Goal: Task Accomplishment & Management: Manage account settings

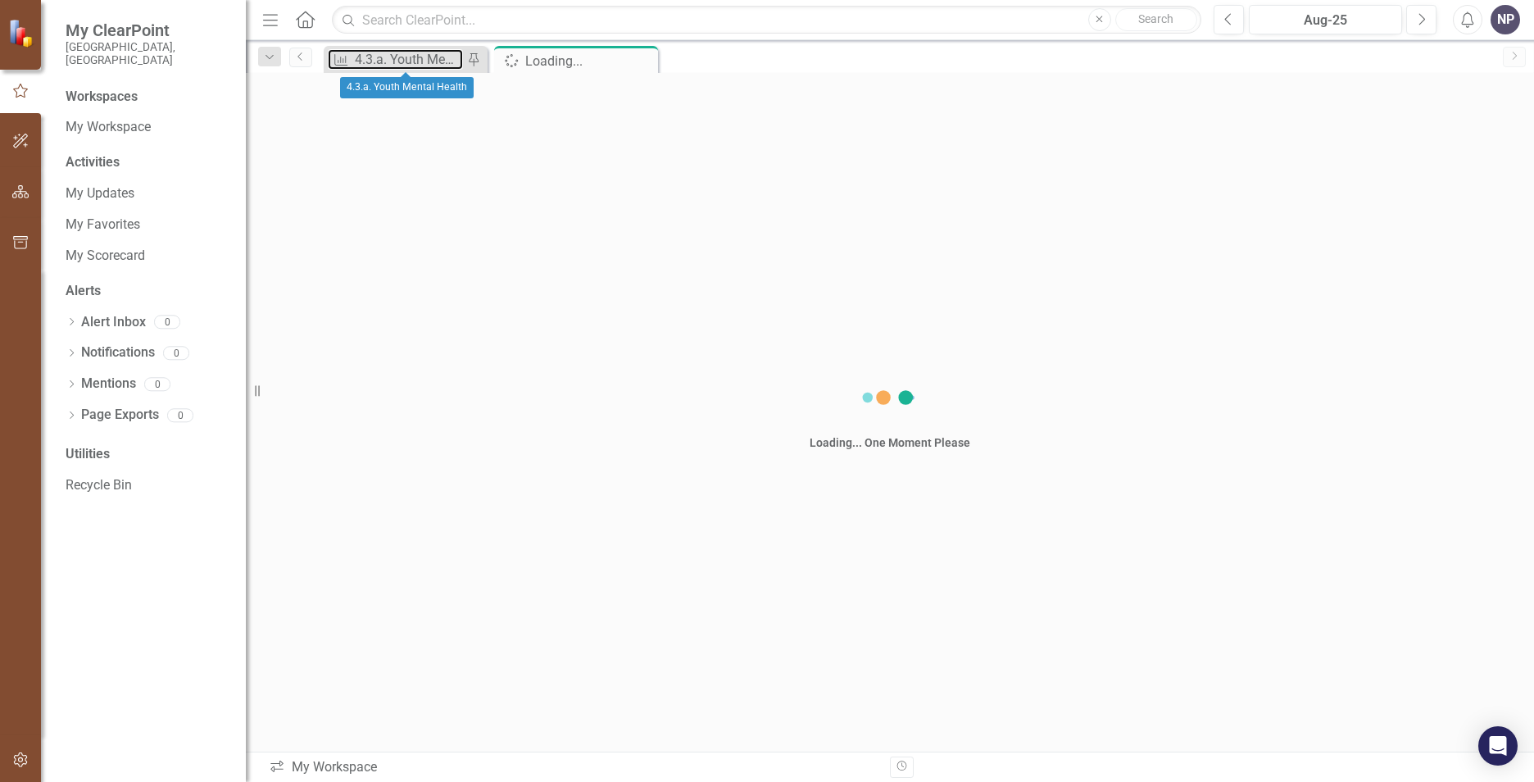
drag, startPoint x: 417, startPoint y: 58, endPoint x: 434, endPoint y: 2, distance: 59.1
click at [417, 58] on div "4.3.a. Youth Mental Health" at bounding box center [409, 59] width 108 height 20
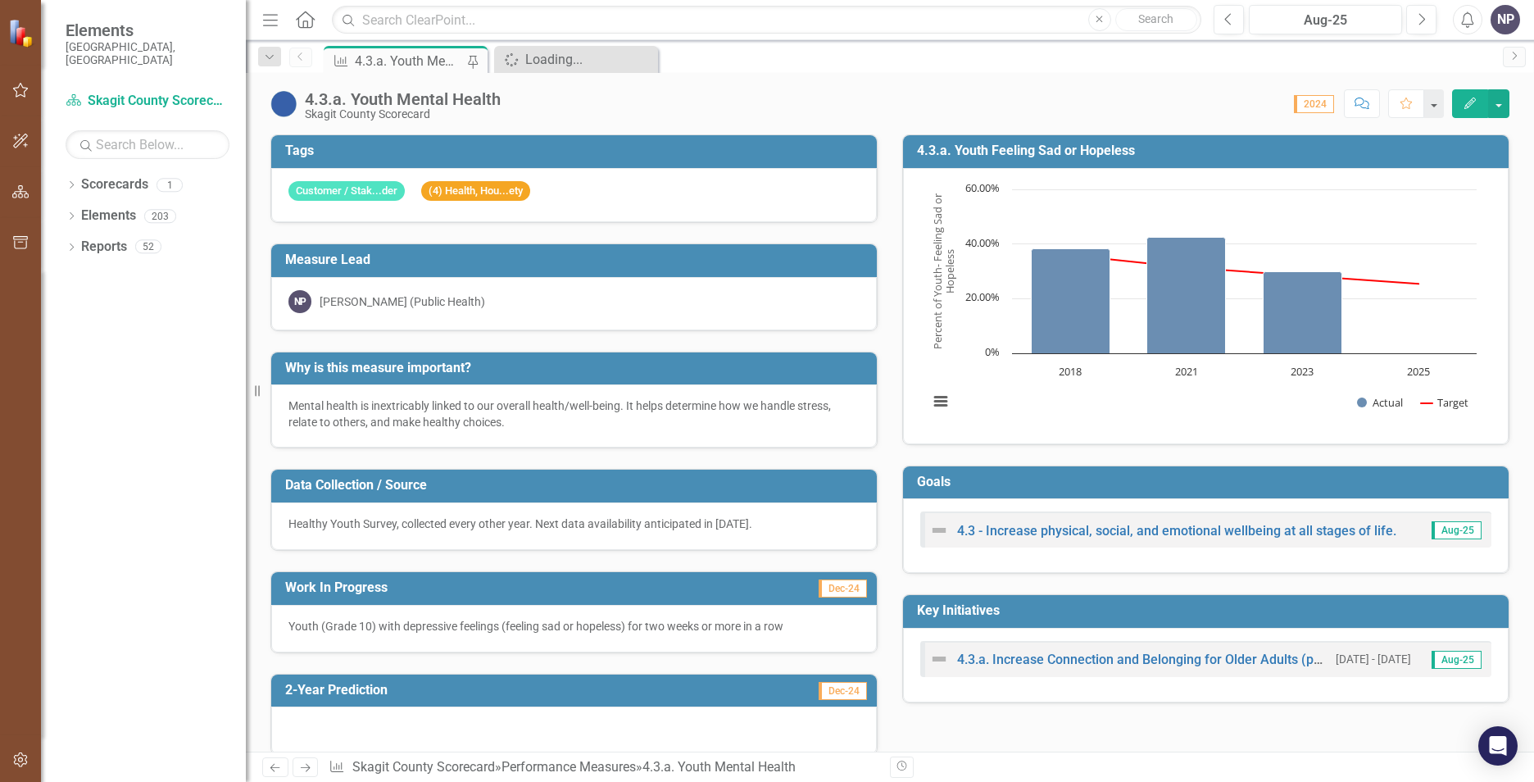
click at [442, 393] on div "Mental health is inextricably linked to our overall health/well-being. It helps…" at bounding box center [574, 415] width 606 height 63
click at [293, 502] on div "Healthy Youth Survey, collected every other year. Next data availability antici…" at bounding box center [574, 526] width 606 height 48
click at [259, 385] on div "Resize" at bounding box center [252, 391] width 13 height 782
drag, startPoint x: 261, startPoint y: 385, endPoint x: 238, endPoint y: 389, distance: 23.3
click at [238, 389] on div "Elements Skagit County, WA Scorecard Skagit County Scorecard Search Dropdown Sc…" at bounding box center [123, 391] width 246 height 782
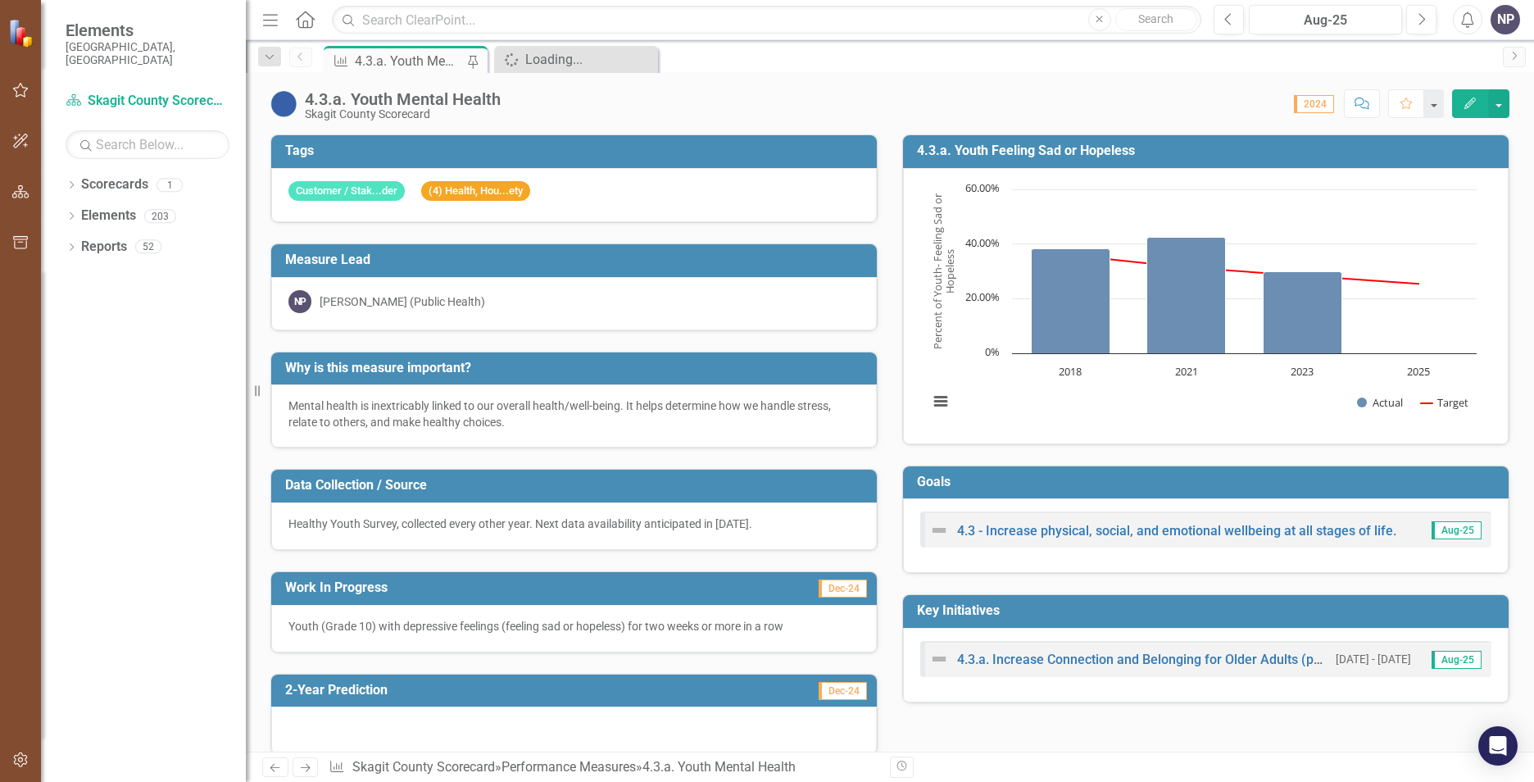
click at [970, 148] on h3 "4.3.a. Youth Feeling Sad or Hopeless" at bounding box center [1209, 150] width 584 height 15
click at [936, 484] on h3 "Goals" at bounding box center [1209, 482] width 584 height 15
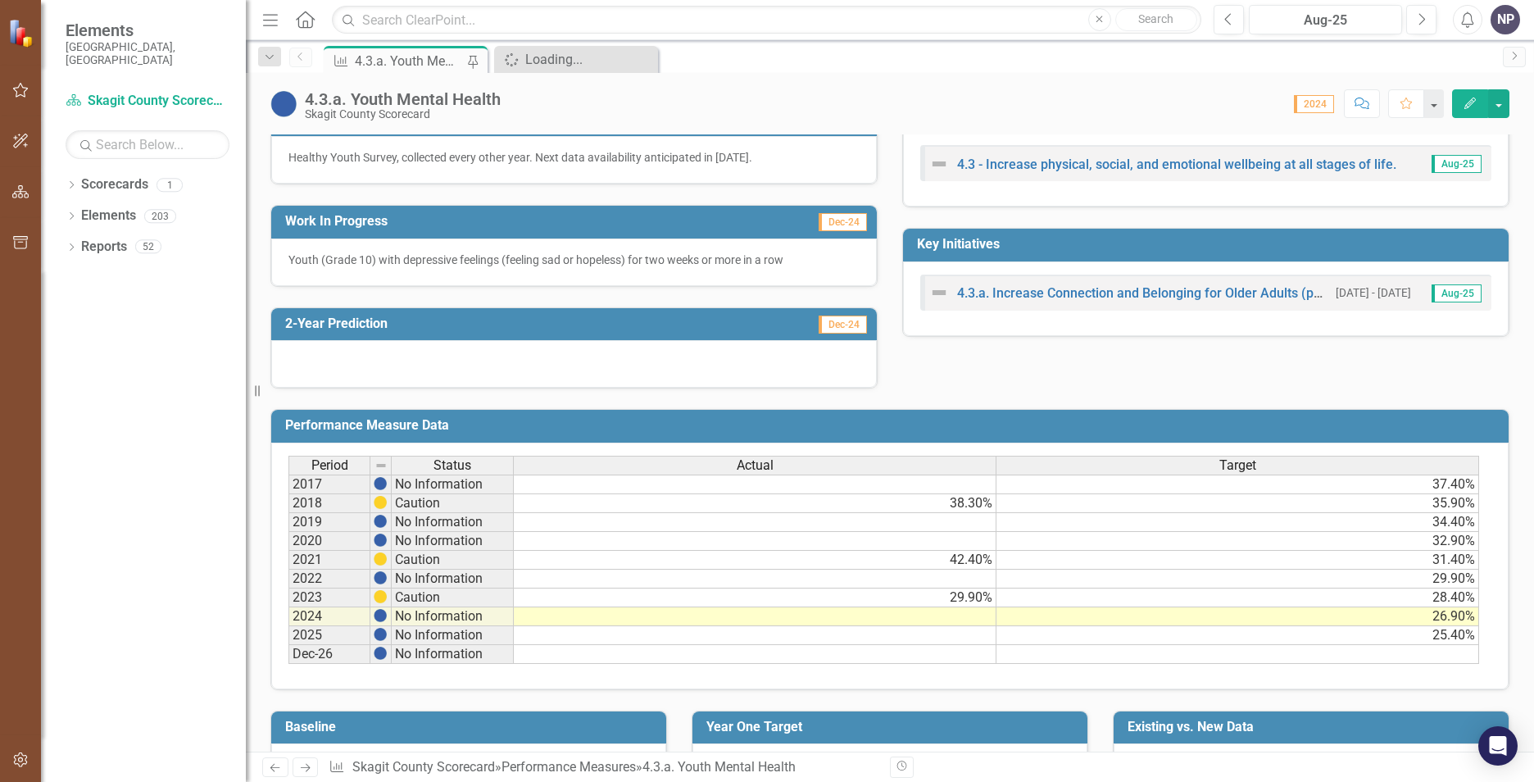
scroll to position [424, 0]
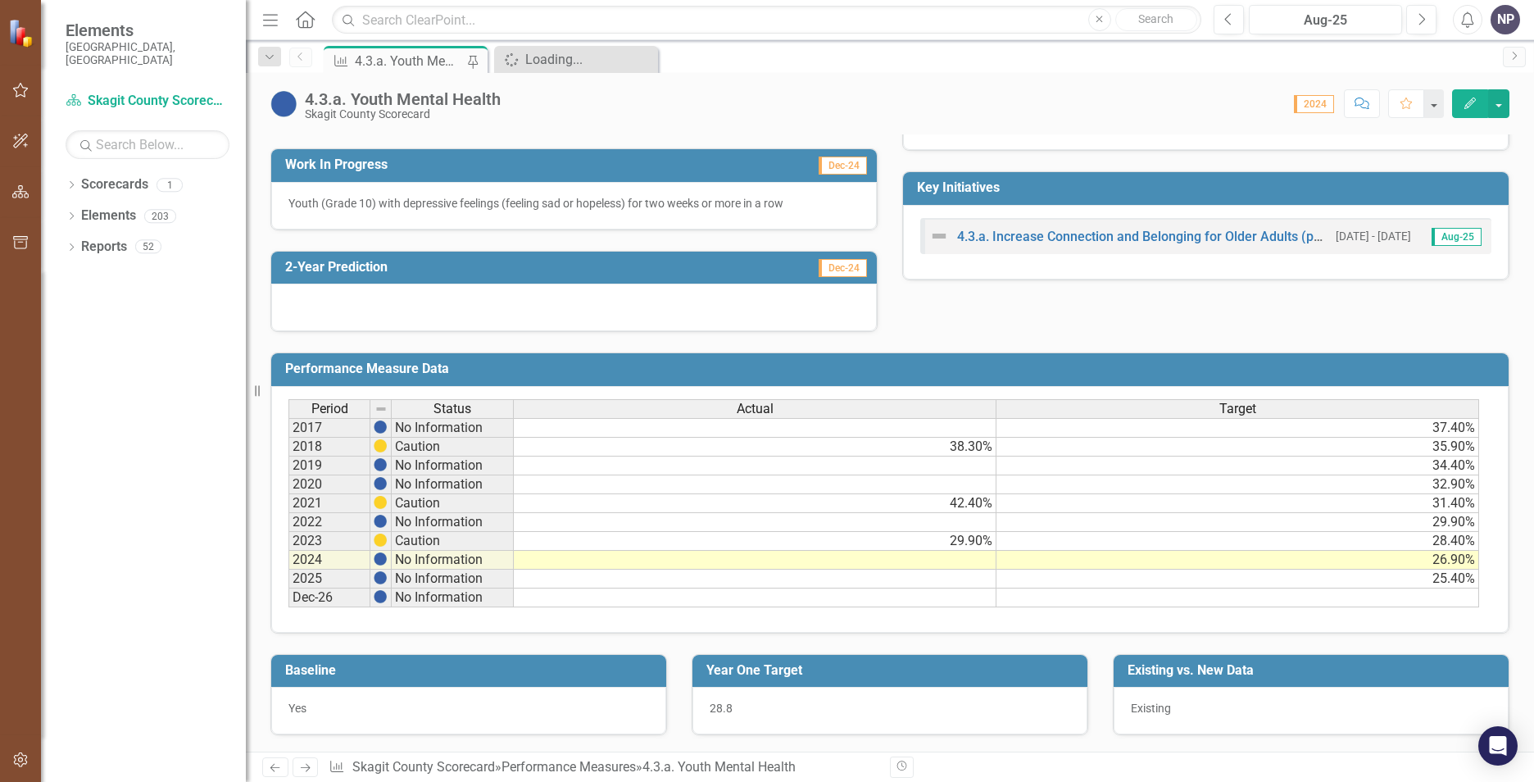
click at [289, 570] on div "Period Status Actual Target 2017 No Information 37.40% 2018 Caution 38.30% 35.9…" at bounding box center [289, 503] width 0 height 208
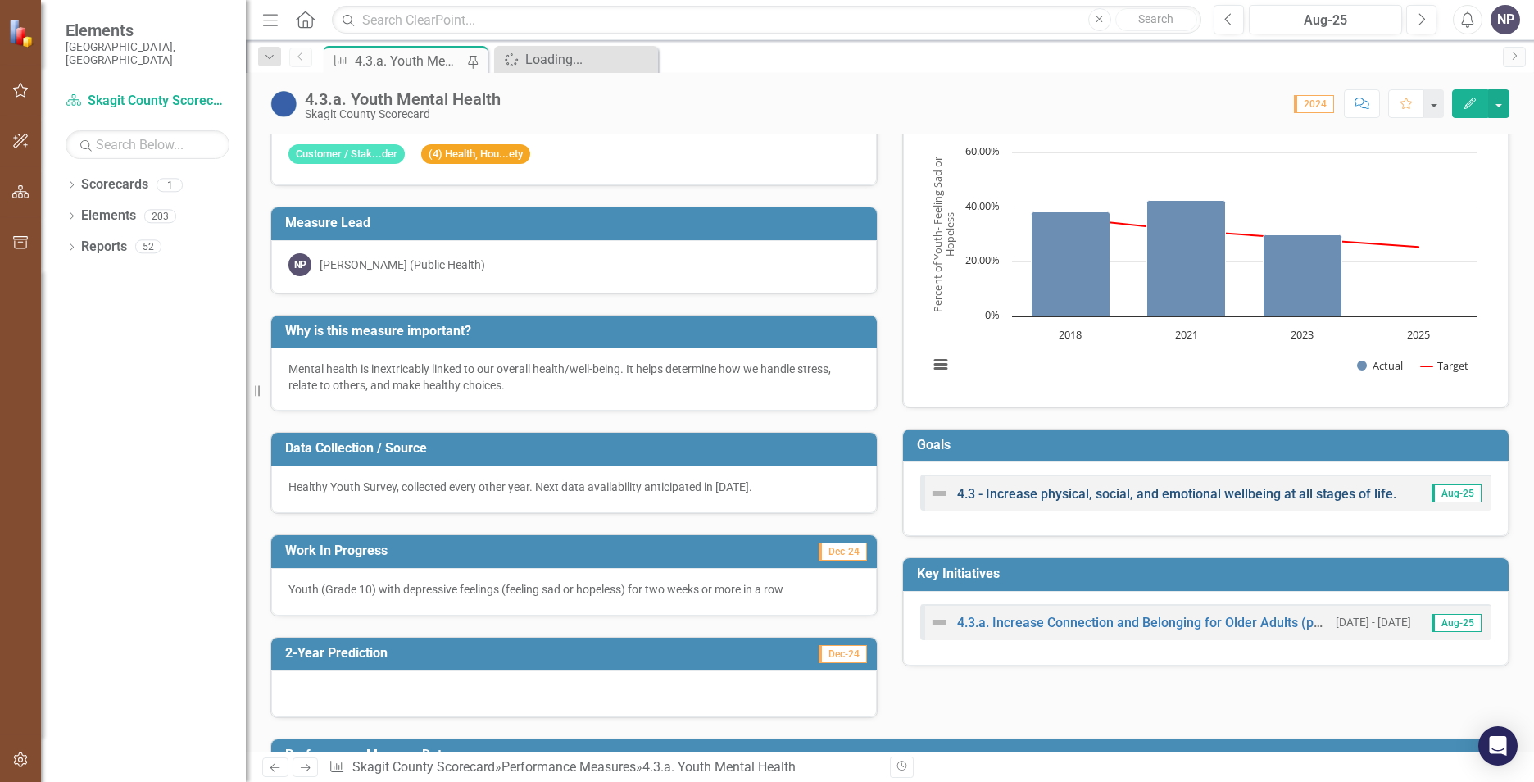
scroll to position [0, 0]
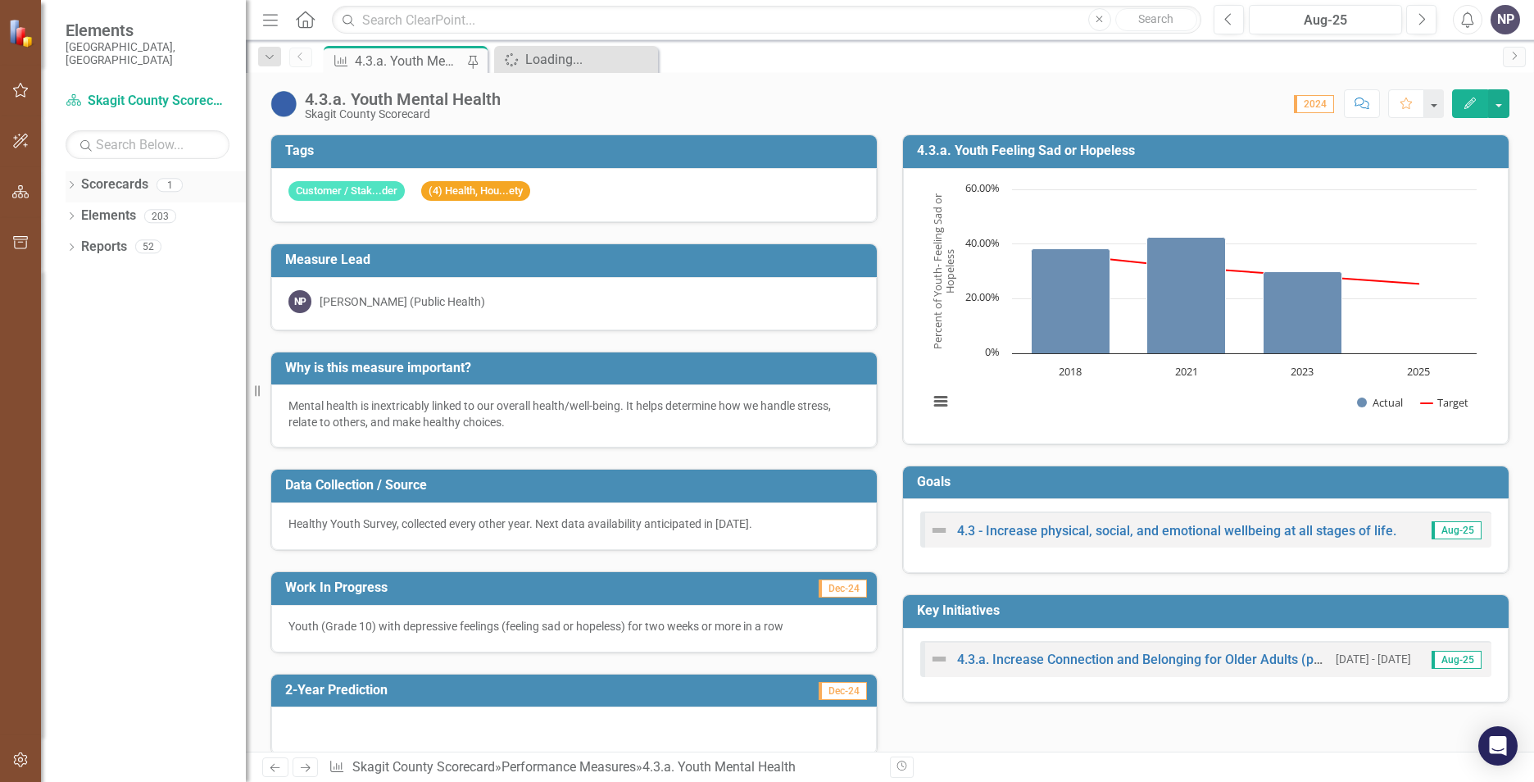
click at [118, 175] on link "Scorecards" at bounding box center [114, 184] width 67 height 19
click at [69, 182] on icon "Dropdown" at bounding box center [71, 186] width 11 height 9
click at [421, 60] on div "4.3.a. Youth Mental Health" at bounding box center [409, 61] width 108 height 20
click at [1481, 104] on button "Edit" at bounding box center [1470, 103] width 36 height 29
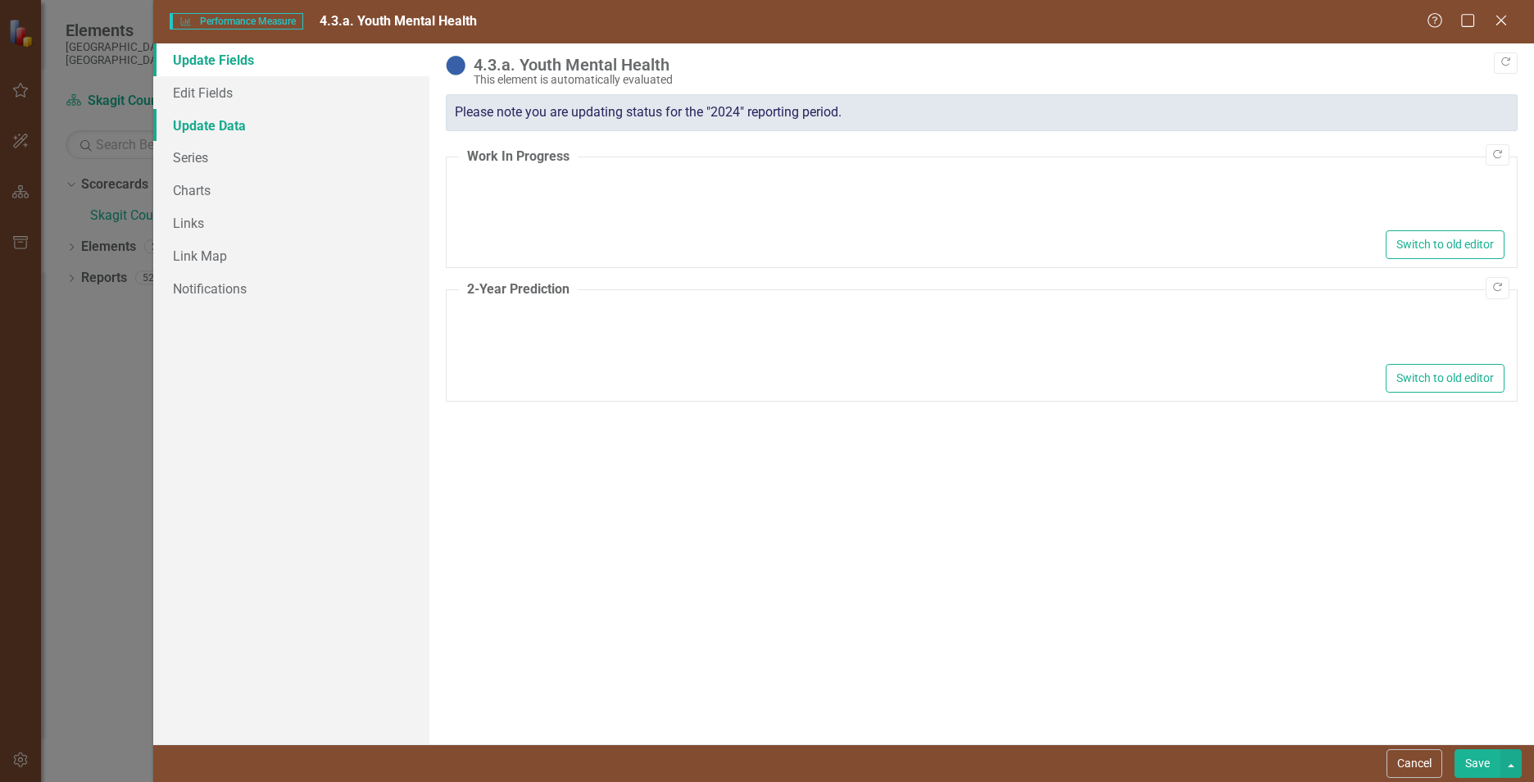
type textarea "<p>Youth (Grade 10) with depressive feelings (feeling sad or hopeless) for two …"
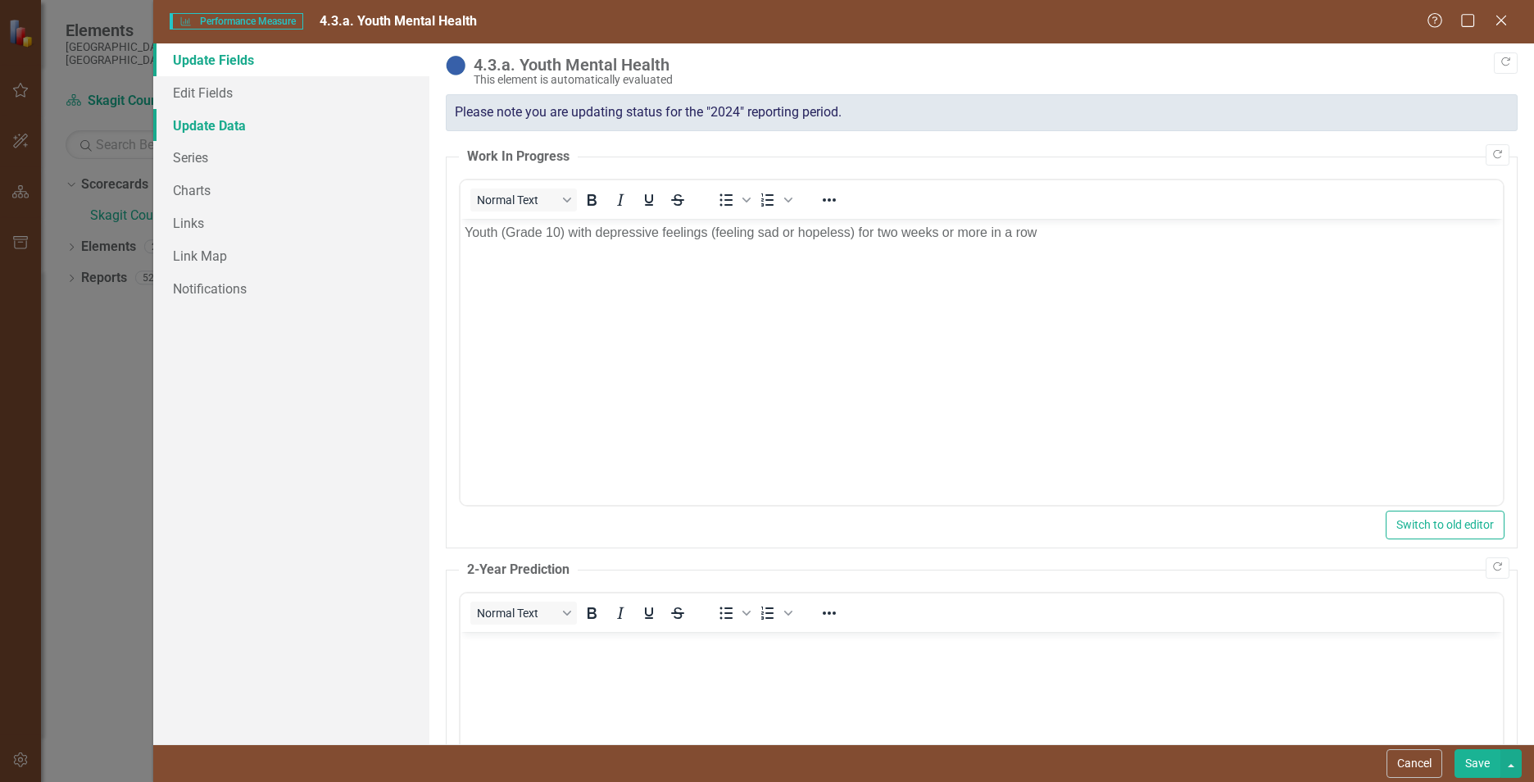
click at [217, 120] on link "Update Data" at bounding box center [291, 125] width 276 height 33
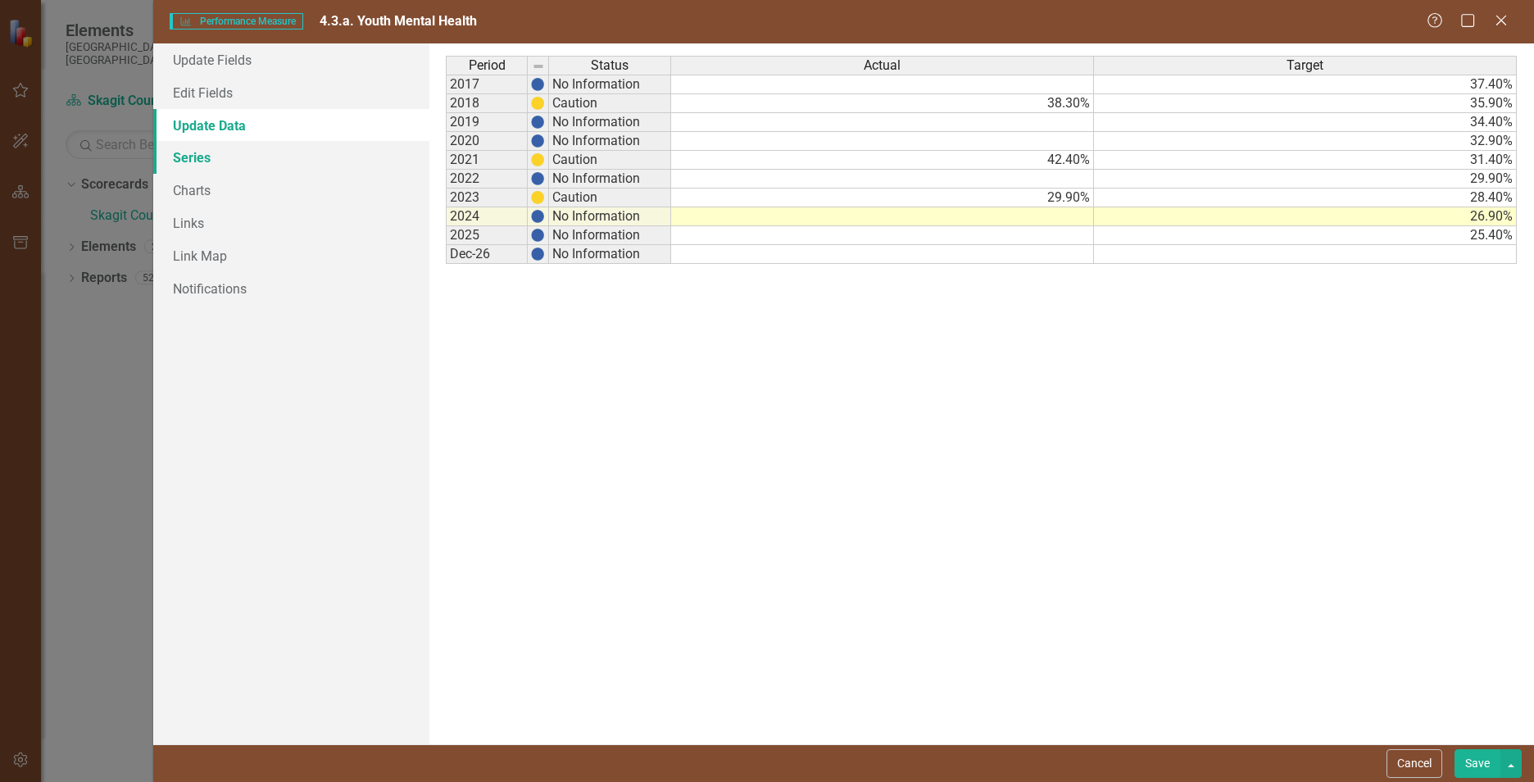
click at [240, 157] on link "Series" at bounding box center [291, 157] width 276 height 33
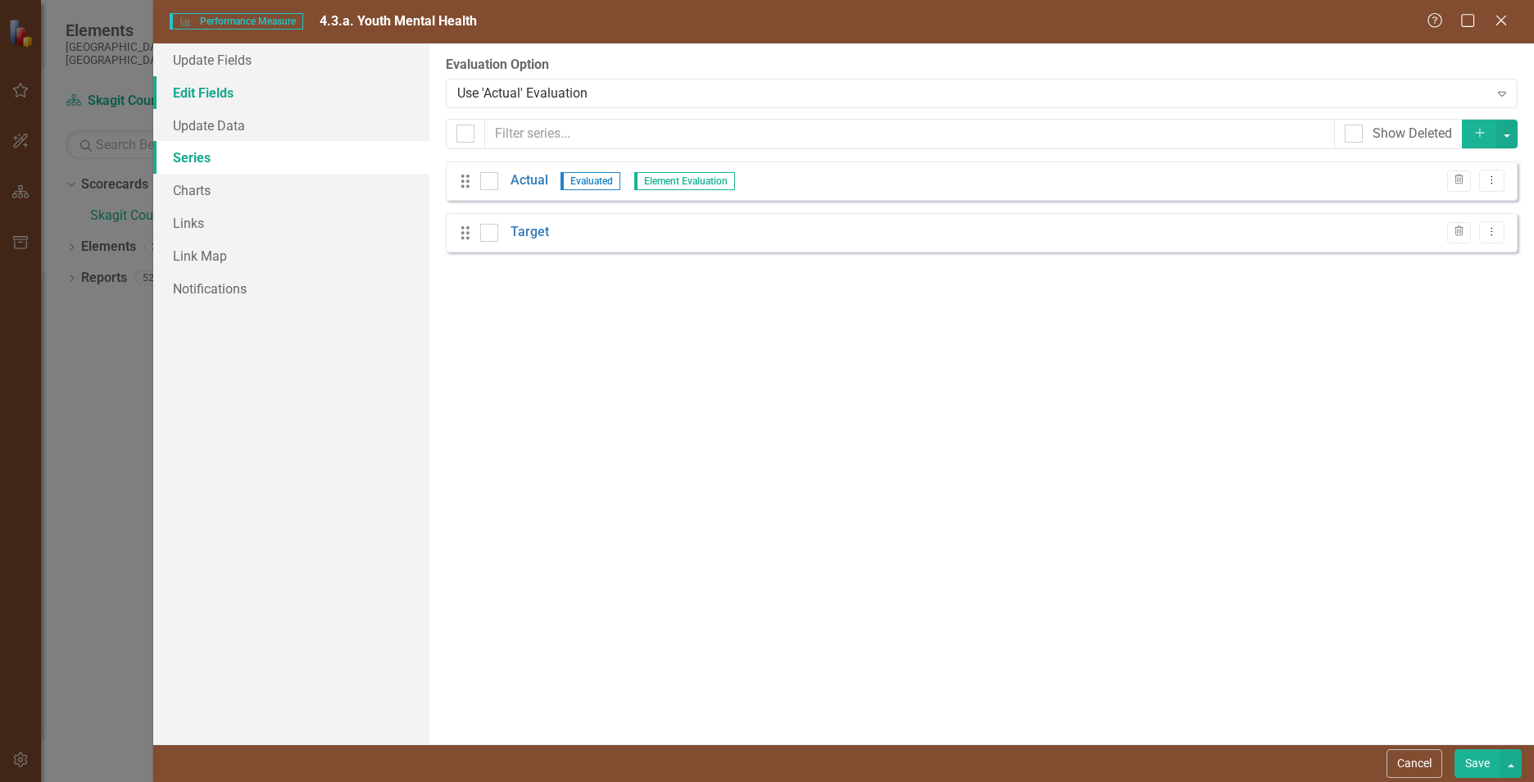
click at [253, 88] on link "Edit Fields" at bounding box center [291, 92] width 276 height 33
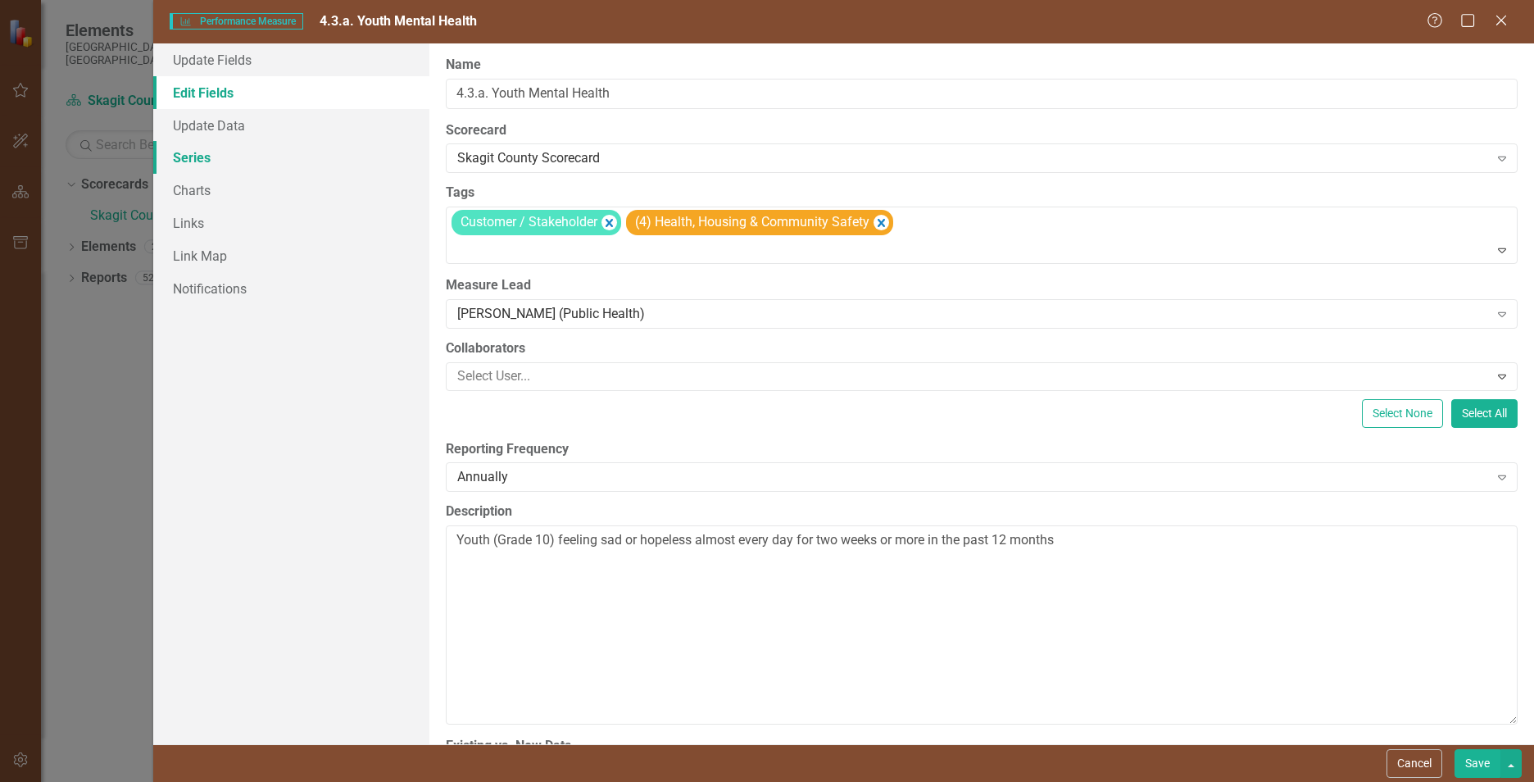
click at [212, 157] on link "Series" at bounding box center [291, 157] width 276 height 33
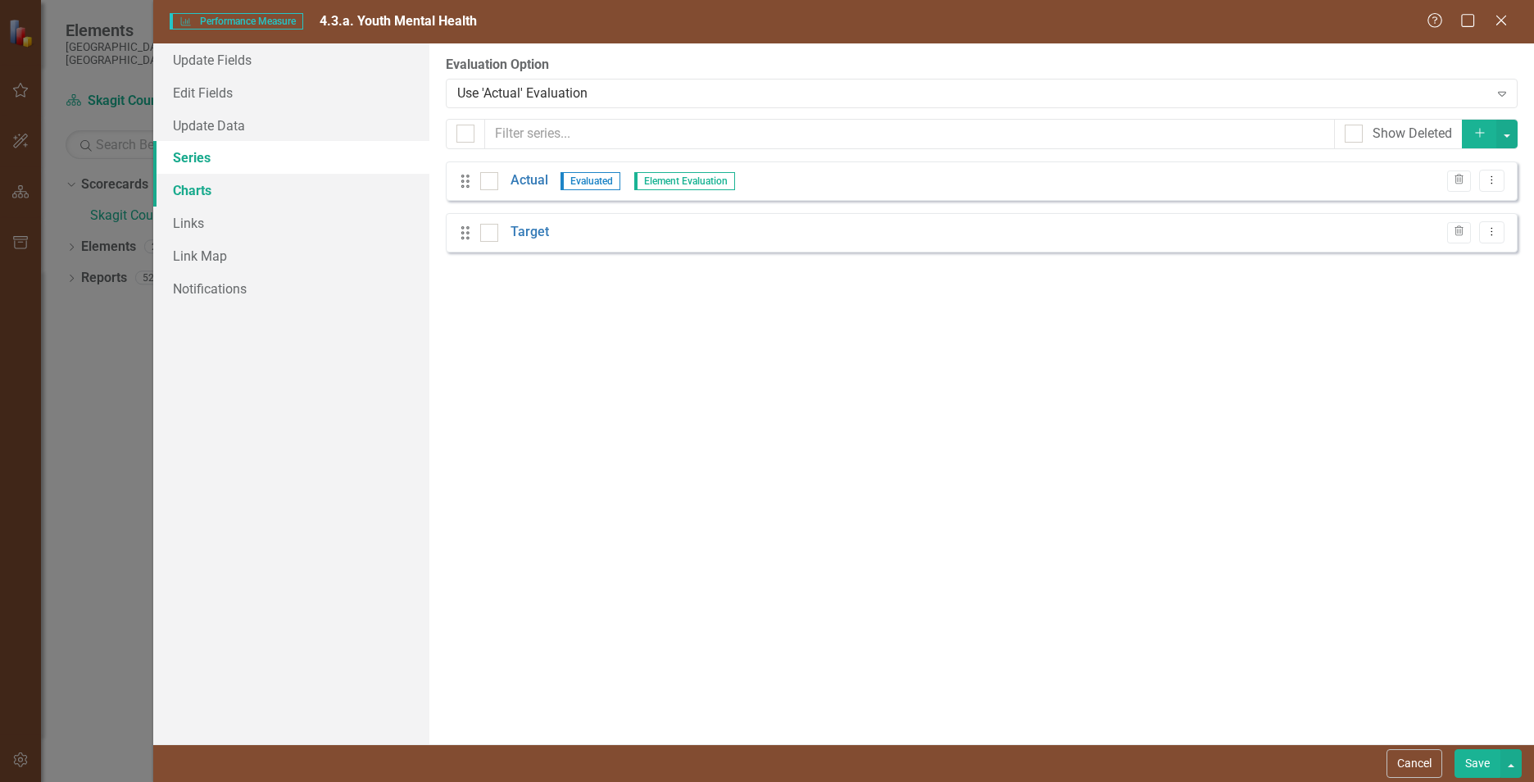
click at [209, 182] on link "Charts" at bounding box center [291, 190] width 276 height 33
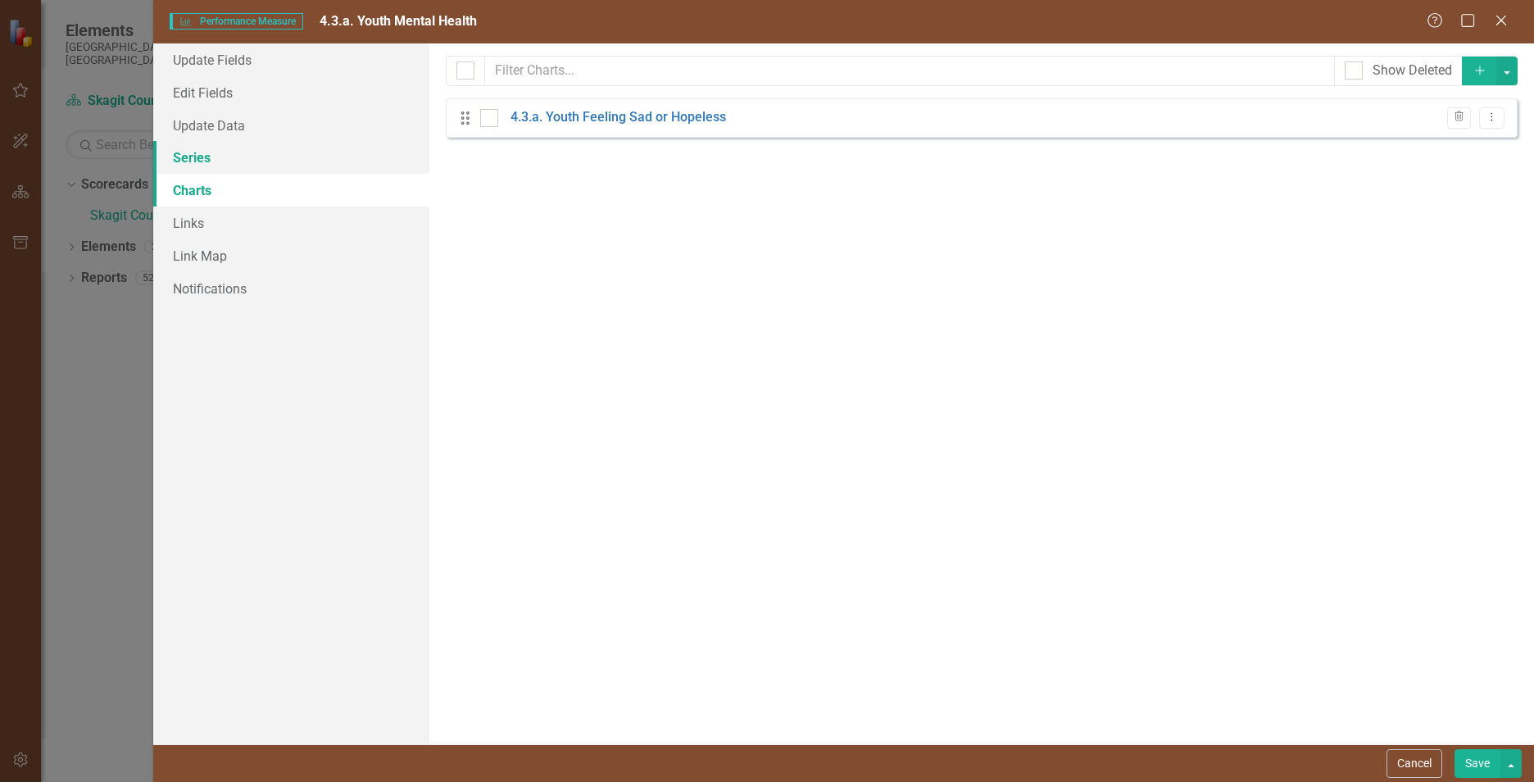
click at [221, 168] on link "Series" at bounding box center [291, 157] width 276 height 33
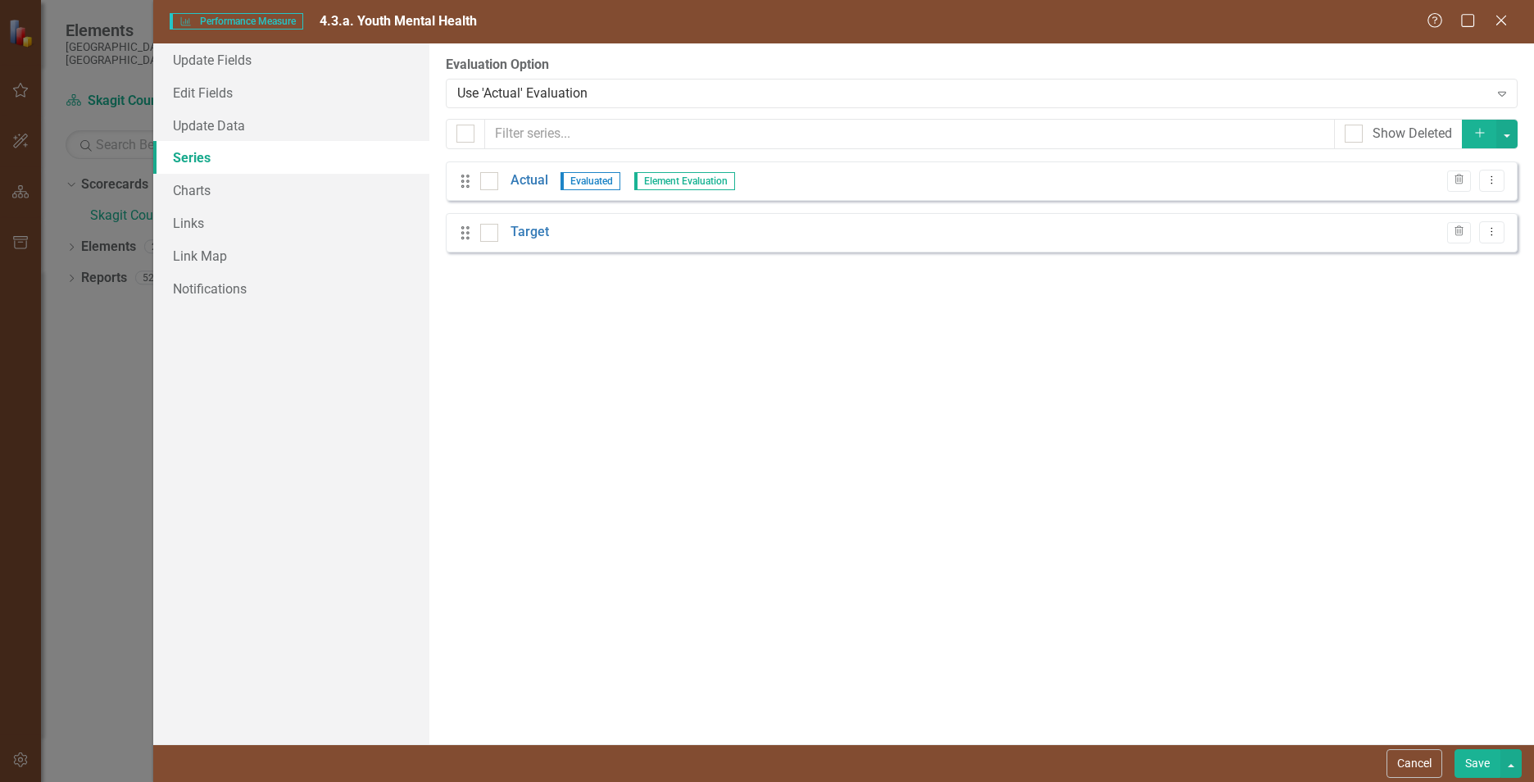
click at [116, 456] on div "Performance Measure Performance Measure 4.3.a. Youth Mental Health Help Maximiz…" at bounding box center [767, 391] width 1534 height 782
click at [1497, 28] on icon "Close" at bounding box center [1501, 20] width 20 height 16
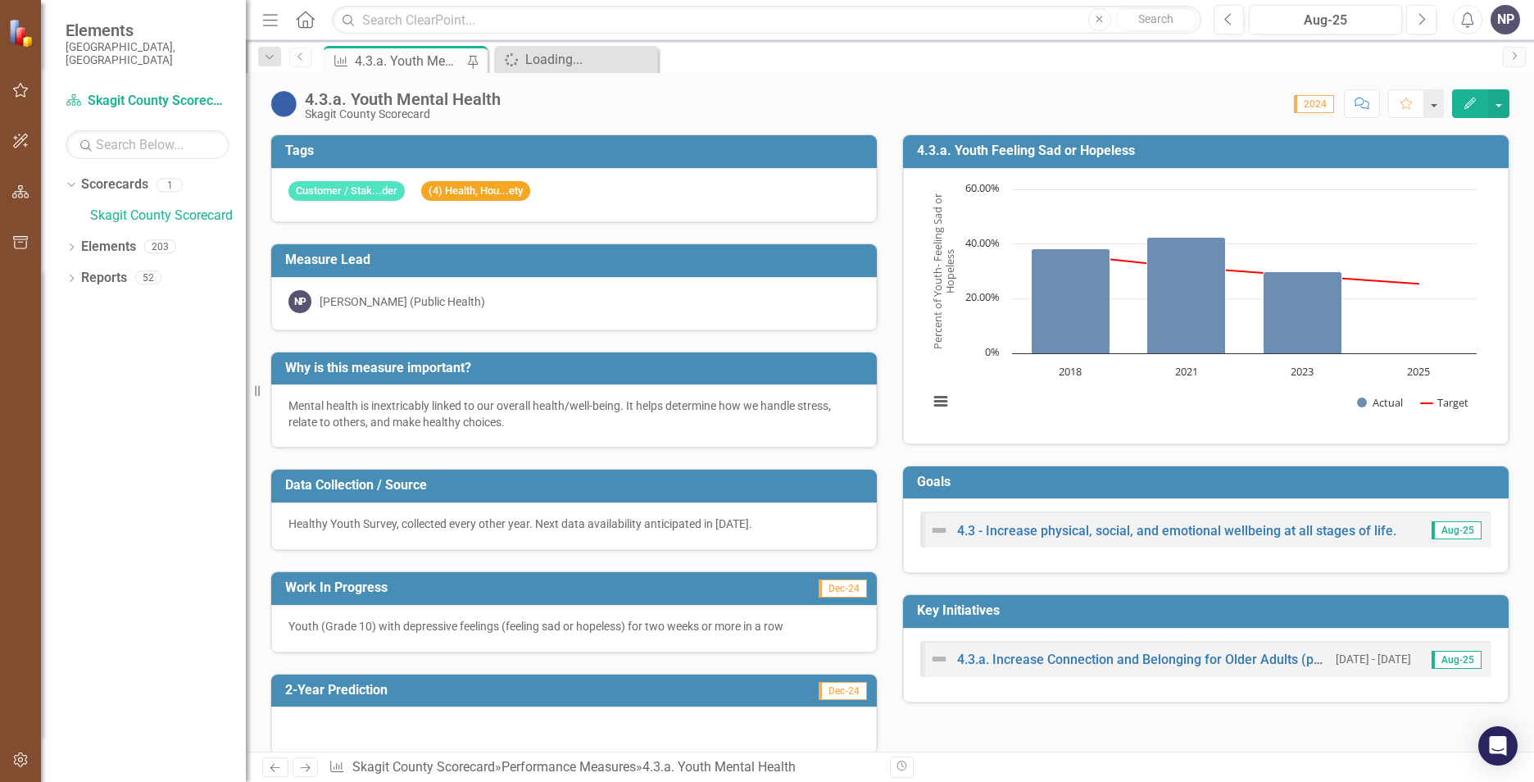
click at [299, 61] on link "Previous" at bounding box center [300, 58] width 23 height 20
click at [300, 57] on icon "Previous" at bounding box center [300, 57] width 13 height 10
click at [549, 66] on div "Loading..." at bounding box center [579, 59] width 108 height 20
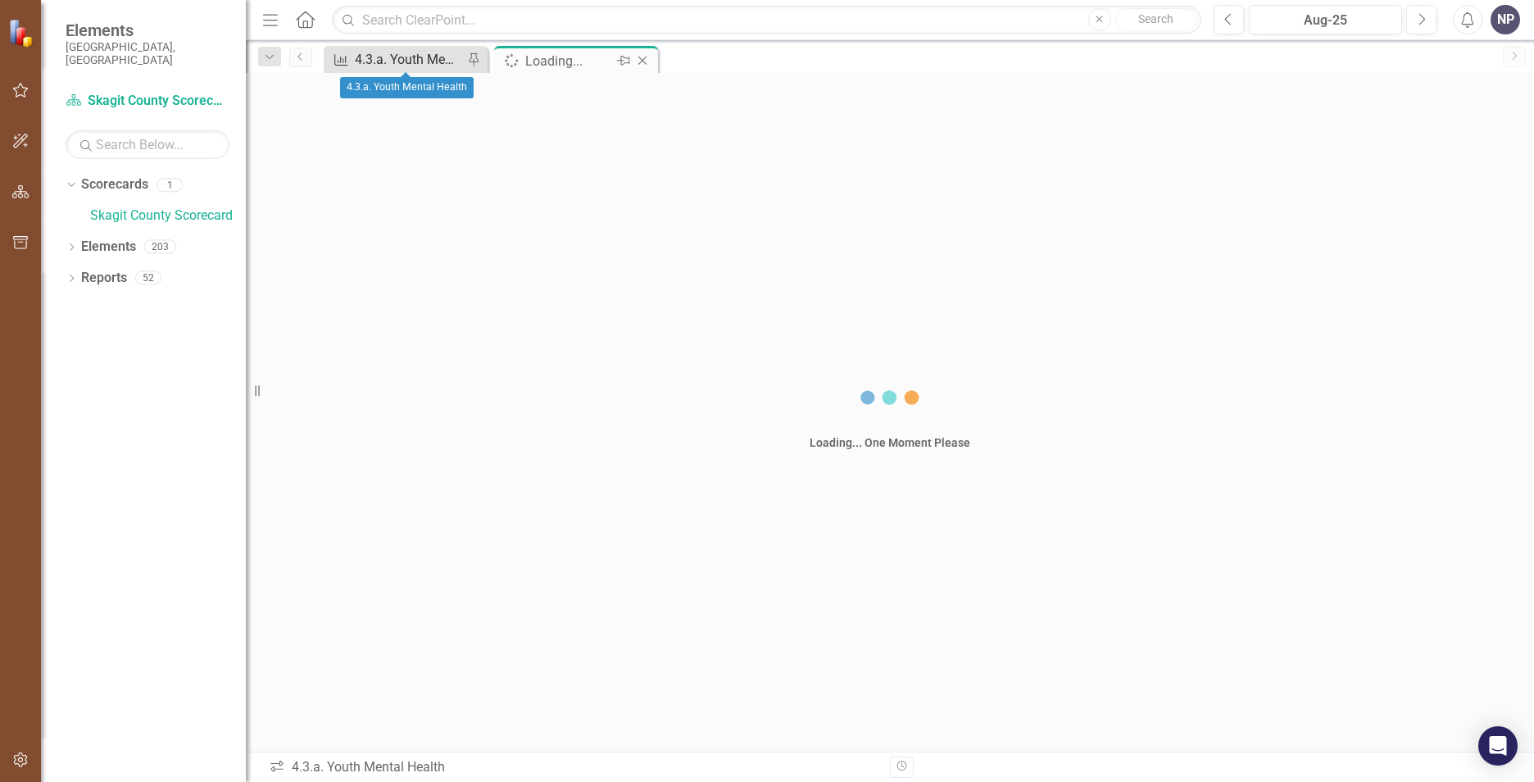
click at [416, 61] on div "4.3.a. Youth Mental Health" at bounding box center [409, 59] width 108 height 20
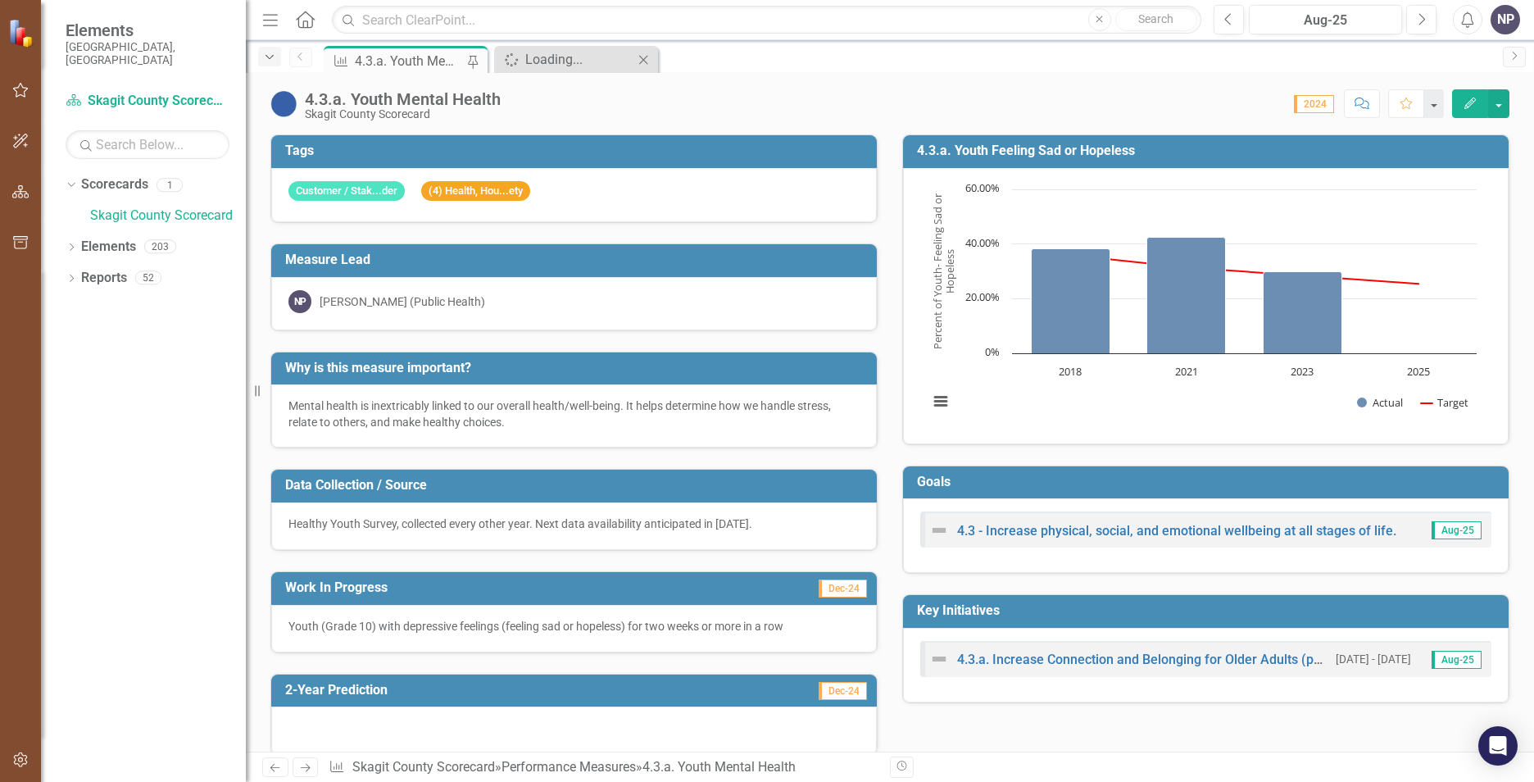
click at [266, 64] on div "Dropdown" at bounding box center [269, 57] width 23 height 20
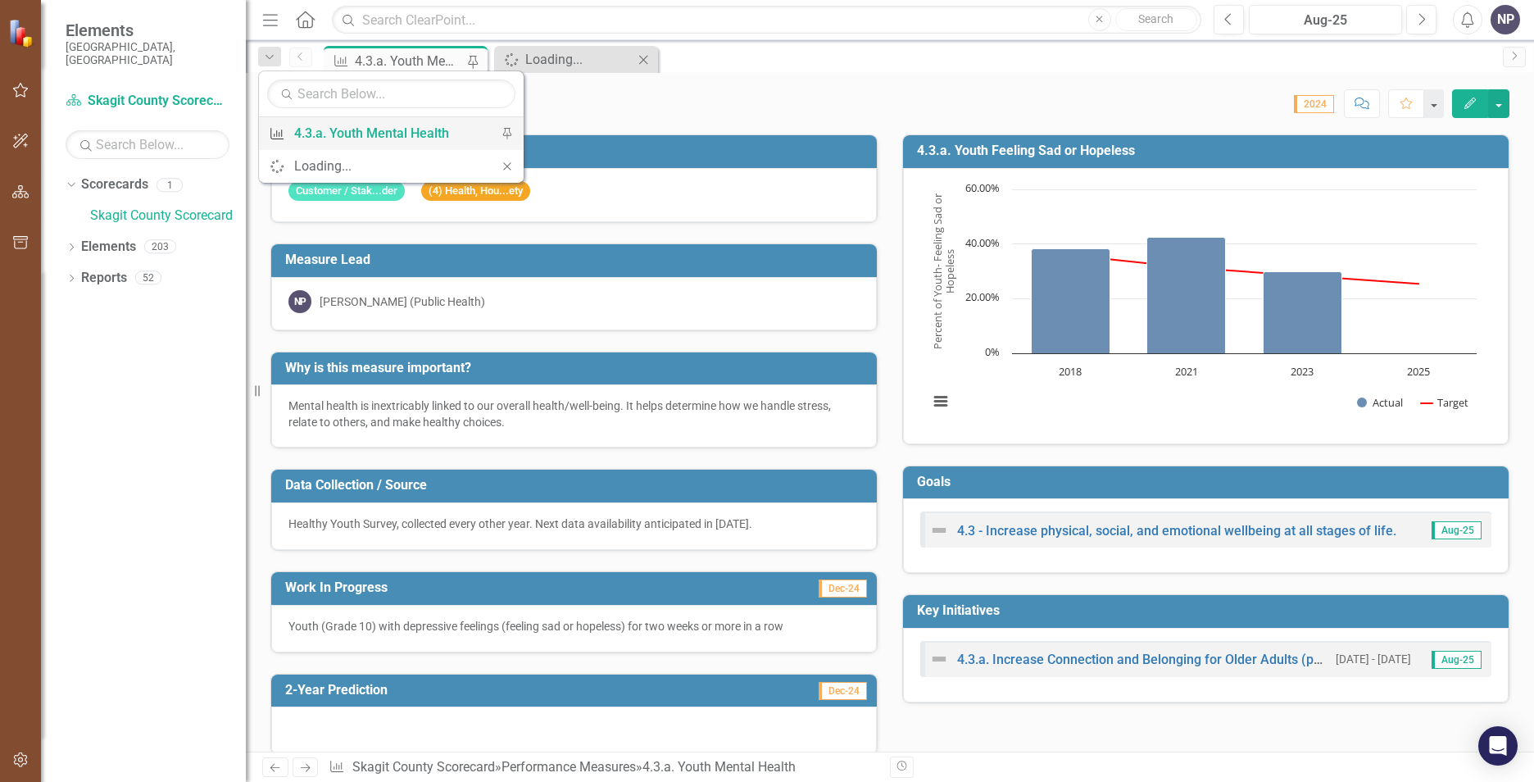
click at [338, 124] on div "4.3.a. Youth Mental Health" at bounding box center [388, 133] width 189 height 20
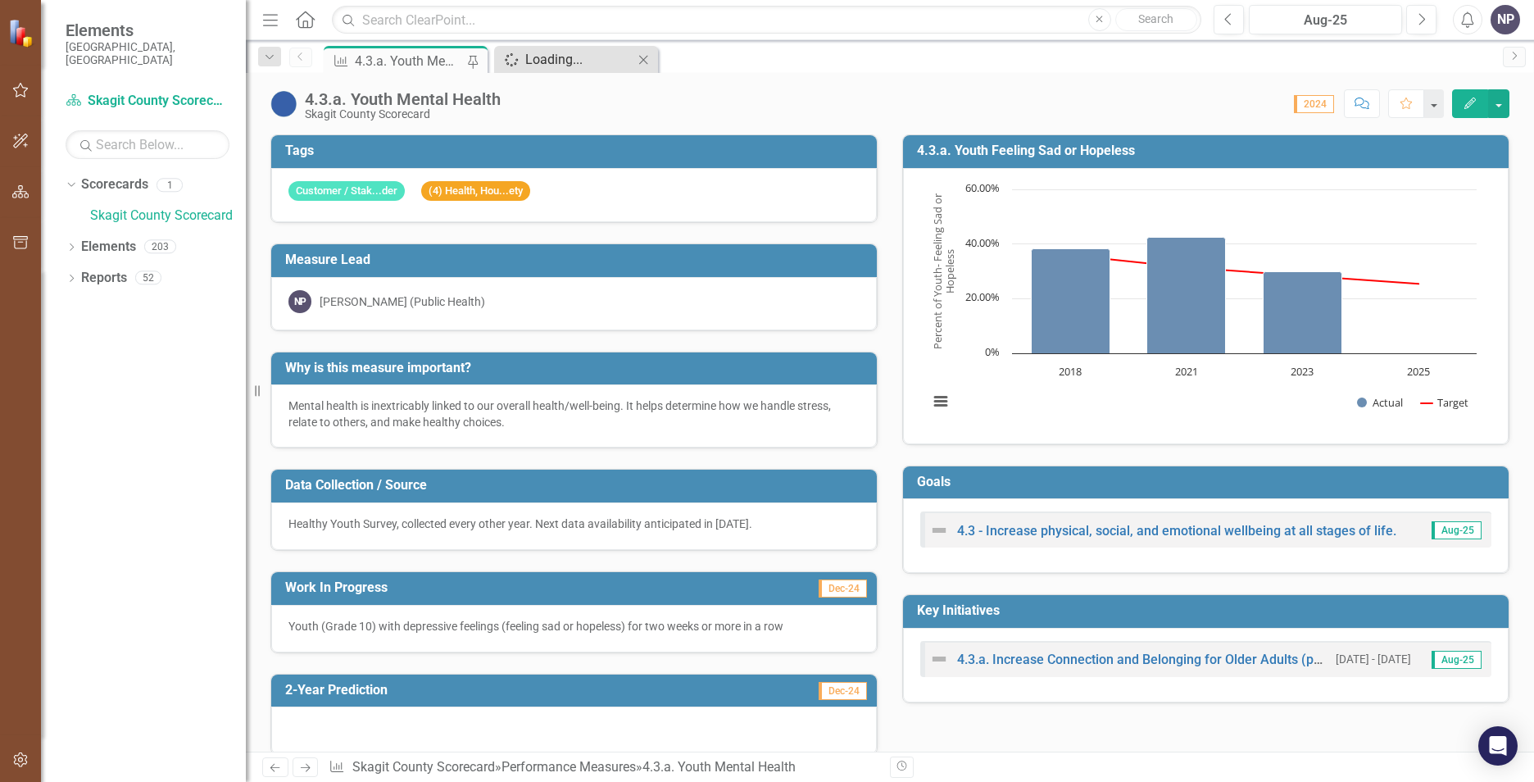
click at [539, 50] on div "Loading..." at bounding box center [579, 59] width 108 height 20
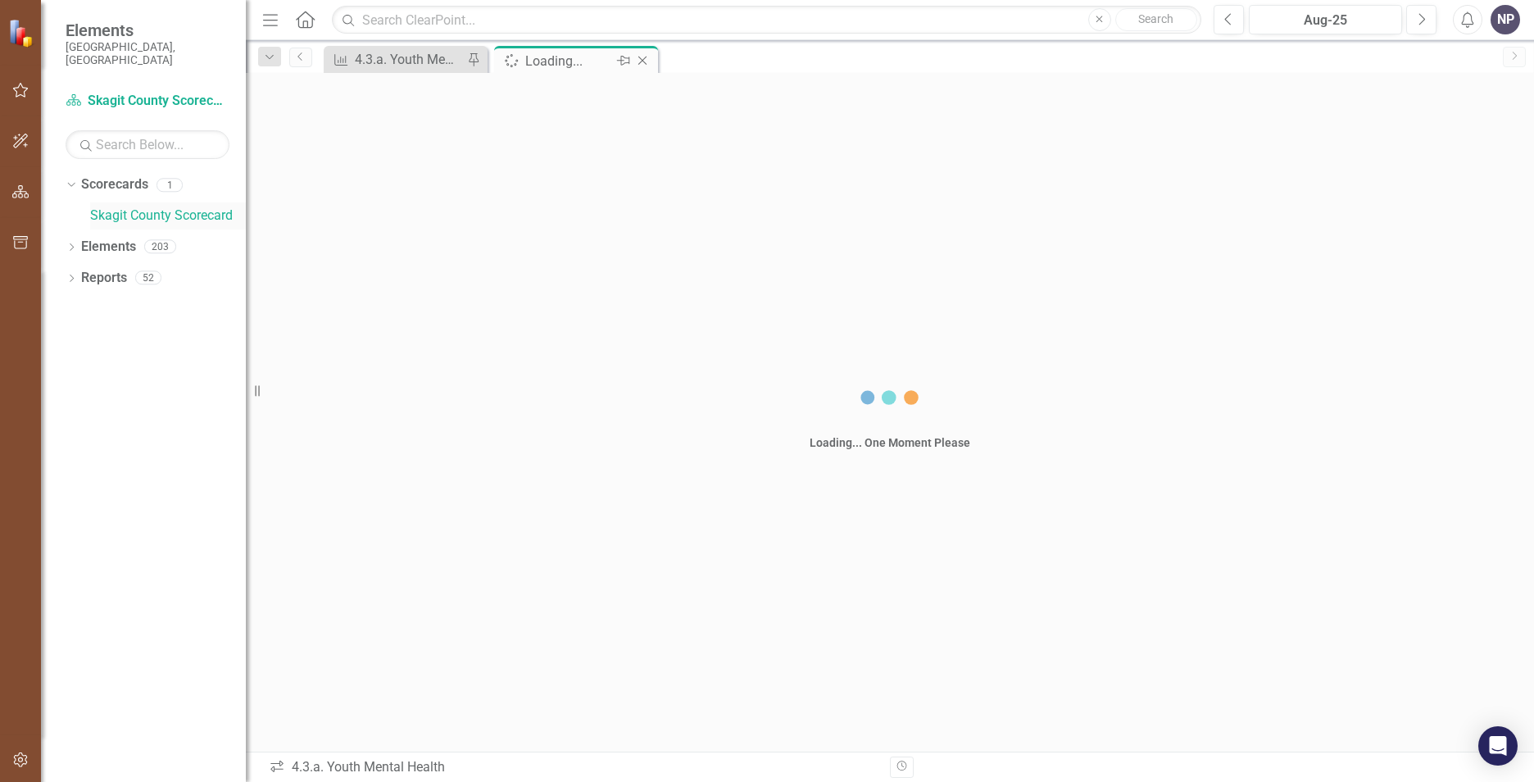
click at [128, 209] on link "Skagit County Scorecard" at bounding box center [168, 216] width 156 height 19
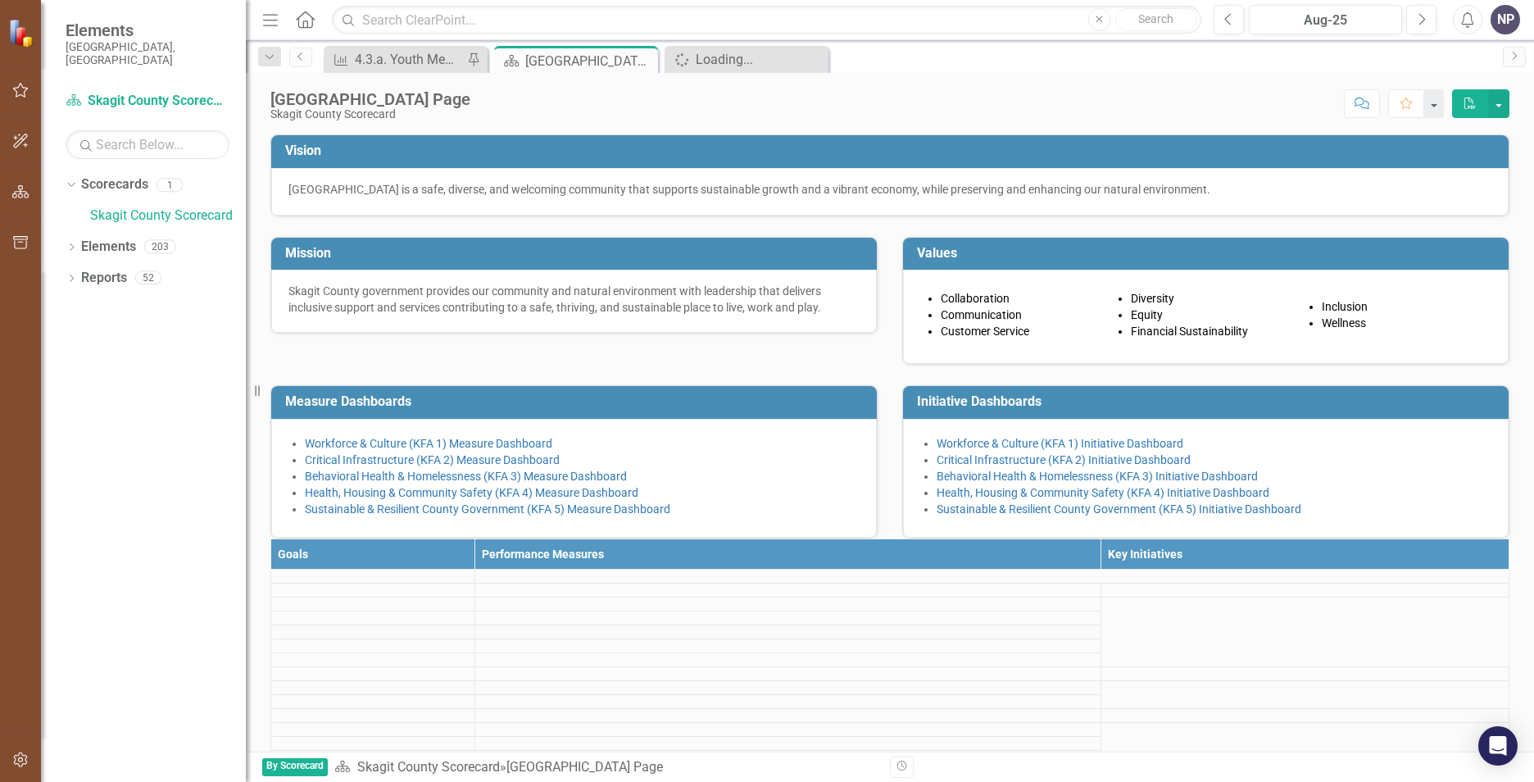
click at [267, 23] on icon "Menu" at bounding box center [270, 19] width 21 height 17
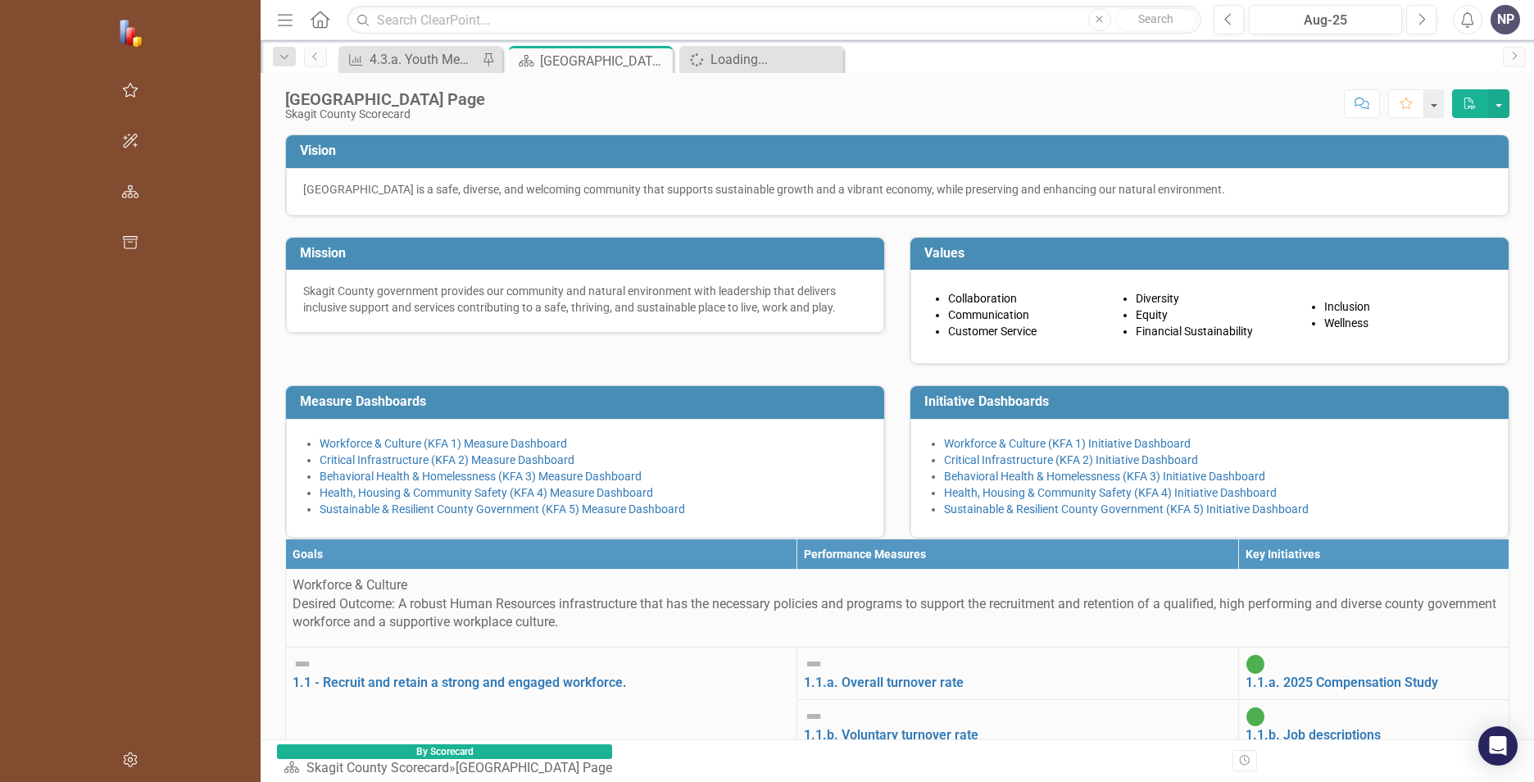
click at [275, 21] on icon "Menu" at bounding box center [285, 19] width 21 height 17
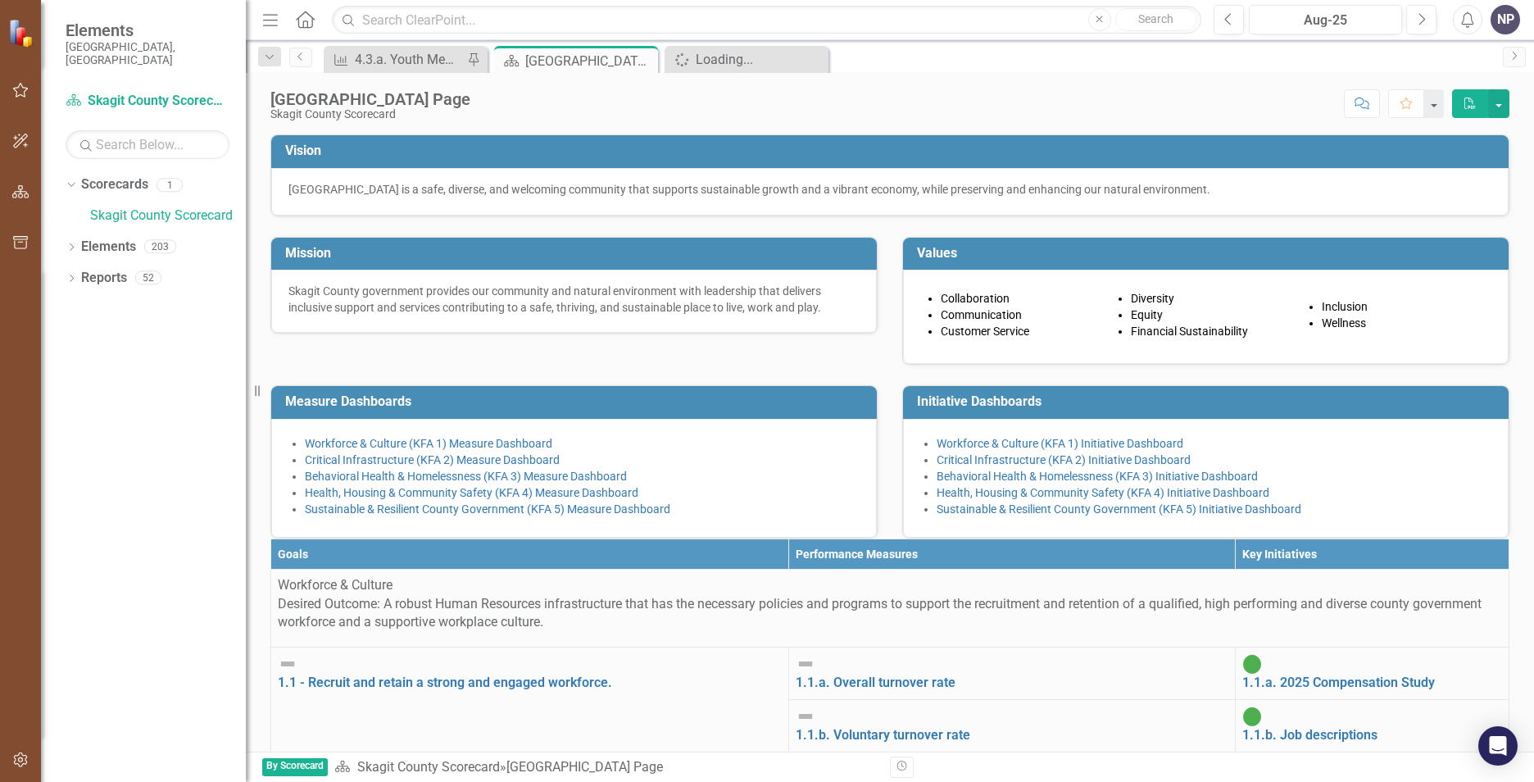
click at [324, 114] on div at bounding box center [889, 114] width 1239 height 0
drag, startPoint x: 322, startPoint y: 122, endPoint x: 216, endPoint y: 80, distance: 114.8
click at [320, 121] on div "Skagit County Landing Page Skagit County Scorecard Score: N/A Aug-25 Completed …" at bounding box center [890, 412] width 1288 height 679
click at [421, 58] on div "4.3.a. Youth Mental Health" at bounding box center [409, 59] width 108 height 20
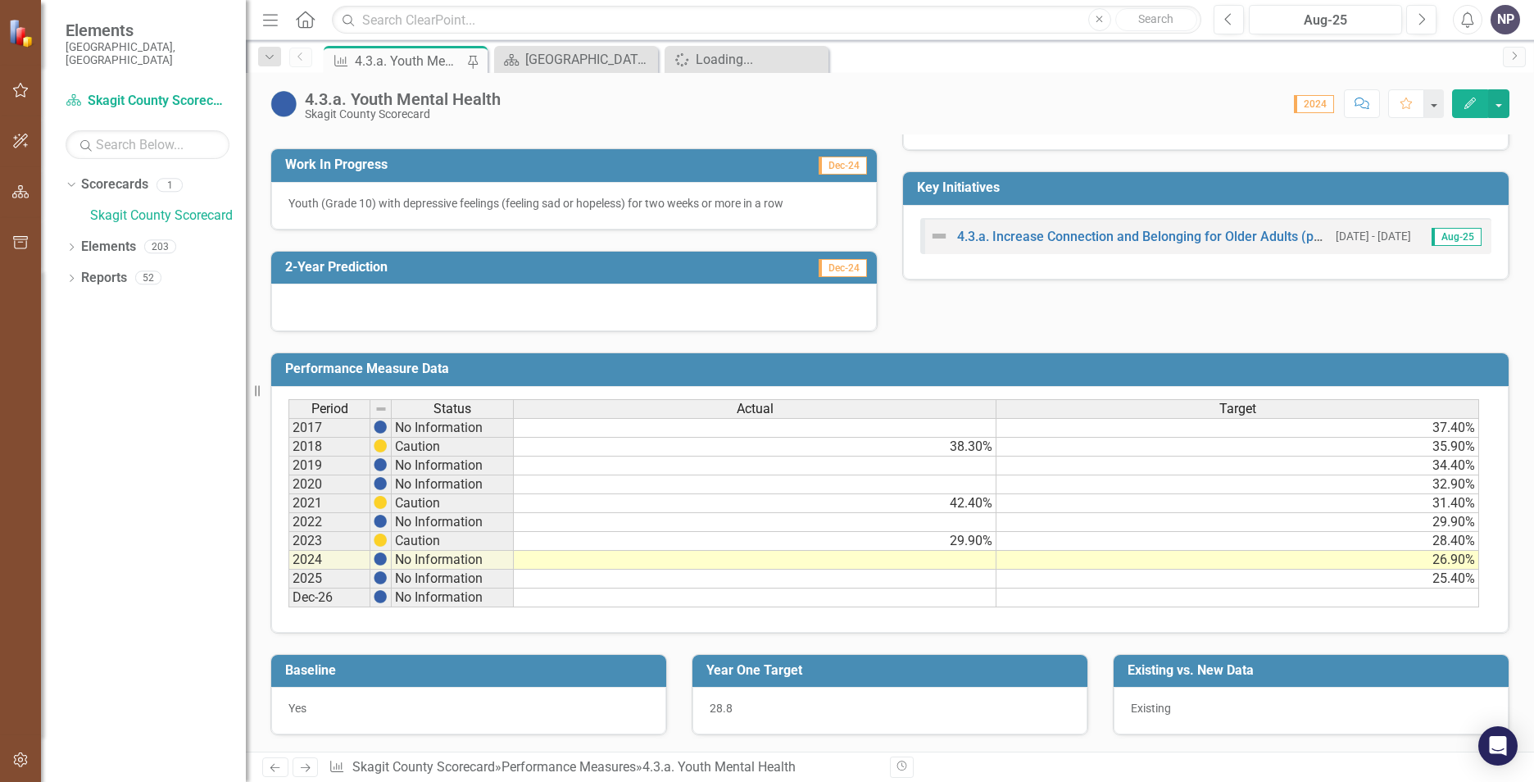
scroll to position [424, 0]
click at [271, 52] on icon "Dropdown" at bounding box center [269, 57] width 15 height 11
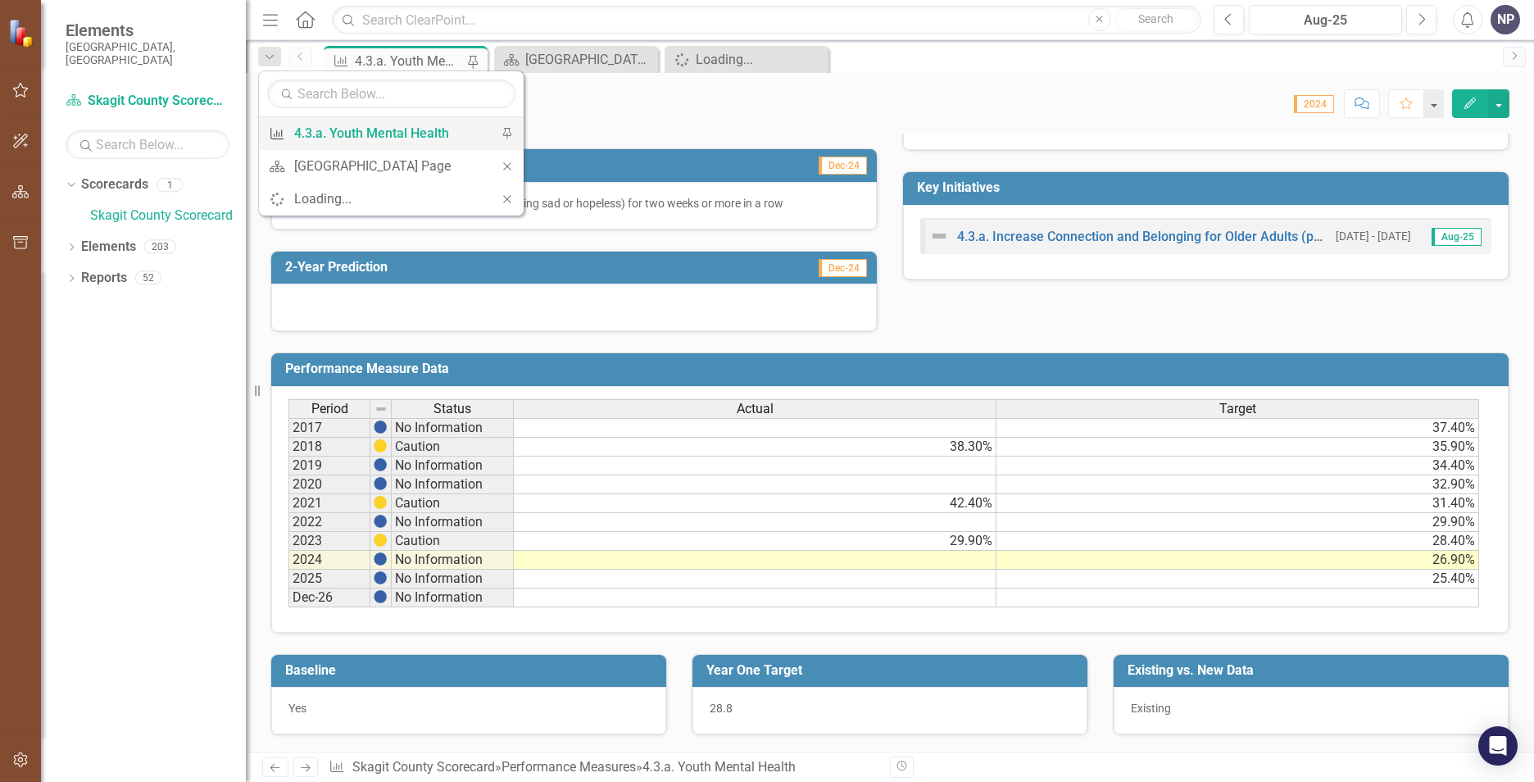
click at [349, 129] on div "4.3.a. Youth Mental Health" at bounding box center [388, 133] width 189 height 20
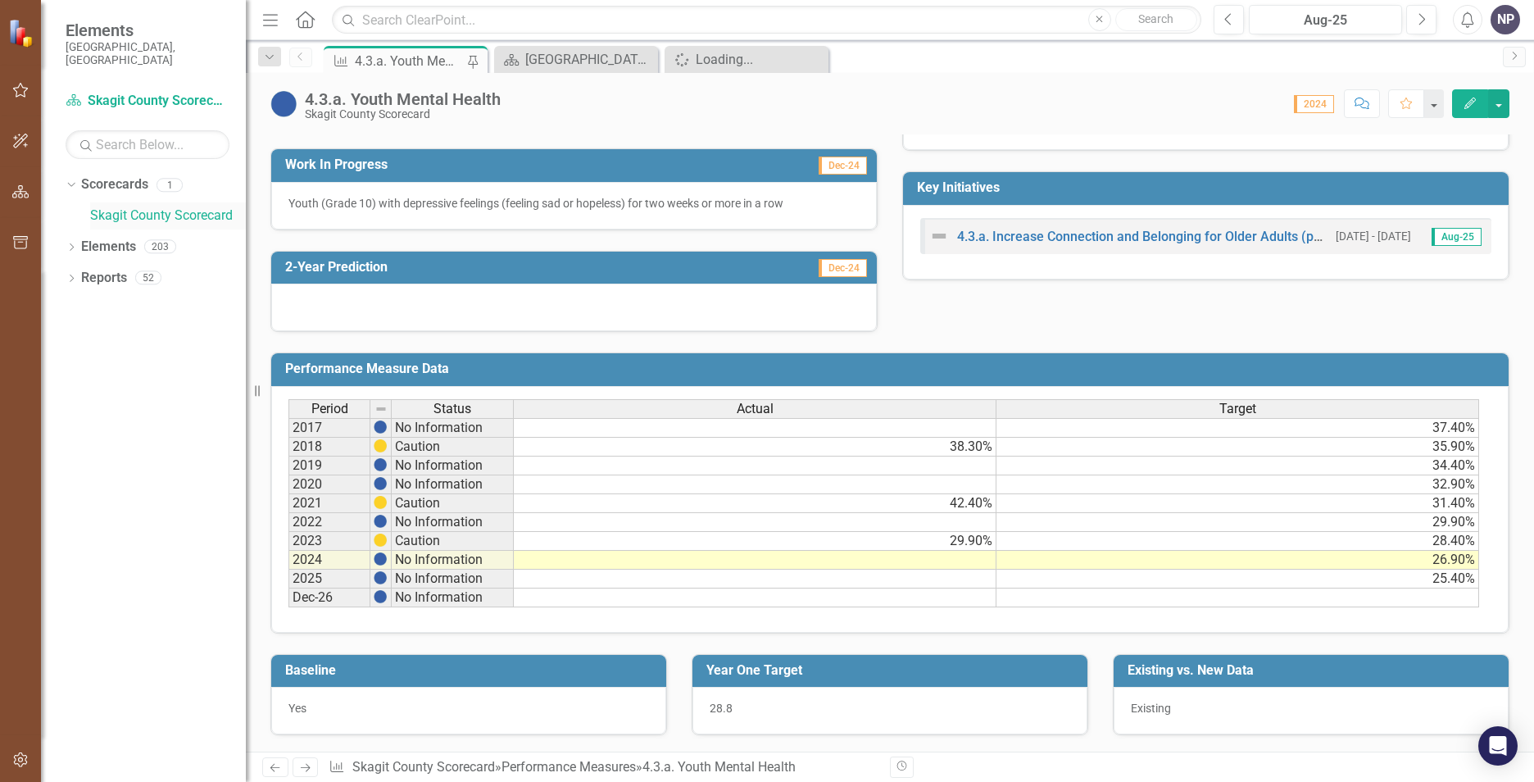
click at [169, 207] on link "Skagit County Scorecard" at bounding box center [168, 216] width 156 height 19
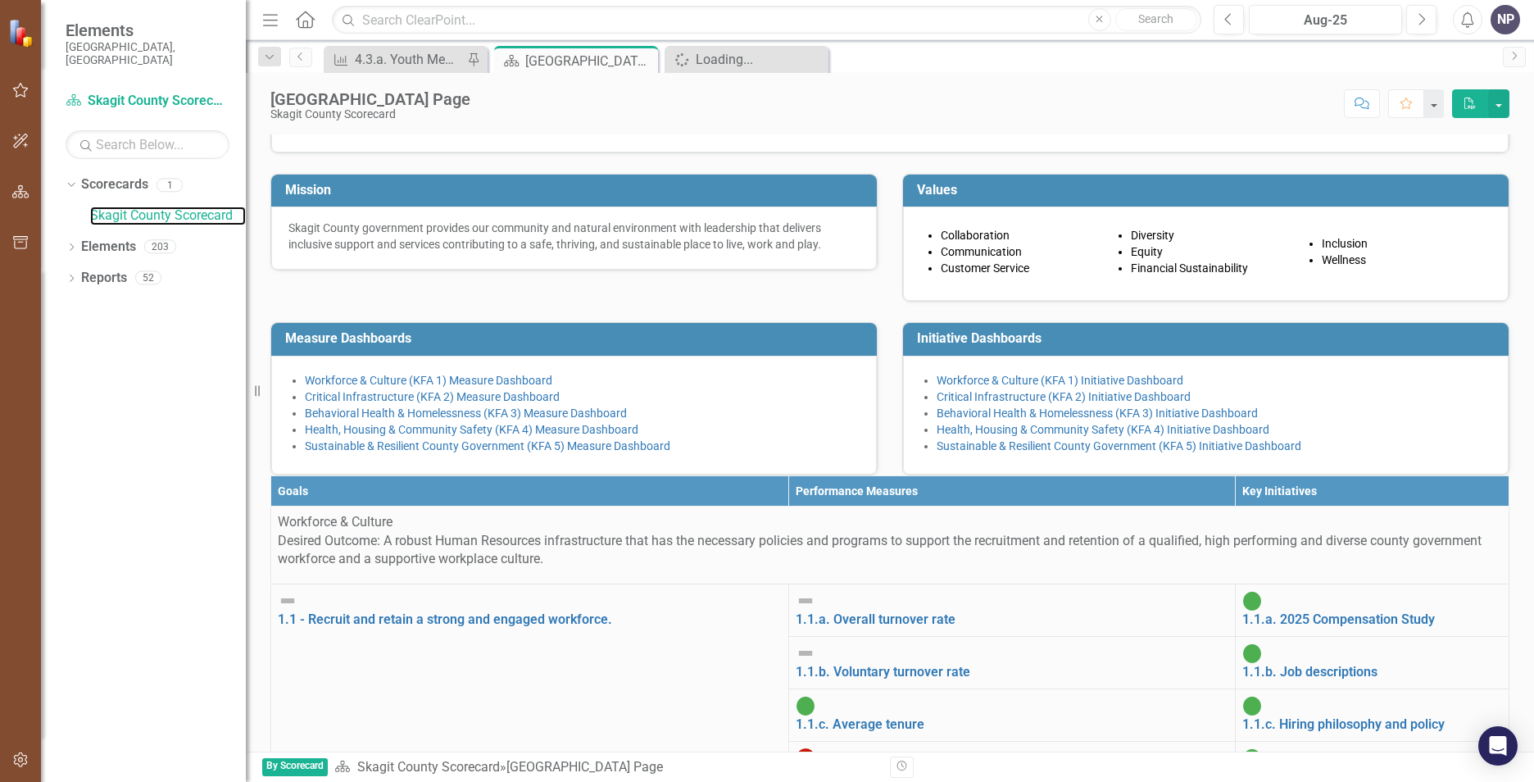
scroll to position [164, 0]
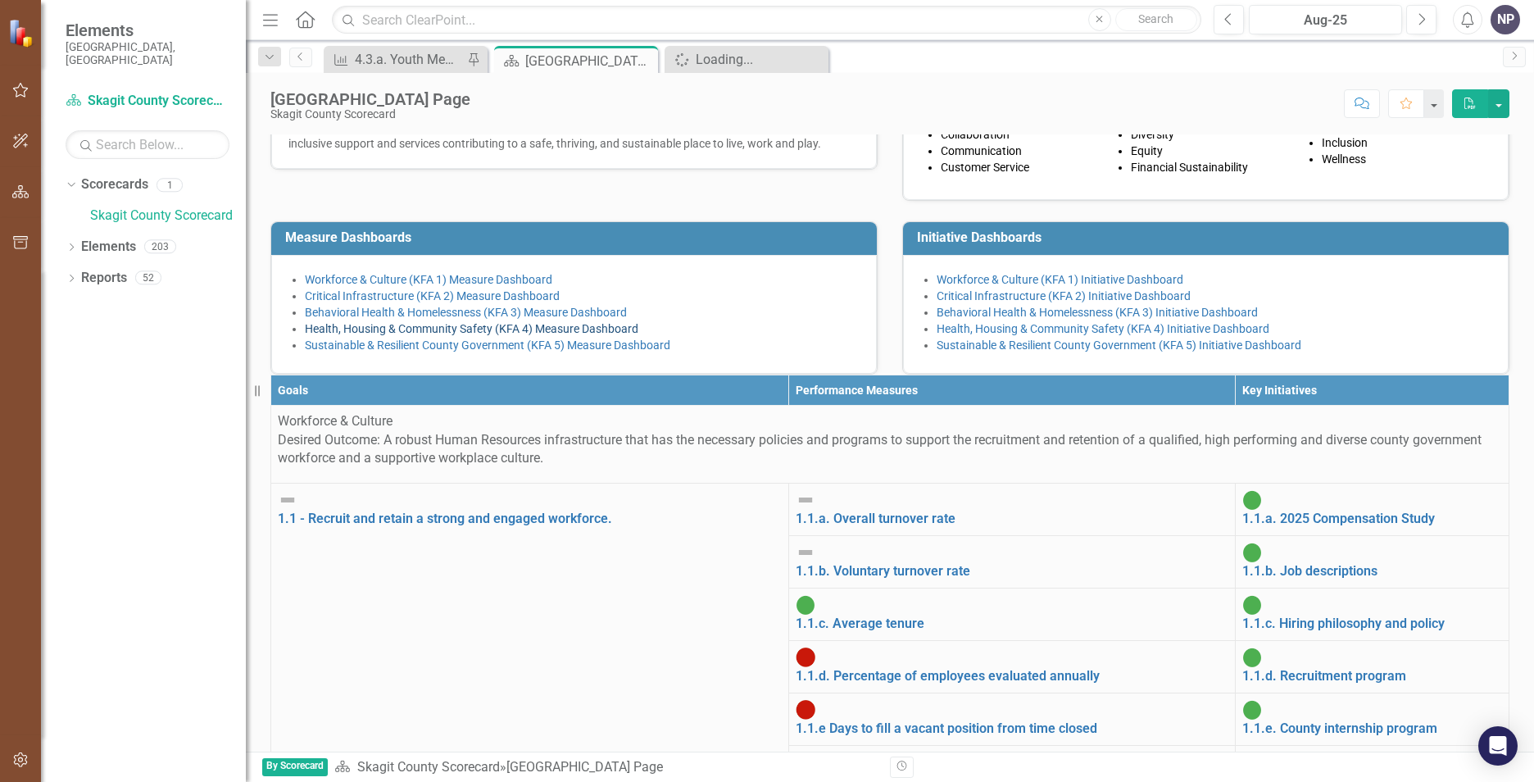
click at [575, 335] on link "Health, Housing & Community Safety (KFA 4) Measure Dashboard" at bounding box center [472, 328] width 334 height 13
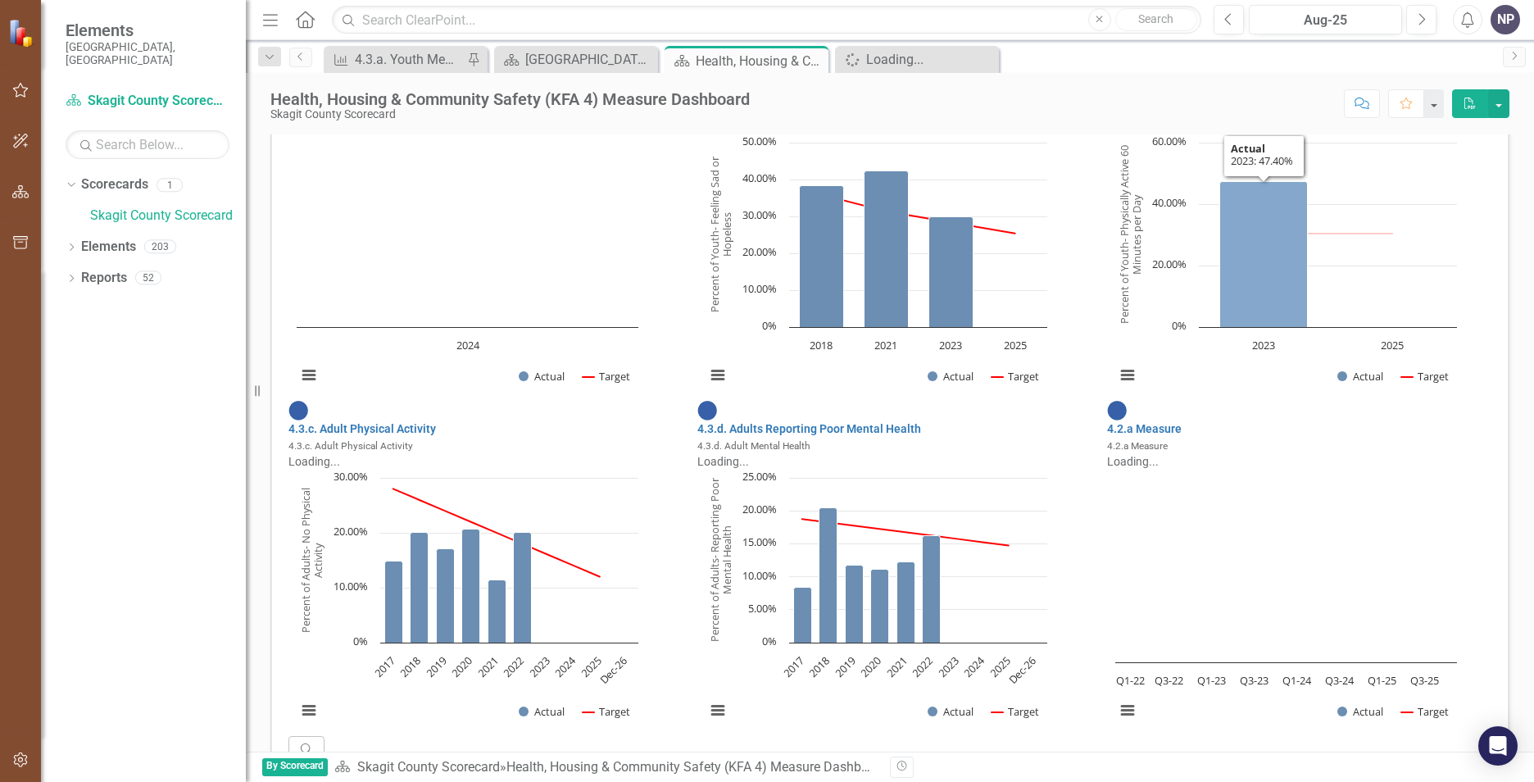
scroll to position [984, 0]
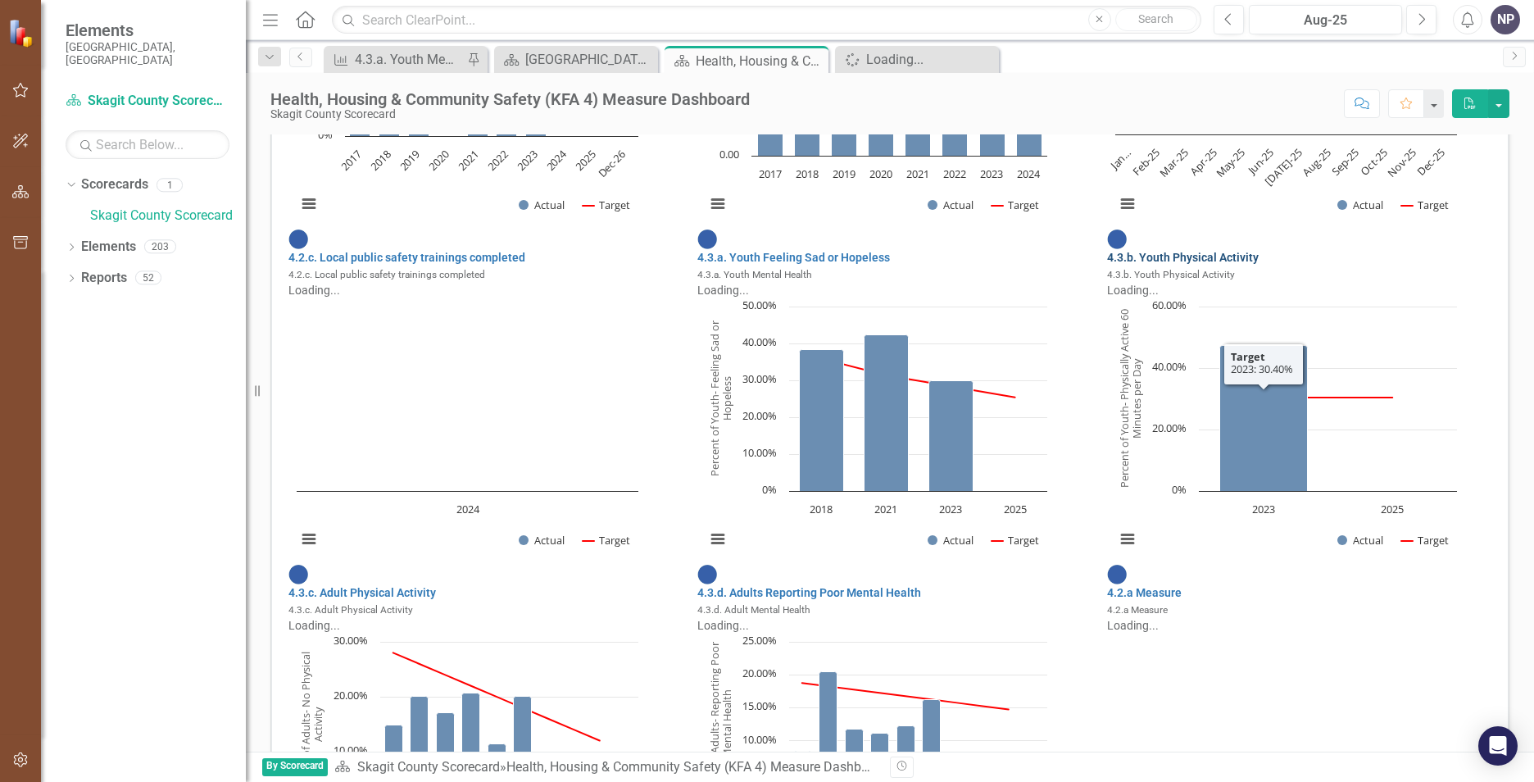
click at [1234, 251] on link "4.3.b. Youth Physical Activity" at bounding box center [1183, 257] width 152 height 13
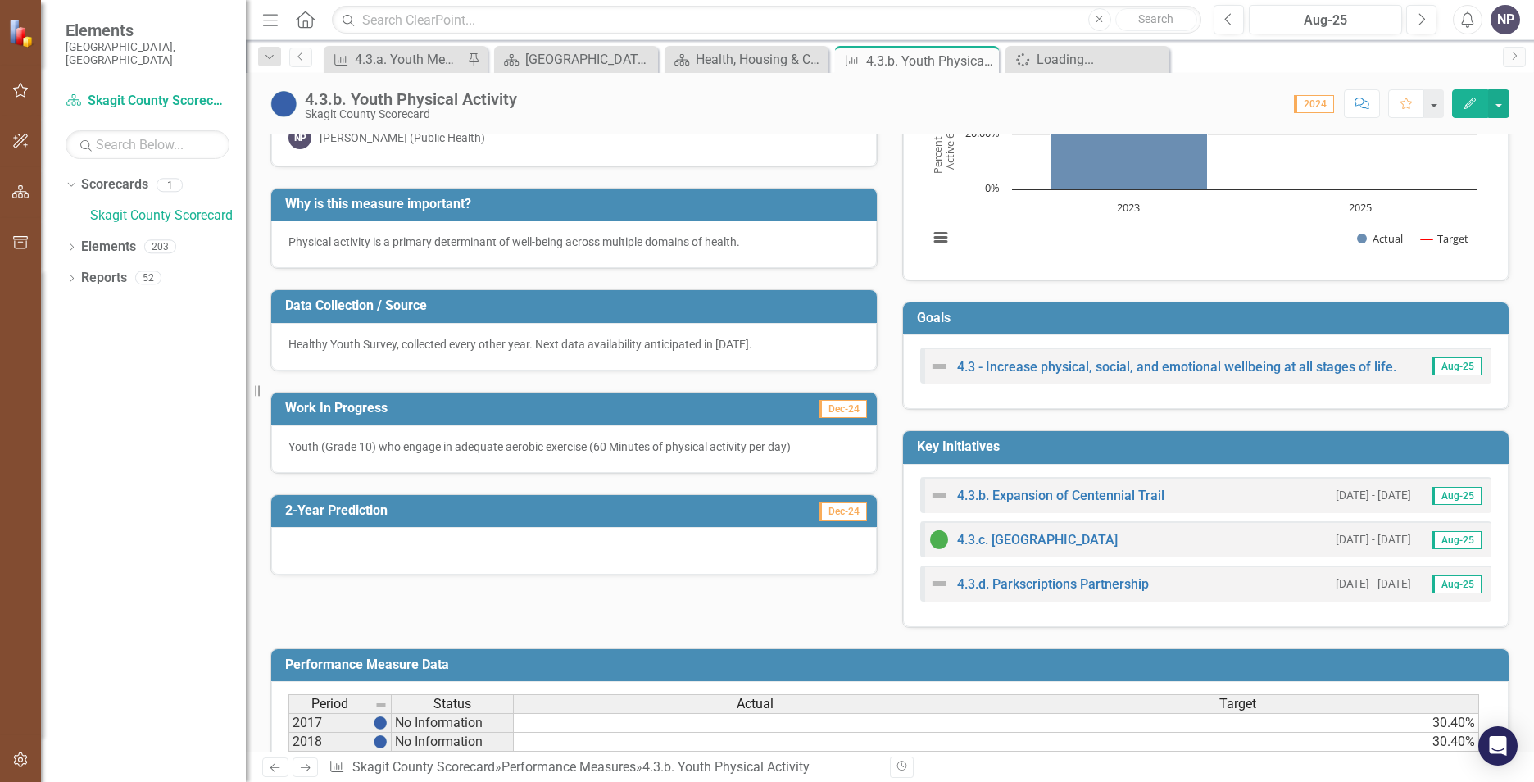
scroll to position [328, 0]
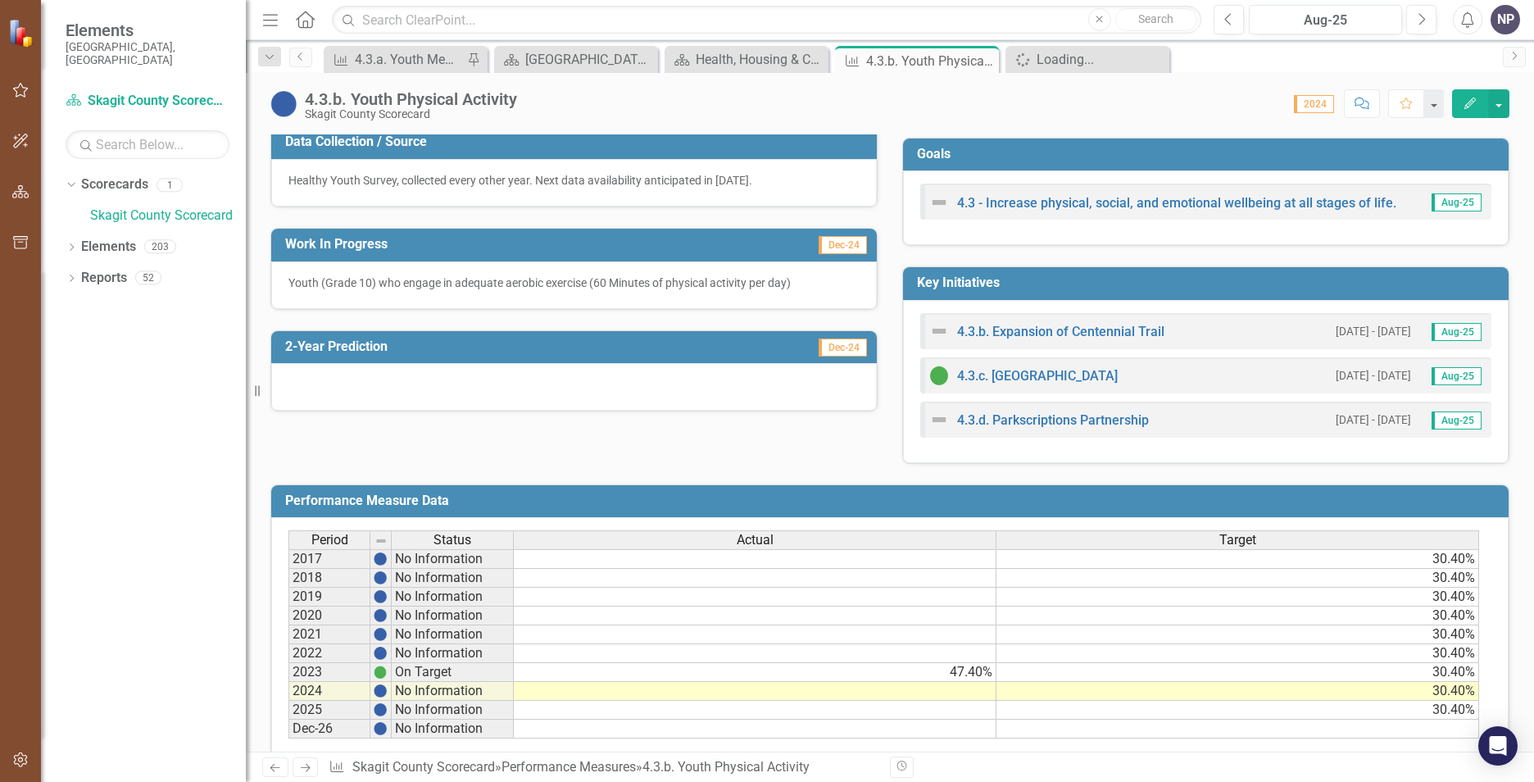
click at [582, 671] on td "47.40%" at bounding box center [755, 672] width 483 height 19
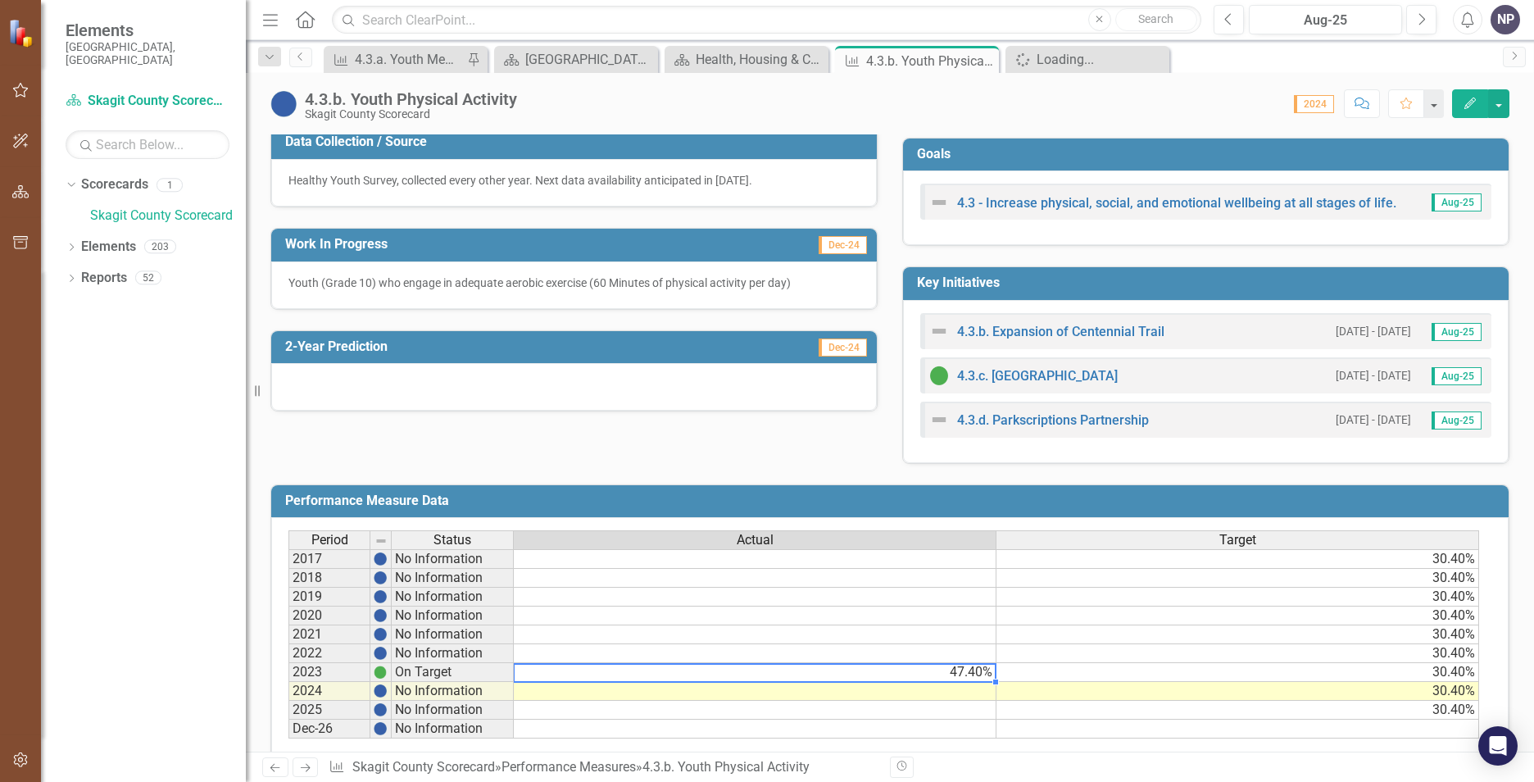
click at [1133, 672] on td "30.40%" at bounding box center [1238, 672] width 483 height 19
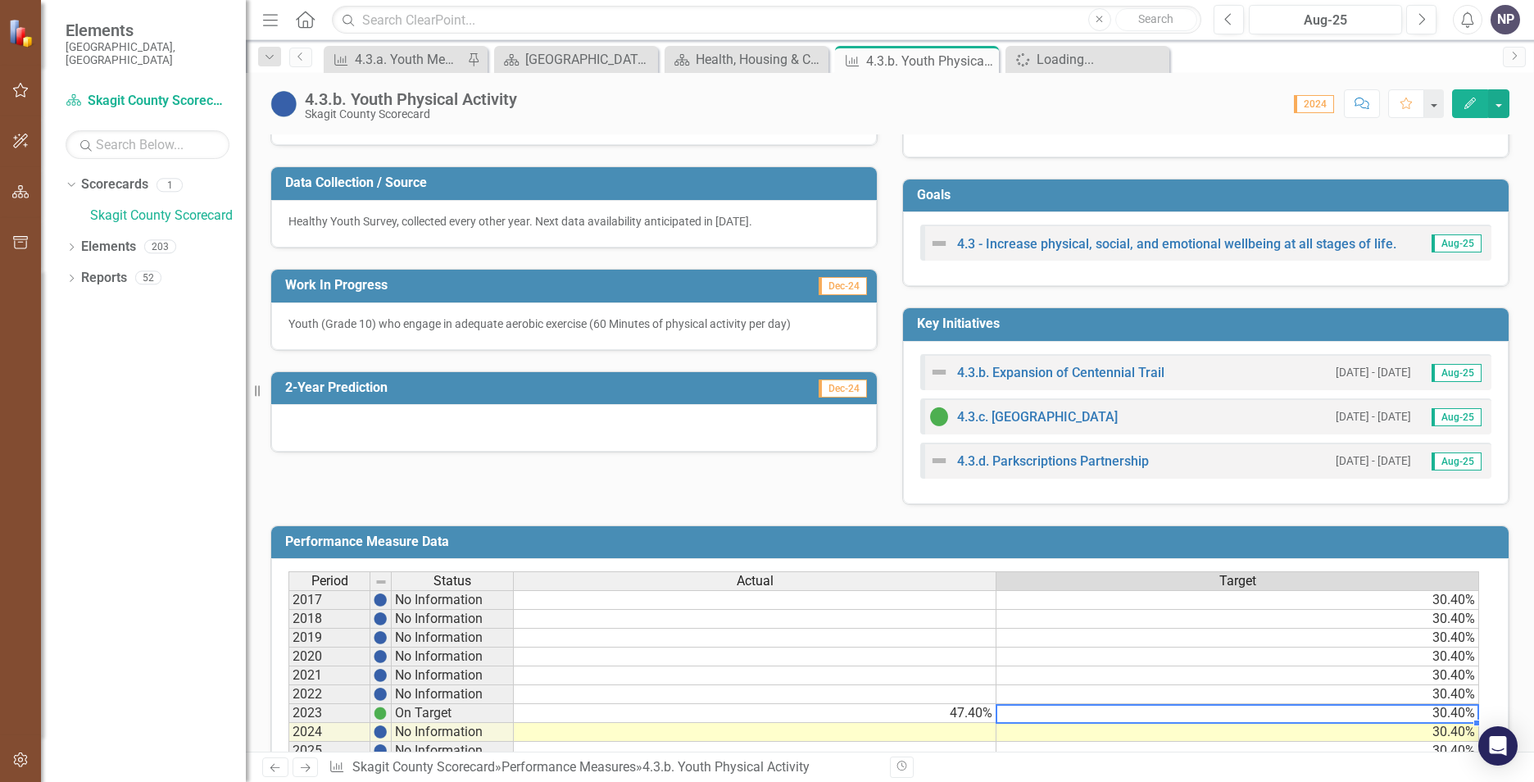
scroll to position [460, 0]
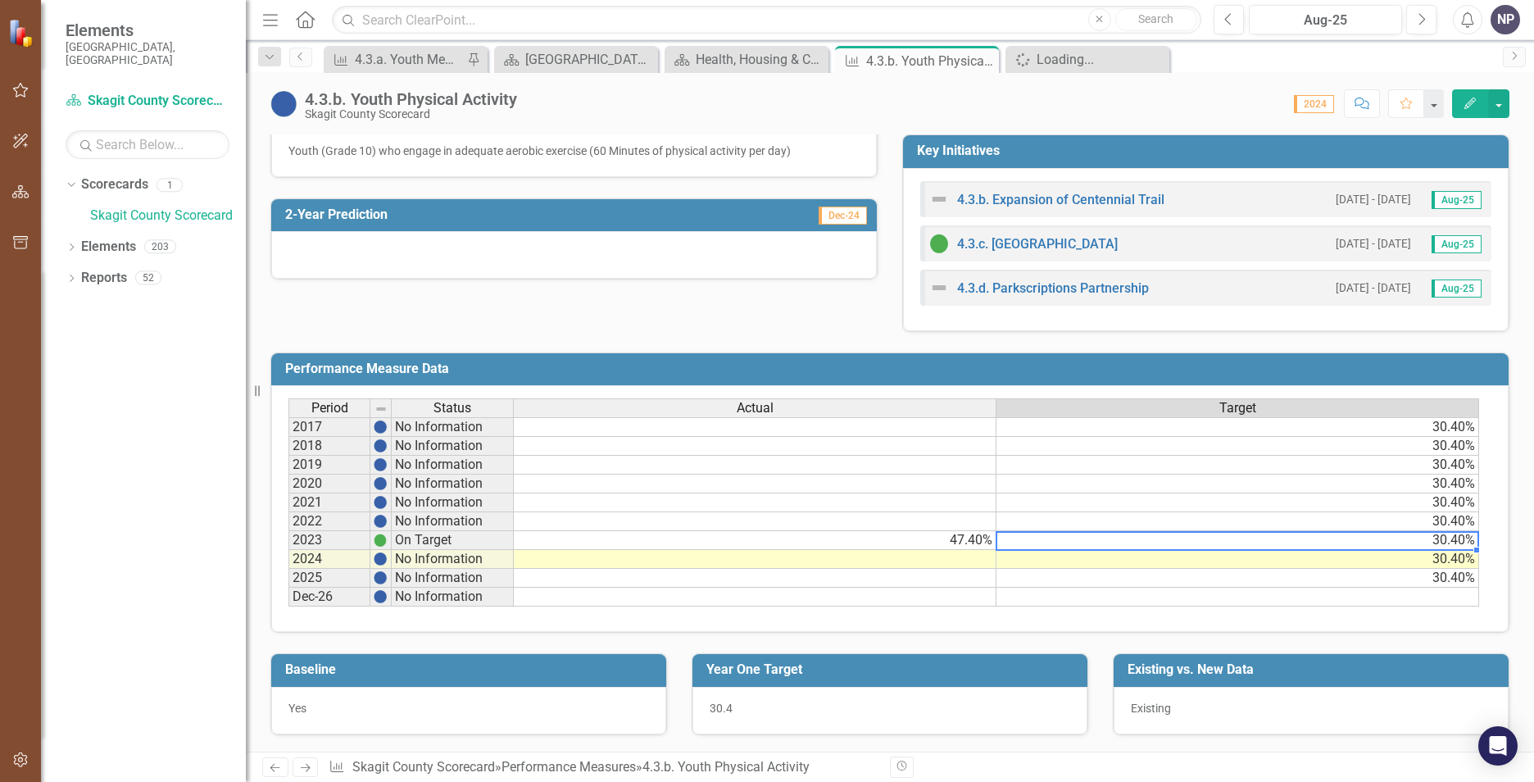
click at [843, 534] on td "47.40%" at bounding box center [755, 540] width 483 height 19
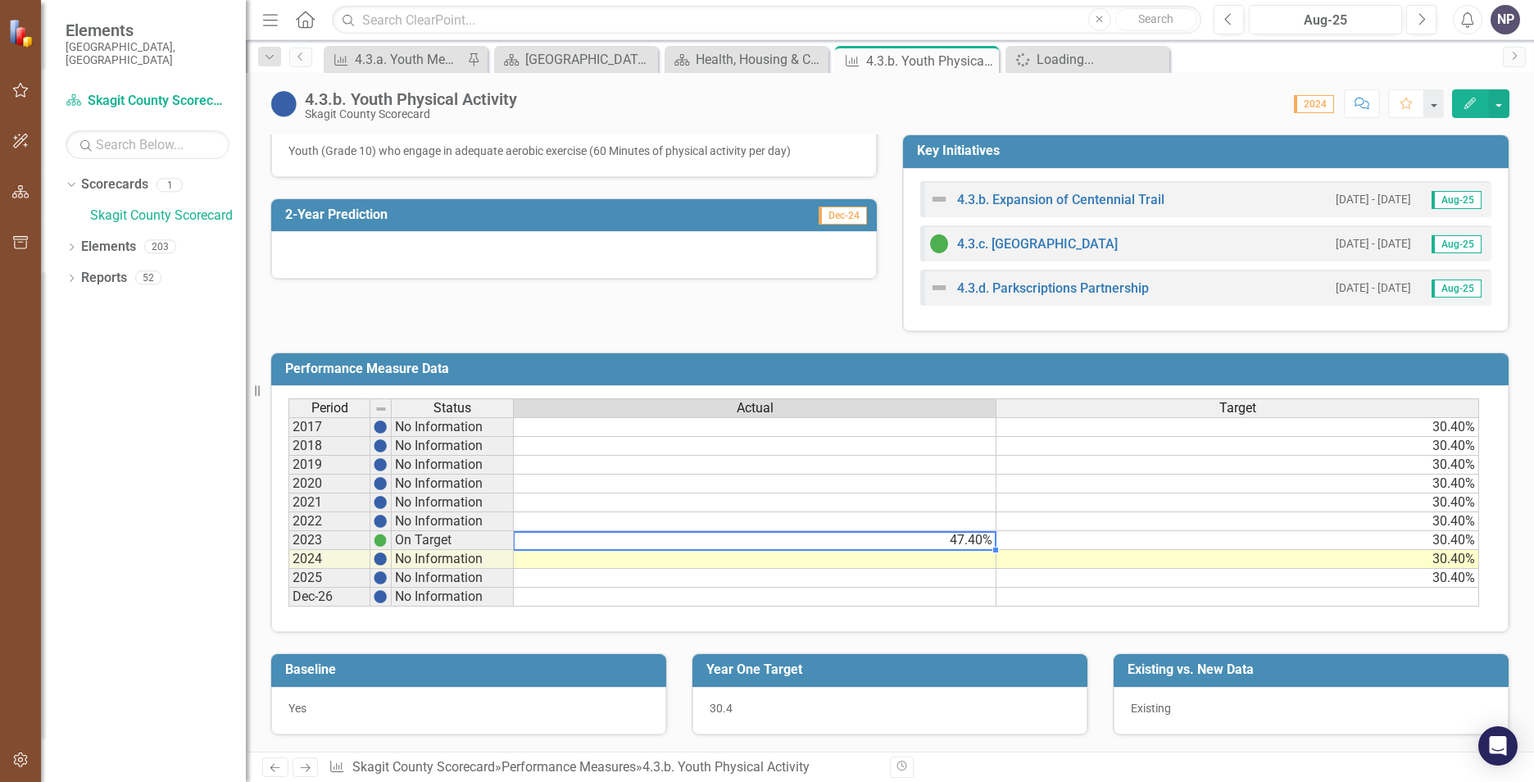
click at [873, 535] on td "47.40%" at bounding box center [755, 540] width 483 height 19
click at [874, 535] on td "47.40%" at bounding box center [755, 540] width 483 height 19
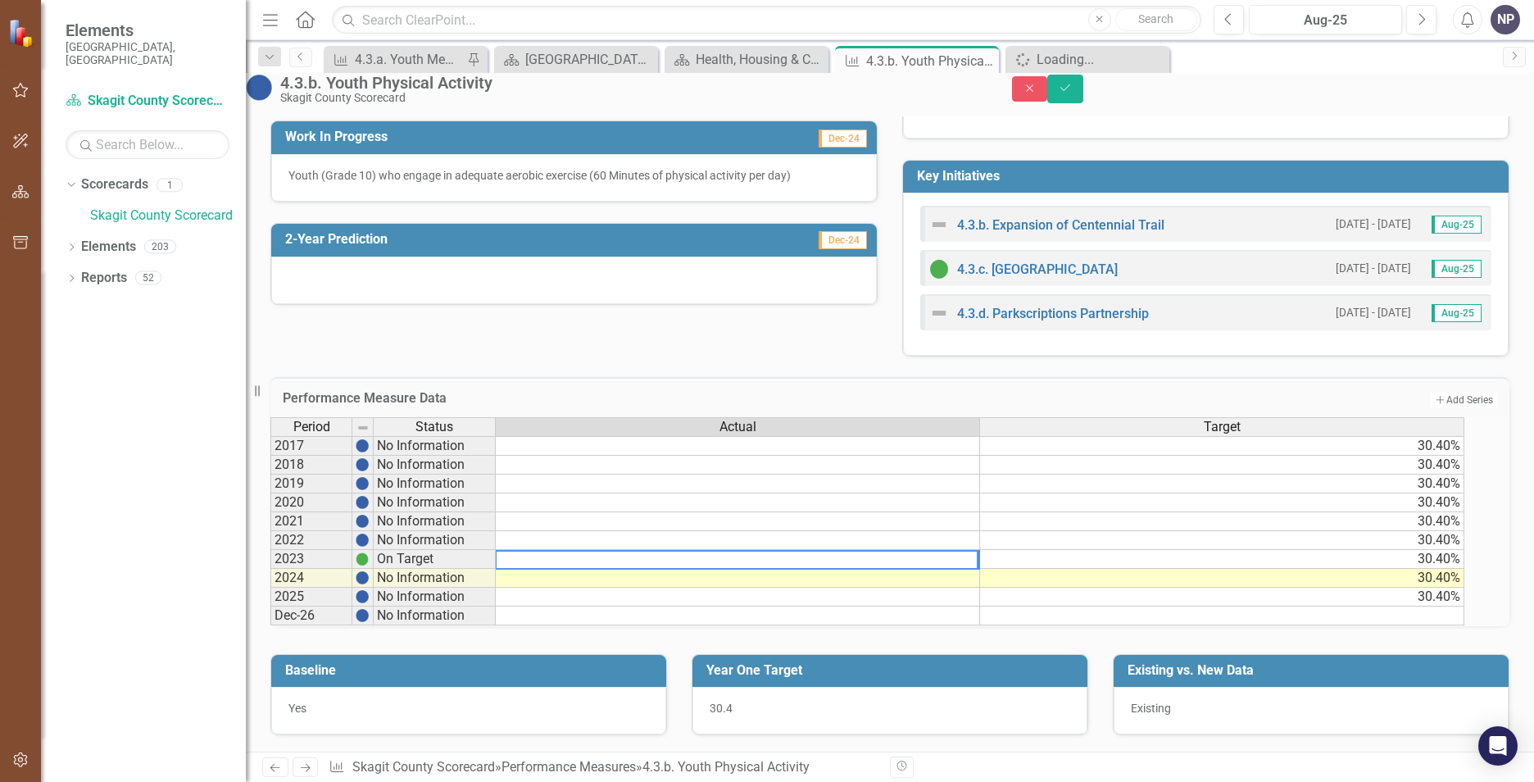
drag, startPoint x: 897, startPoint y: 550, endPoint x: 501, endPoint y: 543, distance: 396.0
click at [501, 543] on div "Period Status Actual Target 2017 No Information 30.40% 2018 No Information 30.4…" at bounding box center [867, 521] width 1194 height 209
type textarea "21.3"
click at [270, 593] on div "Period Status Actual Target 2017 No Information 30.40% 2018 No Information 30.4…" at bounding box center [270, 521] width 0 height 208
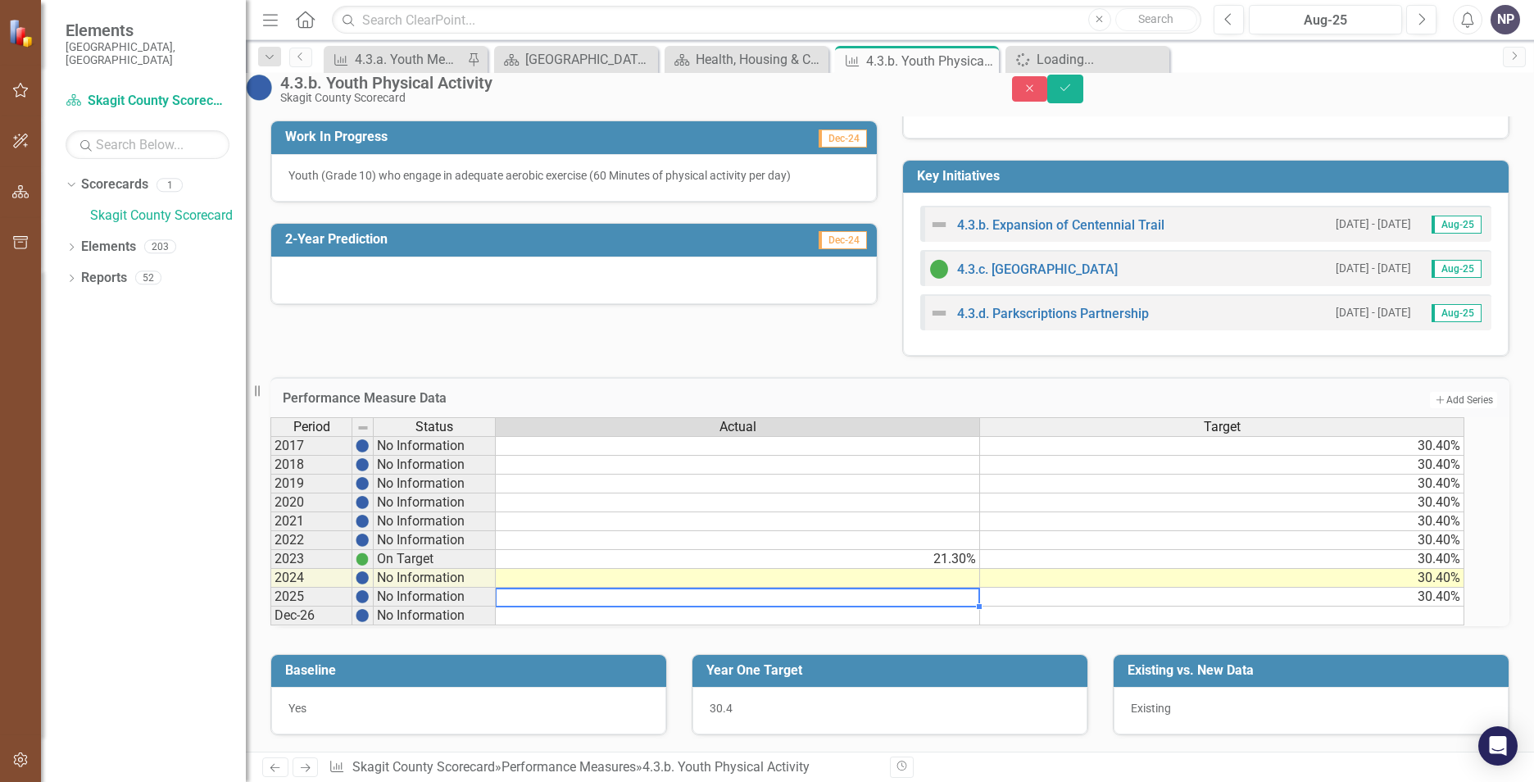
click at [838, 512] on td at bounding box center [738, 521] width 484 height 19
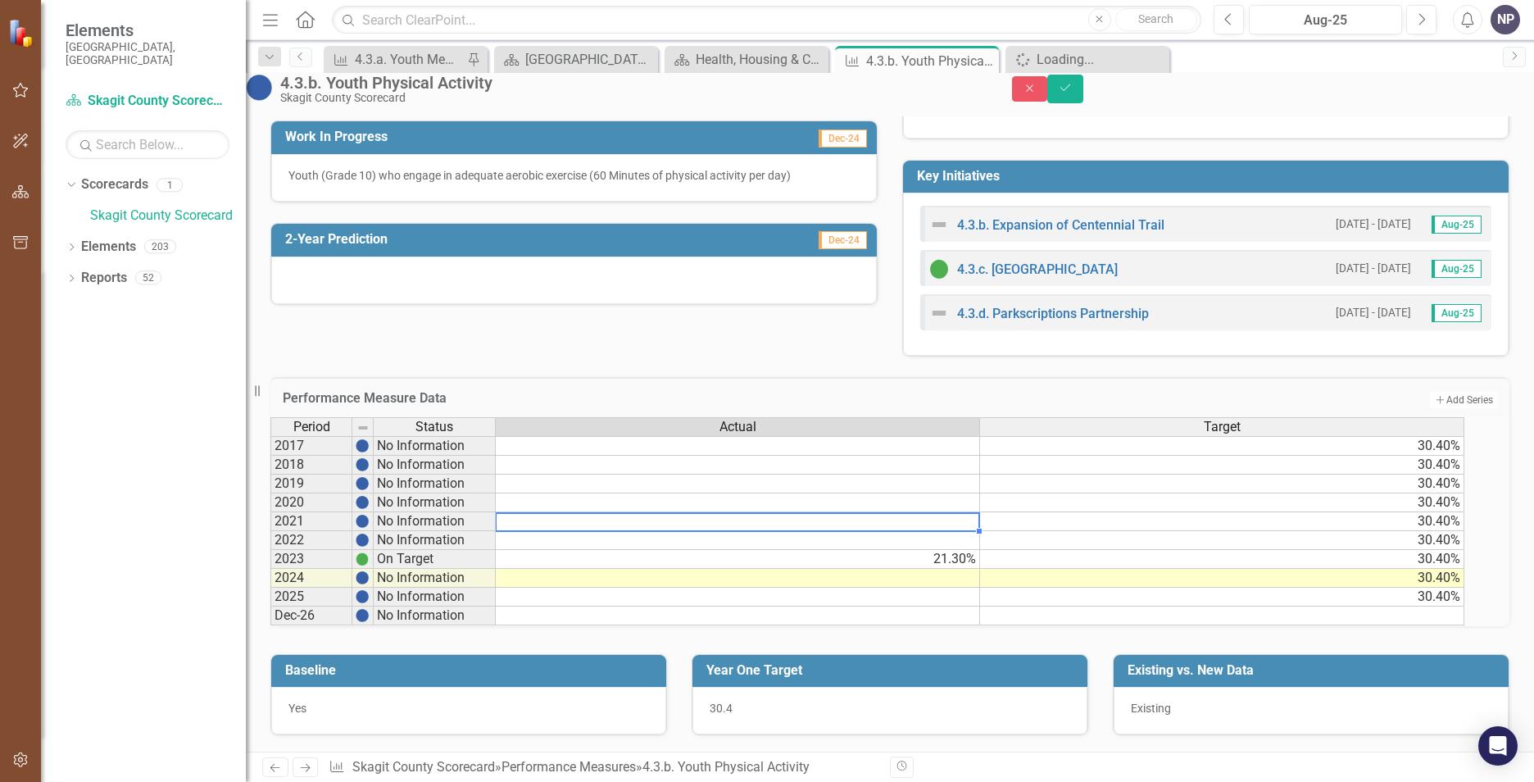
click at [839, 512] on td at bounding box center [738, 521] width 484 height 19
click at [839, 512] on textarea at bounding box center [737, 522] width 485 height 20
type textarea "19.0"
click at [888, 512] on td "19.00%" at bounding box center [738, 521] width 484 height 19
click at [842, 493] on td at bounding box center [738, 502] width 484 height 19
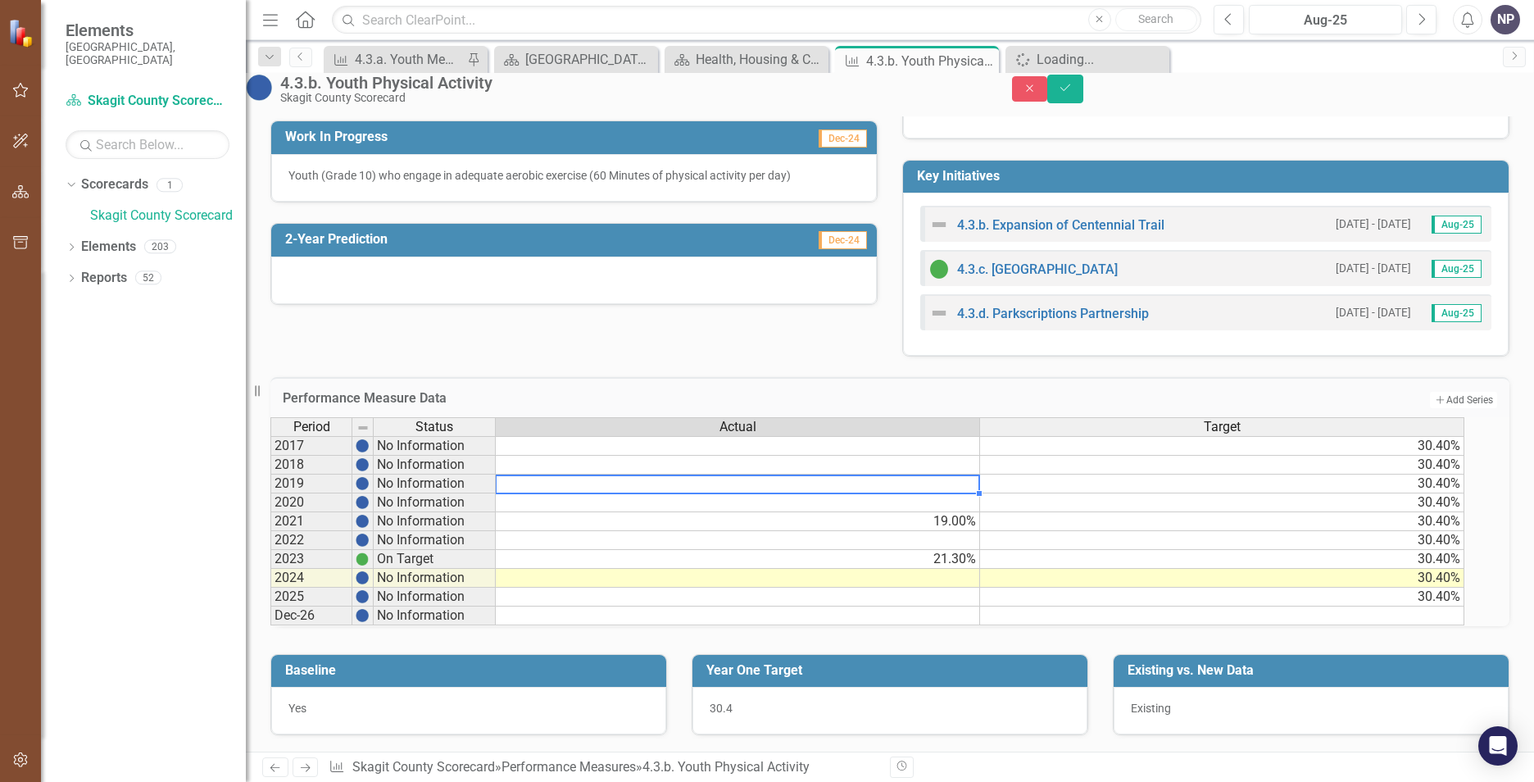
click at [826, 475] on td at bounding box center [738, 484] width 484 height 19
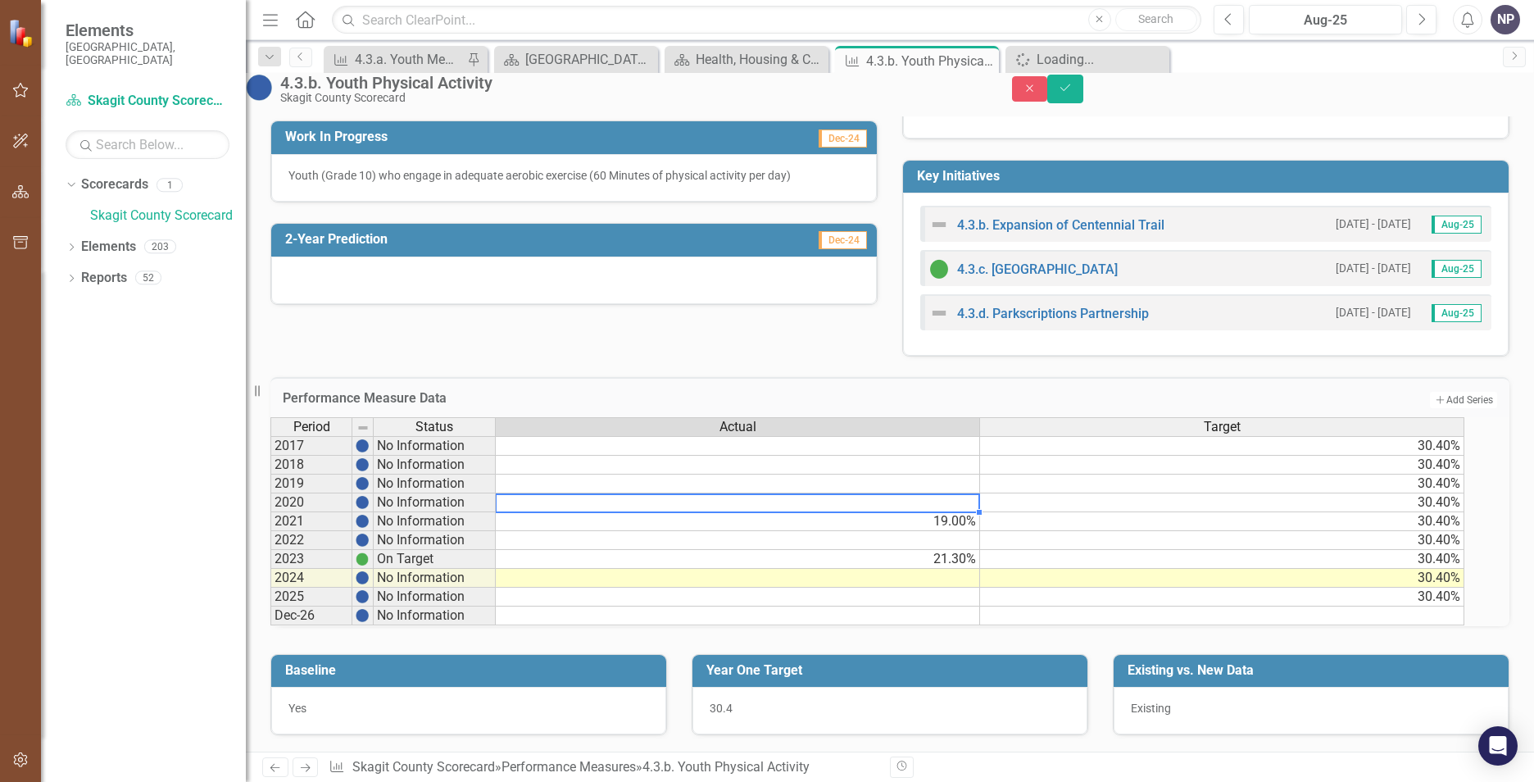
click at [802, 498] on td at bounding box center [738, 502] width 484 height 19
click at [811, 512] on td "19.00%" at bounding box center [738, 521] width 484 height 19
type textarea "19.7"
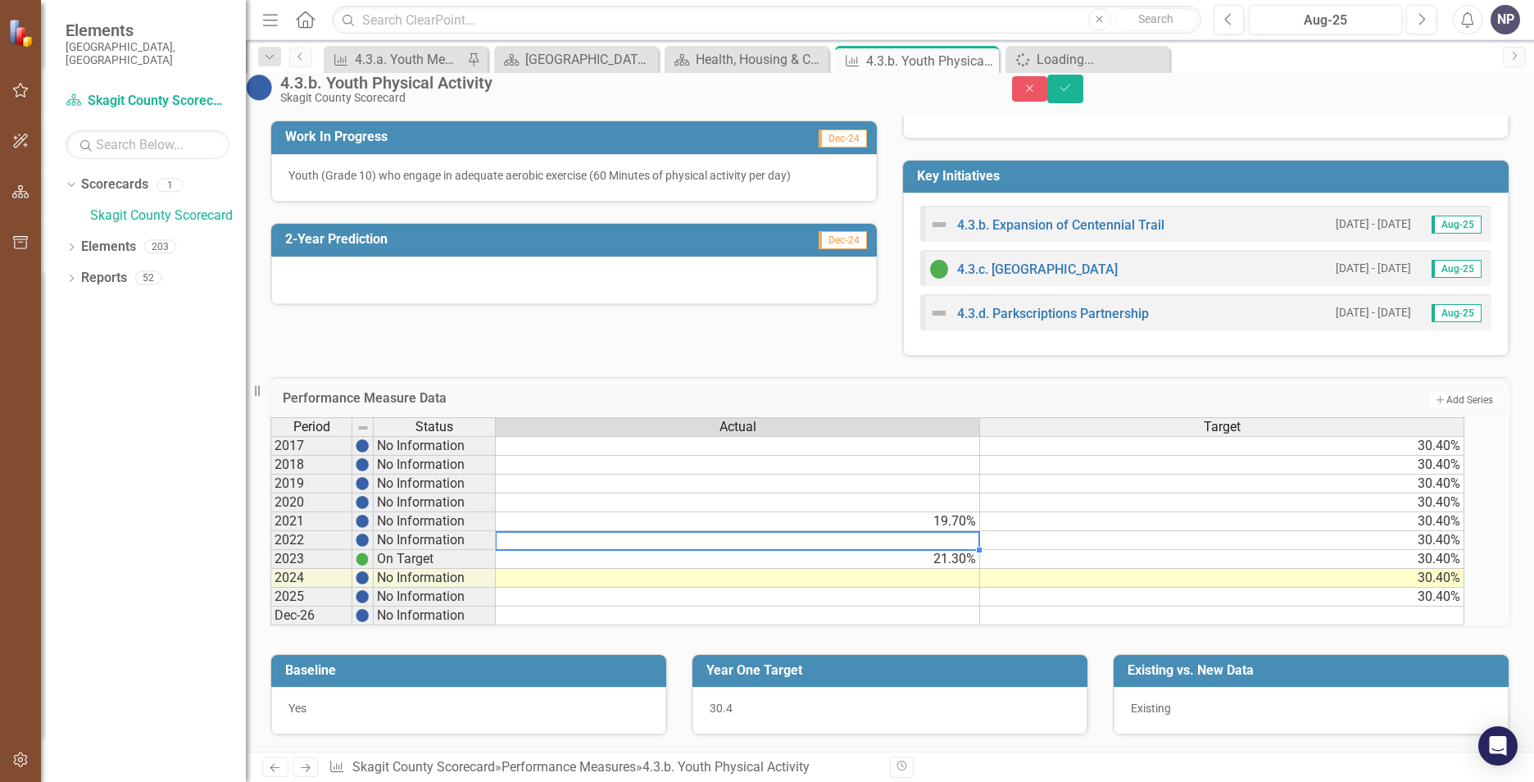
click at [910, 479] on td at bounding box center [738, 484] width 484 height 19
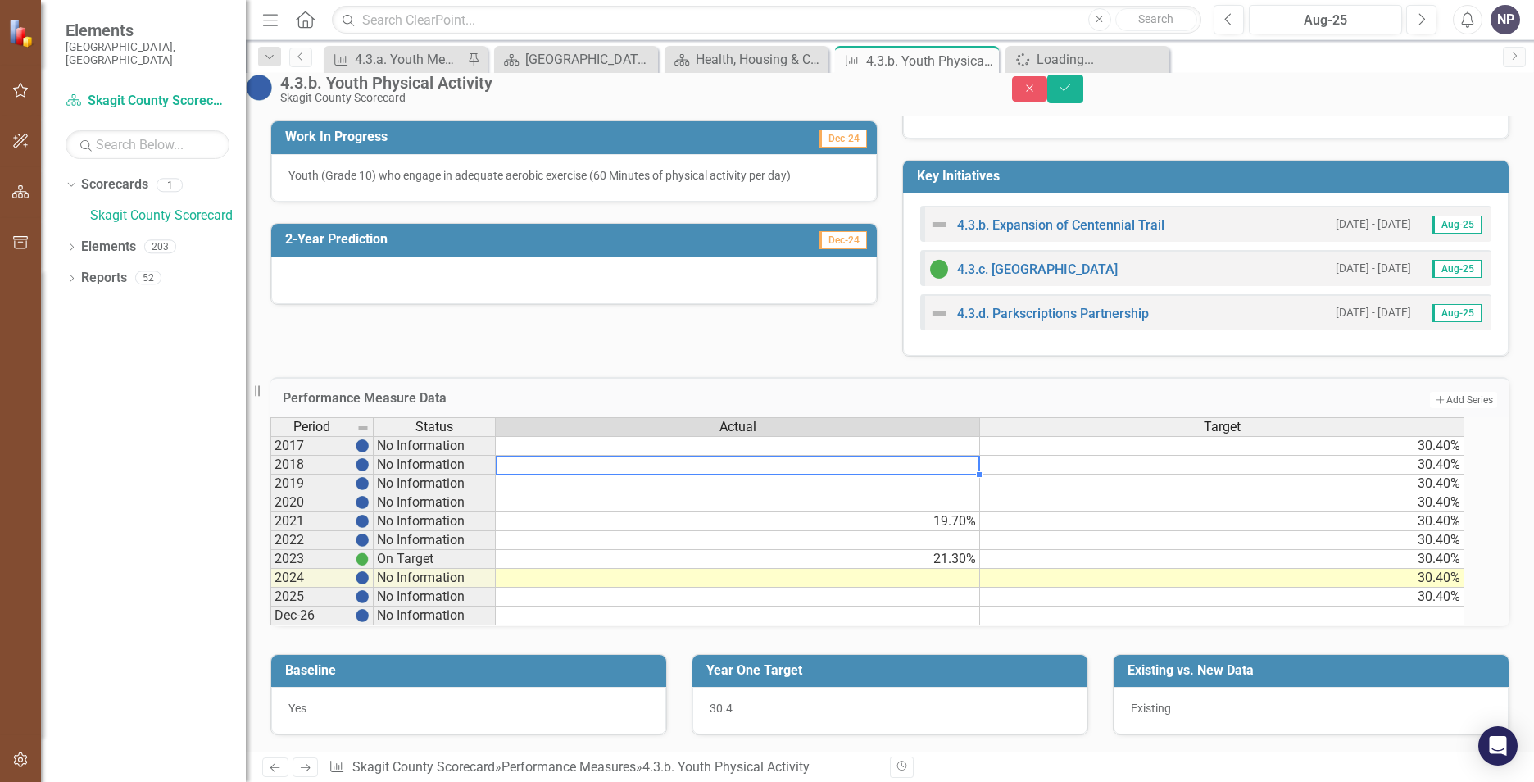
click at [898, 456] on td at bounding box center [738, 465] width 484 height 19
type textarea "20.3"
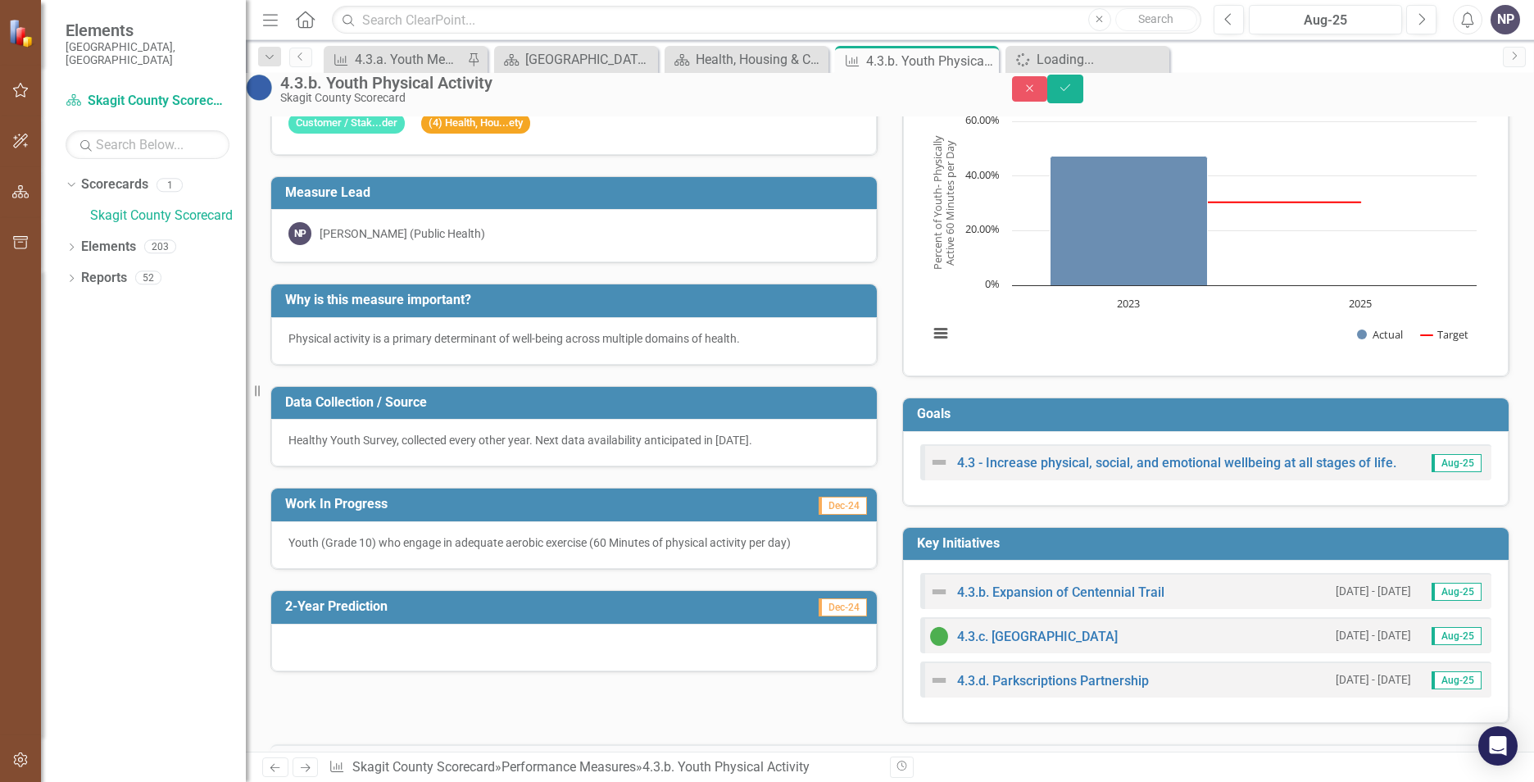
scroll to position [0, 0]
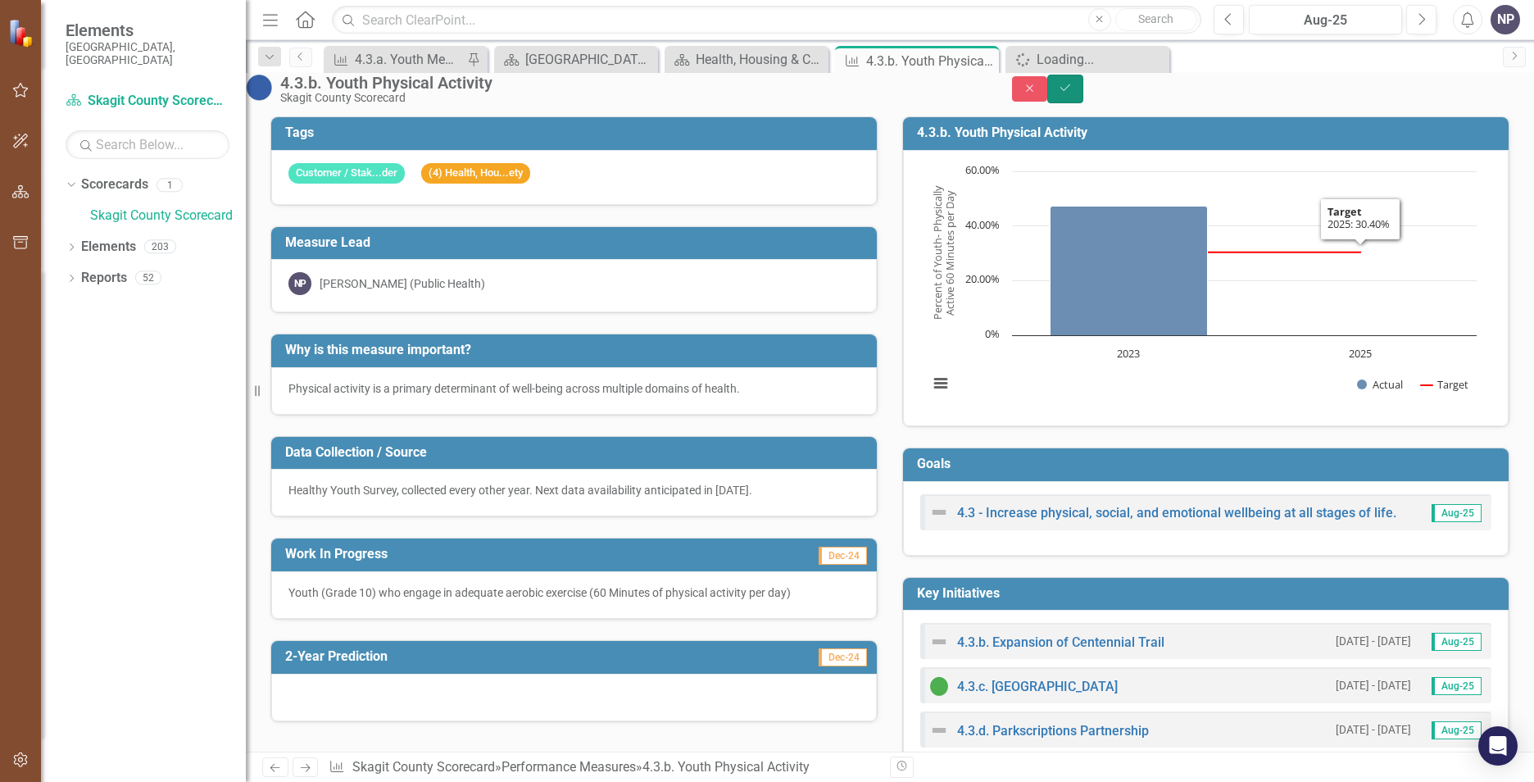
click at [1084, 89] on button "Save" at bounding box center [1065, 89] width 36 height 29
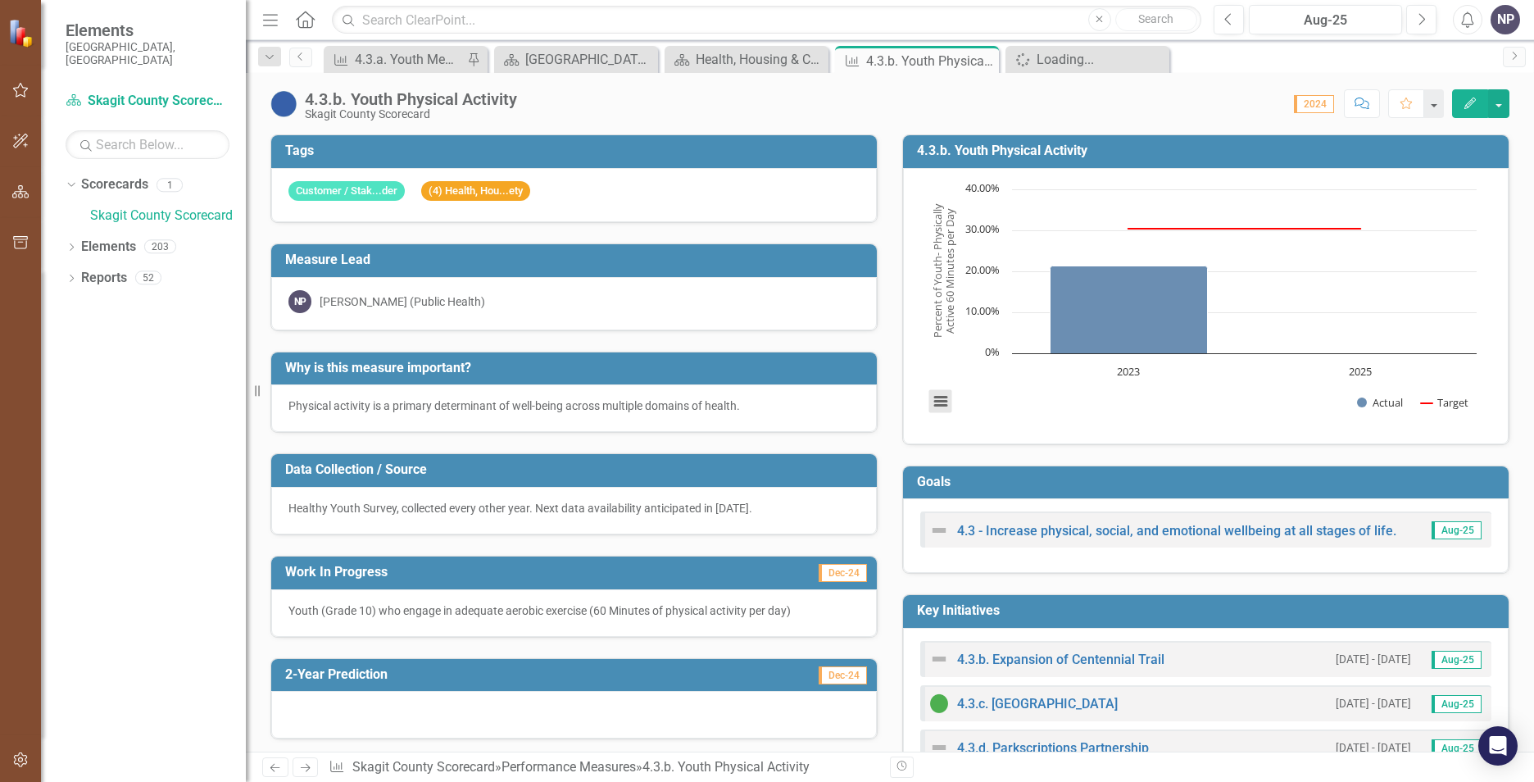
click at [929, 403] on button "View chart menu, Chart" at bounding box center [940, 401] width 23 height 23
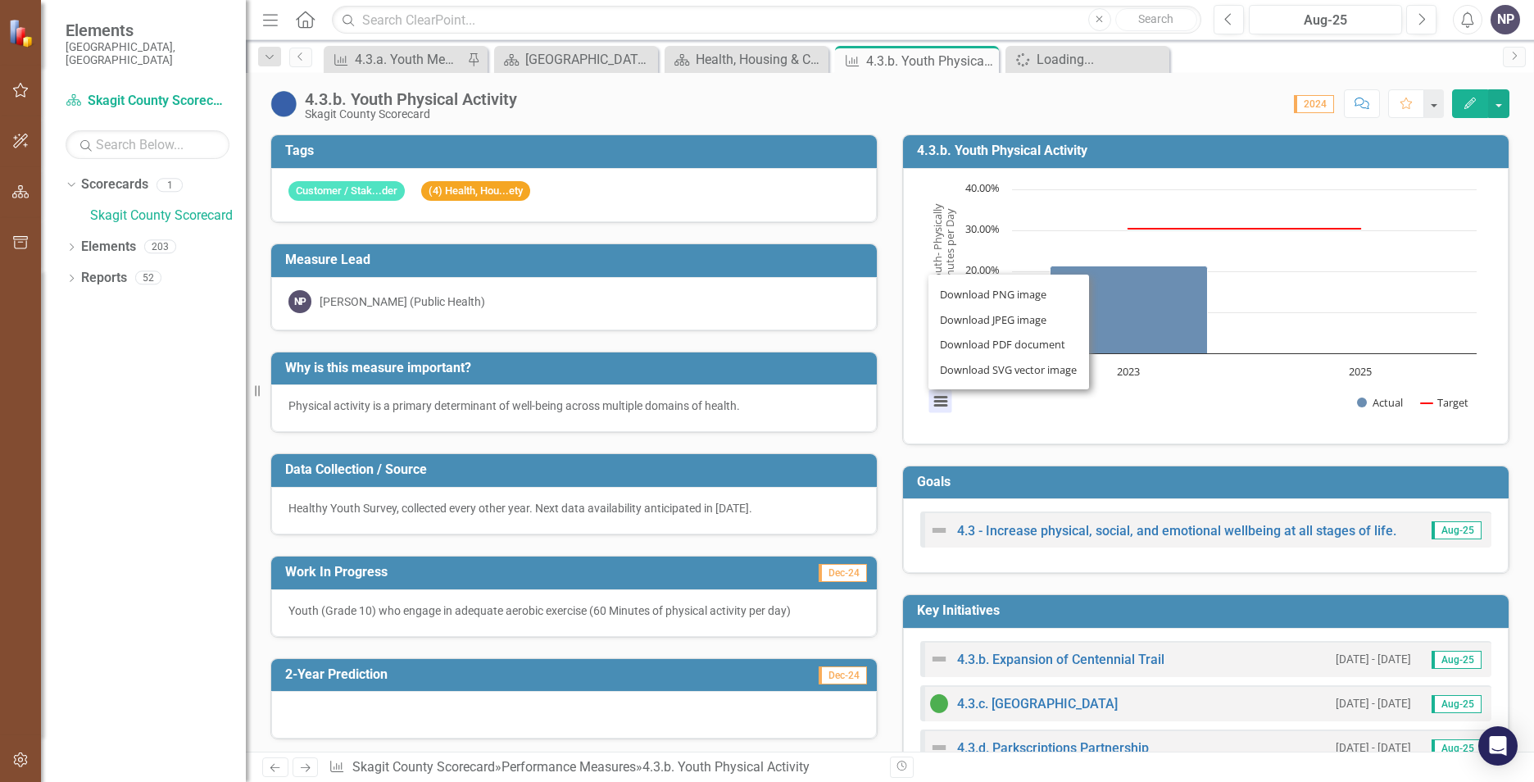
click at [931, 403] on div "Download PNG image Download JPEG image Download PDF document Download SVG vecto…" at bounding box center [1009, 332] width 207 height 160
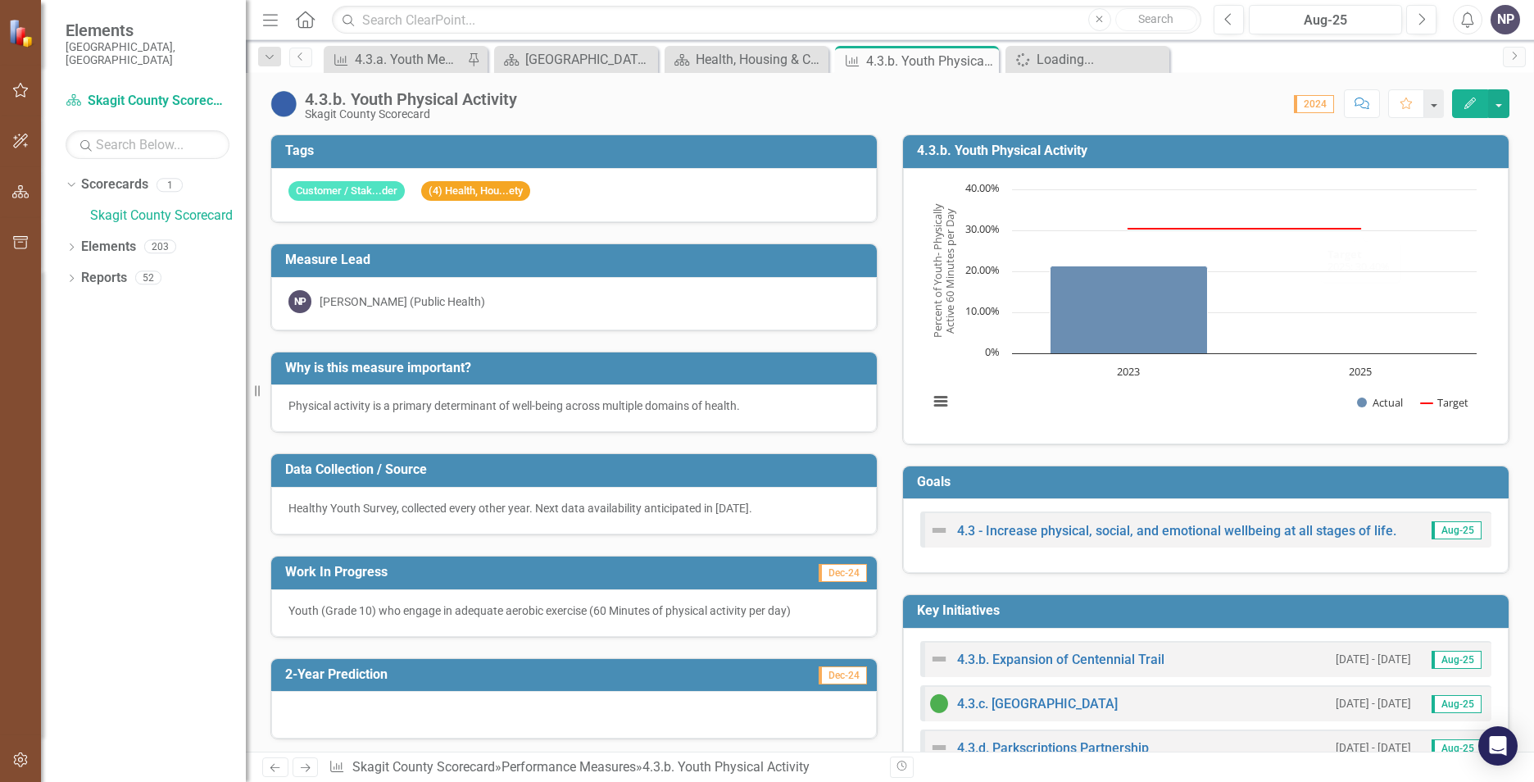
click at [1462, 96] on button "Edit" at bounding box center [1470, 103] width 36 height 29
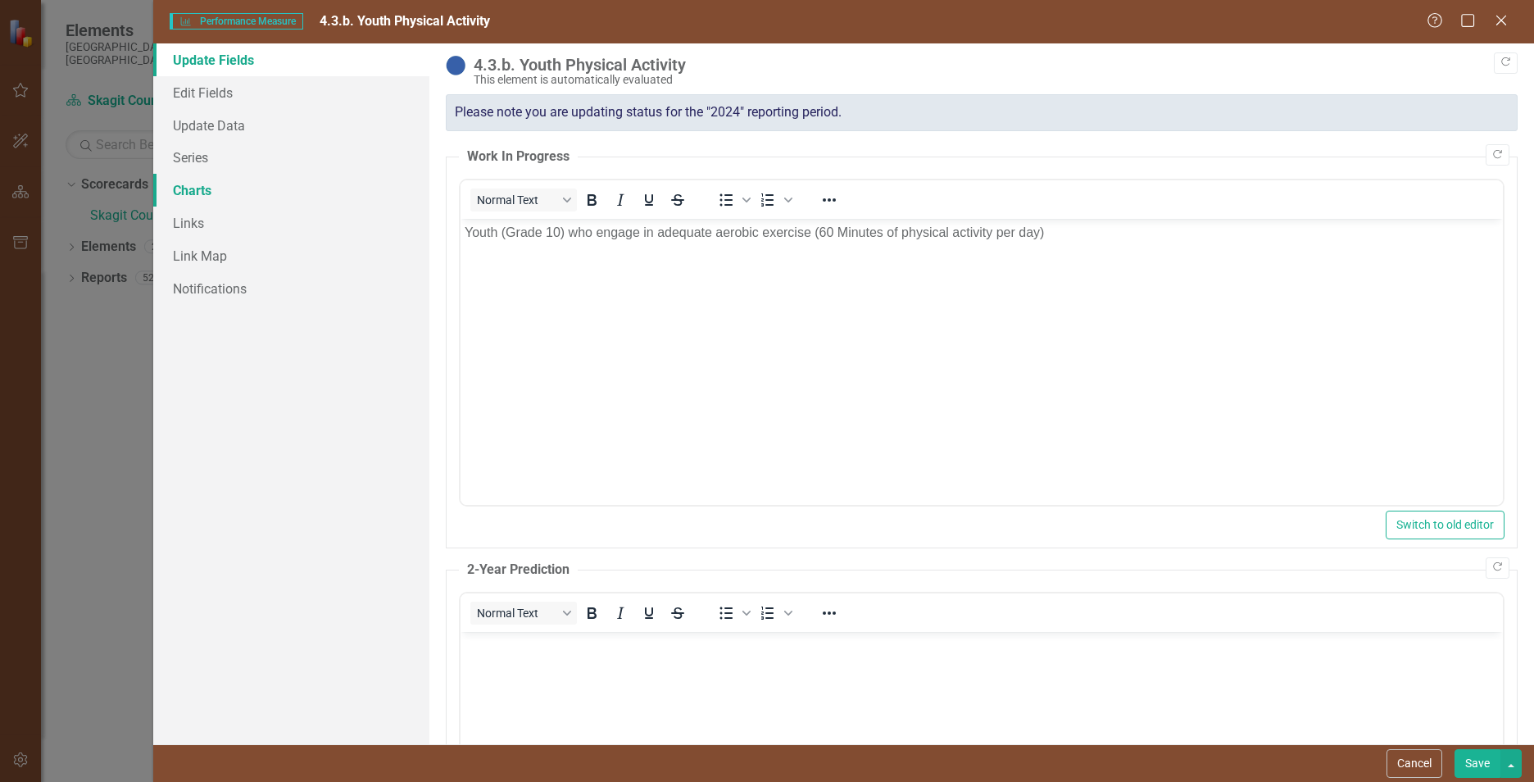
click at [244, 184] on link "Charts" at bounding box center [291, 190] width 276 height 33
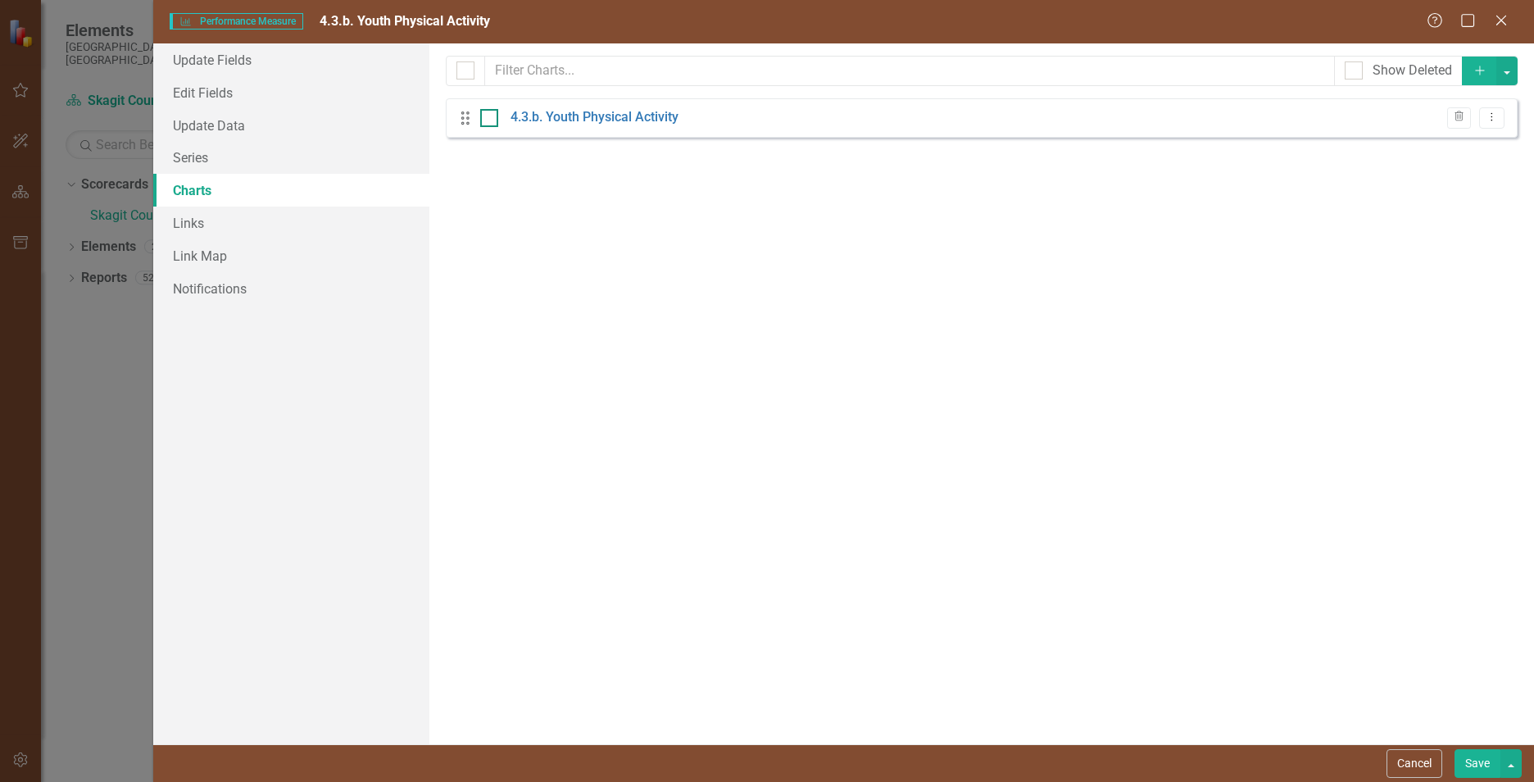
click at [486, 116] on input "checkbox" at bounding box center [485, 114] width 11 height 11
checkbox input "true"
click at [548, 111] on link "4.3.b. Youth Physical Activity" at bounding box center [595, 117] width 168 height 19
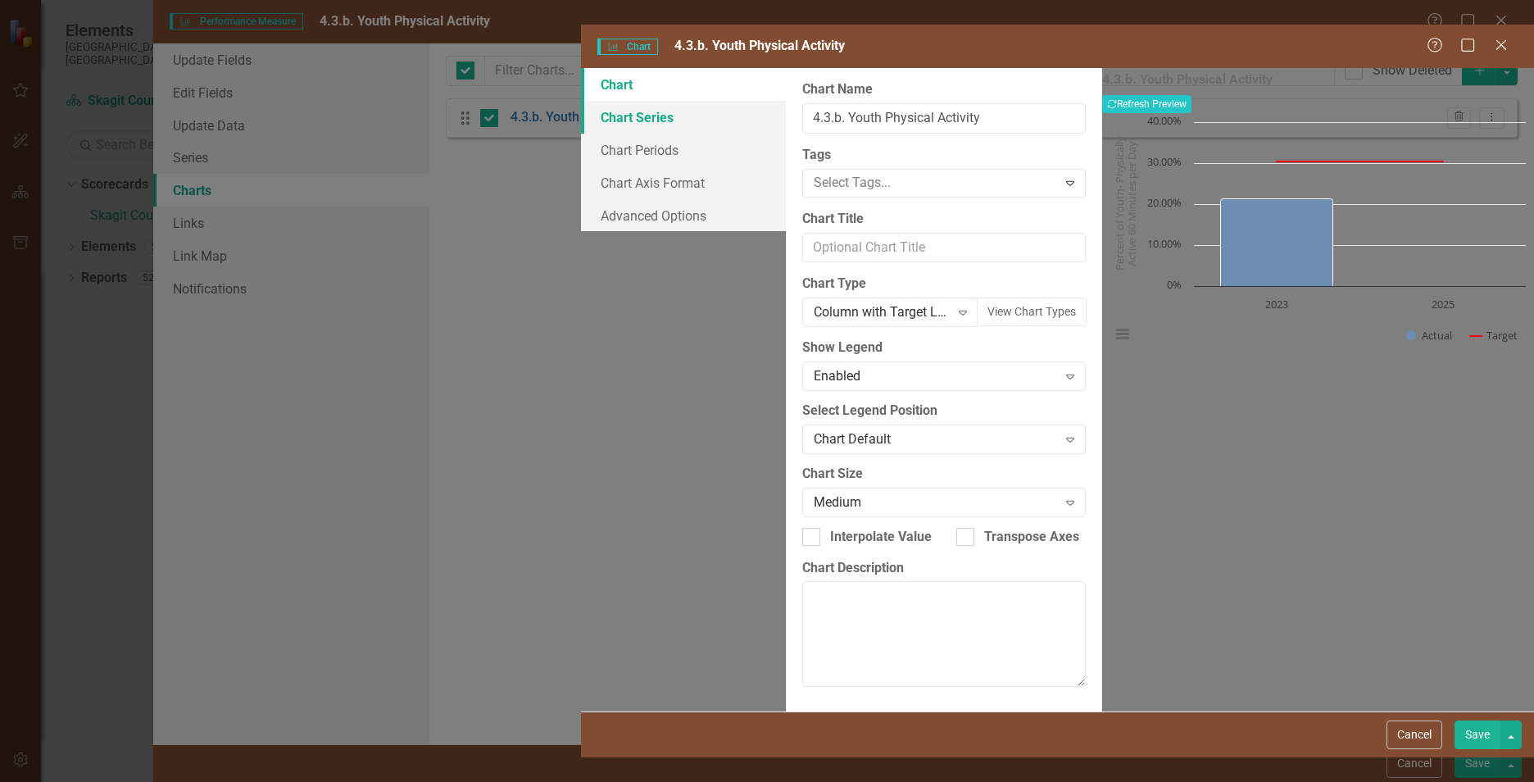
click at [581, 101] on link "Chart Series" at bounding box center [683, 117] width 205 height 33
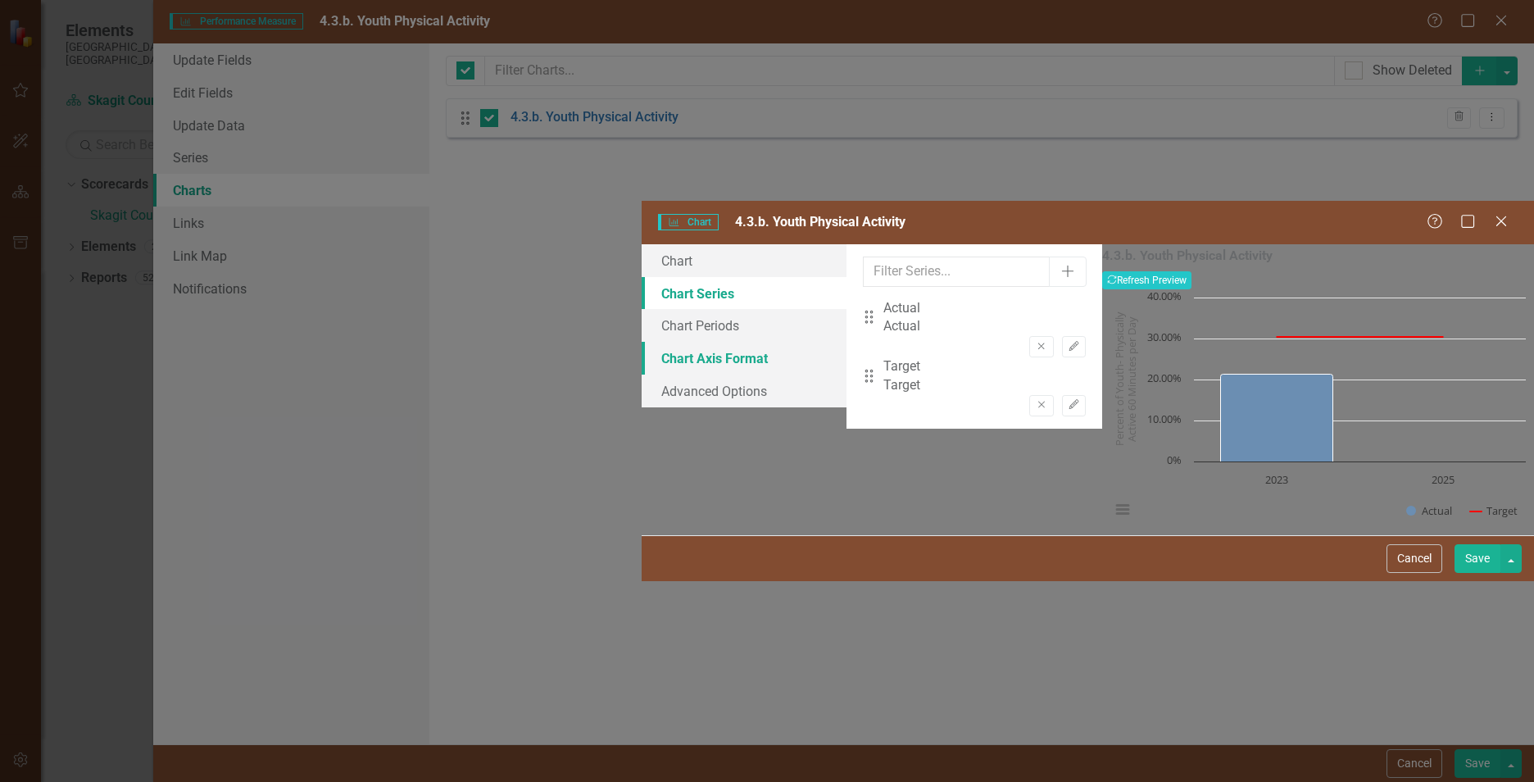
click at [642, 342] on link "Chart Axis Format" at bounding box center [744, 358] width 205 height 33
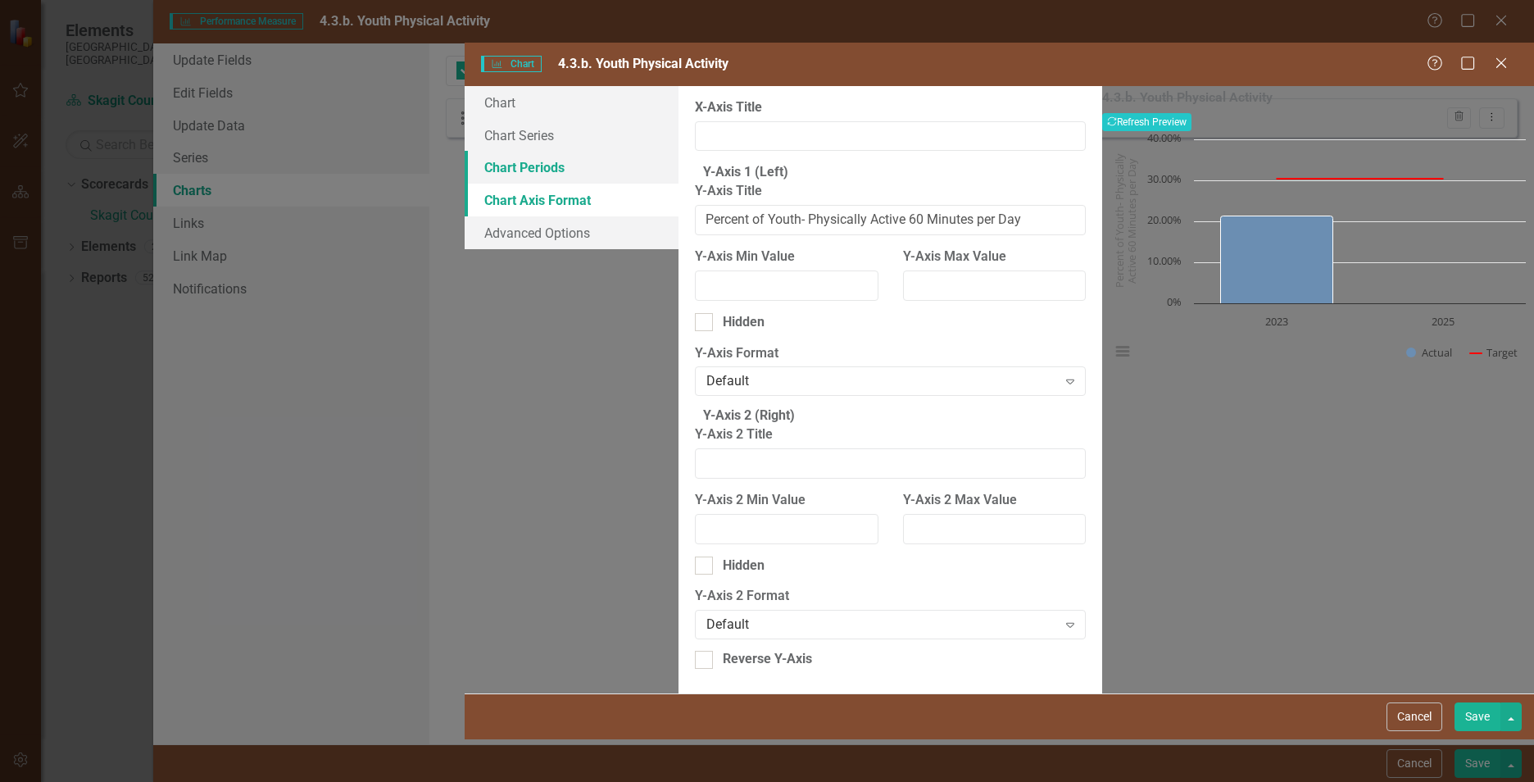
click at [465, 151] on link "Chart Periods" at bounding box center [572, 167] width 214 height 33
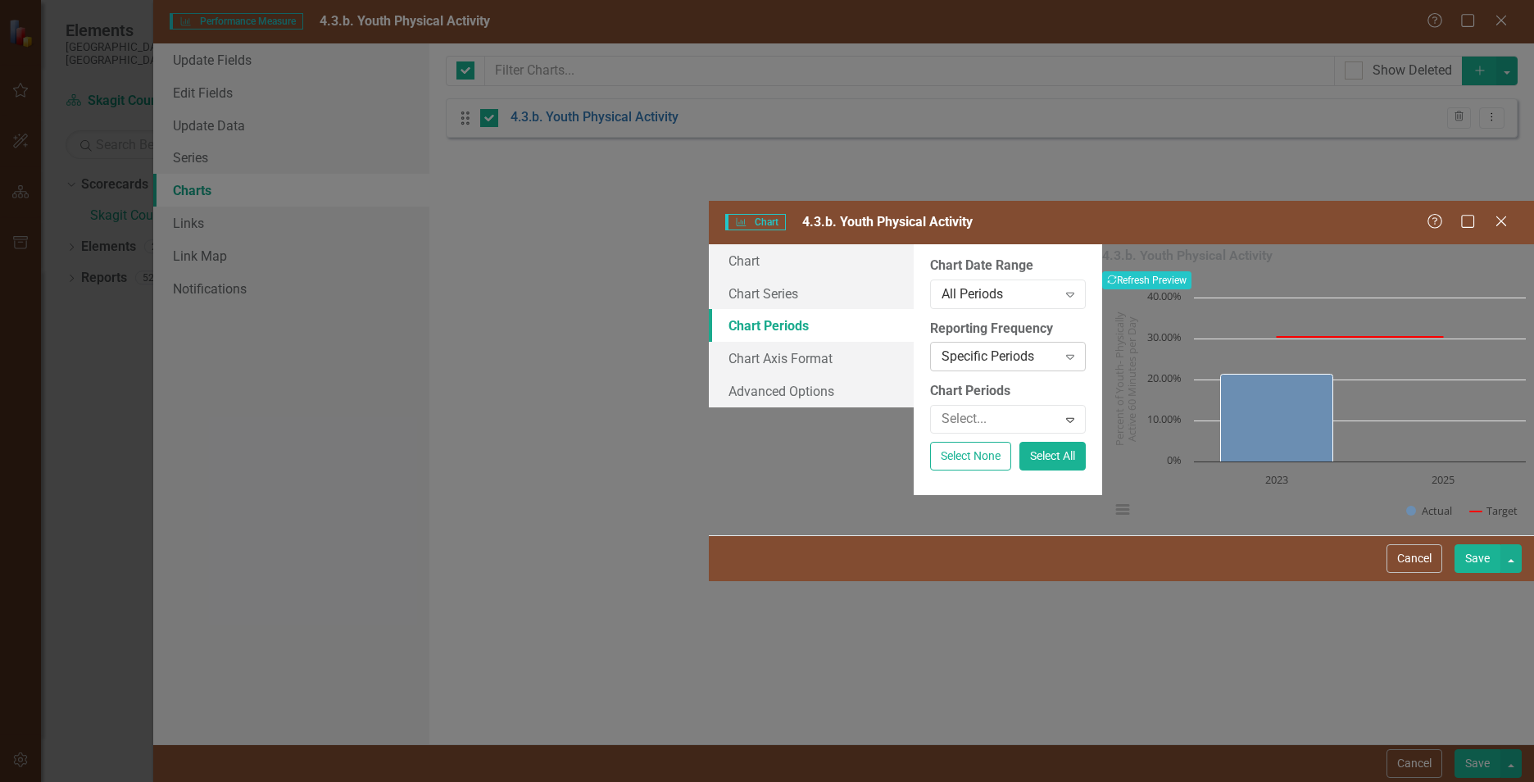
click at [930, 342] on div "Specific Periods Expand" at bounding box center [1008, 357] width 156 height 30
click at [709, 277] on link "Chart Series" at bounding box center [811, 293] width 205 height 33
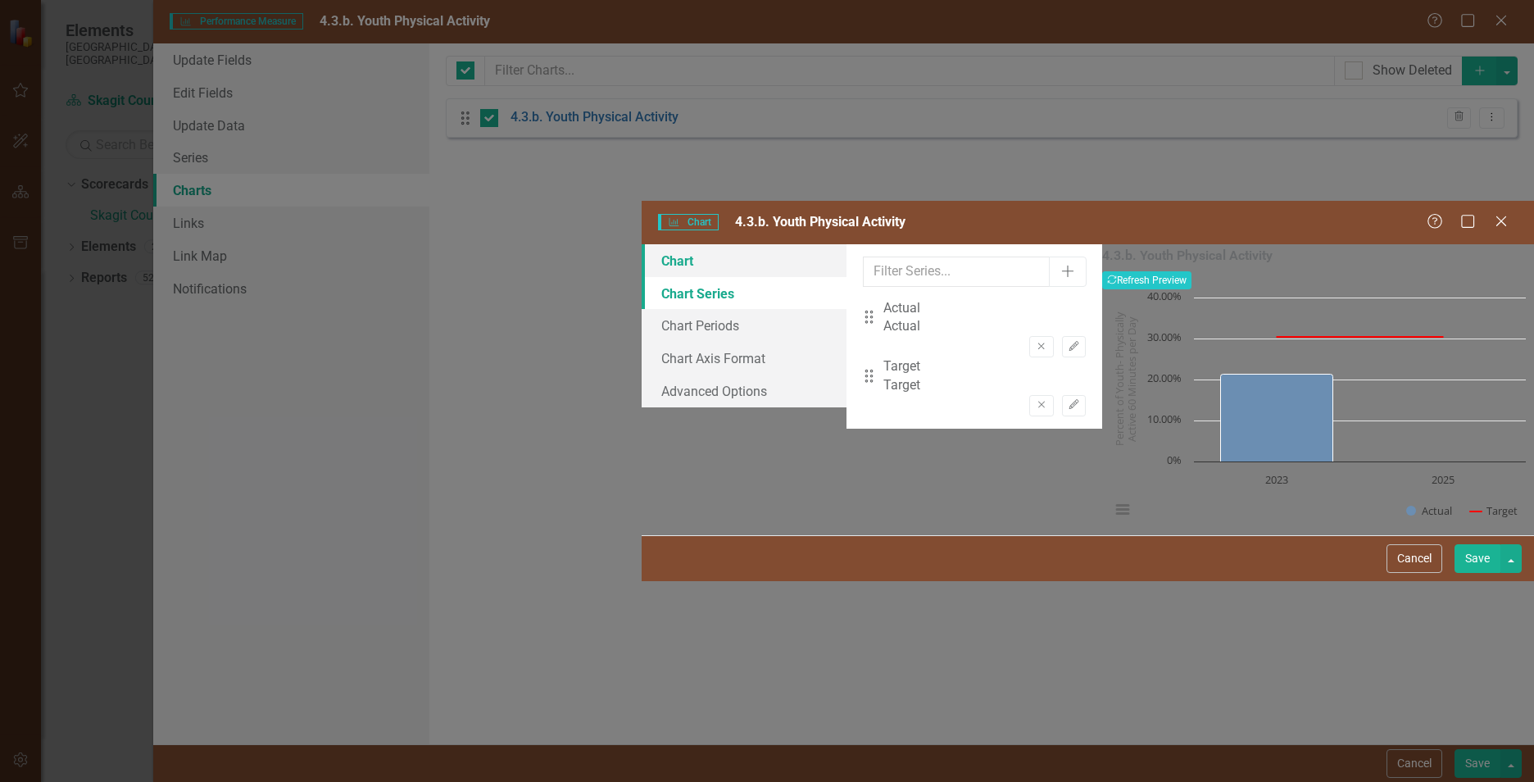
click at [642, 244] on link "Chart" at bounding box center [744, 260] width 205 height 33
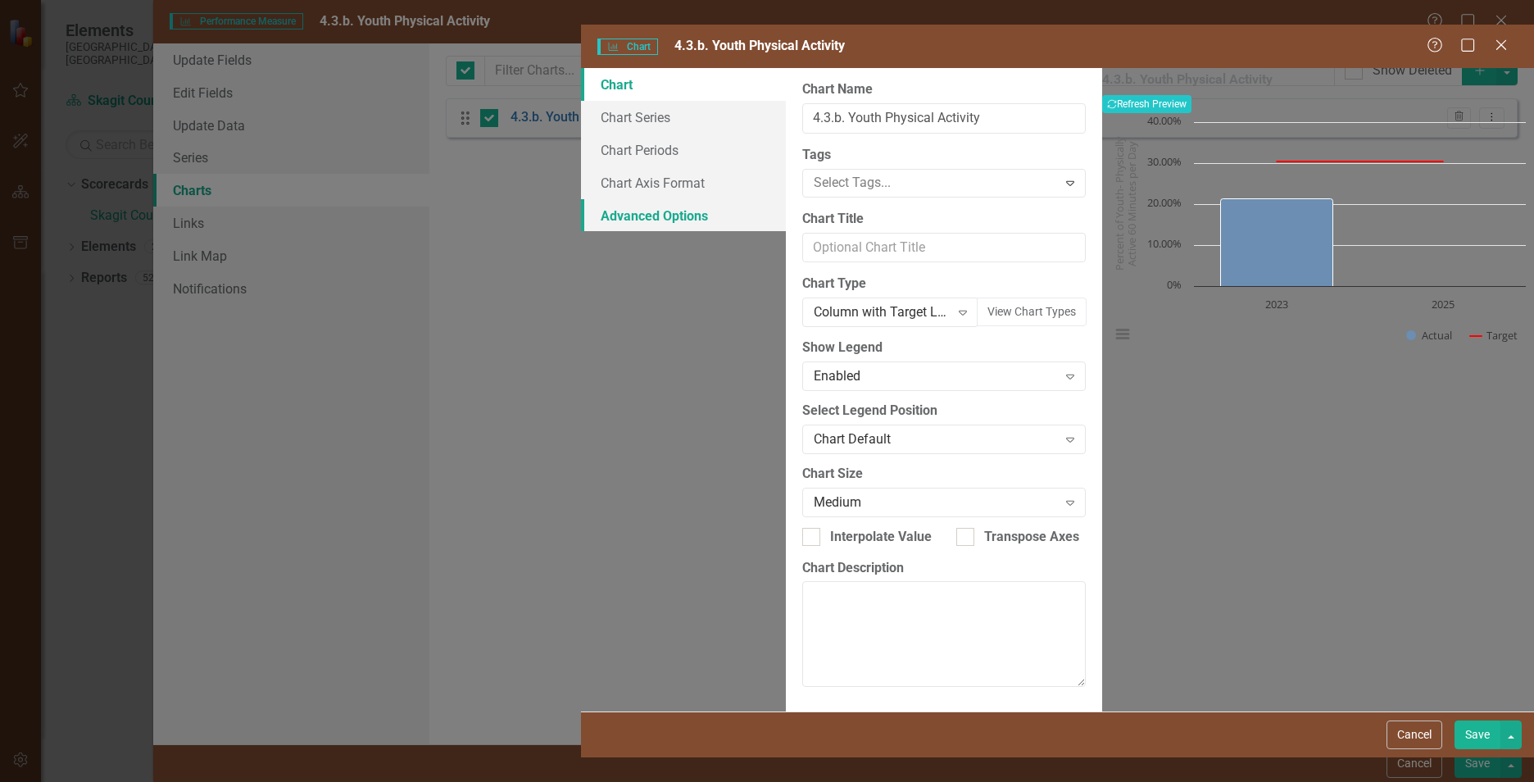
click at [581, 199] on link "Advanced Options" at bounding box center [683, 215] width 205 height 33
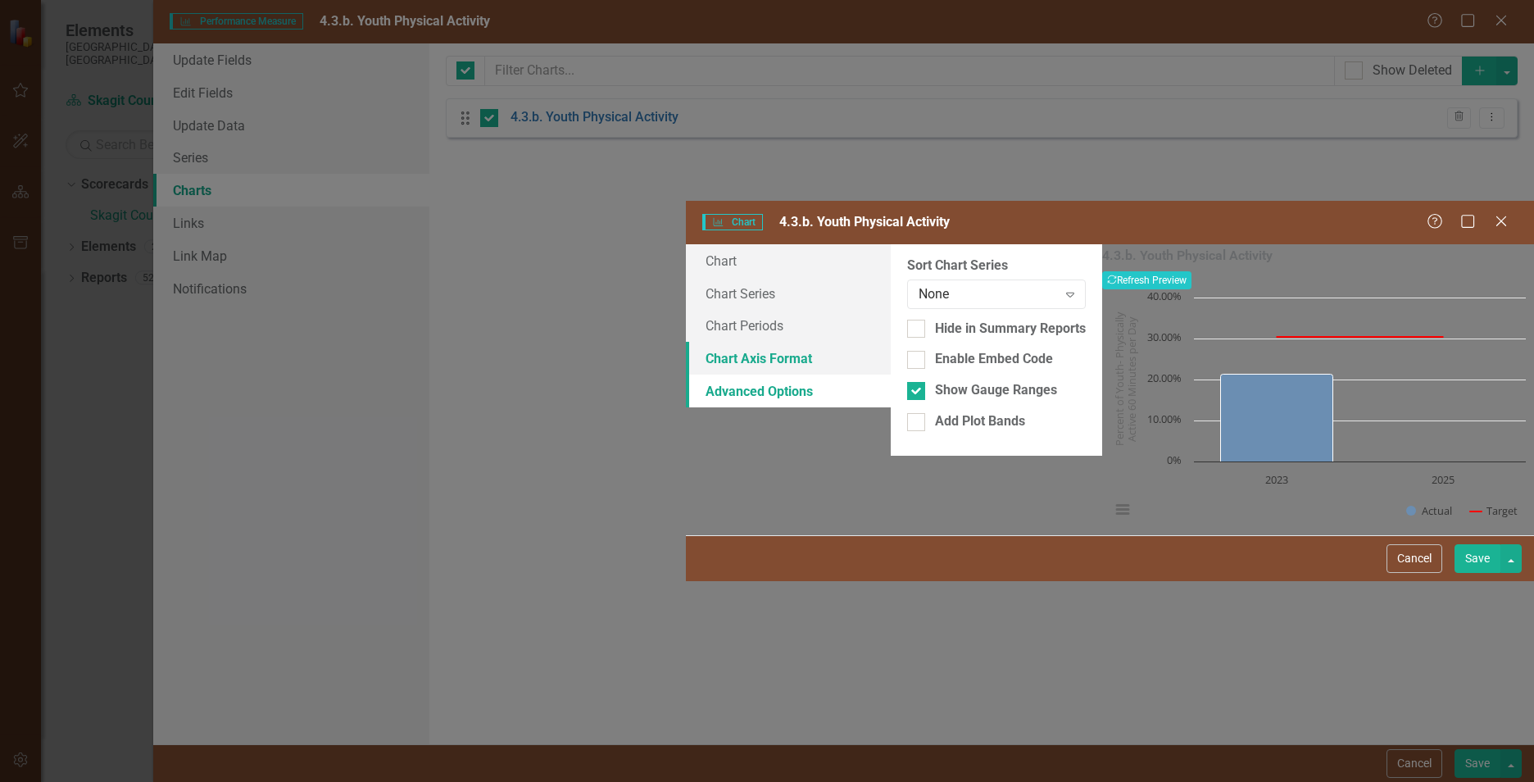
click at [686, 342] on link "Chart Axis Format" at bounding box center [788, 358] width 205 height 33
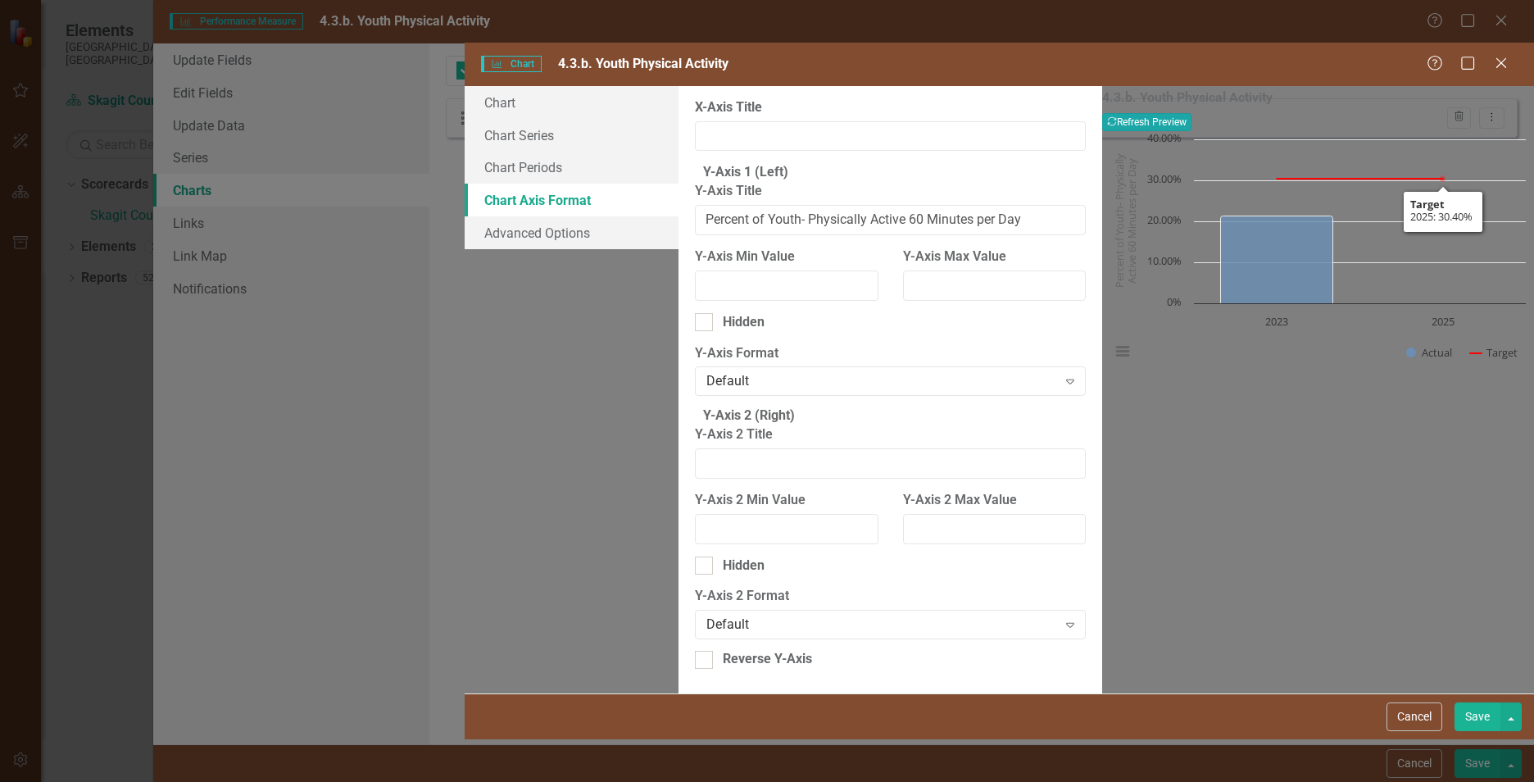
click at [1192, 113] on button "Recalculate Refresh Preview" at bounding box center [1146, 122] width 89 height 18
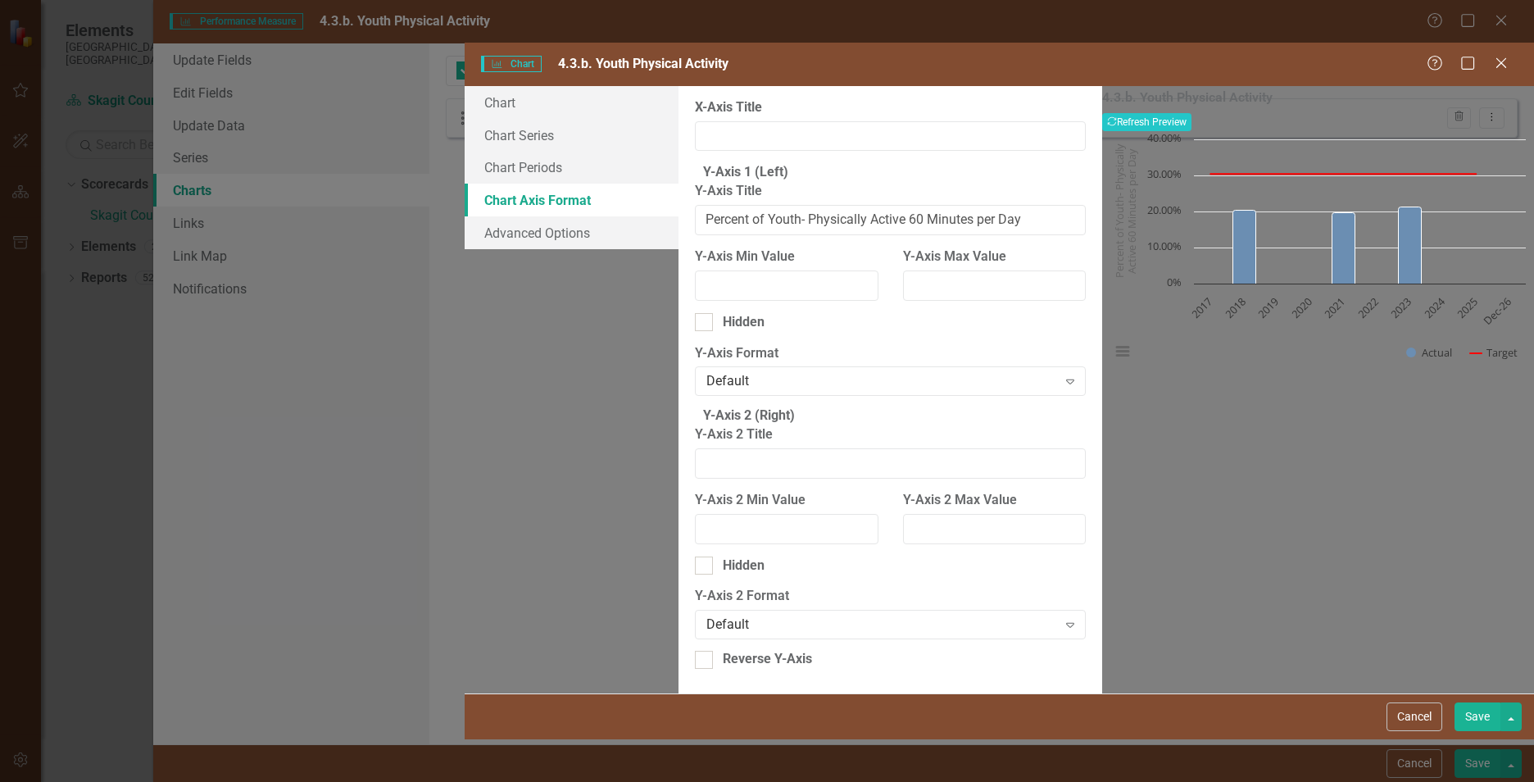
click at [1474, 731] on button "Save" at bounding box center [1478, 716] width 46 height 29
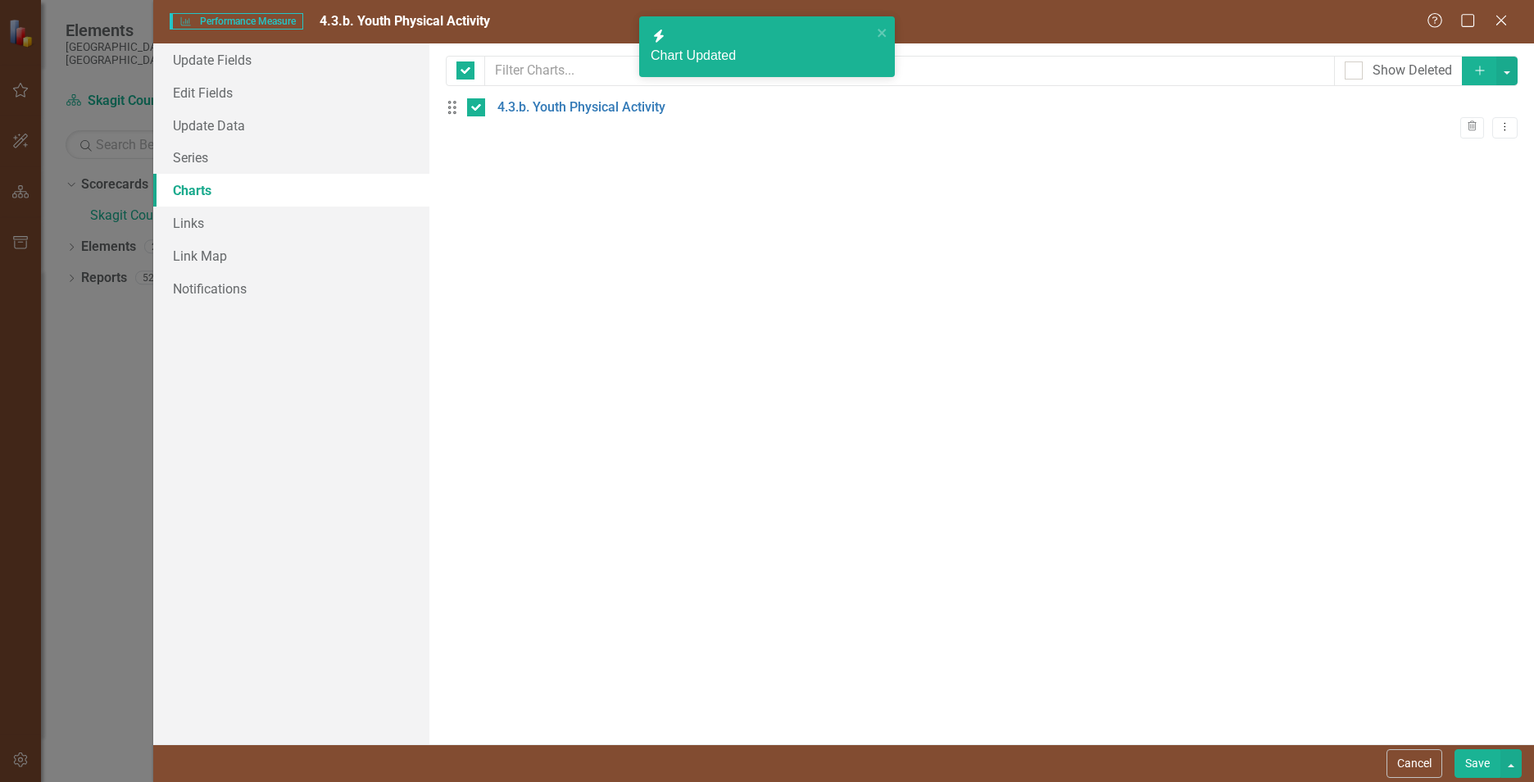
click at [121, 318] on div "Performance Measure Performance Measure 4.3.b. Youth Physical Activity Help Max…" at bounding box center [767, 391] width 1534 height 782
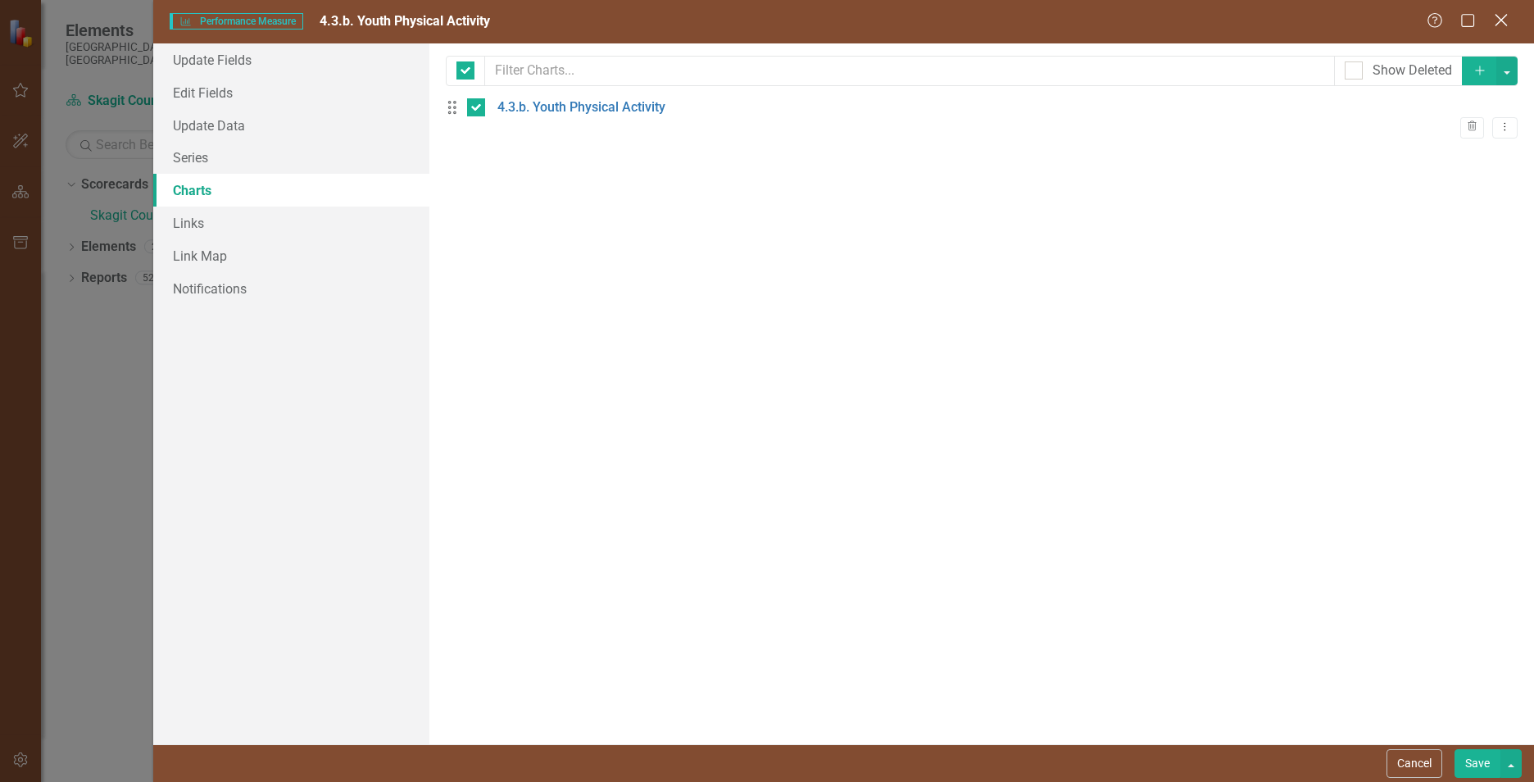
click at [1498, 16] on icon "Close" at bounding box center [1501, 20] width 20 height 16
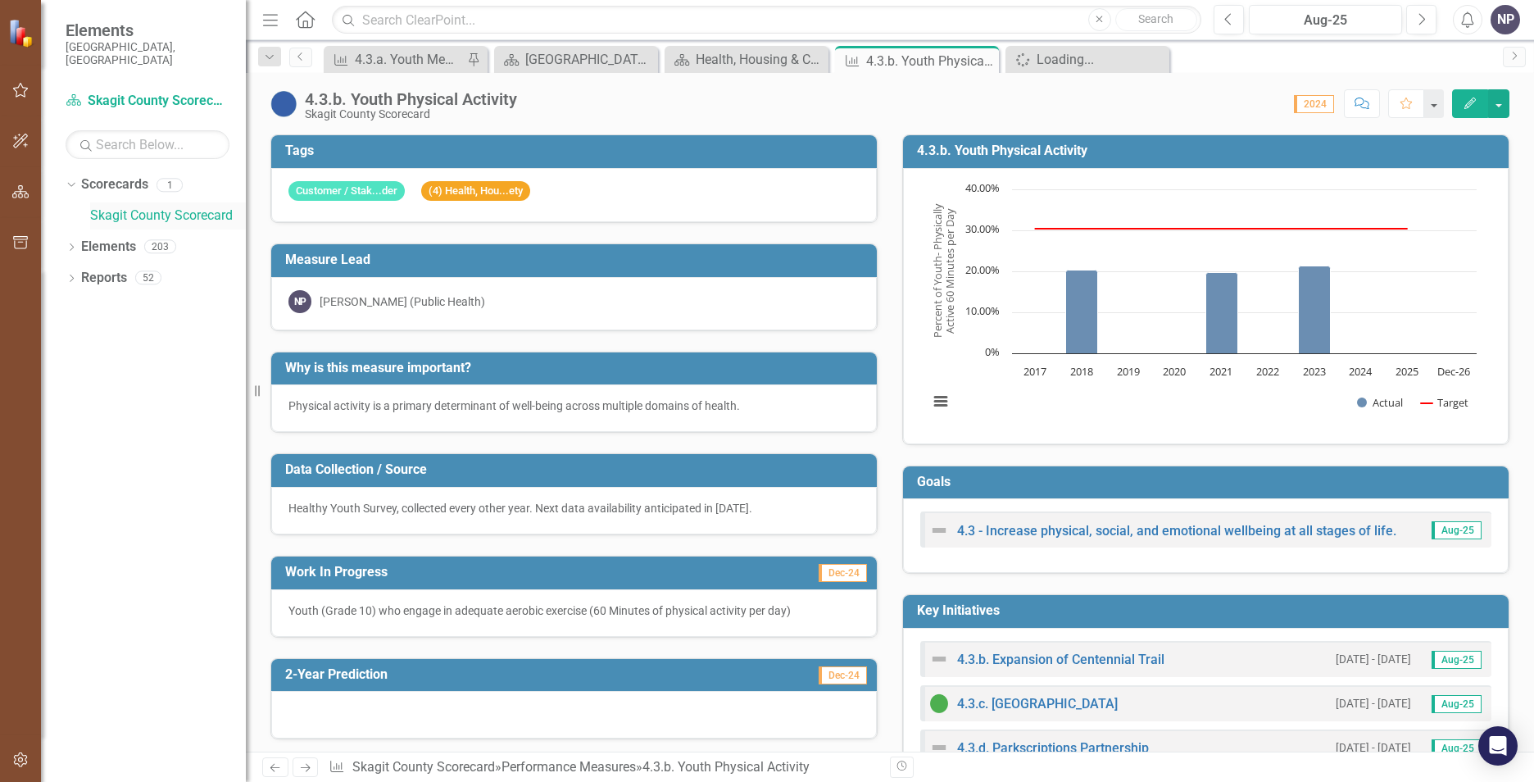
click at [175, 207] on link "Skagit County Scorecard" at bounding box center [168, 216] width 156 height 19
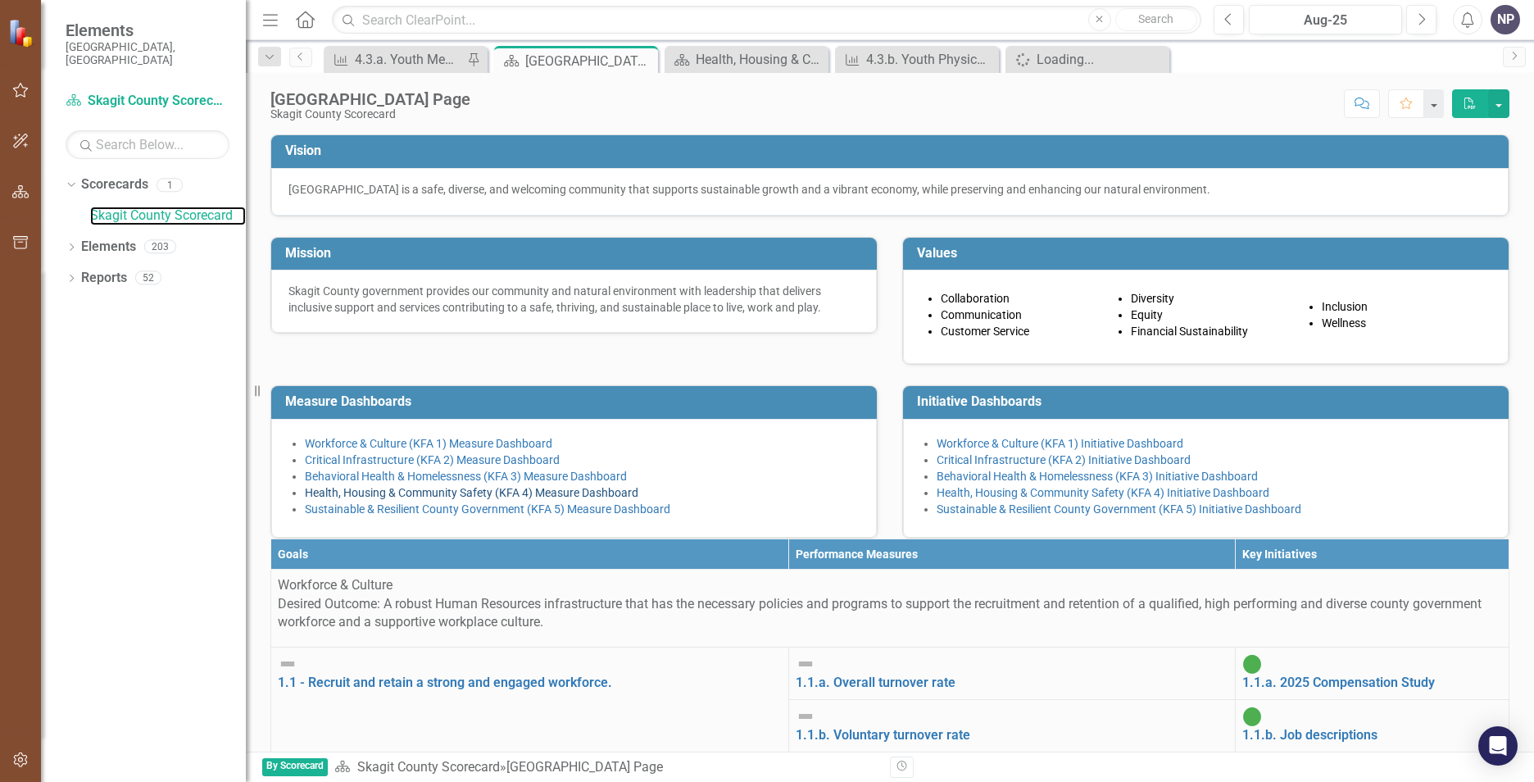
scroll to position [82, 0]
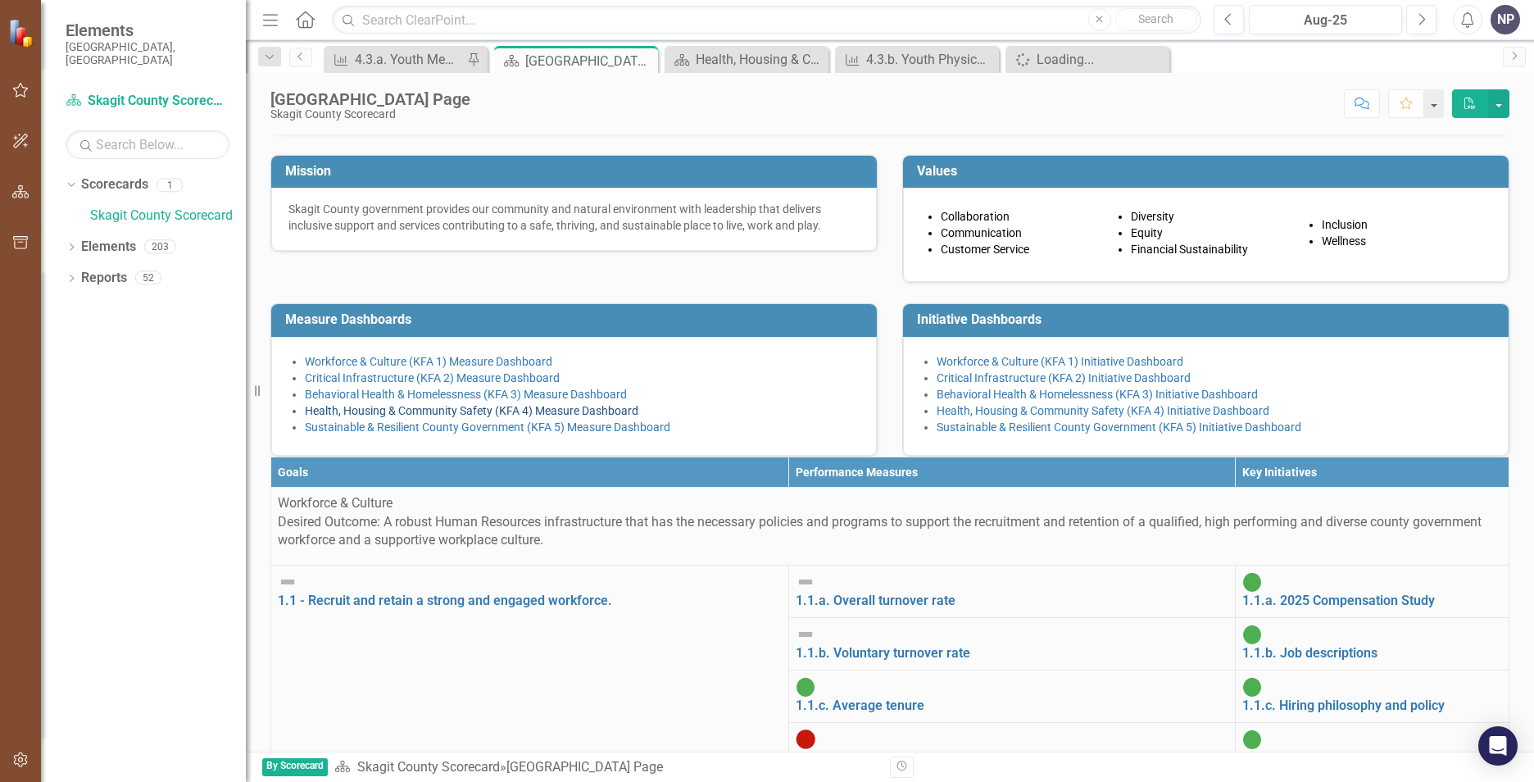
click at [504, 417] on link "Health, Housing & Community Safety (KFA 4) Measure Dashboard" at bounding box center [472, 410] width 334 height 13
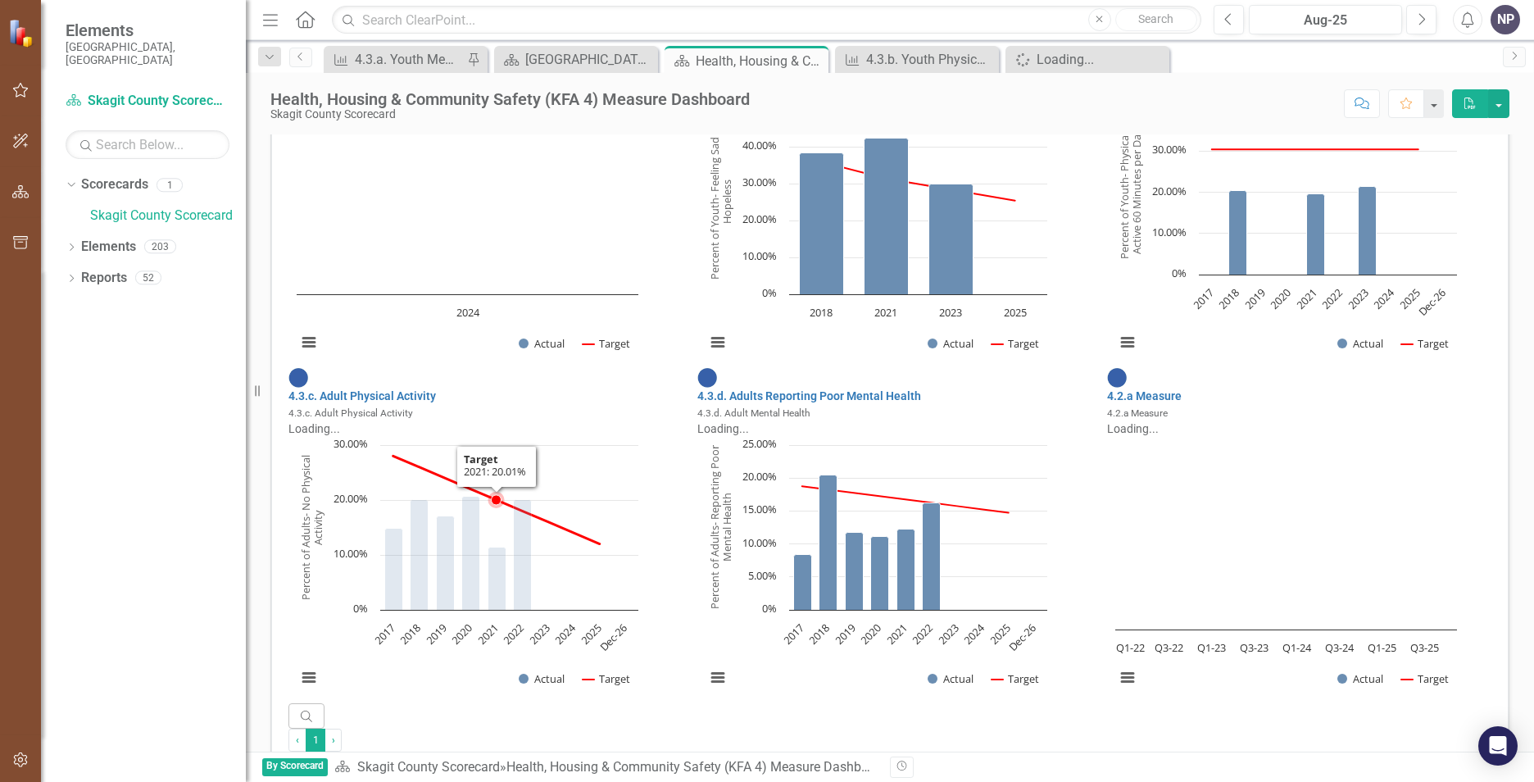
scroll to position [1229, 0]
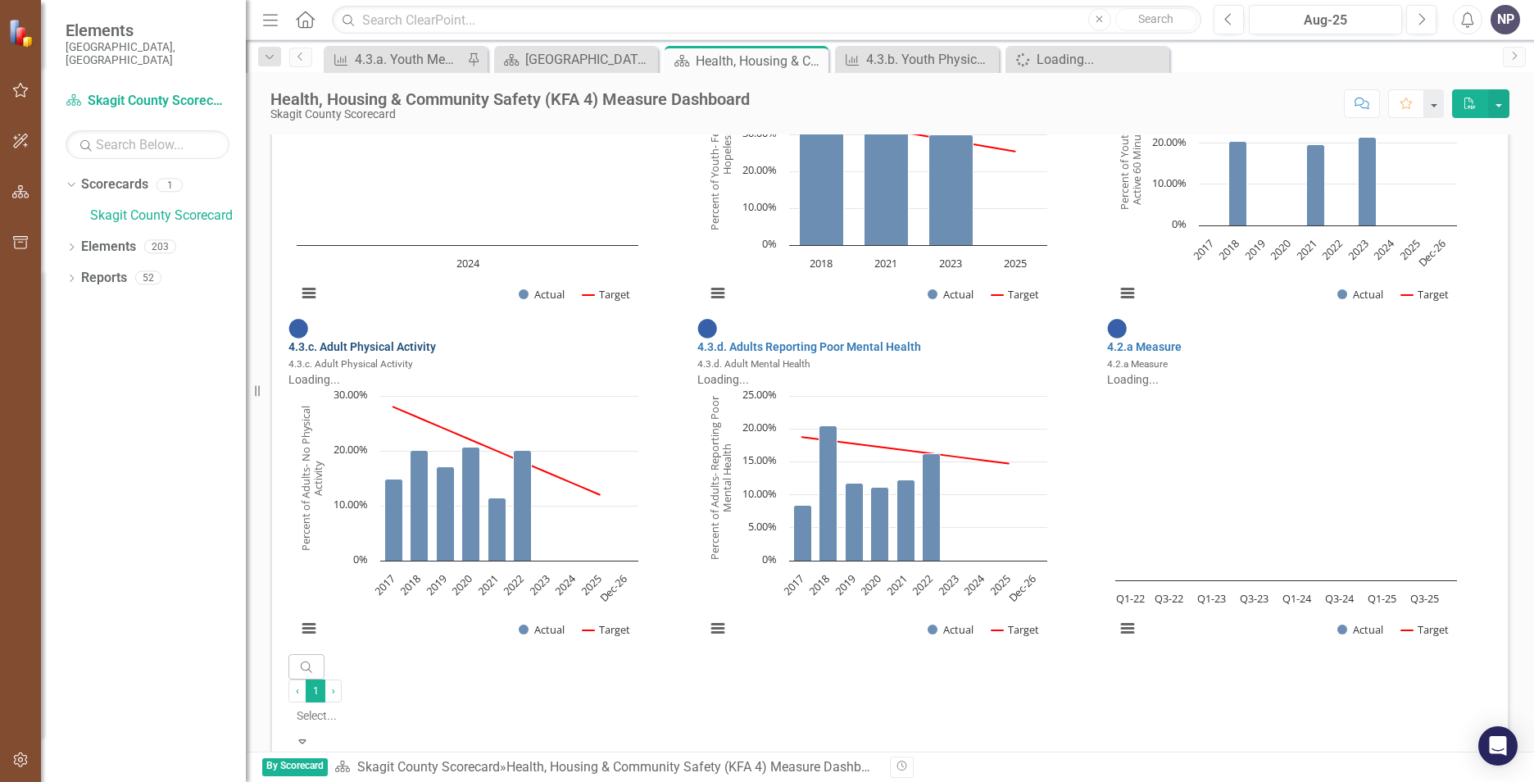
click at [383, 343] on link "4.3.c. Adult Physical Activity" at bounding box center [363, 346] width 148 height 13
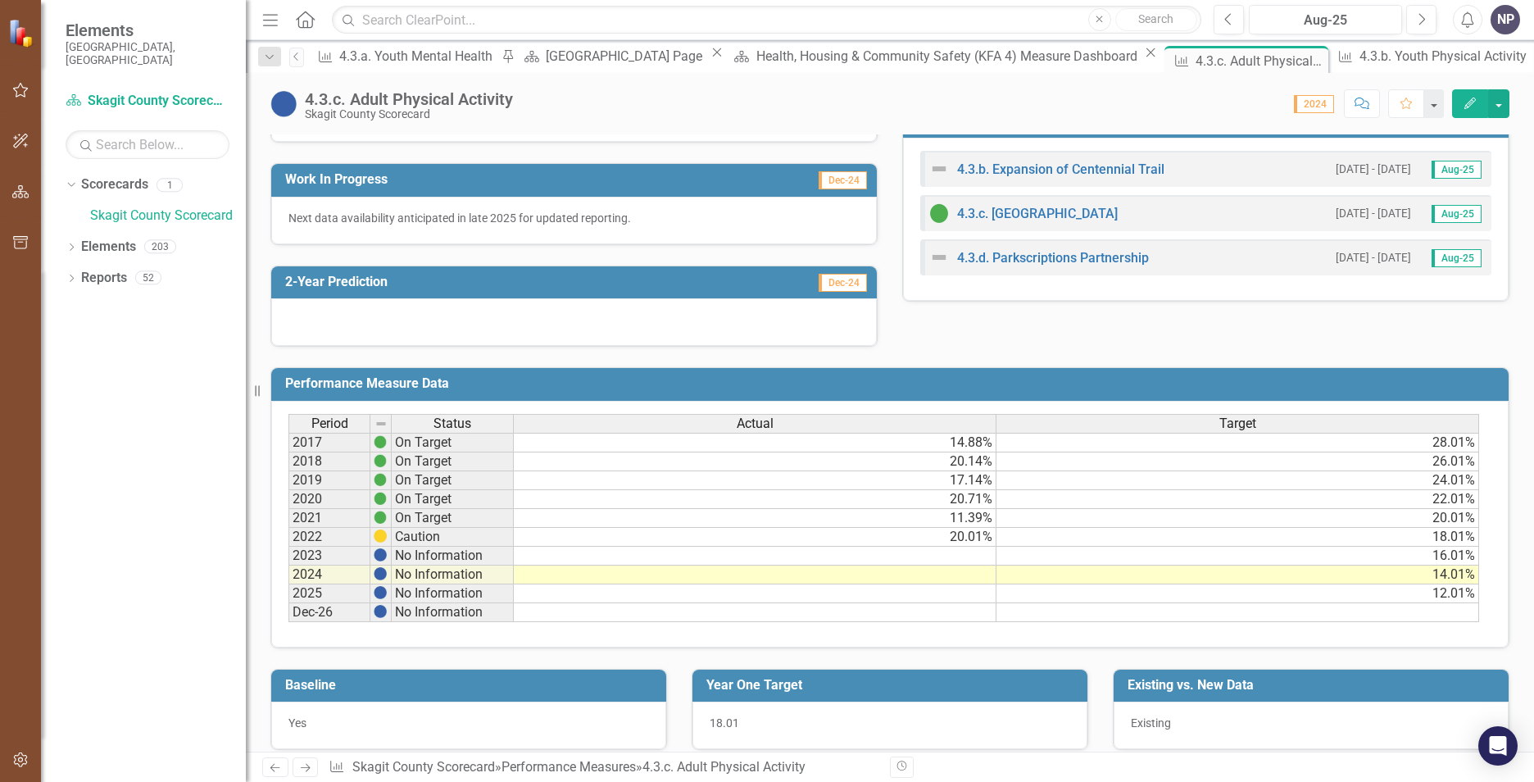
scroll to position [492, 0]
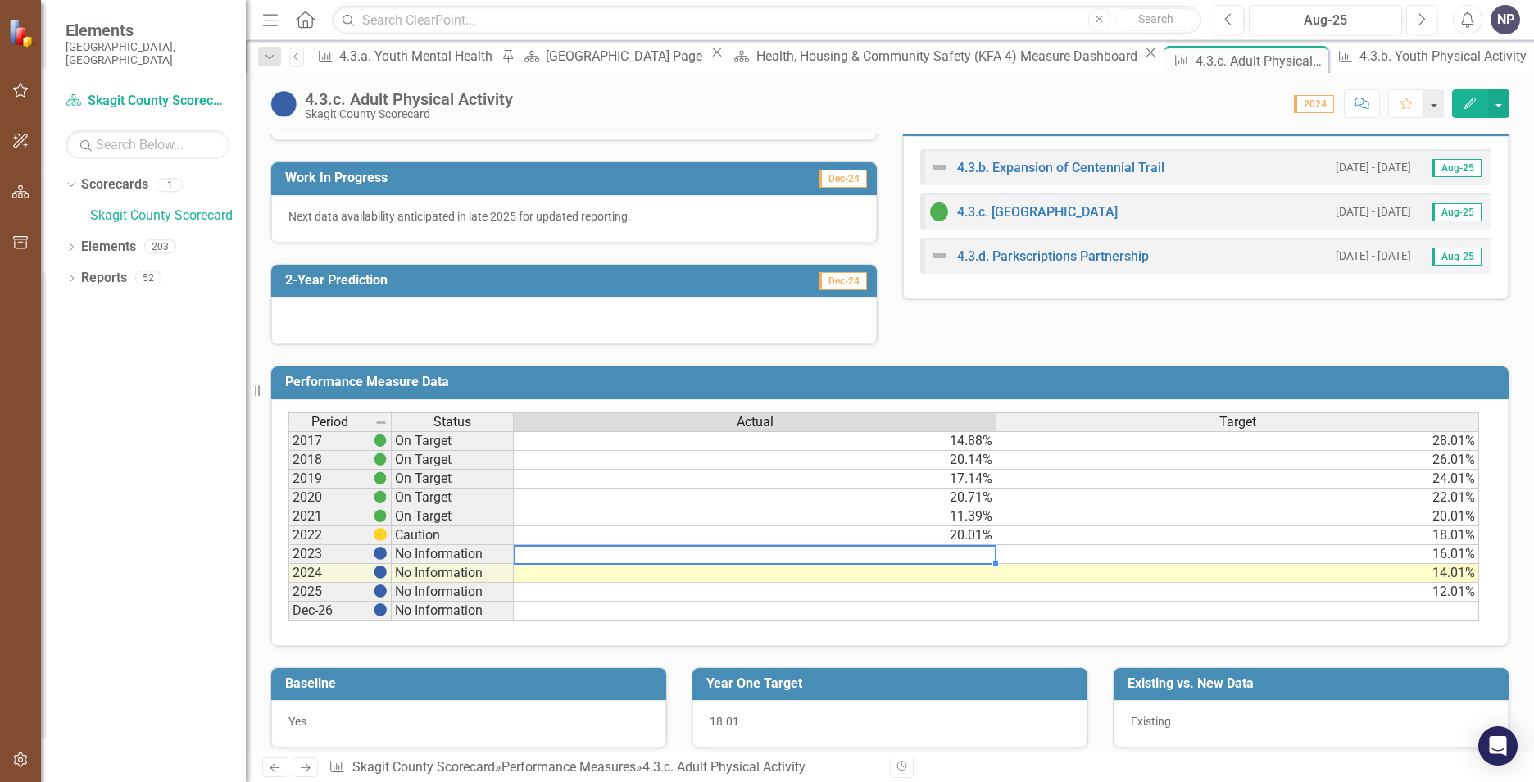
click at [678, 555] on td at bounding box center [755, 554] width 483 height 19
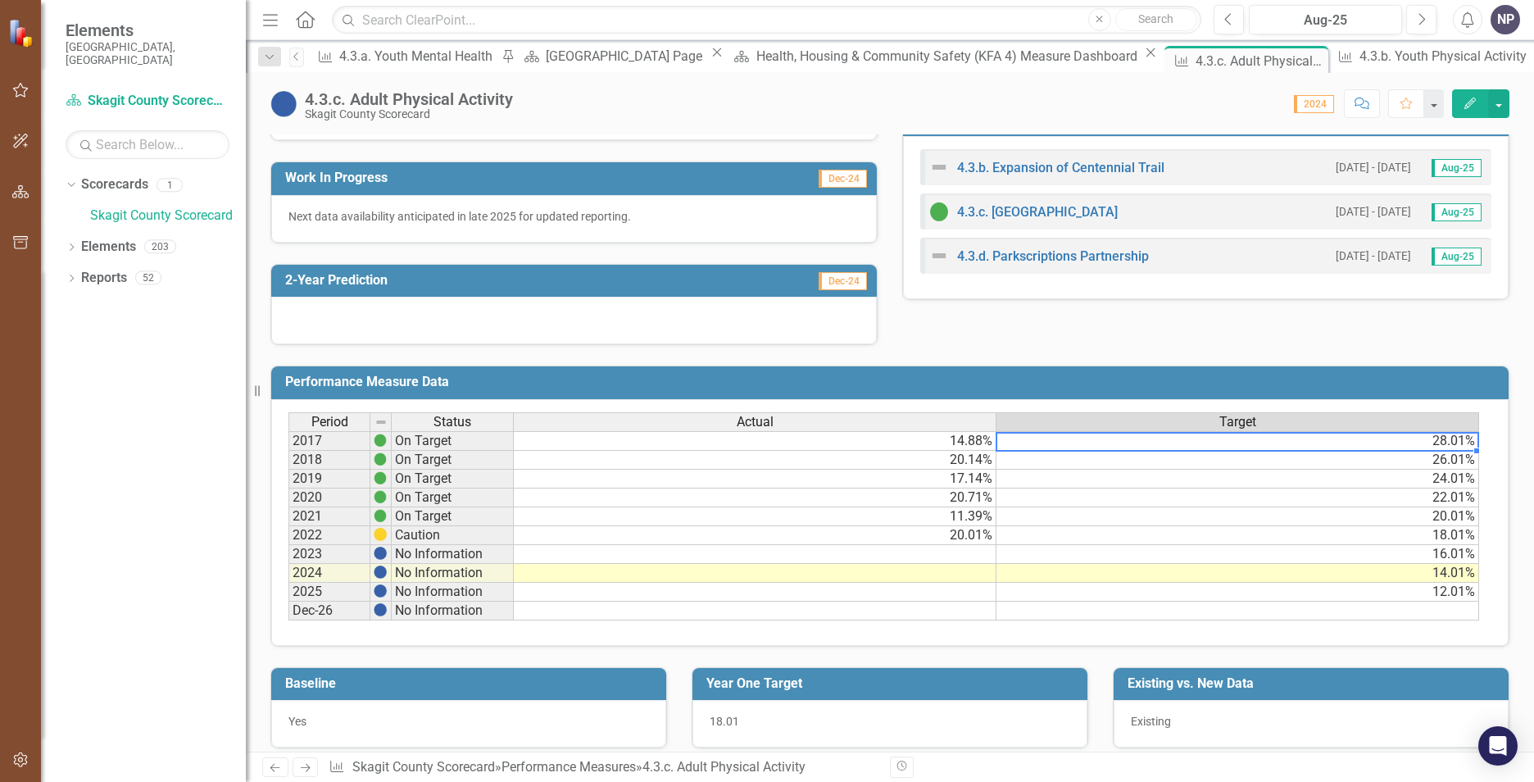
click at [289, 450] on div "Period Status Actual Target 2017 On Target 14.88% 28.01% 2018 On Target 20.14% …" at bounding box center [289, 516] width 0 height 208
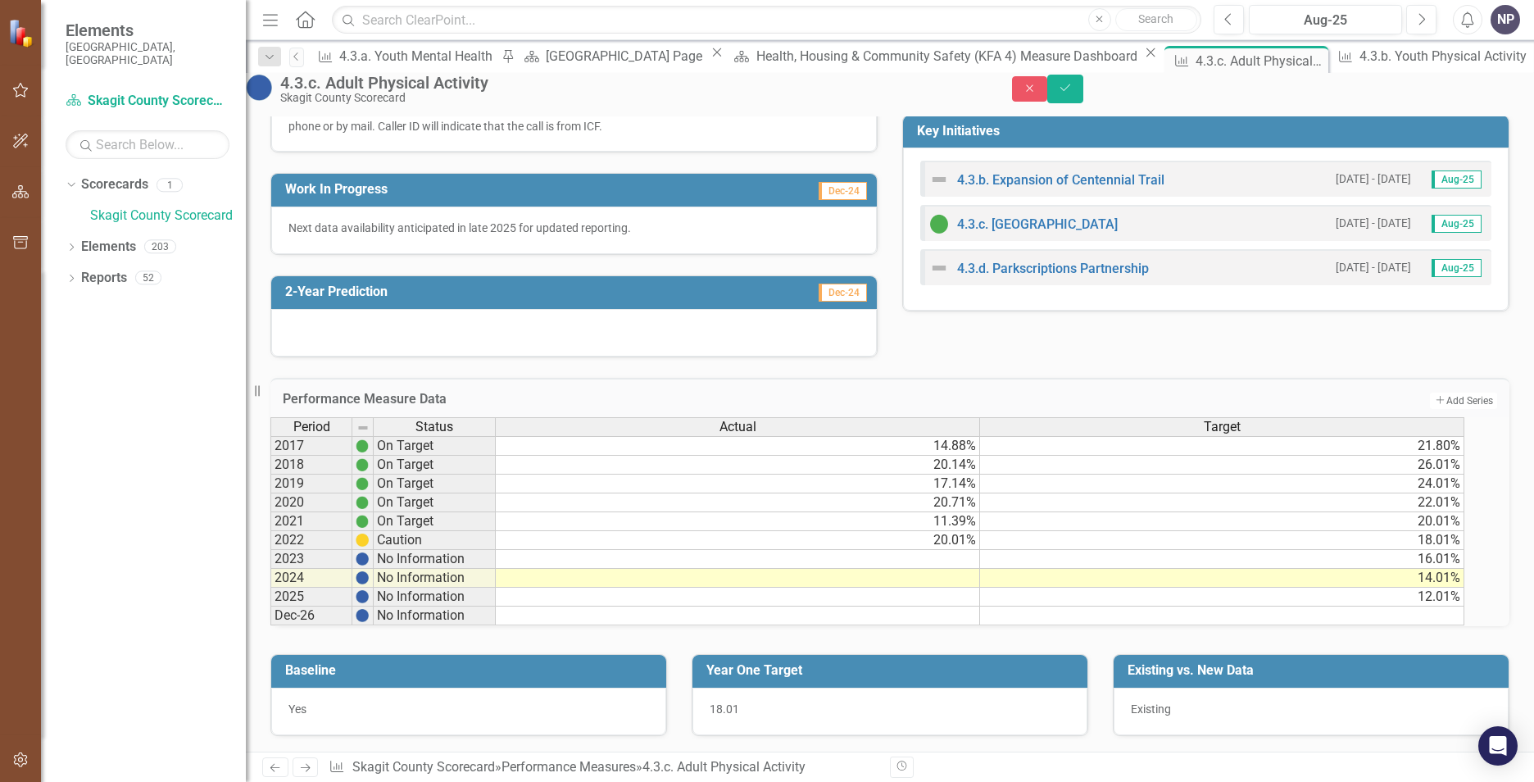
click at [1388, 443] on td "21.80%" at bounding box center [1222, 446] width 484 height 20
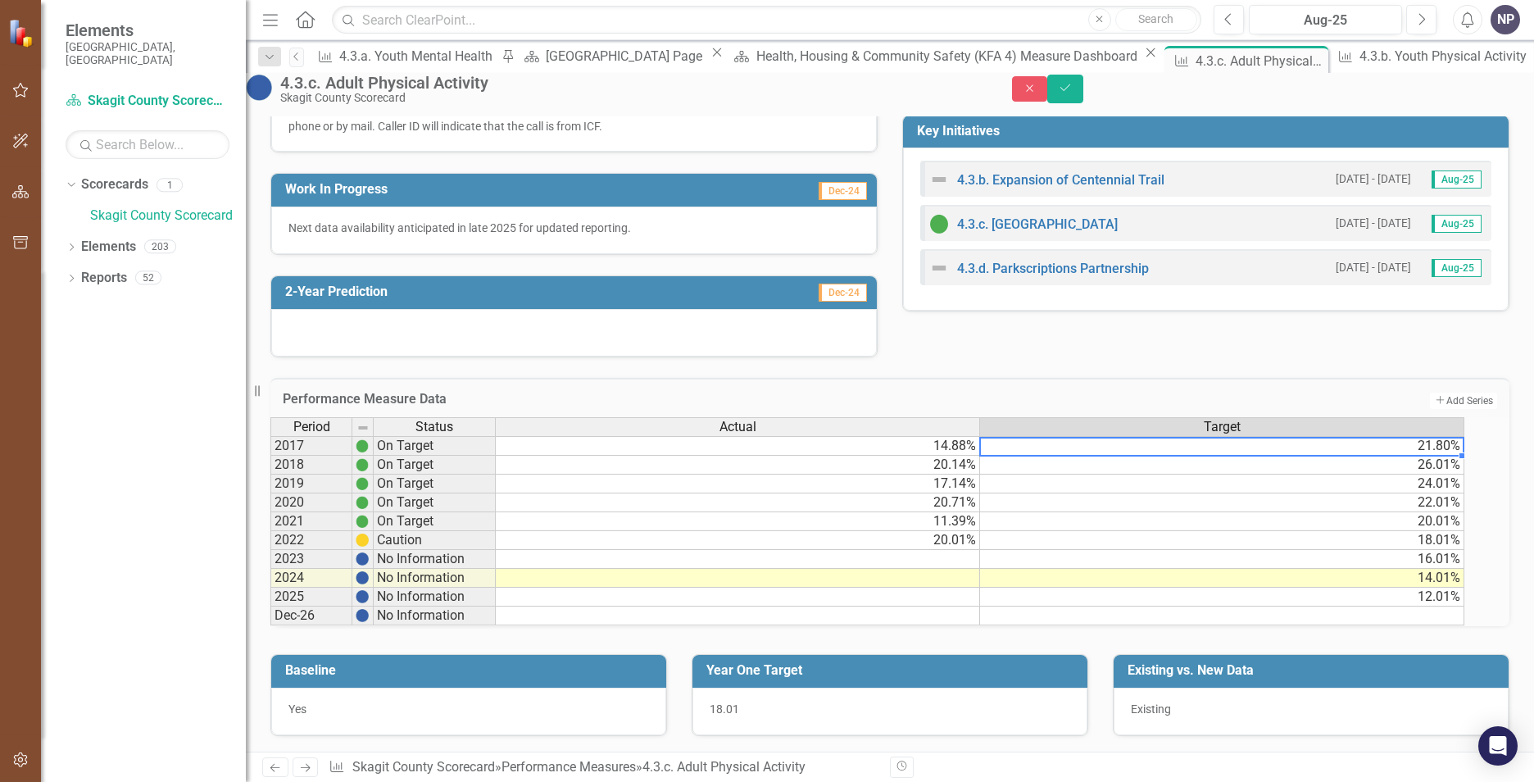
click at [1388, 443] on td "21.80%" at bounding box center [1222, 446] width 484 height 20
click at [1388, 443] on textarea "21." at bounding box center [1221, 447] width 485 height 20
type textarea "26.01"
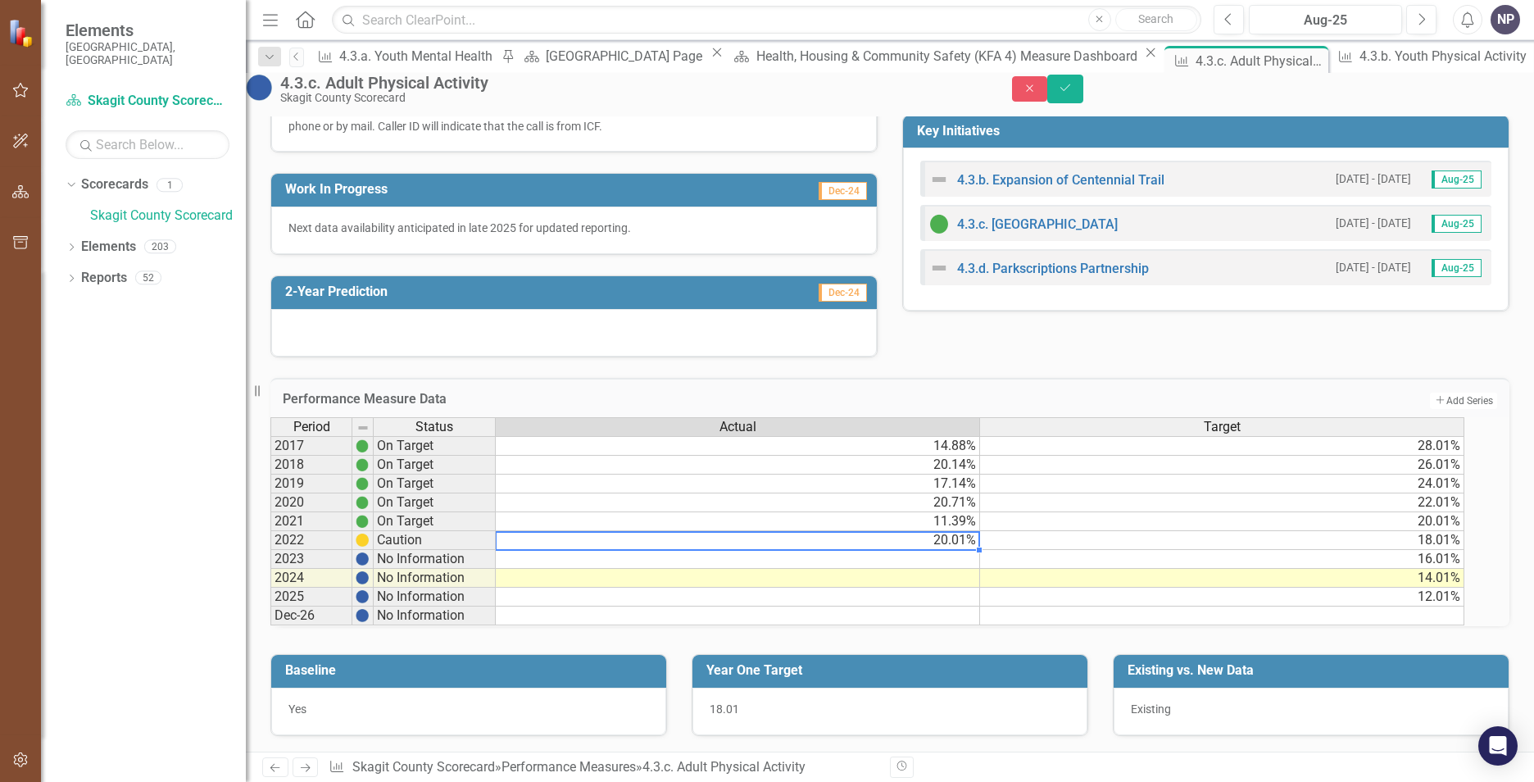
click at [798, 541] on td "20.01%" at bounding box center [738, 540] width 484 height 19
click at [784, 392] on h3 "Performance Measure Data" at bounding box center [713, 399] width 861 height 15
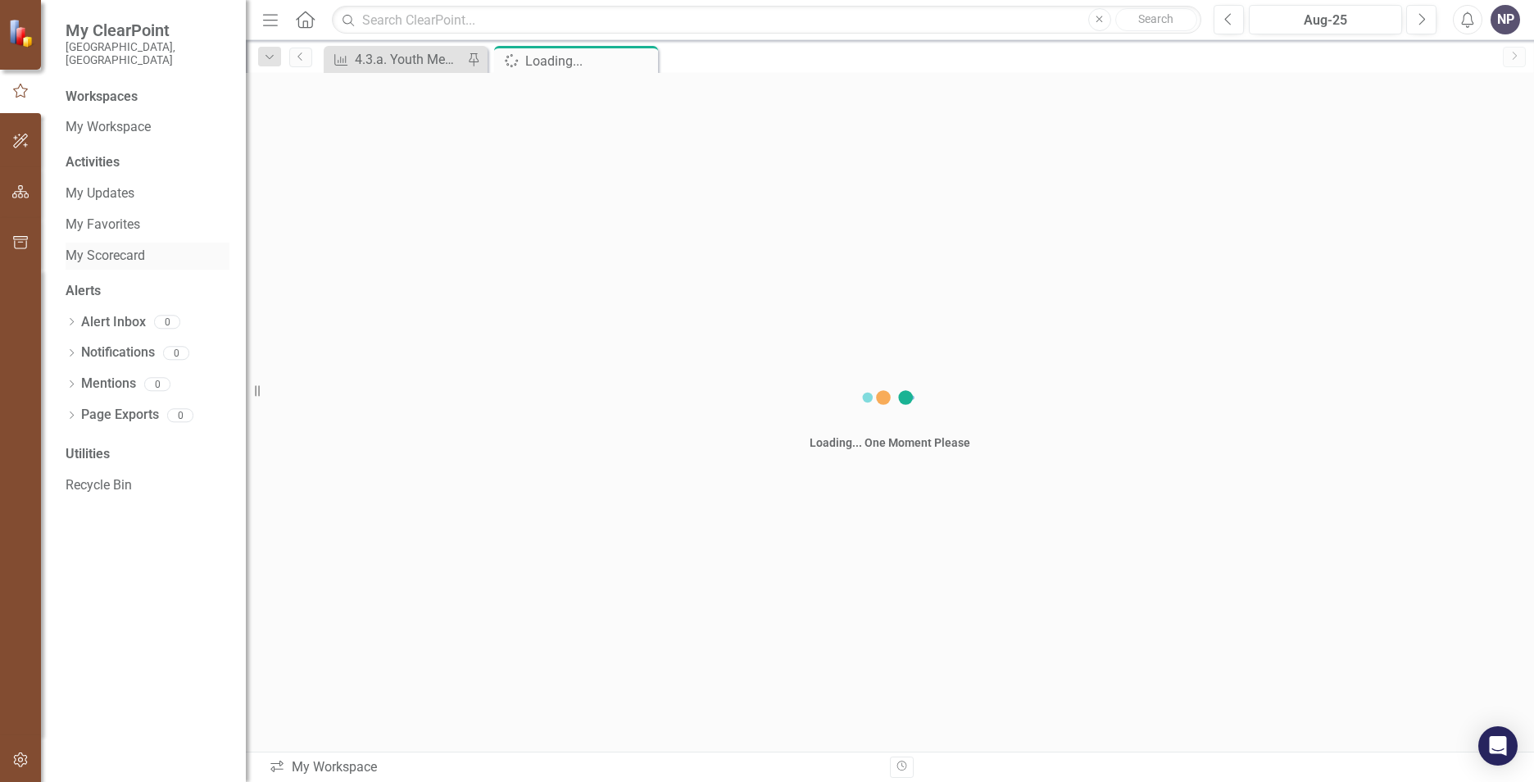
click at [126, 243] on div "My Scorecard" at bounding box center [148, 256] width 164 height 27
click at [132, 247] on link "My Scorecard" at bounding box center [148, 256] width 164 height 19
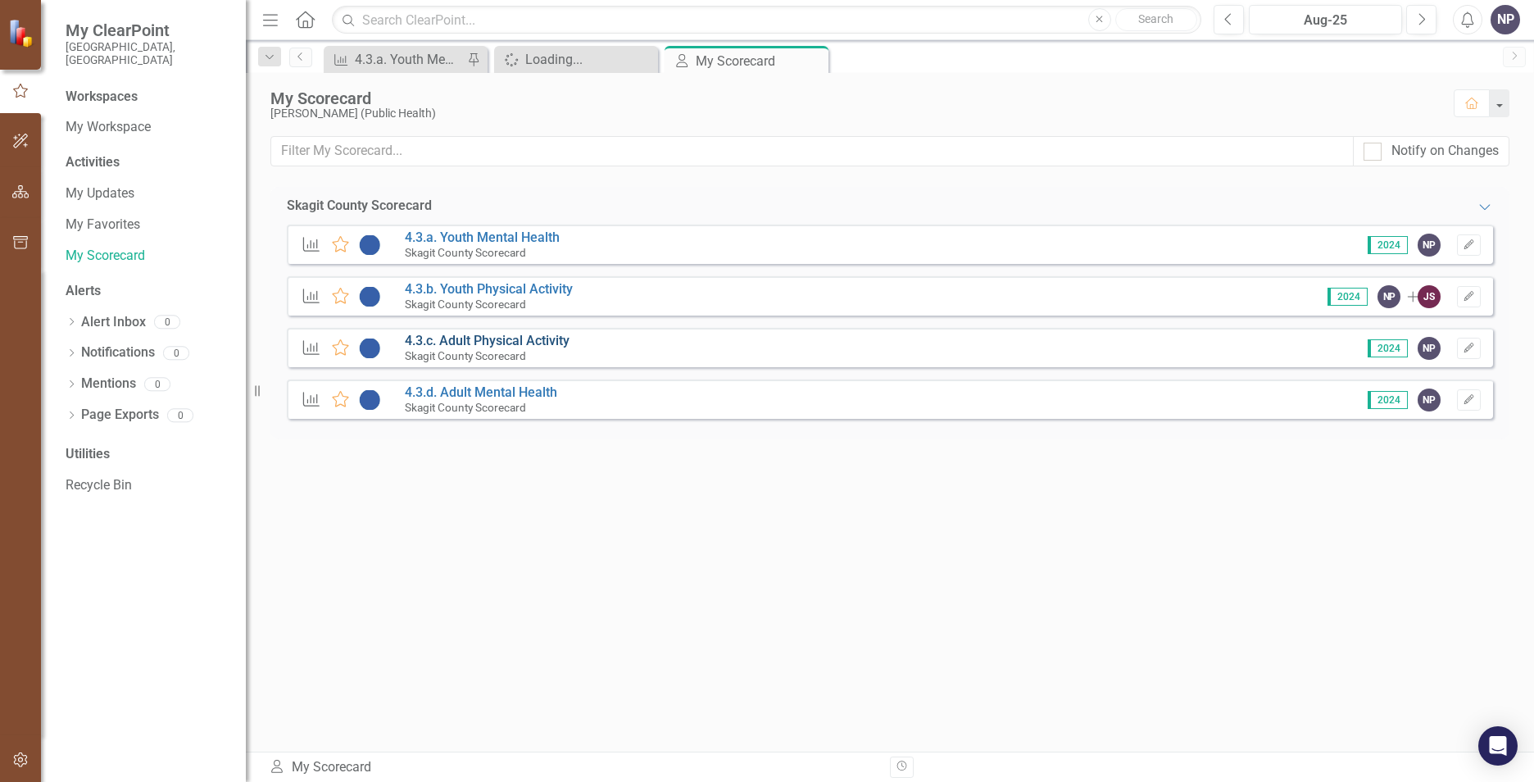
click at [526, 343] on link "4.3.c. Adult Physical Activity" at bounding box center [487, 341] width 165 height 16
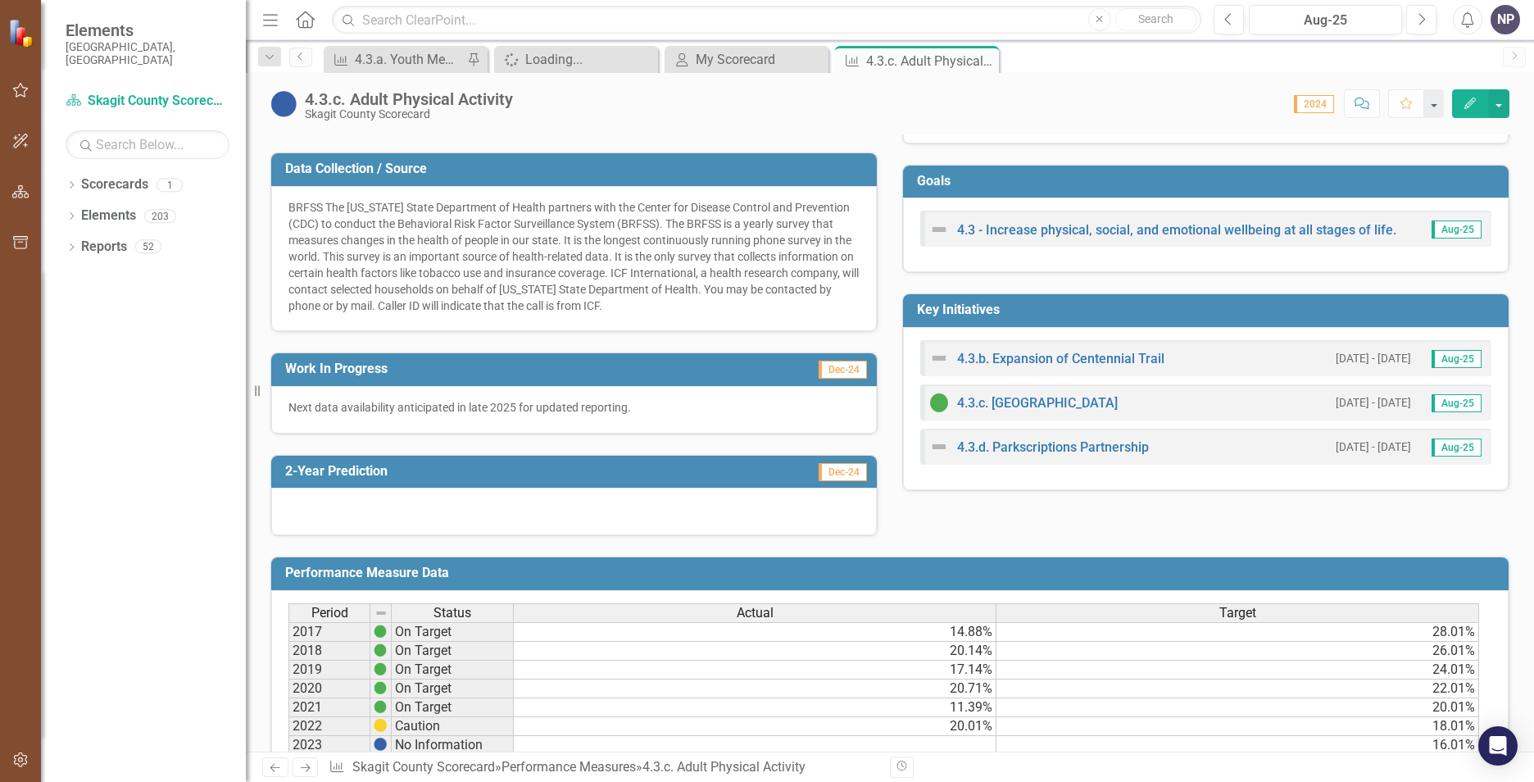
scroll to position [328, 0]
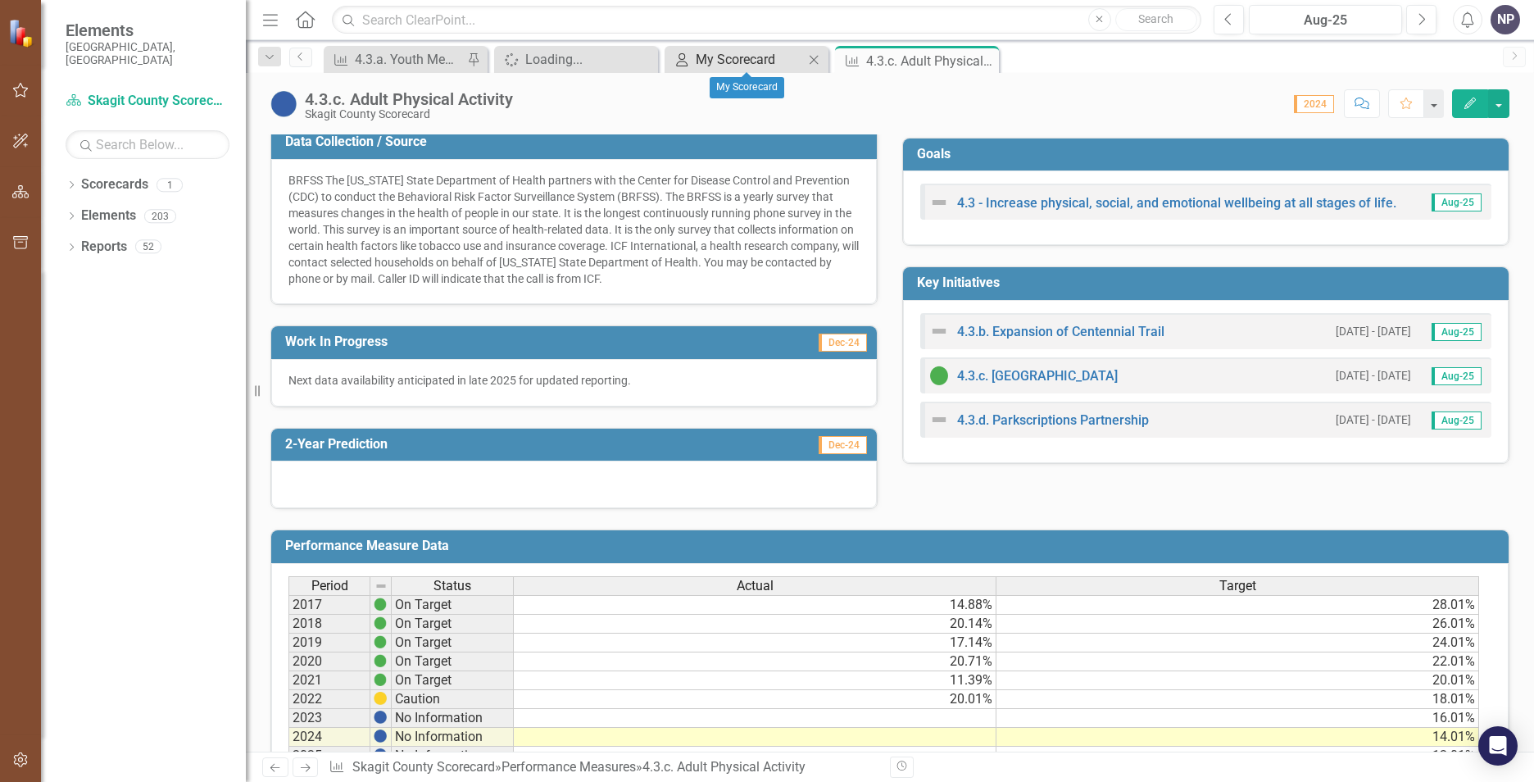
click at [733, 61] on div "My Scorecard" at bounding box center [750, 59] width 108 height 20
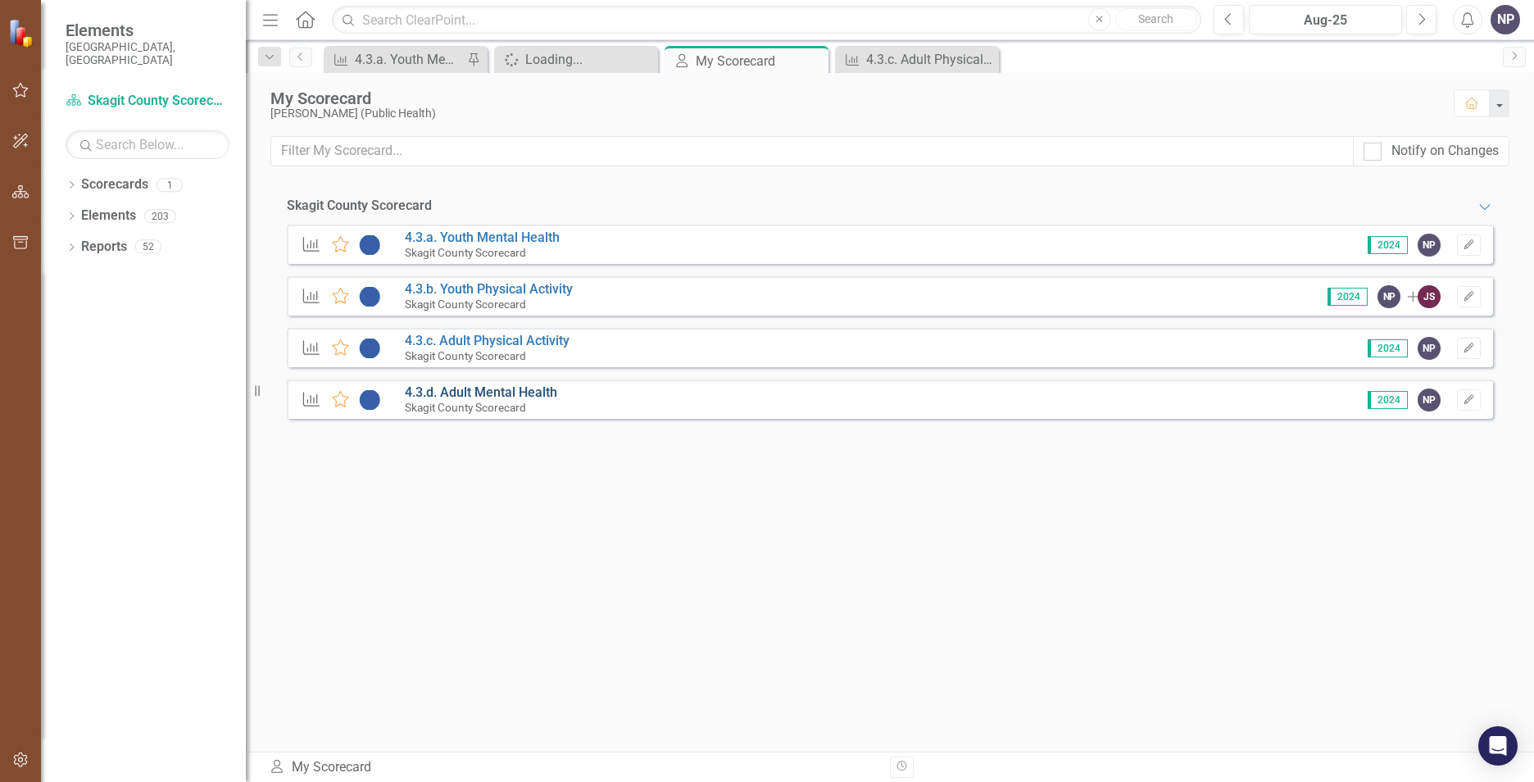
click at [552, 395] on link "4.3.d. Adult Mental Health" at bounding box center [481, 392] width 152 height 16
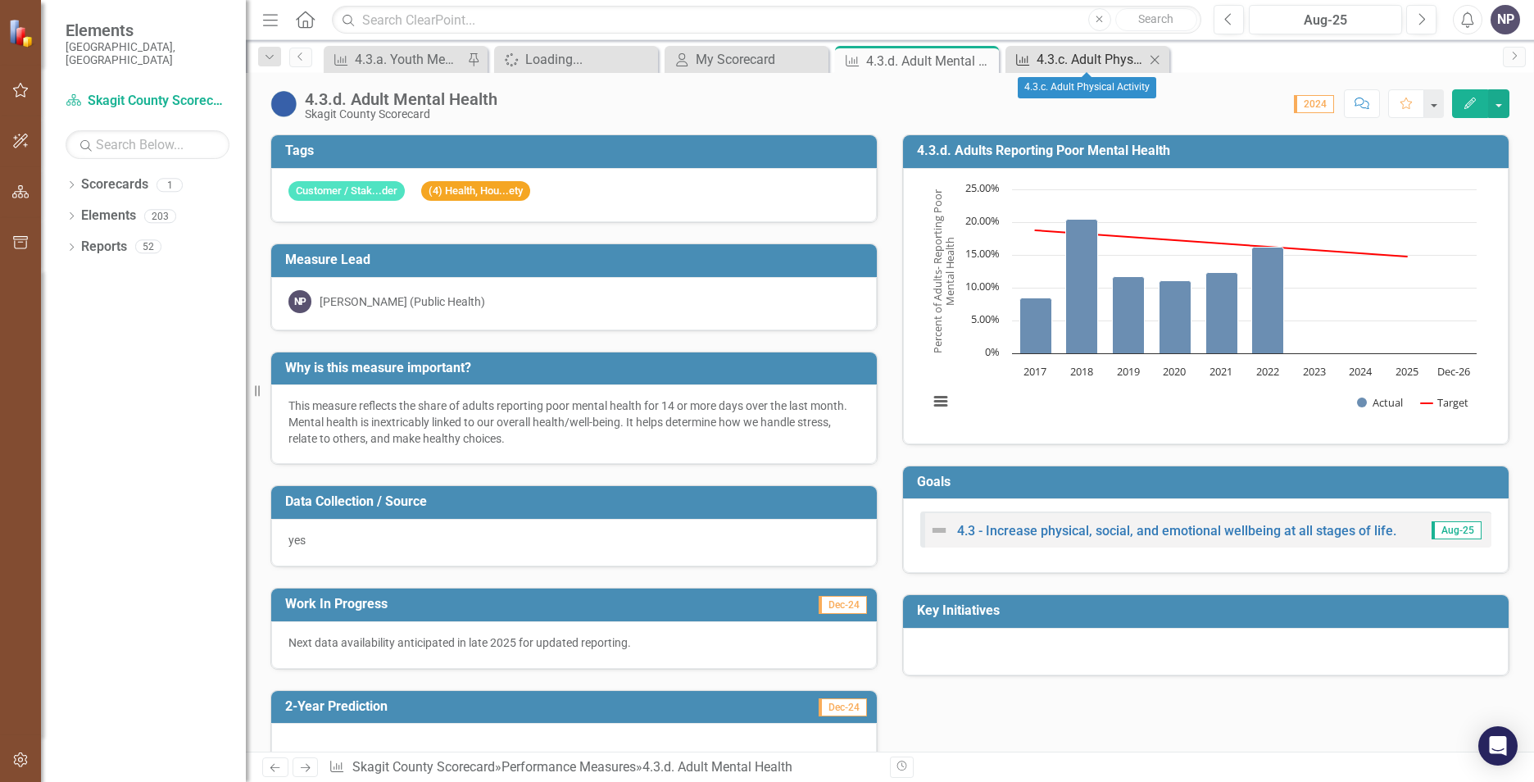
click at [1108, 64] on div "4.3.c. Adult Physical Activity" at bounding box center [1091, 59] width 108 height 20
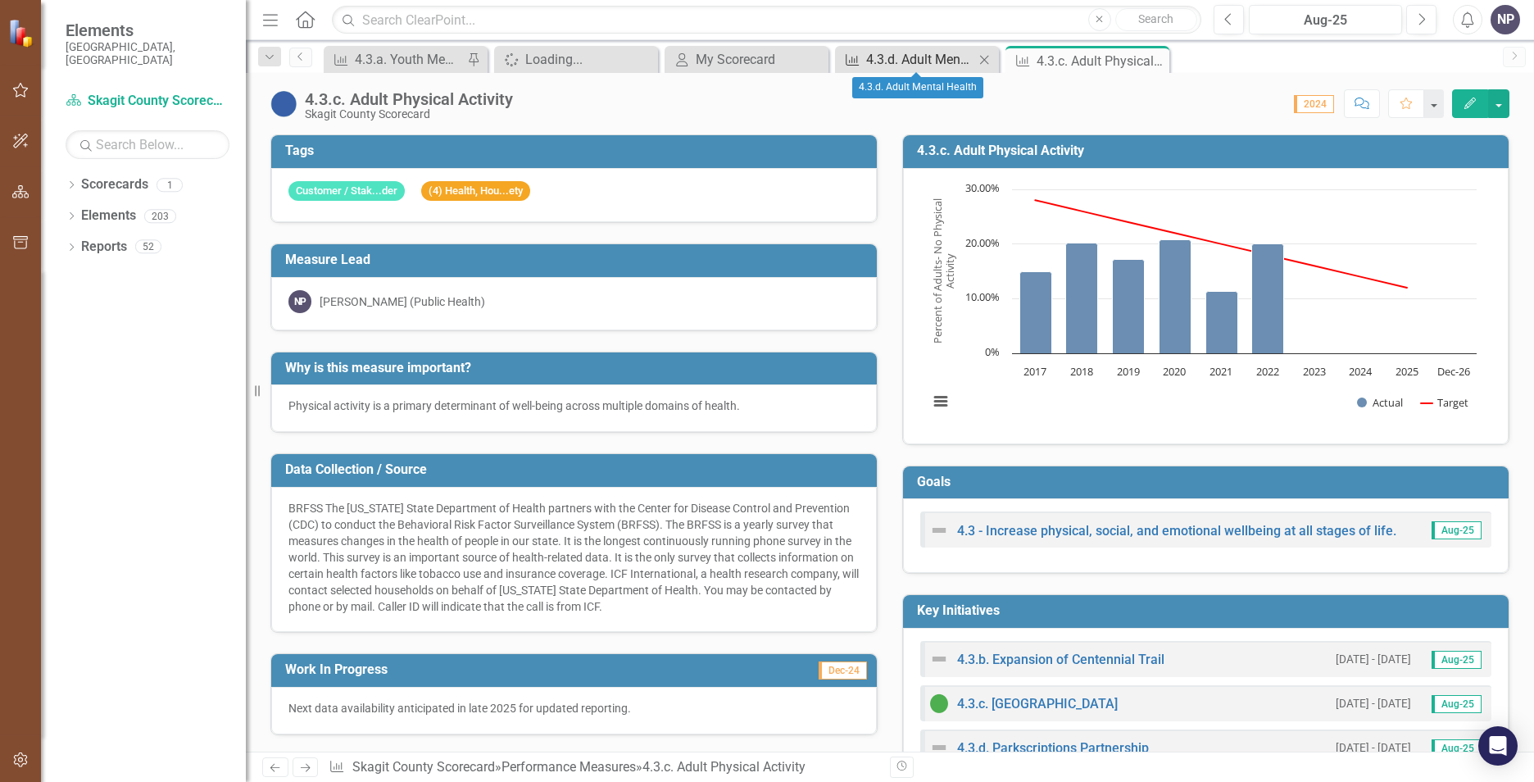
click at [926, 63] on div "4.3.d. Adult Mental Health" at bounding box center [920, 59] width 108 height 20
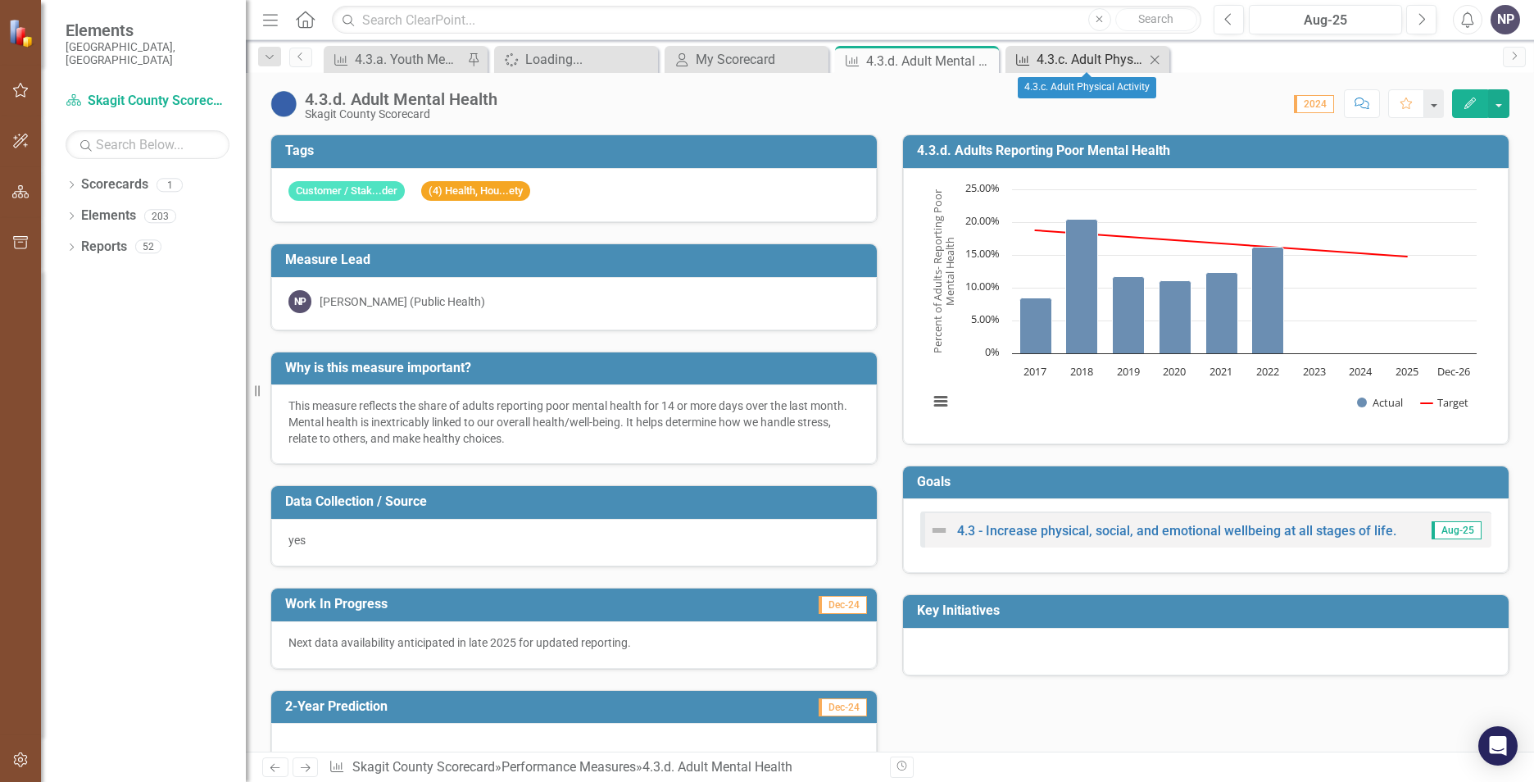
click at [1052, 64] on div "4.3.c. Adult Physical Activity" at bounding box center [1091, 59] width 108 height 20
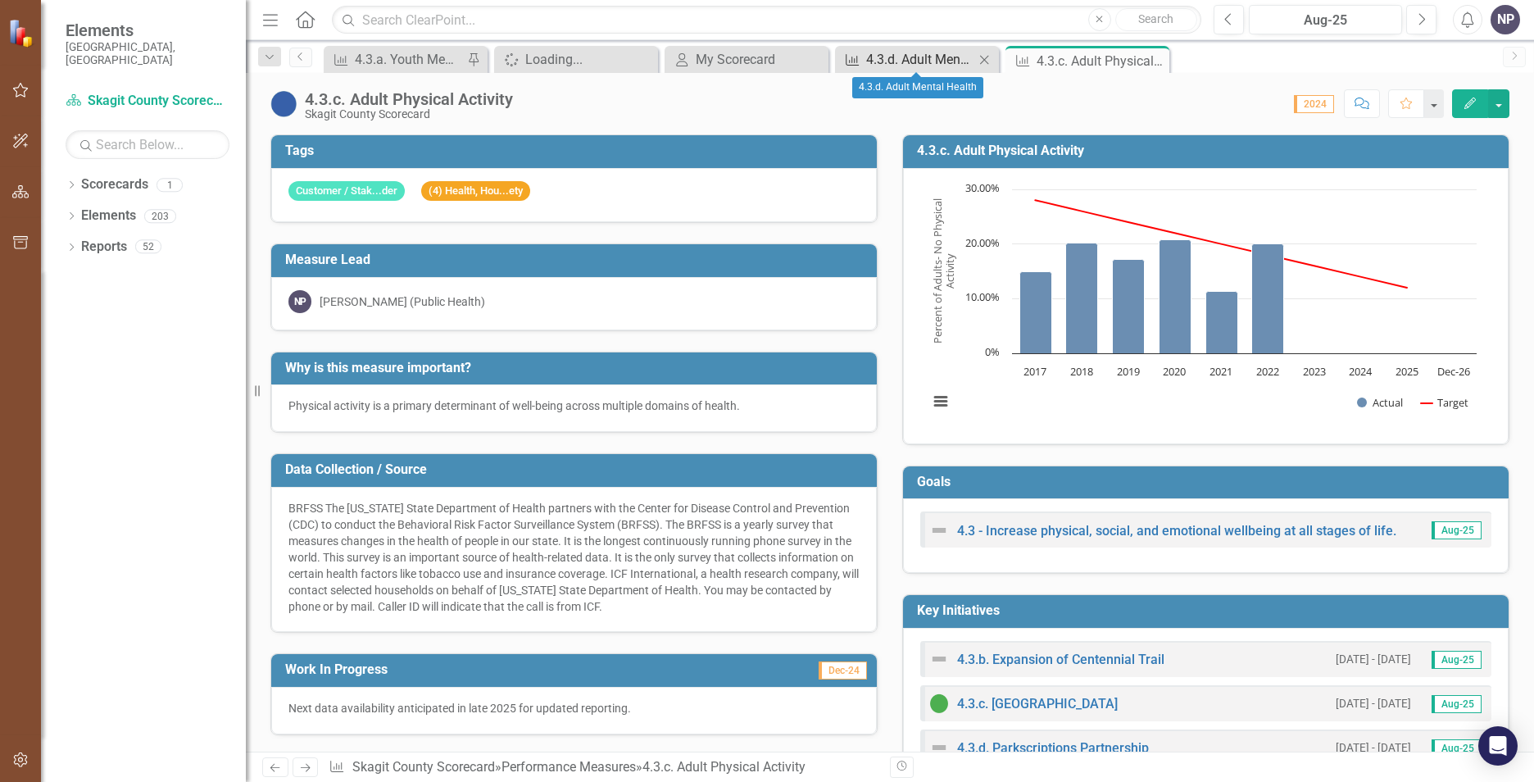
click at [931, 62] on div "4.3.d. Adult Mental Health" at bounding box center [920, 59] width 108 height 20
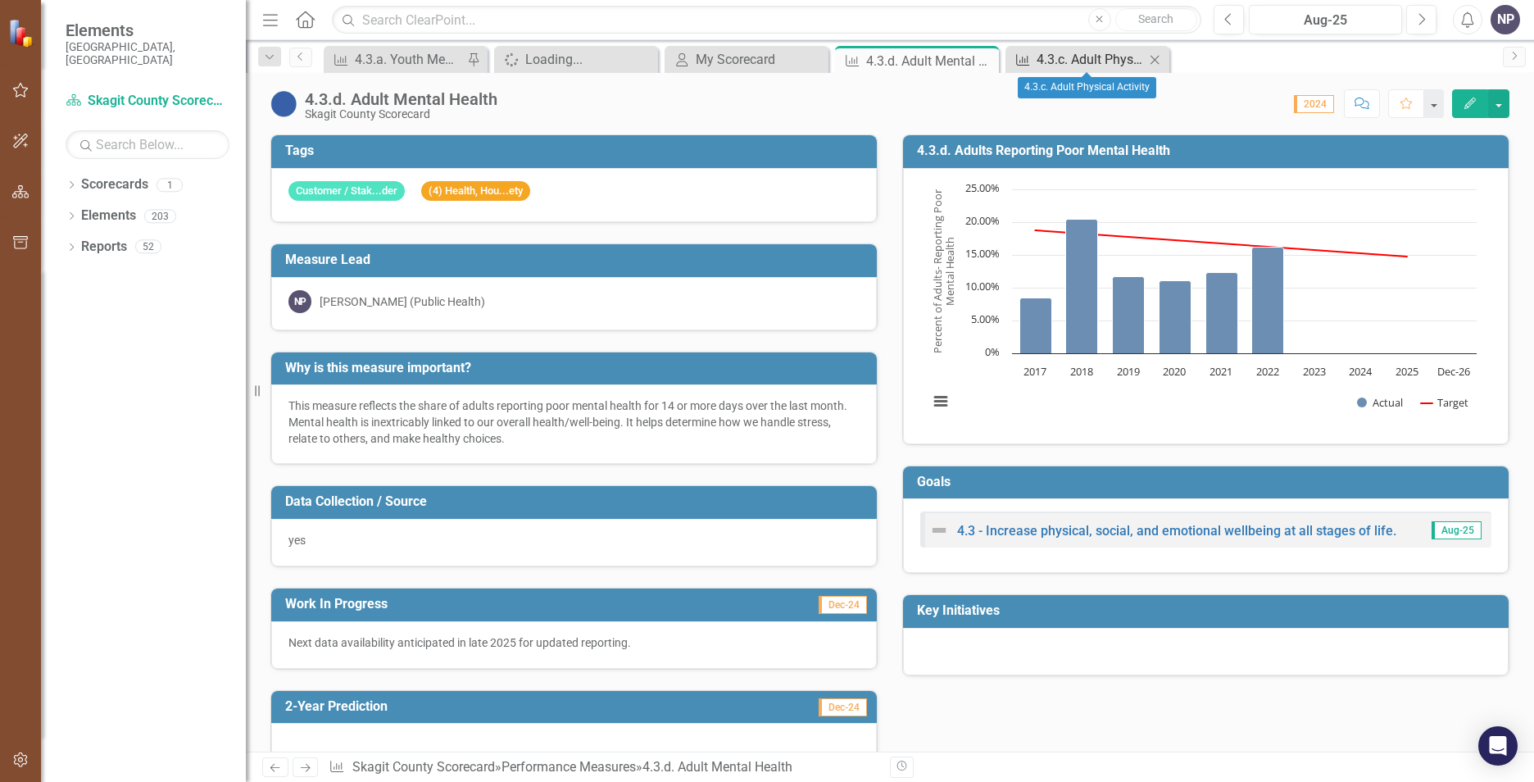
click at [1048, 55] on div "4.3.c. Adult Physical Activity" at bounding box center [1091, 59] width 108 height 20
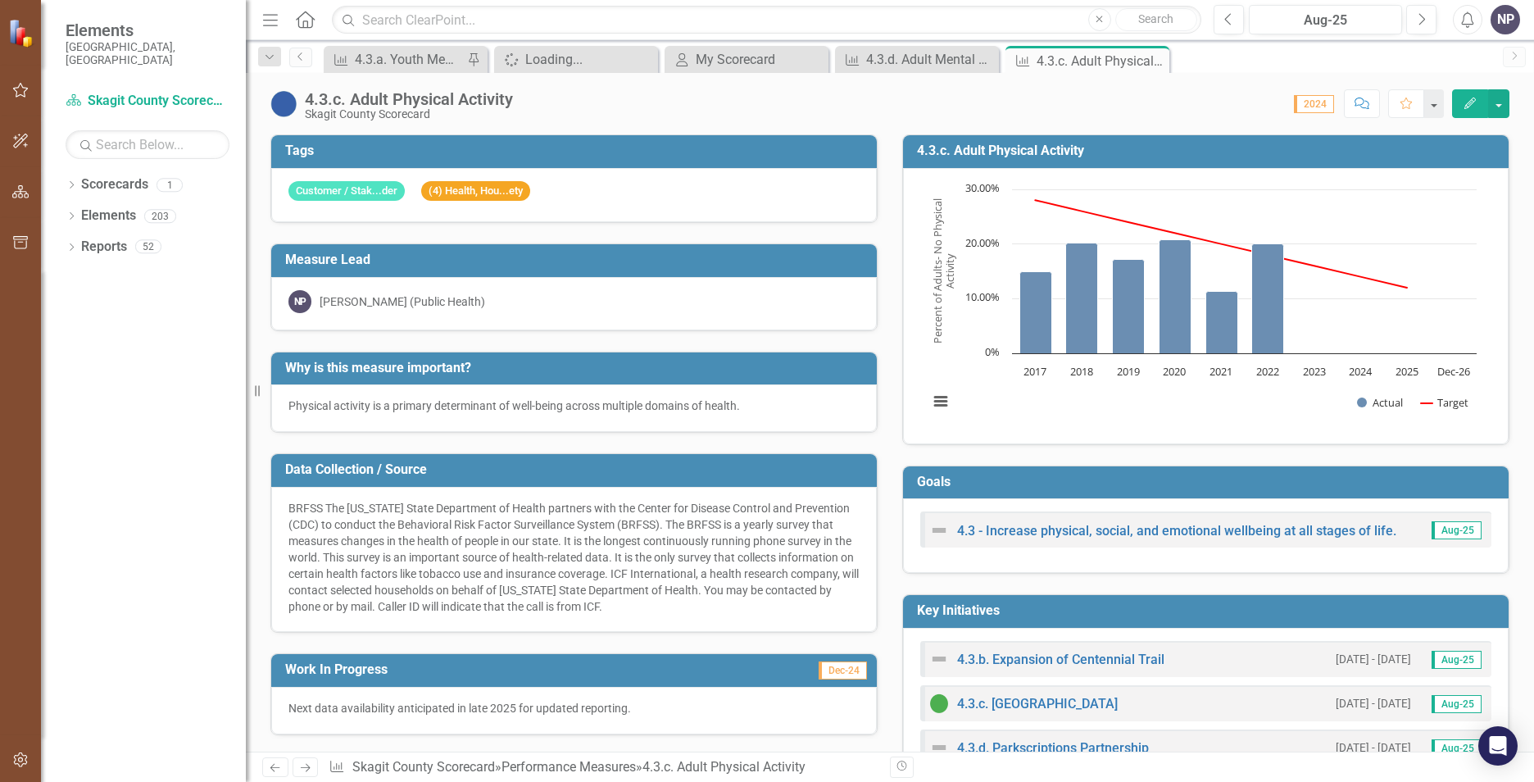
drag, startPoint x: 737, startPoint y: 607, endPoint x: 455, endPoint y: 520, distance: 295.0
click at [455, 520] on div "BRFSS The [US_STATE] State Department of Health partners with the Center for Di…" at bounding box center [574, 557] width 571 height 115
drag, startPoint x: 289, startPoint y: 503, endPoint x: 545, endPoint y: 567, distance: 264.4
click at [545, 568] on div "BRFSS The [US_STATE] State Department of Health partners with the Center for Di…" at bounding box center [574, 557] width 571 height 115
click at [637, 551] on div "BRFSS The [US_STATE] State Department of Health partners with the Center for Di…" at bounding box center [574, 557] width 571 height 115
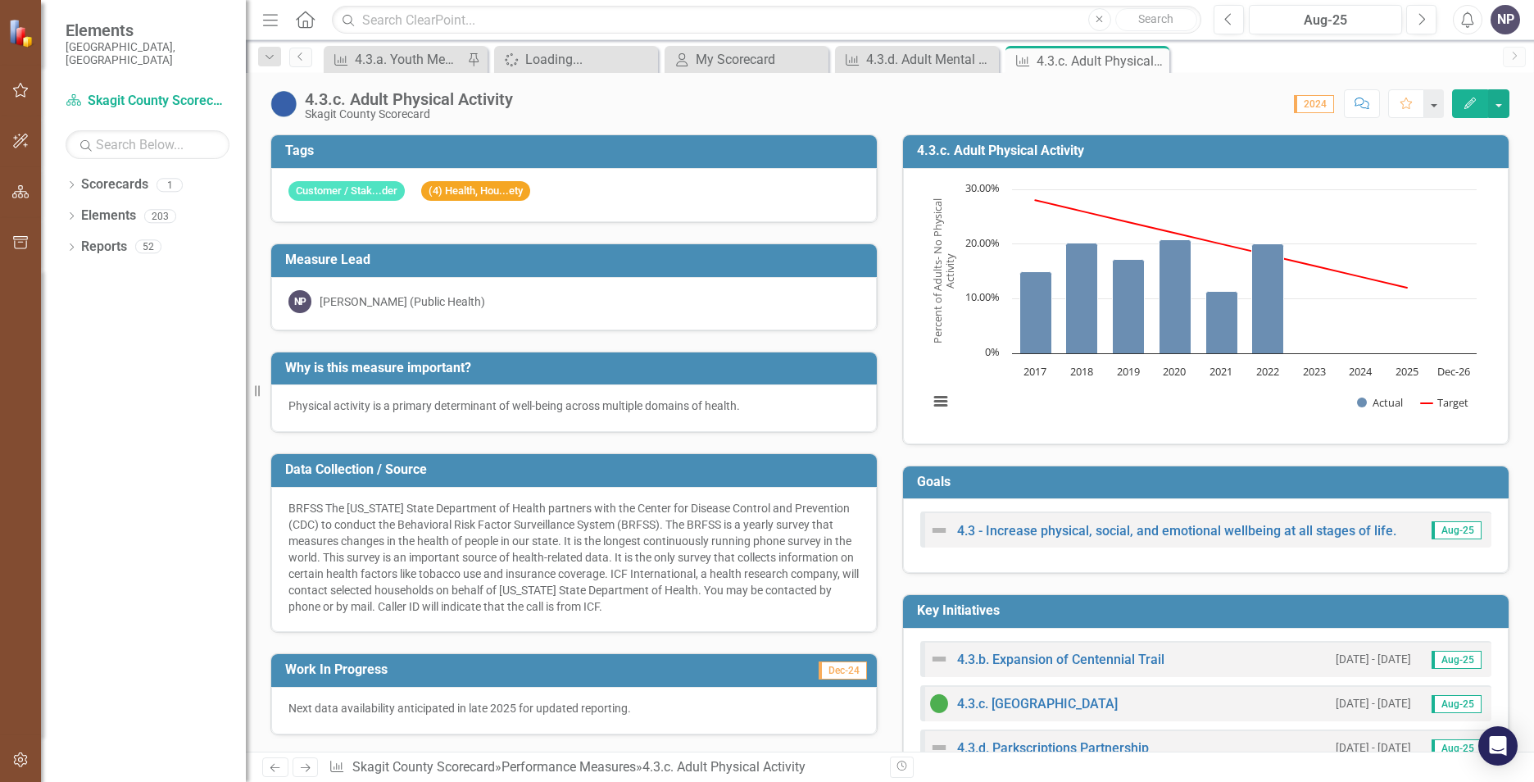
drag, startPoint x: 637, startPoint y: 551, endPoint x: 615, endPoint y: 470, distance: 83.3
click at [636, 552] on div "BRFSS The [US_STATE] State Department of Health partners with the Center for Di…" at bounding box center [574, 557] width 571 height 115
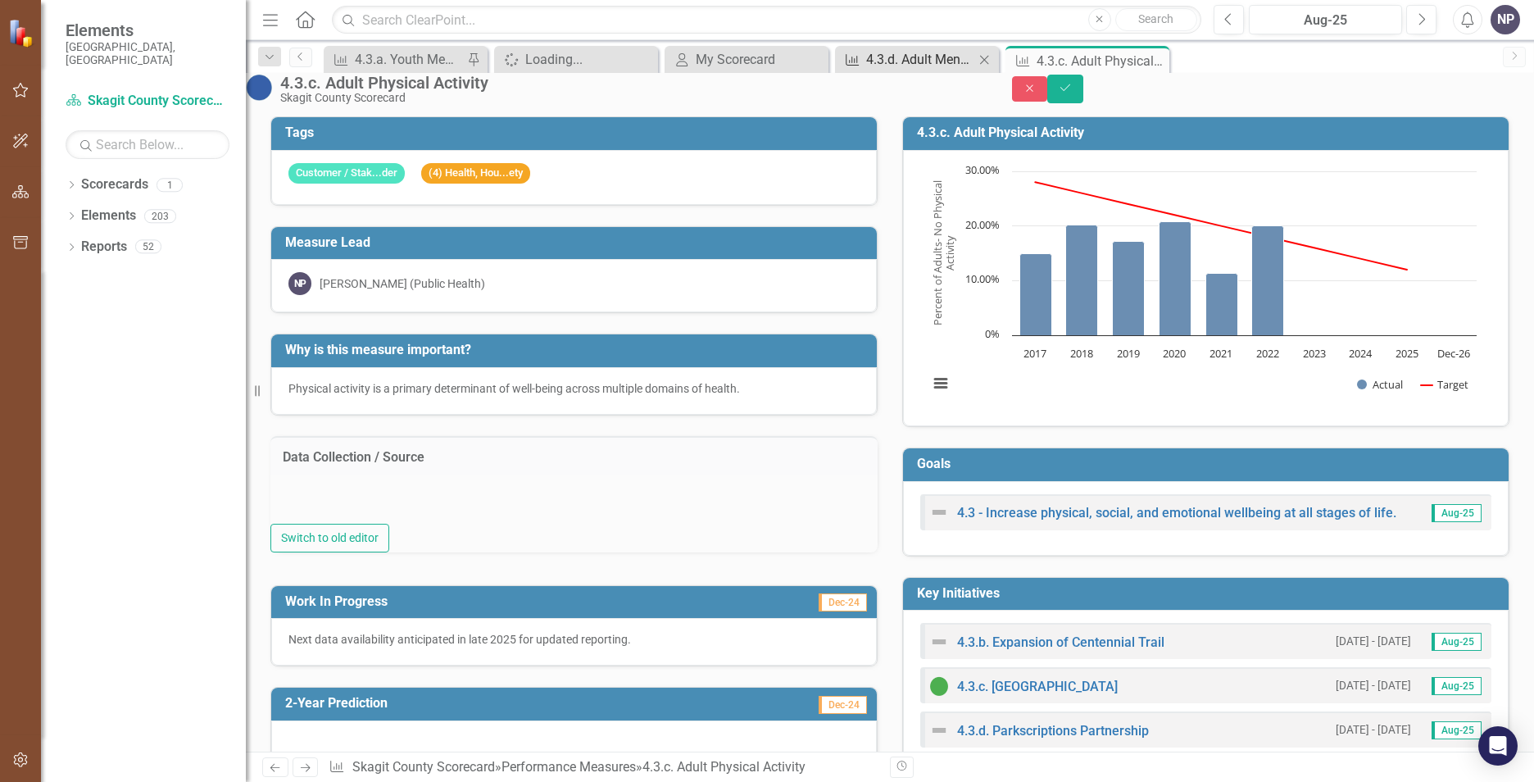
click at [925, 57] on div "4.3.d. Adult Mental Health" at bounding box center [920, 59] width 108 height 20
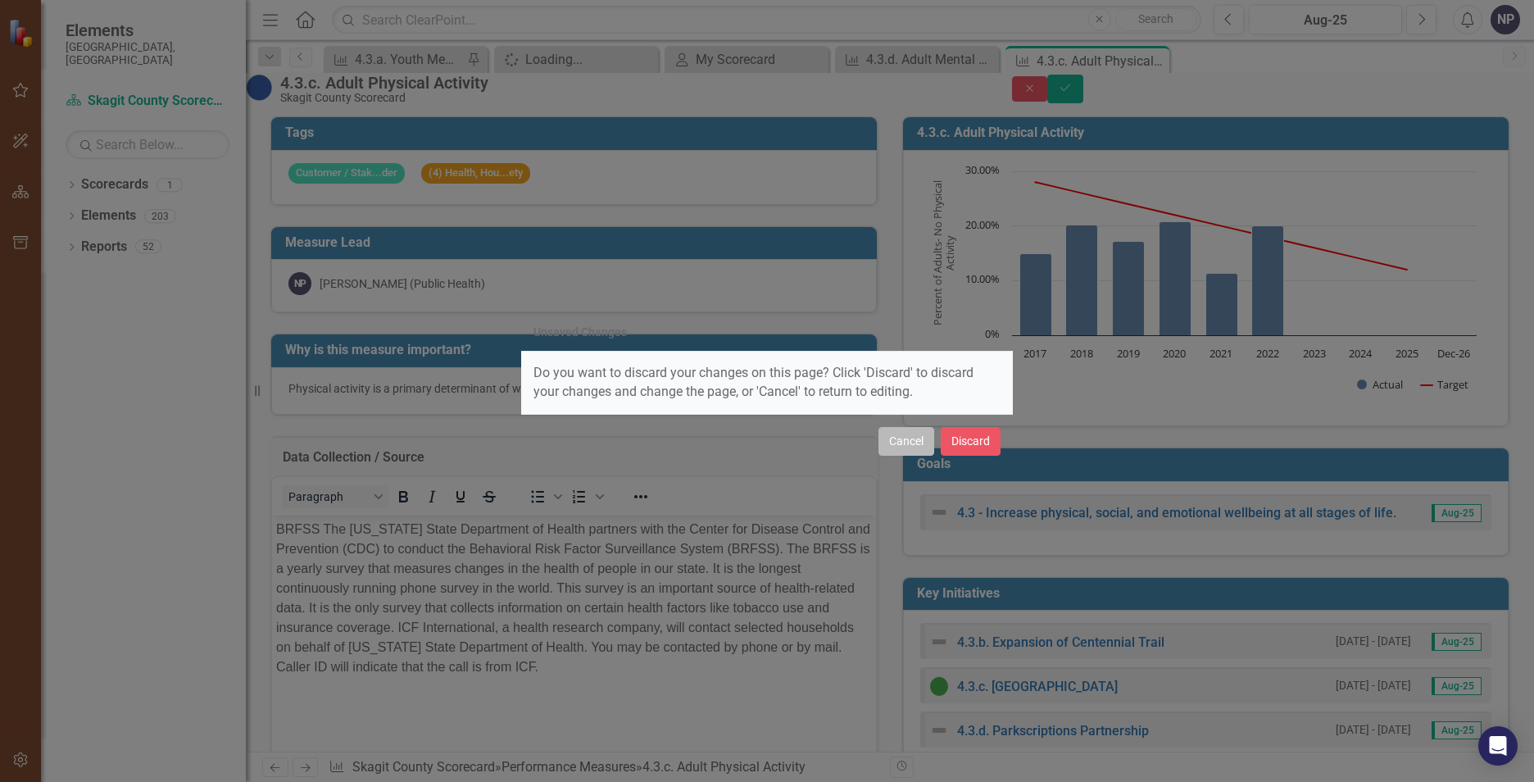
click at [916, 439] on button "Cancel" at bounding box center [907, 441] width 56 height 29
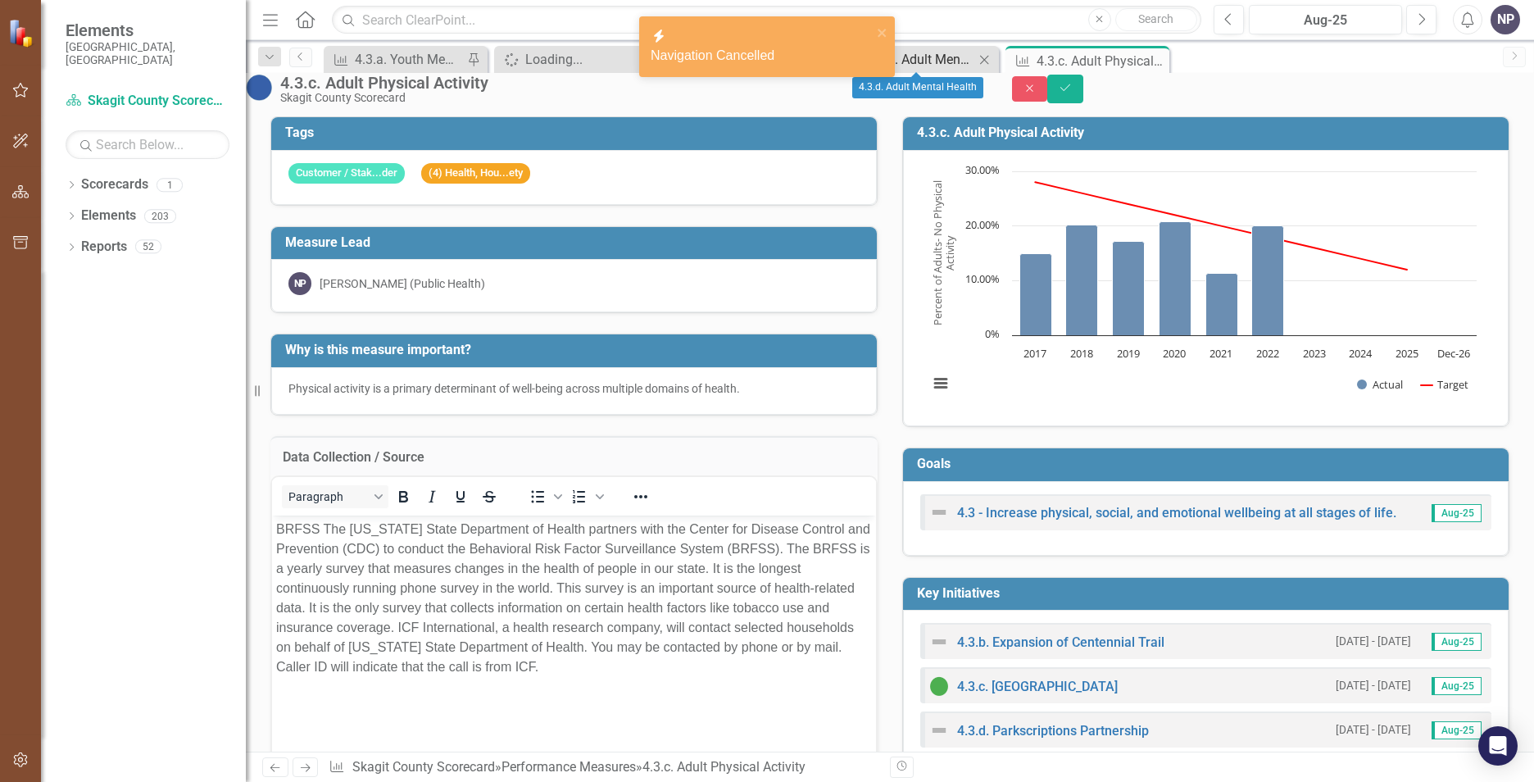
click at [921, 64] on div "4.3.d. Adult Mental Health" at bounding box center [920, 59] width 108 height 20
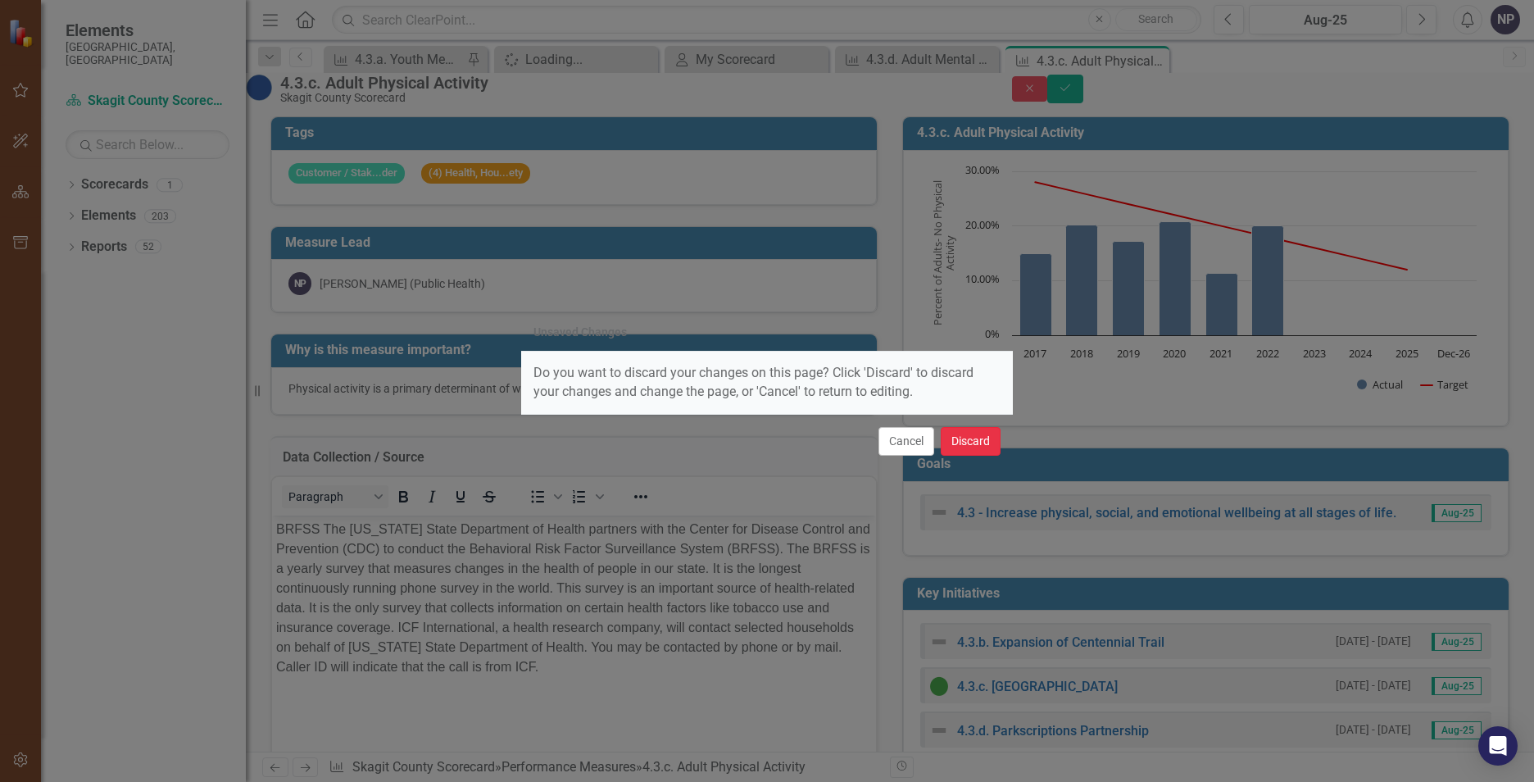
click at [962, 443] on button "Discard" at bounding box center [971, 441] width 60 height 29
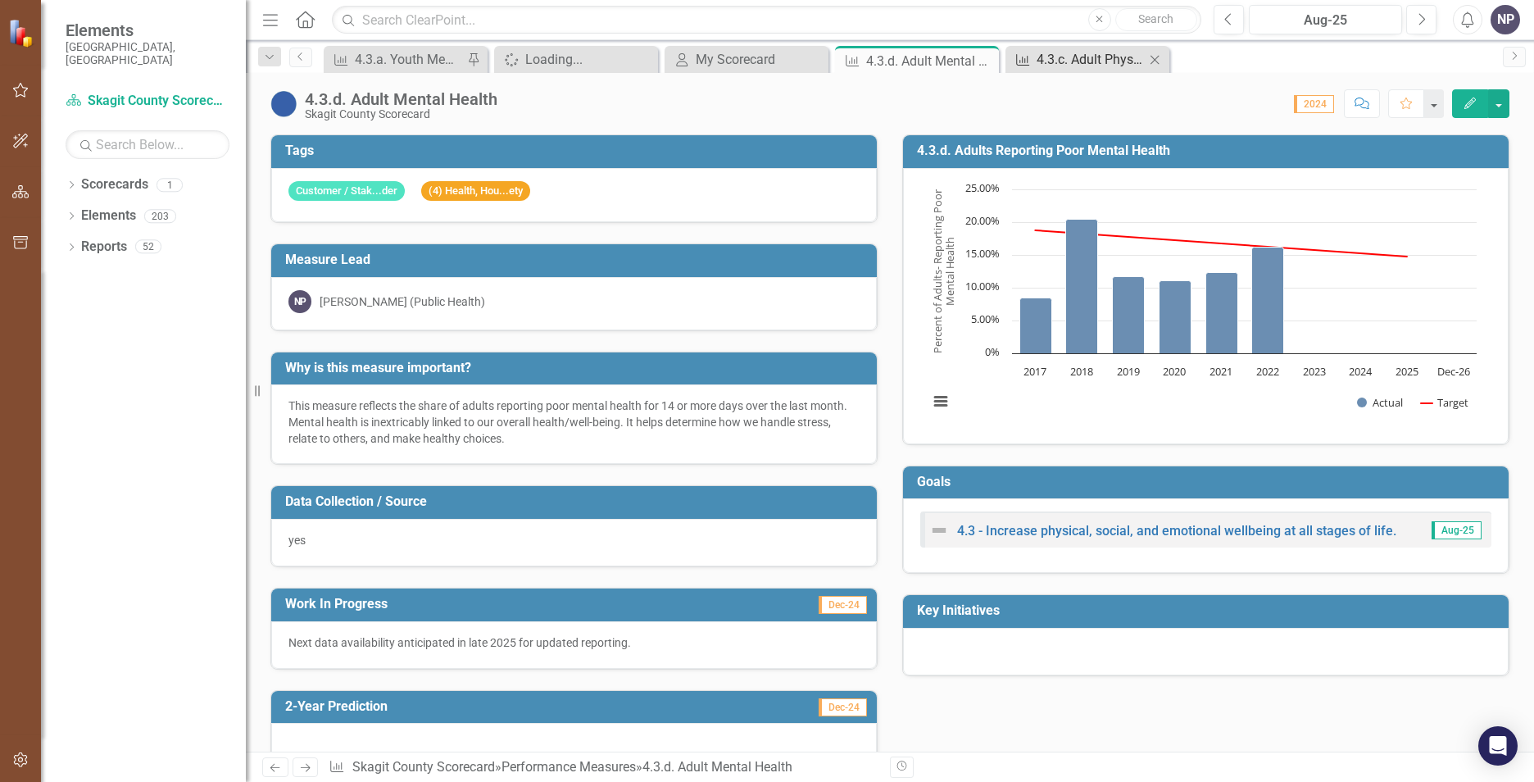
click at [1048, 57] on div "4.3.c. Adult Physical Activity" at bounding box center [1091, 59] width 108 height 20
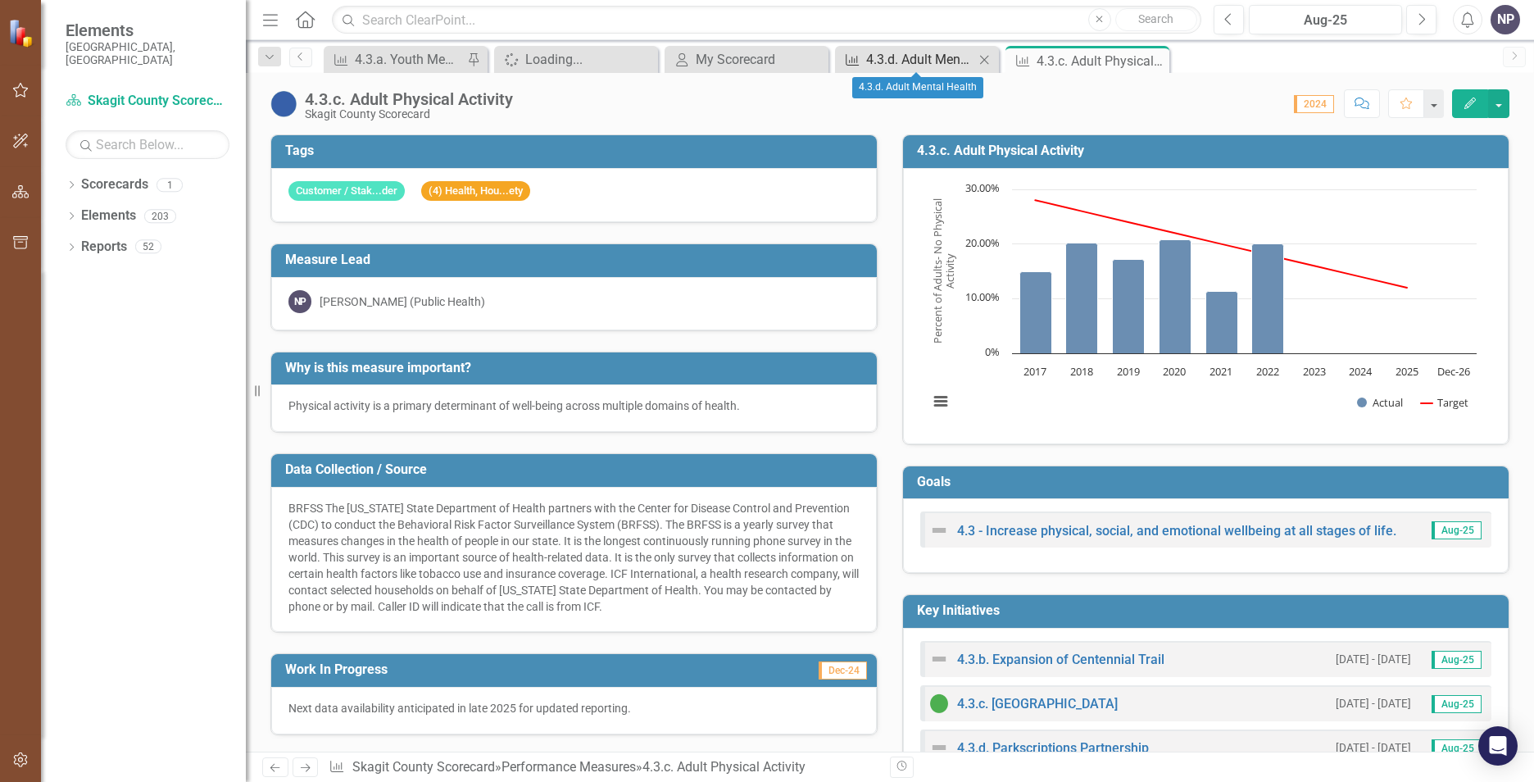
click at [919, 61] on div "4.3.d. Adult Mental Health" at bounding box center [920, 59] width 108 height 20
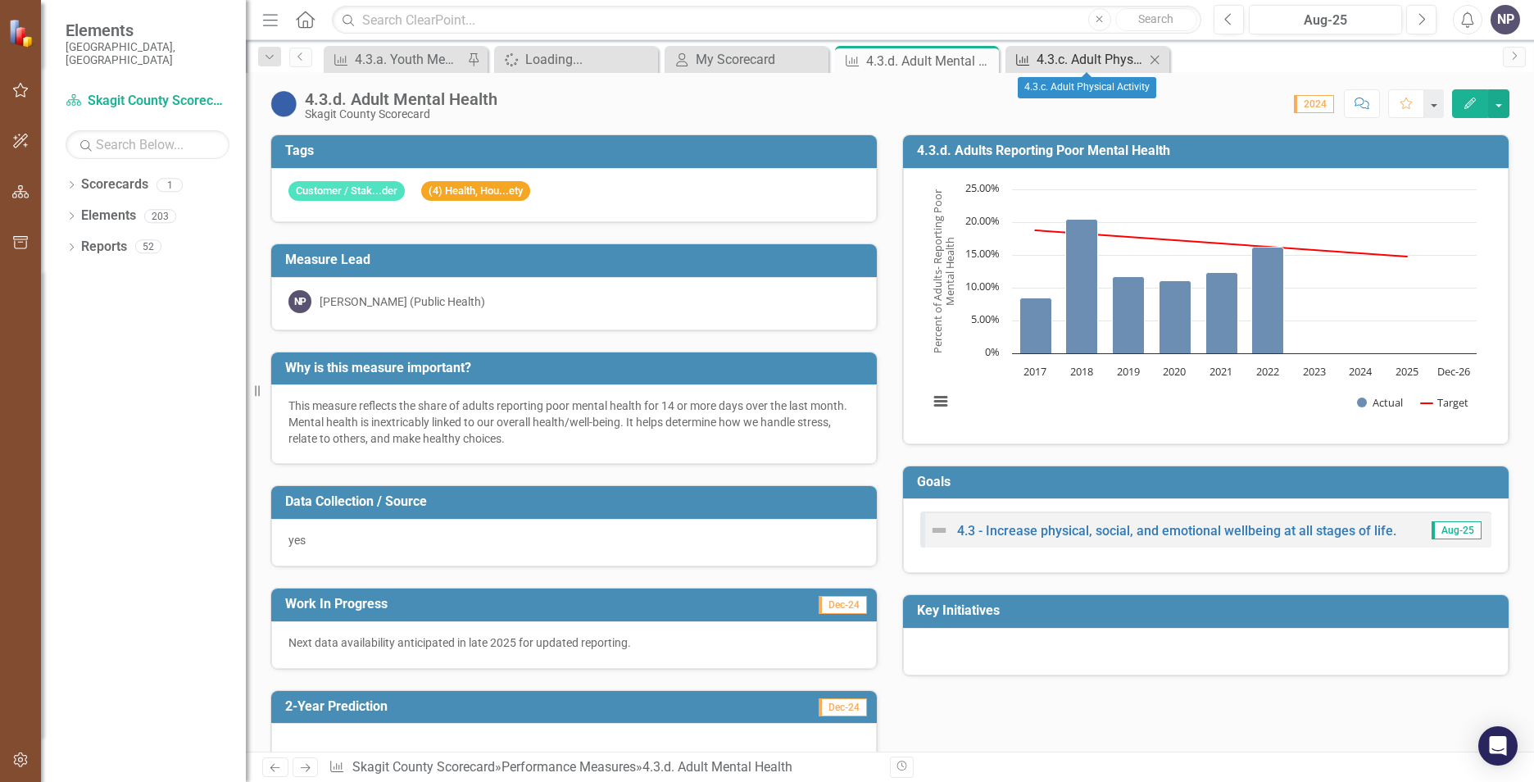
click at [1077, 68] on div "4.3.c. Adult Physical Activity" at bounding box center [1091, 59] width 108 height 20
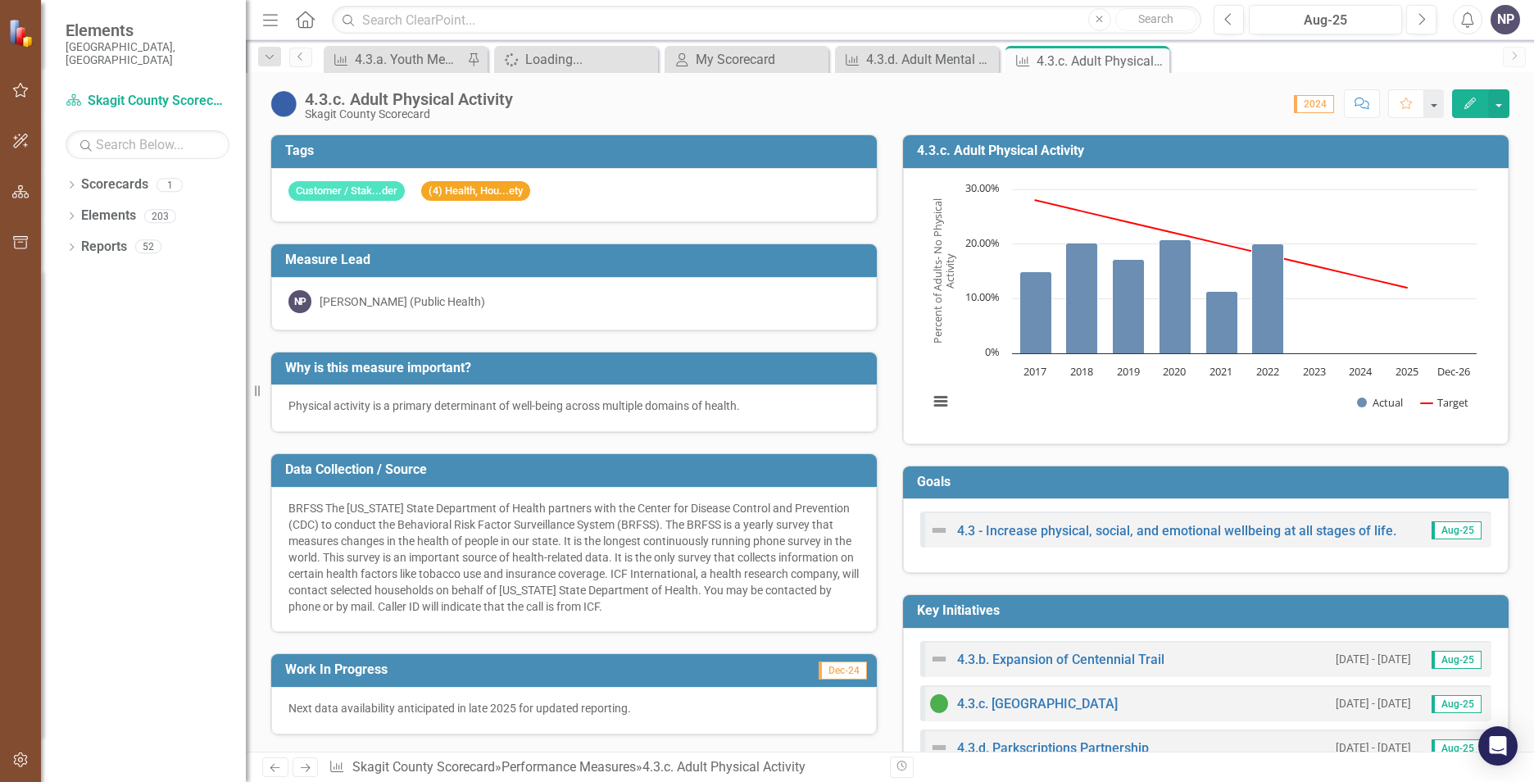
click at [1214, 106] on button "Edit" at bounding box center [1470, 103] width 36 height 29
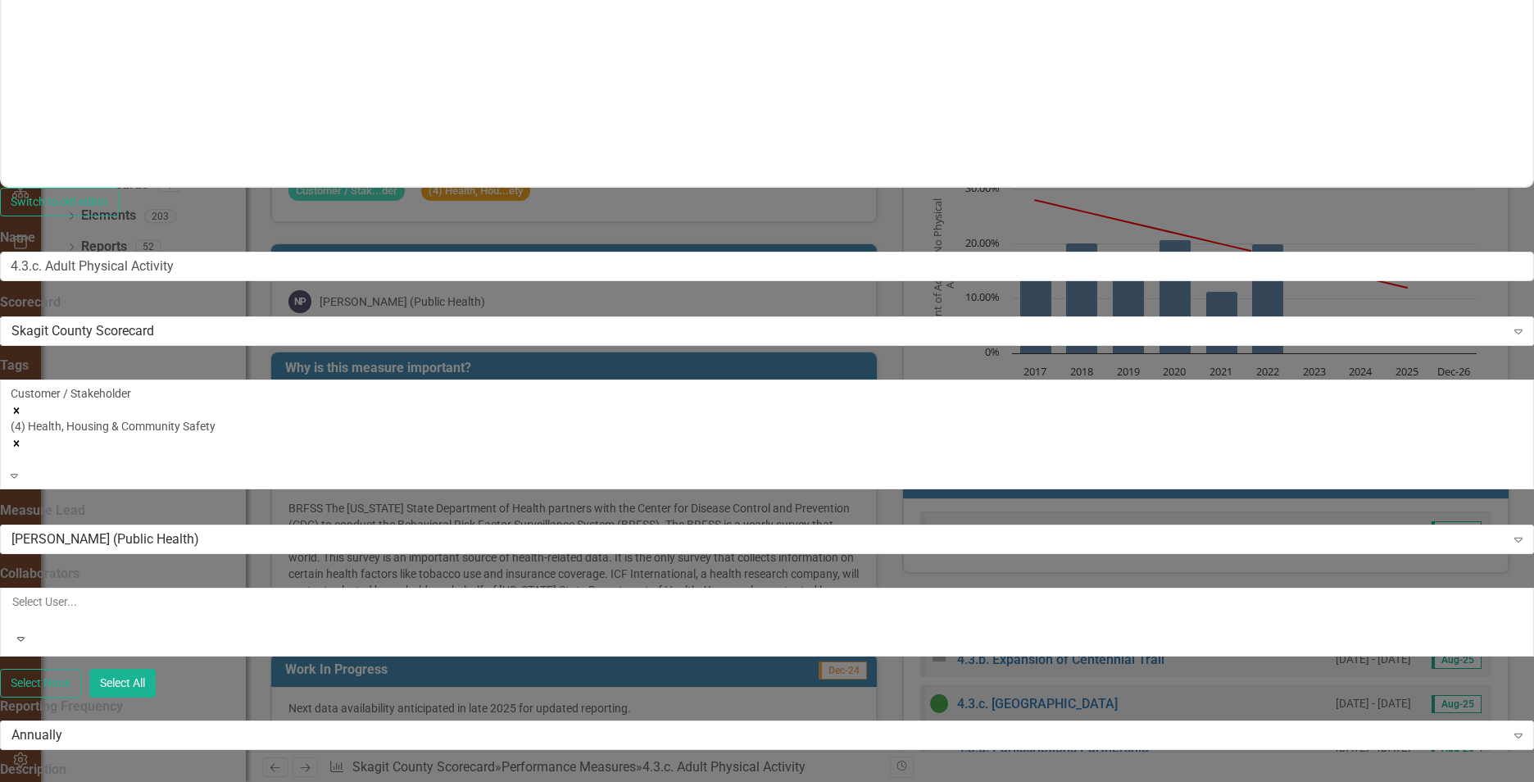
scroll to position [410, 0]
drag, startPoint x: 738, startPoint y: 647, endPoint x: 509, endPoint y: 567, distance: 242.1
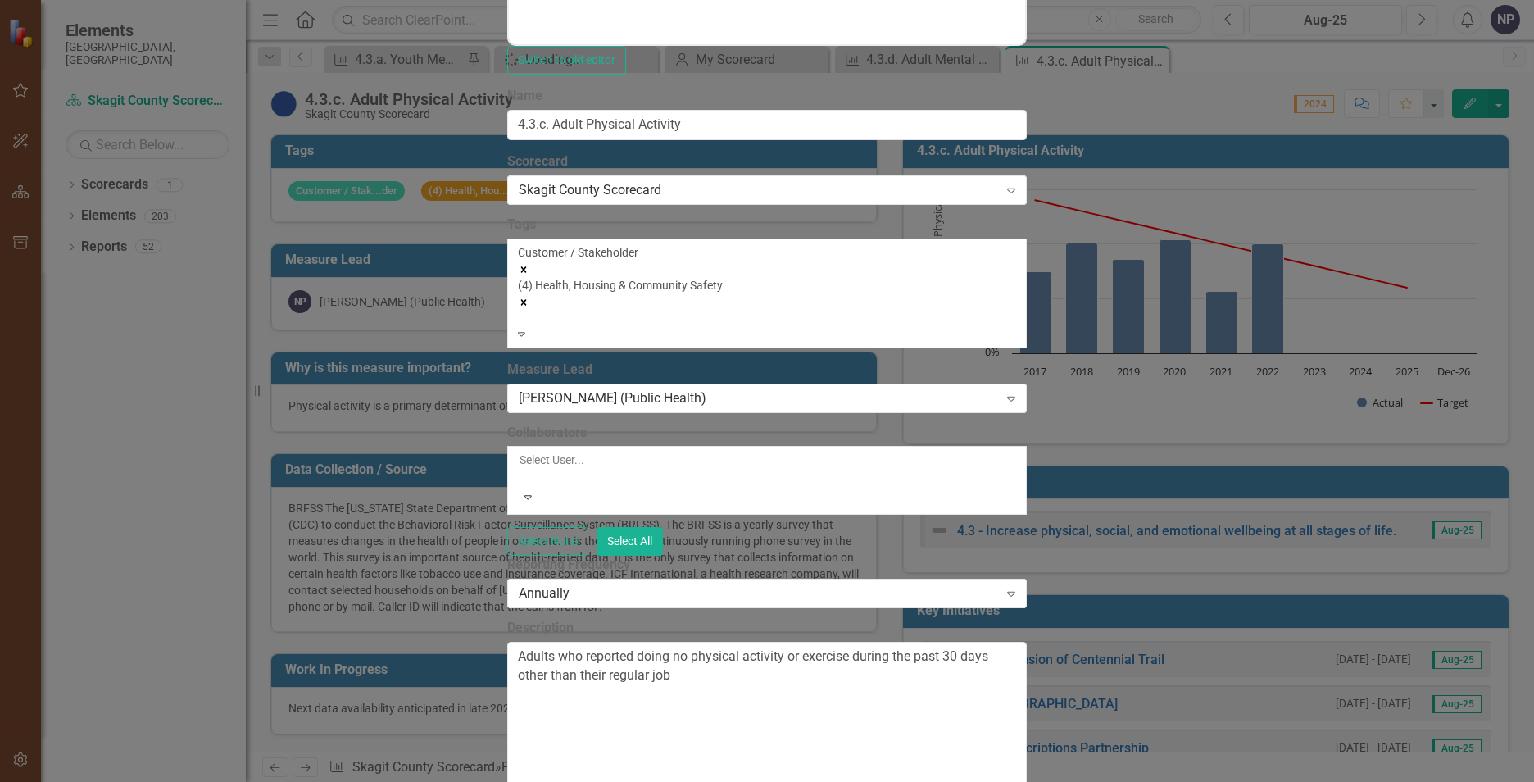
scroll to position [0, 0]
drag, startPoint x: 775, startPoint y: 1238, endPoint x: 434, endPoint y: 1092, distance: 370.9
copy p "BRFSS The [US_STATE] State Department of Health partners with the Center for Di…"
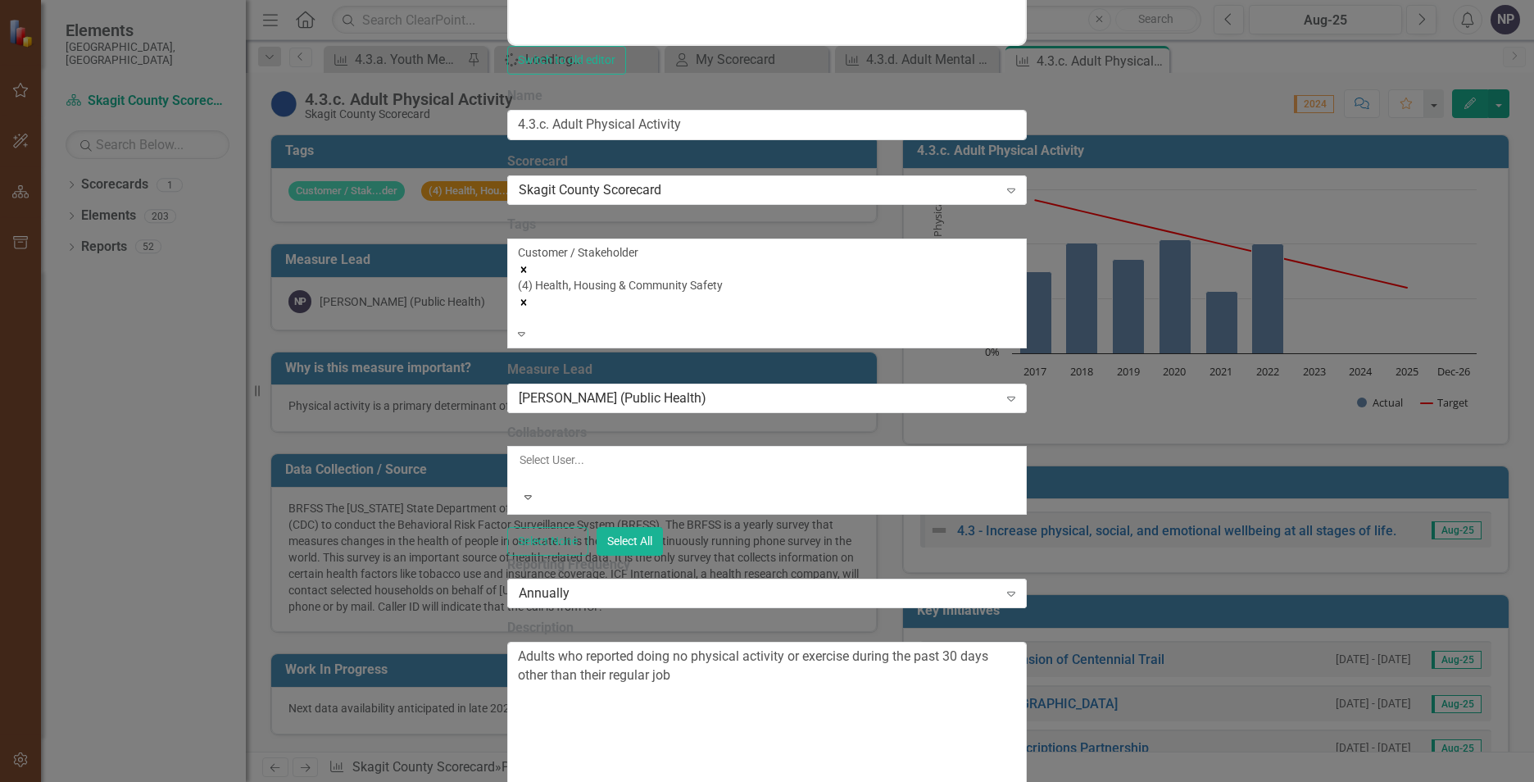
drag, startPoint x: 848, startPoint y: 1179, endPoint x: 889, endPoint y: 1235, distance: 69.7
drag, startPoint x: 876, startPoint y: 1234, endPoint x: 620, endPoint y: 1155, distance: 268.3
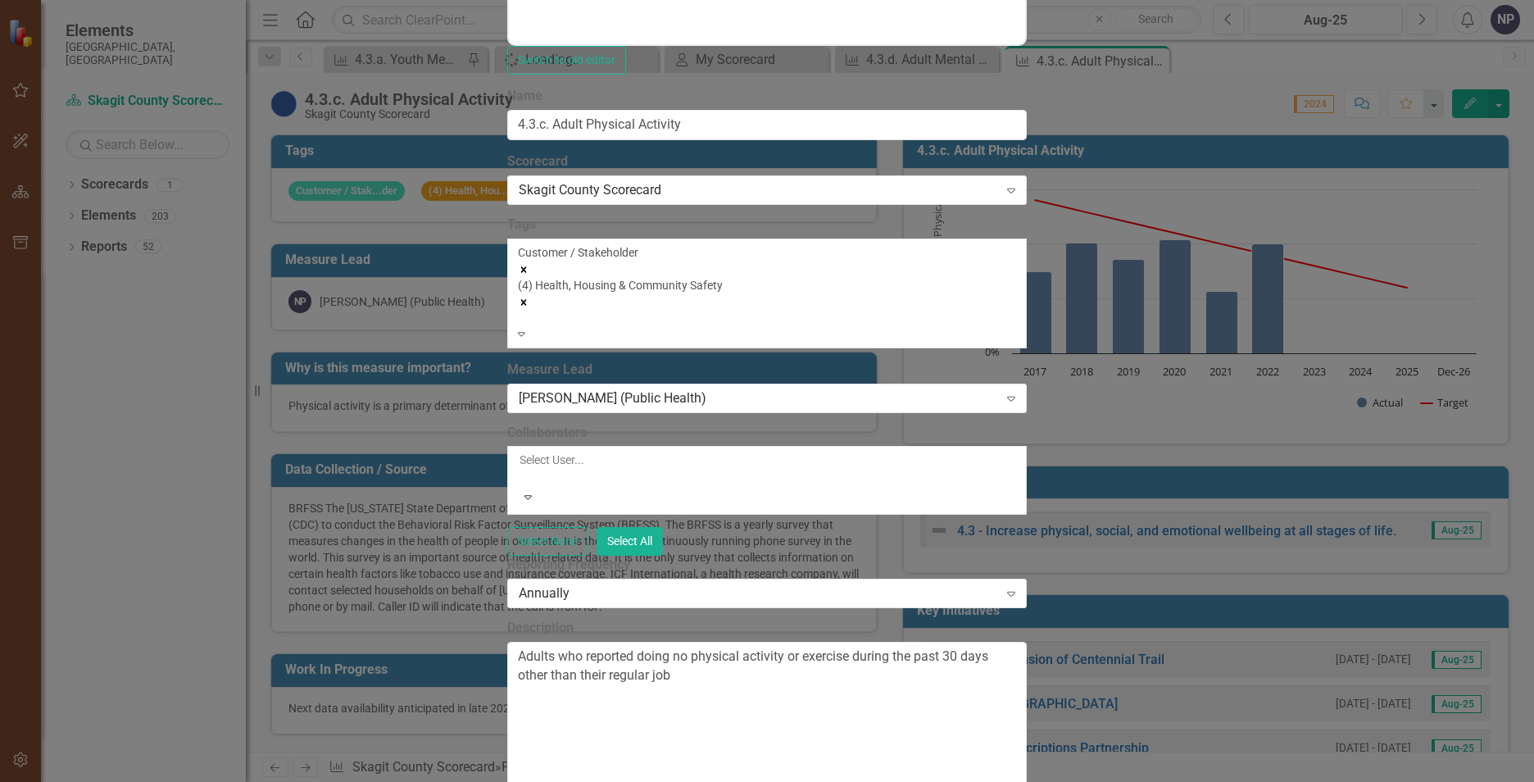
drag, startPoint x: 1140, startPoint y: 1165, endPoint x: 1248, endPoint y: 1565, distance: 414.4
drag, startPoint x: 1224, startPoint y: 1220, endPoint x: 316, endPoint y: 1002, distance: 933.0
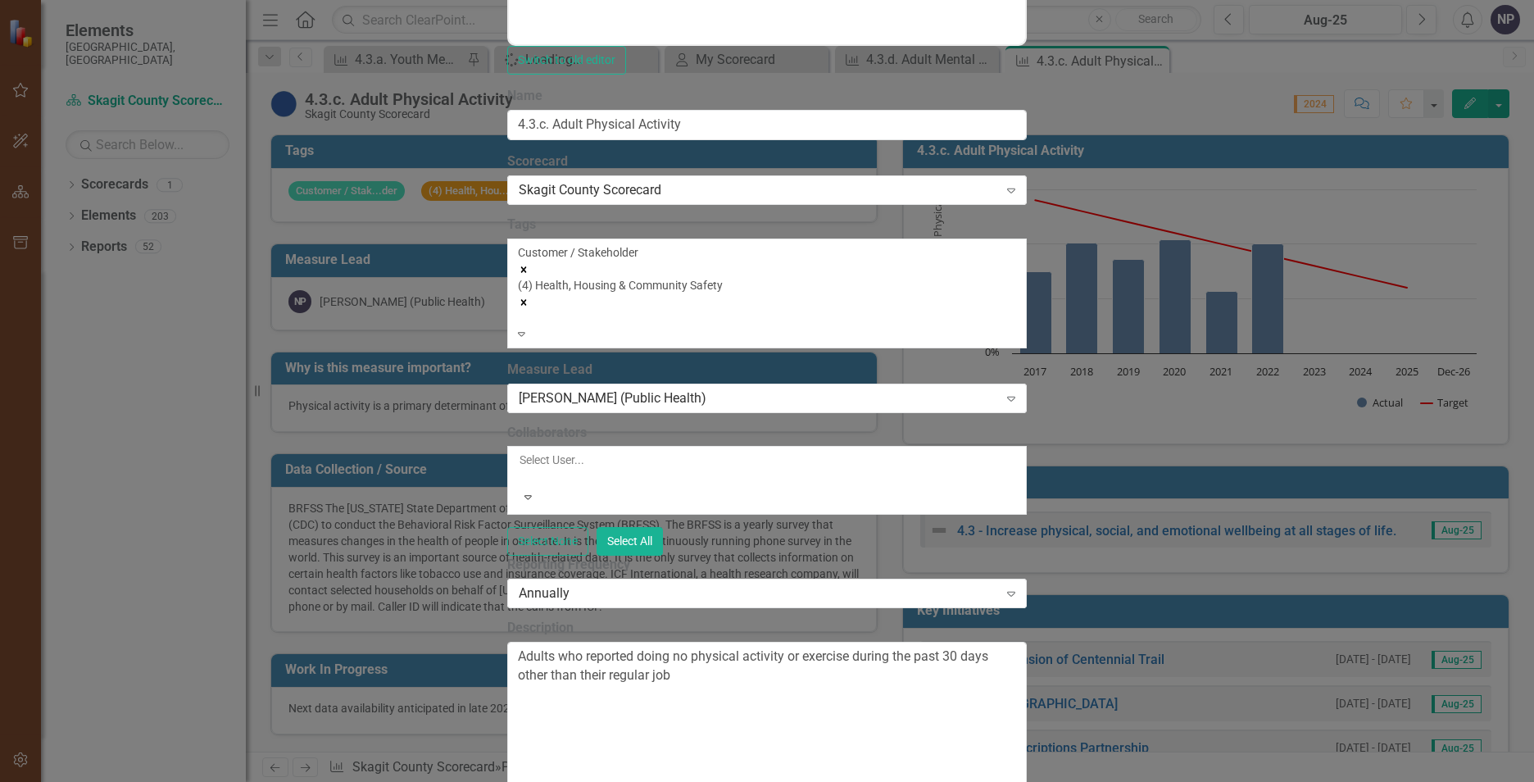
copy p "BRFSS The [US_STATE] State Department of Health partners with the Center for Di…"
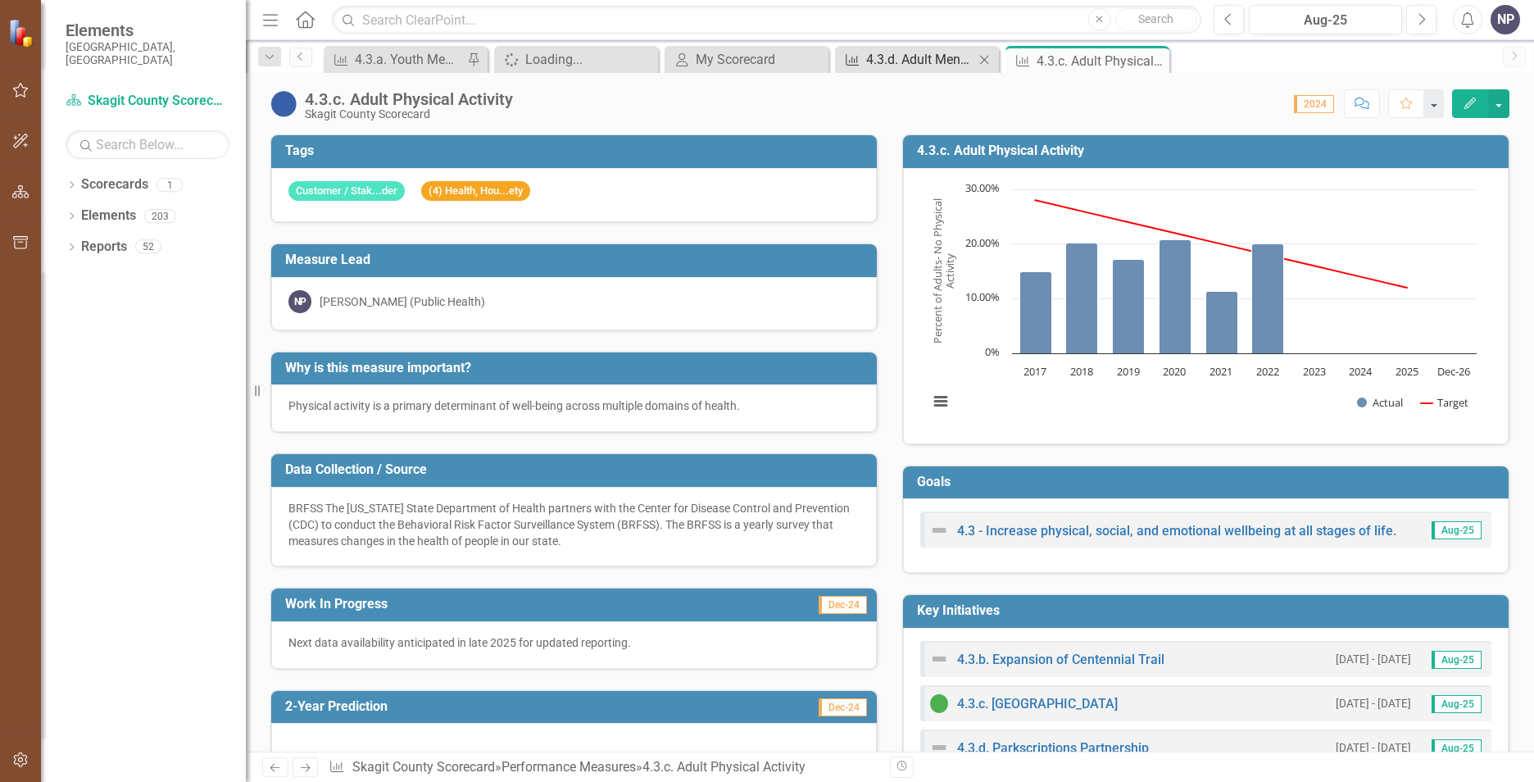
click at [924, 61] on div "4.3.d. Adult Mental Health" at bounding box center [920, 59] width 108 height 20
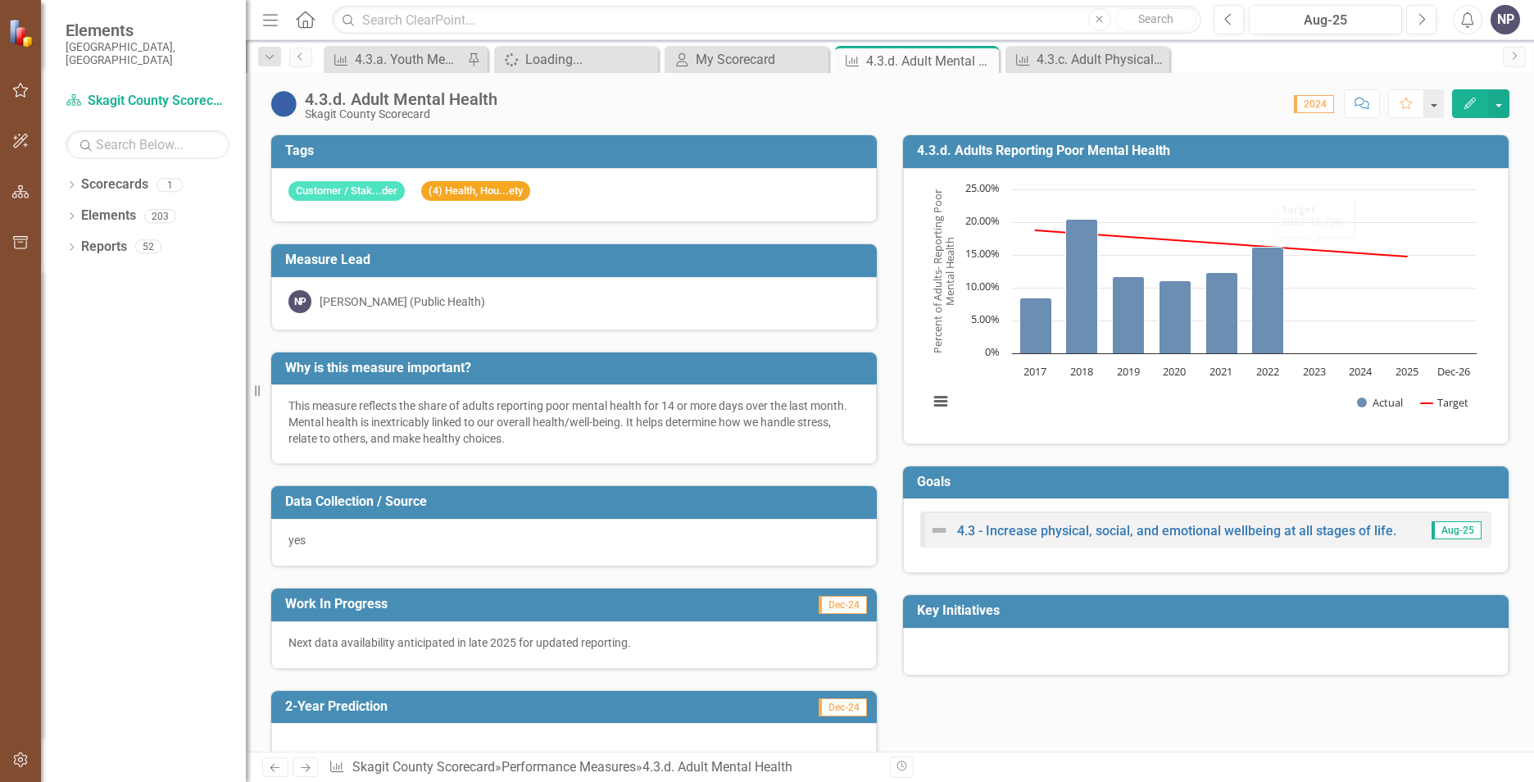
click at [1214, 102] on icon "Edit" at bounding box center [1470, 103] width 15 height 11
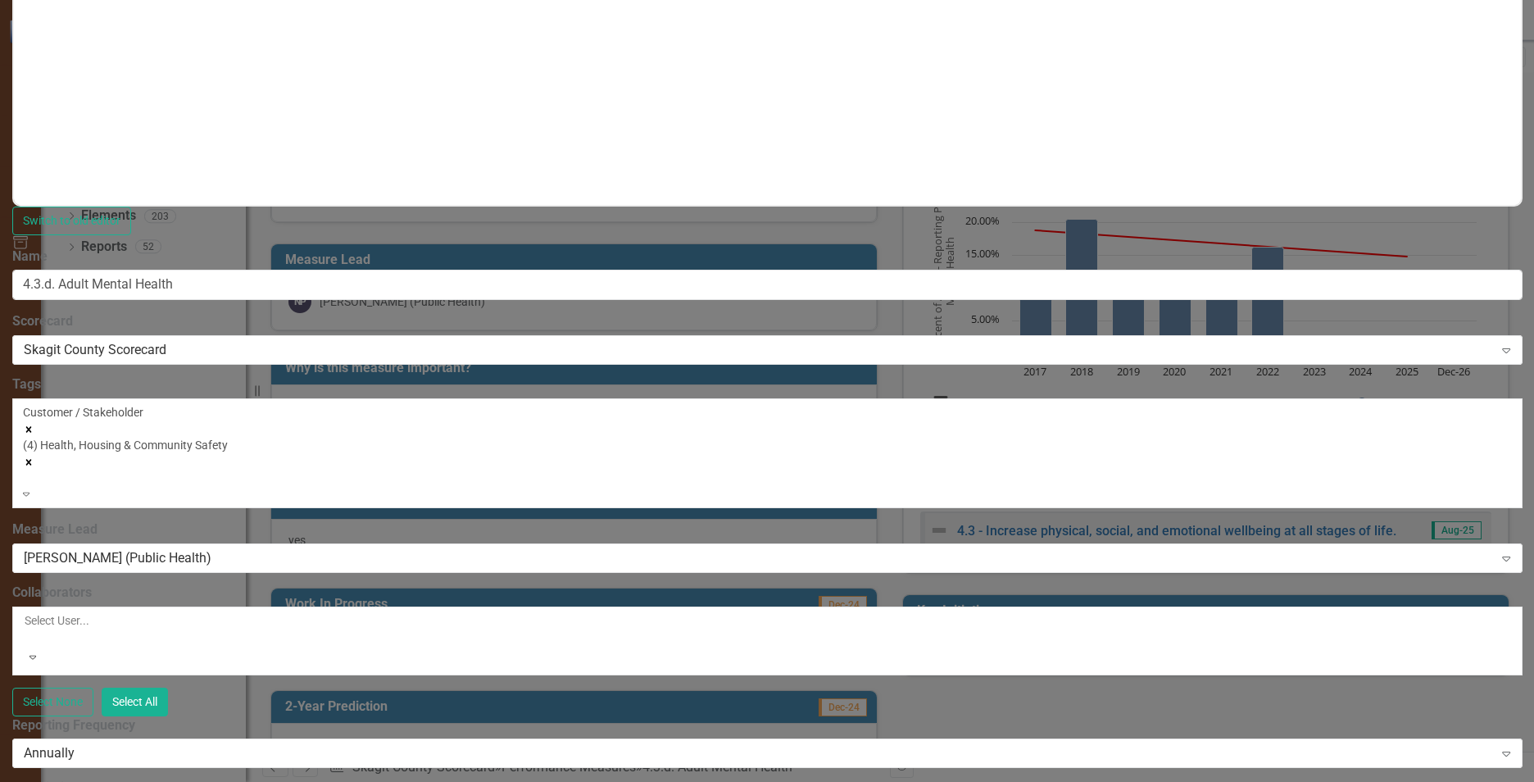
scroll to position [574, 0]
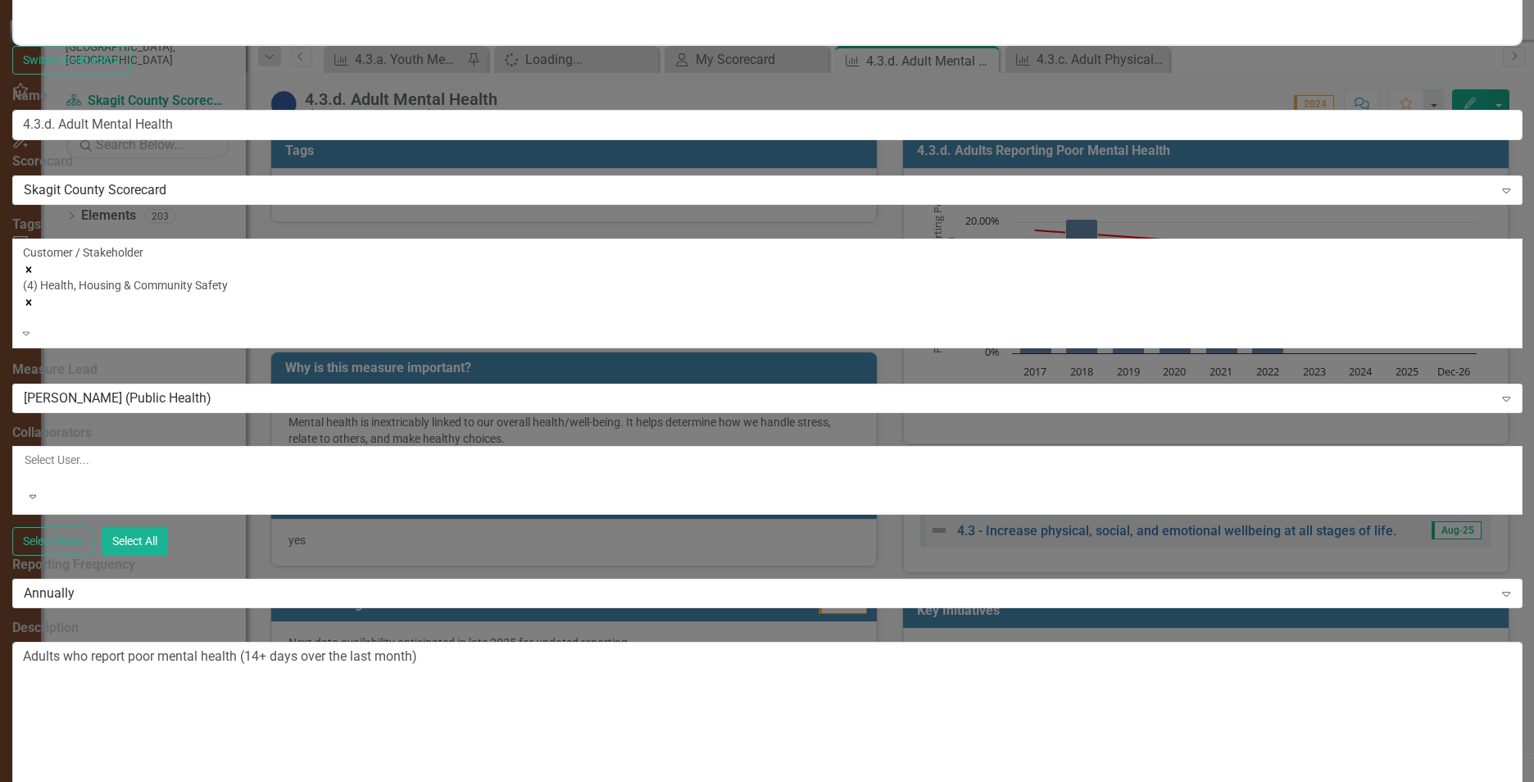
scroll to position [0, 0]
drag, startPoint x: 77, startPoint y: 1166, endPoint x: -16, endPoint y: 1151, distance: 94.6
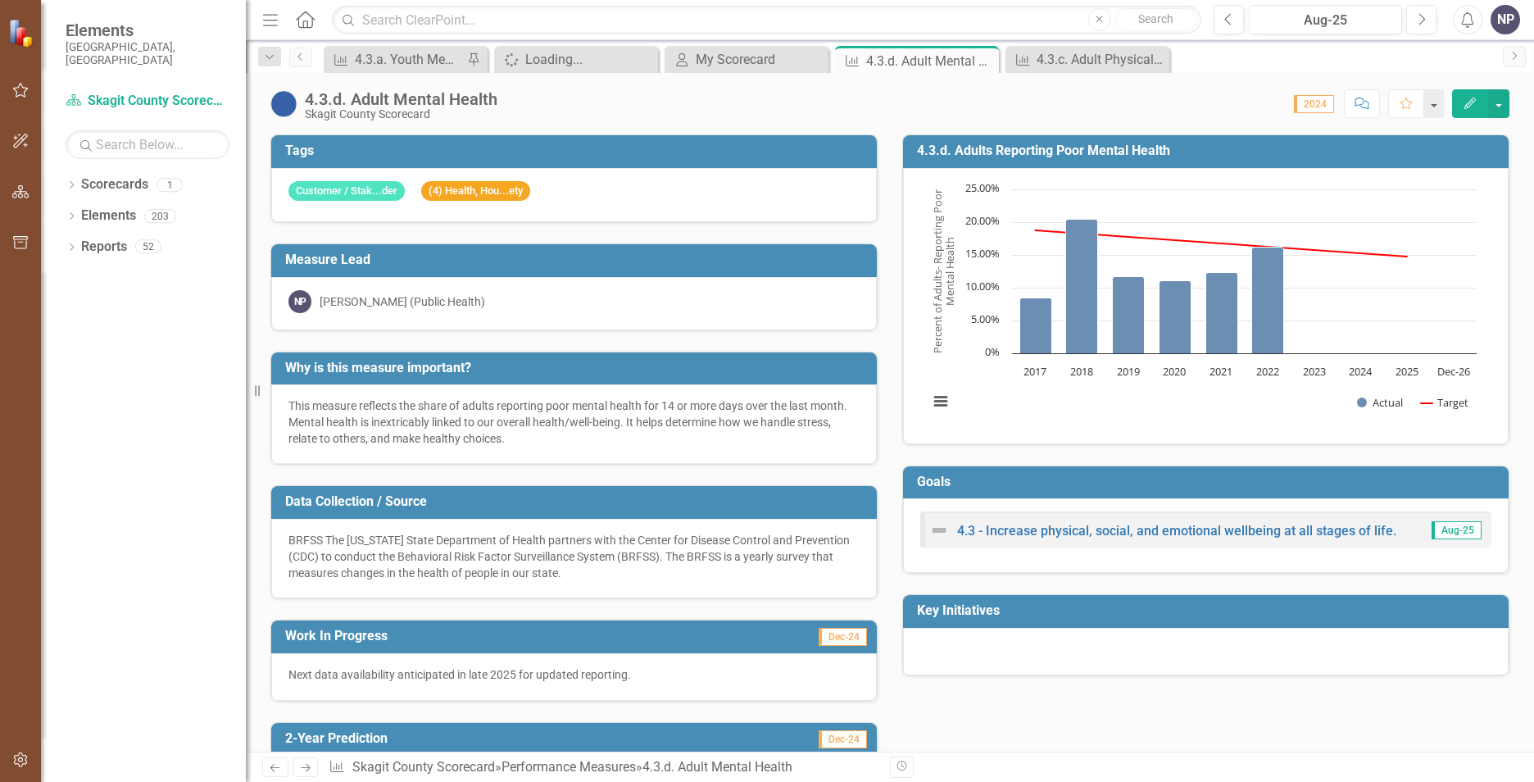
drag, startPoint x: 501, startPoint y: 442, endPoint x: 440, endPoint y: 403, distance: 71.9
click at [440, 403] on div "This measure reflects the share of adults reporting poor mental health for 14 o…" at bounding box center [574, 422] width 571 height 49
click at [1214, 93] on button "Edit" at bounding box center [1470, 103] width 36 height 29
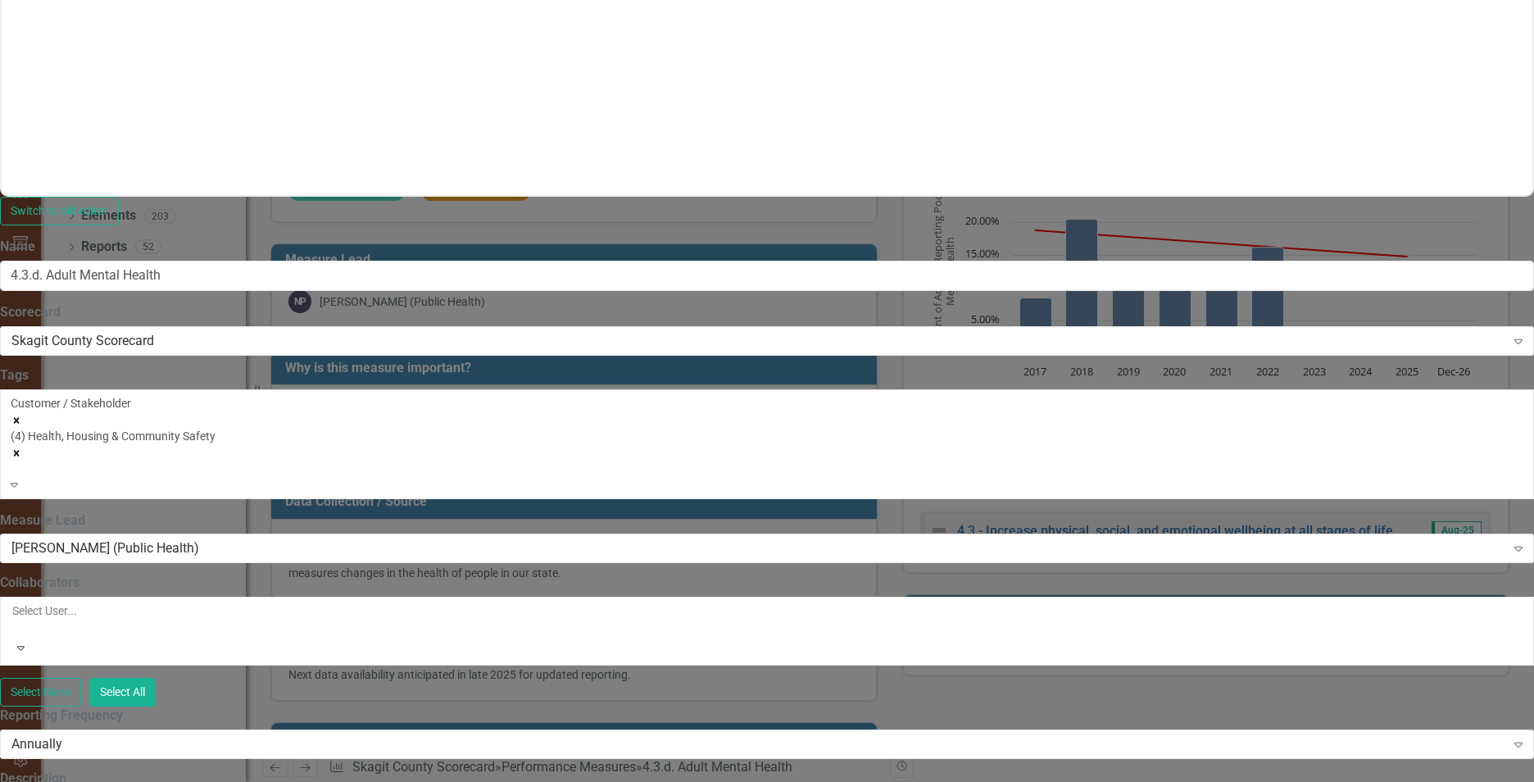
scroll to position [574, 0]
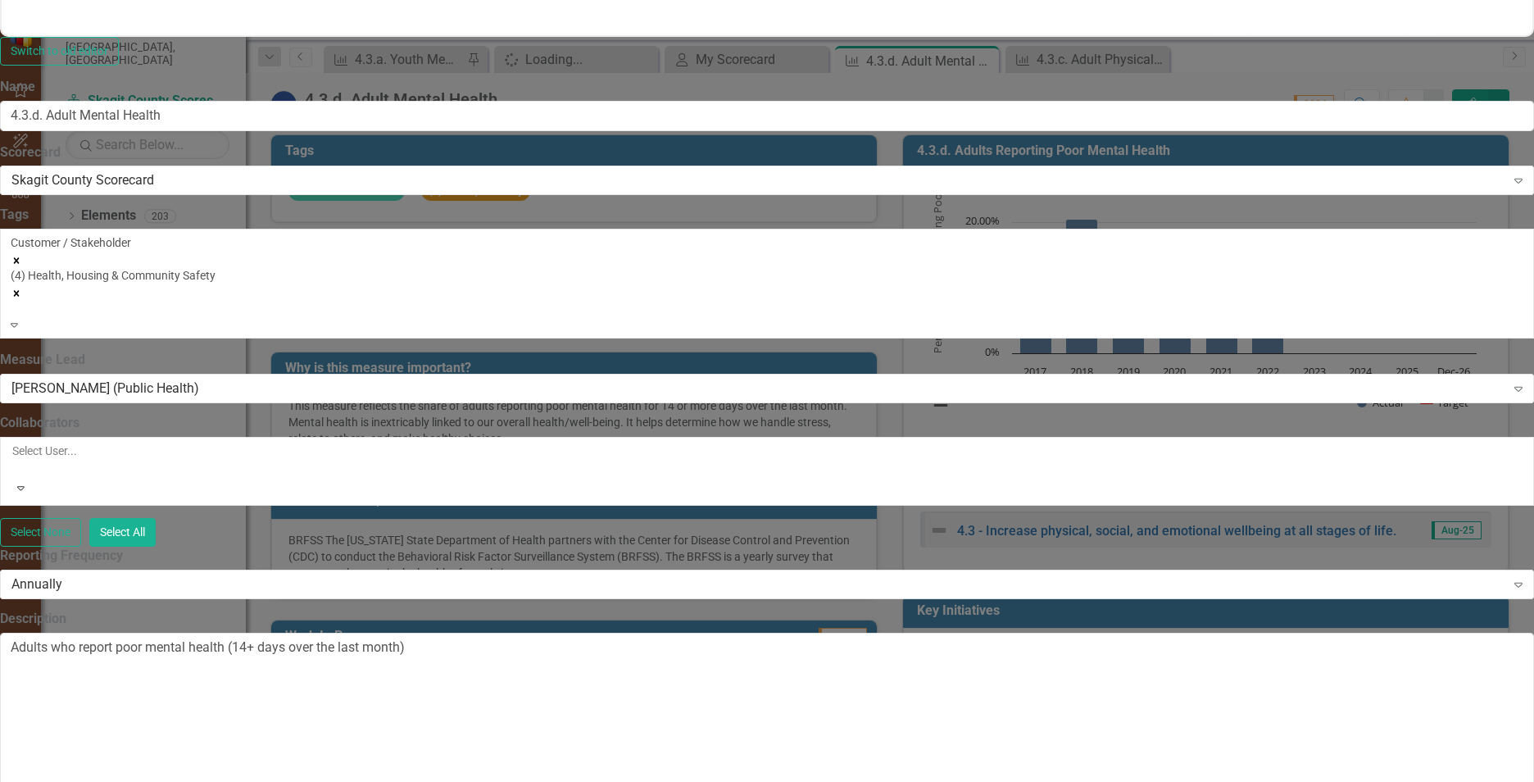
scroll to position [0, 0]
drag, startPoint x: 584, startPoint y: 1333, endPoint x: -234, endPoint y: 1154, distance: 838.1
copy p "This measure reflects the share of adults reporting poor mental health for 14 o…"
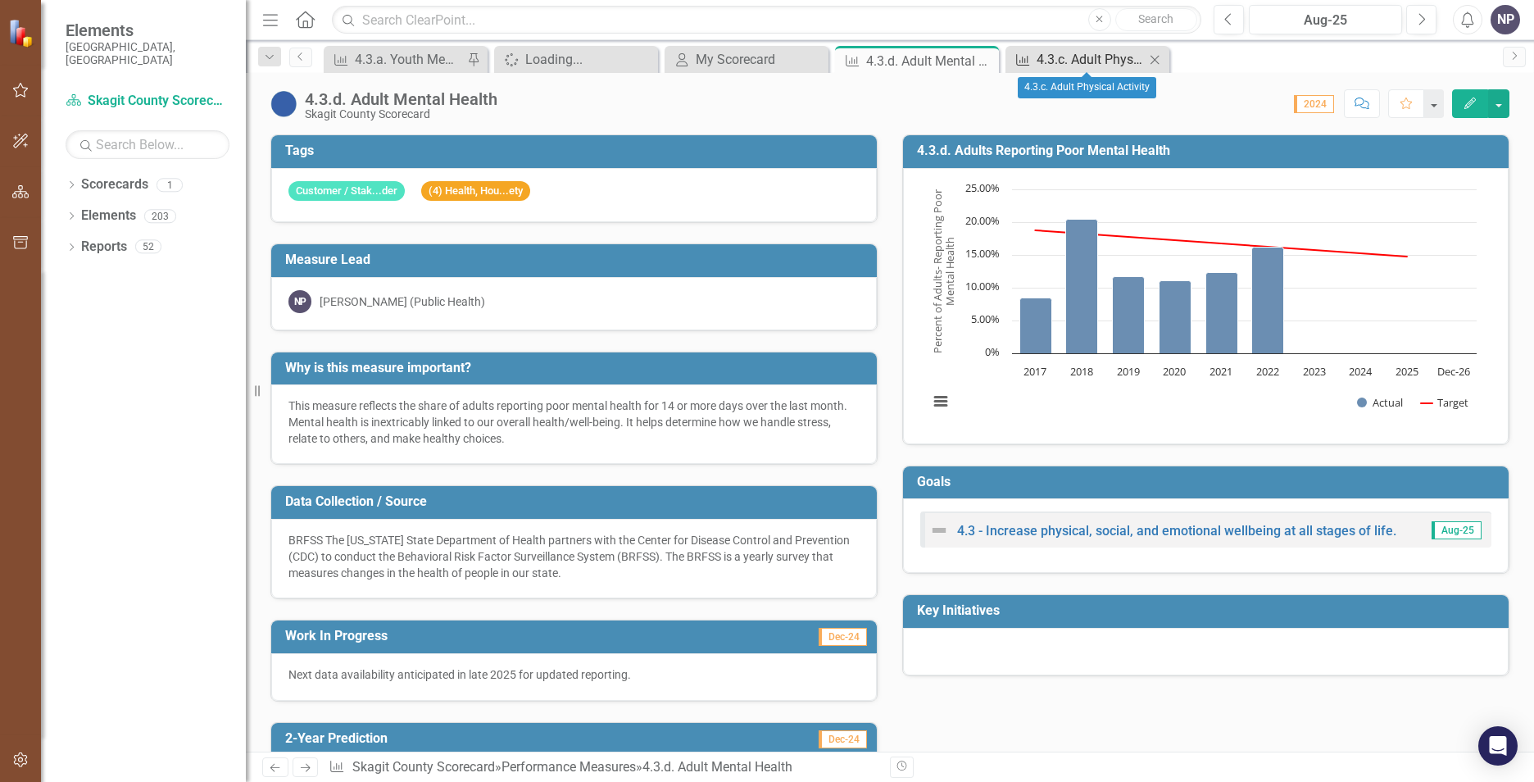
click at [1093, 59] on div "4.3.c. Adult Physical Activity" at bounding box center [1091, 59] width 108 height 20
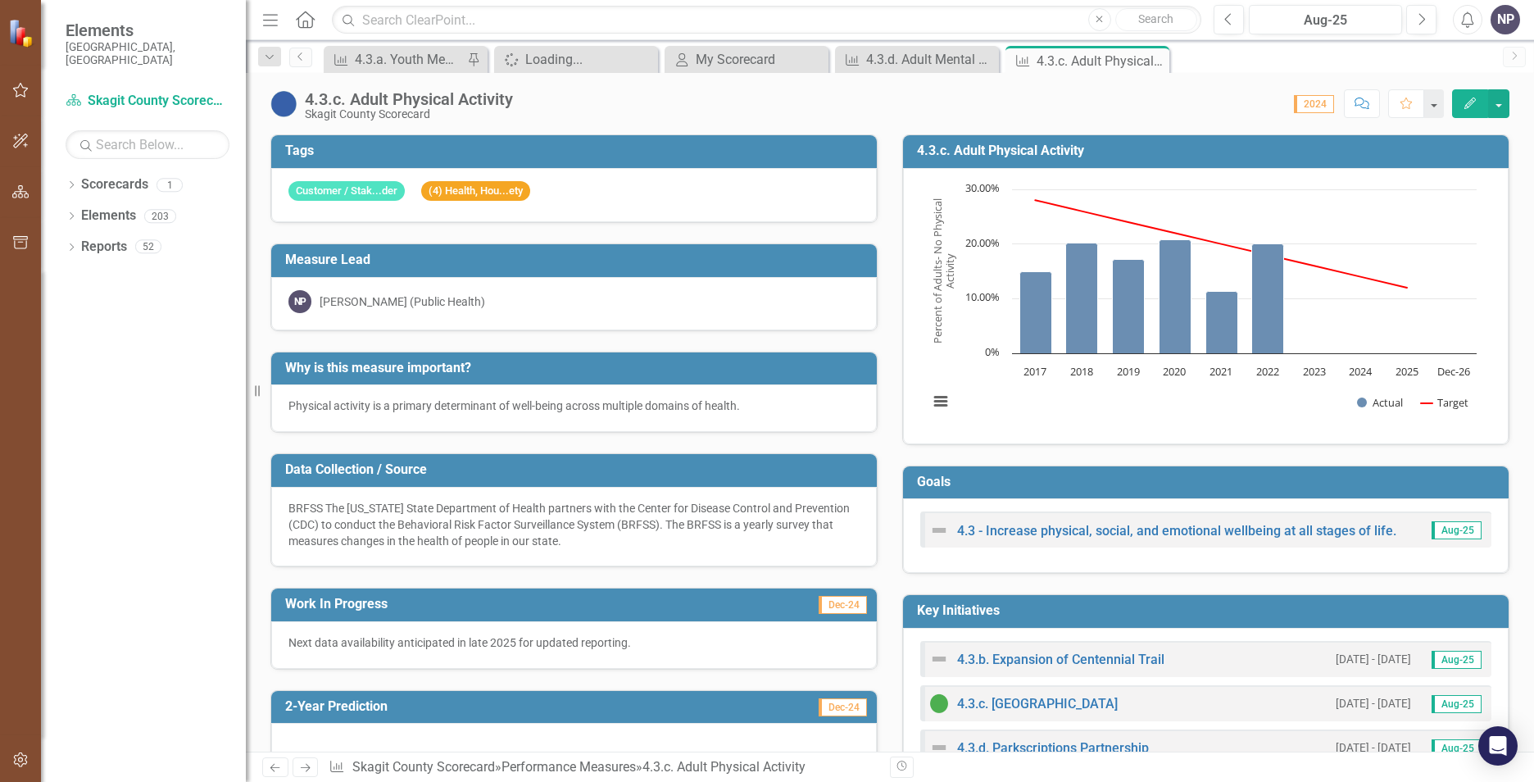
click at [793, 373] on h3 "Why is this measure important?" at bounding box center [577, 368] width 584 height 15
click at [1214, 102] on icon "Edit" at bounding box center [1470, 103] width 15 height 11
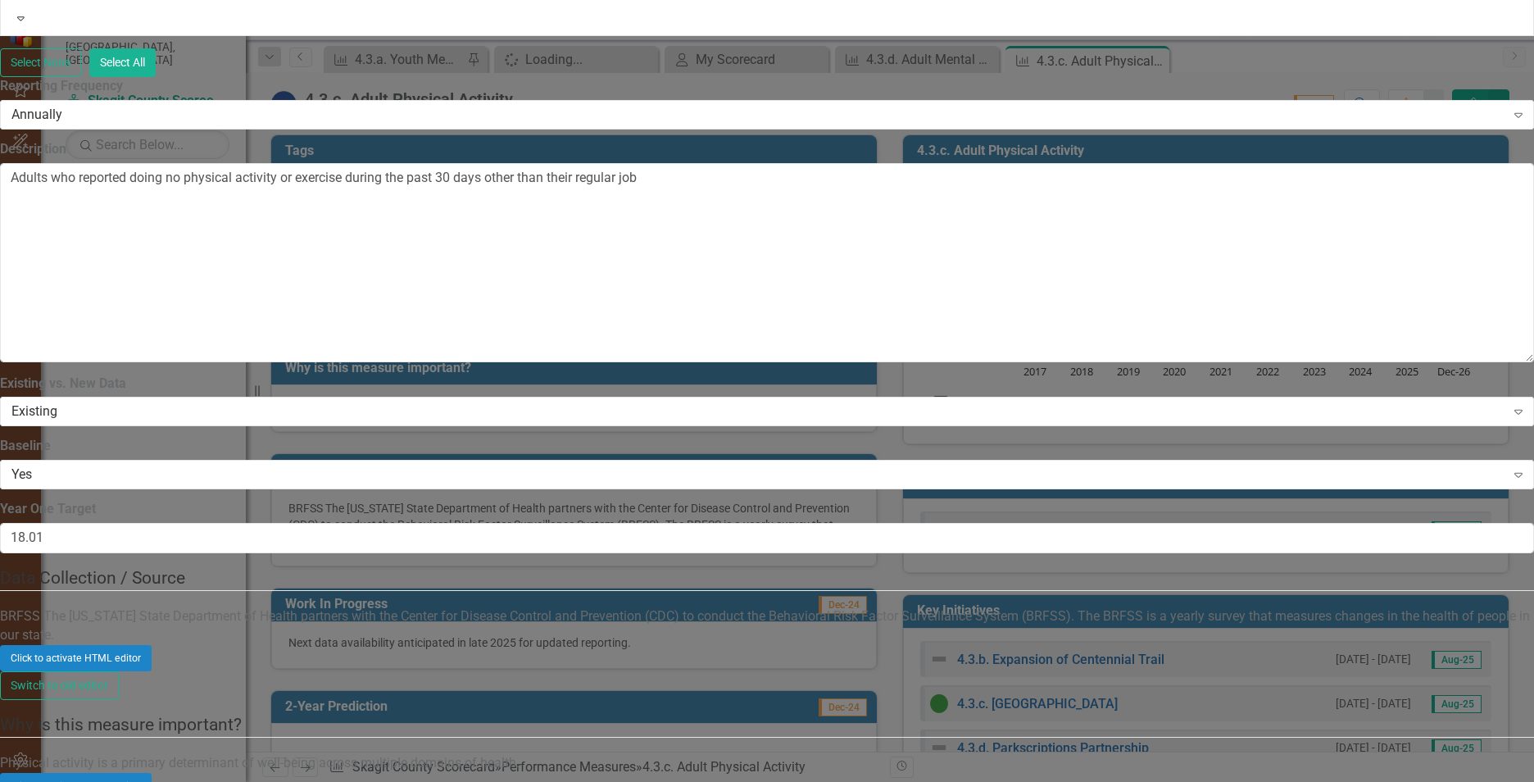
checkbox input "false"
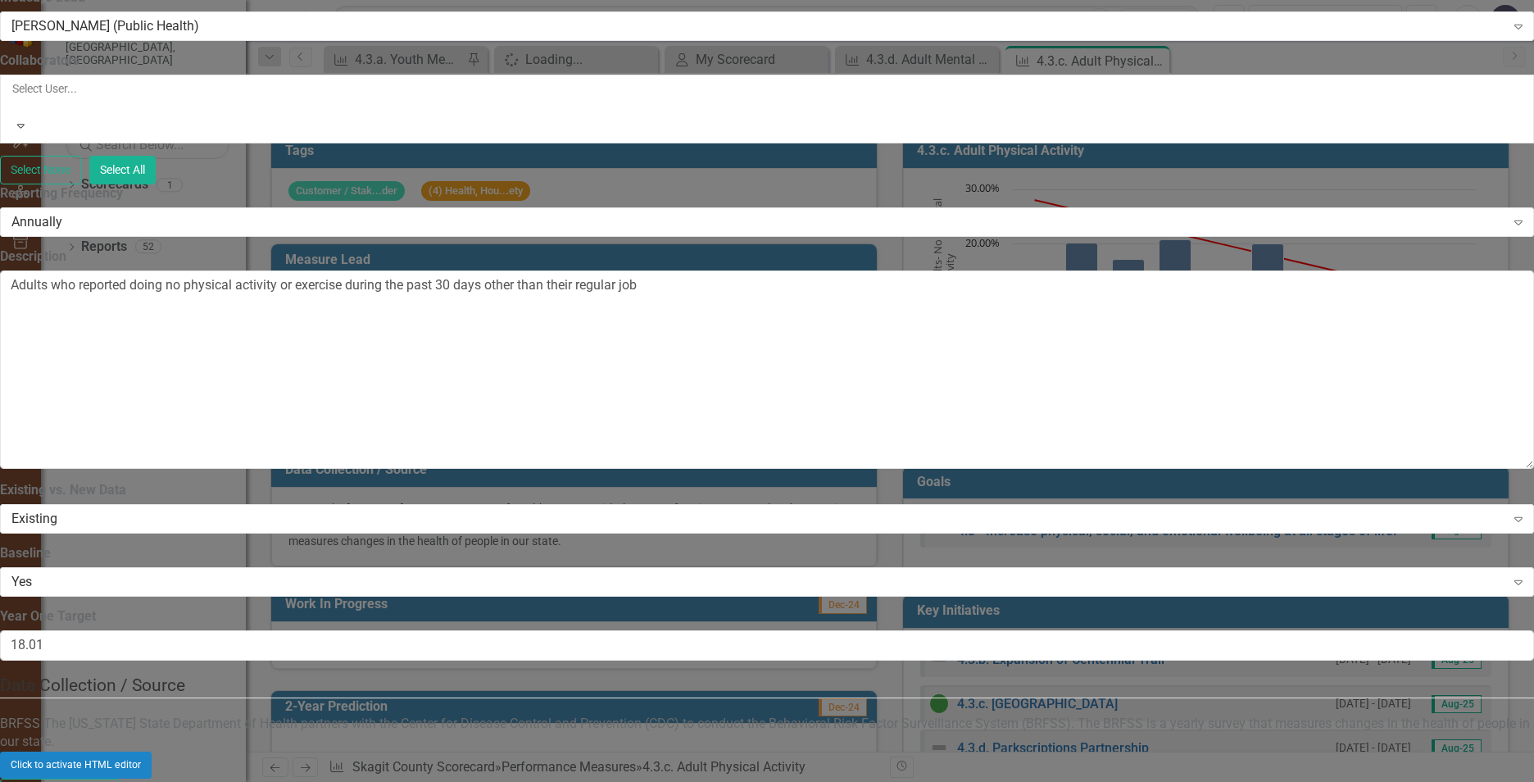
checkbox input "false"
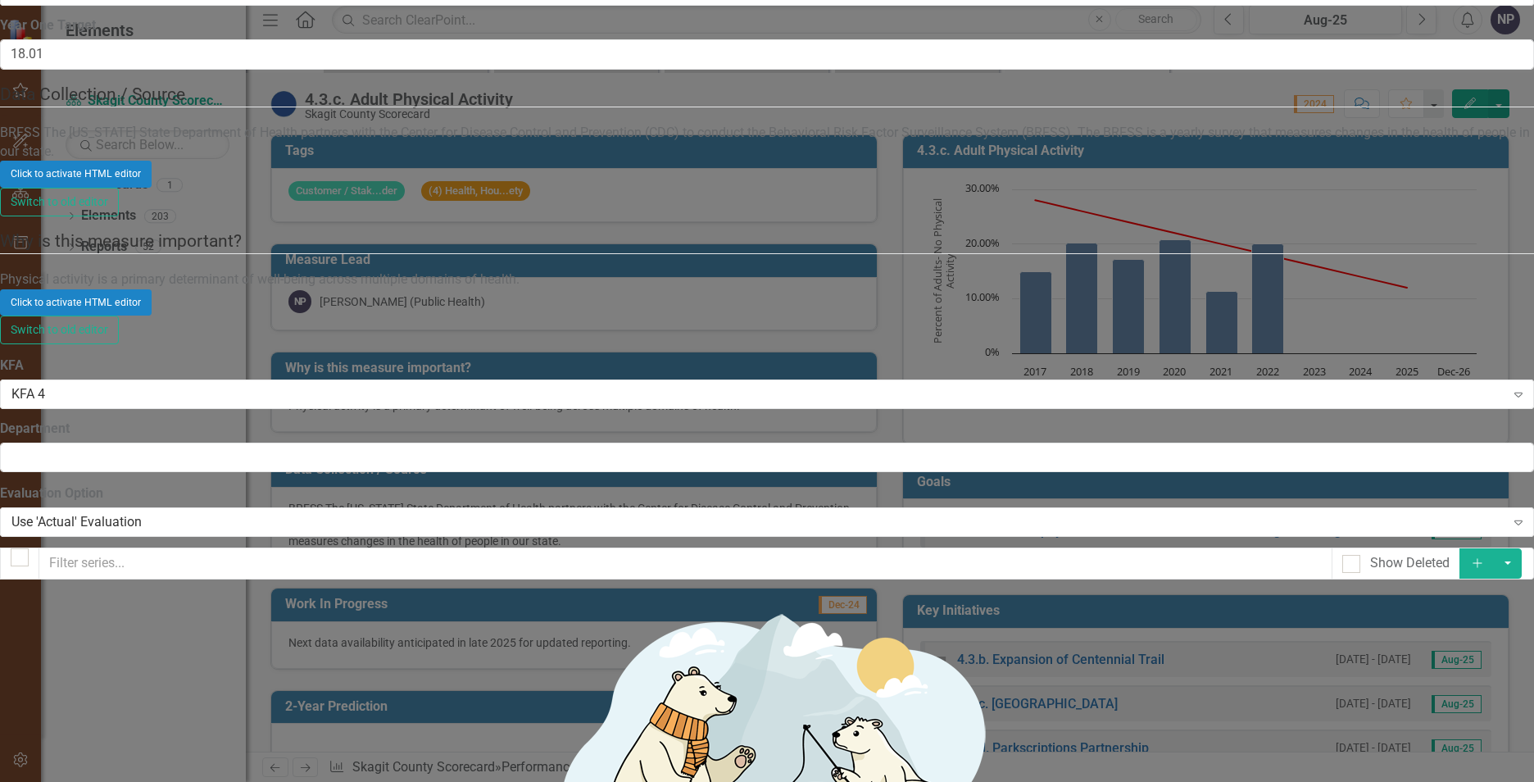
scroll to position [902, 0]
click at [903, 316] on div "Click to activate HTML editor" at bounding box center [767, 302] width 1534 height 26
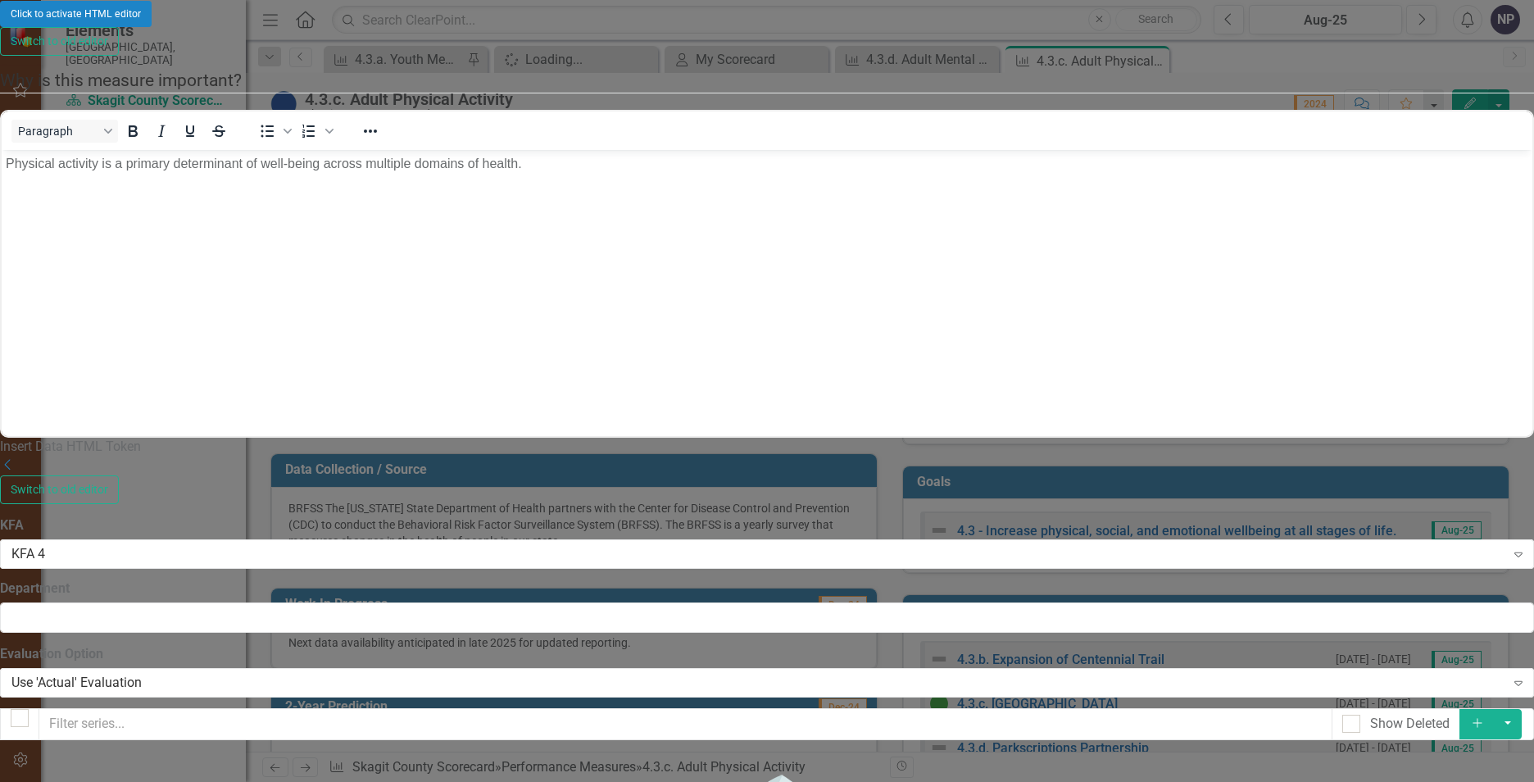
scroll to position [0, 0]
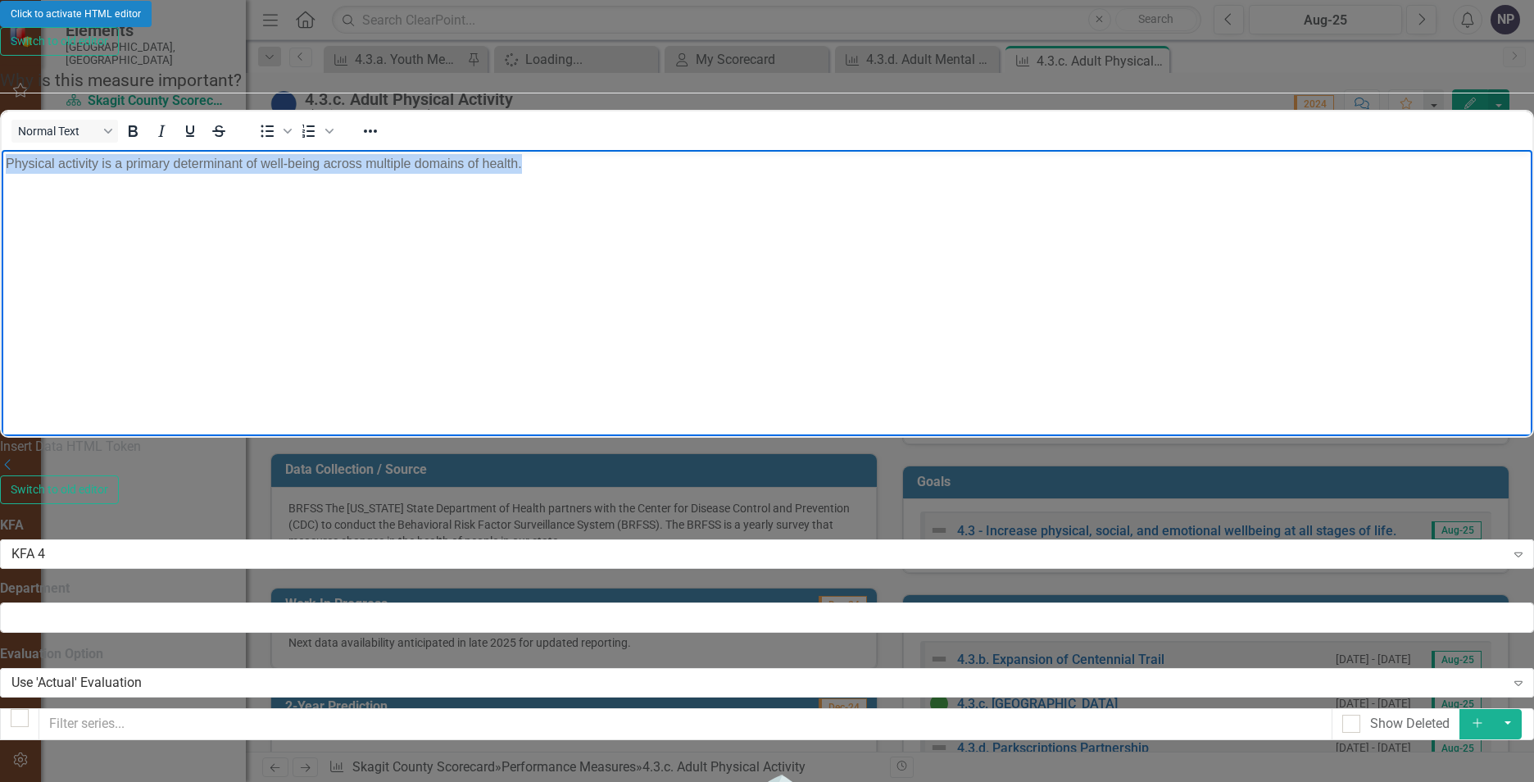
drag, startPoint x: 581, startPoint y: 178, endPoint x: 461, endPoint y: 577, distance: 417.0
click at [2, 150] on html "Physical activity is a primary determinant of well-being across multiple domain…" at bounding box center [767, 273] width 1531 height 246
drag, startPoint x: 21, startPoint y: 162, endPoint x: 12, endPoint y: 158, distance: 9.9
click at [20, 161] on p "Physical activity is a primary determinant of well-being across multiple domain…" at bounding box center [767, 164] width 1523 height 20
click at [6, 164] on p "Physical activity is a primary determinant of well-being across multiple domain…" at bounding box center [767, 164] width 1523 height 20
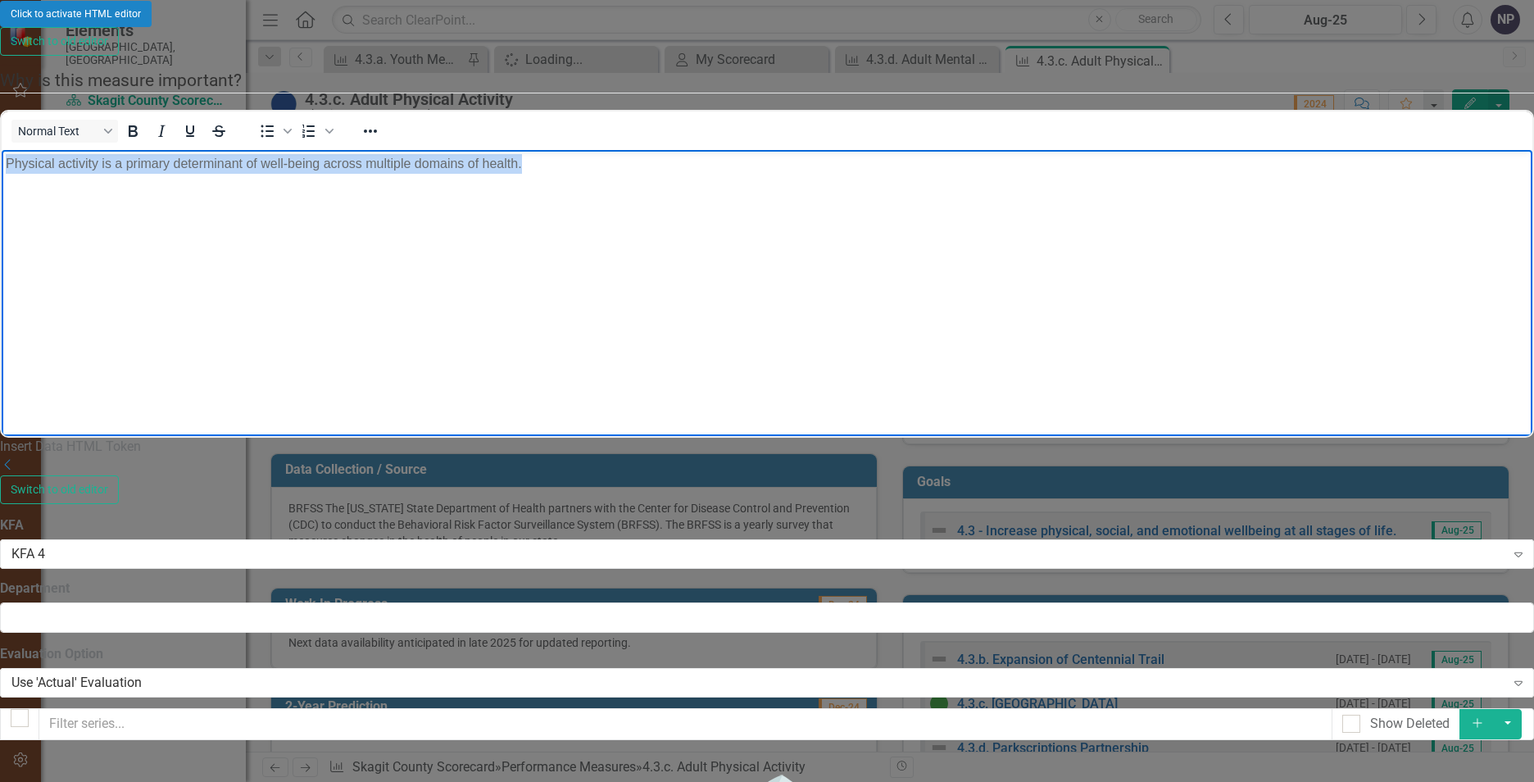
click at [9, 164] on p "Physical activity is a primary determinant of well-being across multiple domain…" at bounding box center [767, 164] width 1523 height 20
click at [261, 244] on body "Physical activity is a primary determinant of well-being across multiple domain…" at bounding box center [767, 273] width 1531 height 246
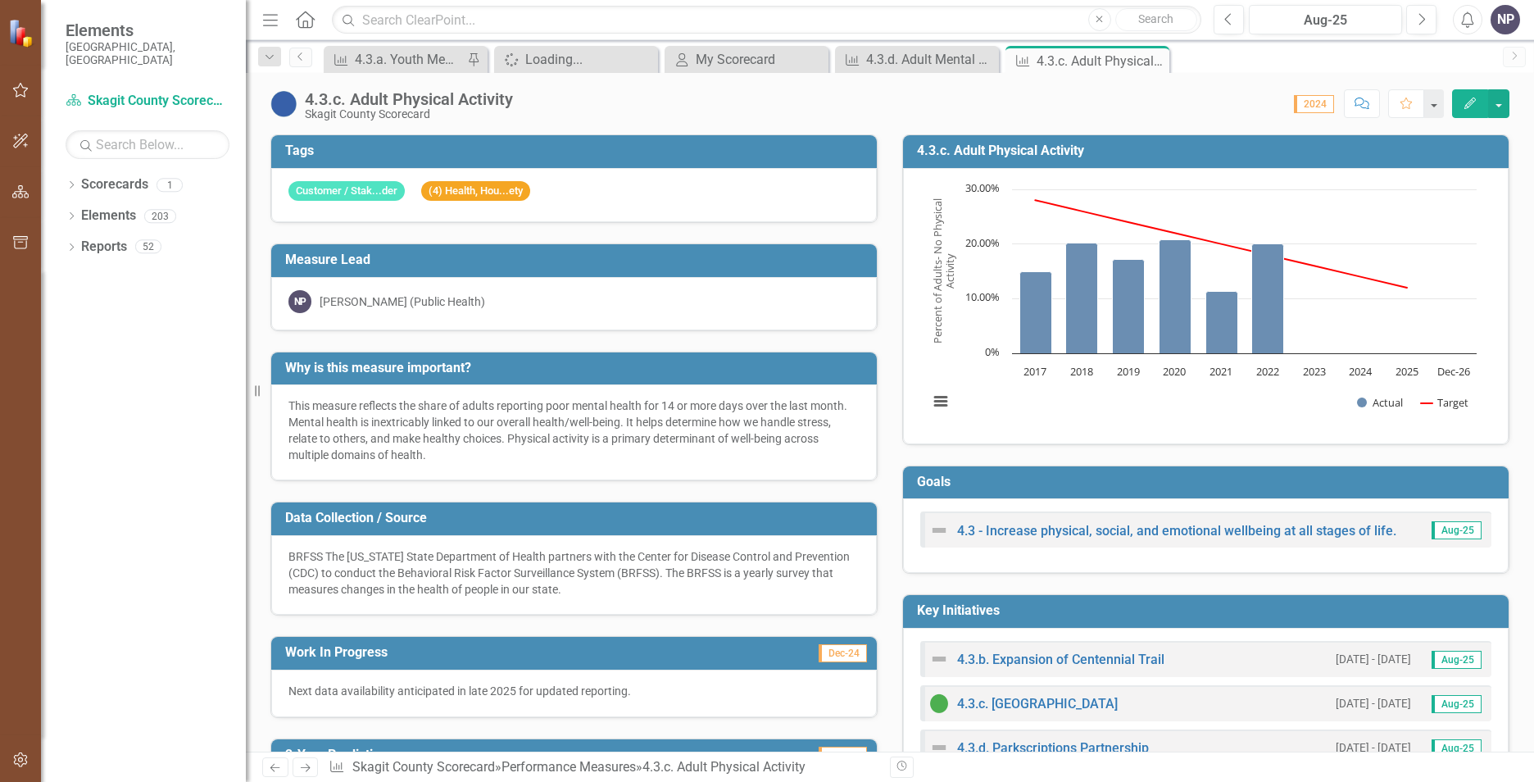
click at [1214, 102] on icon "button" at bounding box center [1470, 103] width 11 height 11
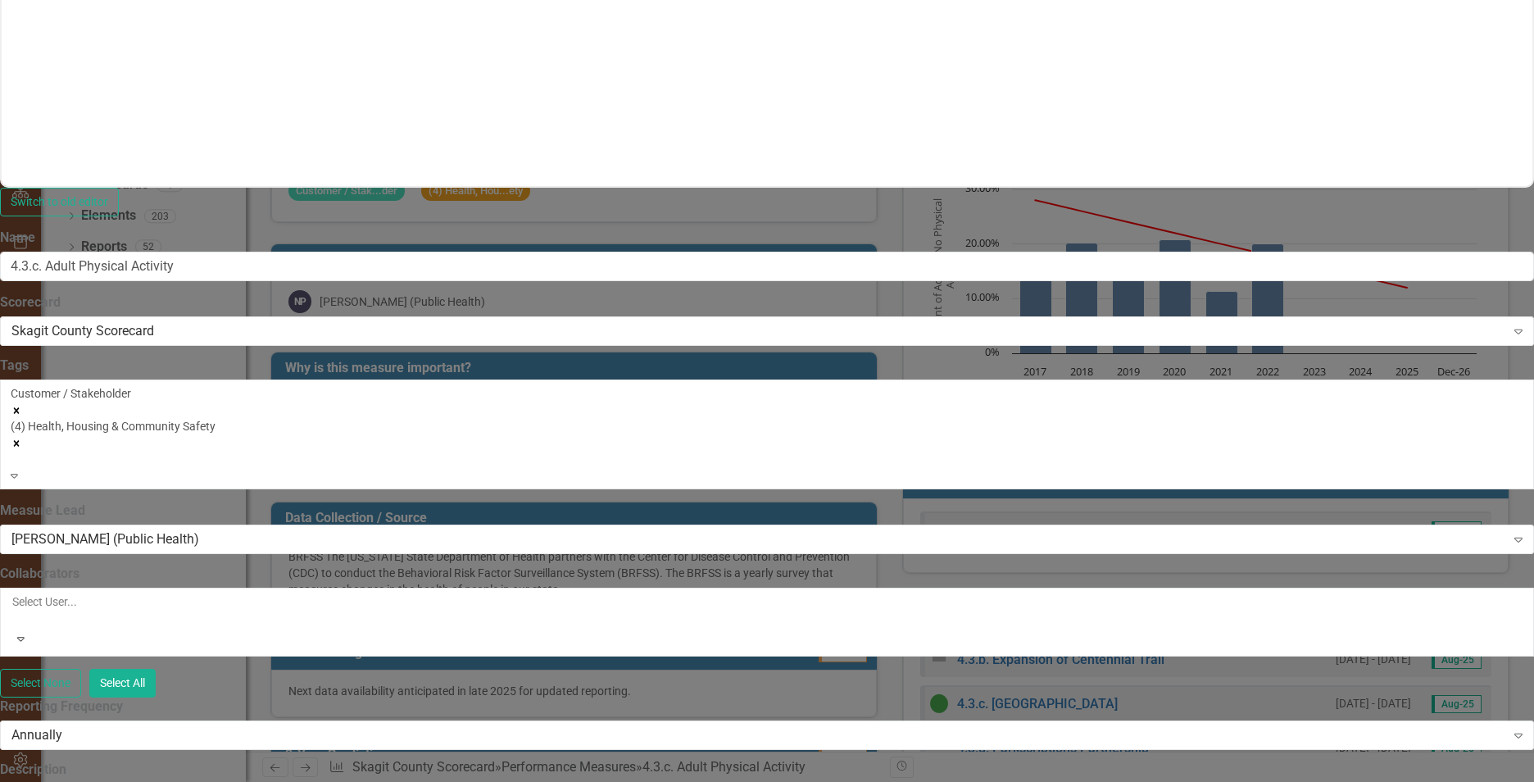
scroll to position [246, 0]
drag, startPoint x: 1157, startPoint y: 329, endPoint x: 393, endPoint y: 280, distance: 766.3
click at [381, 281] on div "Update Fields Edit Fields Update Data Series Charts Links Link Map Notification…" at bounding box center [767, 408] width 1534 height 2374
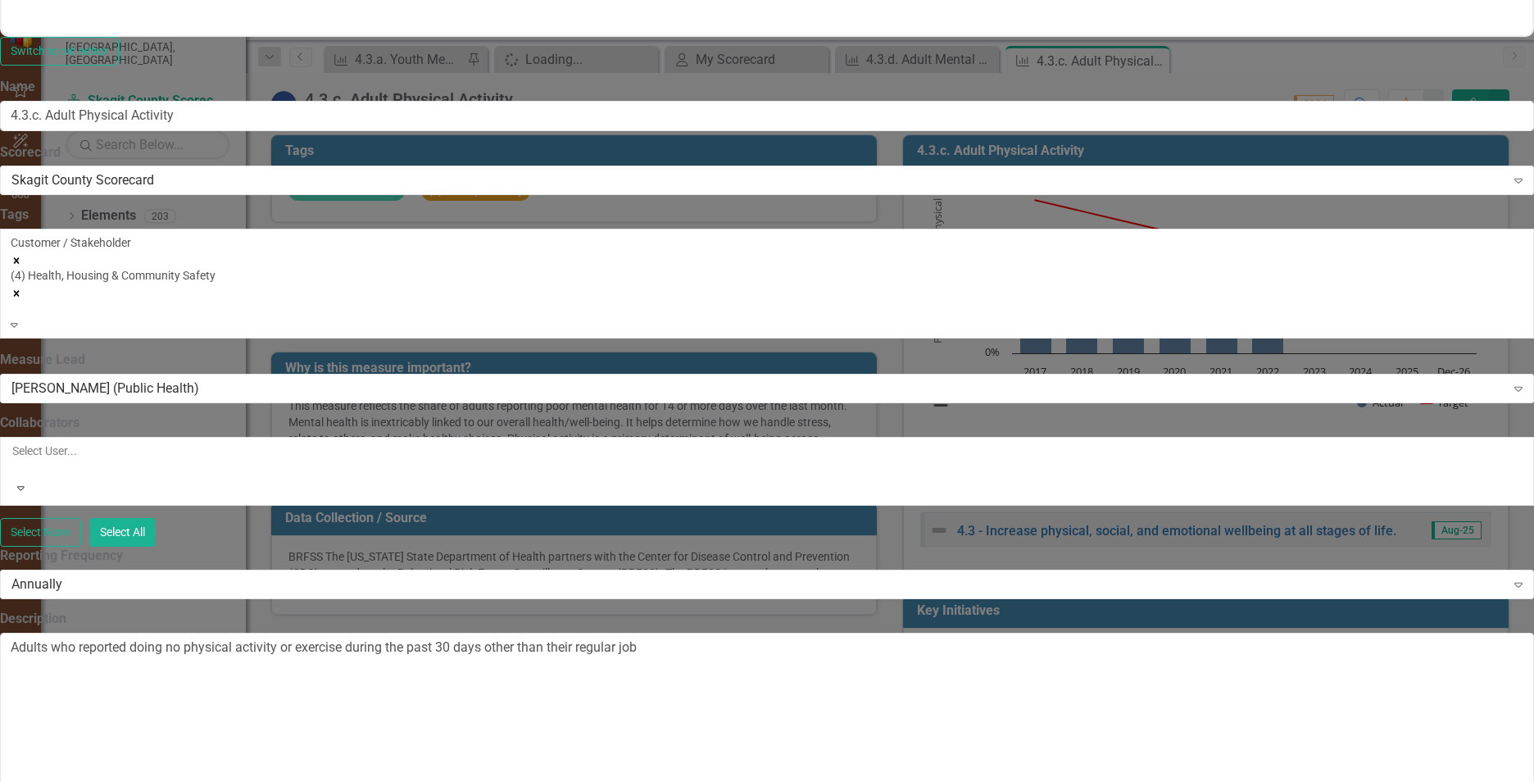
scroll to position [0, 0]
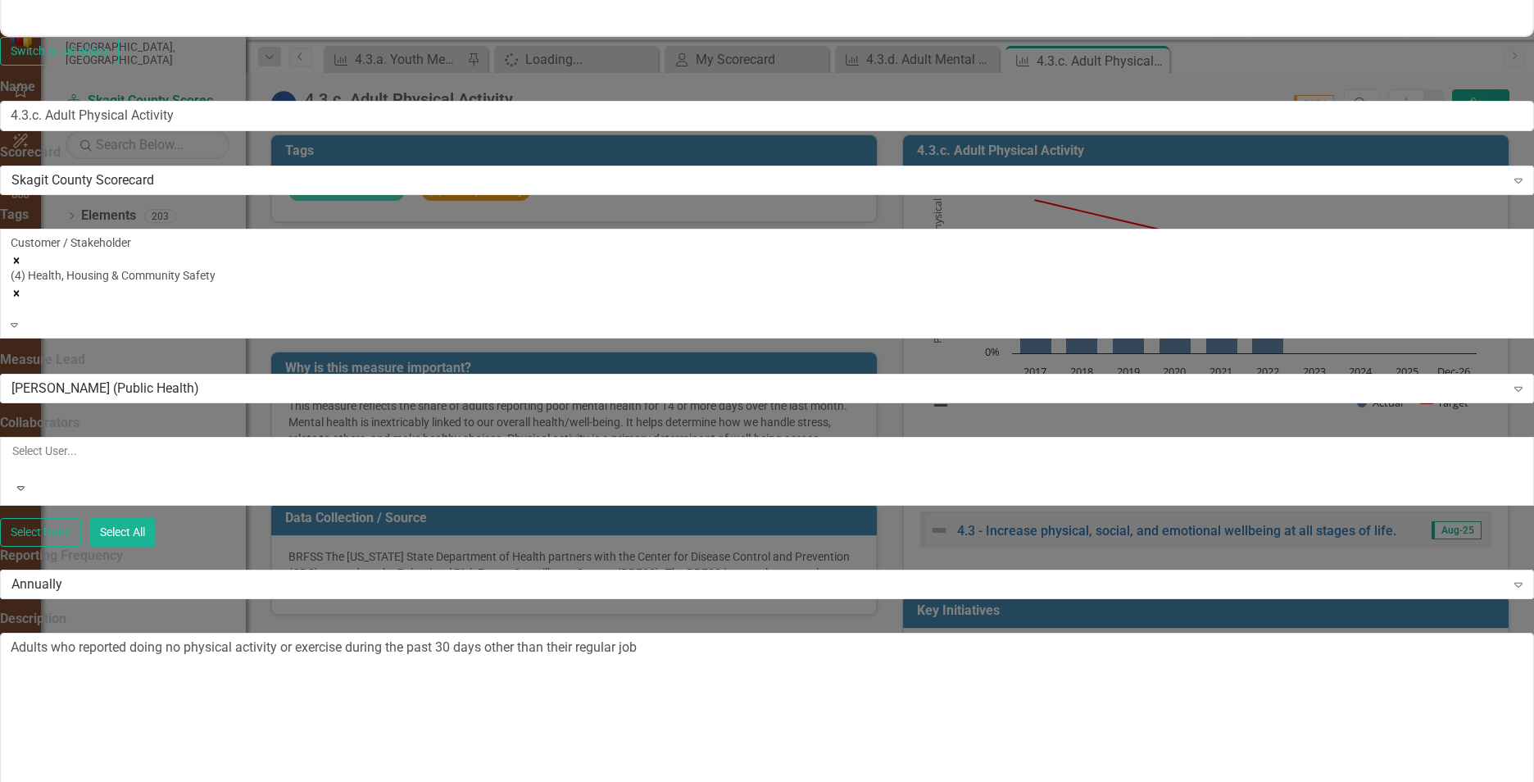
drag, startPoint x: 461, startPoint y: 1347, endPoint x: 393, endPoint y: 1368, distance: 71.3
drag, startPoint x: 343, startPoint y: 1363, endPoint x: -18, endPoint y: 1298, distance: 367.2
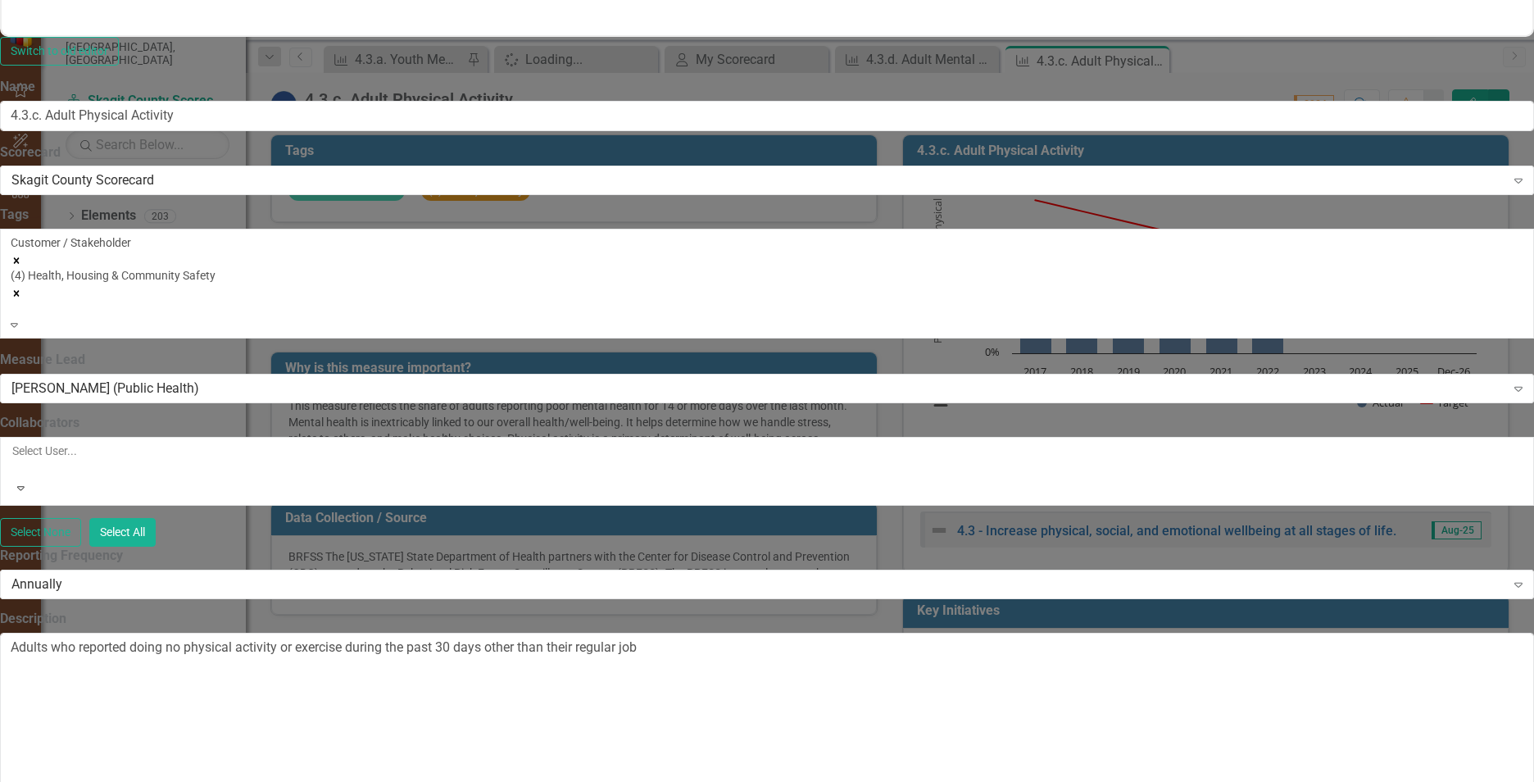
drag, startPoint x: 829, startPoint y: 1404, endPoint x: 956, endPoint y: 1431, distance: 129.9
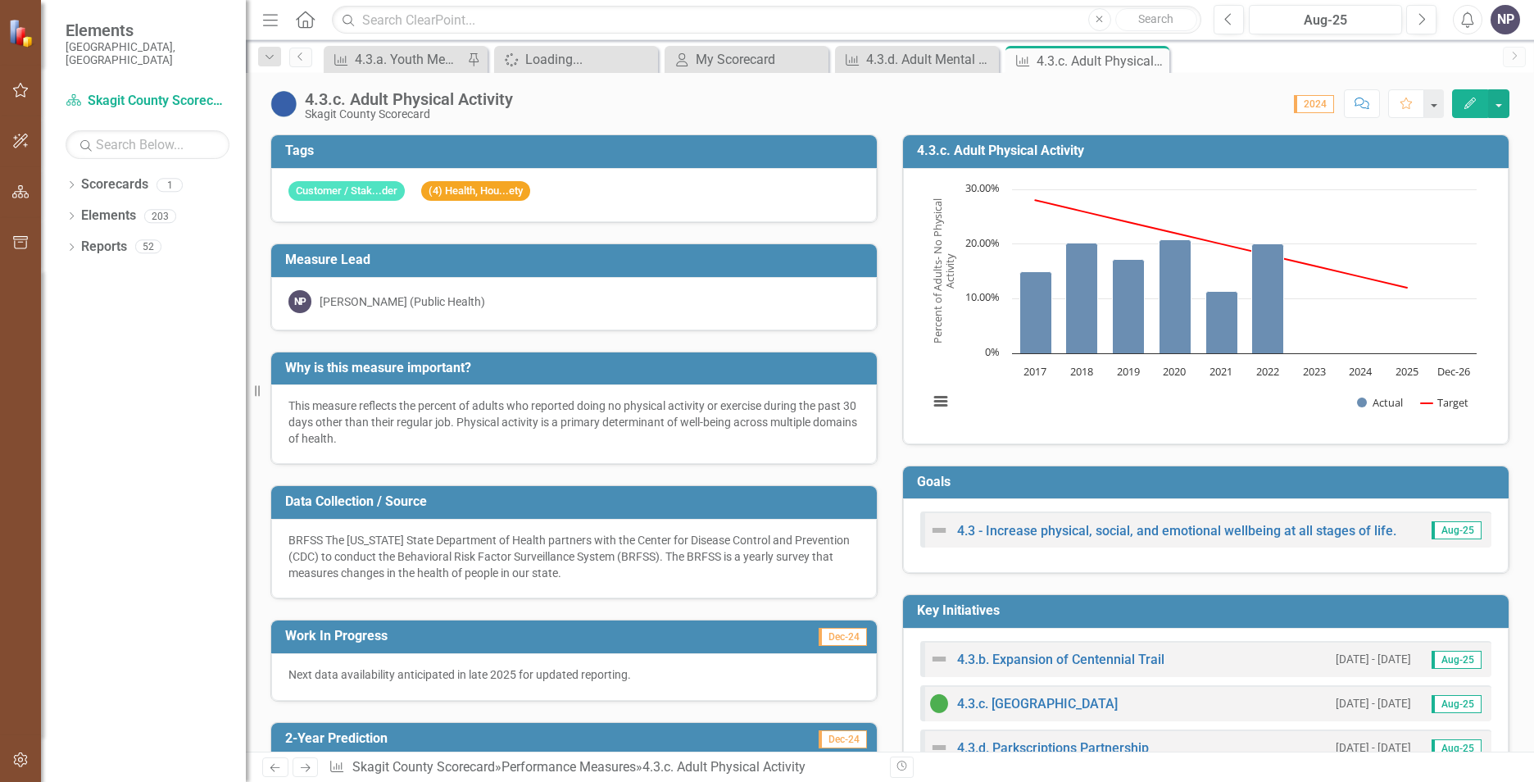
click at [419, 70] on div "Performance Measure 4.3.a. Youth Mental Health Pin" at bounding box center [406, 59] width 164 height 27
click at [416, 68] on div "4.3.a. Youth Mental Health" at bounding box center [409, 59] width 108 height 20
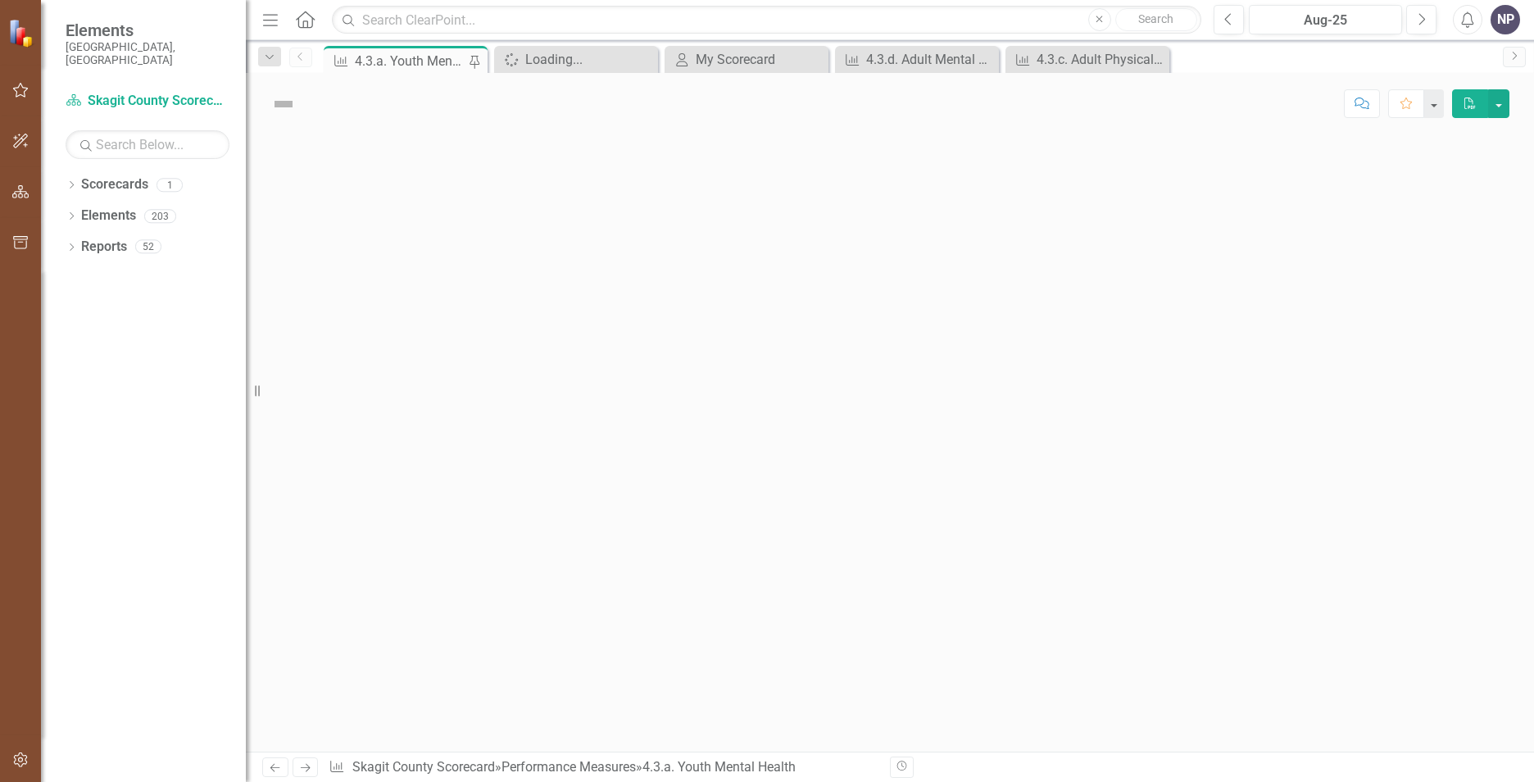
click at [418, 63] on div "4.3.a. Youth Mental Health" at bounding box center [411, 61] width 112 height 20
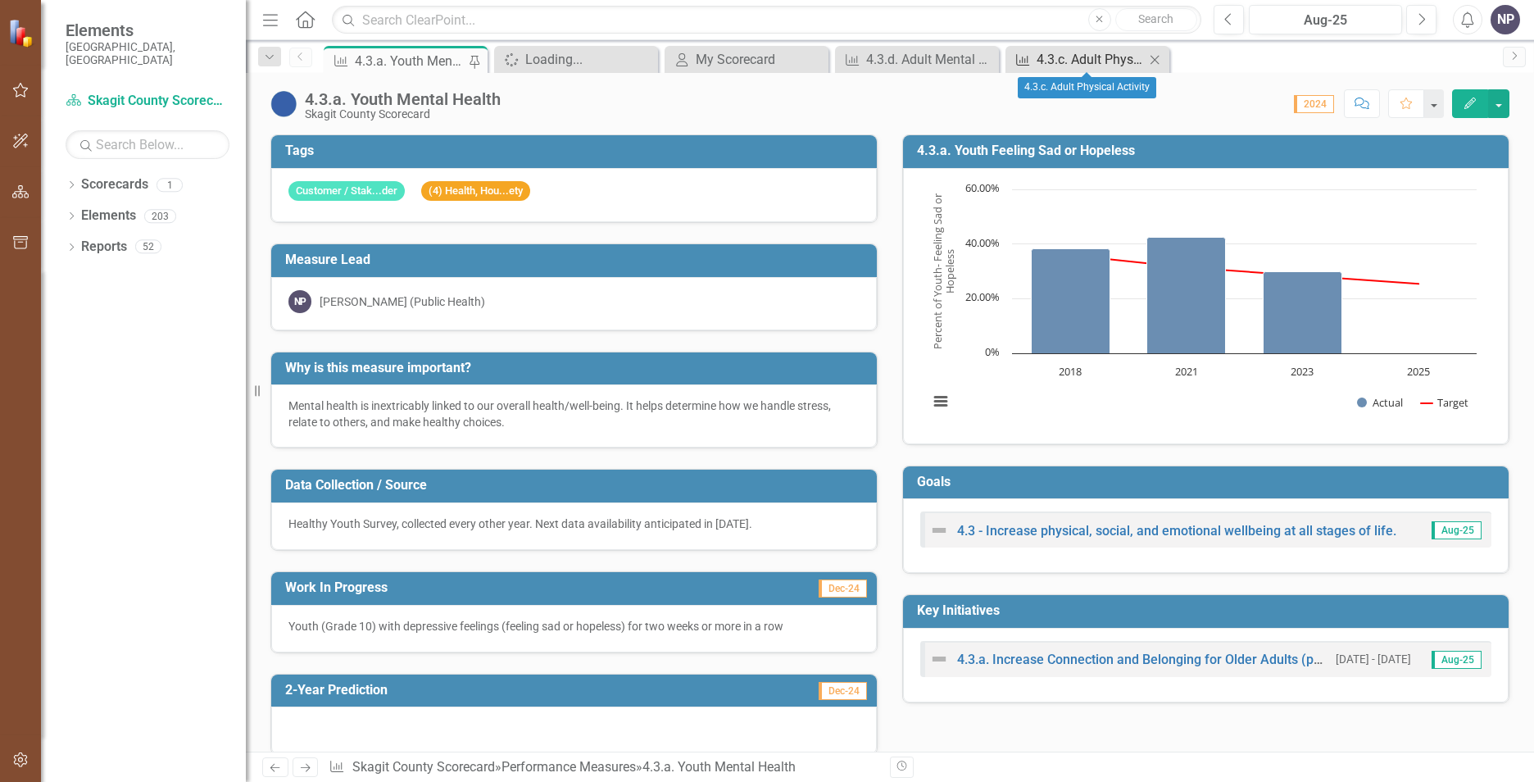
click at [1072, 60] on div "4.3.c. Adult Physical Activity" at bounding box center [1091, 59] width 108 height 20
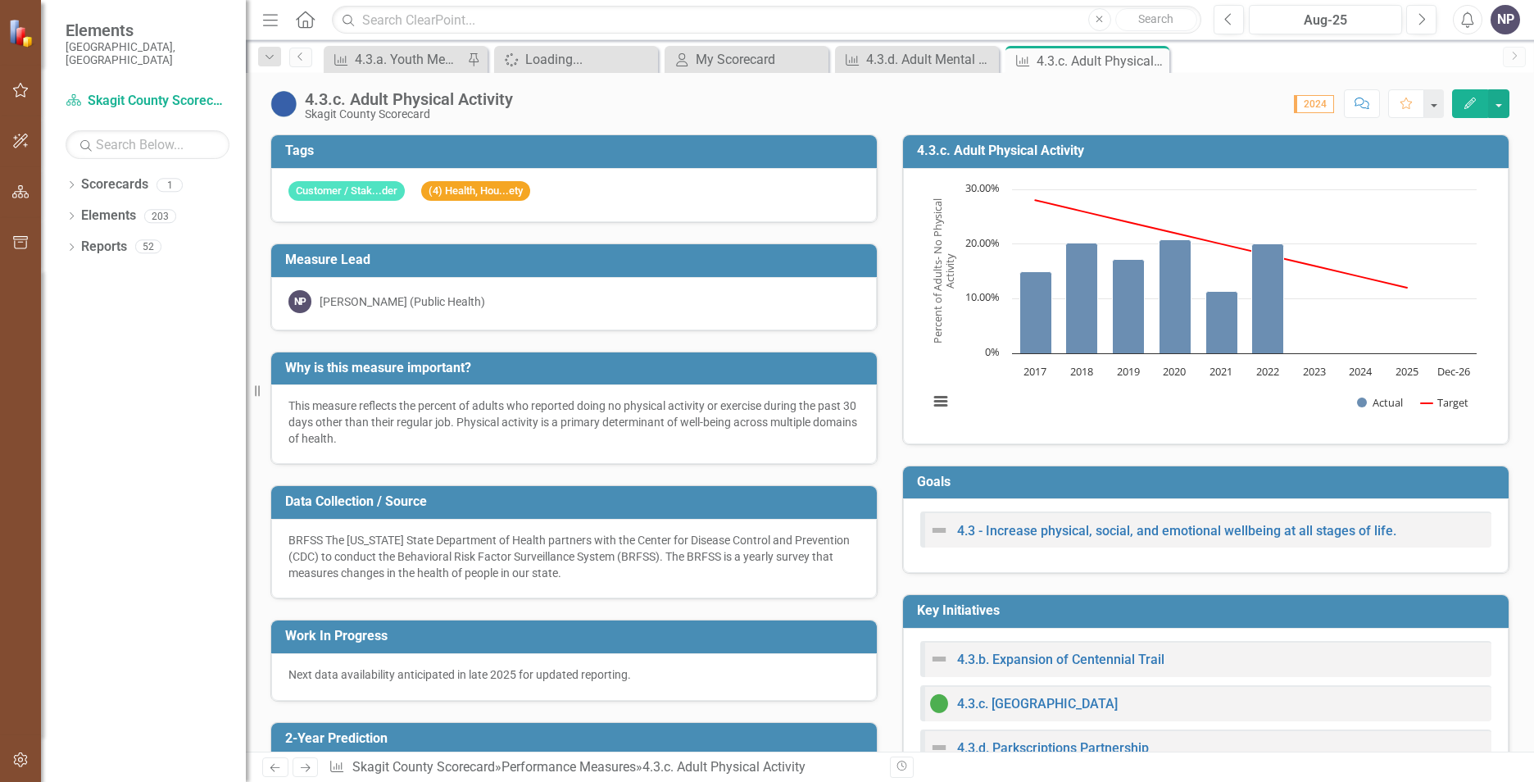
click at [1070, 60] on div "4.3.c. Adult Physical Activity" at bounding box center [1101, 61] width 129 height 20
click at [870, 65] on div "4.3.d. Adult Mental Health" at bounding box center [920, 59] width 108 height 20
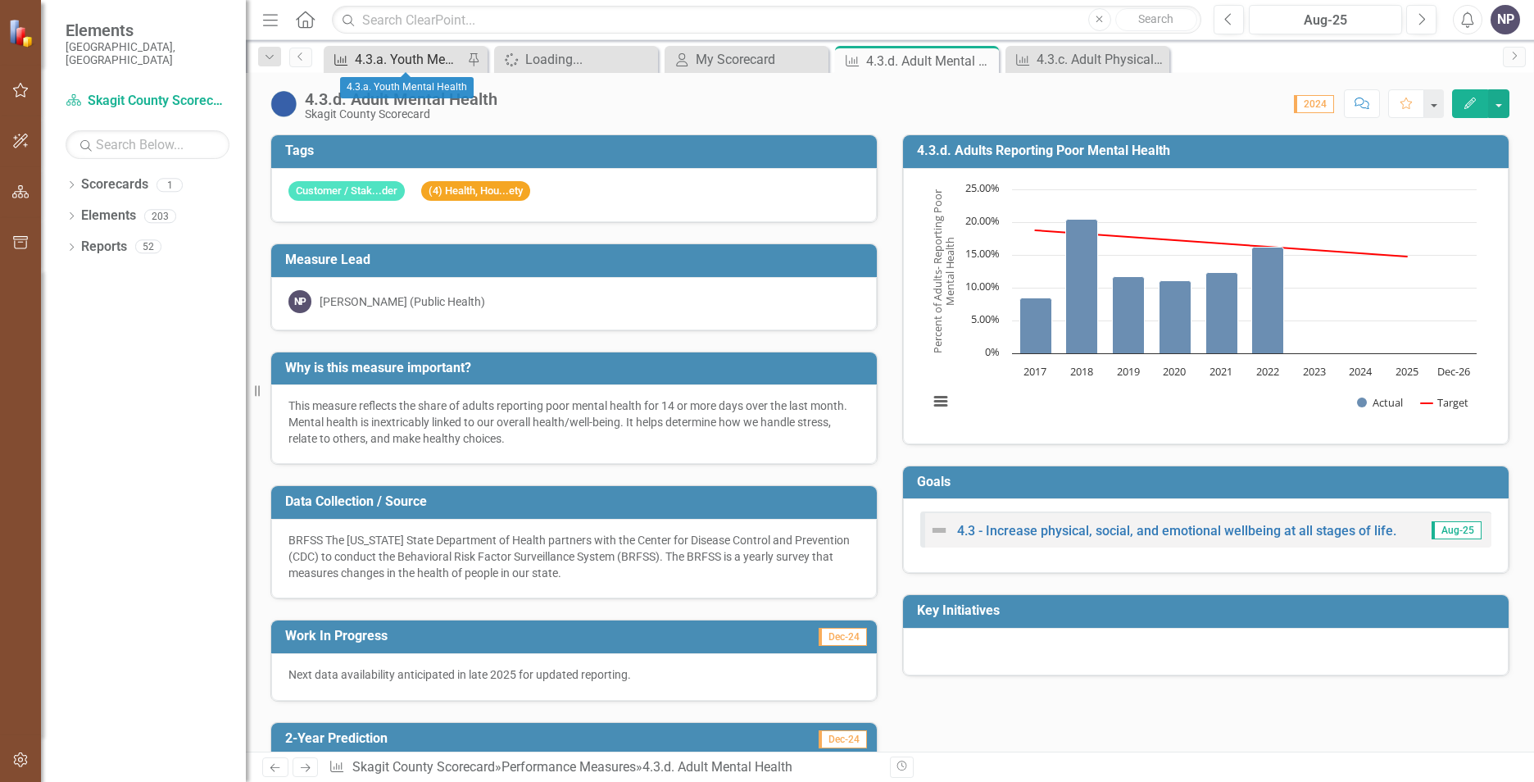
click at [403, 58] on div "4.3.a. Youth Mental Health" at bounding box center [409, 59] width 108 height 20
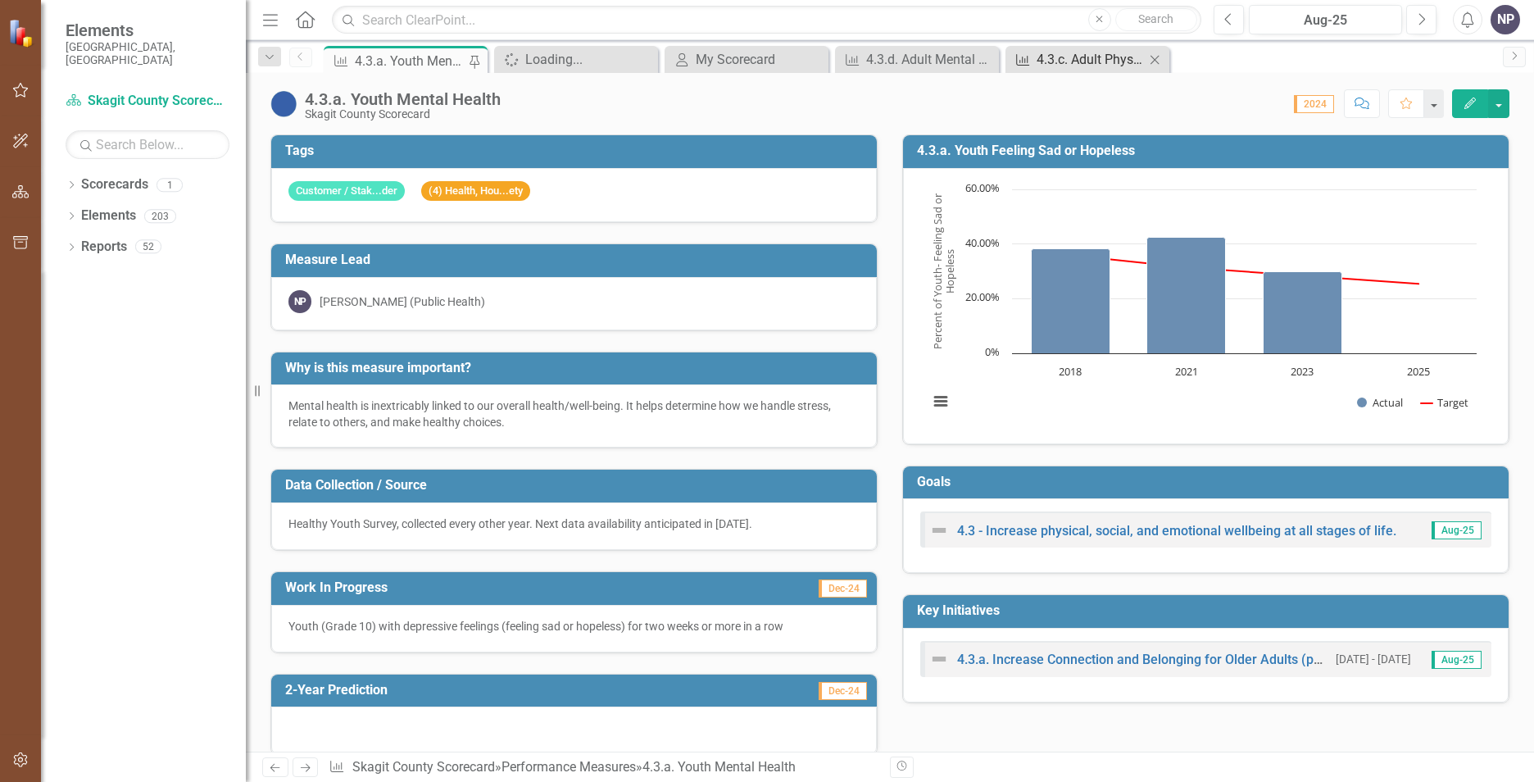
click at [1089, 63] on div "4.3.c. Adult Physical Activity" at bounding box center [1091, 59] width 108 height 20
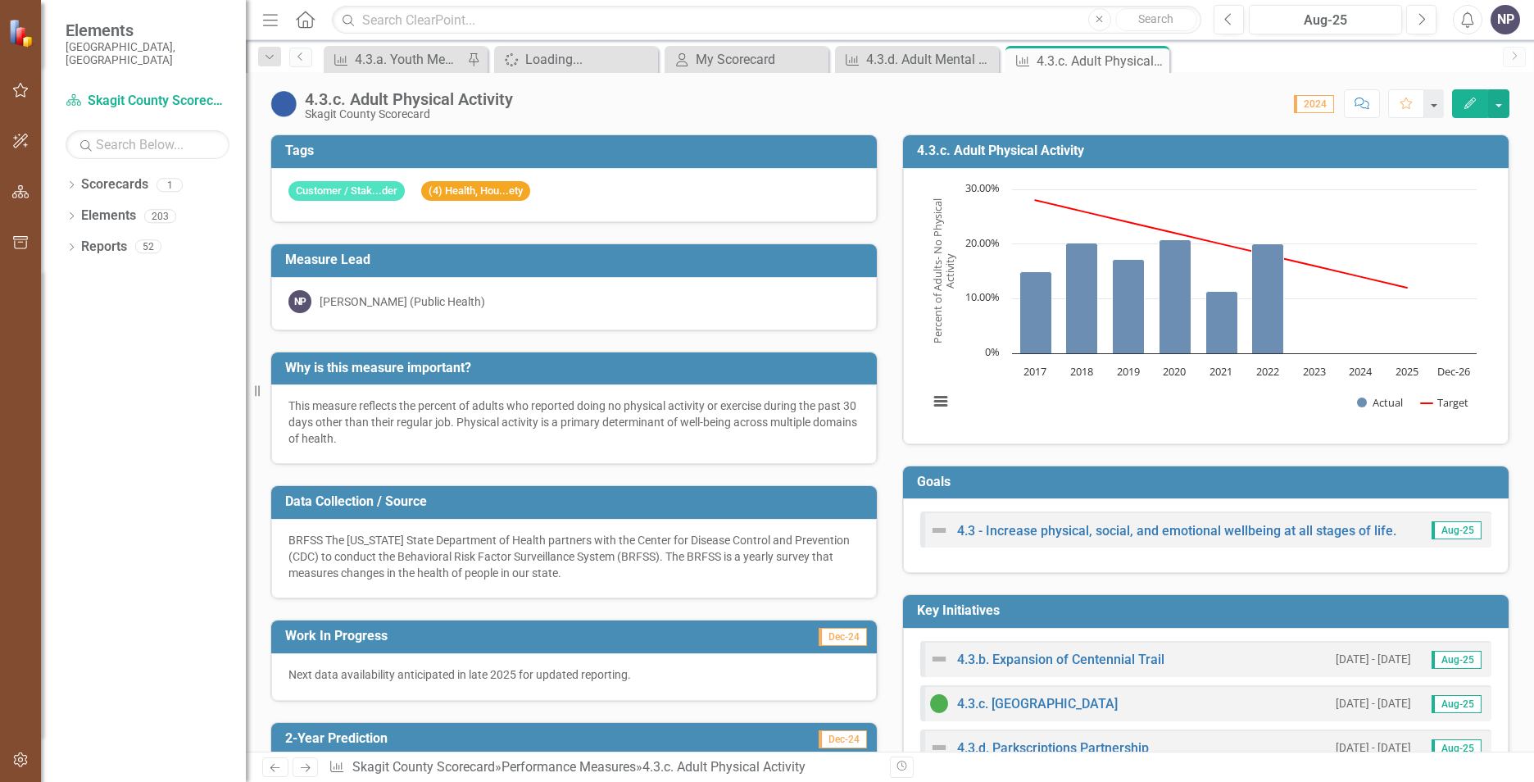
click at [1214, 107] on icon "Edit" at bounding box center [1470, 103] width 15 height 11
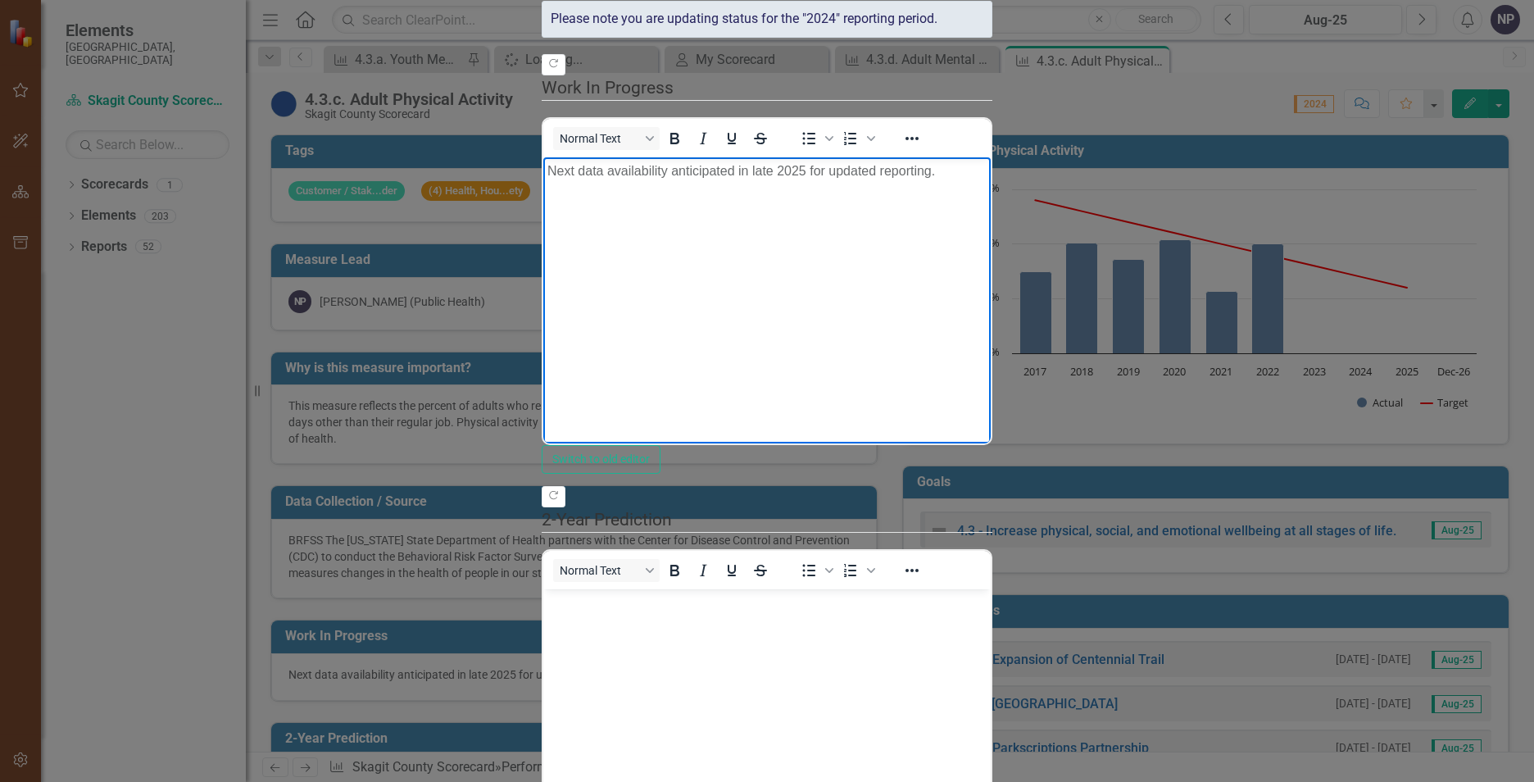
drag, startPoint x: 1104, startPoint y: 216, endPoint x: 525, endPoint y: 165, distance: 581.0
click at [543, 165] on html "Next data availability anticipated in late 2025 for updated reporting." at bounding box center [767, 280] width 448 height 246
copy p "Next data availability anticipated in late 2025 for updated reporting."
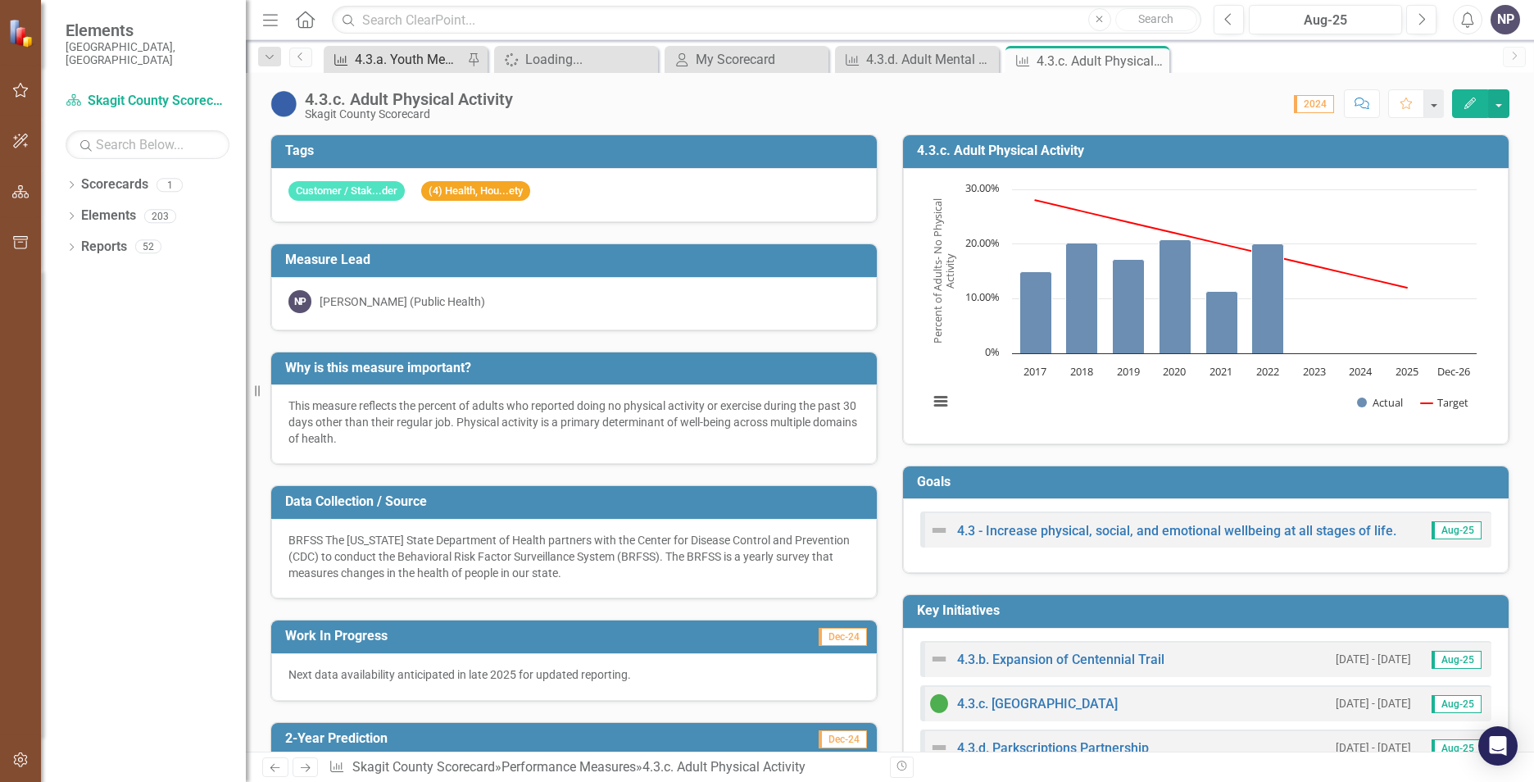
click at [425, 61] on div "4.3.a. Youth Mental Health" at bounding box center [409, 59] width 108 height 20
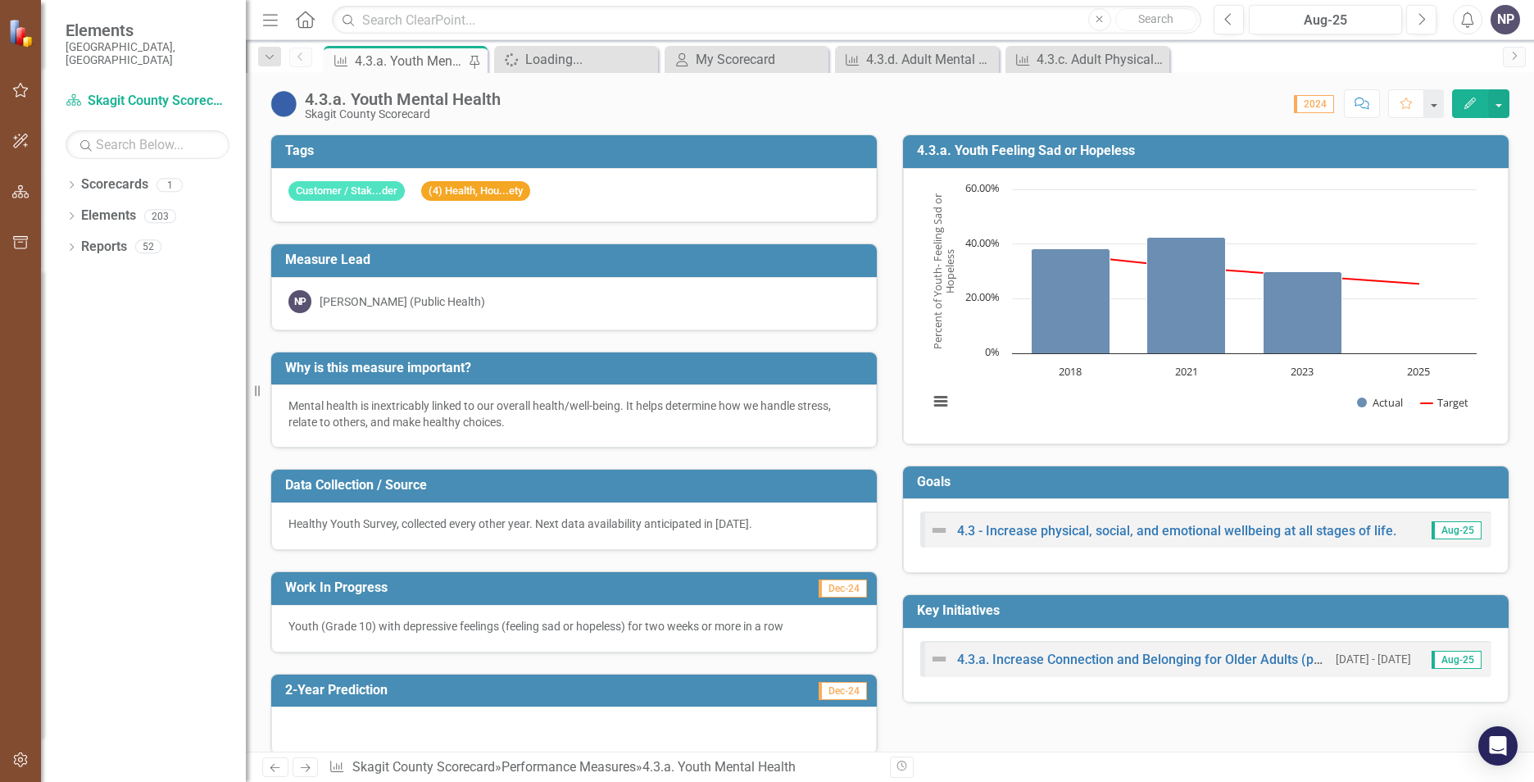
click at [1214, 98] on icon "Edit" at bounding box center [1470, 103] width 15 height 11
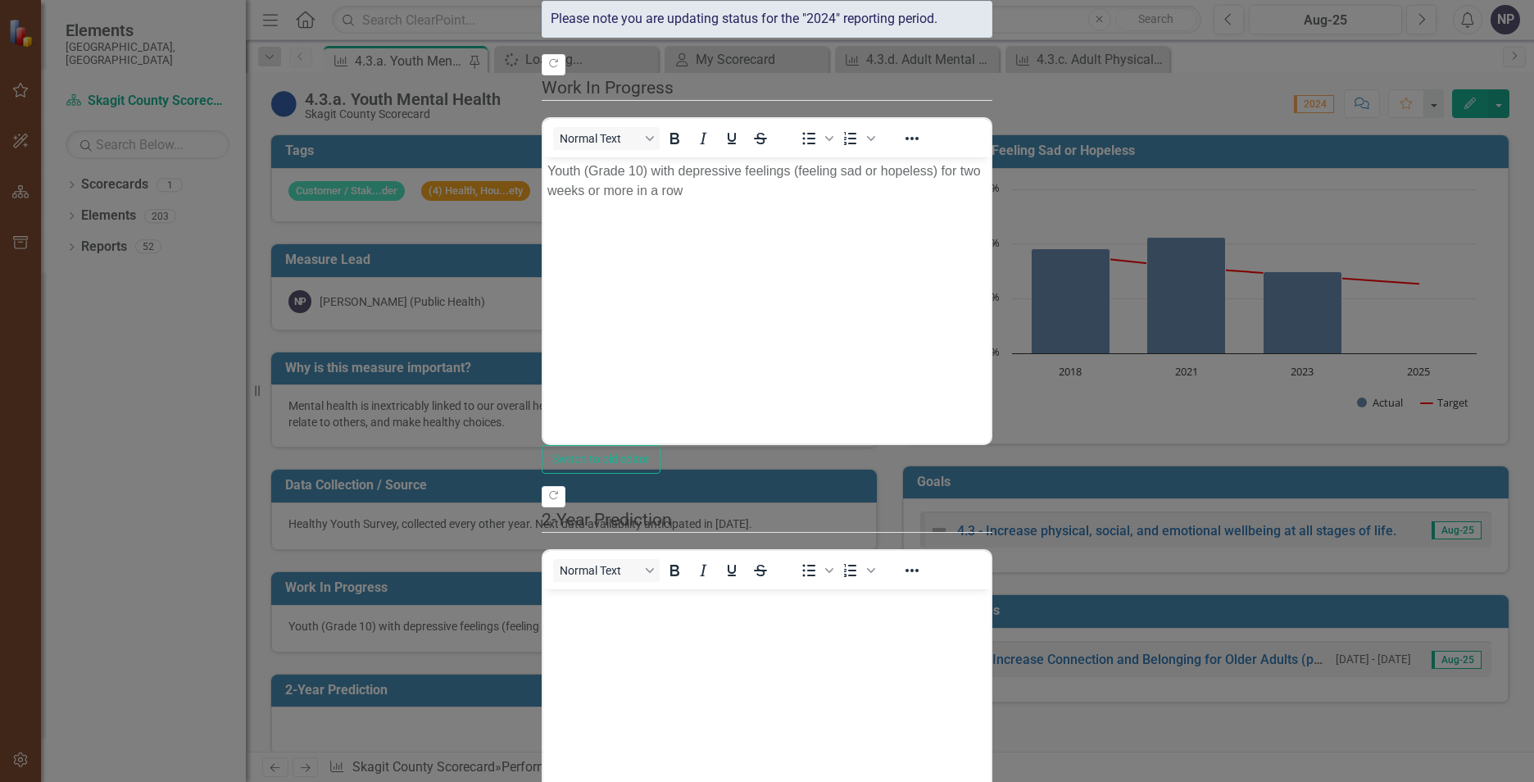
scroll to position [242, 0]
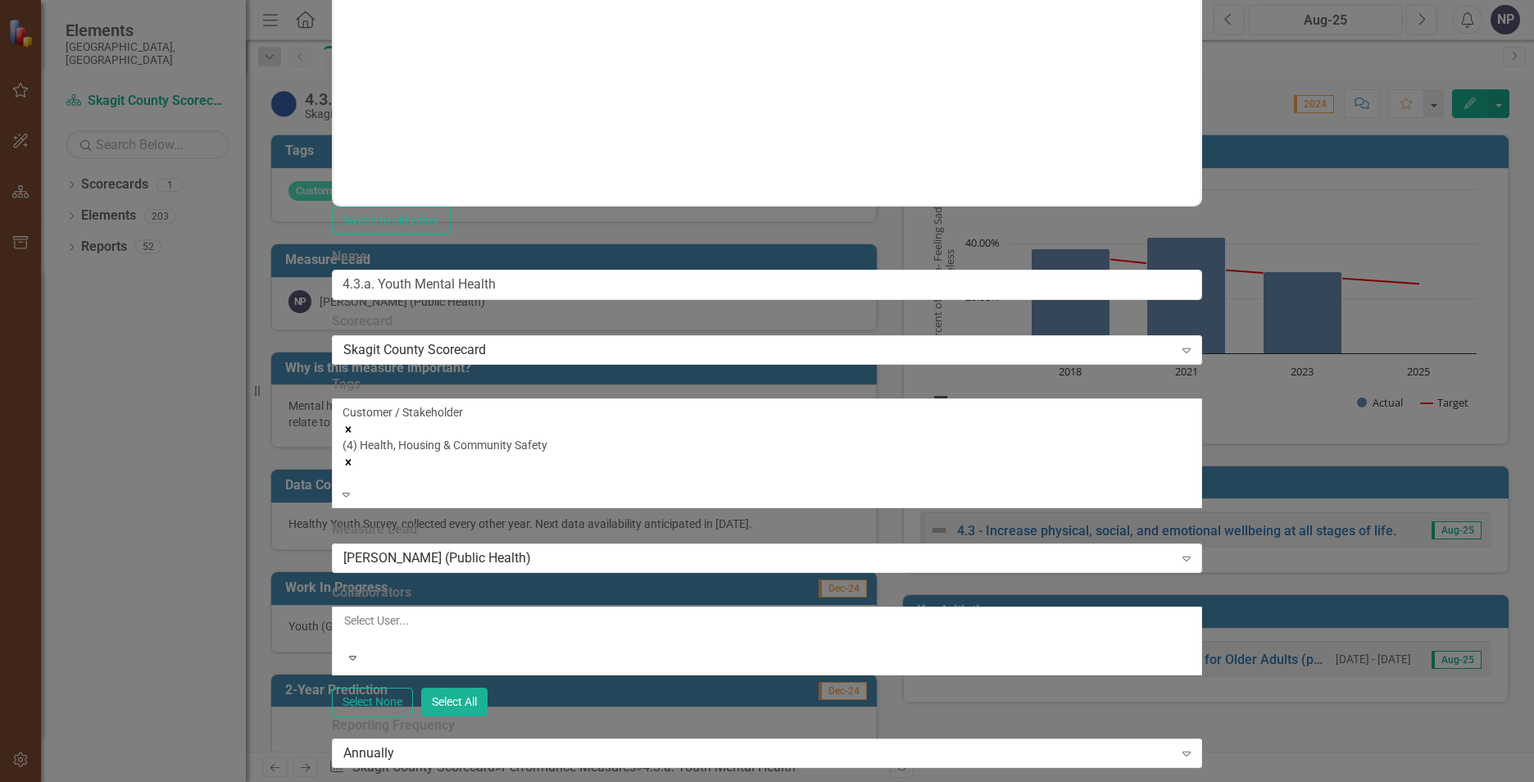
drag, startPoint x: 1133, startPoint y: 544, endPoint x: 698, endPoint y: 542, distance: 435.2
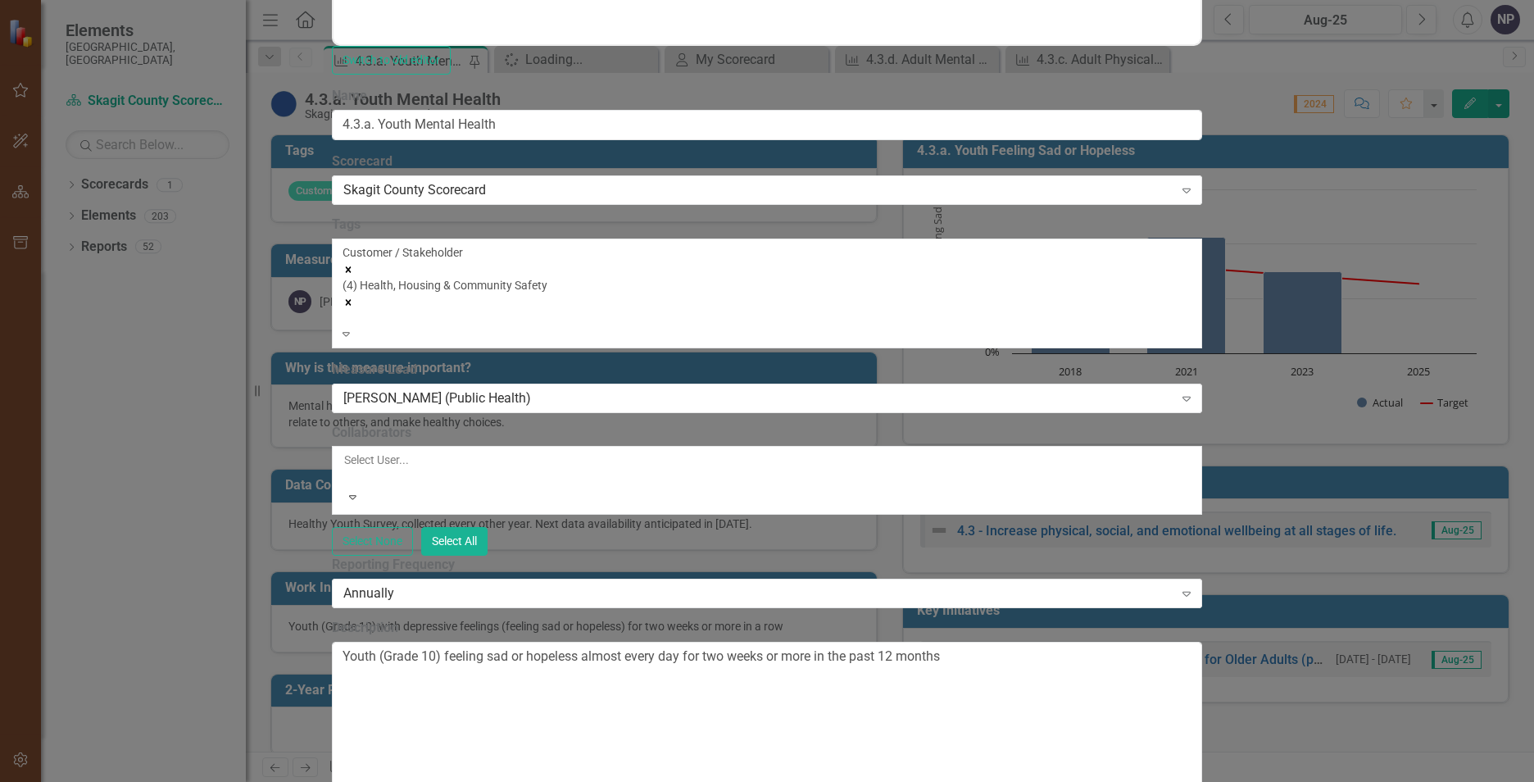
scroll to position [0, 0]
drag, startPoint x: 884, startPoint y: 1154, endPoint x: 622, endPoint y: 1173, distance: 263.0
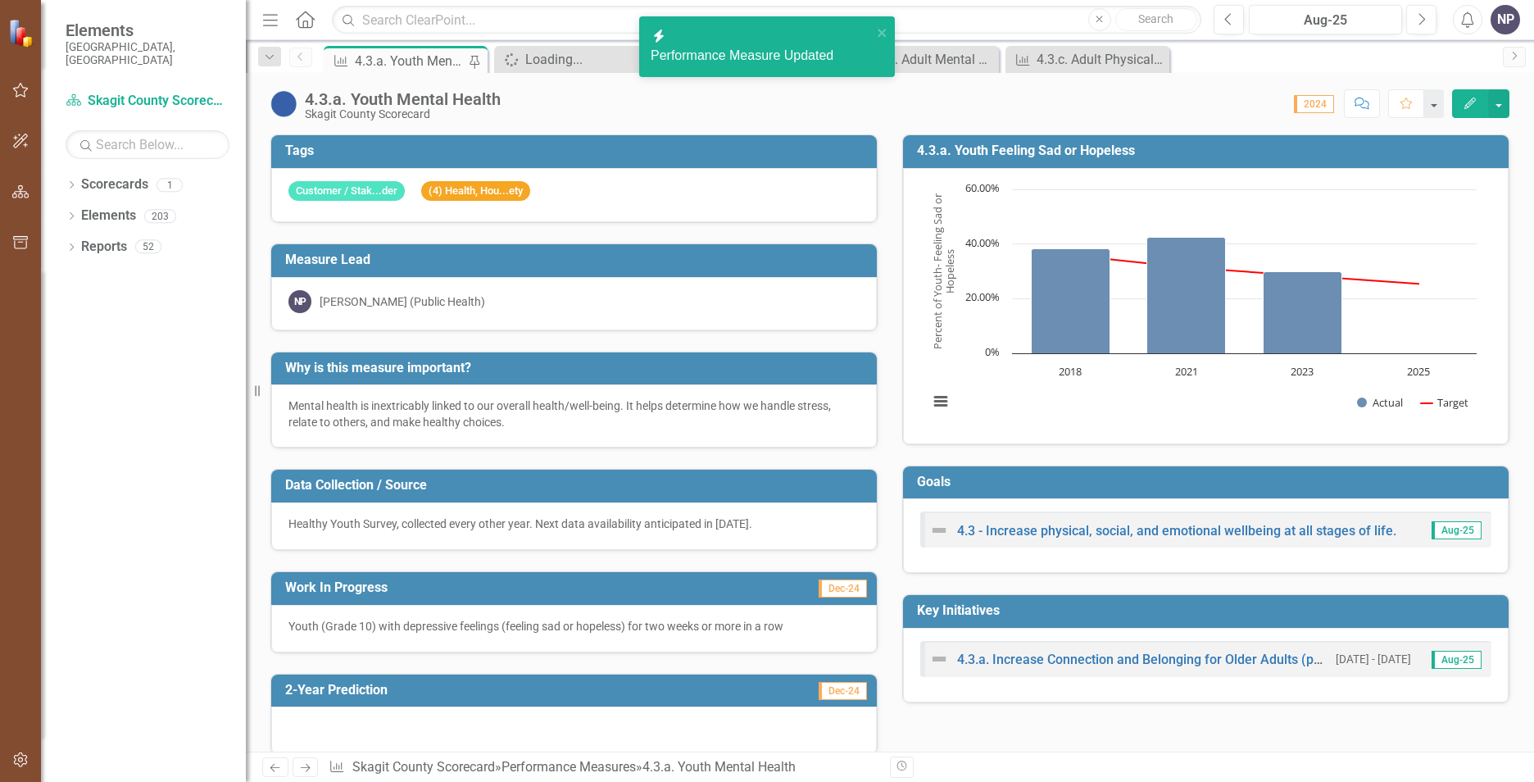
click at [756, 614] on div "Youth (Grade 10) with depressive feelings (feeling sad or hopeless) for two wee…" at bounding box center [574, 629] width 606 height 48
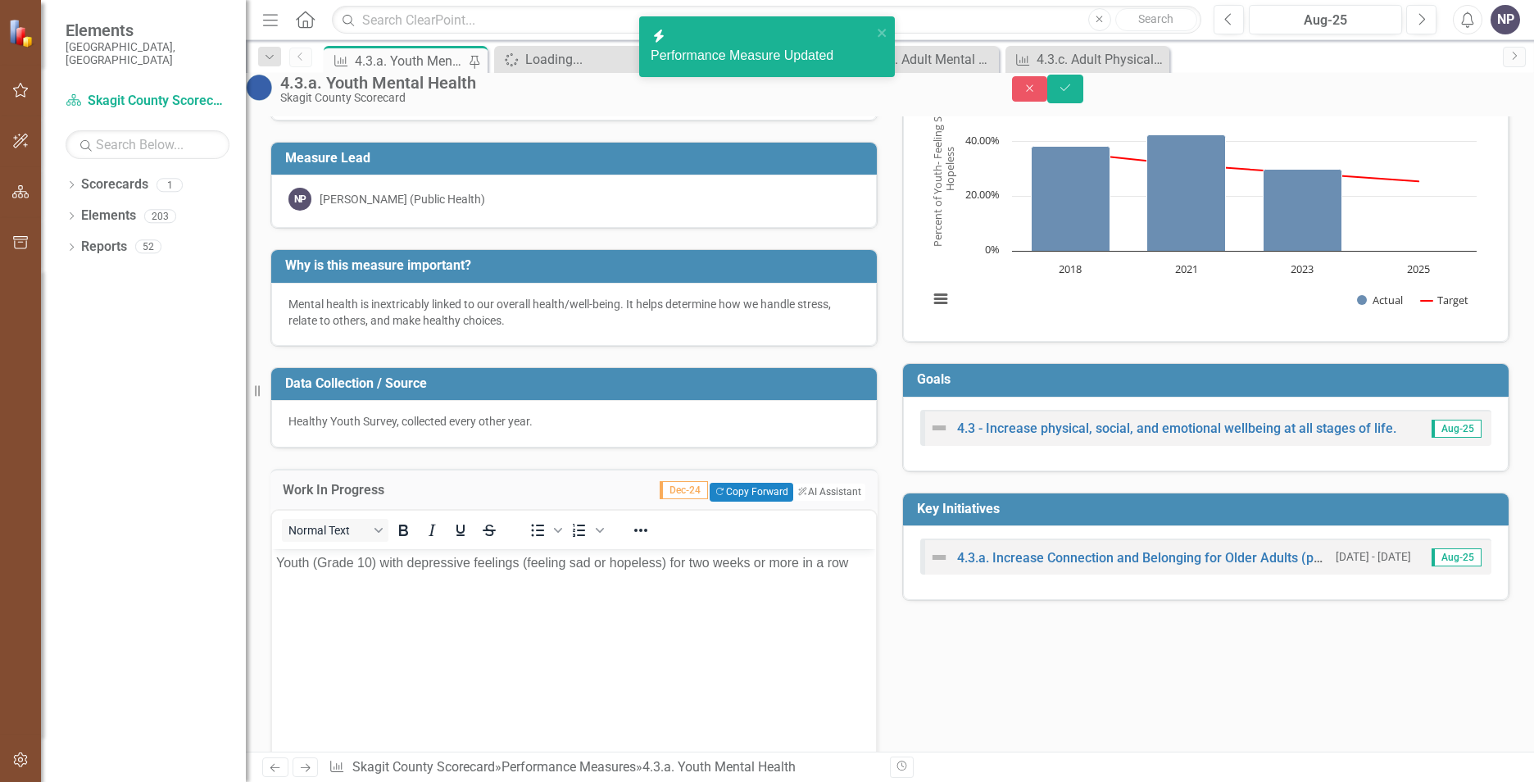
scroll to position [164, 0]
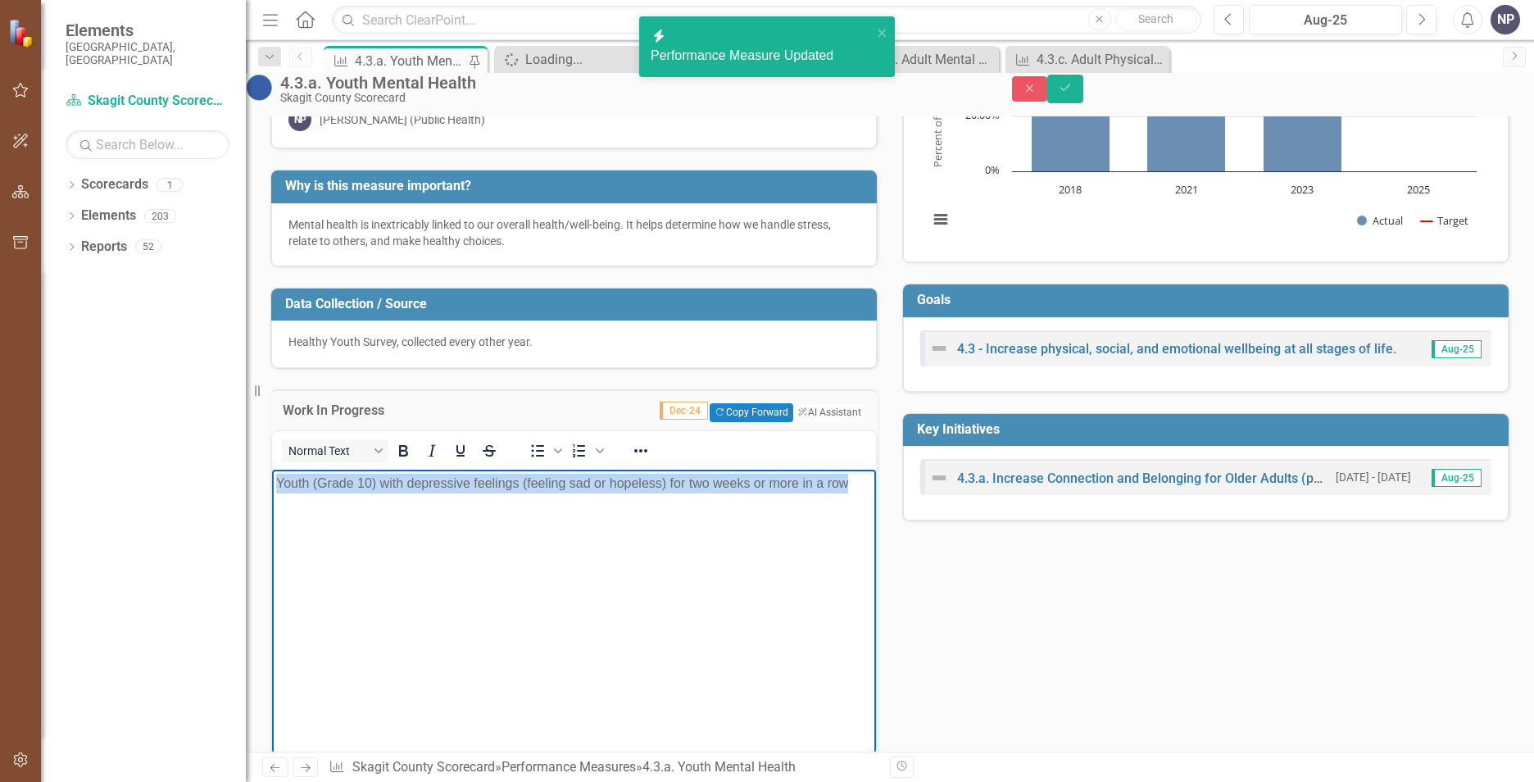
drag, startPoint x: 327, startPoint y: 529, endPoint x: 270, endPoint y: 466, distance: 84.7
click at [272, 469] on html "Youth (Grade 10) with depressive feelings (feeling sad or hopeless) for two wee…" at bounding box center [574, 592] width 604 height 246
click at [352, 534] on body "Youth (Grade 10) with depressive feelings (feeling sad or hopeless) for two wee…" at bounding box center [574, 592] width 604 height 246
drag, startPoint x: 299, startPoint y: 503, endPoint x: 262, endPoint y: 460, distance: 57.0
click at [272, 469] on html "Youth (Grade 10) with depressive feelings (feeling sad or hopeless) for two wee…" at bounding box center [574, 592] width 604 height 246
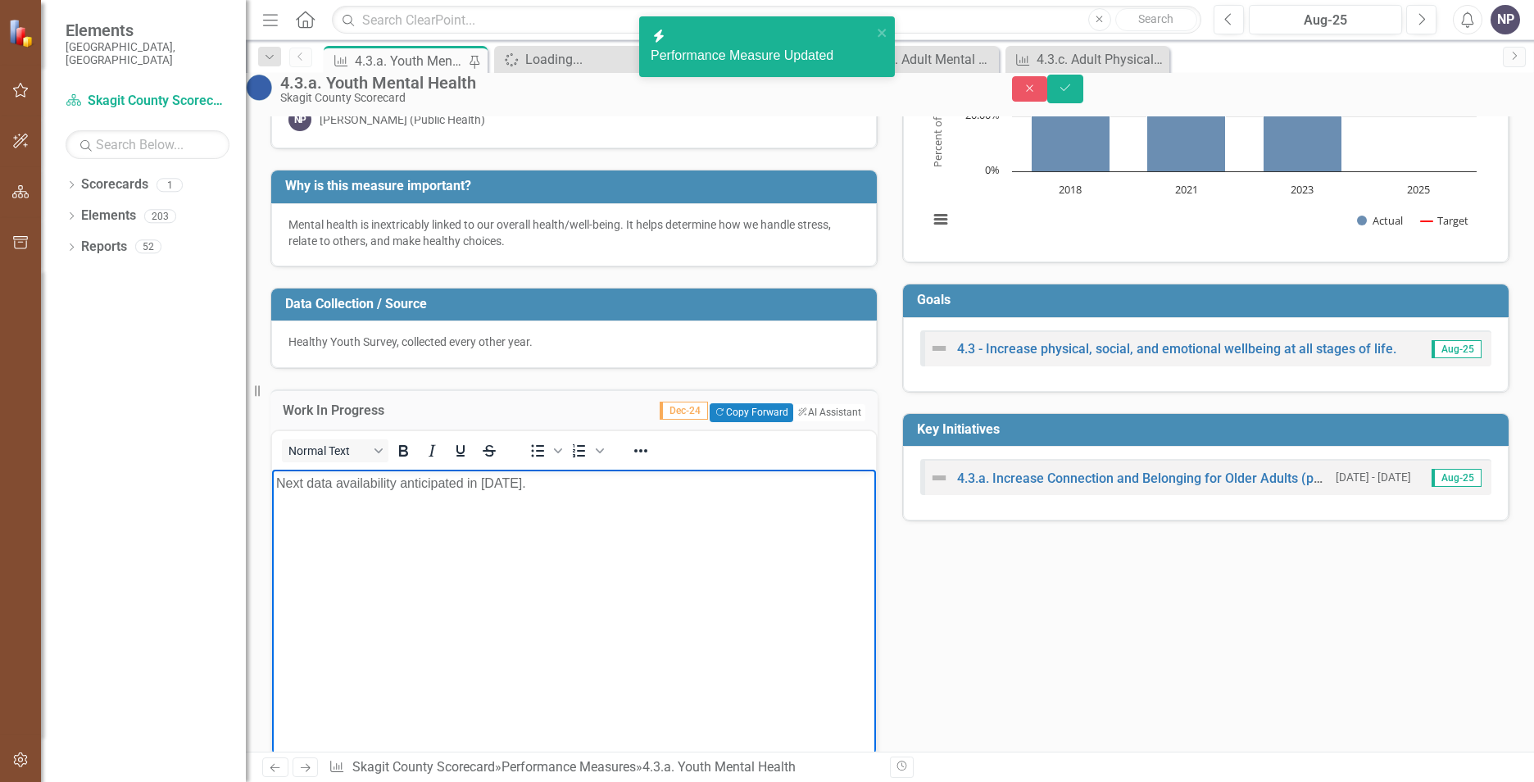
click at [720, 241] on div "Mental health is inextricably linked to our overall health/well-being. It helps…" at bounding box center [574, 232] width 571 height 33
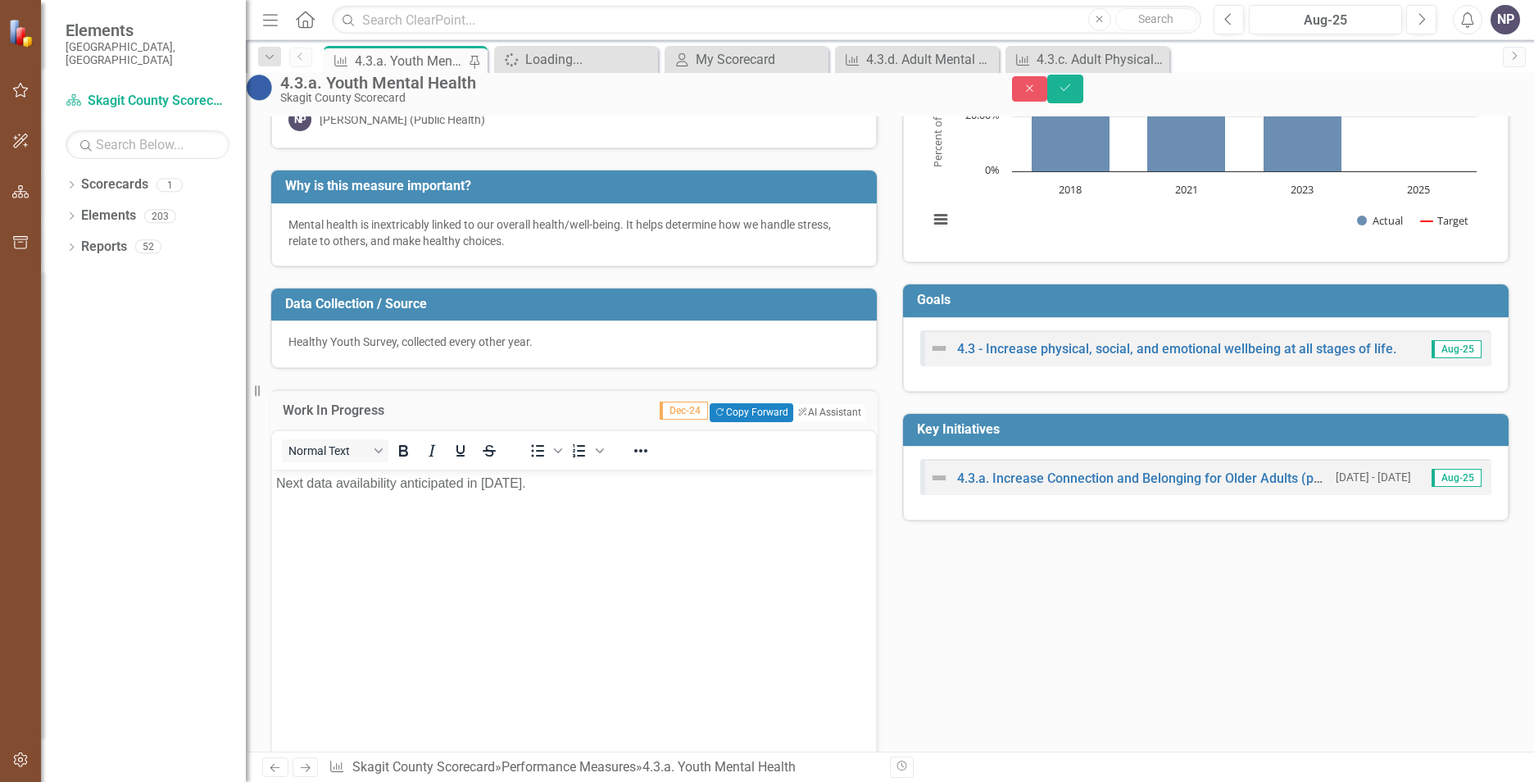
click at [720, 241] on div "Mental health is inextricably linked to our overall health/well-being. It helps…" at bounding box center [574, 232] width 571 height 33
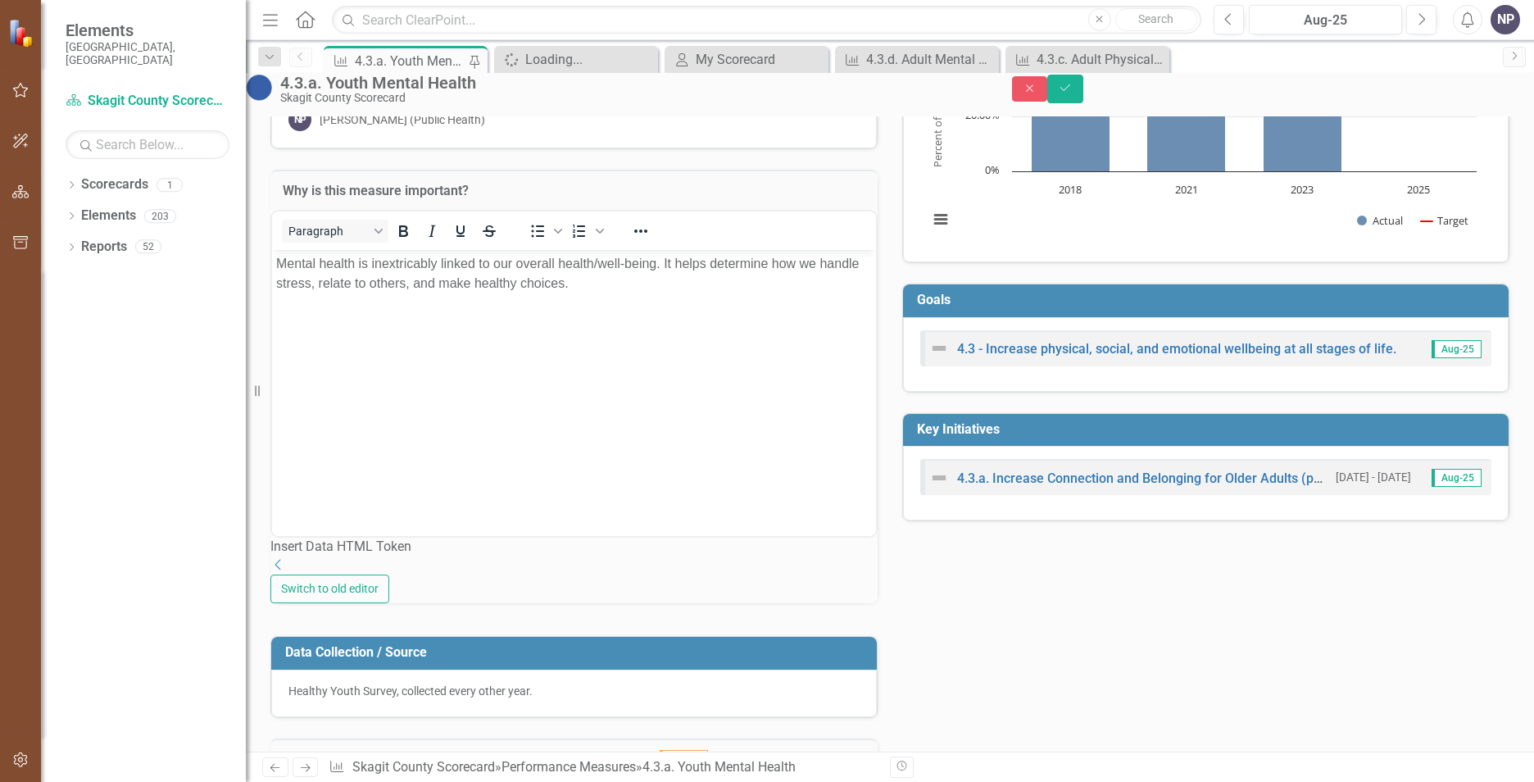
scroll to position [0, 0]
drag, startPoint x: 401, startPoint y: 293, endPoint x: 311, endPoint y: 275, distance: 91.1
click at [392, 289] on body "Mental health is inextricably linked to our overall health/well-being. It helps…" at bounding box center [574, 372] width 604 height 246
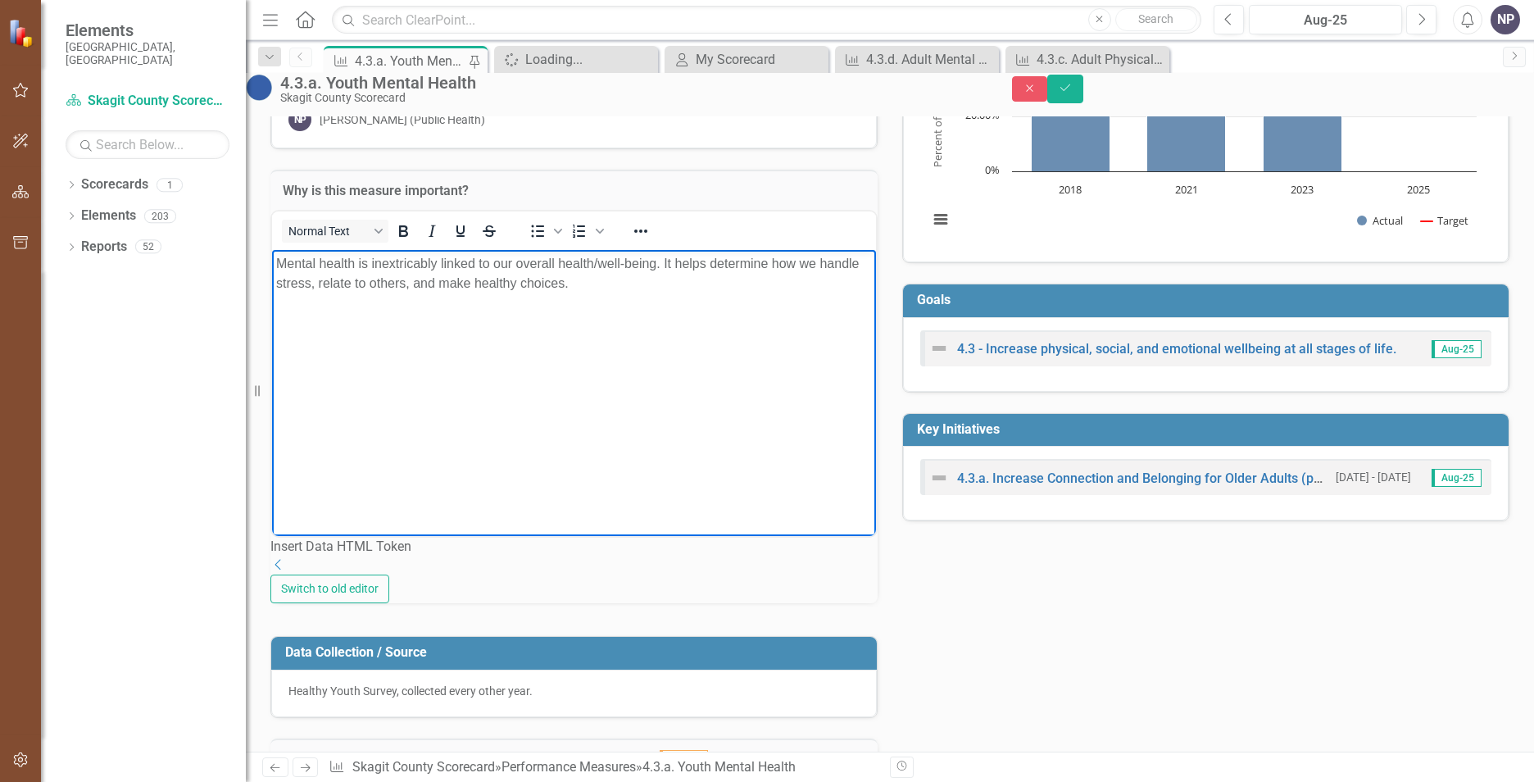
click at [279, 261] on p "Mental health is inextricably linked to our overall health/well-being. It helps…" at bounding box center [574, 272] width 596 height 39
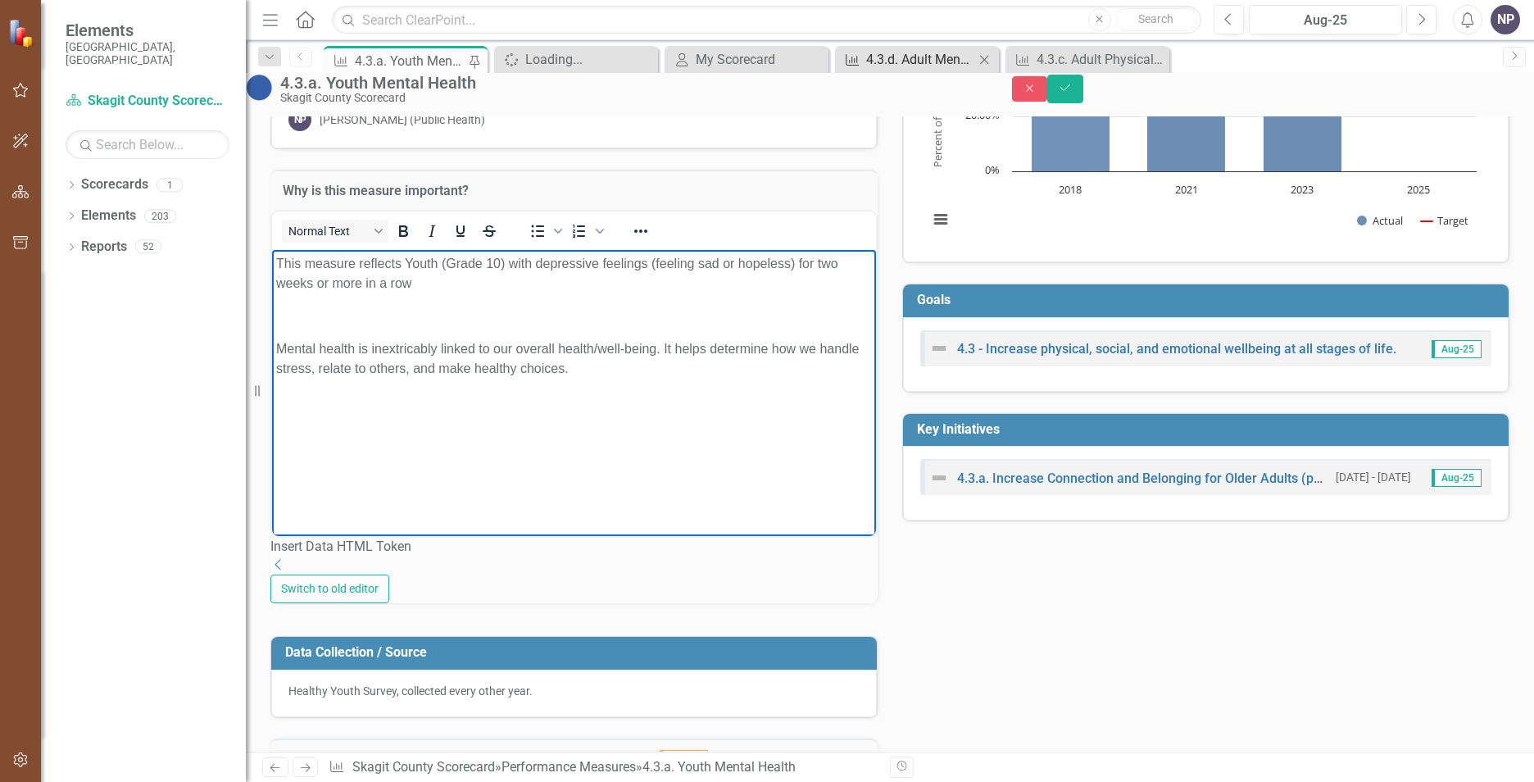
click at [911, 63] on div "4.3.d. Adult Mental Health" at bounding box center [920, 59] width 108 height 20
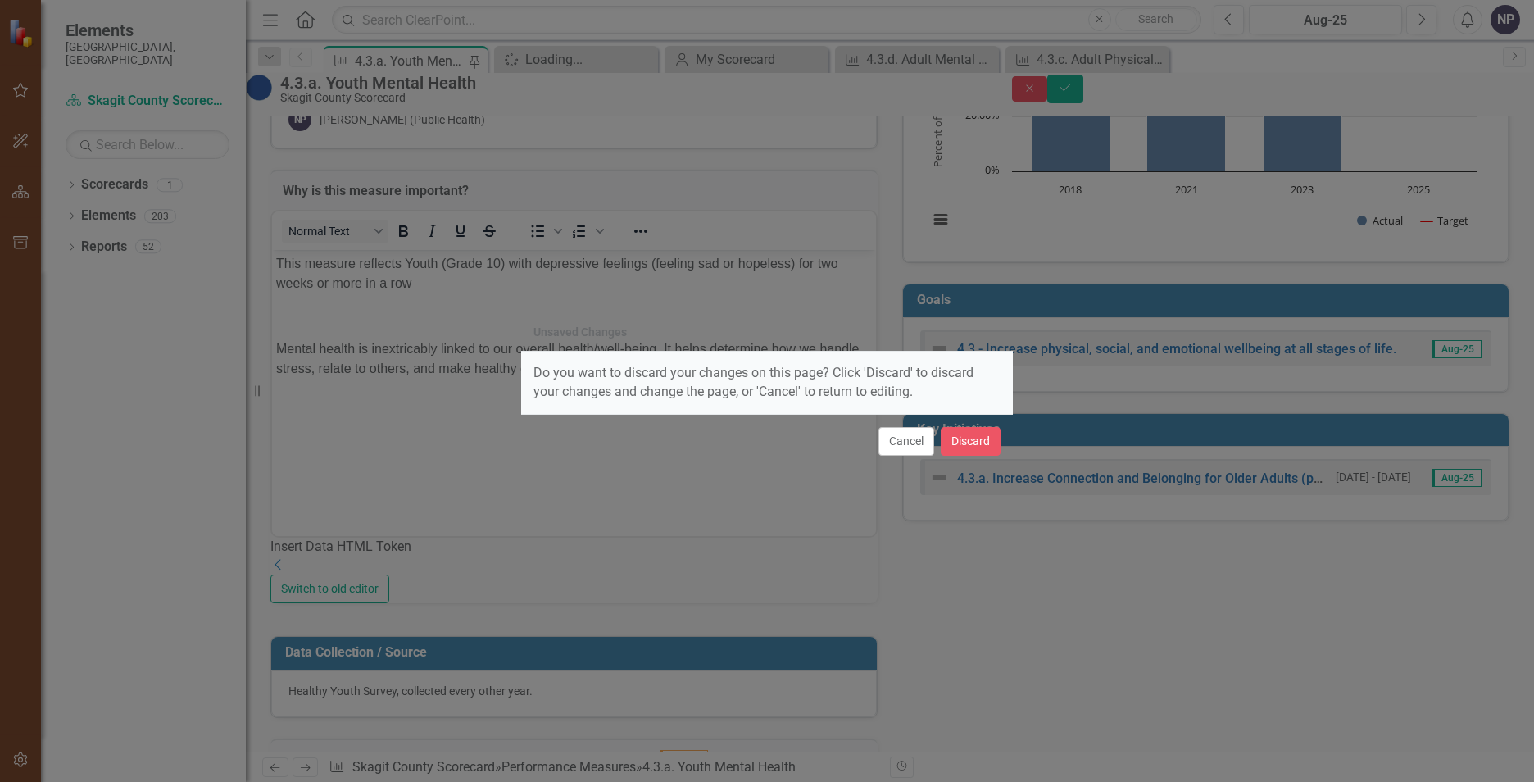
click at [658, 525] on div "Unsaved Changes Do you want to discard your changes on this page? Click 'Discar…" at bounding box center [767, 391] width 492 height 782
click at [898, 444] on button "Cancel" at bounding box center [907, 441] width 56 height 29
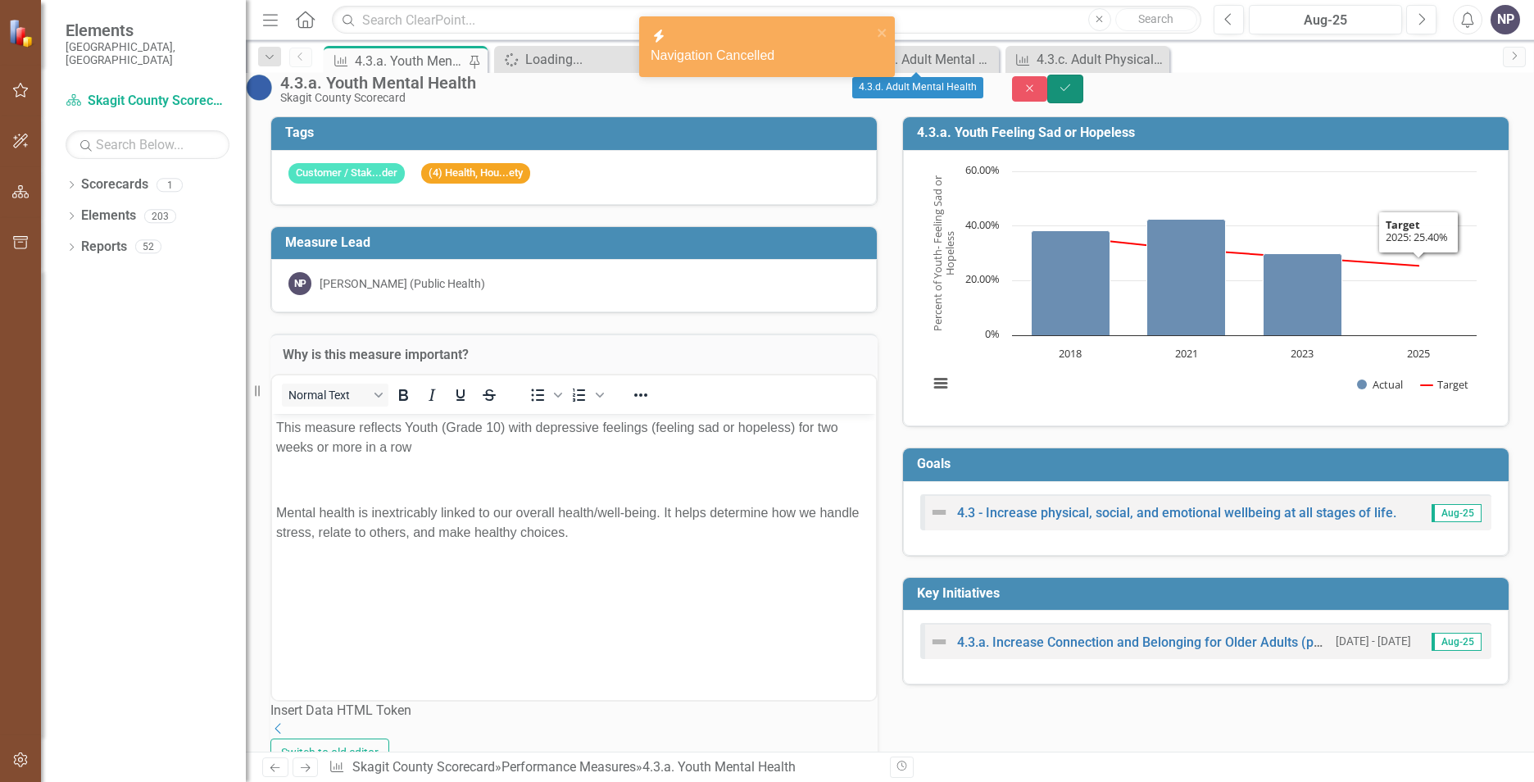
click at [1073, 93] on icon "Save" at bounding box center [1065, 87] width 15 height 11
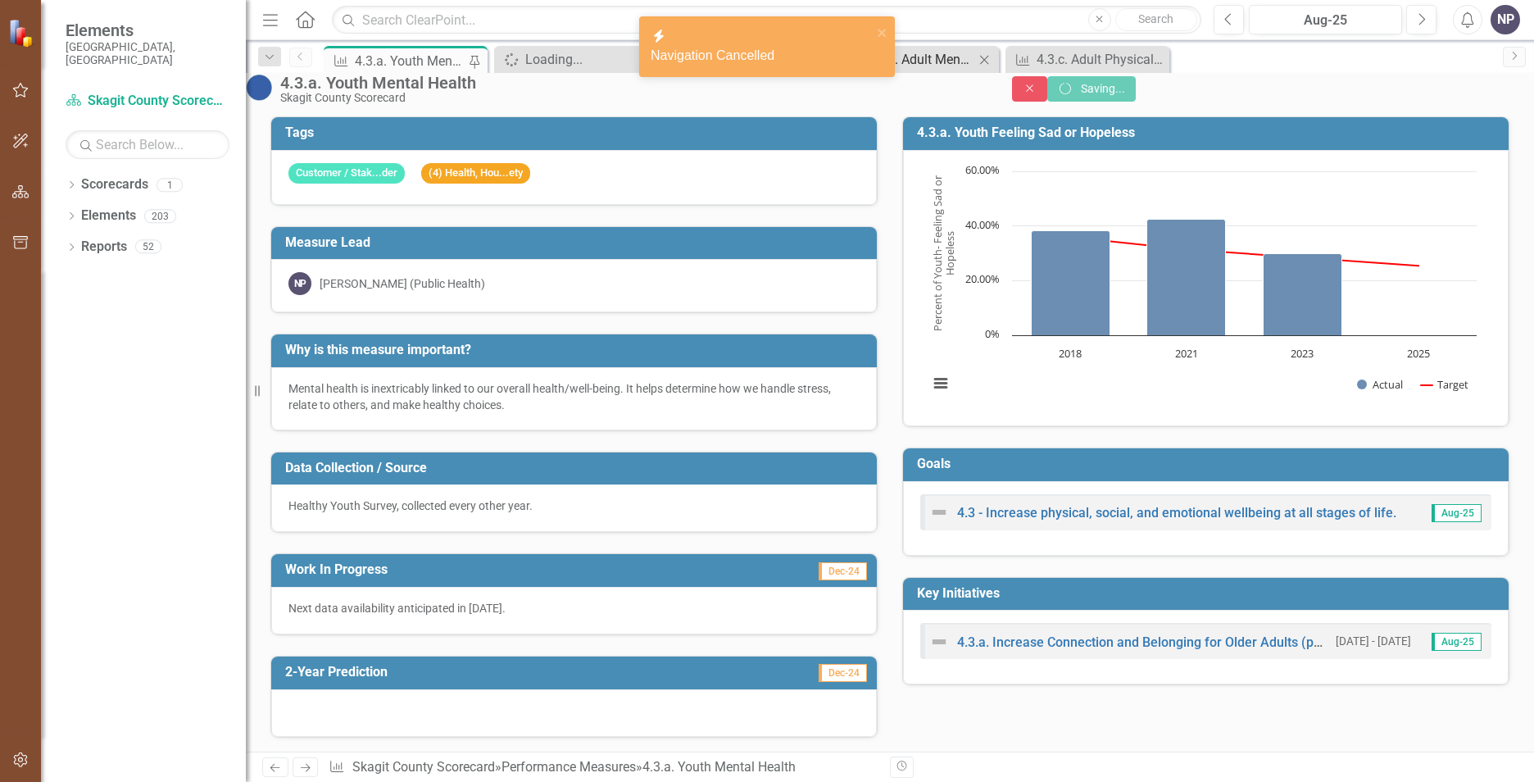
click at [907, 64] on div "4.3.d. Adult Mental Health" at bounding box center [920, 59] width 108 height 20
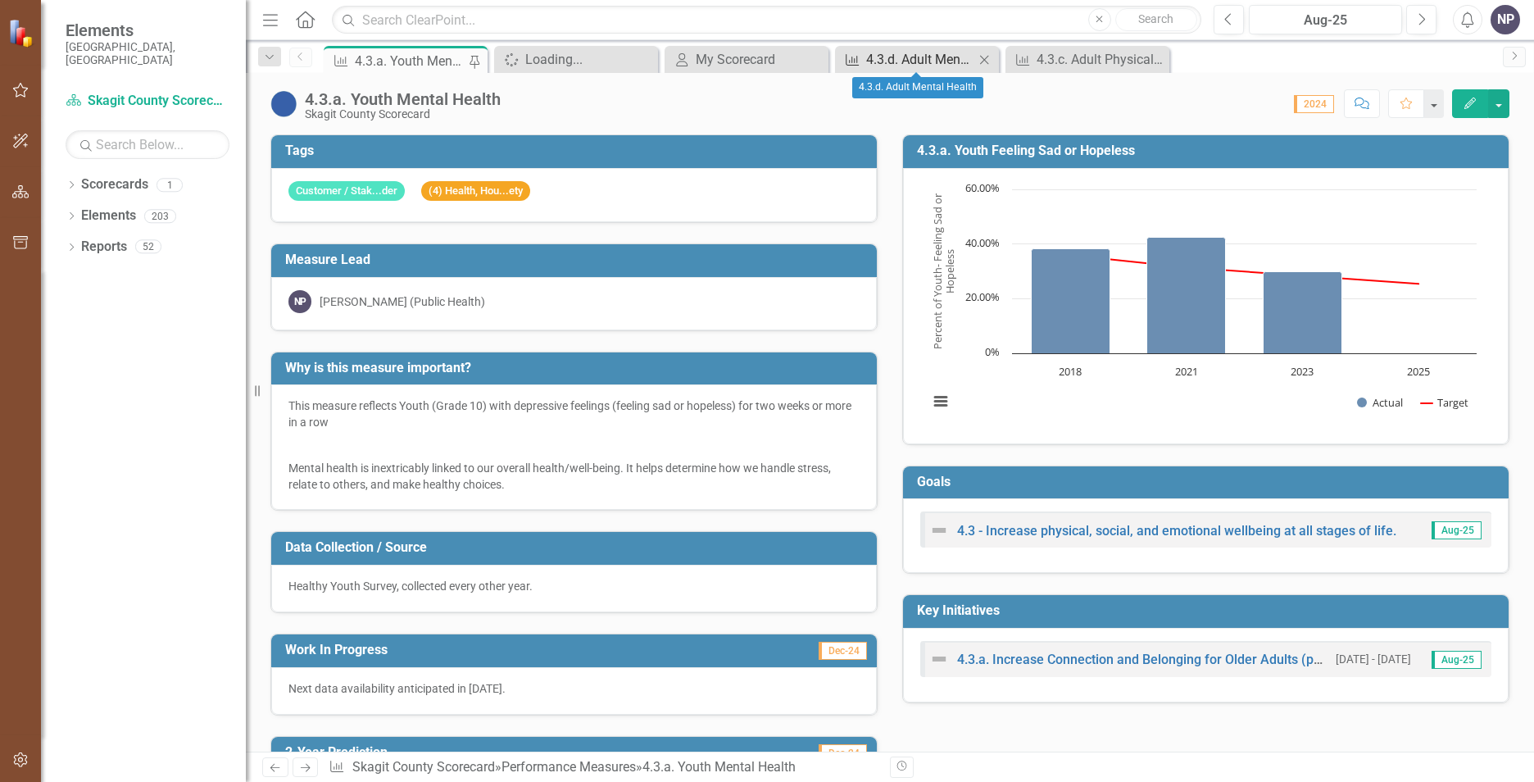
click at [916, 66] on div "4.3.d. Adult Mental Health" at bounding box center [920, 59] width 108 height 20
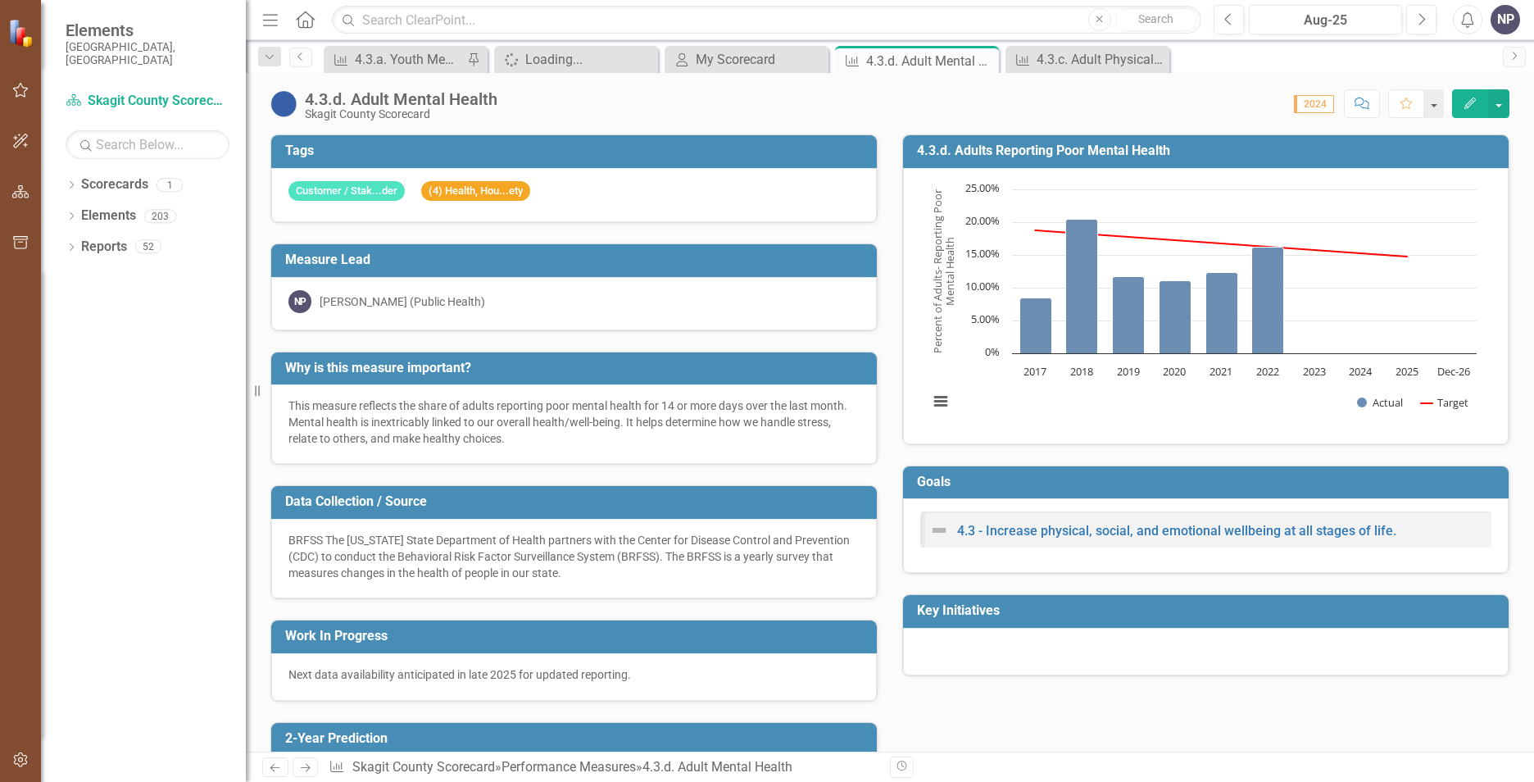
click at [922, 57] on div "4.3.d. Adult Mental Health" at bounding box center [930, 61] width 129 height 20
click at [826, 368] on h3 "Why is this measure important?" at bounding box center [577, 368] width 584 height 15
click at [498, 419] on div "This measure reflects the share of adults reporting poor mental health for 14 o…" at bounding box center [574, 422] width 571 height 49
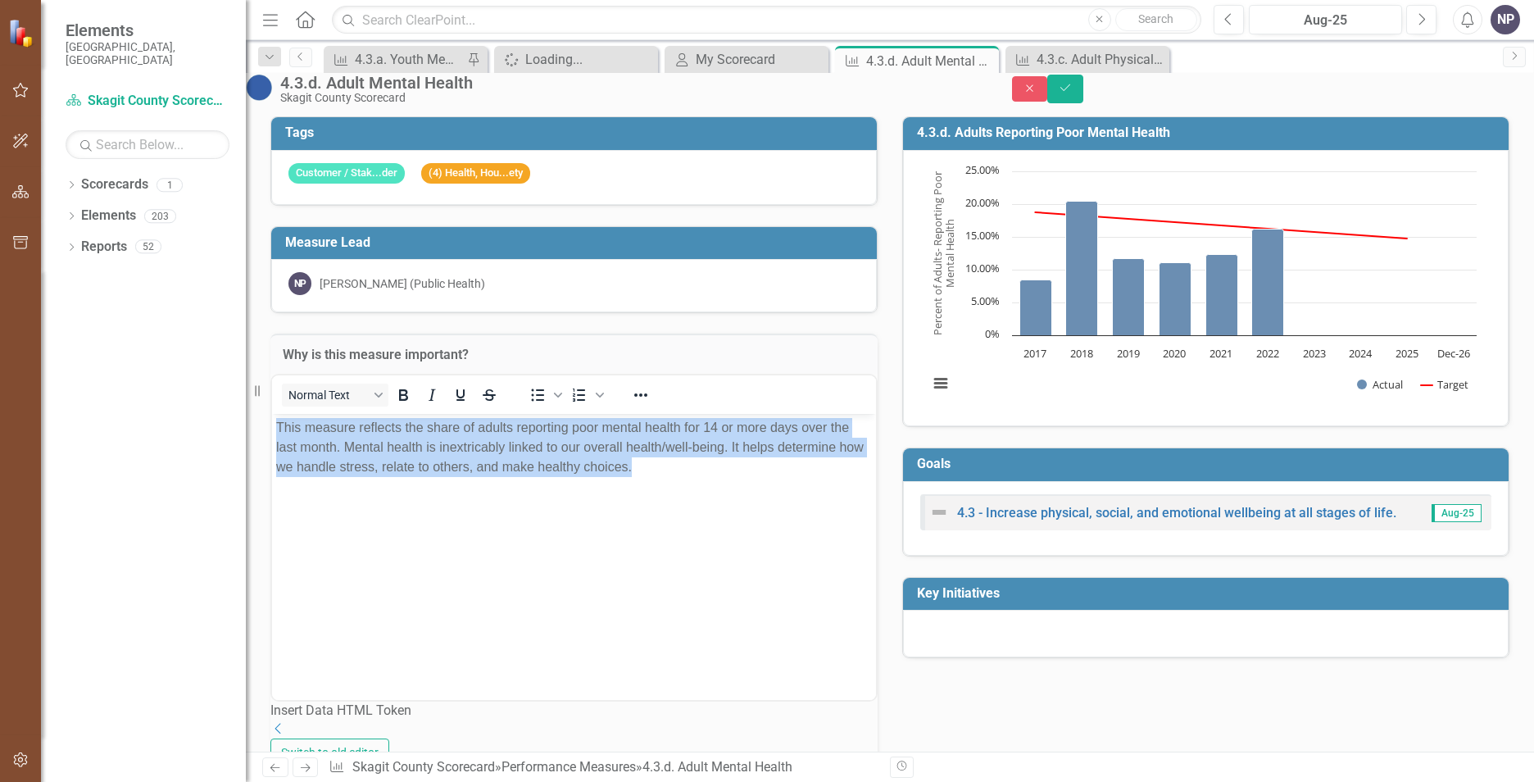
drag, startPoint x: 770, startPoint y: 513, endPoint x: 165, endPoint y: 334, distance: 631.5
click at [272, 413] on html "This measure reflects the share of adults reporting poor mental health for 14 o…" at bounding box center [574, 536] width 604 height 246
copy p "This measure reflects the share of adults reporting poor mental health for 14 o…"
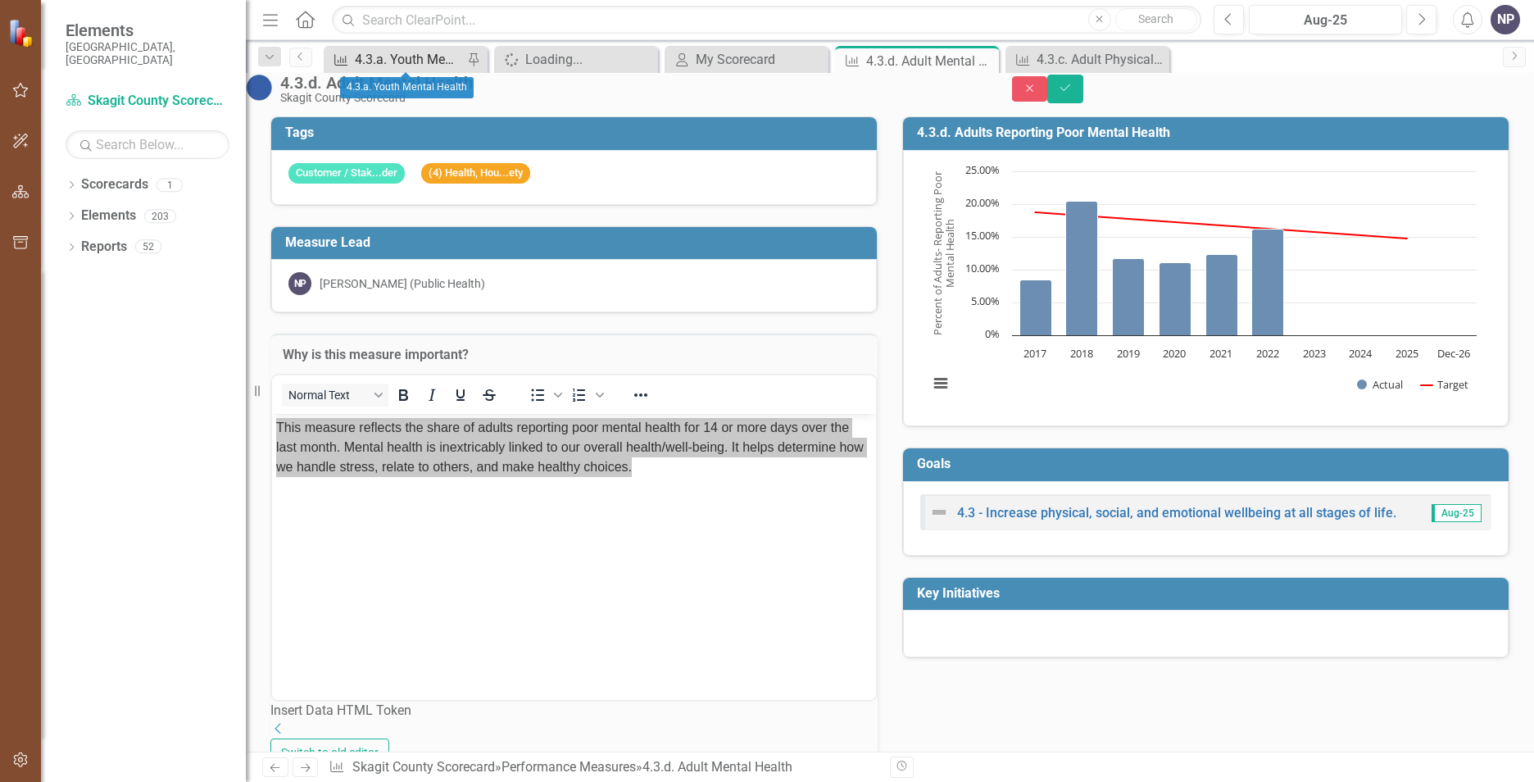
click at [404, 58] on div "4.3.a. Youth Mental Health" at bounding box center [409, 59] width 108 height 20
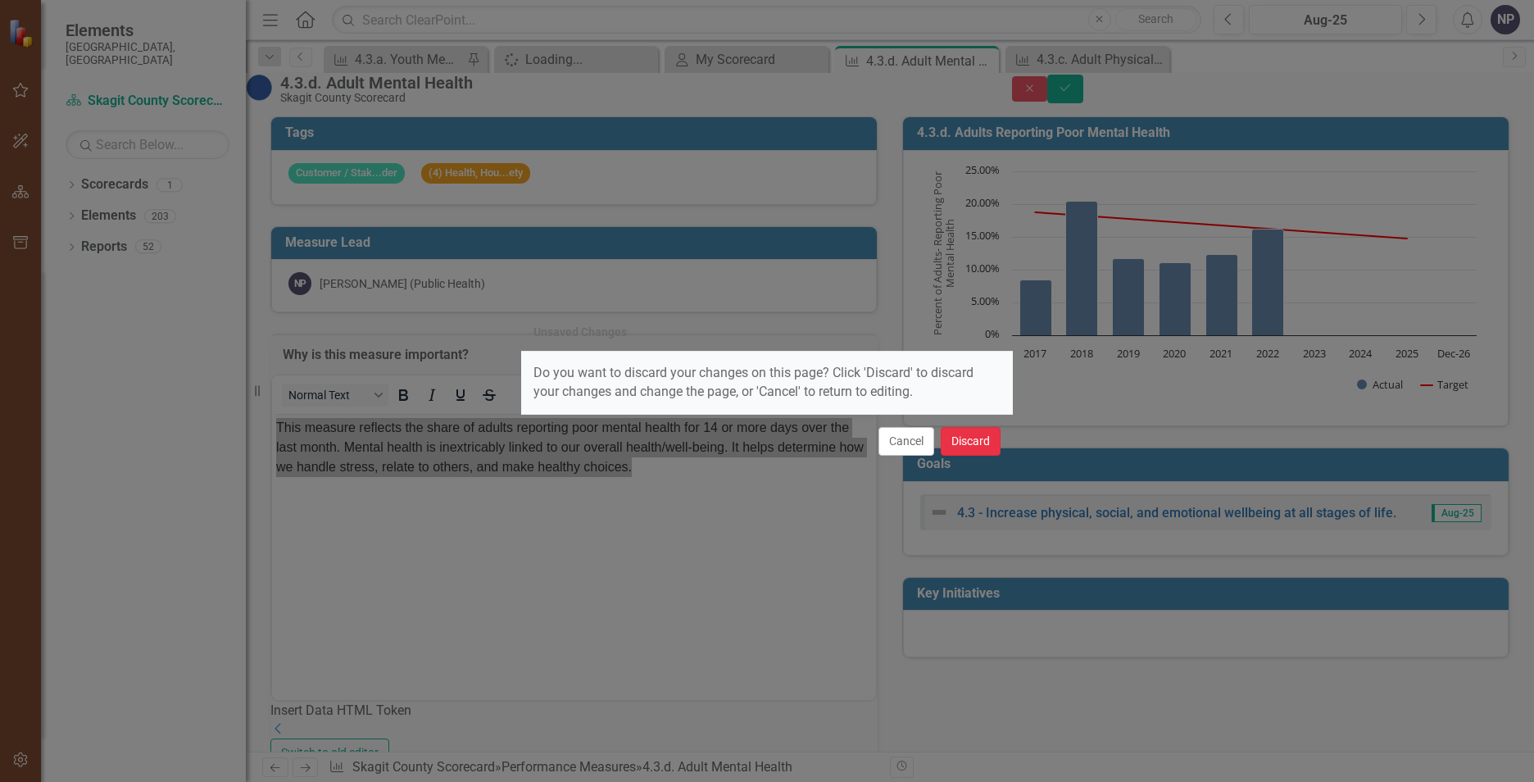
click at [965, 443] on button "Discard" at bounding box center [971, 441] width 60 height 29
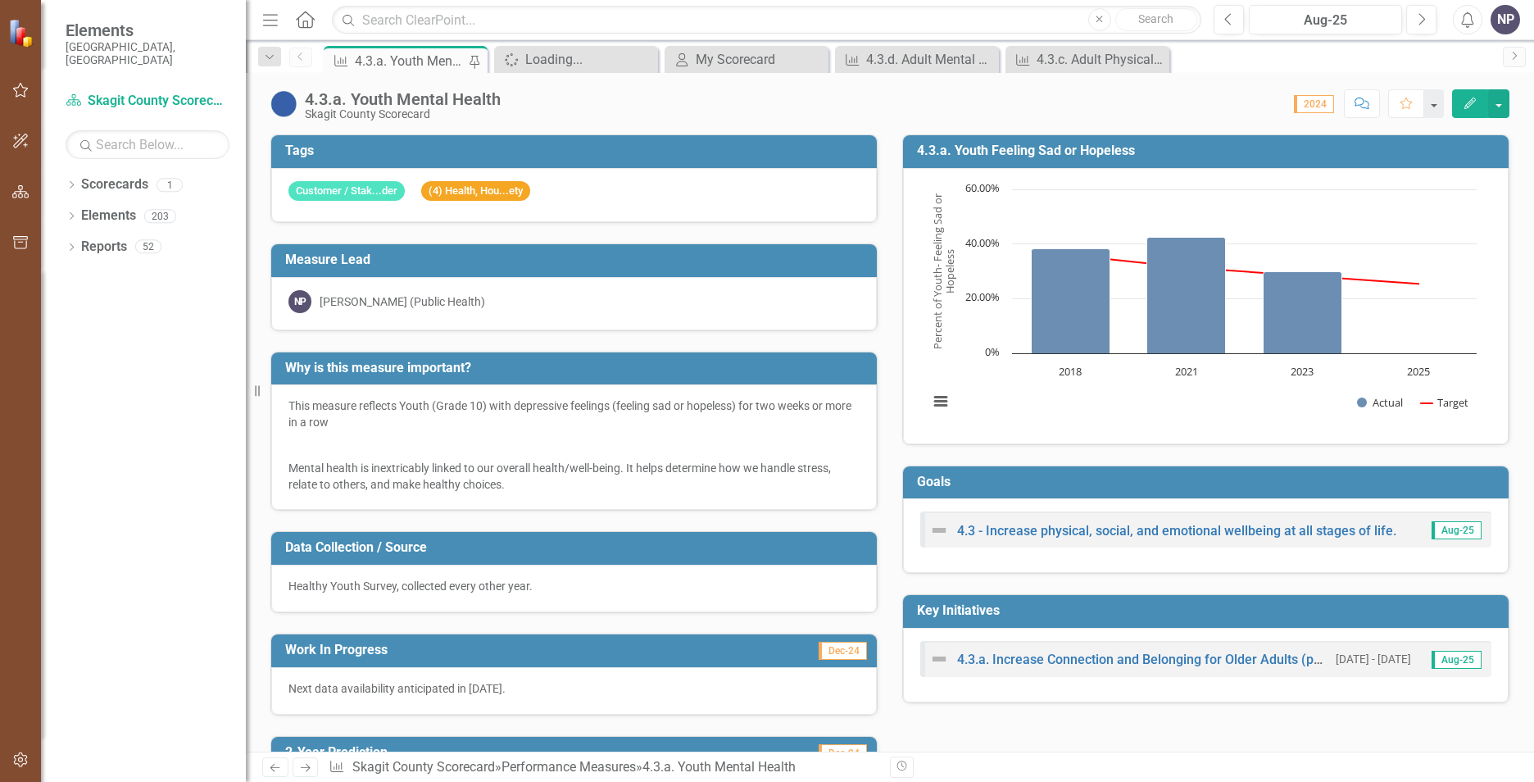
click at [502, 439] on p at bounding box center [574, 445] width 571 height 23
click at [502, 438] on p at bounding box center [574, 445] width 571 height 23
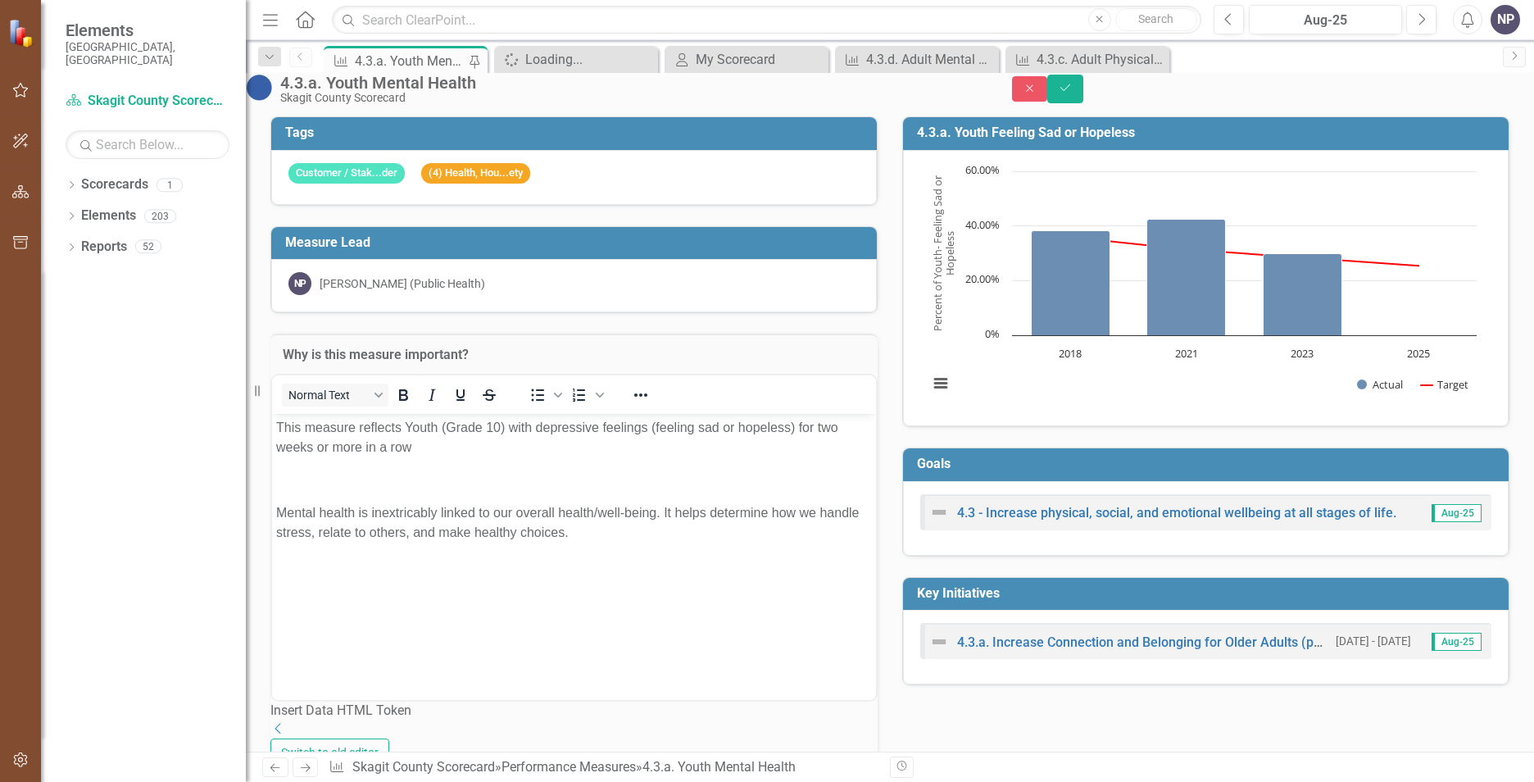
click at [281, 421] on p "This measure reflects Youth (Grade 10) with depressive feelings (feeling sad or…" at bounding box center [574, 436] width 596 height 39
click at [280, 422] on p "This measure reflects Youth (Grade 10) with depressive feelings (feeling sad or…" at bounding box center [574, 436] width 596 height 39
click at [280, 424] on p "This measure reflects Youth (Grade 10) with depressive feelings (feeling sad or…" at bounding box center [574, 436] width 596 height 39
click at [278, 426] on p "This measure reflects Youth (Grade 10) with depressive feelings (feeling sad or…" at bounding box center [574, 436] width 596 height 39
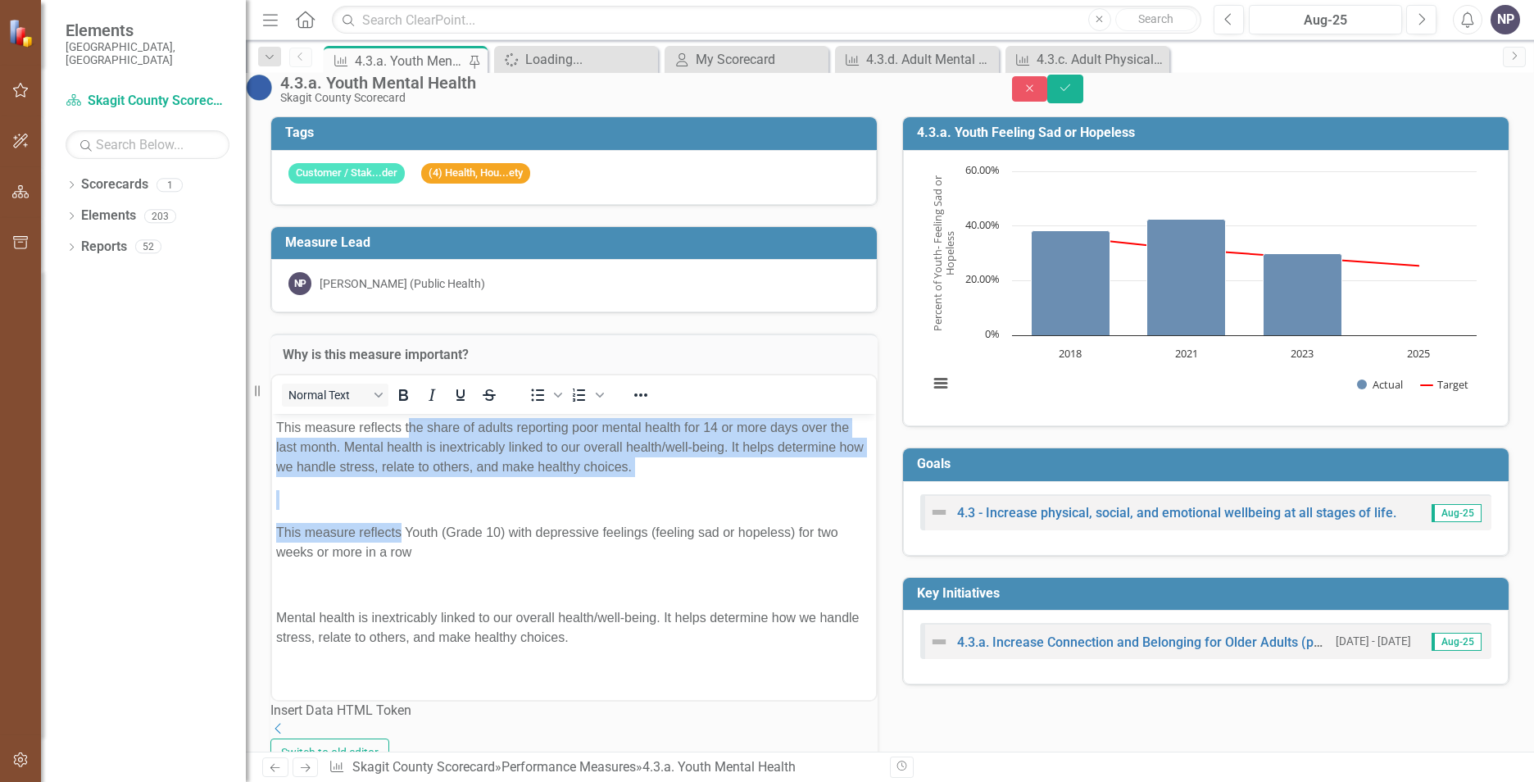
drag, startPoint x: 401, startPoint y: 526, endPoint x: 407, endPoint y: 425, distance: 101.8
click at [407, 425] on body "This measure reflects the share of adults reporting poor mental health for 14 o…" at bounding box center [574, 538] width 604 height 251
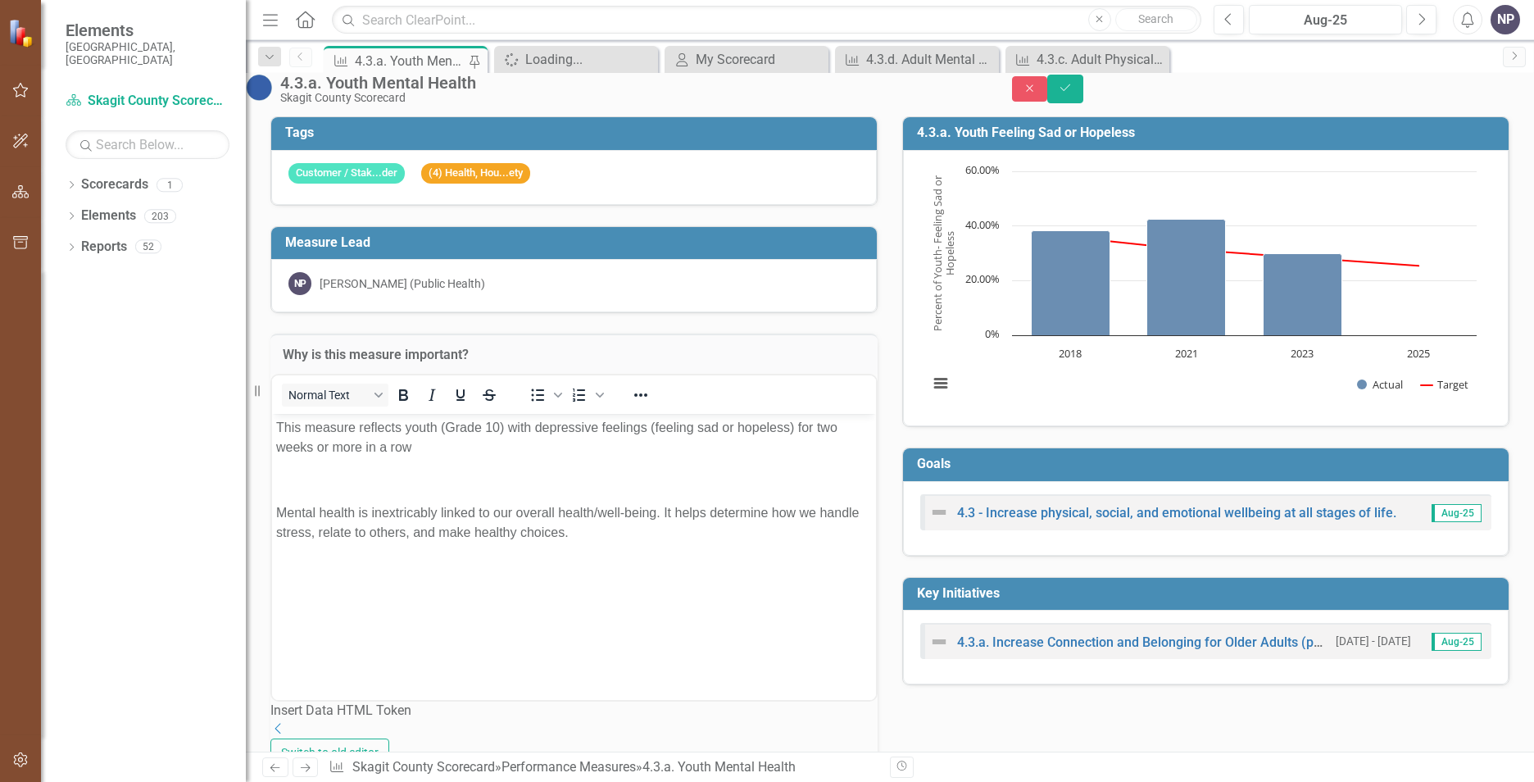
click at [570, 437] on p "This measure reflects y outh (Grade 10) with depressive feelings (feeling sad o…" at bounding box center [574, 436] width 596 height 39
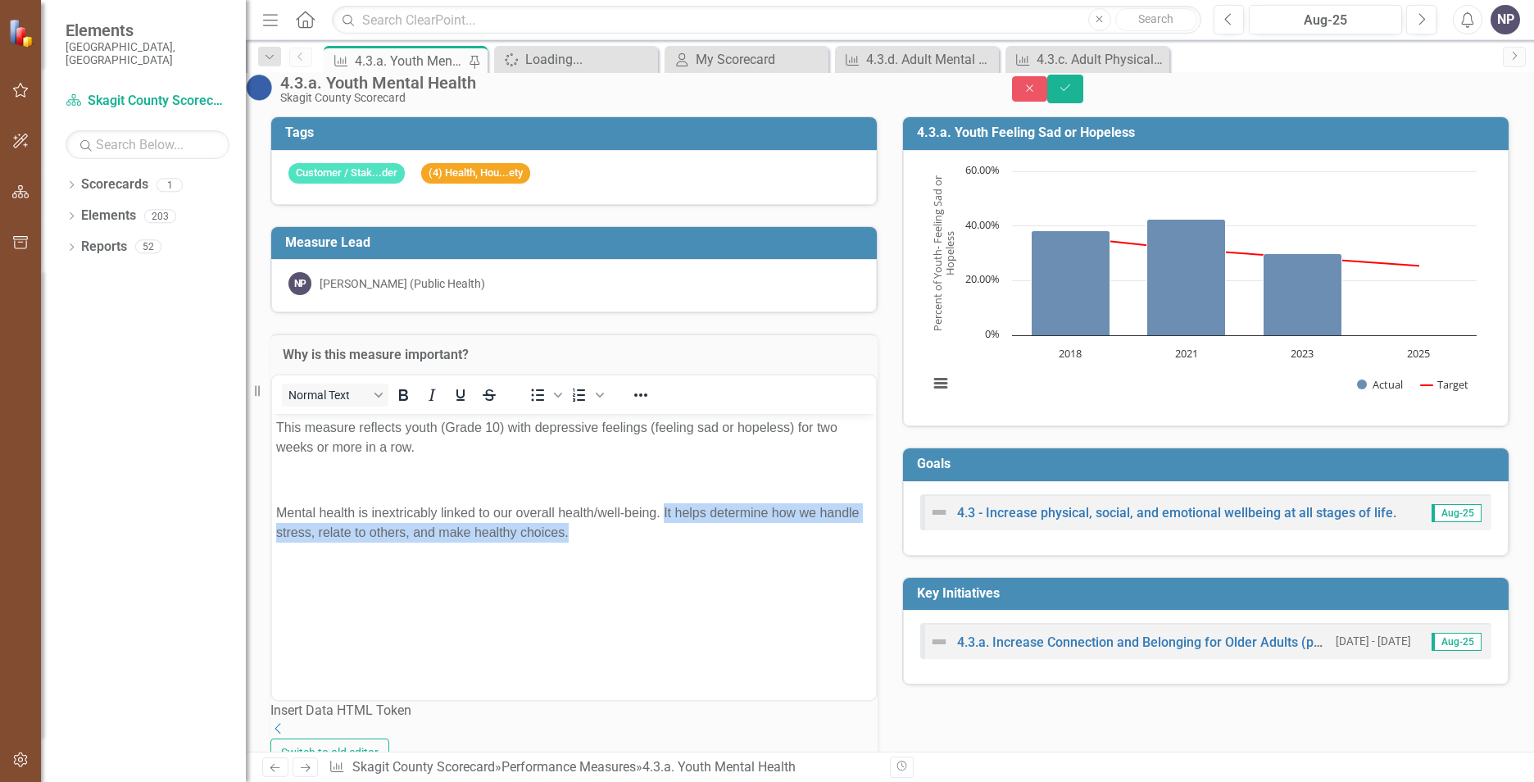
drag, startPoint x: 666, startPoint y: 509, endPoint x: 688, endPoint y: 531, distance: 31.9
click at [688, 531] on p "Mental health is inextricably linked to our overall health/well-being. It helps…" at bounding box center [574, 521] width 596 height 39
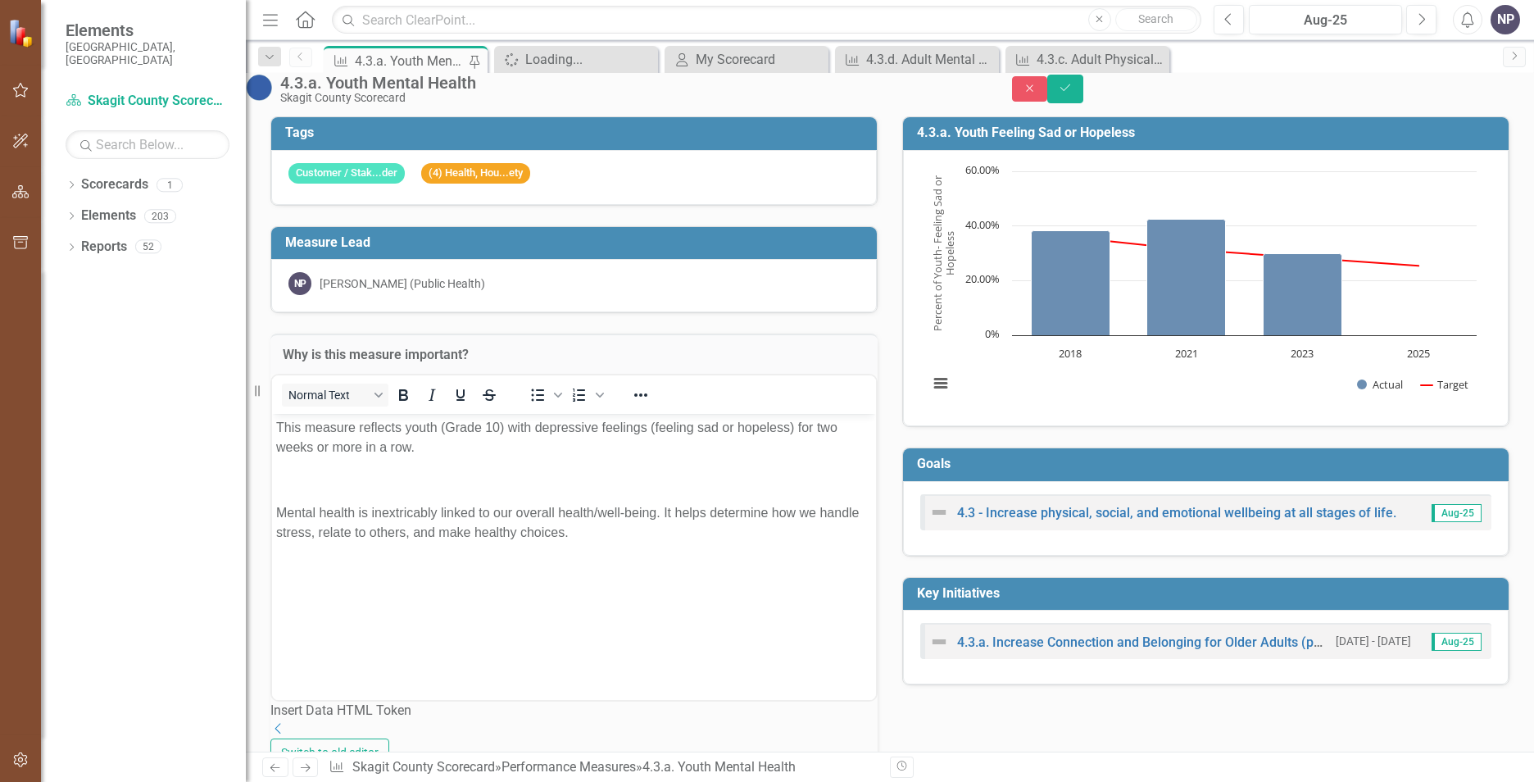
click at [279, 507] on p "Mental health is inextricably linked to our overall health/well-being. It helps…" at bounding box center [574, 521] width 596 height 39
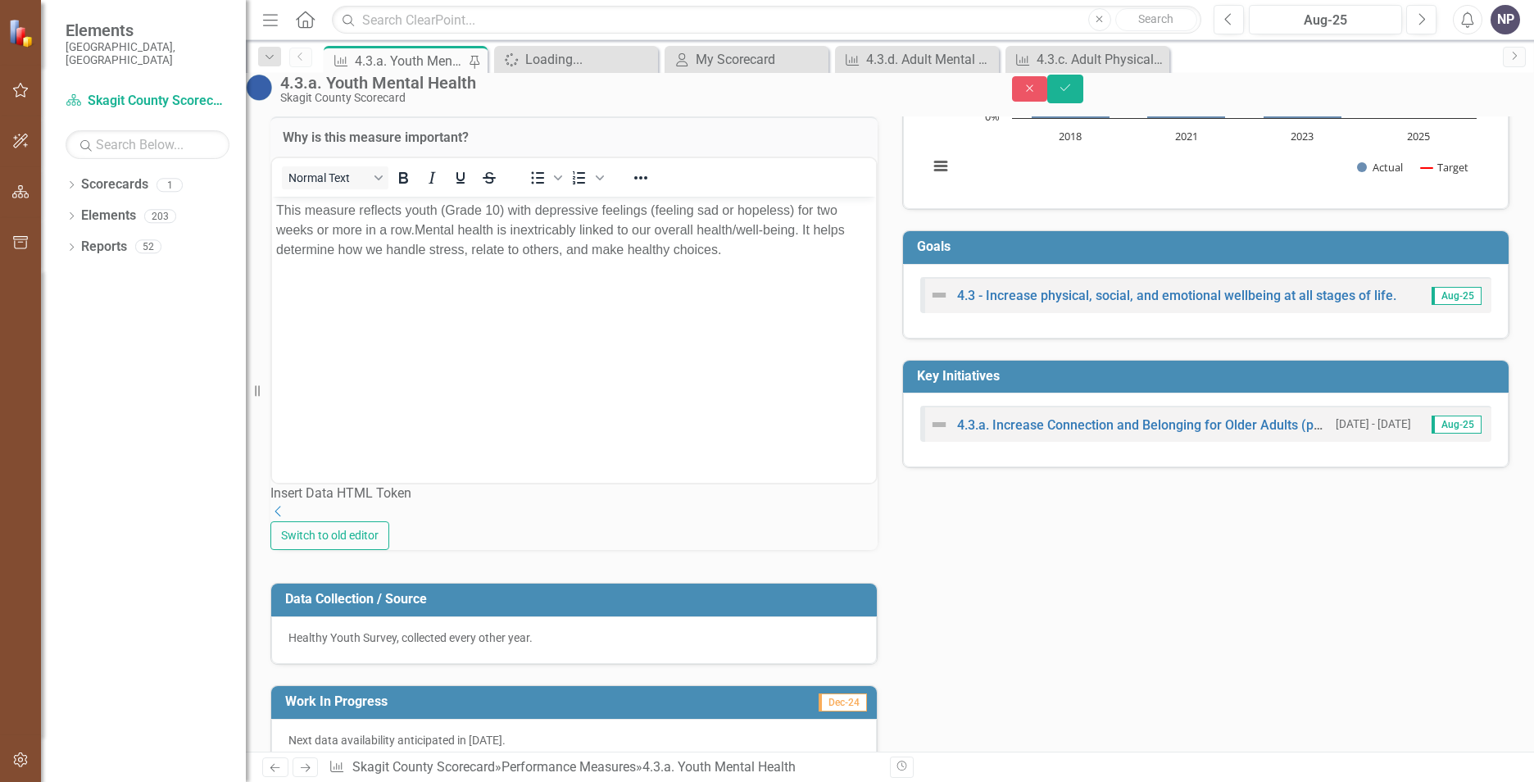
scroll to position [328, 0]
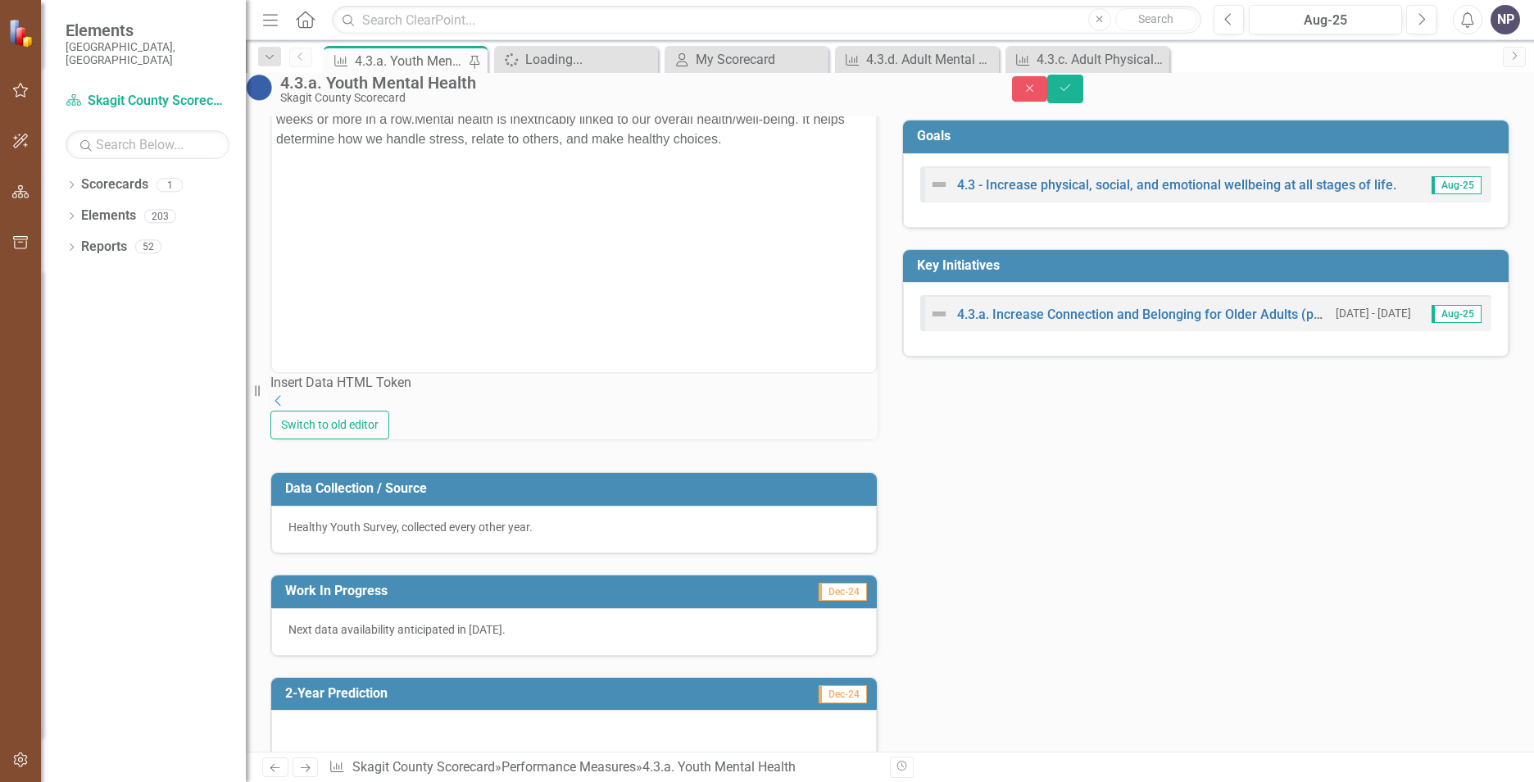
click at [1001, 491] on div "Tags Customer / Stak...der (4) Health, Hou...ety Measure Lead NP [PERSON_NAME] …" at bounding box center [890, 263] width 1264 height 990
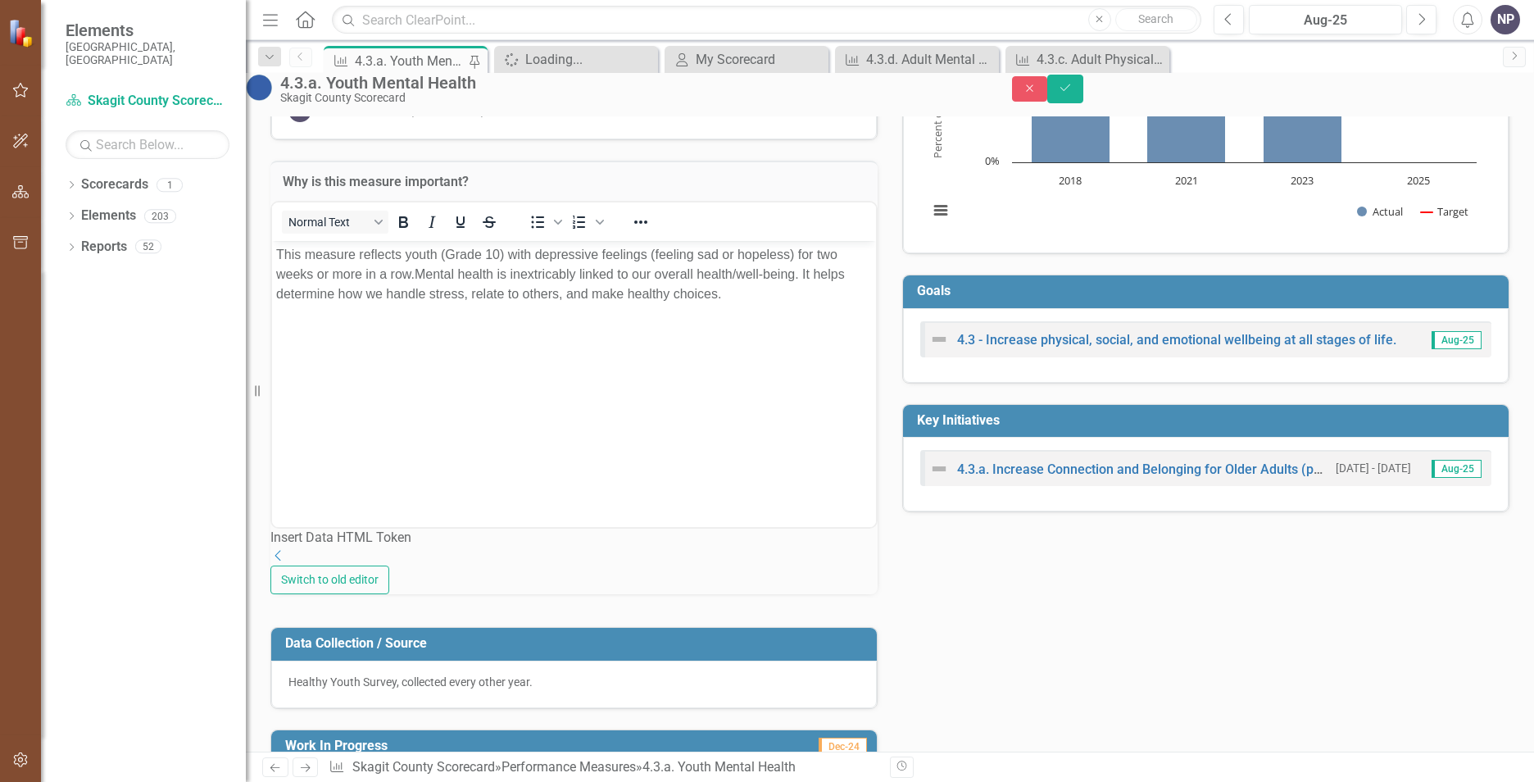
scroll to position [410, 0]
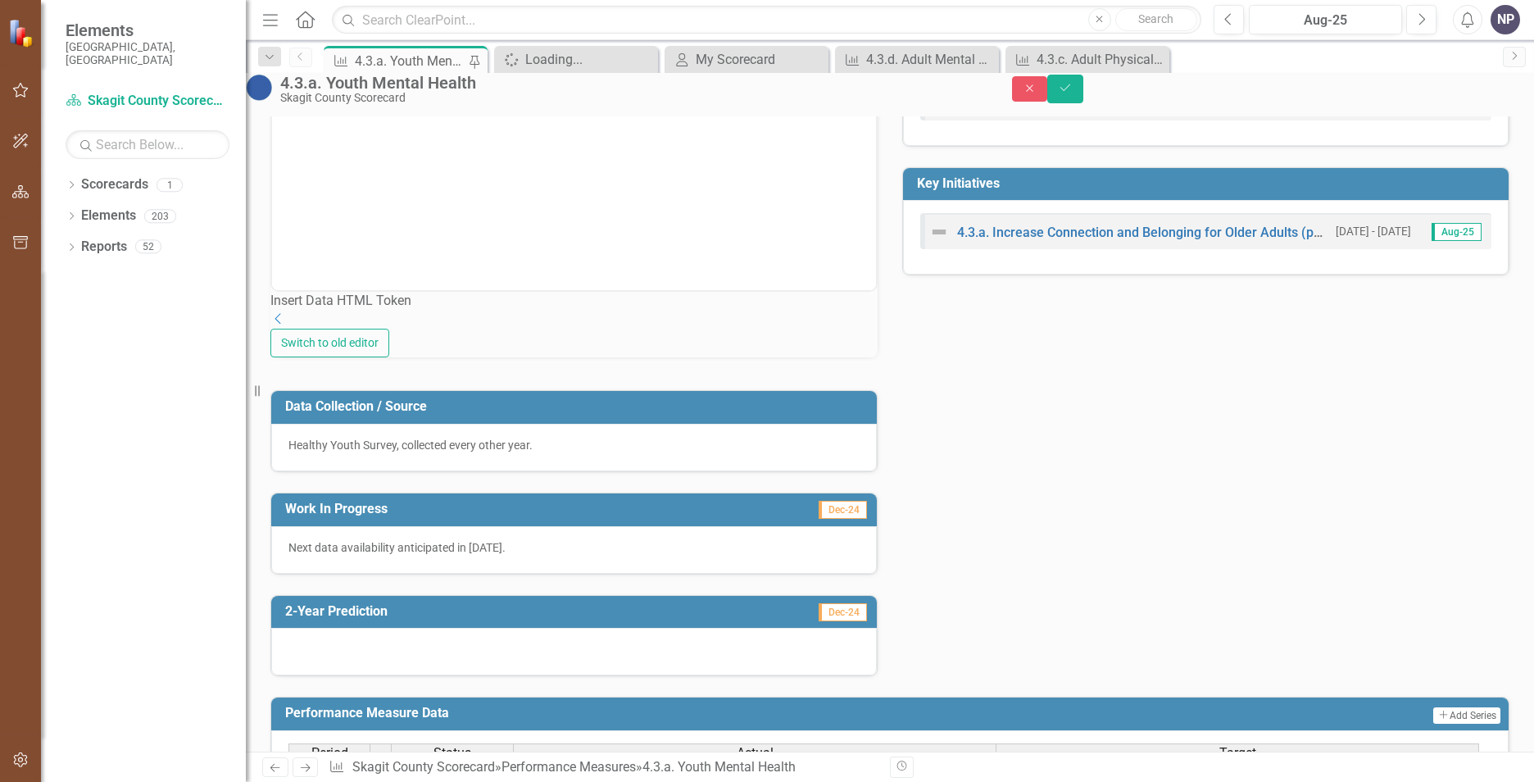
click at [560, 453] on p "Healthy Youth Survey, collected every other year." at bounding box center [574, 445] width 571 height 16
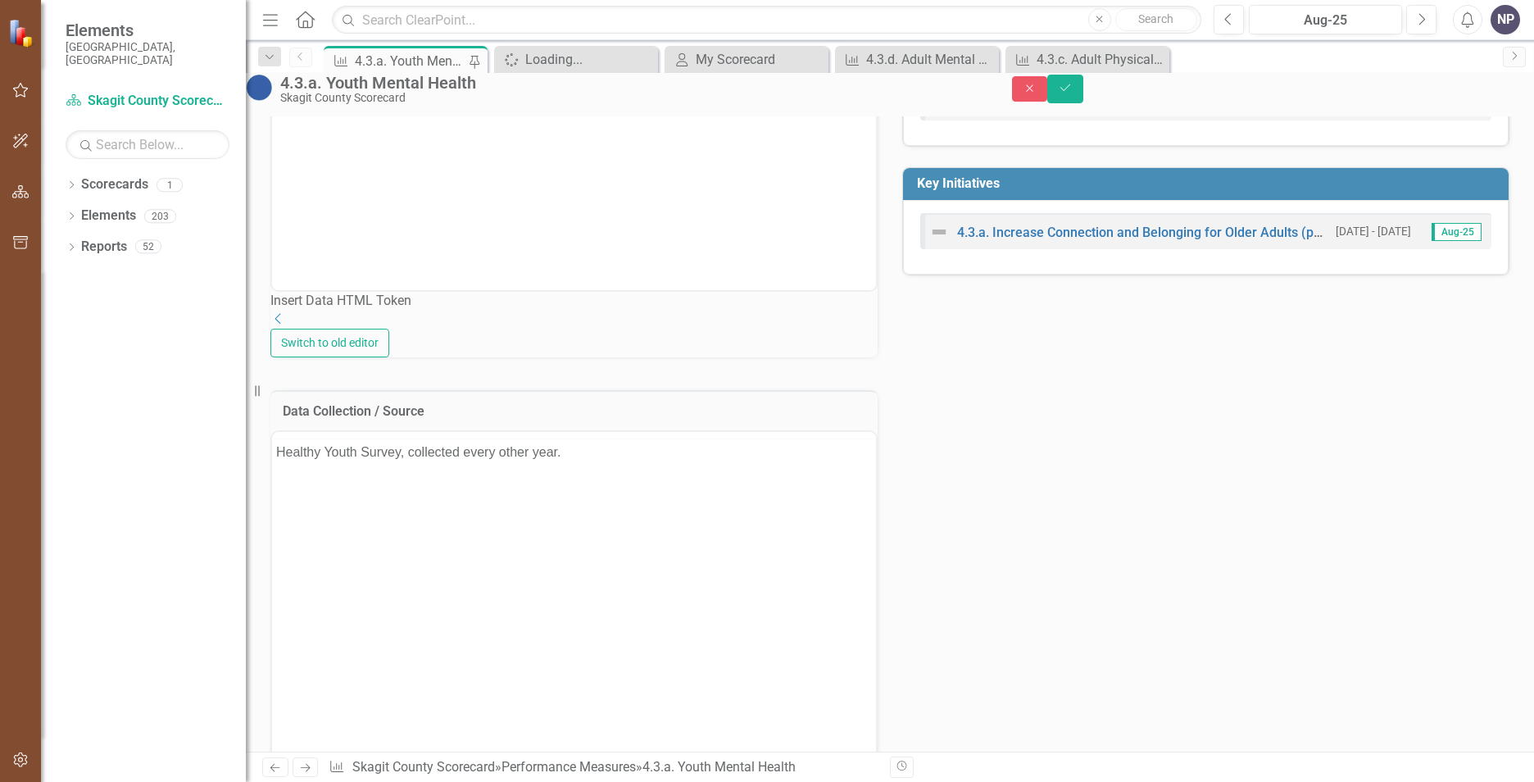
scroll to position [0, 0]
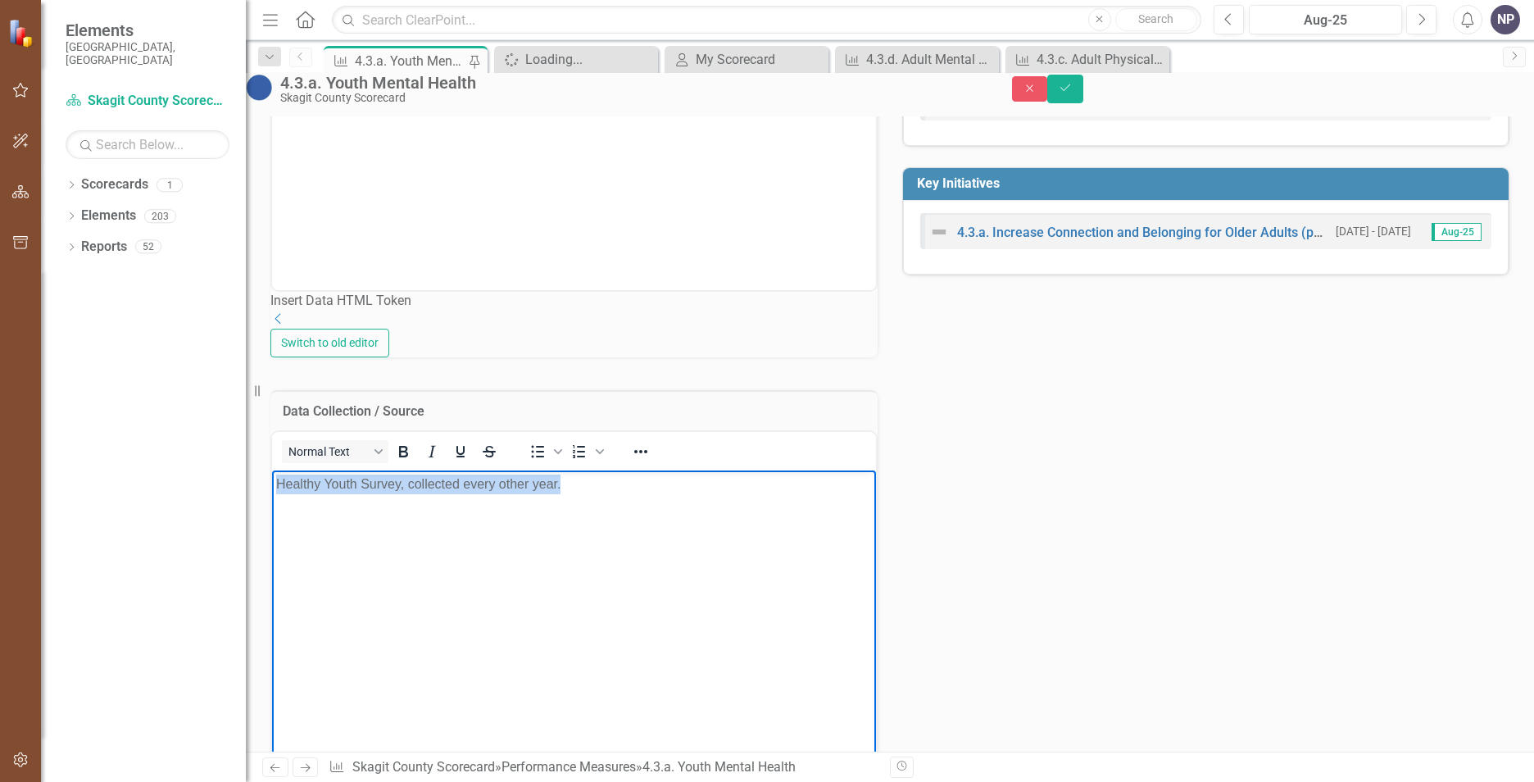
drag, startPoint x: 617, startPoint y: 497, endPoint x: 878, endPoint y: 1007, distance: 573.3
click at [272, 470] on html "Healthy Youth Survey, collected every other year." at bounding box center [574, 593] width 604 height 246
paste body "Rich Text Area. Press ALT-0 for help."
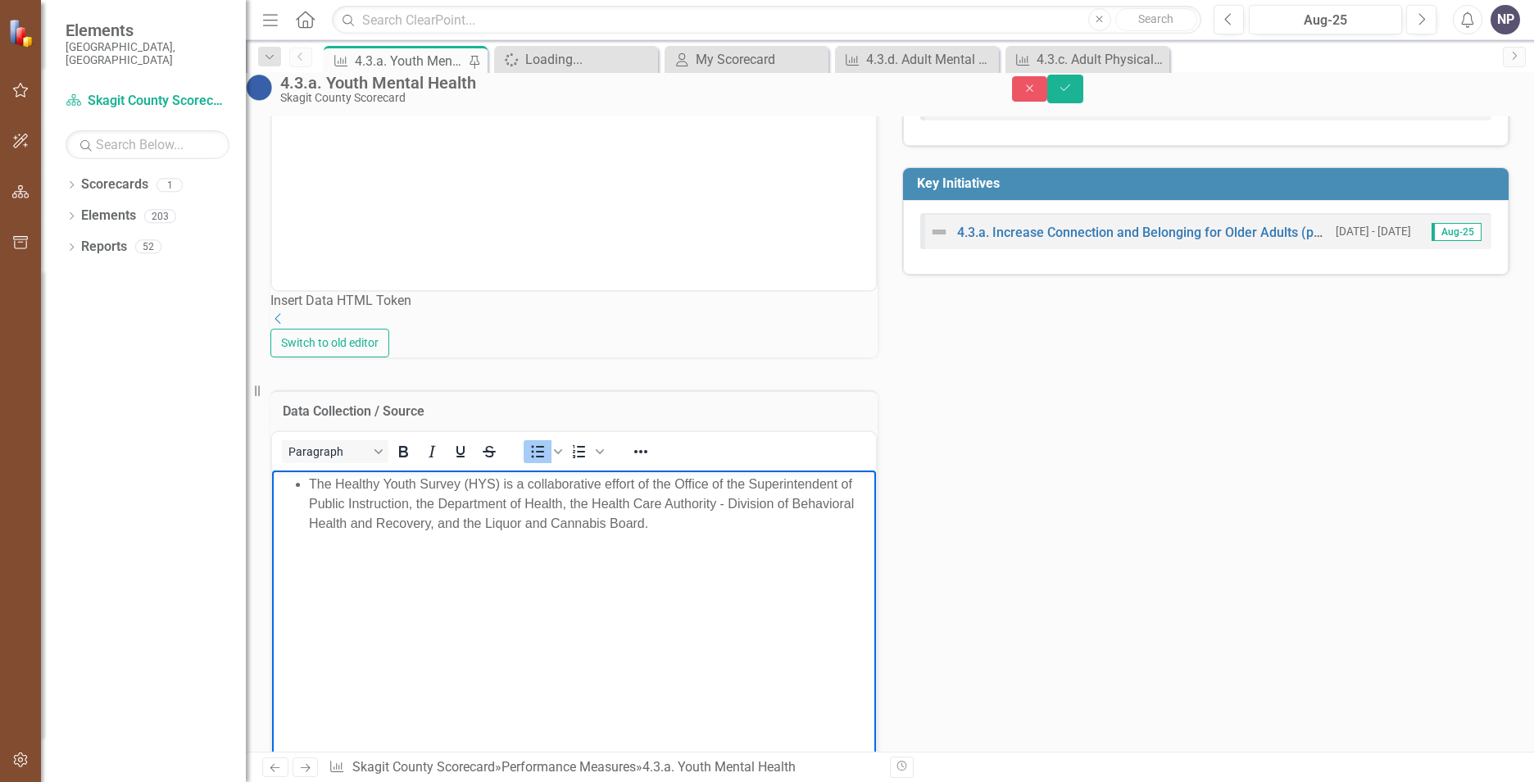
click at [308, 483] on ul "The Healthy Youth Survey (HYS) is a collaborative effort of the Office of the S…" at bounding box center [574, 504] width 596 height 59
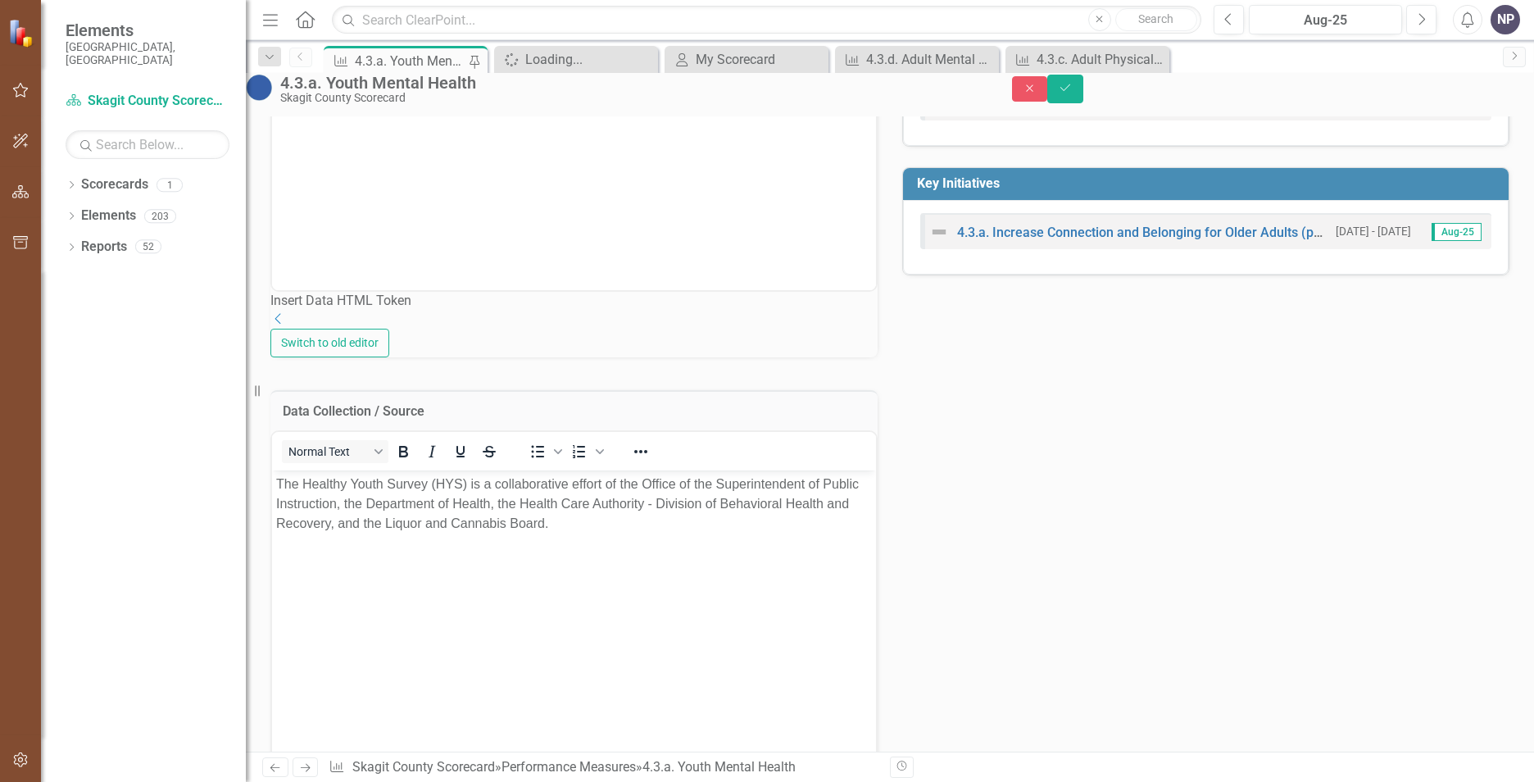
drag, startPoint x: 1275, startPoint y: 565, endPoint x: 1256, endPoint y: 562, distance: 19.0
click at [1214, 564] on div "Tags Customer / Stak...der (4) Health, Hou...ety Measure Lead NP [PERSON_NAME] …" at bounding box center [890, 363] width 1264 height 1355
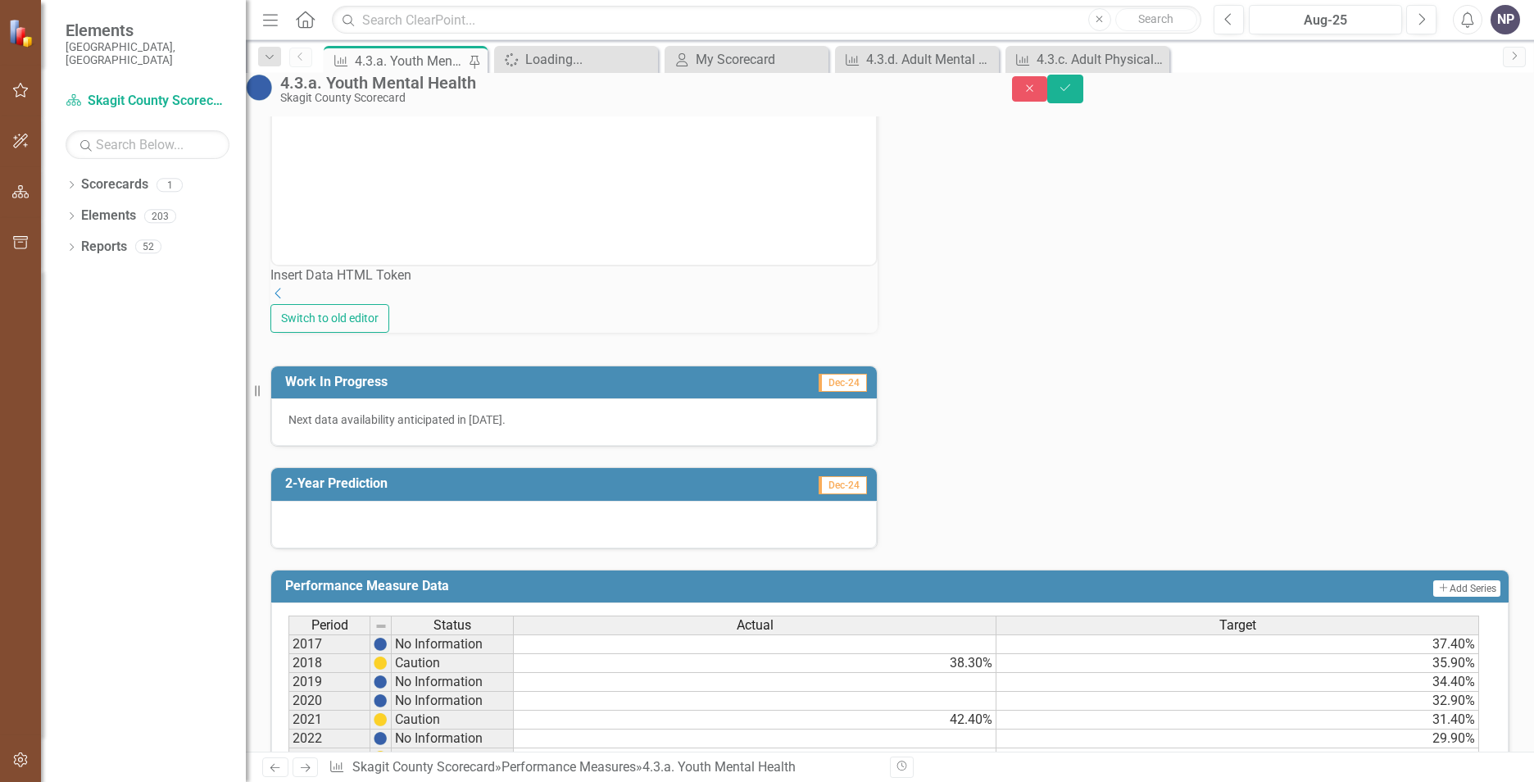
scroll to position [410, 0]
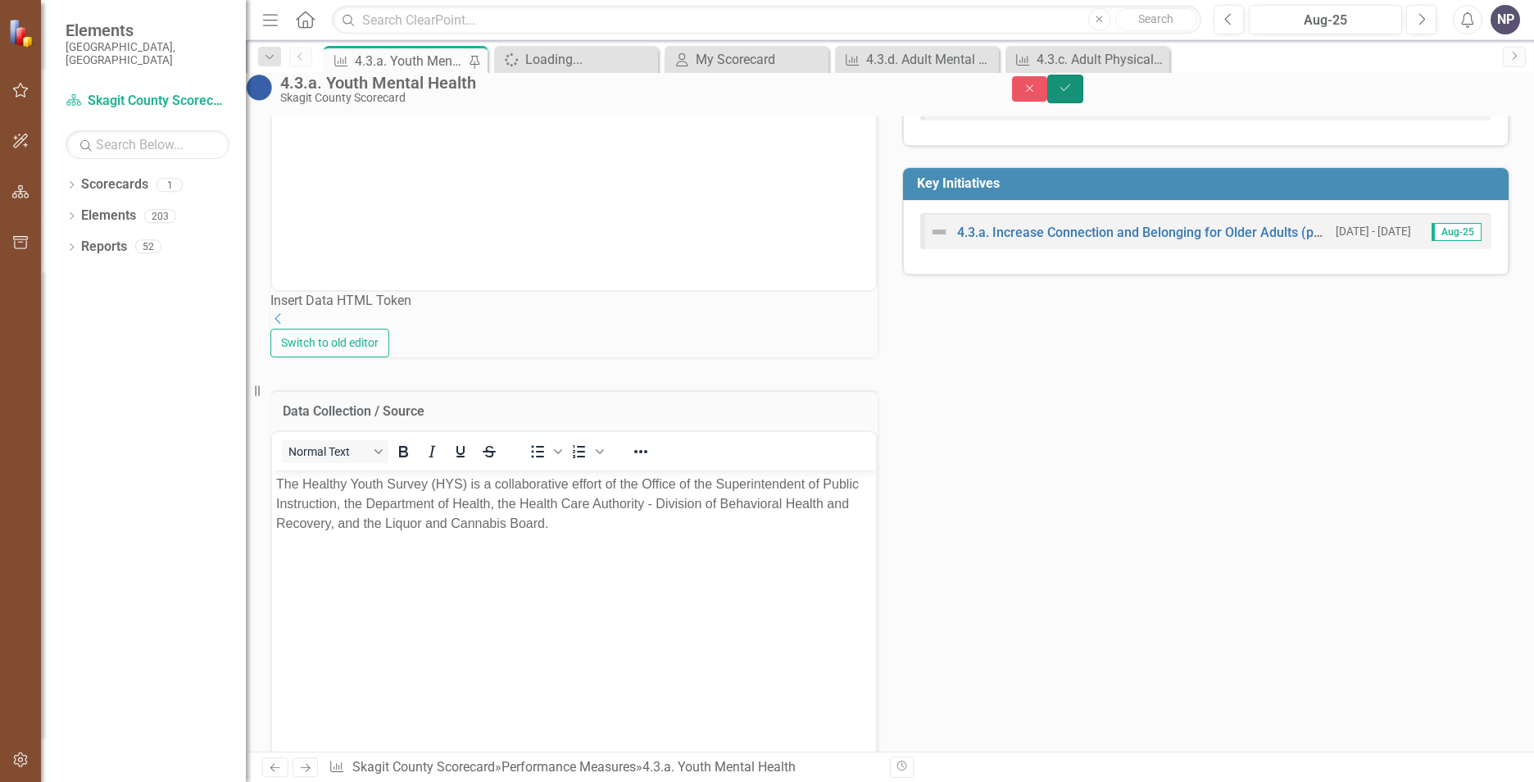
click at [1073, 93] on icon "Save" at bounding box center [1065, 87] width 15 height 11
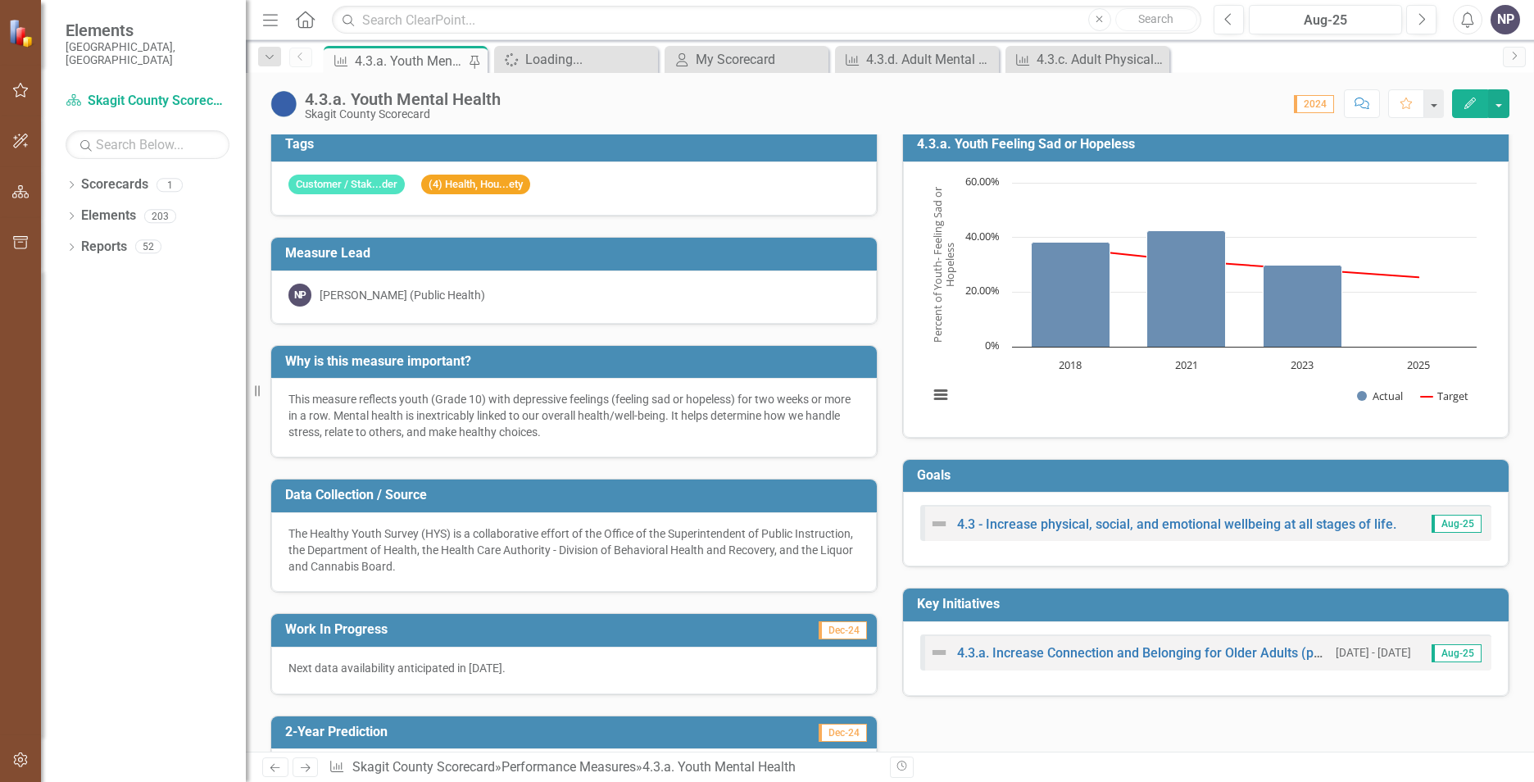
scroll to position [0, 0]
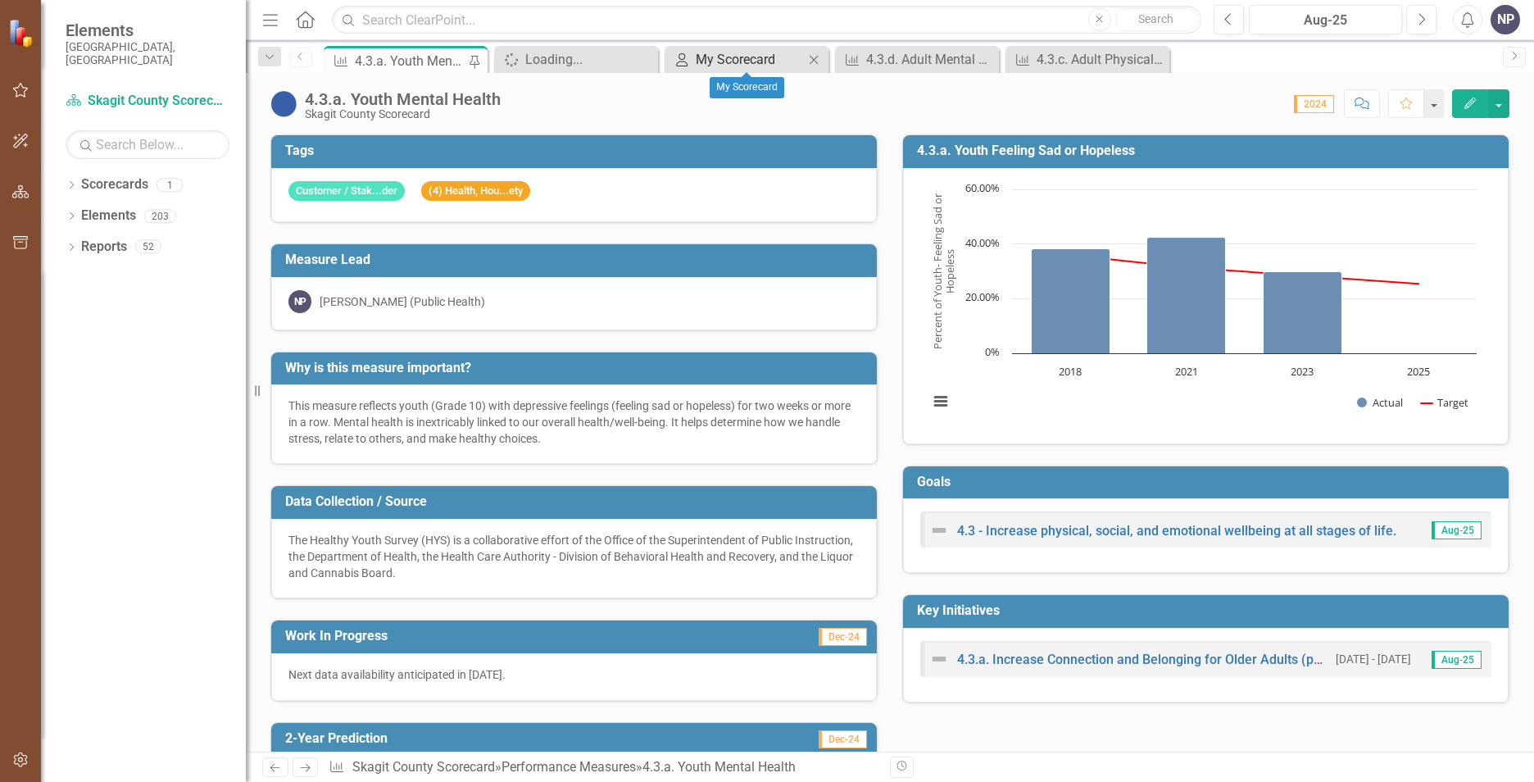
click at [757, 57] on div "My Scorecard" at bounding box center [750, 59] width 108 height 20
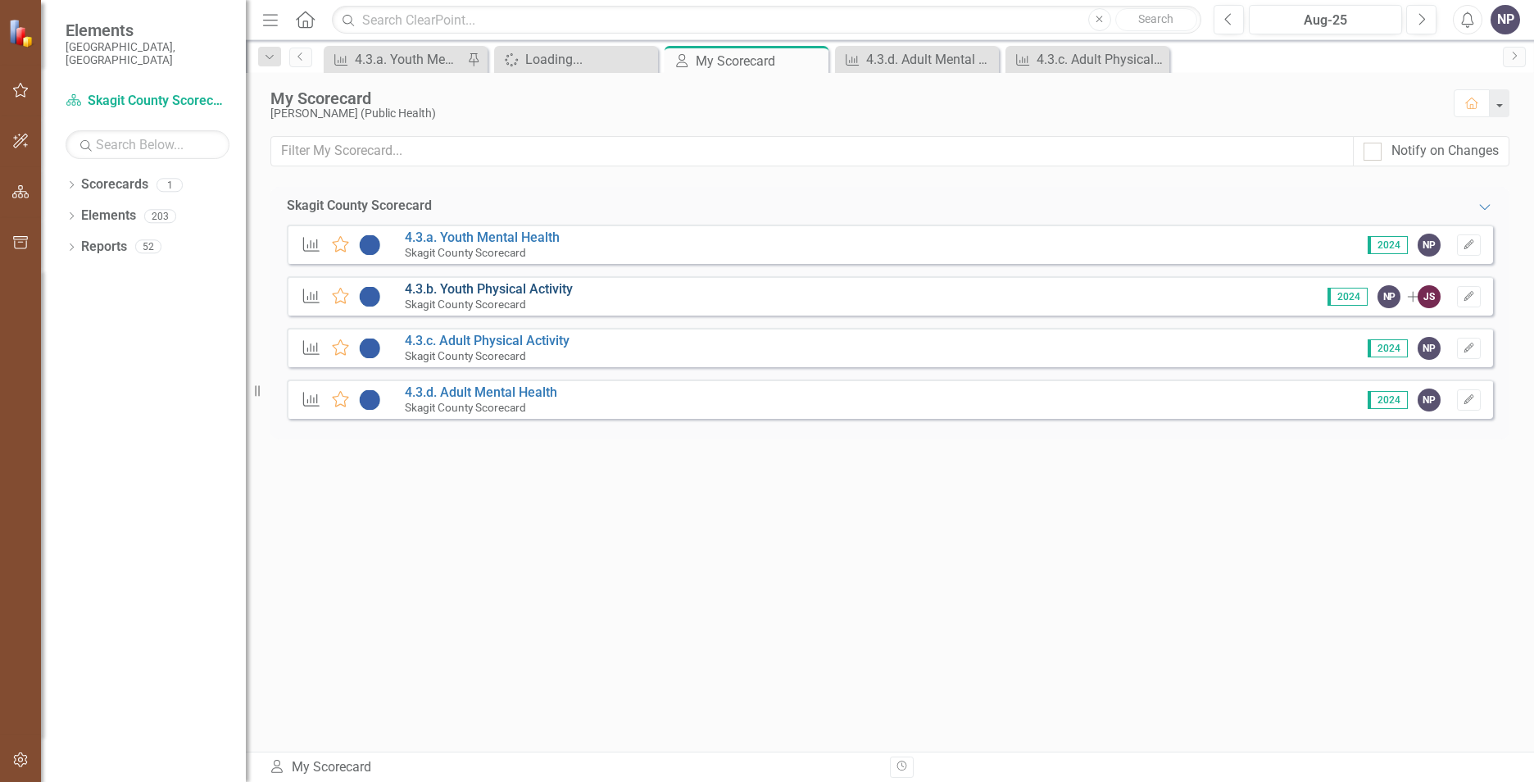
click at [539, 284] on link "4.3.b. Youth Physical Activity" at bounding box center [489, 289] width 168 height 16
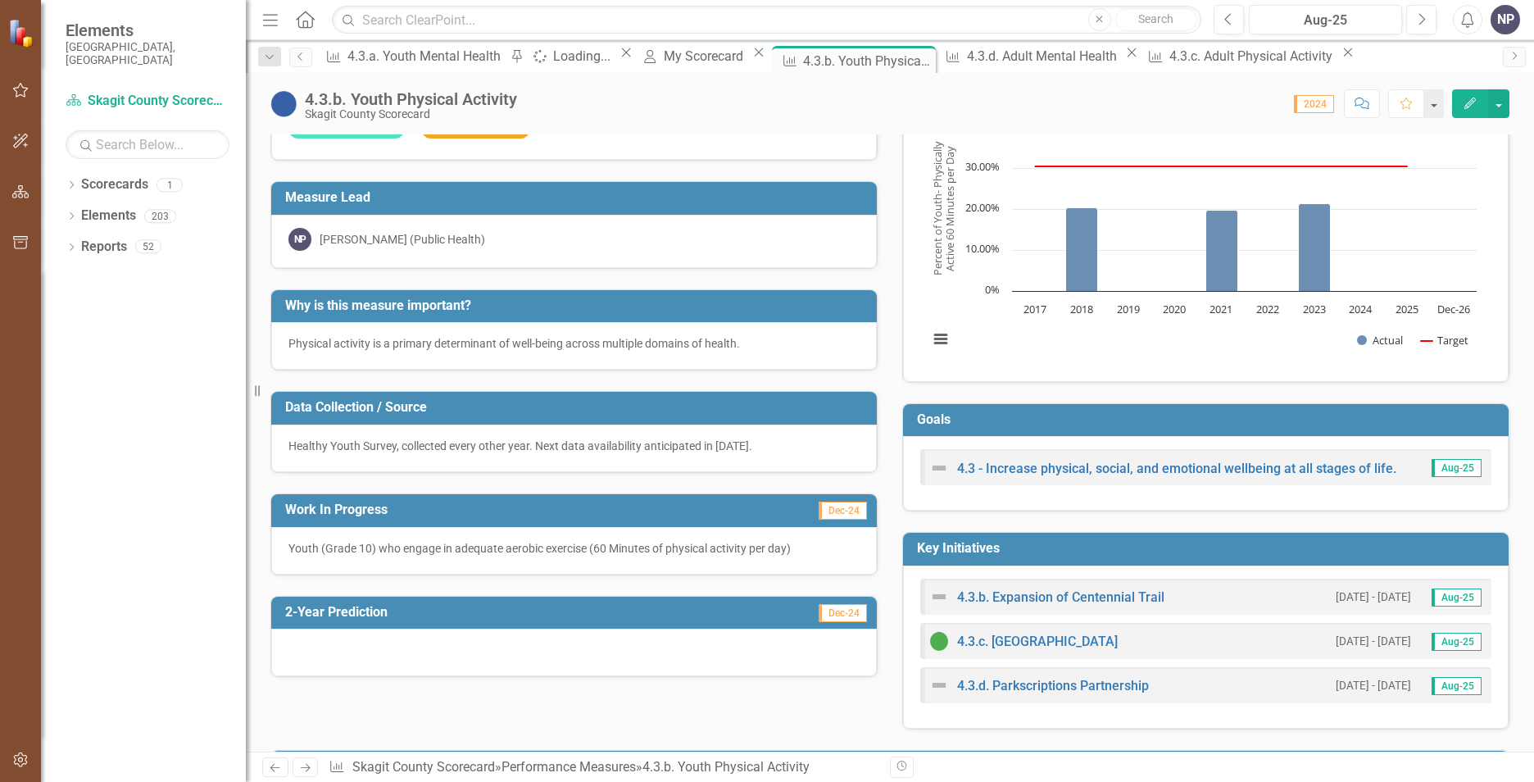
scroll to position [164, 0]
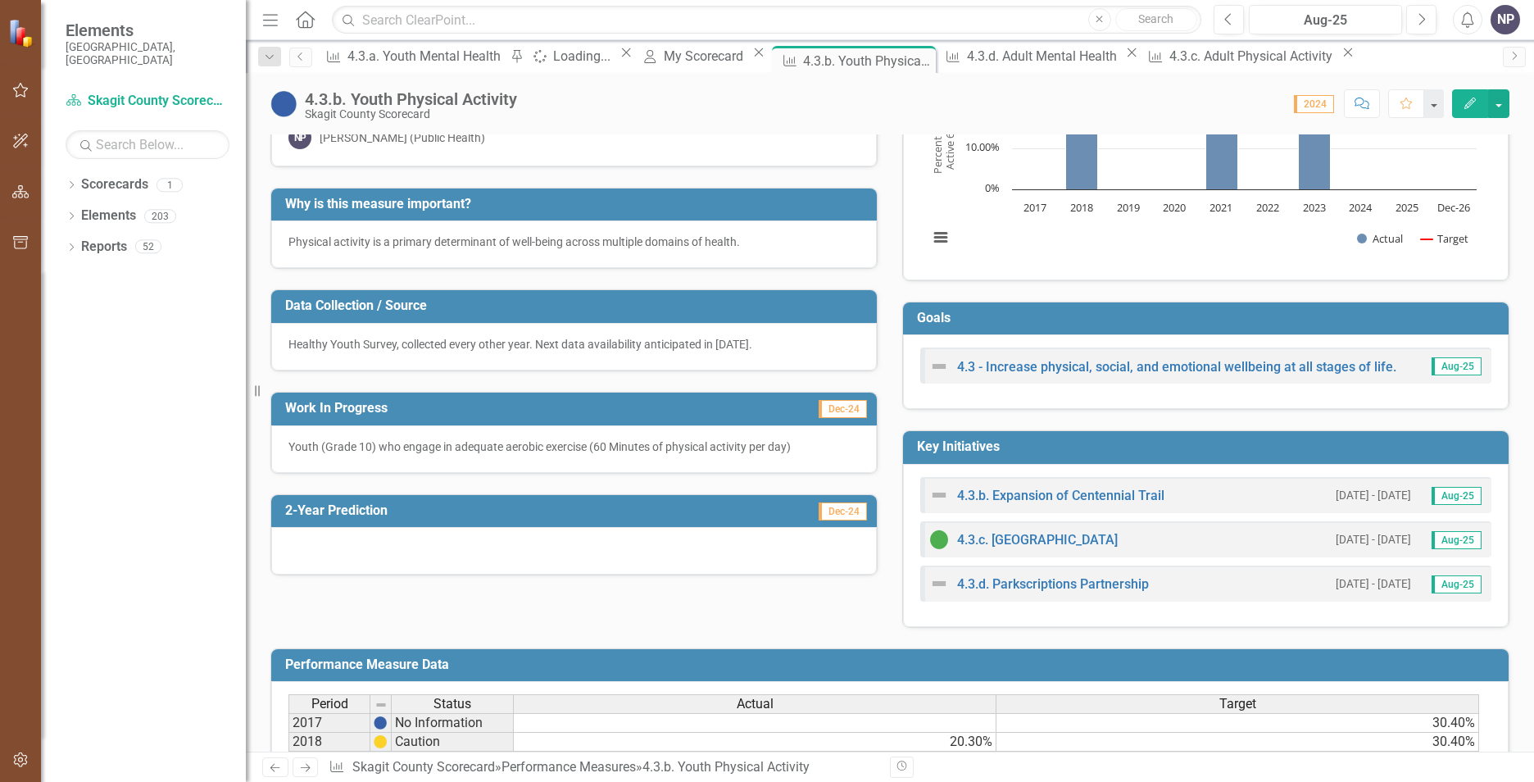
click at [516, 313] on h3 "Data Collection / Source" at bounding box center [577, 305] width 584 height 15
click at [516, 315] on td "Data Collection / Source" at bounding box center [577, 307] width 584 height 27
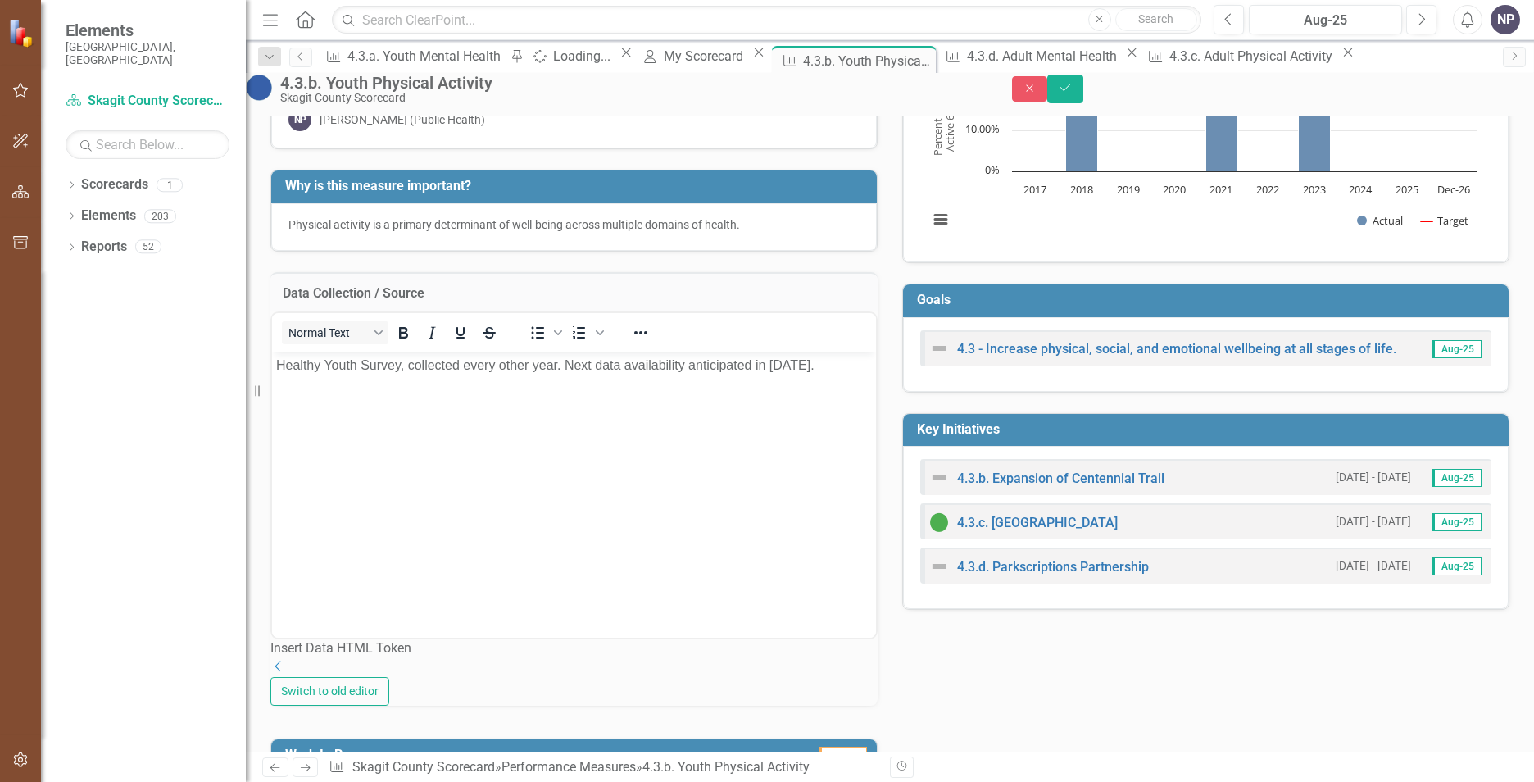
scroll to position [0, 0]
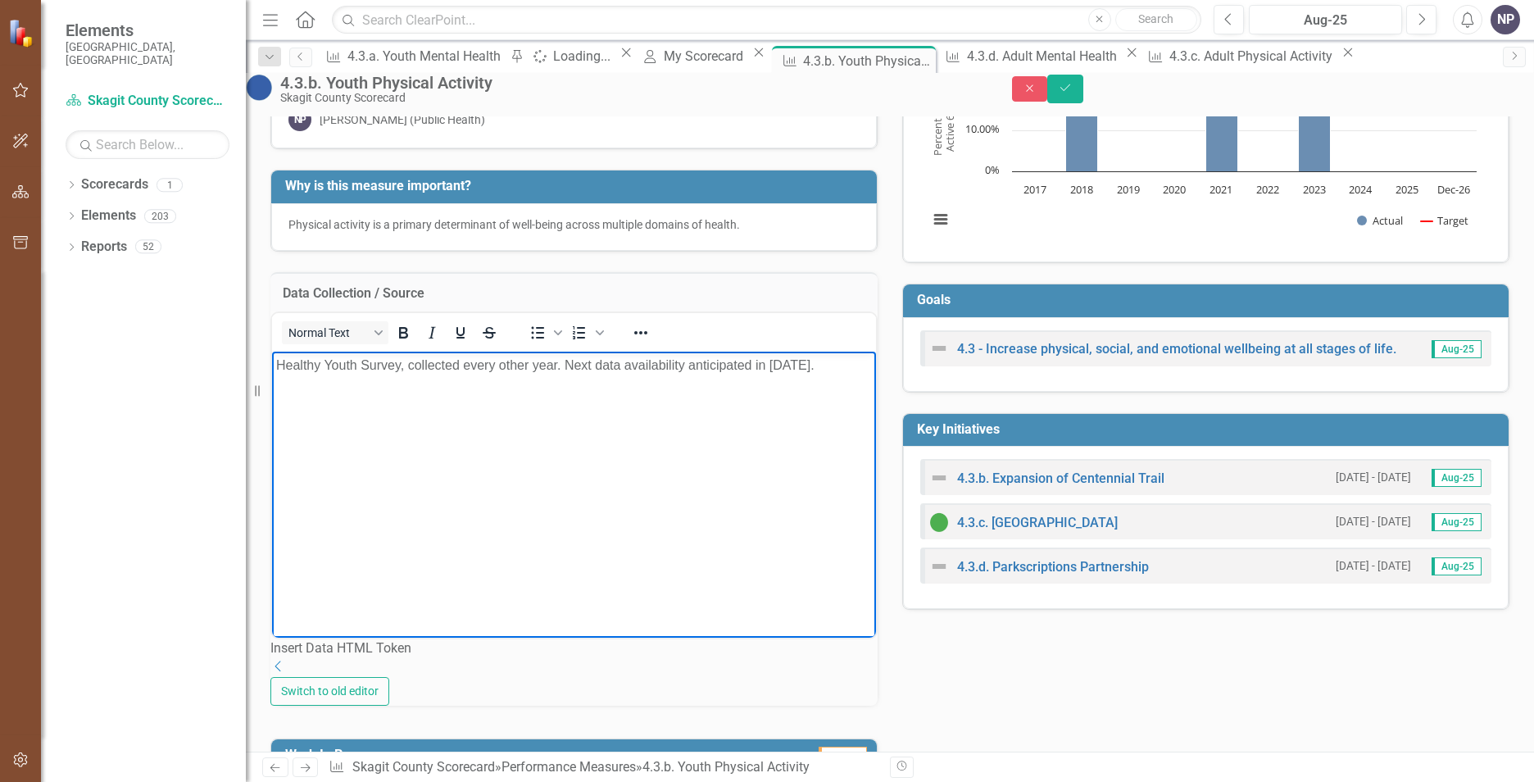
click at [484, 417] on body "Healthy Youth Survey, collected every other year. Next data availability antici…" at bounding box center [574, 475] width 604 height 246
click at [279, 362] on p "Healthy Youth Survey, collected every other year. Next data availability antici…" at bounding box center [574, 366] width 596 height 20
paste body "Rich Text Area. Press ALT-0 for help."
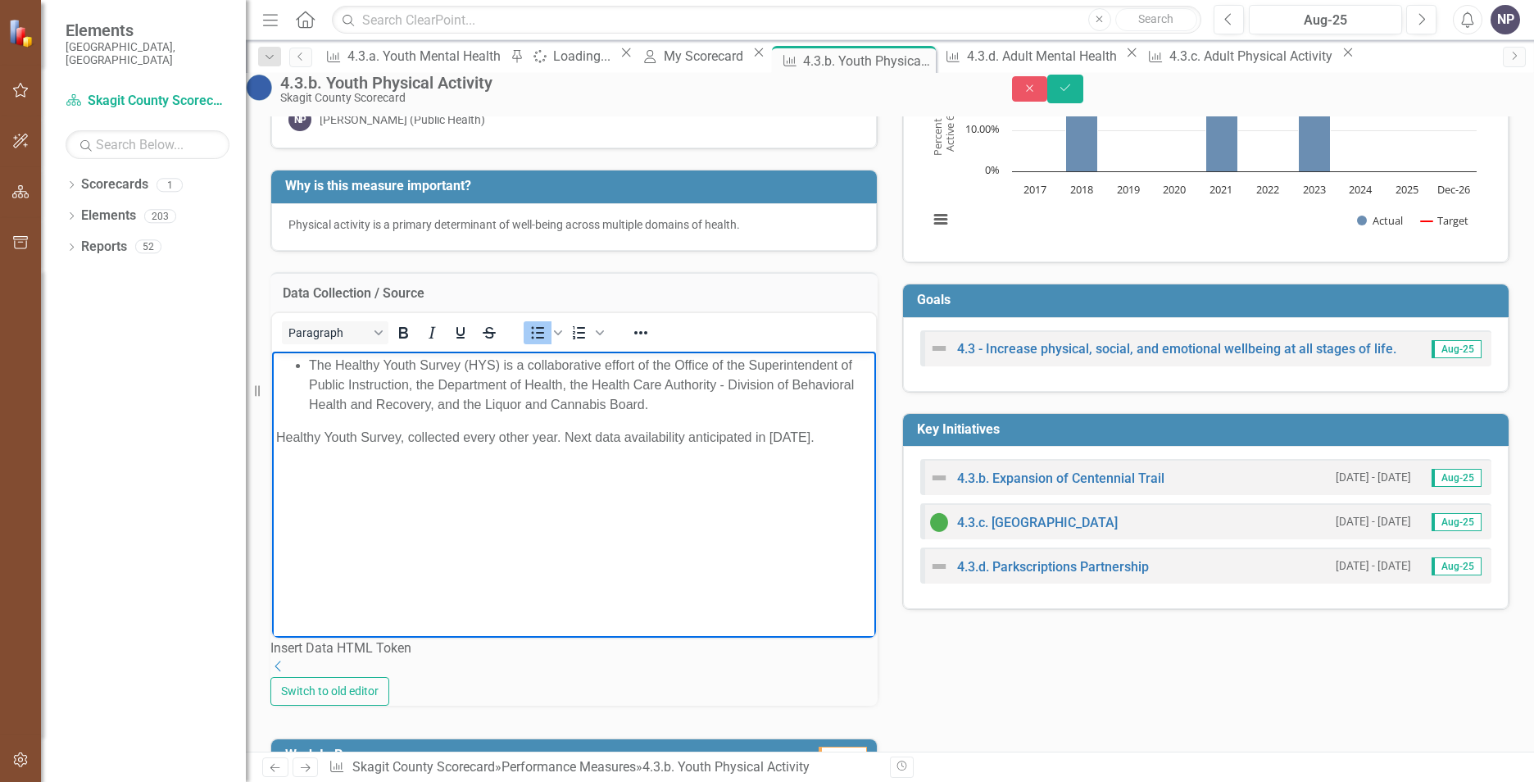
click at [310, 359] on li "The Healthy Youth Survey (HYS) is a collaborative effort of the Office of the S…" at bounding box center [590, 385] width 563 height 59
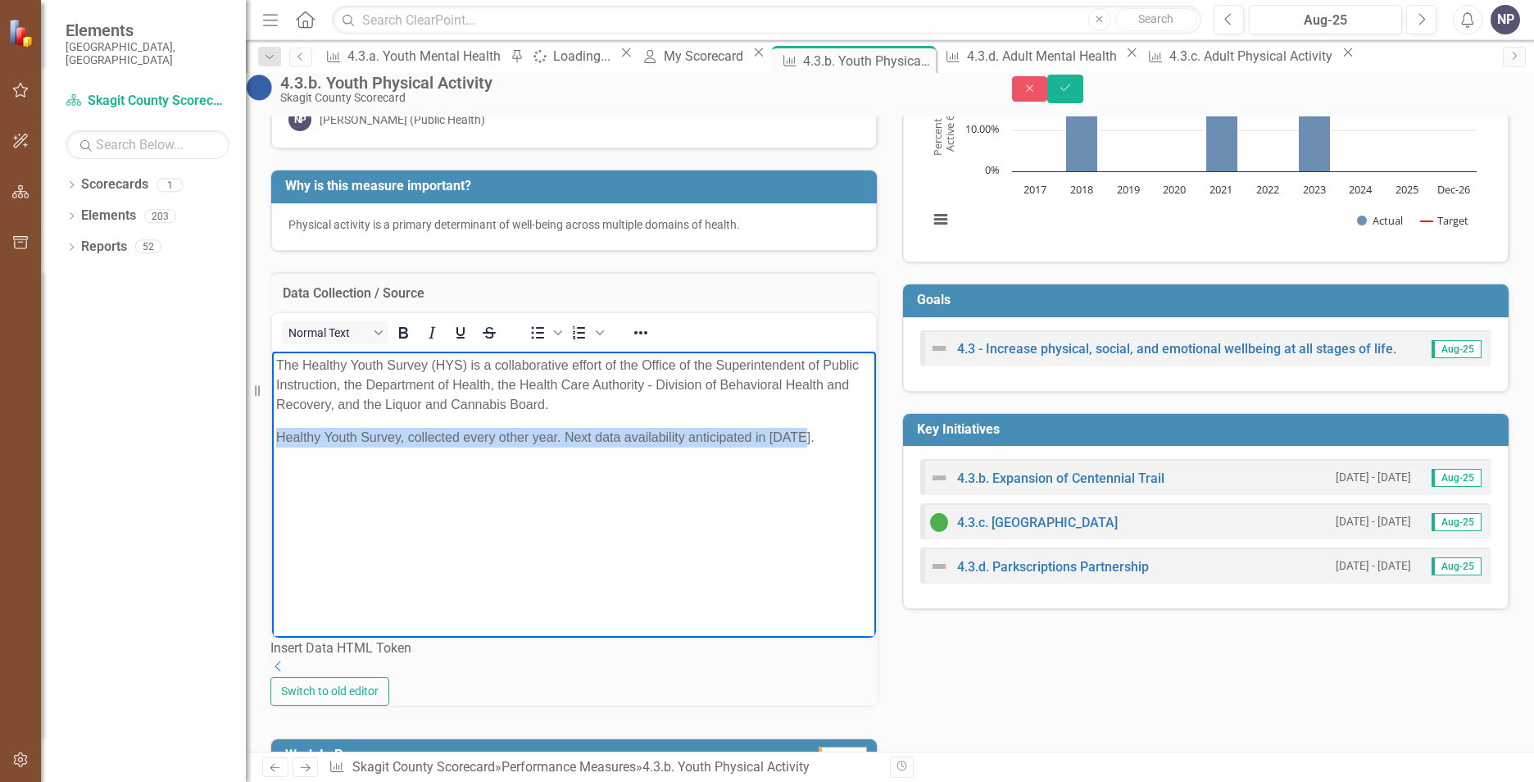
drag, startPoint x: 807, startPoint y: 443, endPoint x: 260, endPoint y: 424, distance: 547.0
click at [272, 424] on html "The Healthy Youth Survey (HYS) is a collaborative effort of the Office of the S…" at bounding box center [574, 475] width 604 height 246
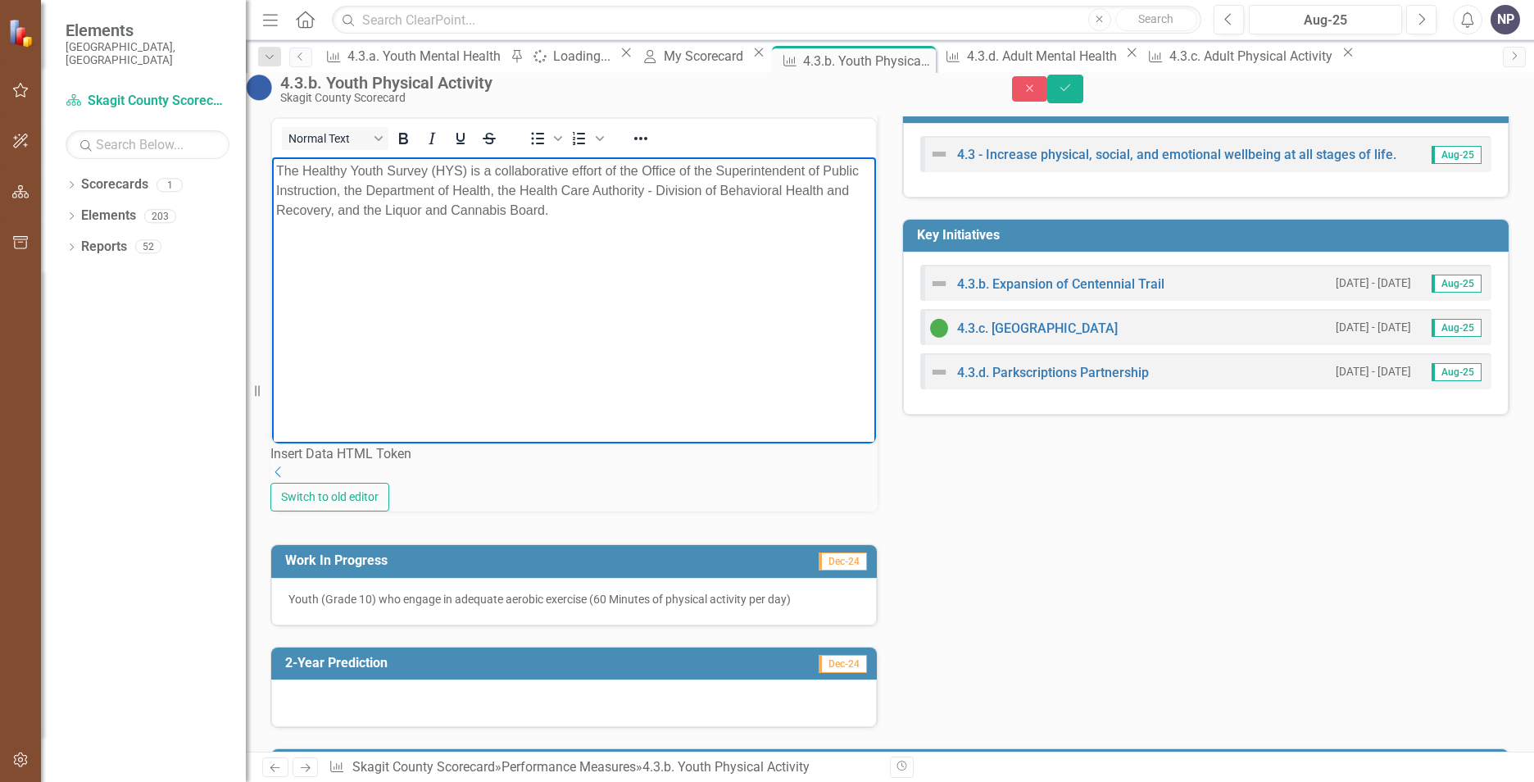
scroll to position [410, 0]
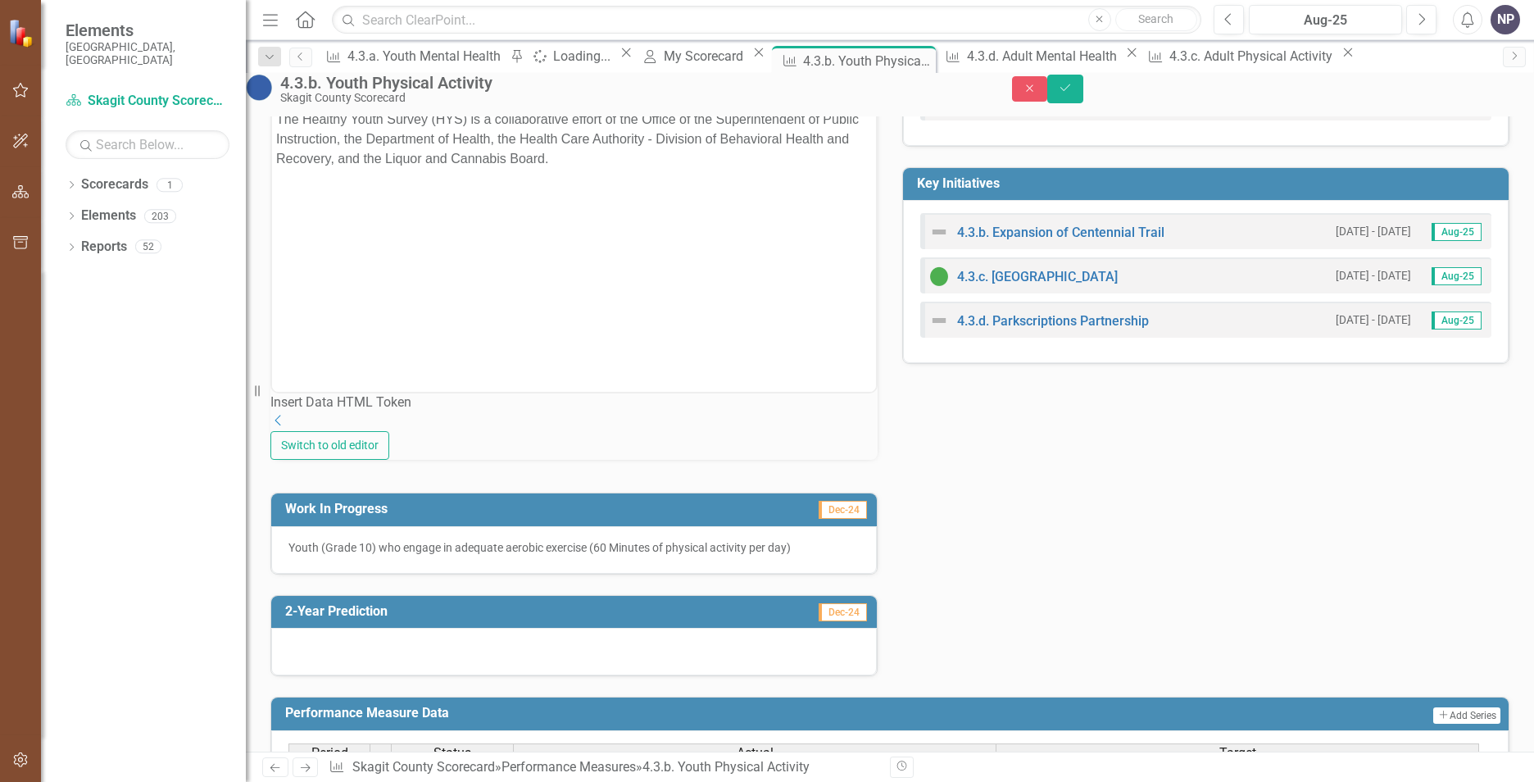
click at [741, 556] on p "Youth (Grade 10) who engage in adequate aerobic exercise (60 Minutes of physica…" at bounding box center [574, 547] width 571 height 16
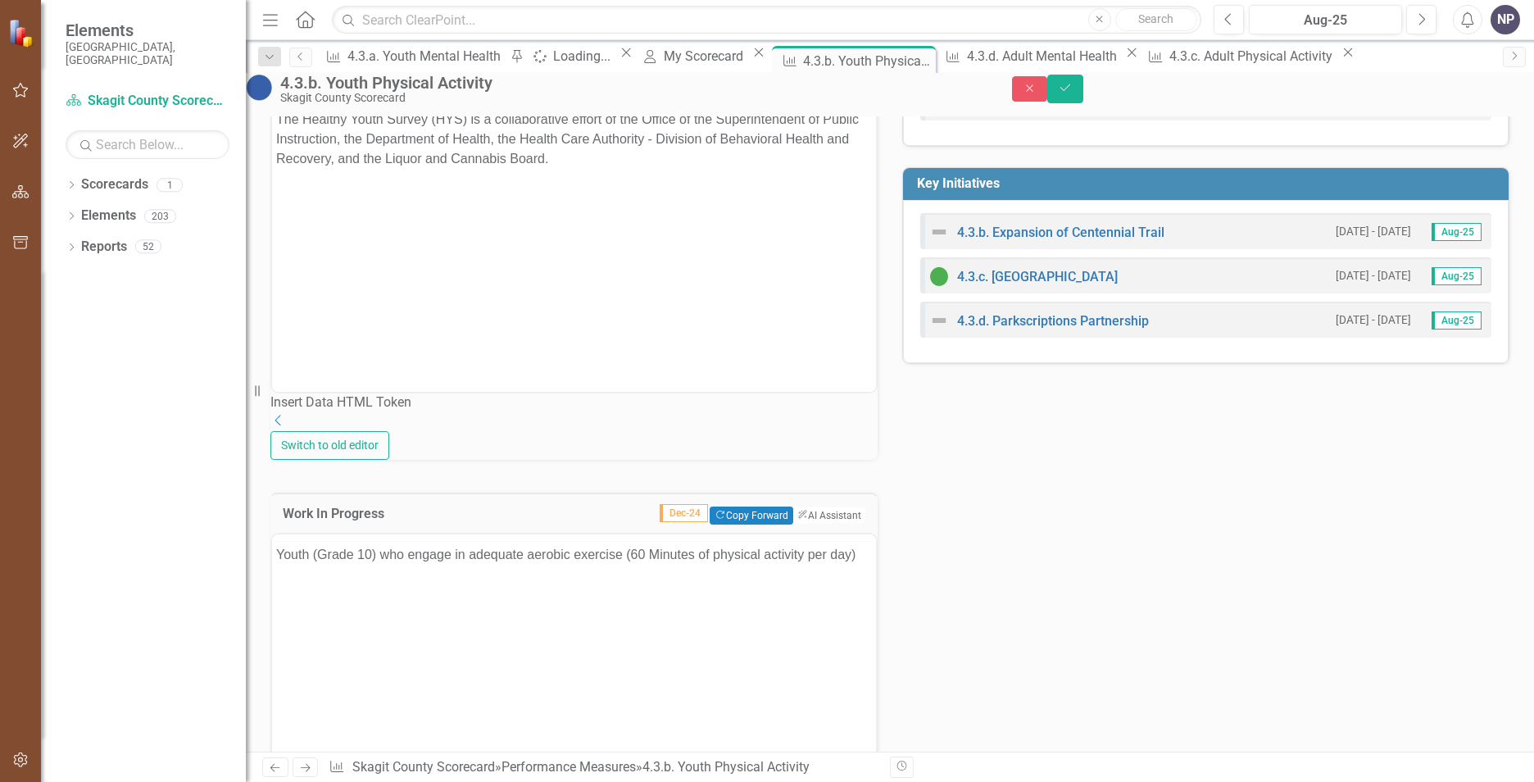
scroll to position [0, 0]
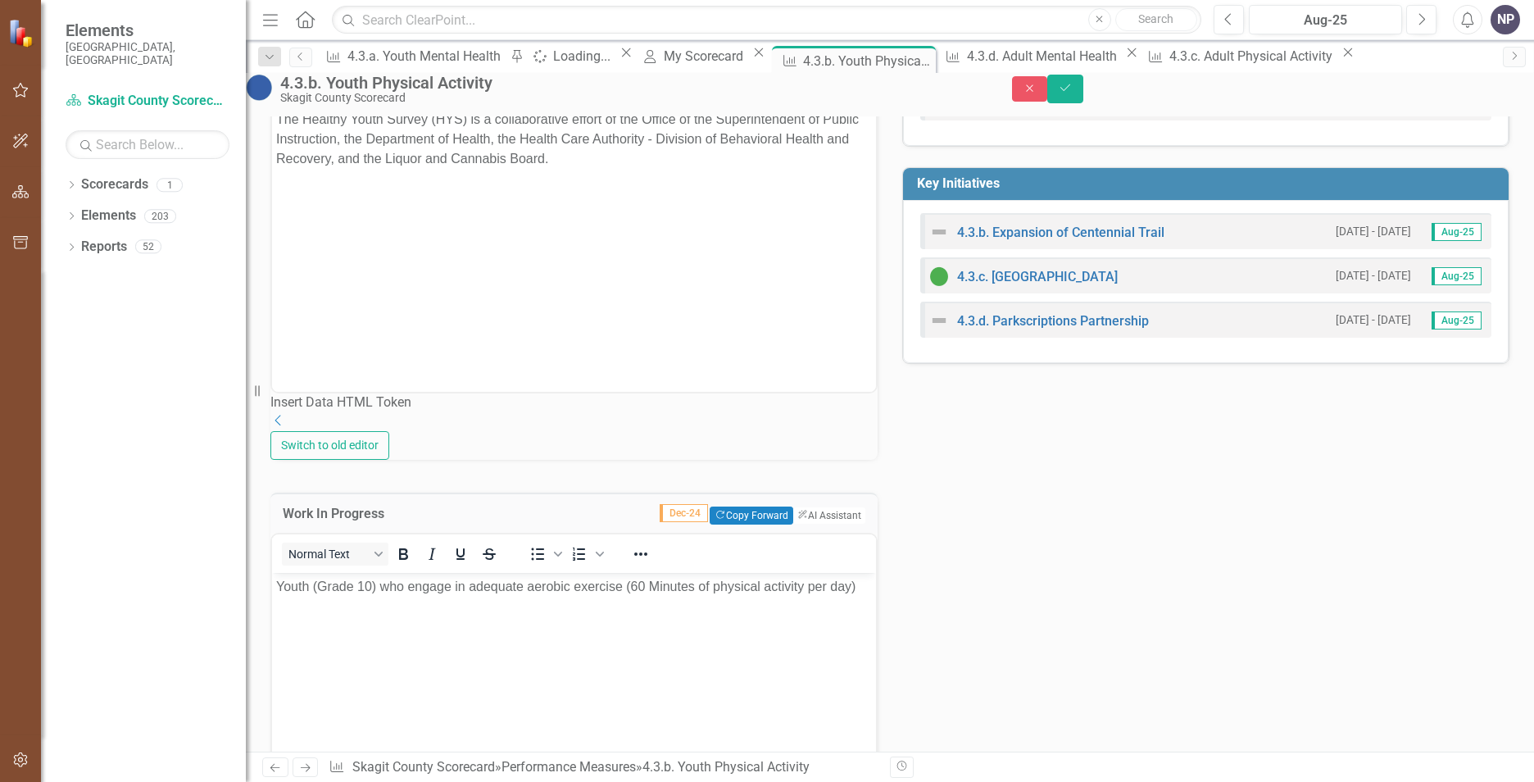
click at [279, 582] on p "Youth (Grade 10) who engage in adequate aerobic exercise (60 Minutes of physica…" at bounding box center [574, 586] width 596 height 20
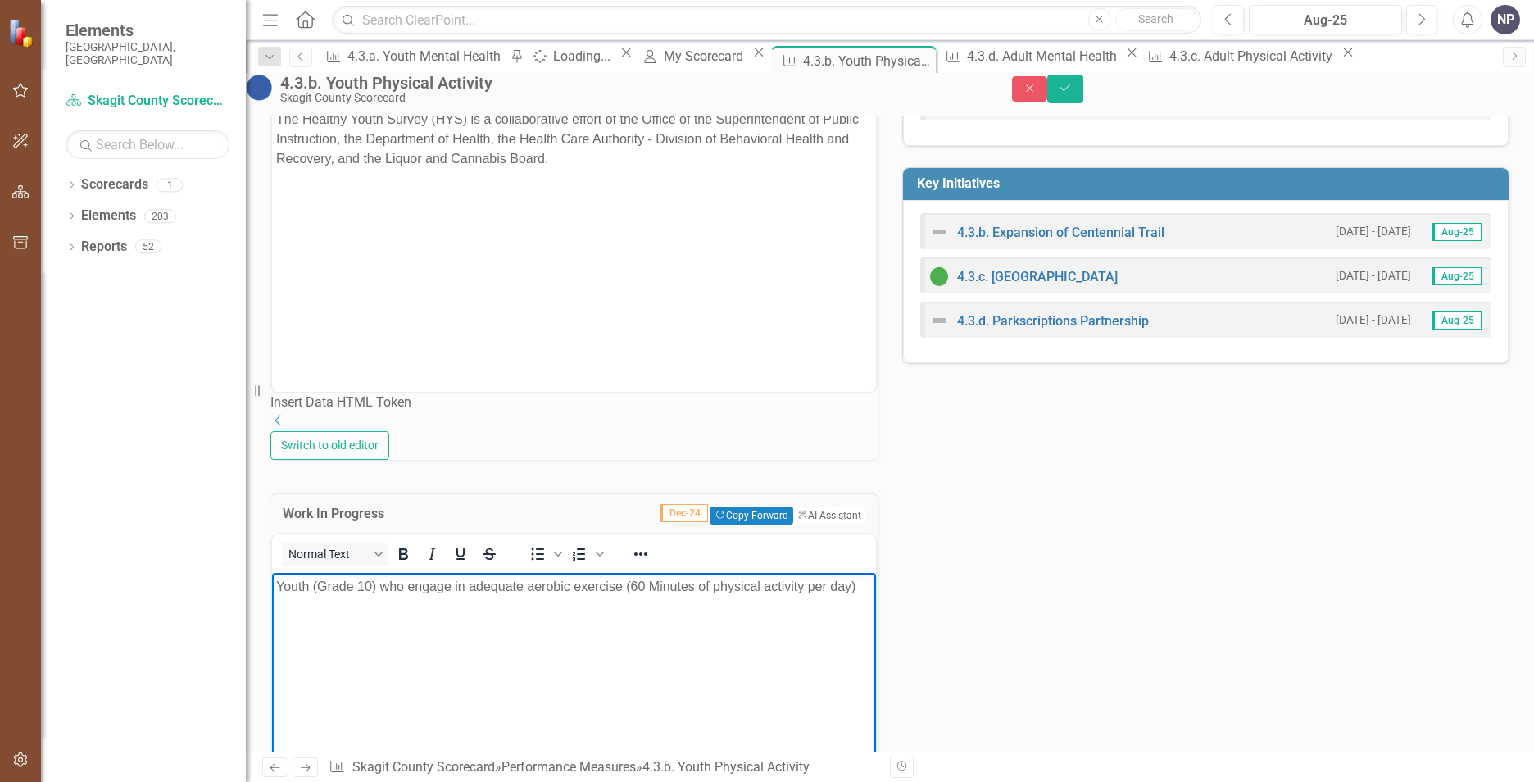
paste body "Rich Text Area. Press ALT-0 for help."
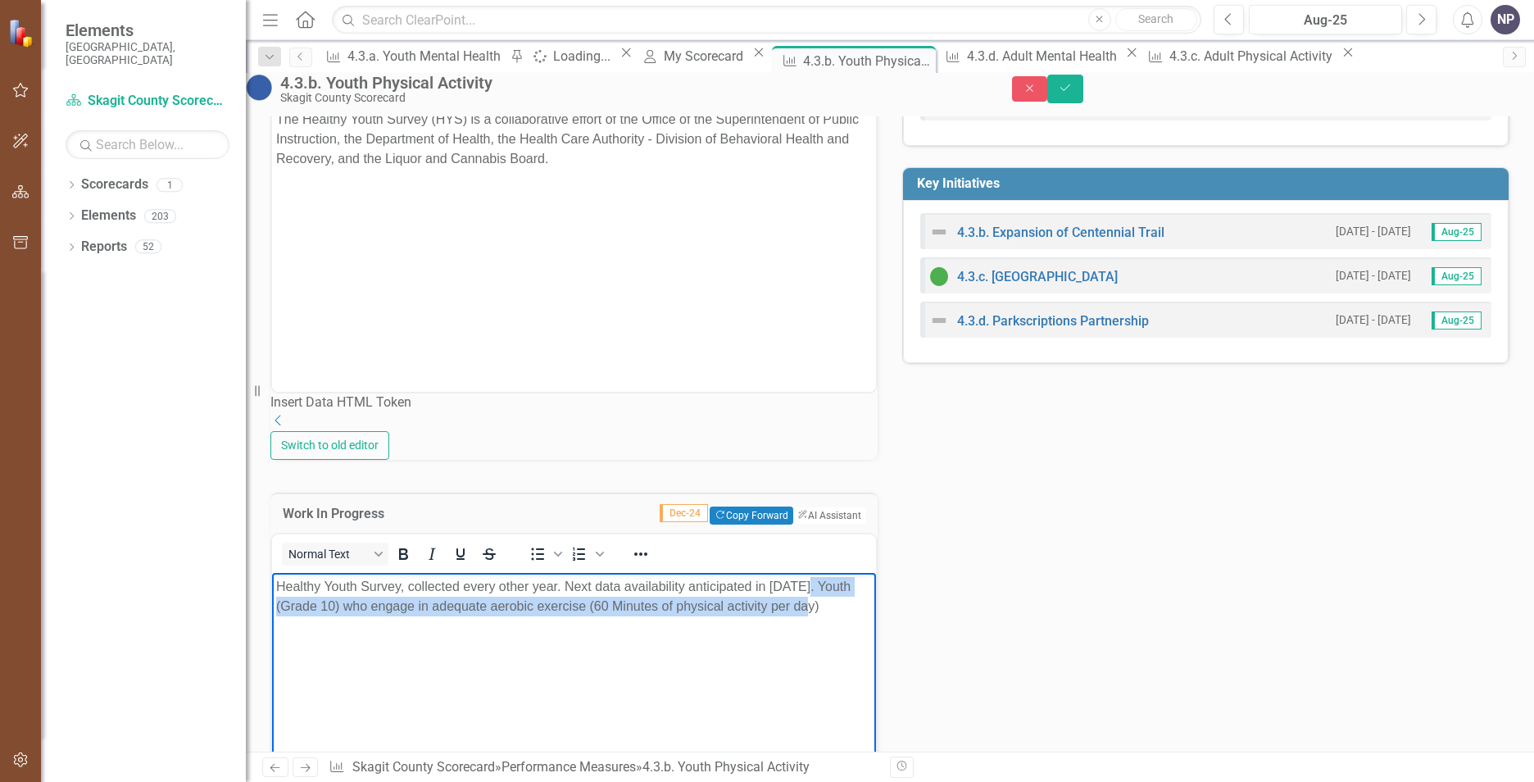
drag, startPoint x: 369, startPoint y: 617, endPoint x: 278, endPoint y: 607, distance: 91.6
click at [278, 607] on p "Healthy Youth Survey, collected every other year. Next data availability antici…" at bounding box center [574, 595] width 596 height 39
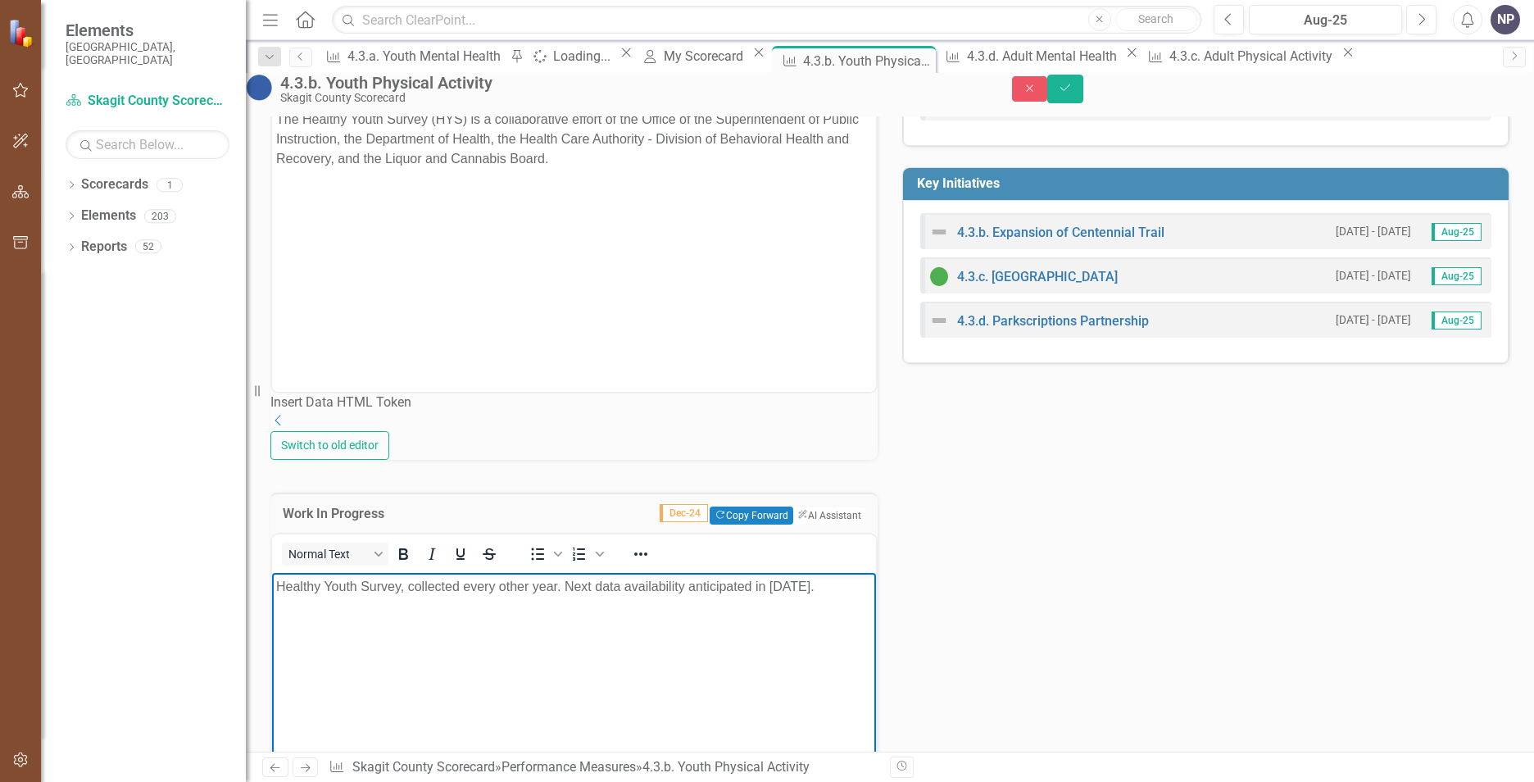
click at [961, 570] on div "Tags Customer / Stak...der (4) Health, Hou...ety Measure Lead NP [PERSON_NAME] …" at bounding box center [890, 344] width 1264 height 1317
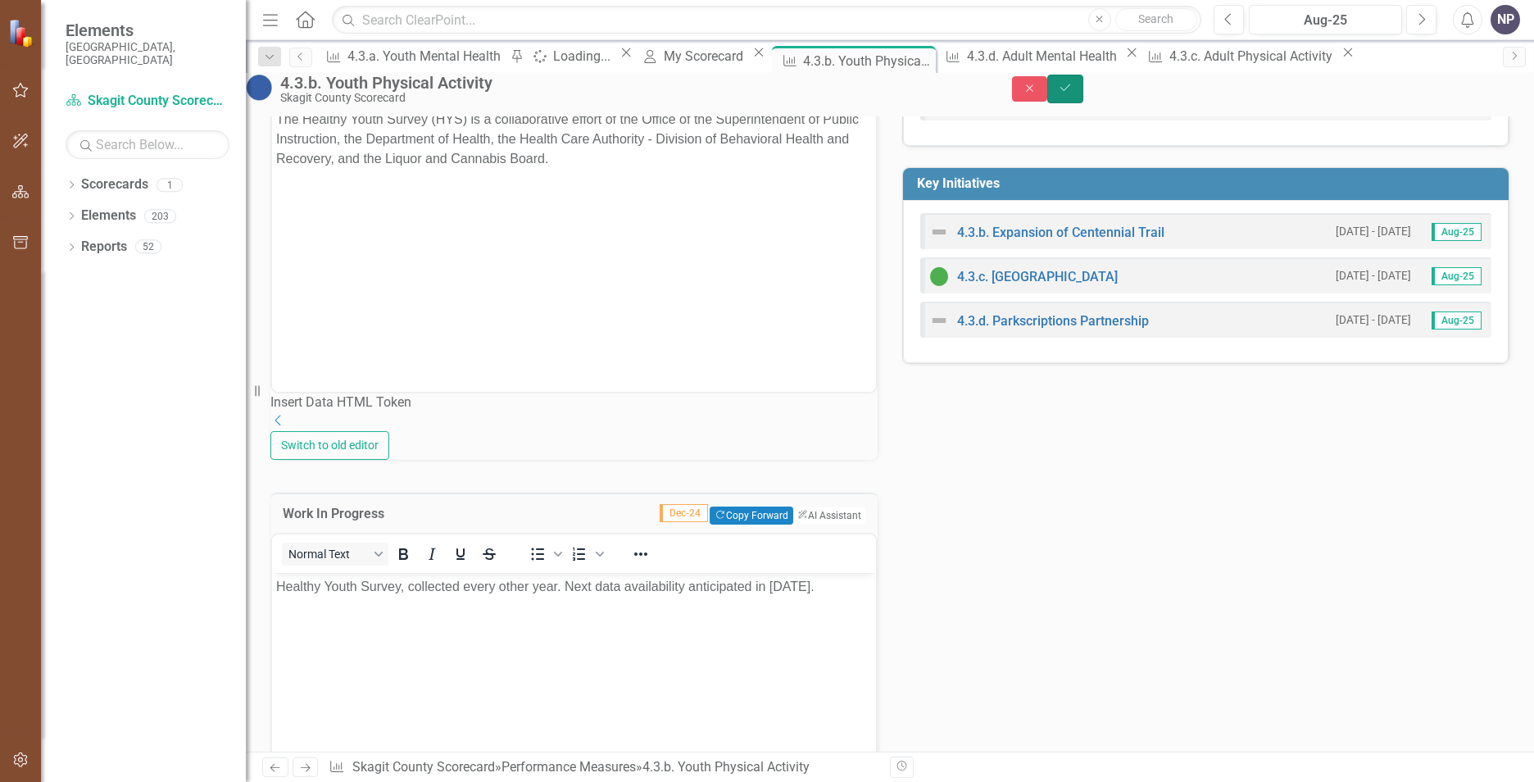
click at [1084, 89] on button "Save" at bounding box center [1065, 89] width 36 height 29
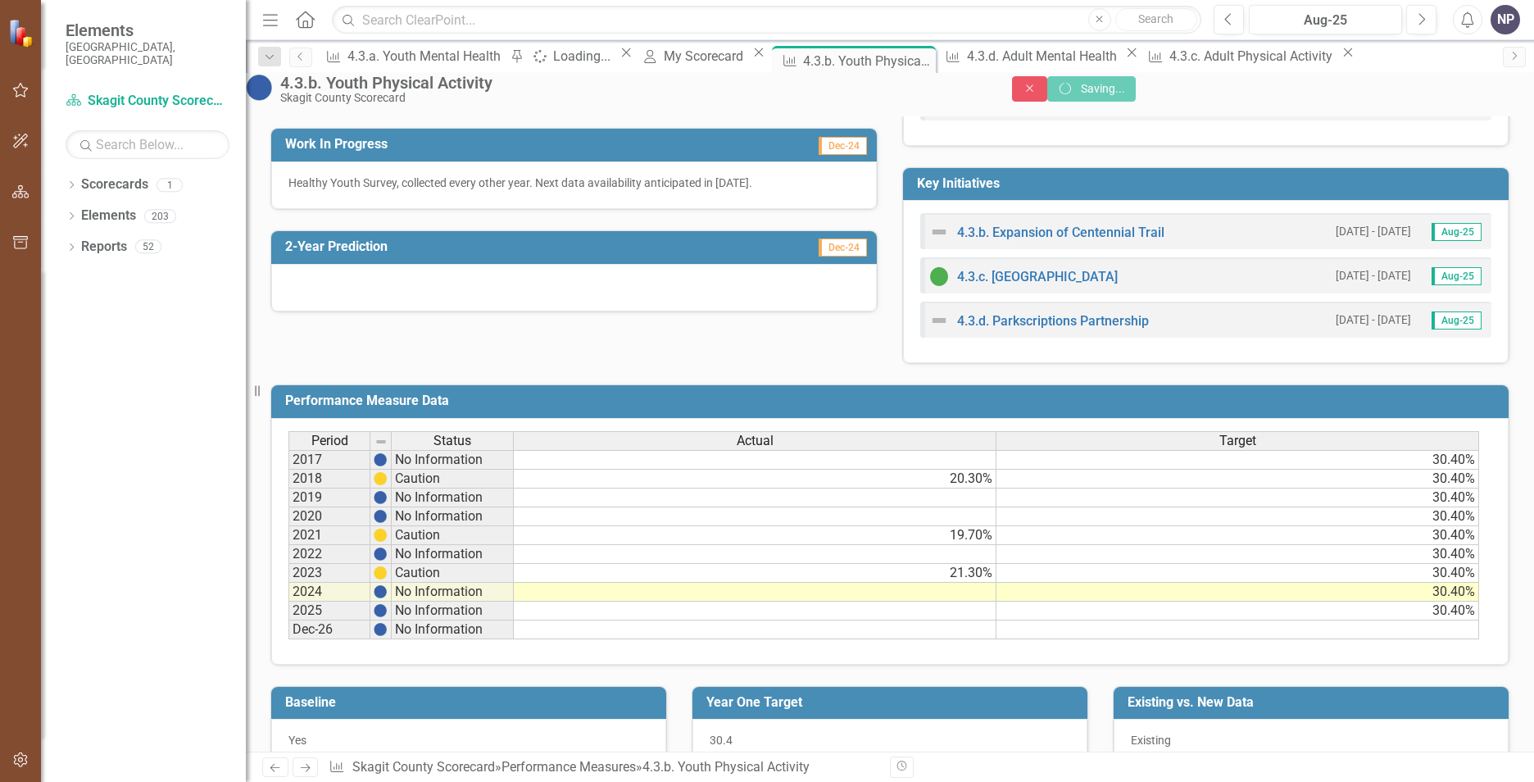
scroll to position [403, 0]
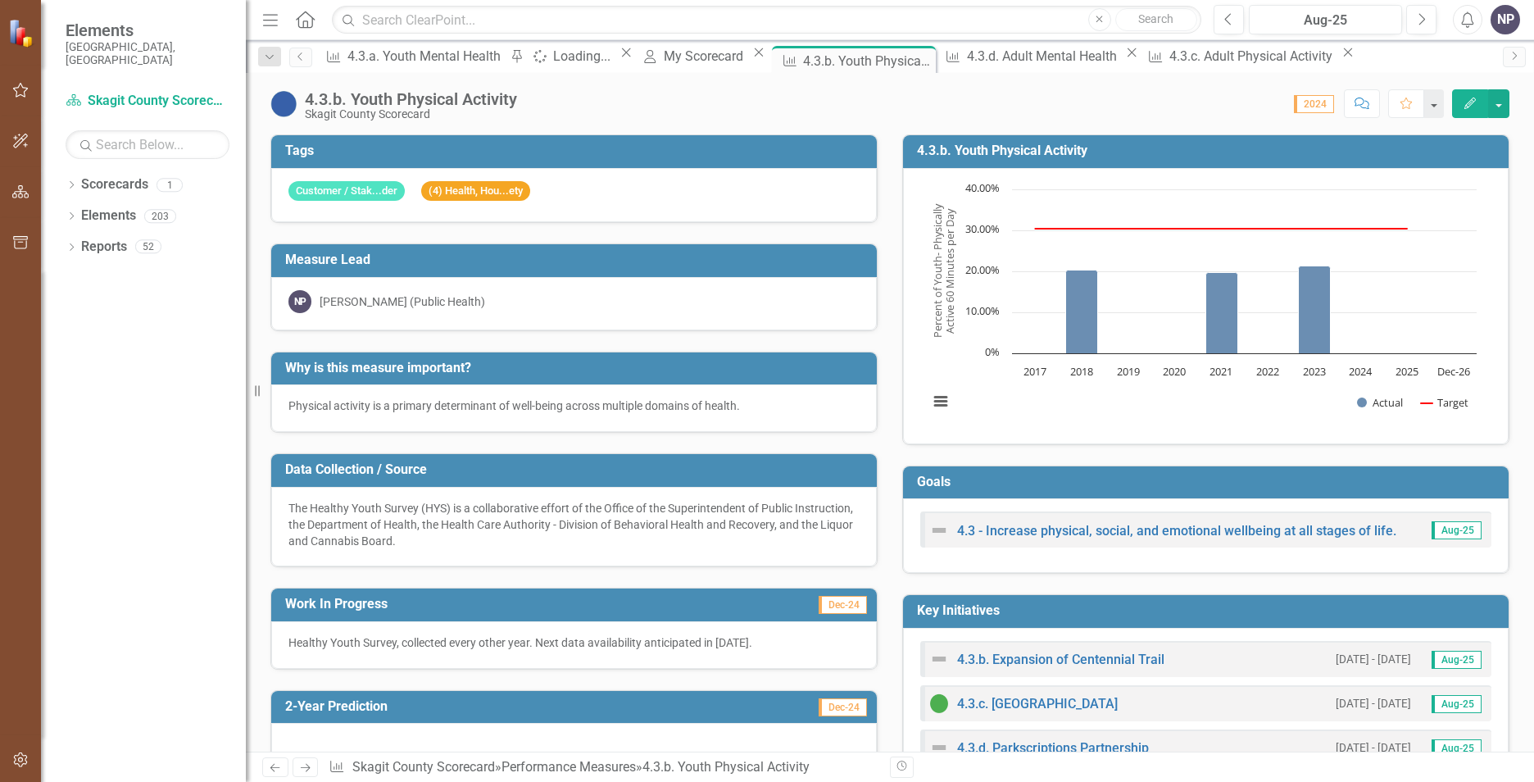
click at [541, 375] on h3 "Why is this measure important?" at bounding box center [577, 368] width 584 height 15
click at [540, 375] on h3 "Why is this measure important?" at bounding box center [577, 368] width 584 height 15
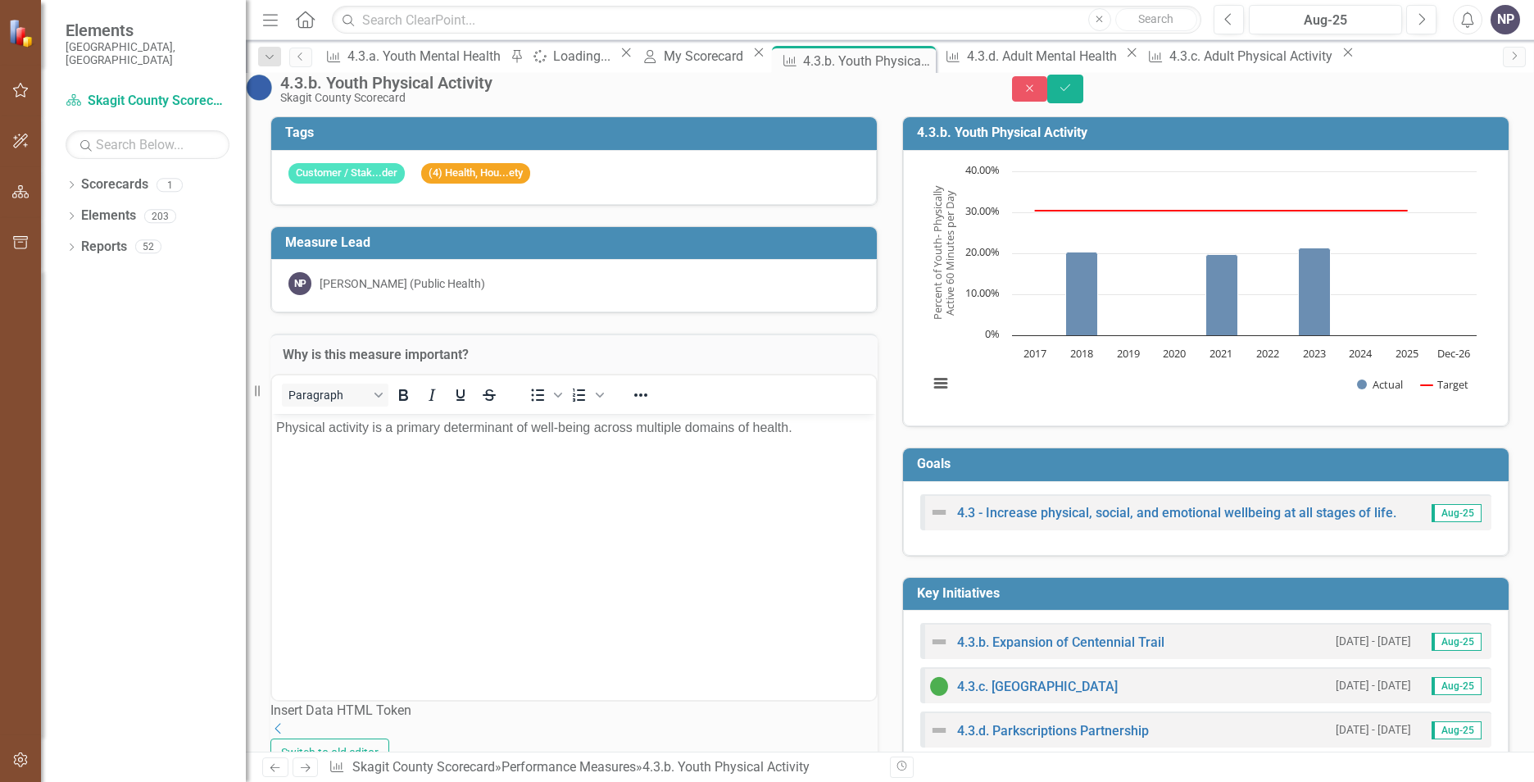
scroll to position [0, 0]
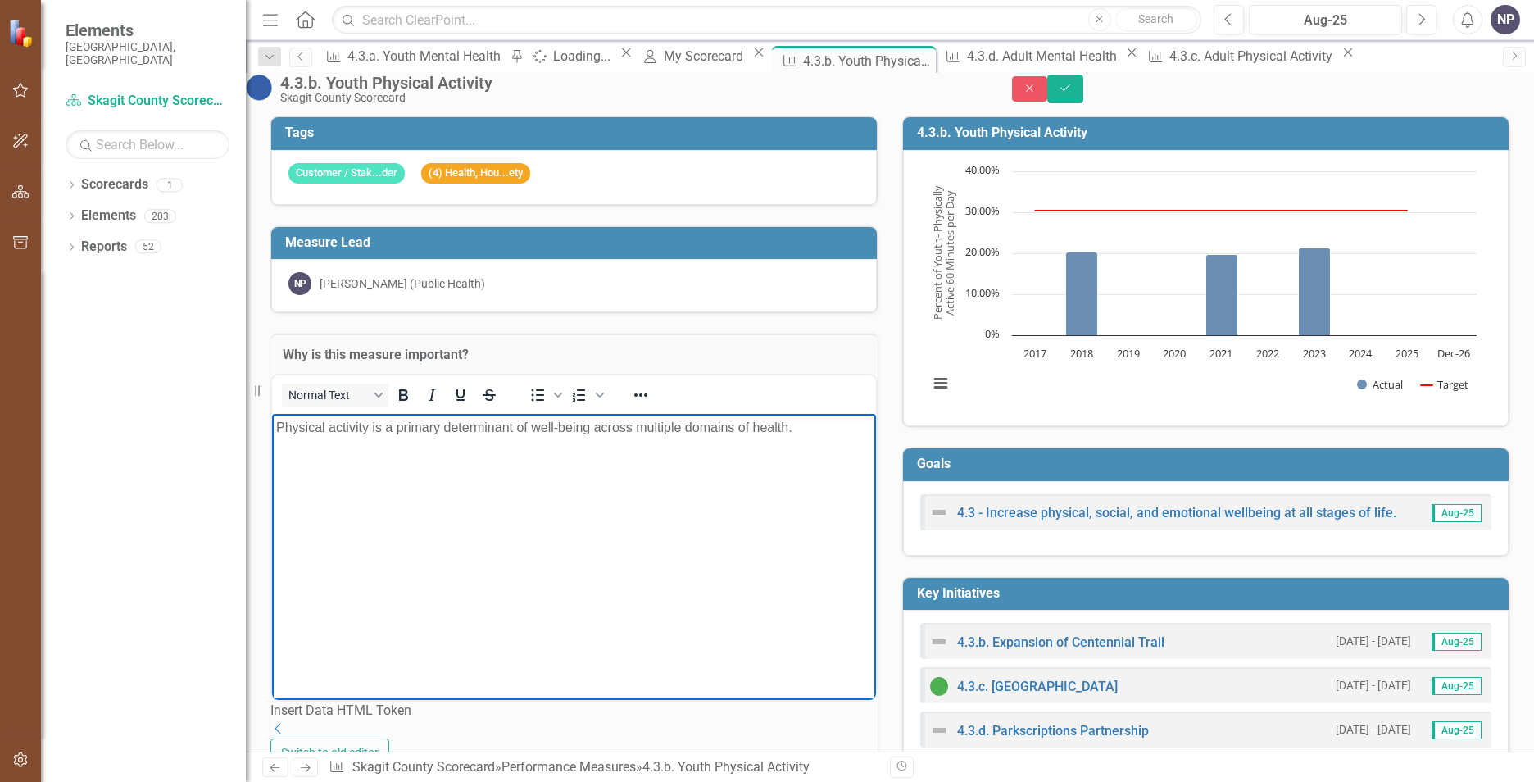
click at [522, 441] on body "Physical activity is a primary determinant of well-being across multiple domain…" at bounding box center [574, 536] width 604 height 246
click at [521, 440] on body "Physical activity is a primary determinant of well-being across multiple domain…" at bounding box center [574, 536] width 604 height 246
paste body "Rich Text Area. Press ALT-0 for help."
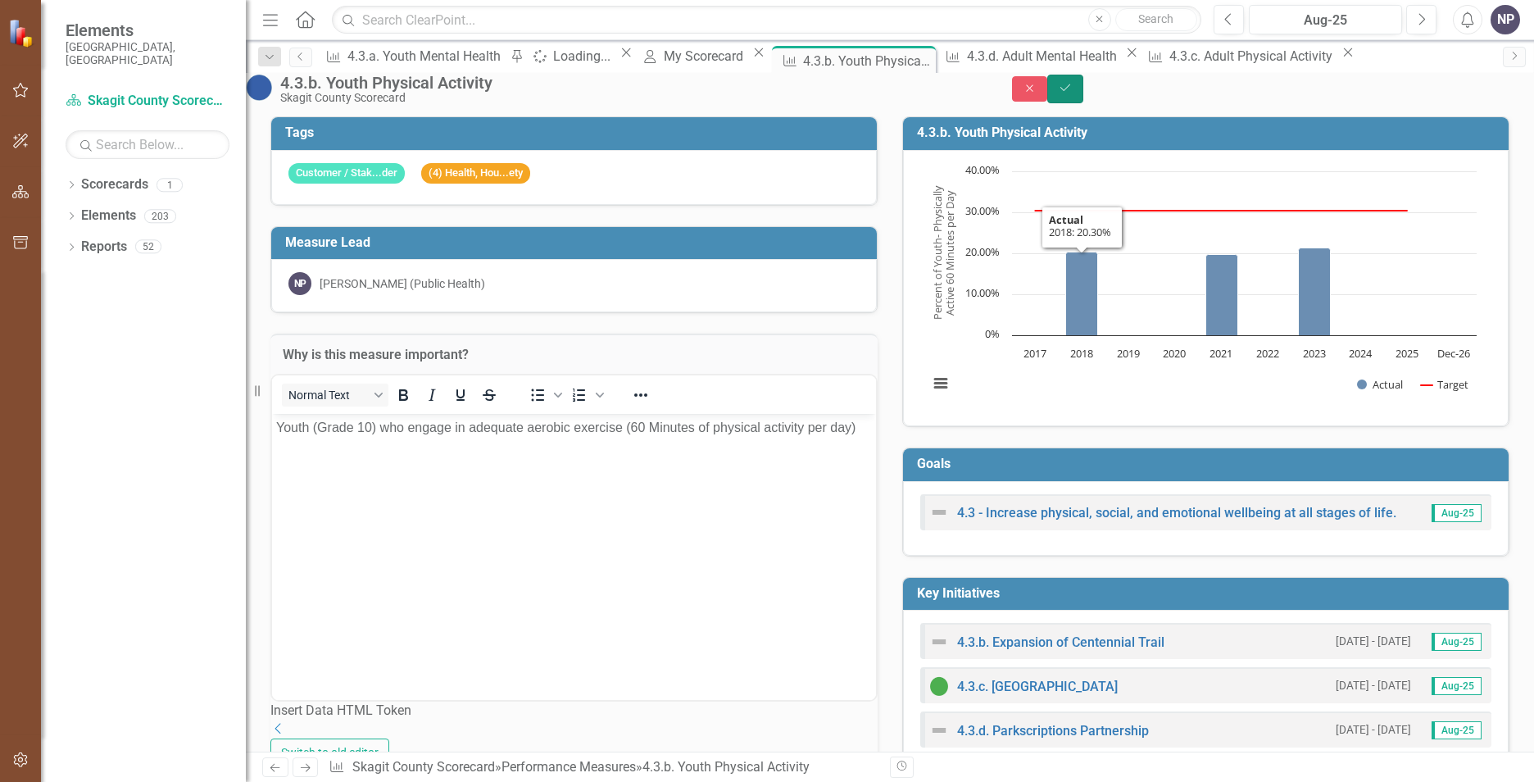
click at [1084, 102] on button "Save" at bounding box center [1065, 89] width 36 height 29
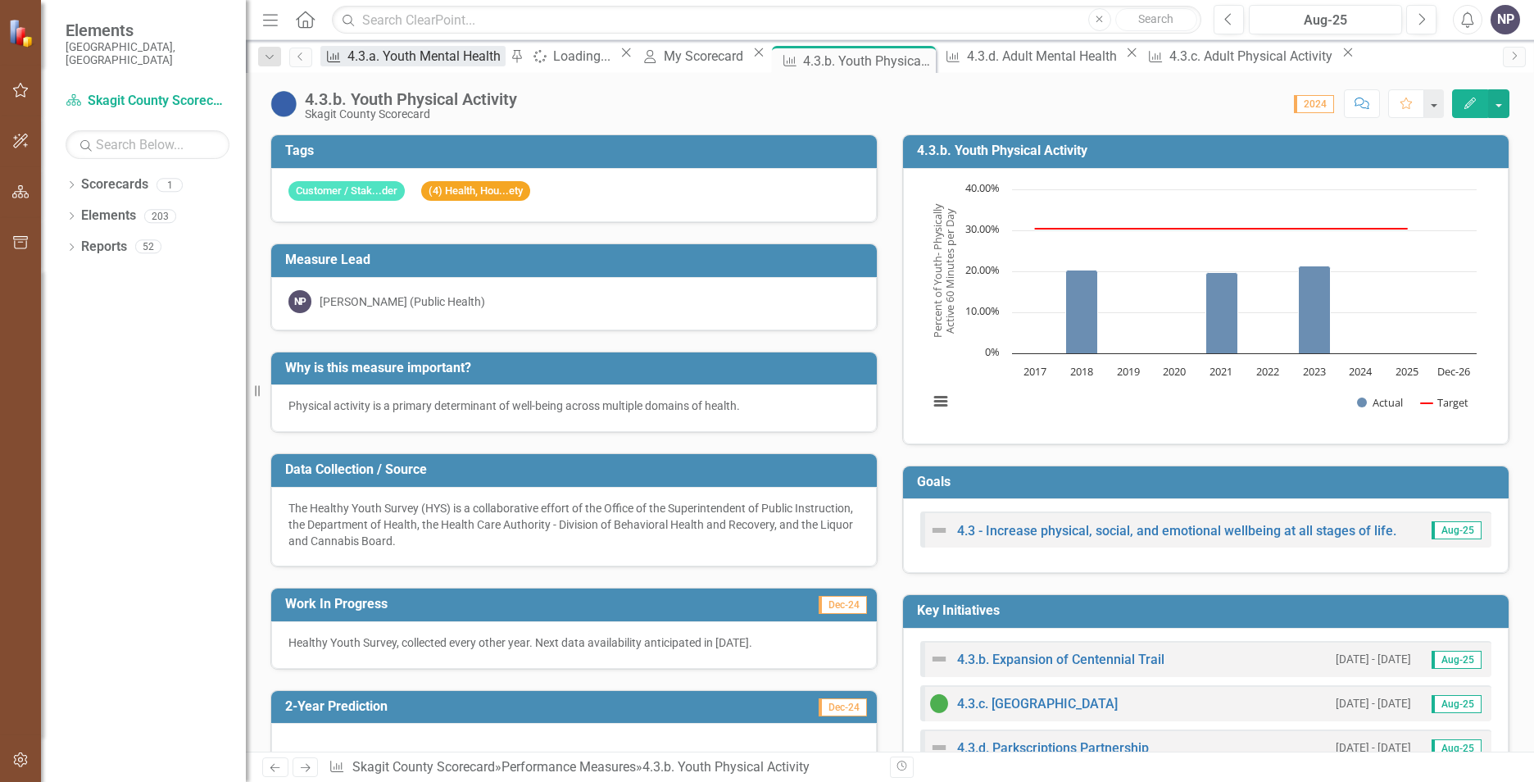
click at [383, 59] on div "4.3.a. Youth Mental Health" at bounding box center [427, 56] width 158 height 20
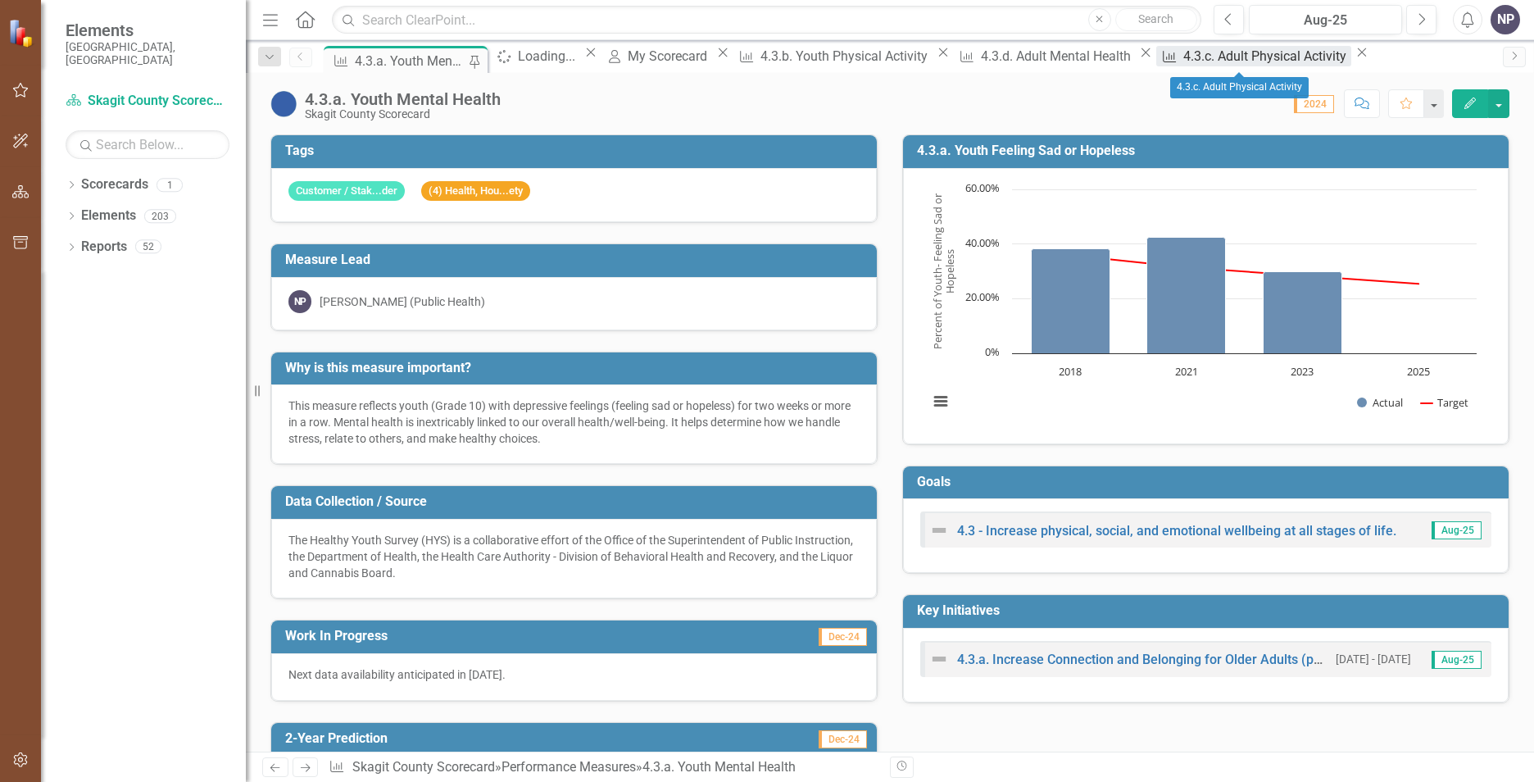
click at [1214, 58] on div "4.3.c. Adult Physical Activity" at bounding box center [1268, 56] width 168 height 20
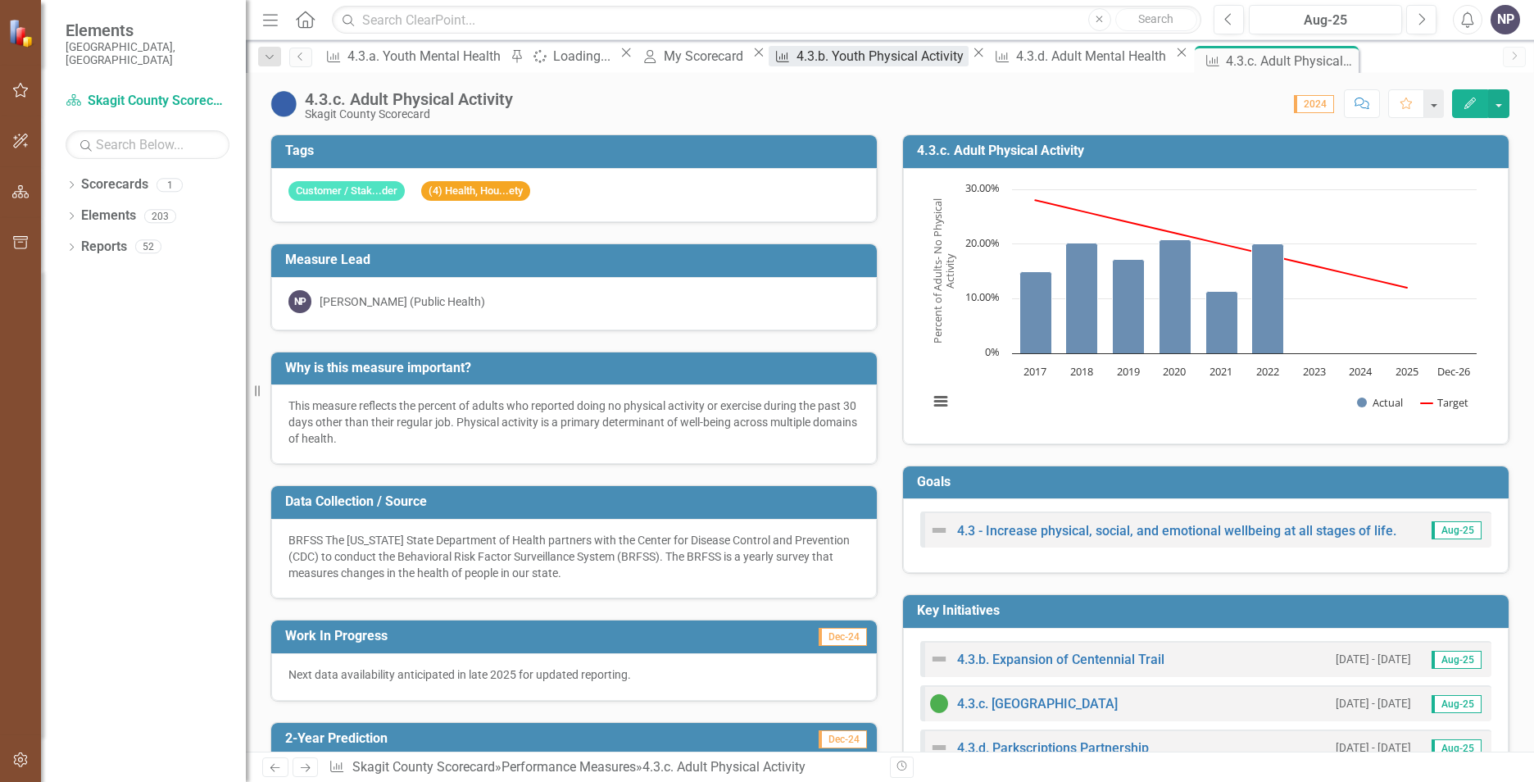
click at [891, 58] on div "4.3.b. Youth Physical Activity" at bounding box center [883, 56] width 172 height 20
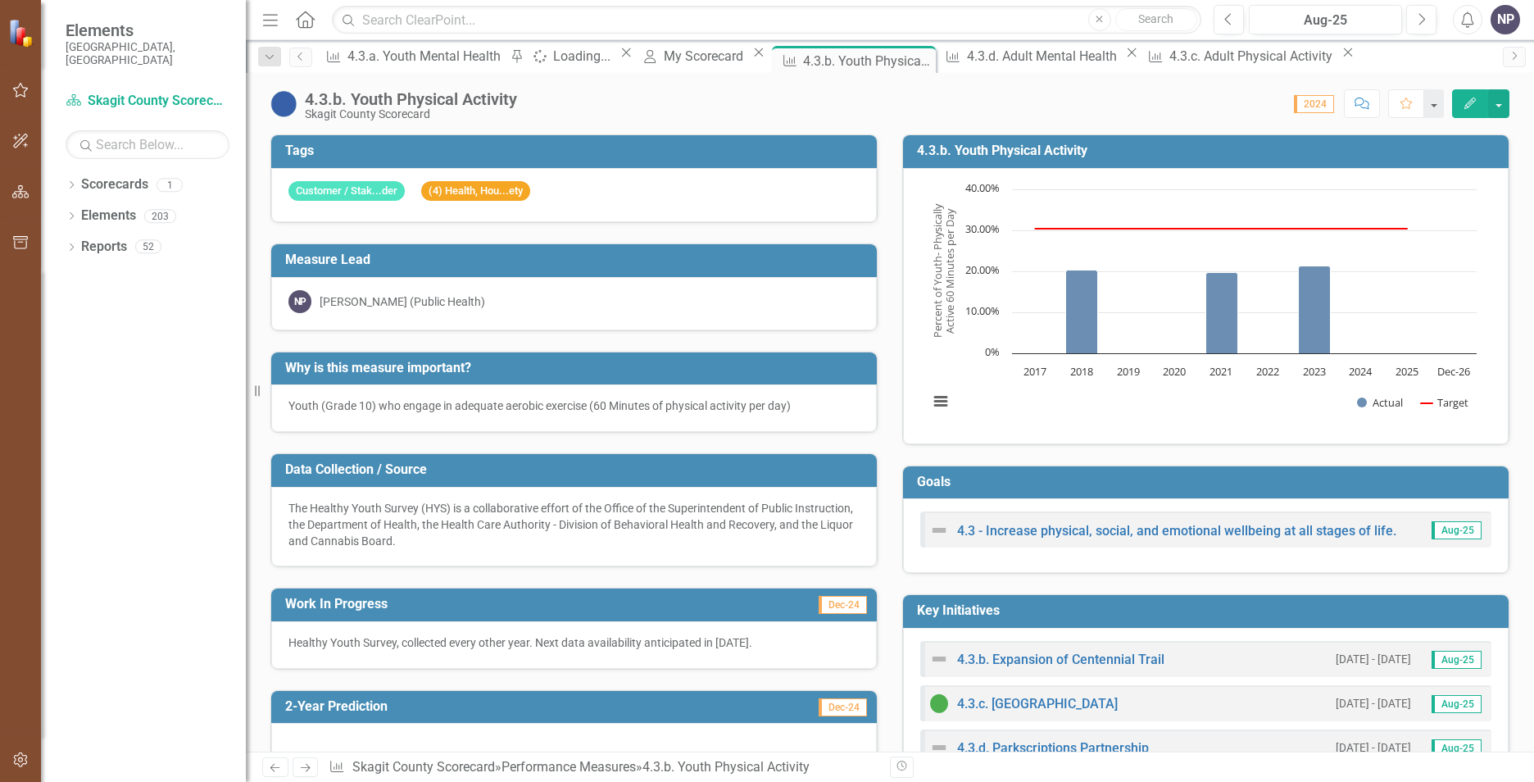
click at [688, 625] on div "Healthy Youth Survey, collected every other year. Next data availability antici…" at bounding box center [574, 645] width 606 height 48
click at [686, 625] on div "Healthy Youth Survey, collected every other year. Next data availability antici…" at bounding box center [574, 645] width 606 height 48
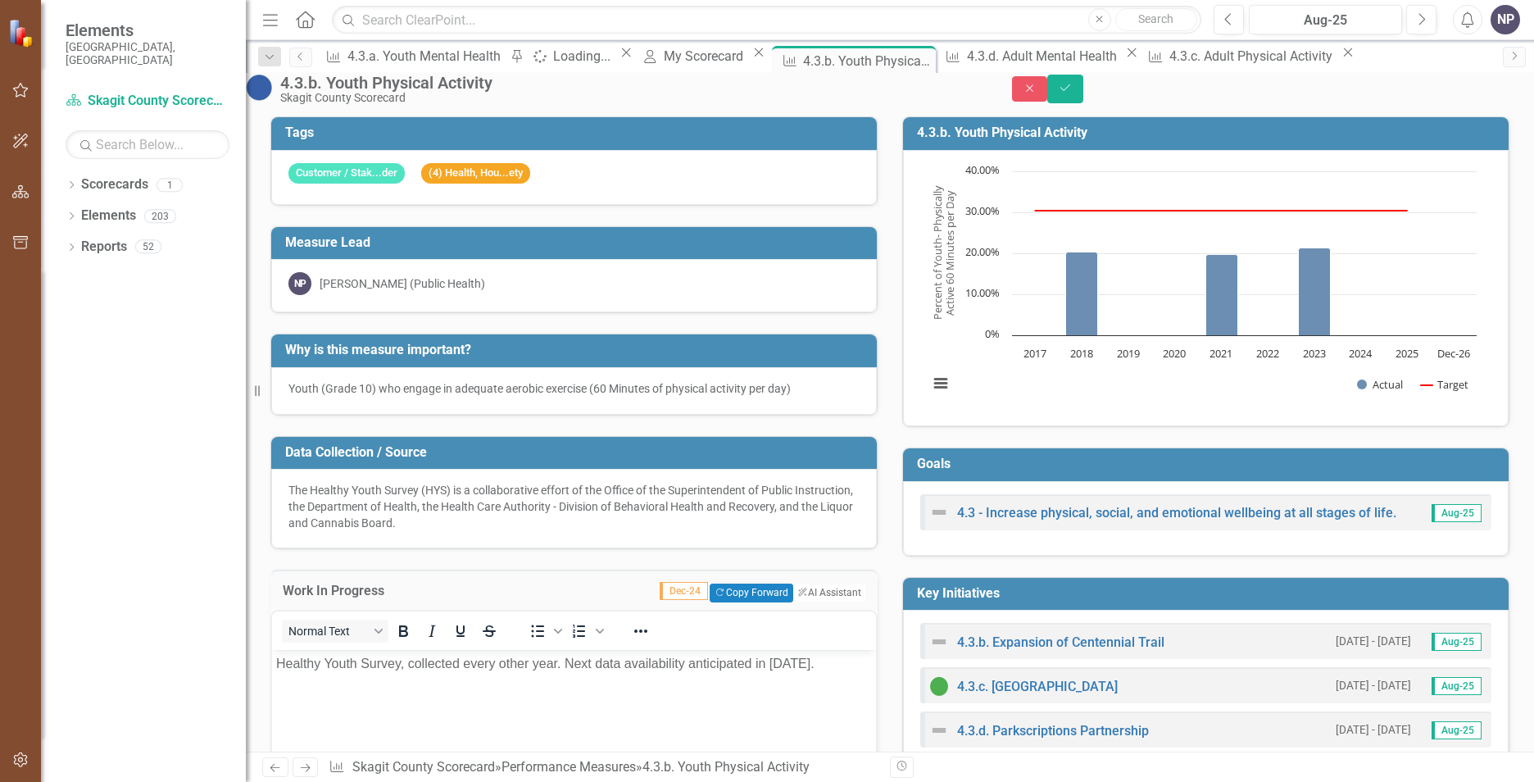
click at [709, 679] on body "Healthy Youth Survey, collected every other year. Next data availability antici…" at bounding box center [574, 772] width 604 height 246
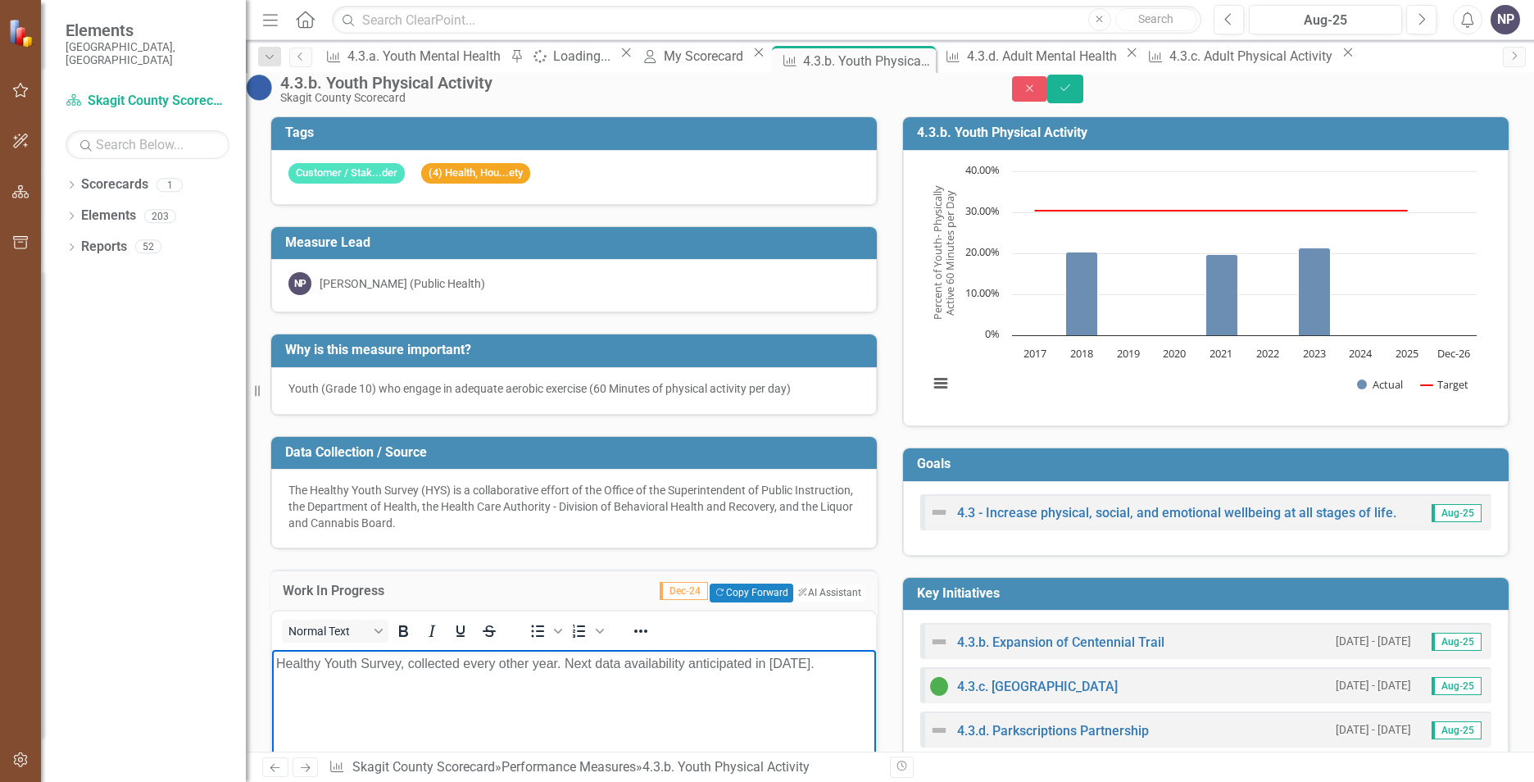
click at [706, 661] on p "Healthy Youth Survey, collected every other year. Next data availability antici…" at bounding box center [574, 663] width 596 height 20
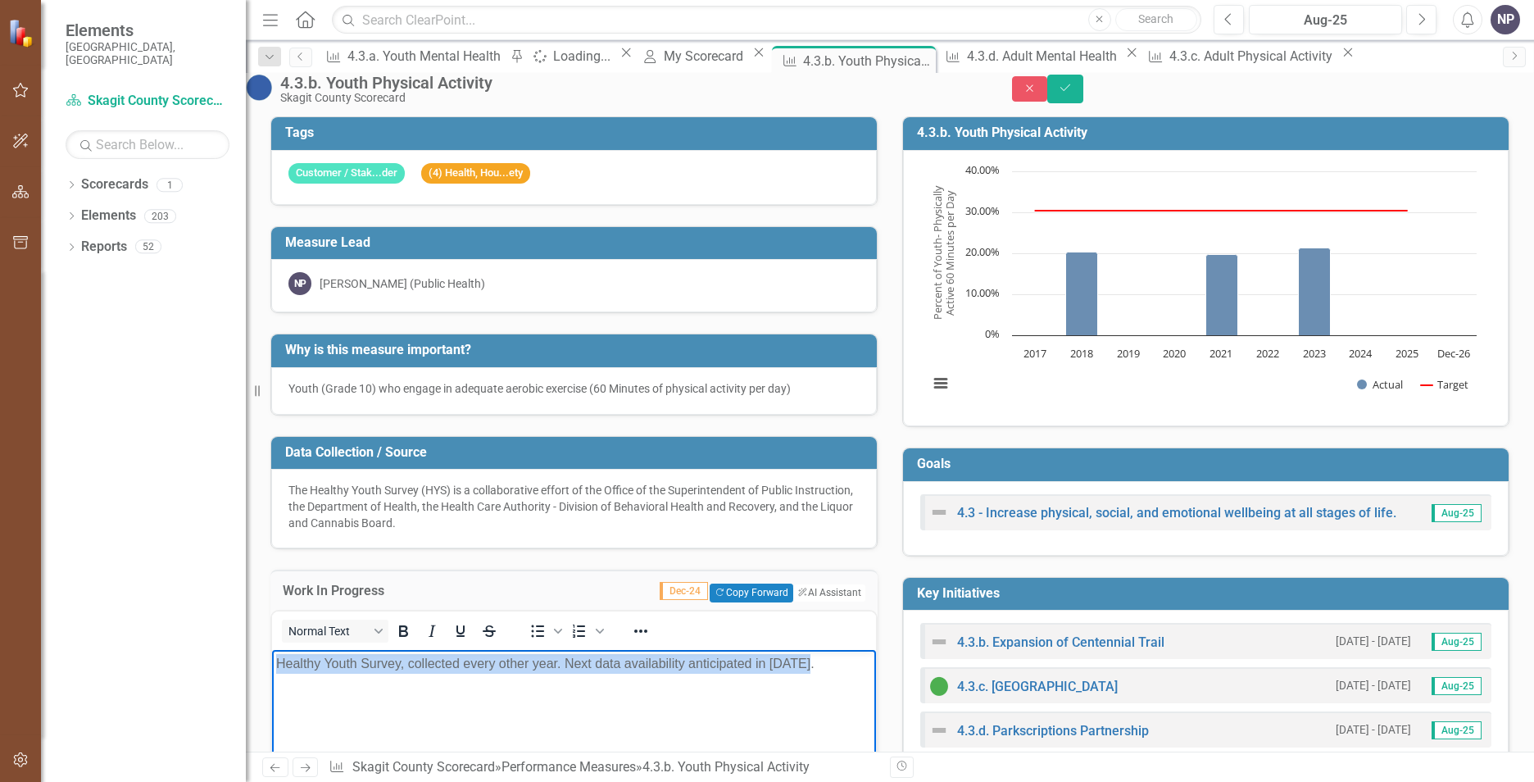
click at [707, 661] on p "Healthy Youth Survey, collected every other year. Next data availability antici…" at bounding box center [574, 663] width 596 height 20
copy p "Healthy Youth Survey, collected every other year. Next data availability antici…"
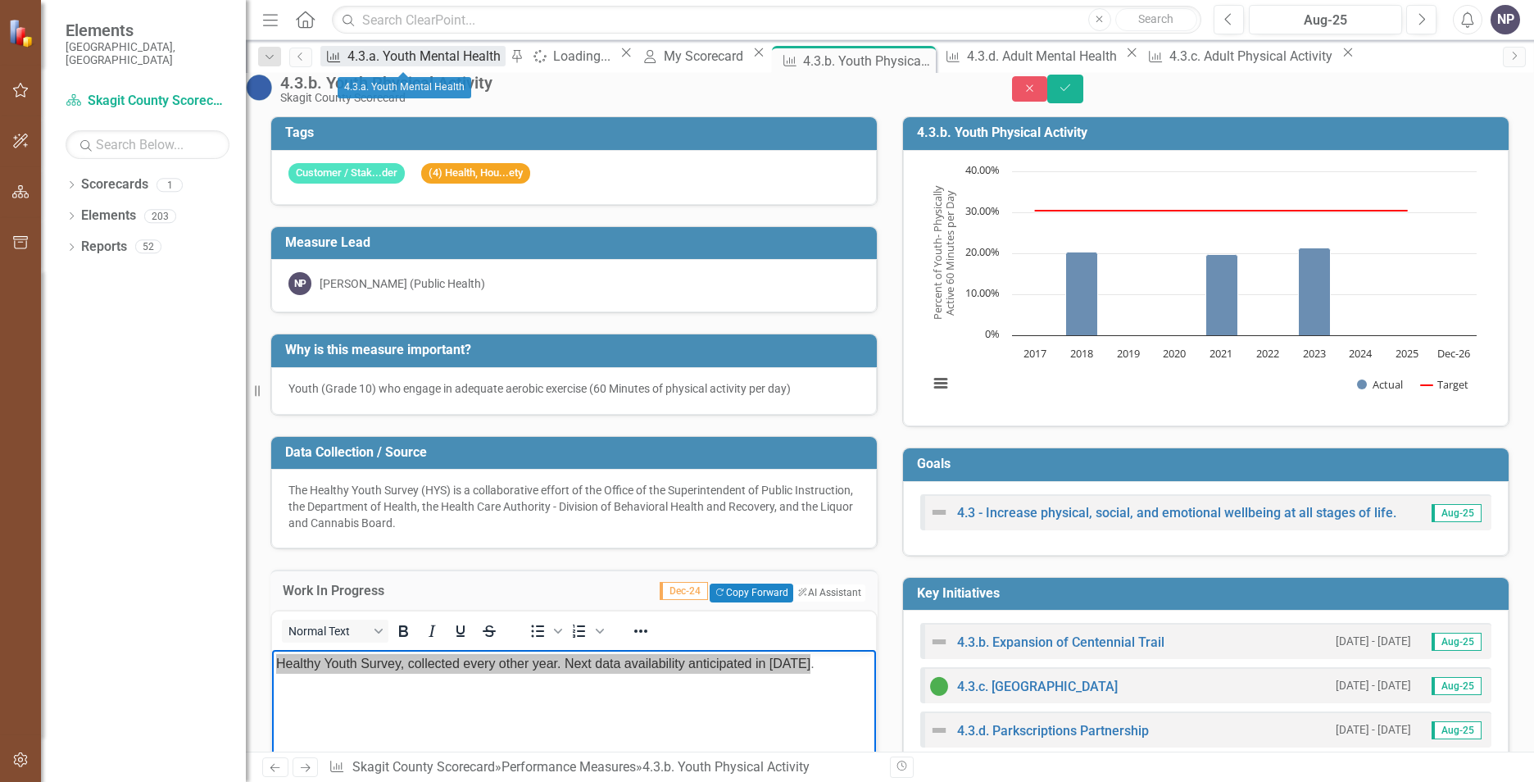
click at [411, 52] on div "4.3.a. Youth Mental Health" at bounding box center [427, 56] width 158 height 20
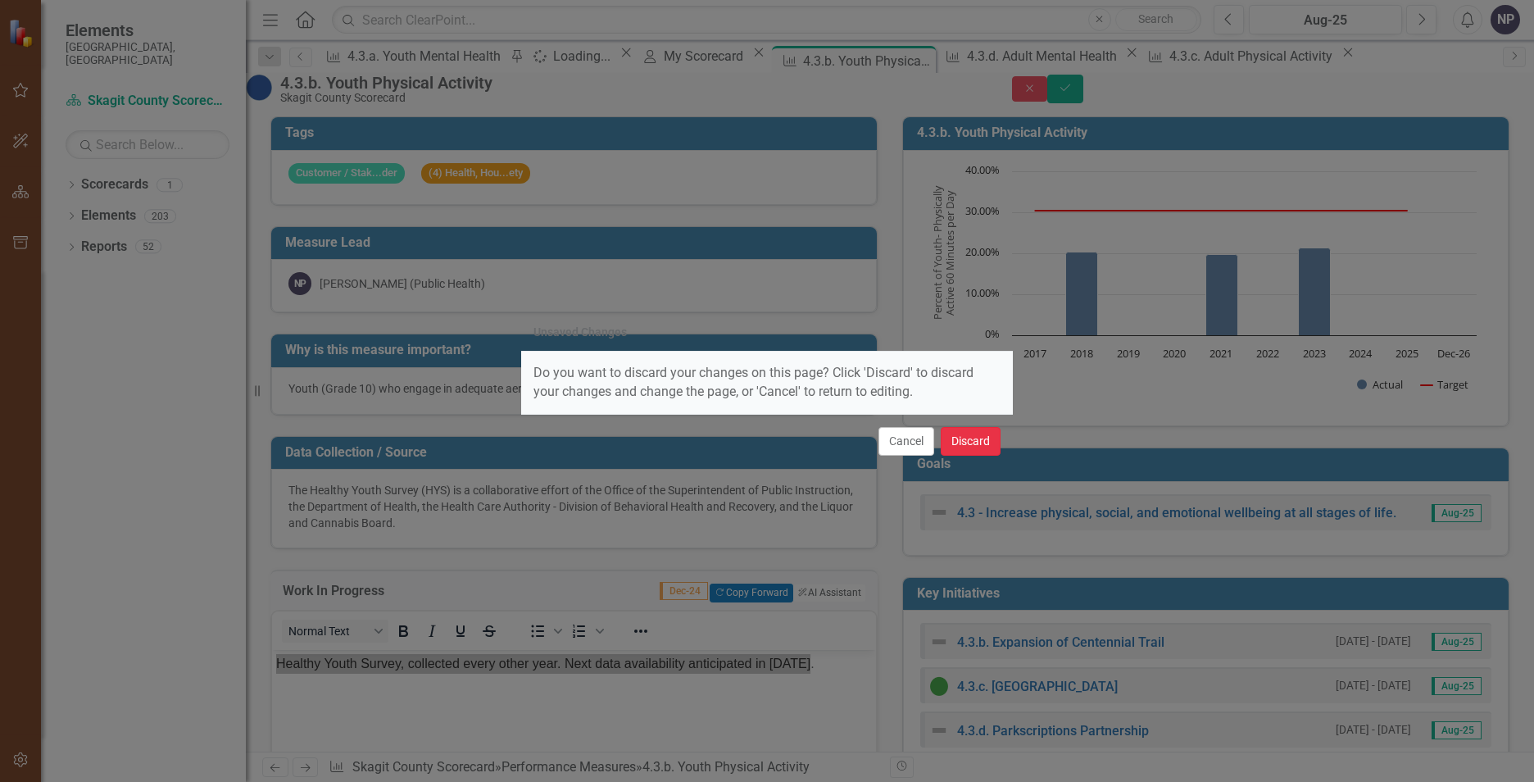
click at [975, 446] on button "Discard" at bounding box center [971, 441] width 60 height 29
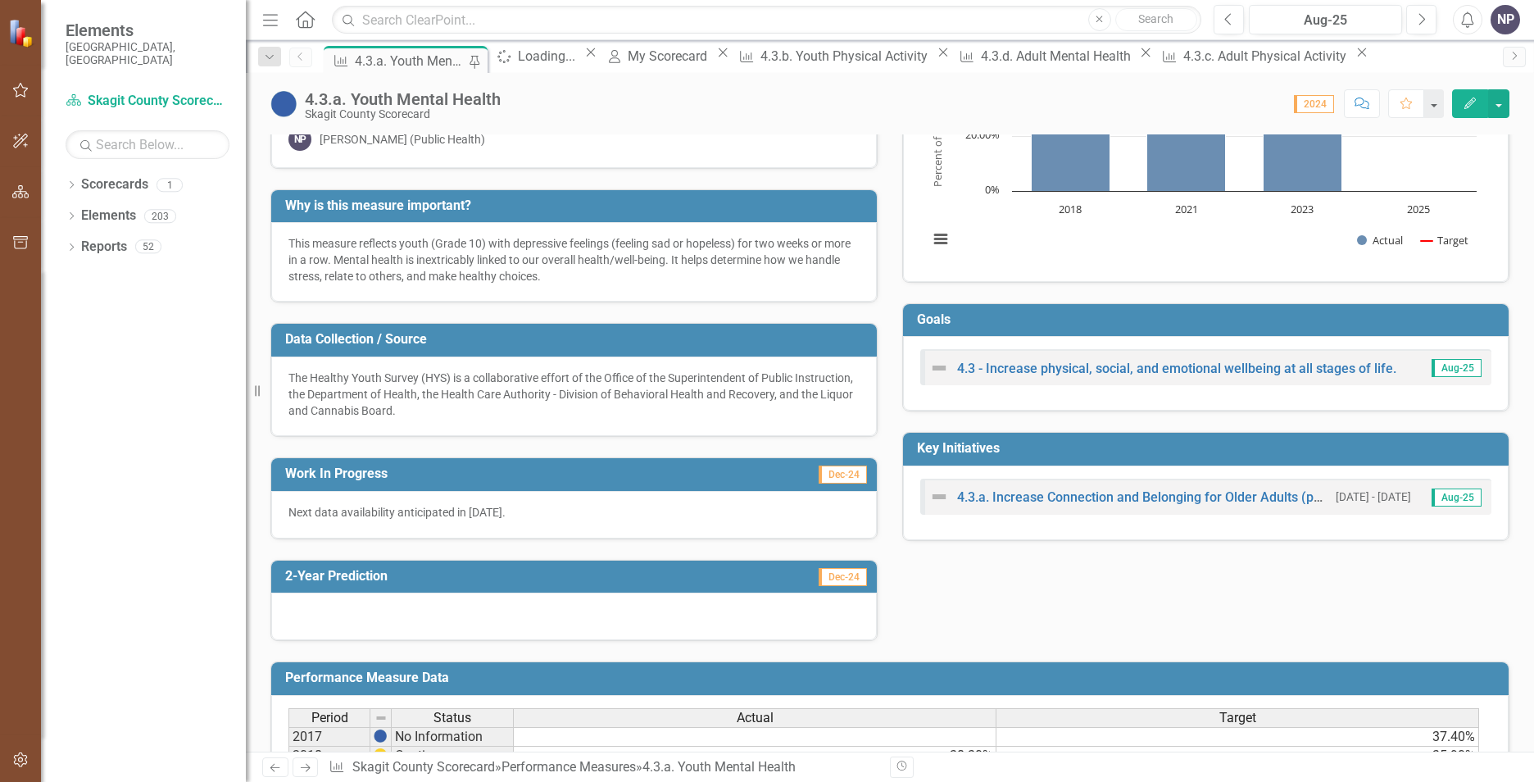
scroll to position [164, 0]
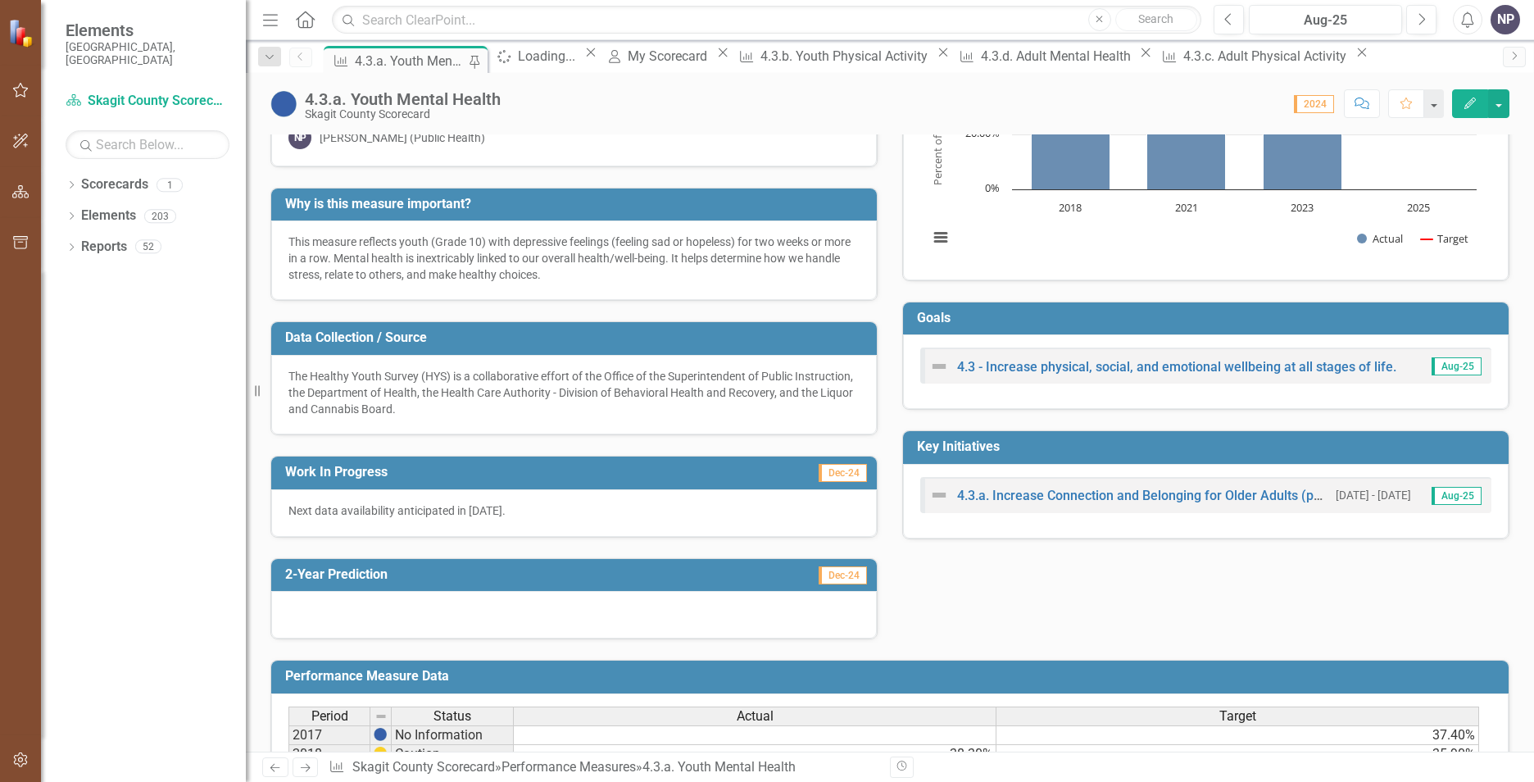
click at [826, 476] on span "Dec-24" at bounding box center [843, 473] width 48 height 18
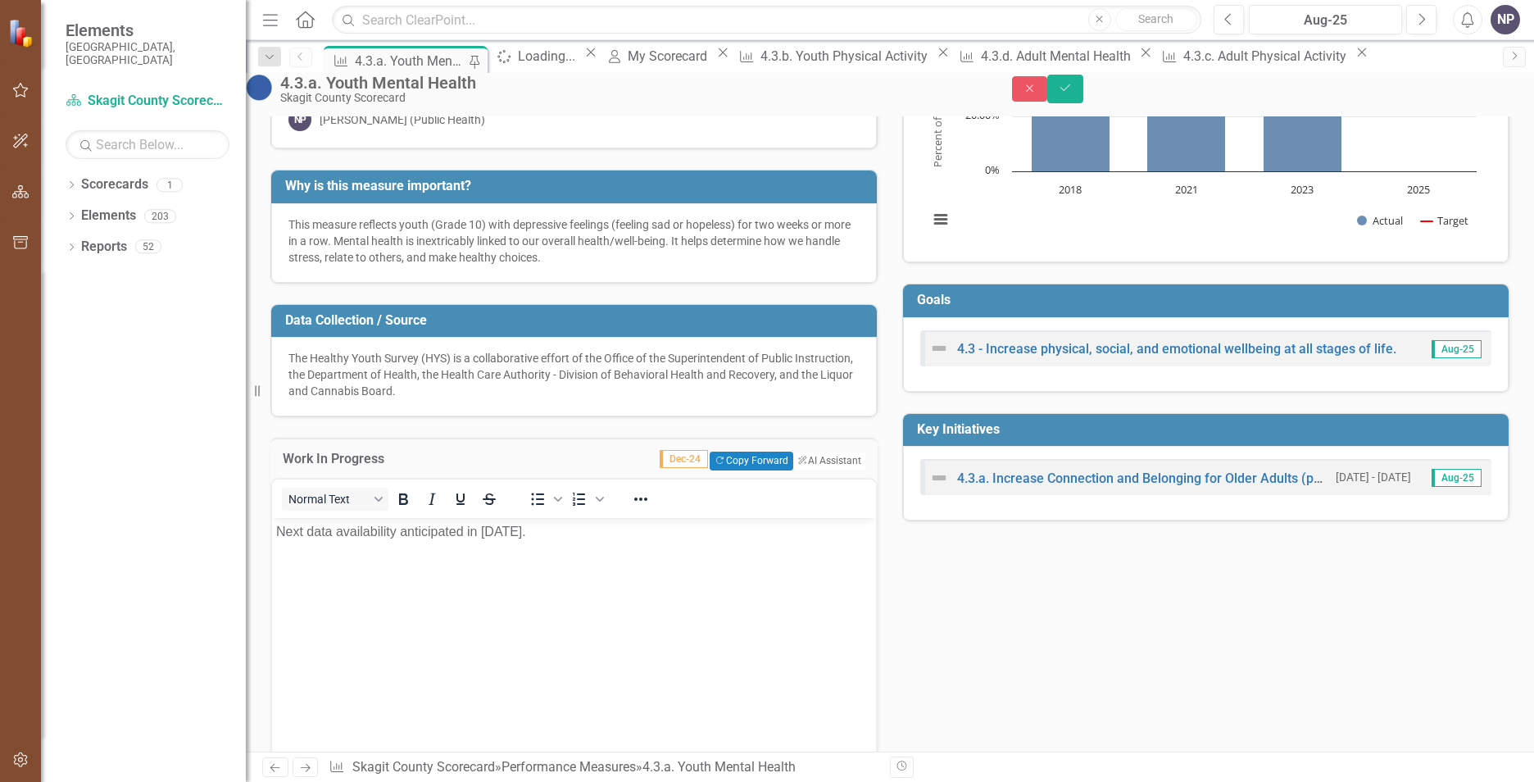
scroll to position [0, 0]
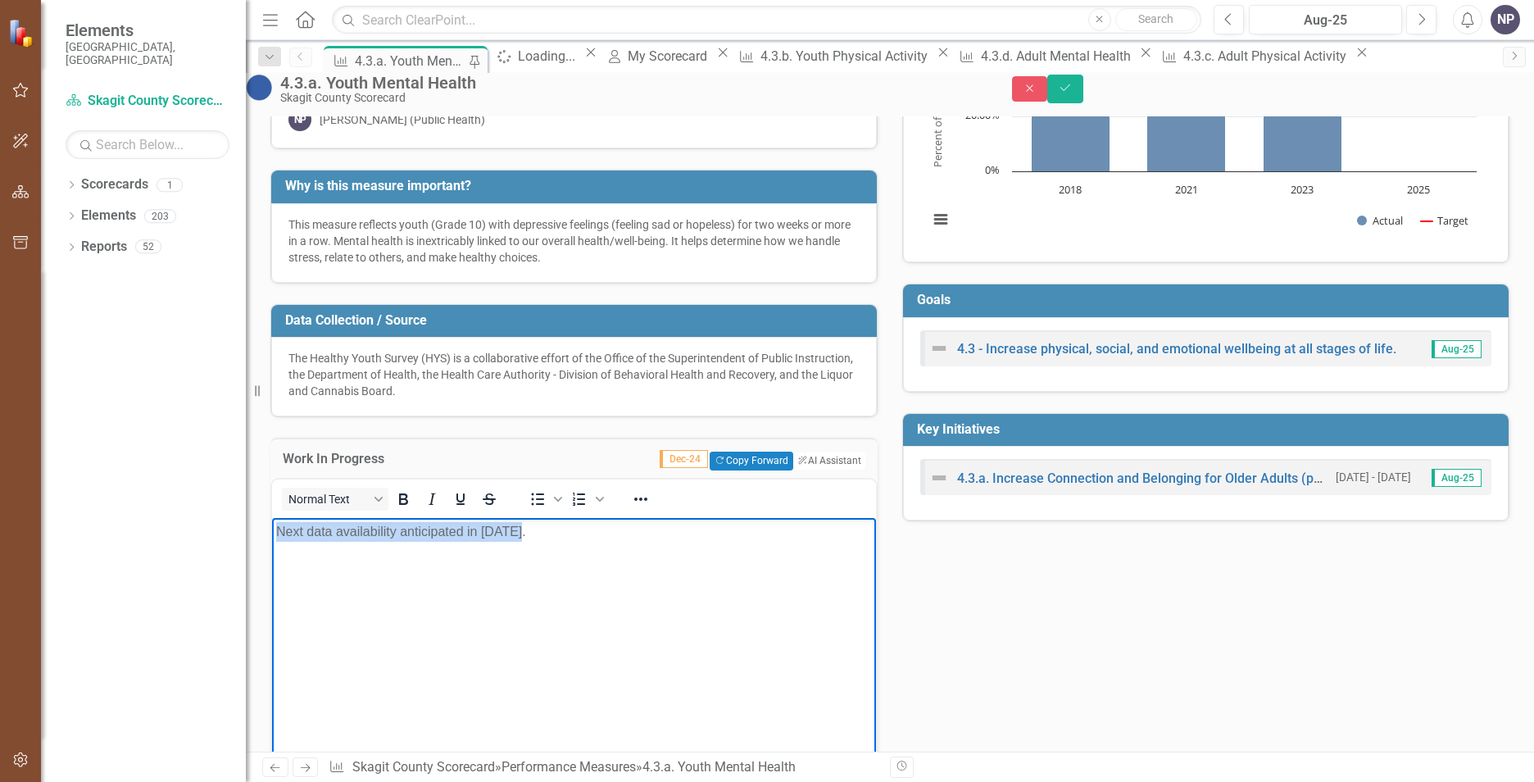
drag, startPoint x: 554, startPoint y: 543, endPoint x: 70, endPoint y: 507, distance: 484.9
click at [272, 517] on html "Next data availability anticipated in [DATE]." at bounding box center [574, 640] width 604 height 246
paste body "Rich Text Area. Press ALT-0 for help."
click at [707, 439] on div "Work In Progress Dec-24 Copy Forward Copy Forward ClearPoint AI AI Assistant <p…" at bounding box center [574, 631] width 632 height 429
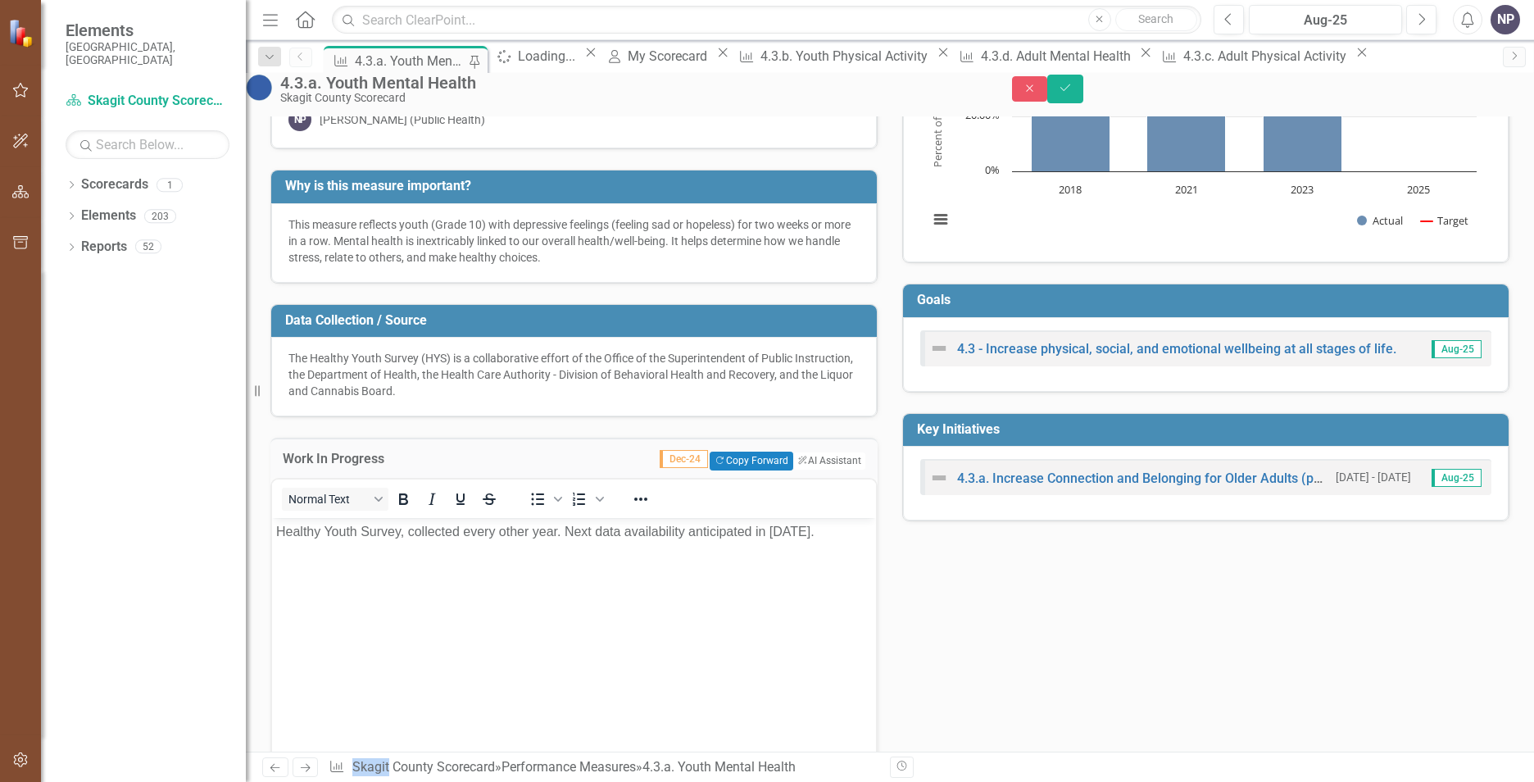
click at [707, 439] on div "Work In Progress Dec-24 Copy Forward Copy Forward ClearPoint AI AI Assistant <p…" at bounding box center [574, 631] width 632 height 429
drag, startPoint x: 707, startPoint y: 439, endPoint x: 621, endPoint y: 442, distance: 86.1
click at [621, 442] on div "Work In Progress Dec-24 Copy Forward Copy Forward ClearPoint AI AI Assistant <p…" at bounding box center [574, 631] width 632 height 429
click at [1176, 650] on div "Tags Customer / Stak...der (4) Health, Hou...ety Measure Lead NP [PERSON_NAME] …" at bounding box center [890, 440] width 1264 height 1016
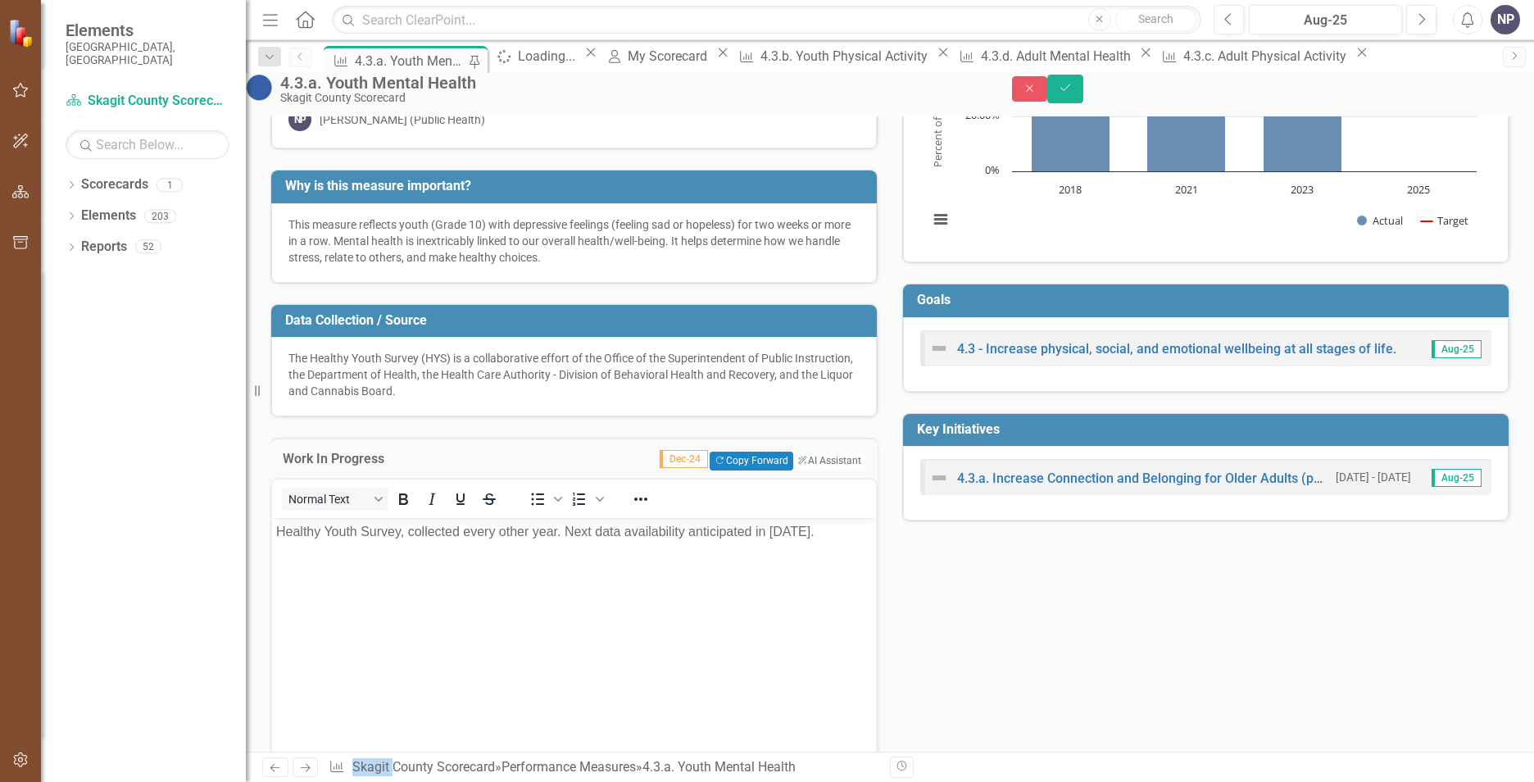
click at [1175, 650] on div "Tags Customer / Stak...der (4) Health, Hou...ety Measure Lead NP [PERSON_NAME] …" at bounding box center [890, 440] width 1264 height 1016
click at [916, 557] on div "Tags Customer / Stak...der (4) Health, Hou...ety Measure Lead NP [PERSON_NAME] …" at bounding box center [890, 440] width 1264 height 1016
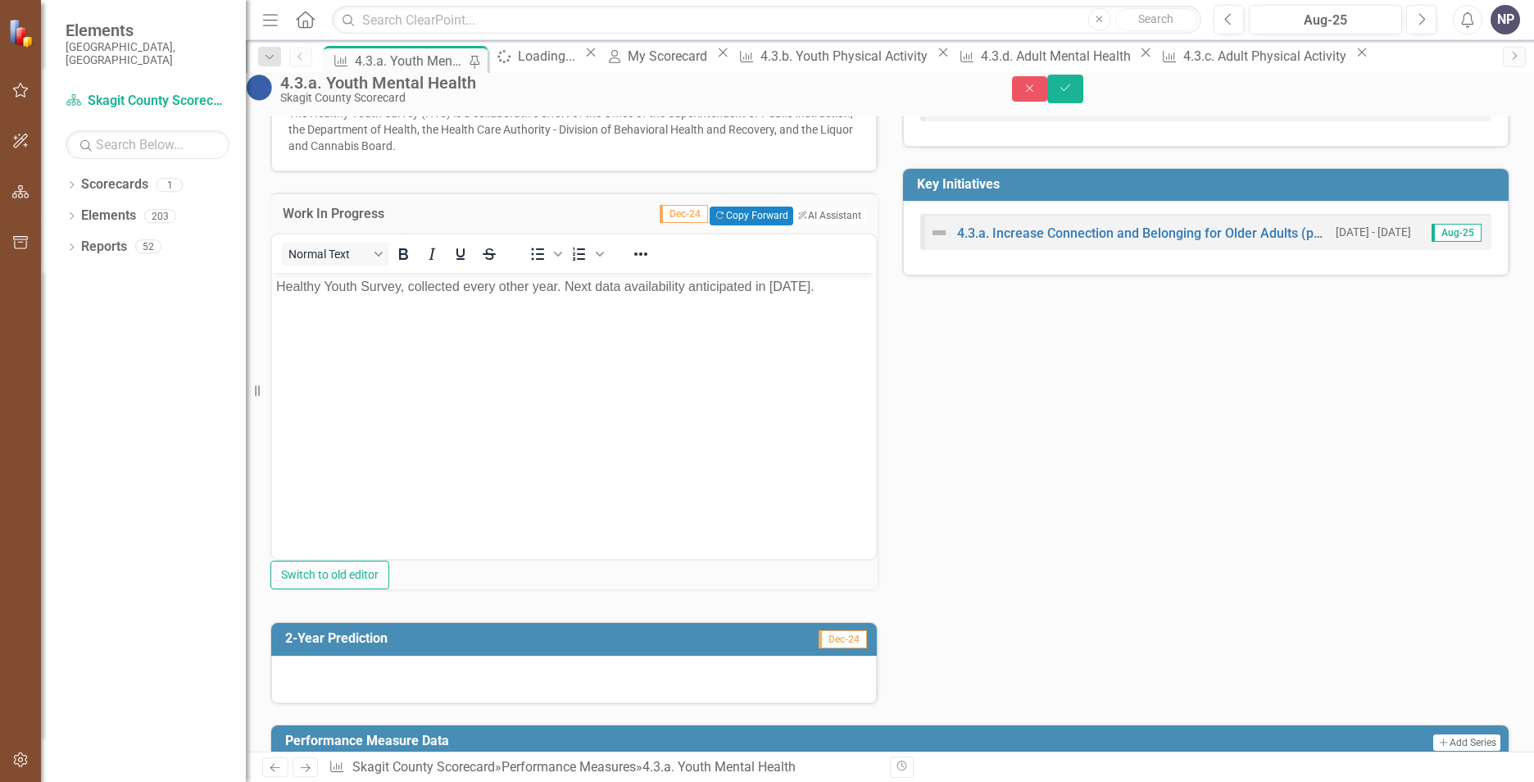
scroll to position [410, 0]
click at [1084, 93] on button "Save" at bounding box center [1065, 89] width 36 height 29
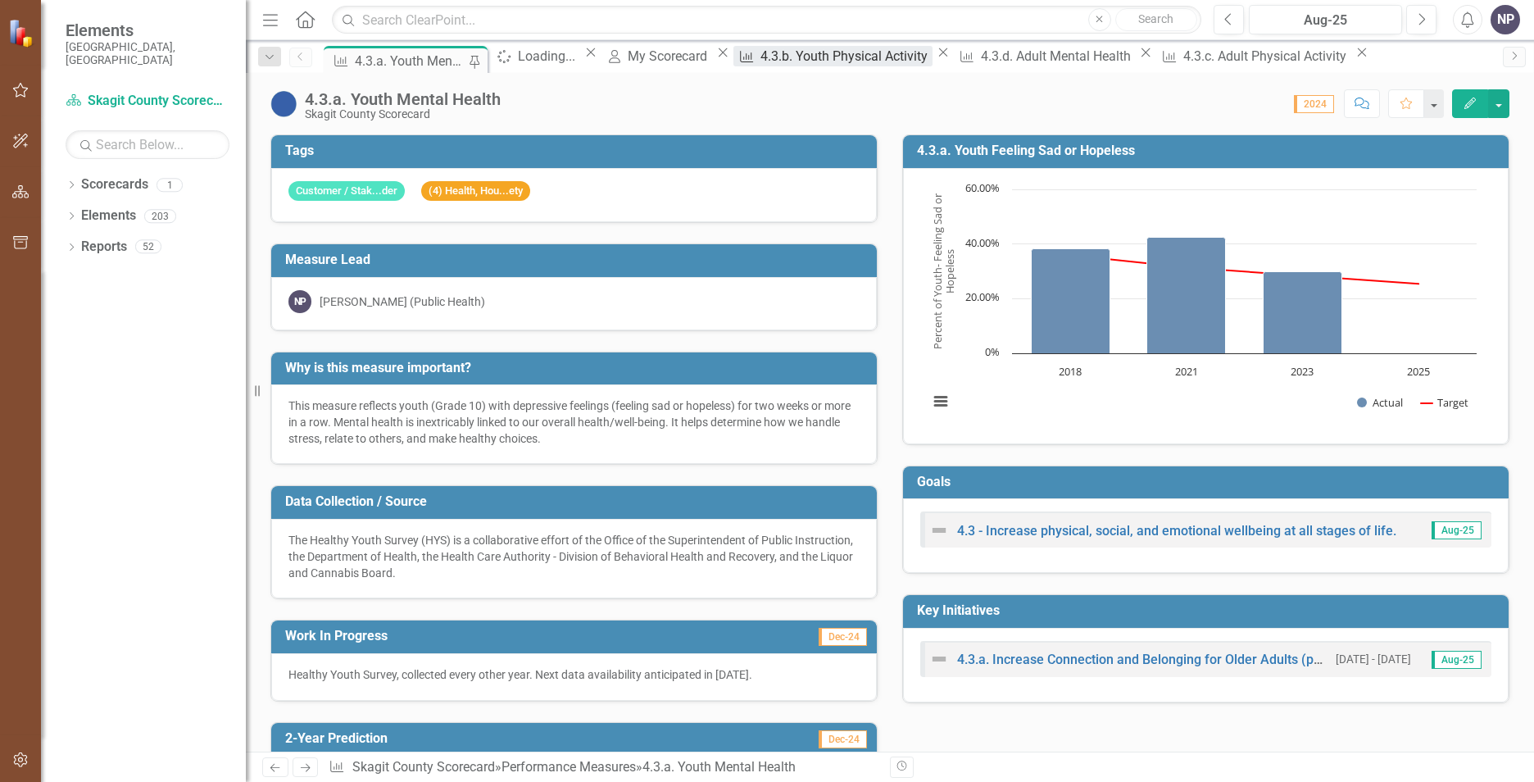
click at [885, 57] on div "4.3.b. Youth Physical Activity" at bounding box center [847, 56] width 172 height 20
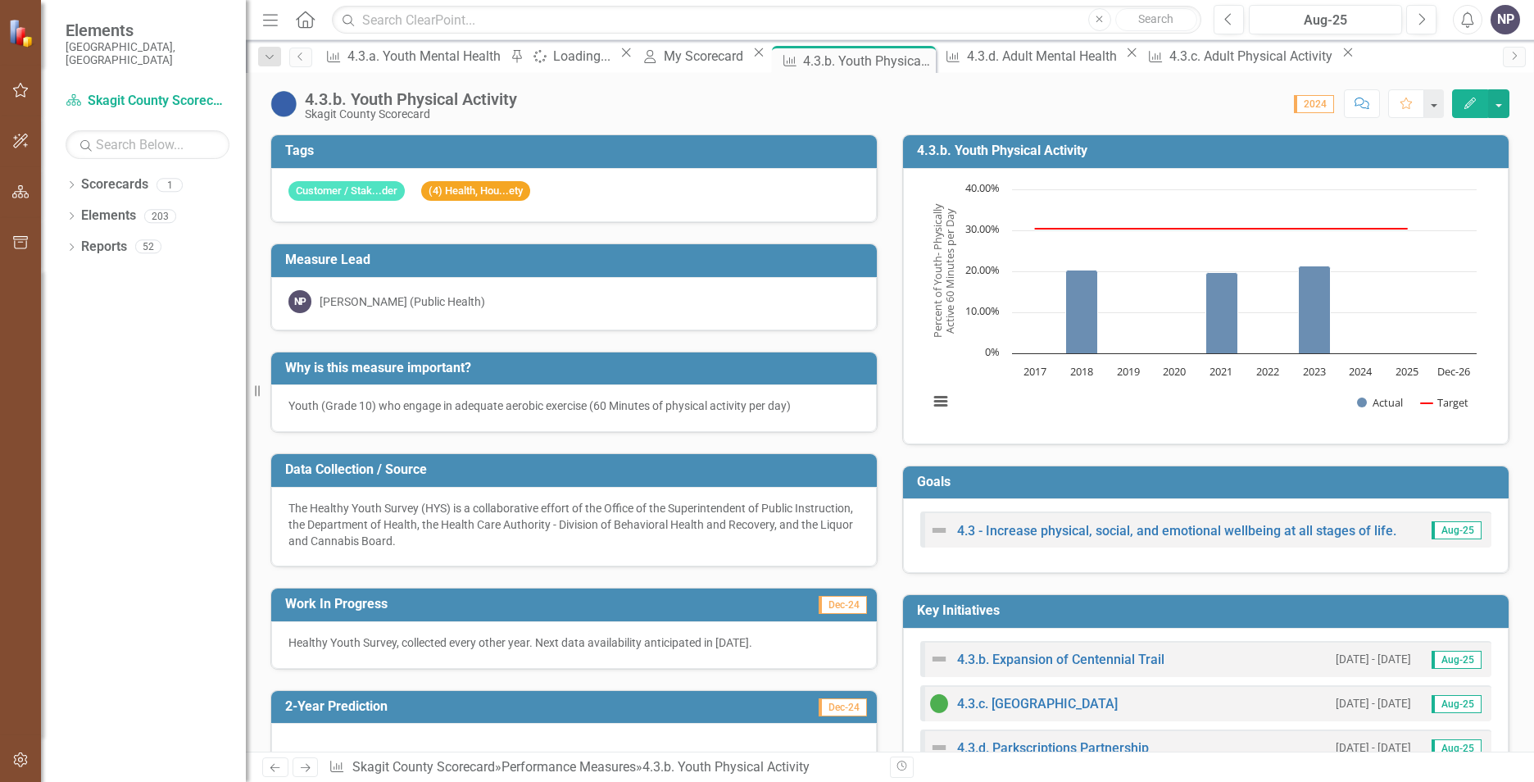
click at [495, 513] on p "The Healthy Youth Survey (HYS) is a collaborative effort of the Office of the S…" at bounding box center [574, 524] width 571 height 49
click at [496, 511] on p "The Healthy Youth Survey (HYS) is a collaborative effort of the Office of the S…" at bounding box center [574, 524] width 571 height 49
click at [414, 66] on div "Performance Measure 4.3.a. Youth Mental Health Pin" at bounding box center [423, 56] width 206 height 20
click at [414, 65] on div "4.3.a. Youth Mental Health" at bounding box center [427, 56] width 158 height 20
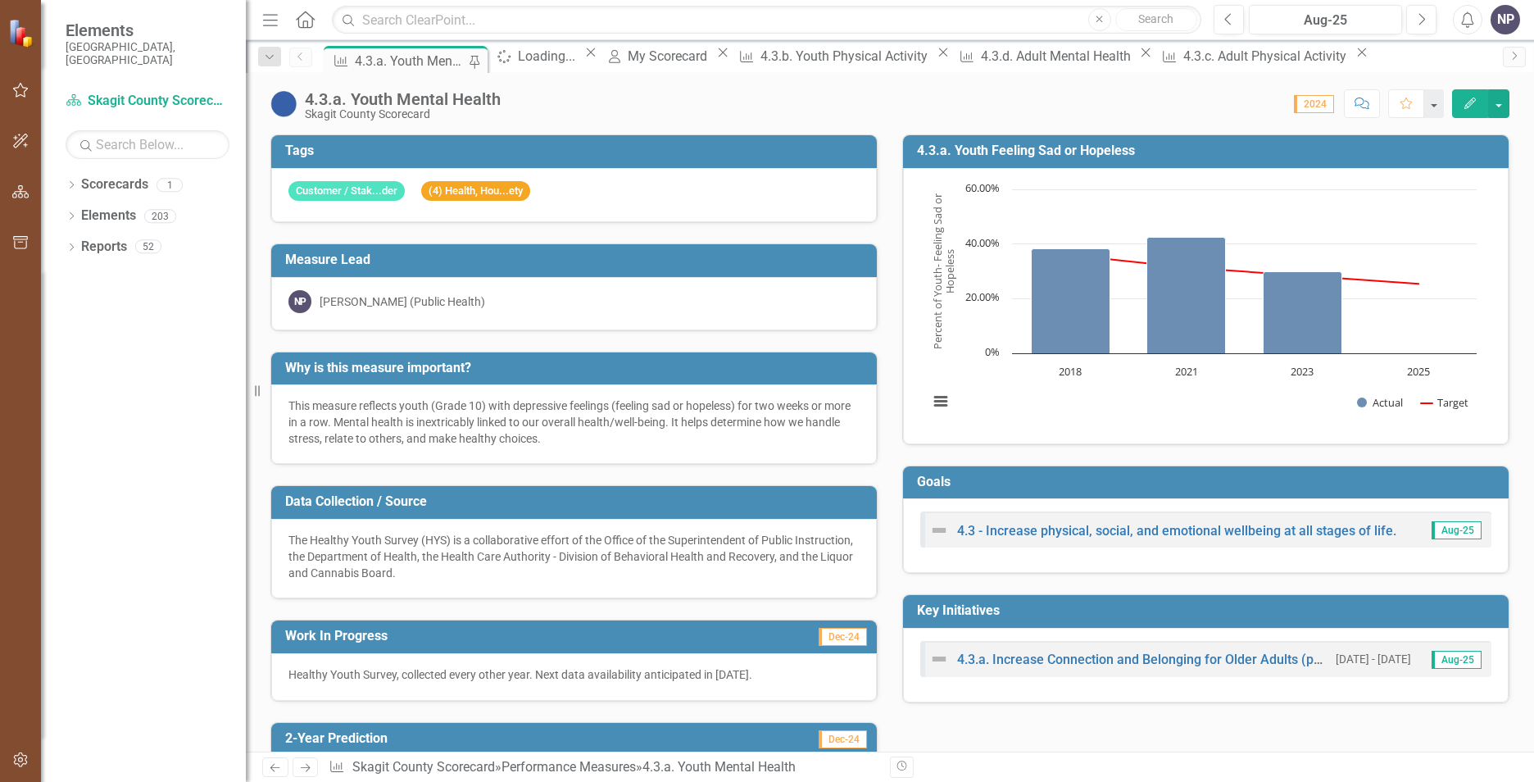
click at [412, 422] on p "This measure reflects youth (Grade 10) with depressive feelings (feeling sad or…" at bounding box center [574, 422] width 571 height 49
click at [412, 420] on p "This measure reflects youth (Grade 10) with depressive feelings (feeling sad or…" at bounding box center [574, 422] width 571 height 49
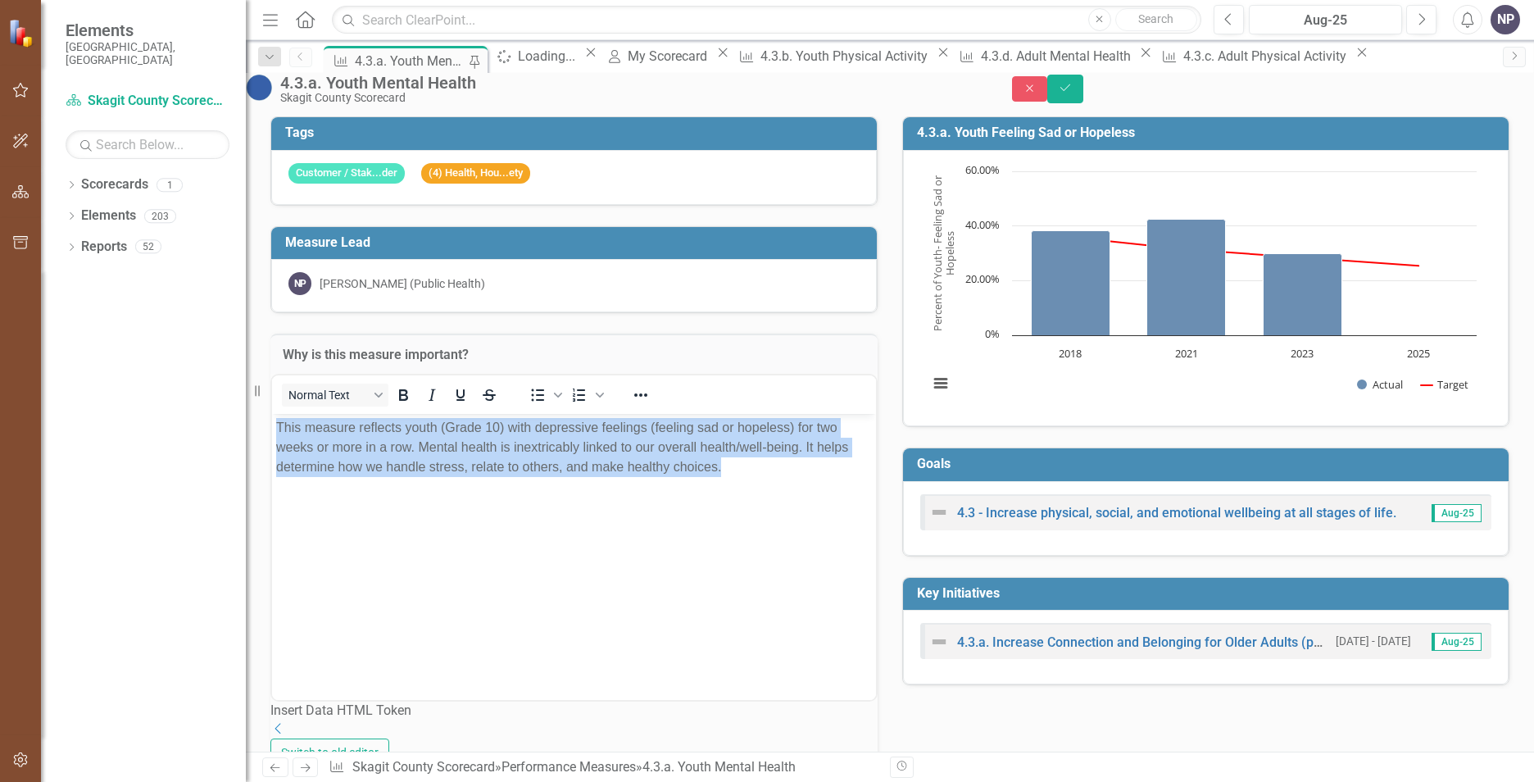
drag, startPoint x: 821, startPoint y: 476, endPoint x: 152, endPoint y: 354, distance: 679.9
click at [272, 413] on html "This measure reflects youth (Grade 10) with depressive feelings (feeling sad or…" at bounding box center [574, 536] width 604 height 246
copy p "This measure reflects youth (Grade 10) with depressive feelings (feeling sad or…"
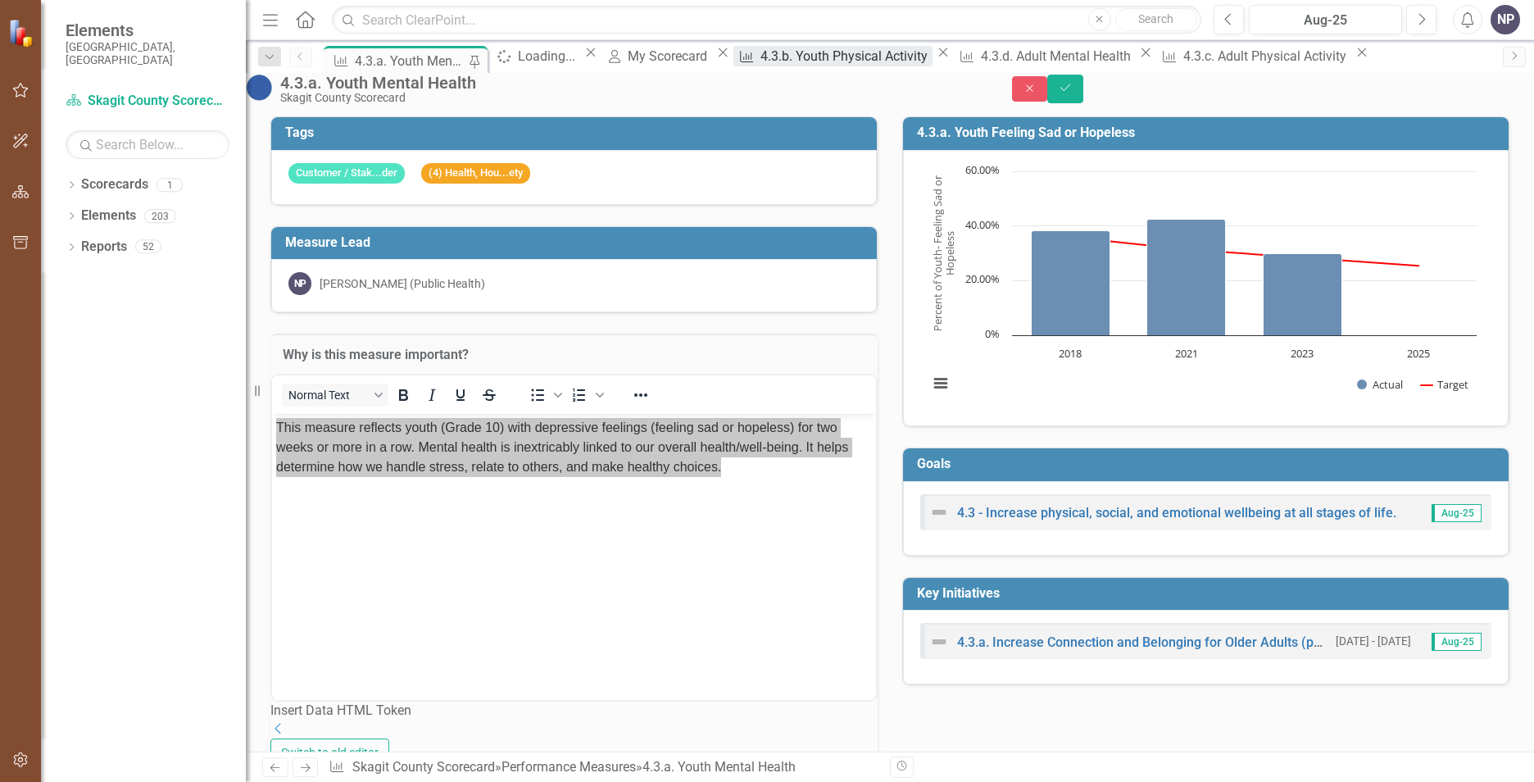
click at [927, 52] on div "4.3.b. Youth Physical Activity" at bounding box center [847, 56] width 172 height 20
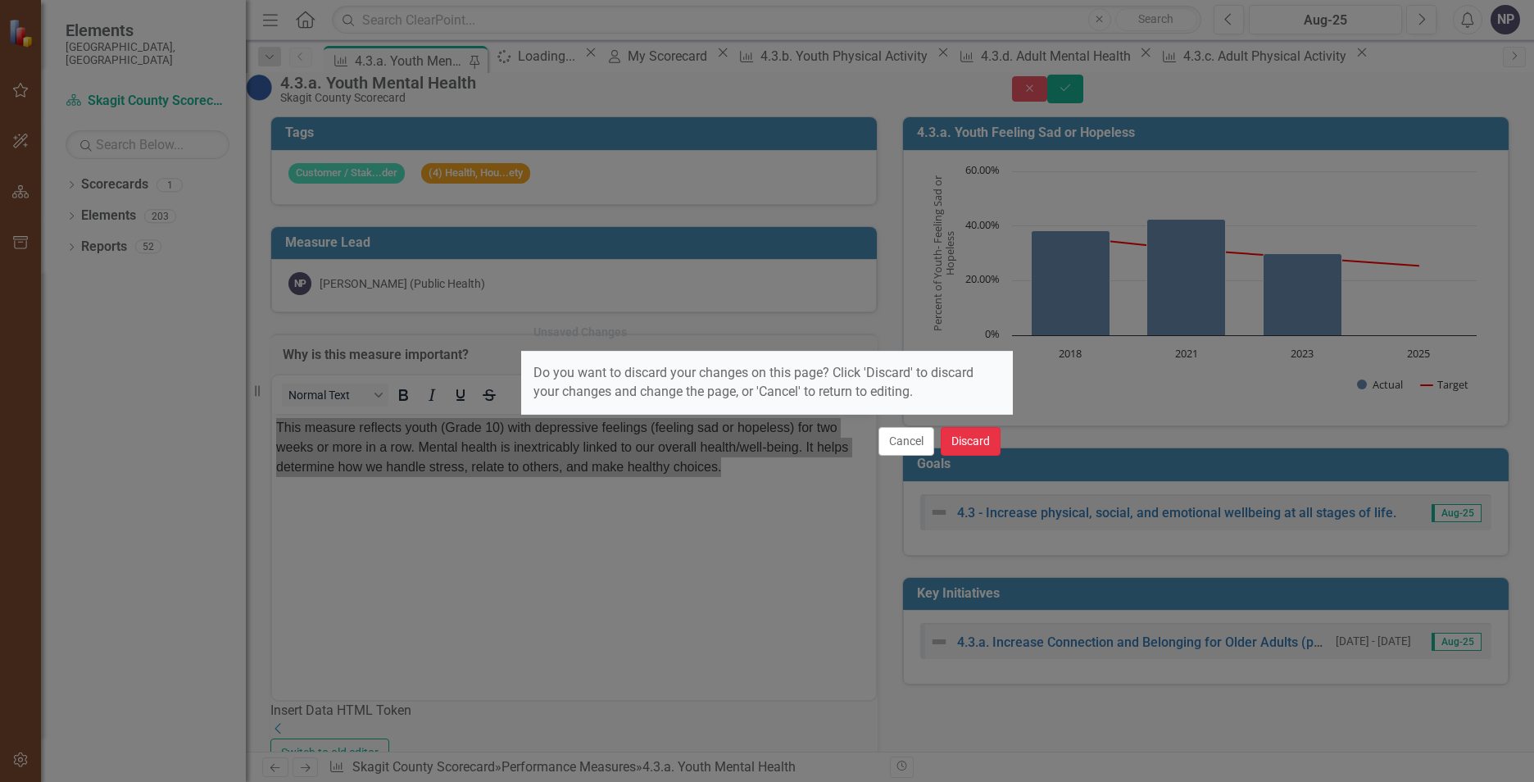
click at [944, 447] on button "Discard" at bounding box center [971, 441] width 60 height 29
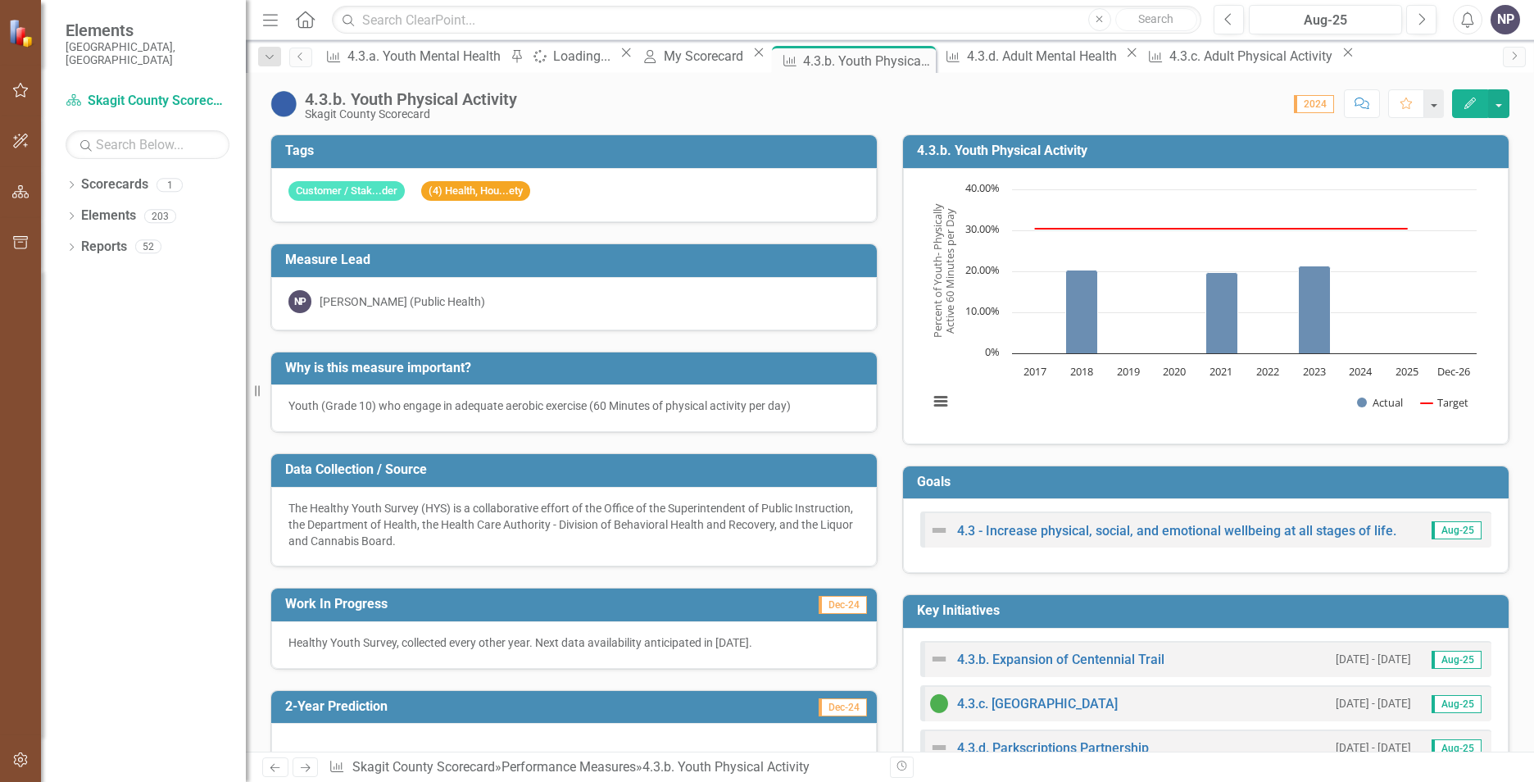
drag, startPoint x: 675, startPoint y: 390, endPoint x: 677, endPoint y: 412, distance: 22.2
click at [676, 390] on div "Youth (Grade 10) who engage in adequate aerobic exercise (60 Minutes of physica…" at bounding box center [574, 408] width 606 height 48
click at [677, 406] on p "Youth (Grade 10) who engage in adequate aerobic exercise (60 Minutes of physica…" at bounding box center [574, 406] width 571 height 16
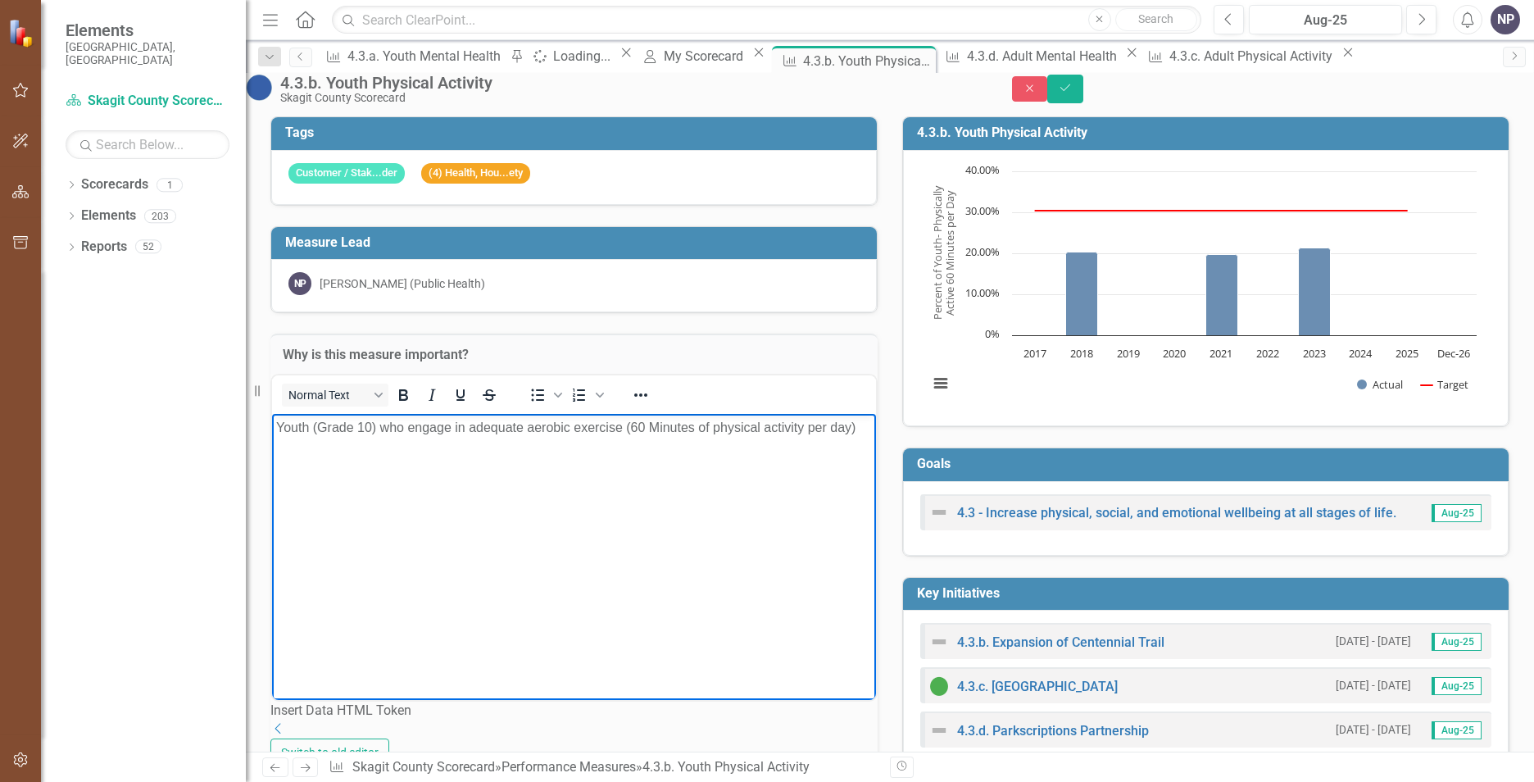
click at [278, 429] on p "Youth (Grade 10) who engage in adequate aerobic exercise (60 Minutes of physica…" at bounding box center [574, 427] width 596 height 20
paste body "Rich Text Area. Press ALT-0 for help."
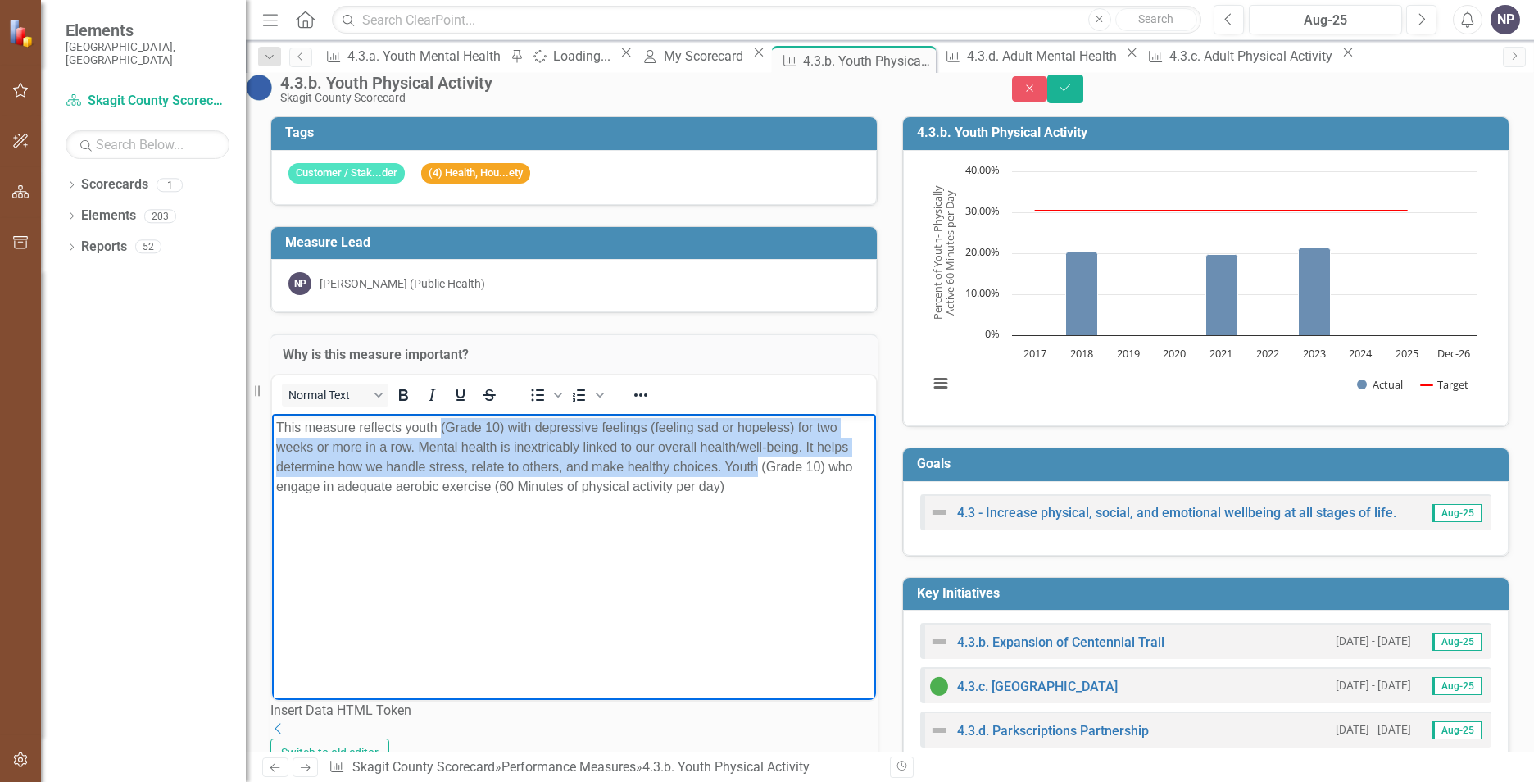
drag, startPoint x: 440, startPoint y: 428, endPoint x: 843, endPoint y: 460, distance: 404.5
click at [843, 460] on html "This measure reflects youth (Grade 10) with depressive feelings (feeling sad or…" at bounding box center [574, 536] width 604 height 246
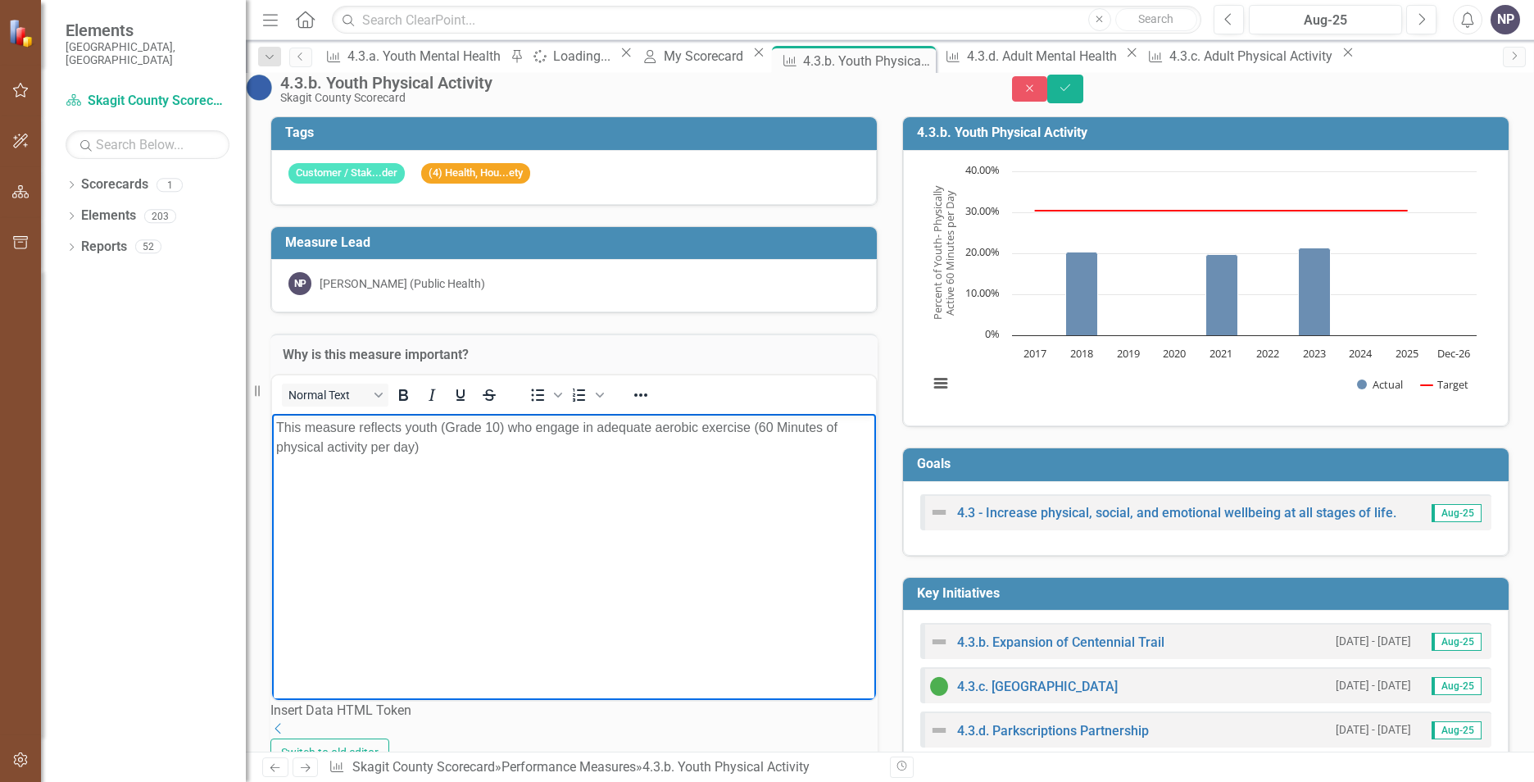
click at [609, 516] on body "This measure reflects youth (Grade 10) who engage in adequate aerobic exercise …" at bounding box center [574, 536] width 604 height 246
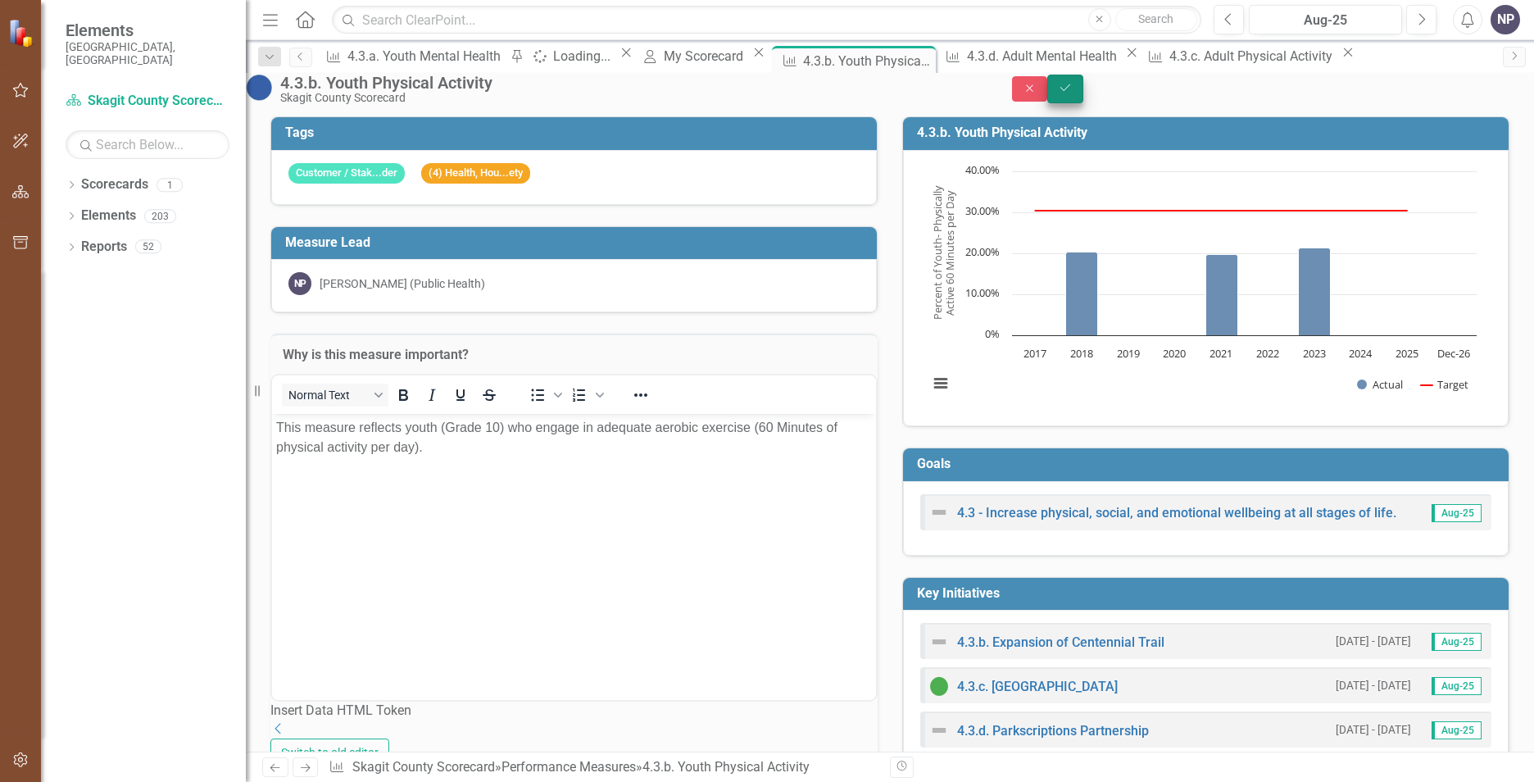
click at [1073, 93] on icon "Save" at bounding box center [1065, 87] width 15 height 11
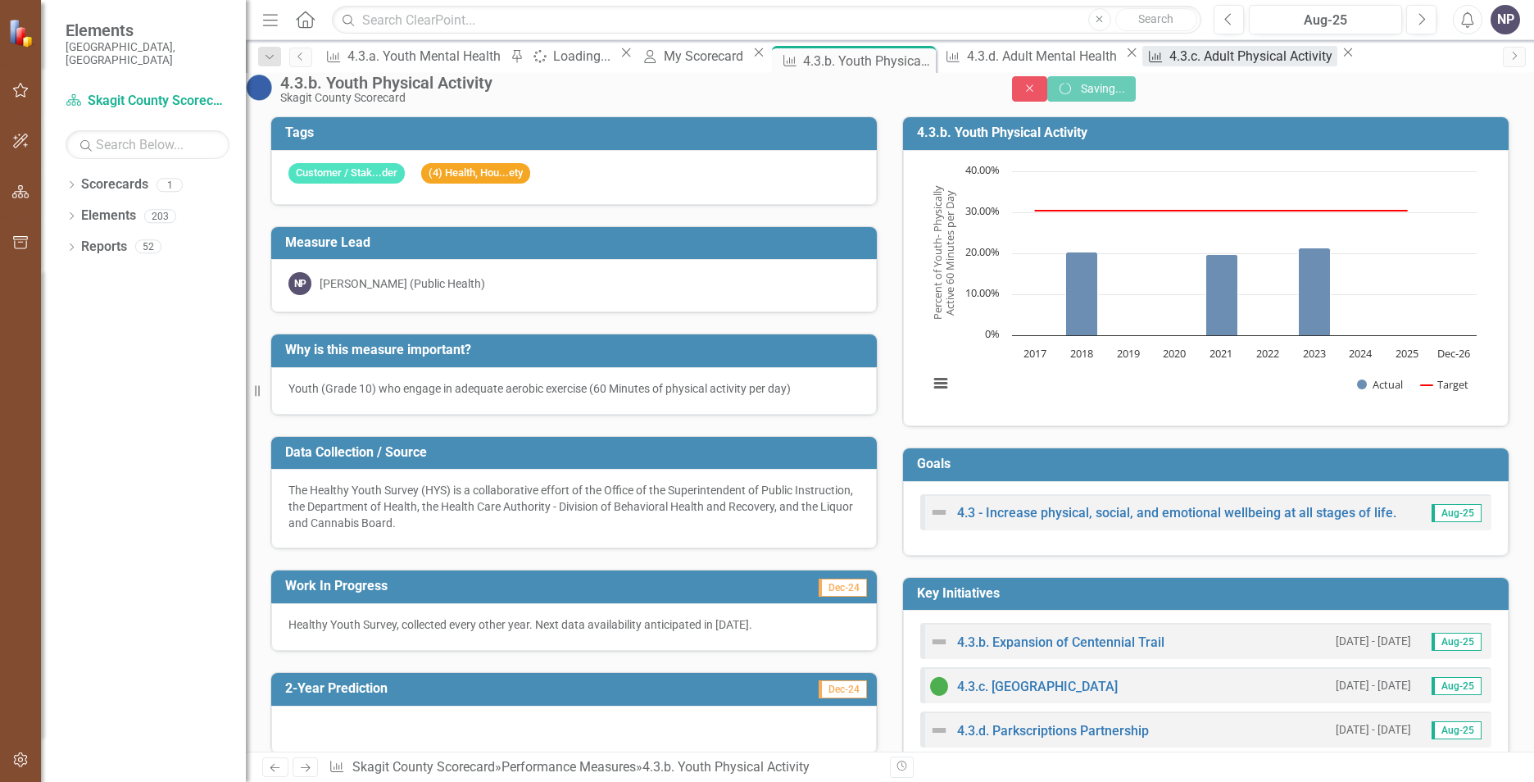
click at [1214, 54] on div "4.3.c. Adult Physical Activity" at bounding box center [1254, 56] width 168 height 20
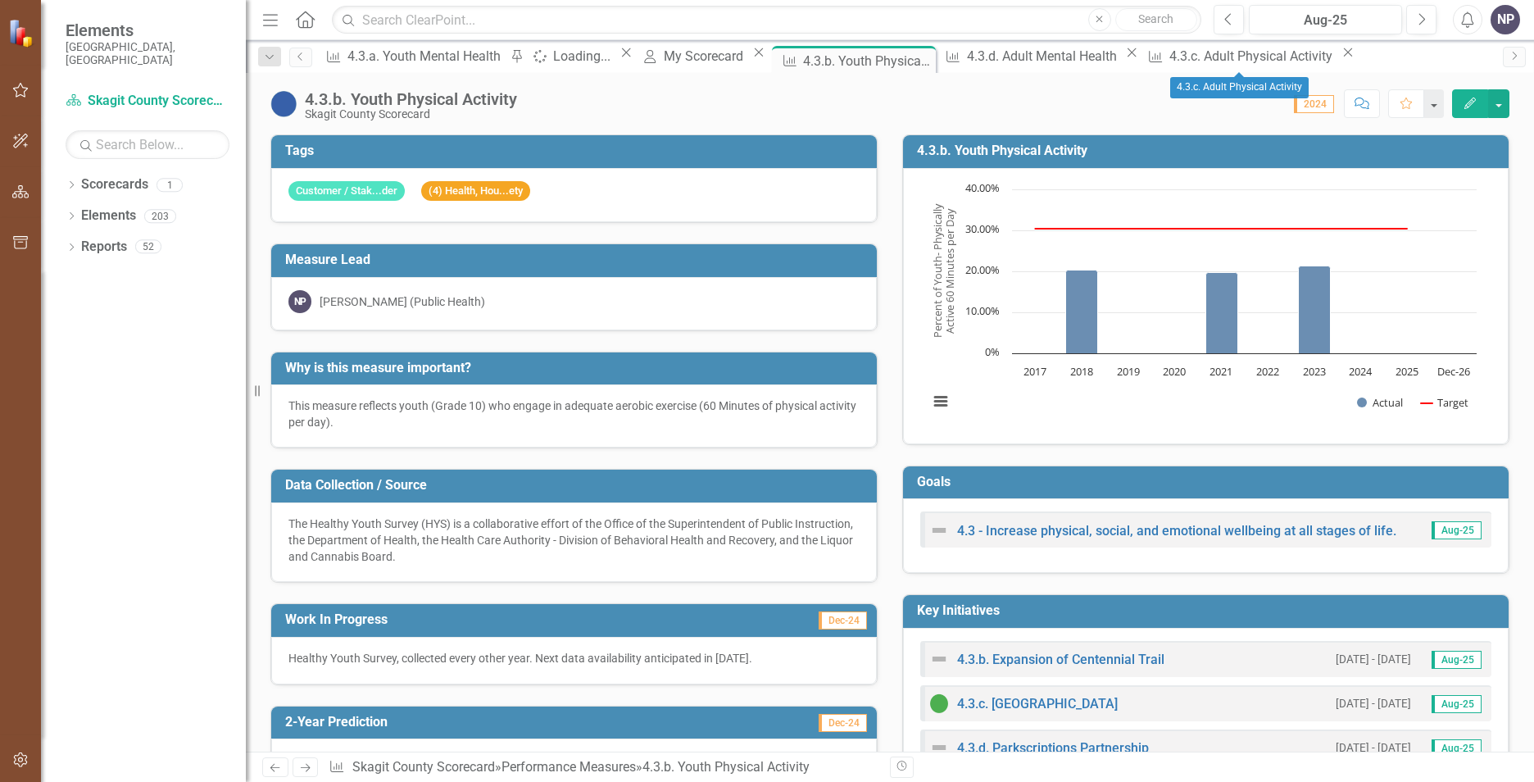
click at [518, 542] on p "The Healthy Youth Survey (HYS) is a collaborative effort of the Office of the S…" at bounding box center [574, 540] width 571 height 49
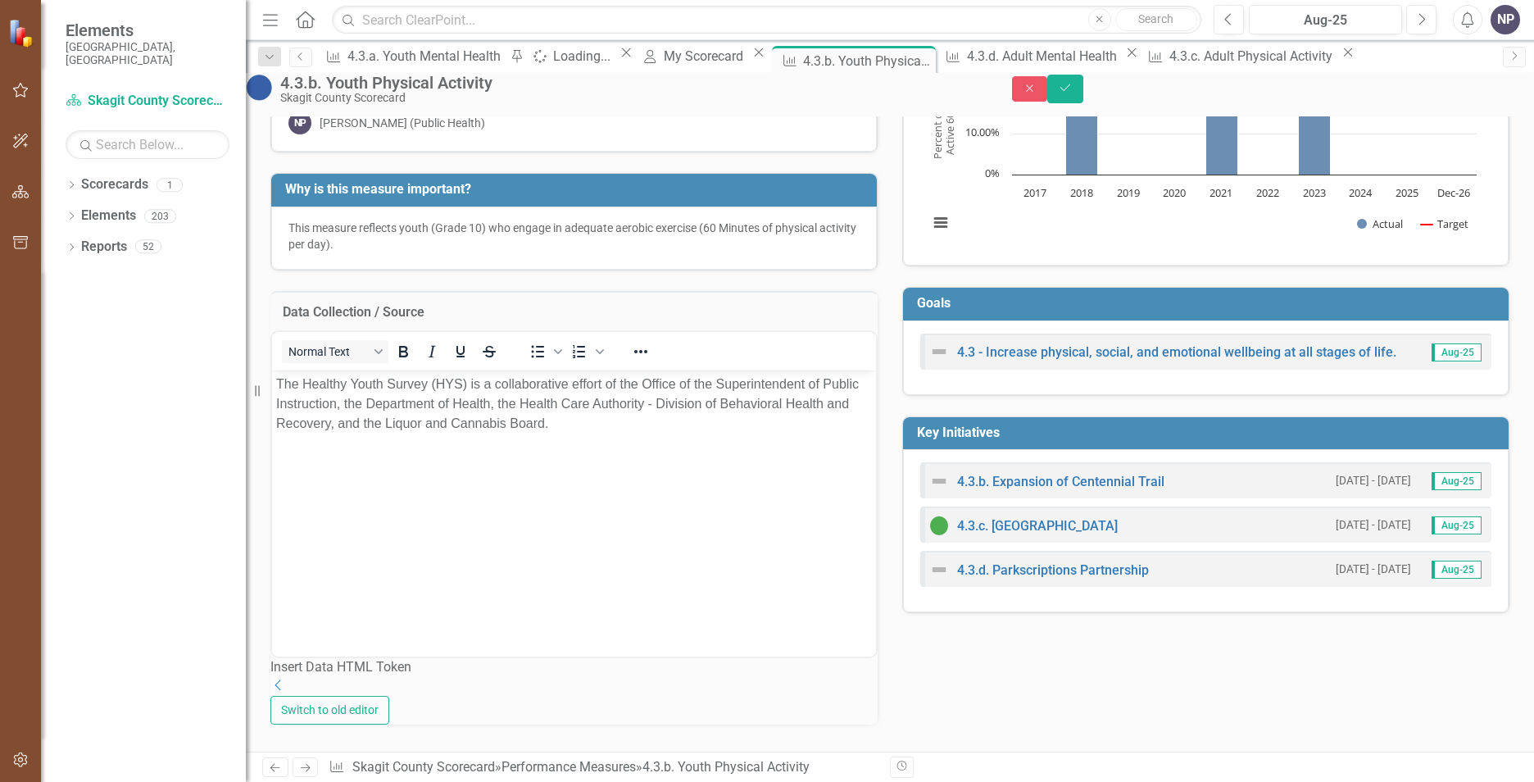
scroll to position [82, 0]
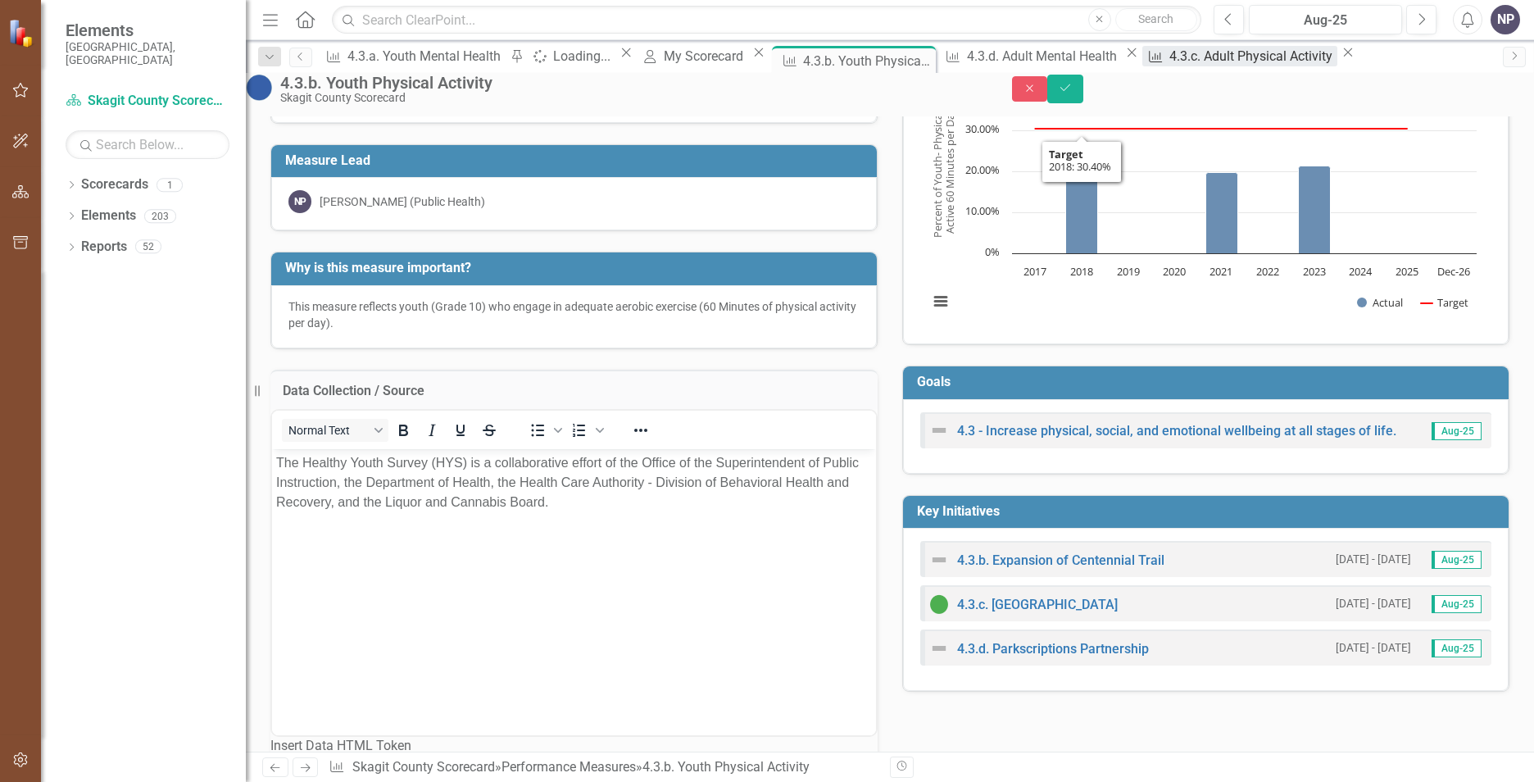
click at [1214, 61] on div "4.3.c. Adult Physical Activity" at bounding box center [1254, 56] width 168 height 20
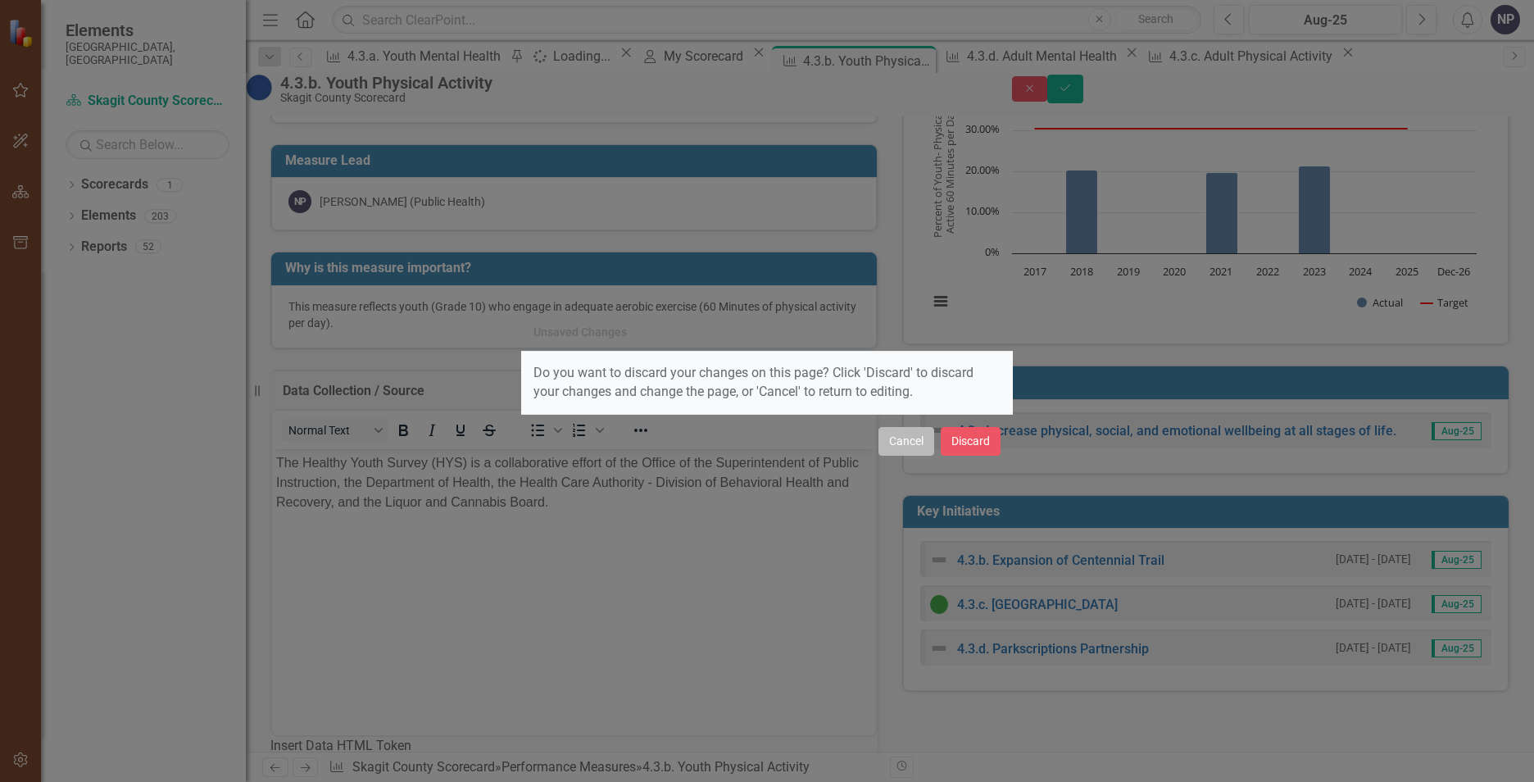
click at [902, 439] on button "Cancel" at bounding box center [907, 441] width 56 height 29
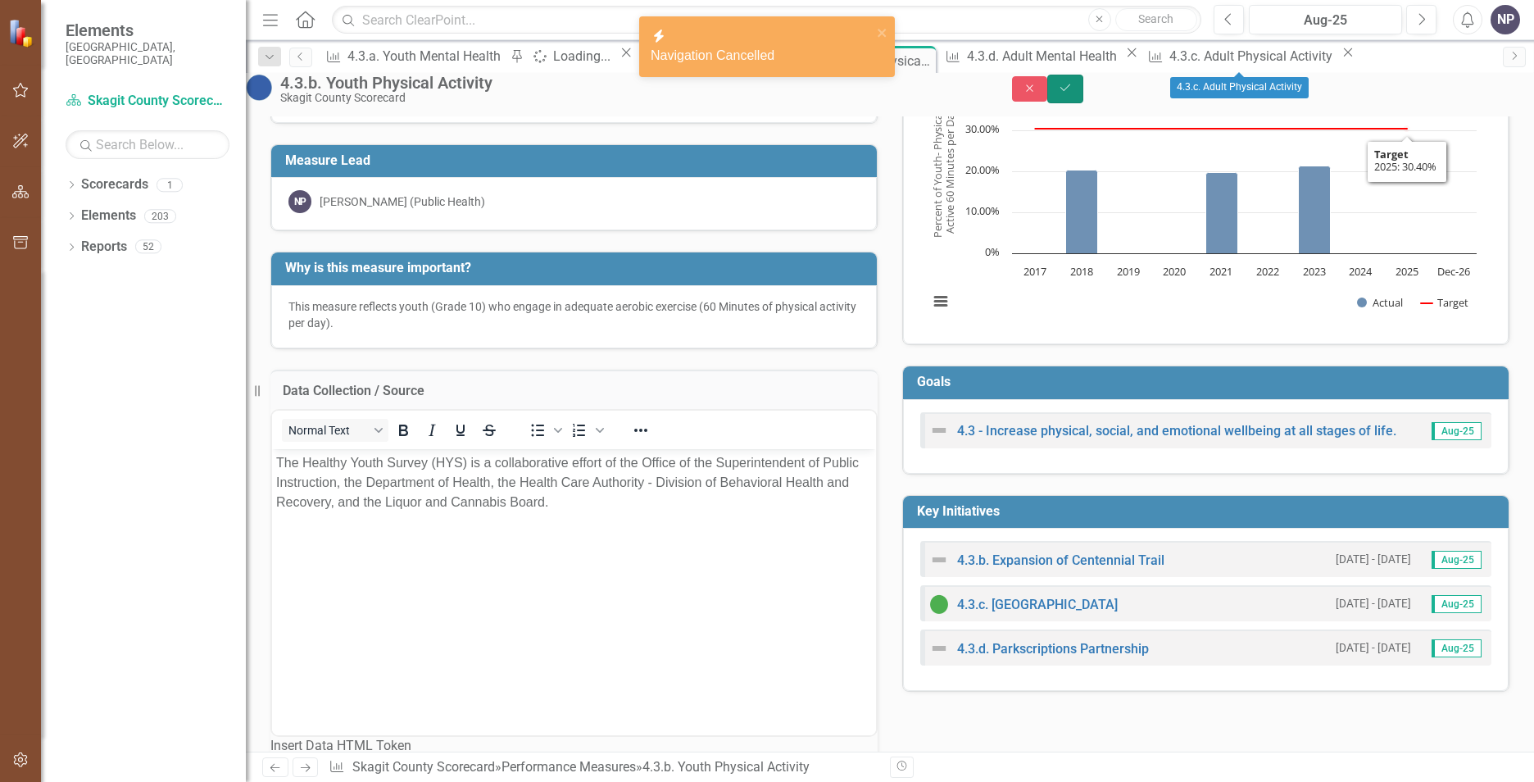
click at [1084, 84] on button "Save" at bounding box center [1065, 89] width 36 height 29
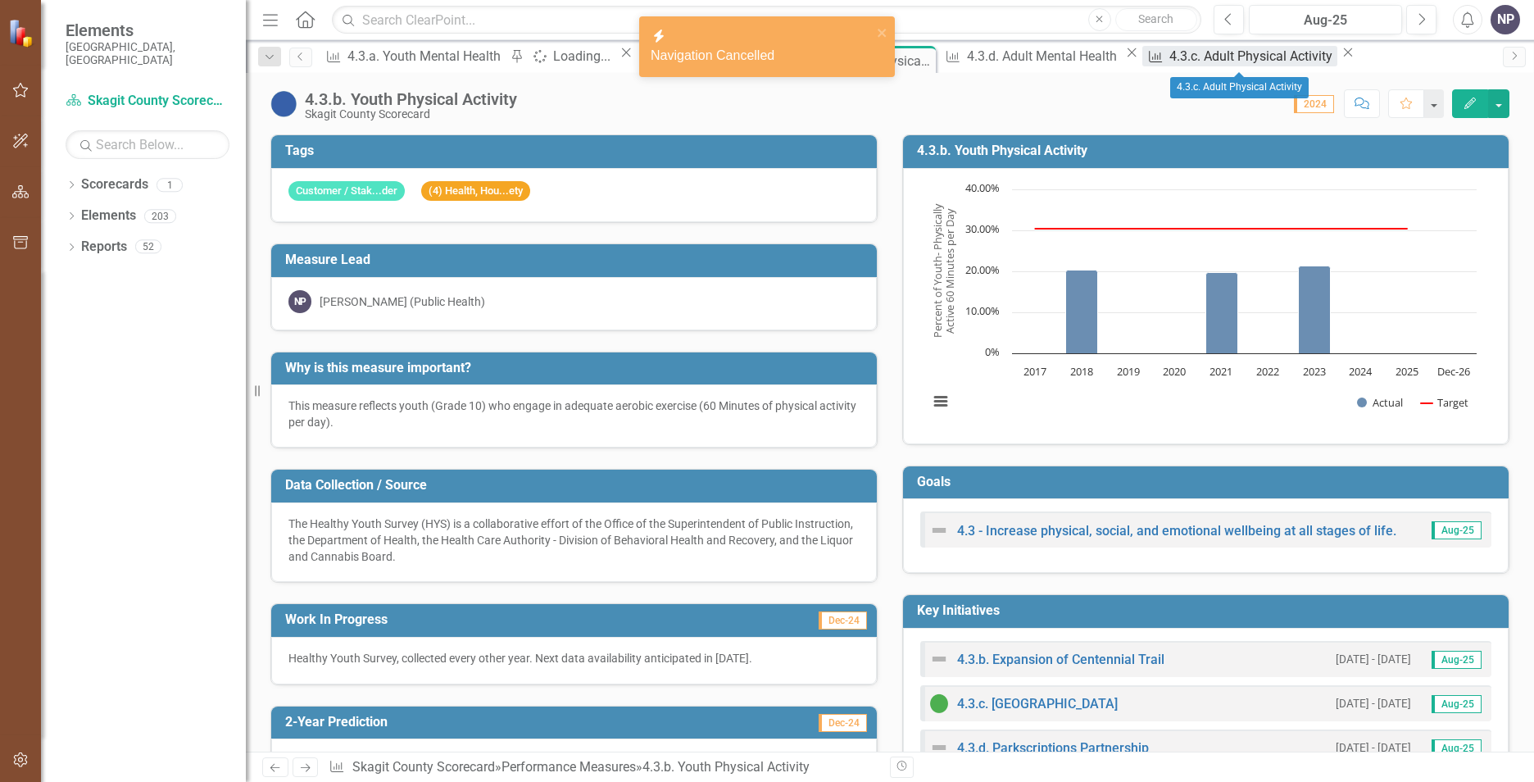
click at [1214, 50] on div "4.3.c. Adult Physical Activity" at bounding box center [1254, 56] width 168 height 20
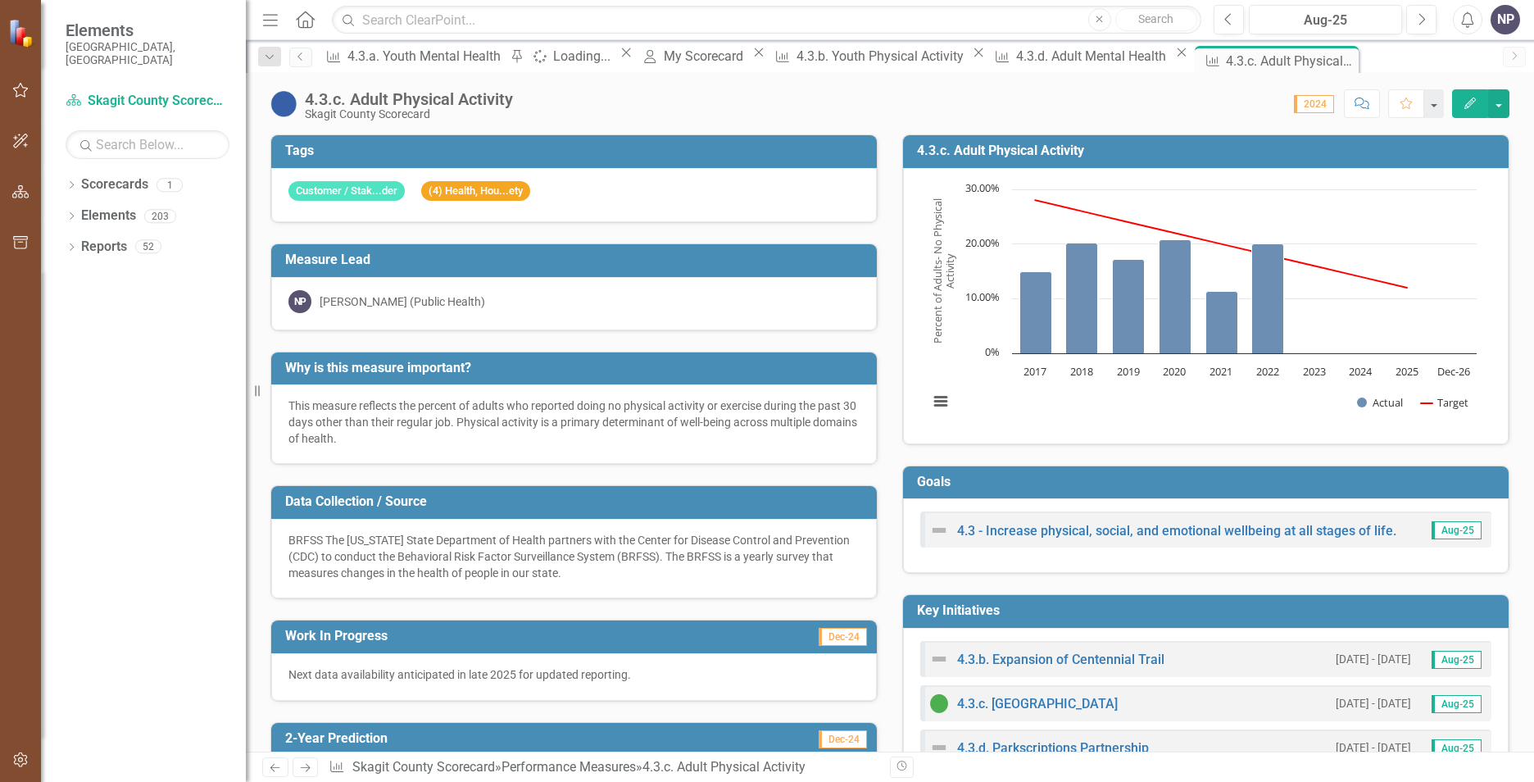
click at [468, 432] on p "This measure reflects the percent of adults who reported doing no physical acti…" at bounding box center [574, 422] width 571 height 49
click at [467, 433] on p "This measure reflects the percent of adults who reported doing no physical acti…" at bounding box center [574, 422] width 571 height 49
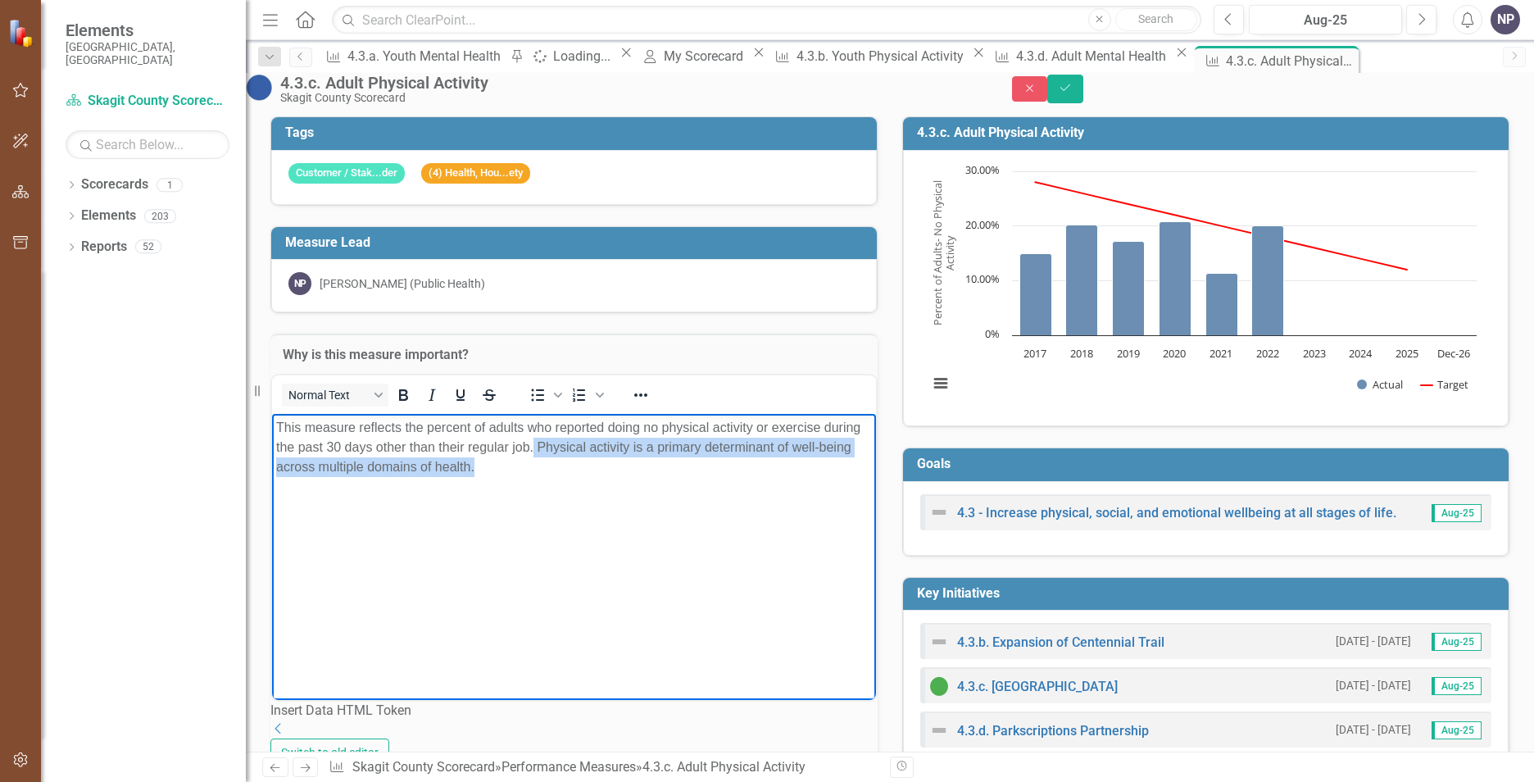
drag, startPoint x: 572, startPoint y: 502, endPoint x: 575, endPoint y: 453, distance: 48.4
click at [575, 453] on body "This measure reflects the percent of adults who reported doing no physical acti…" at bounding box center [574, 536] width 604 height 246
copy p "Physical activity is a primary determinant of well-being across multiple domain…"
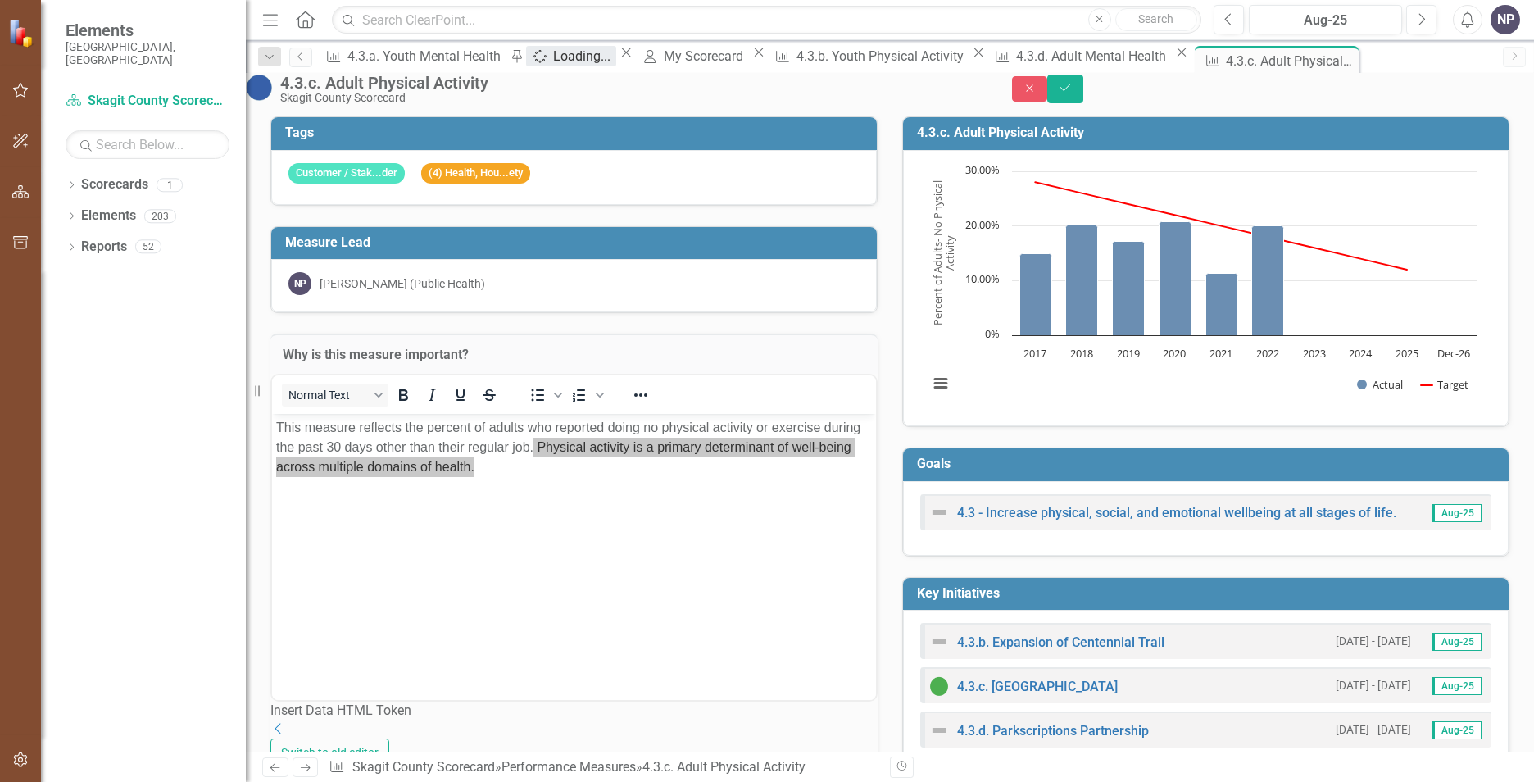
click at [563, 61] on div "Loading..." at bounding box center [584, 56] width 62 height 20
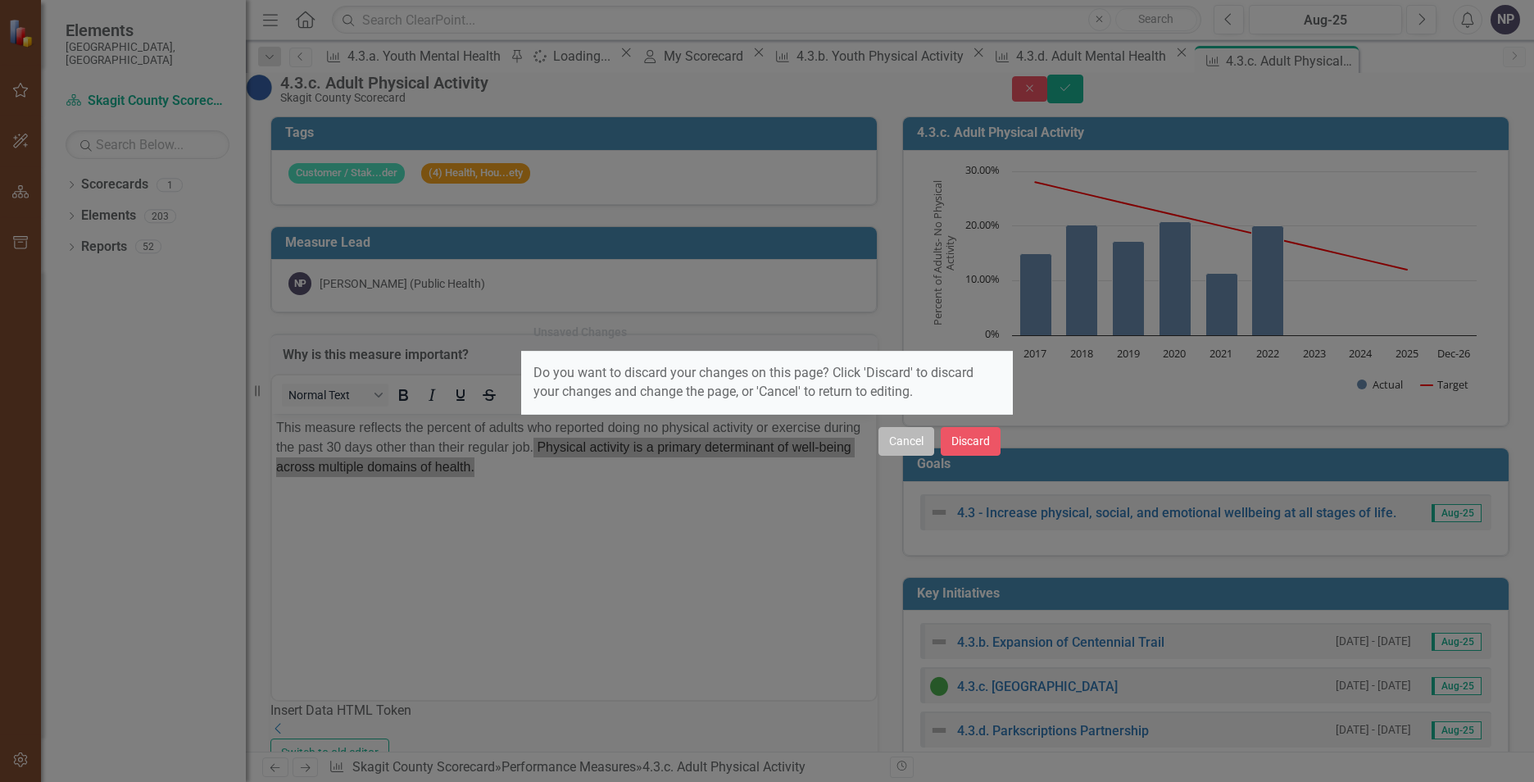
click at [894, 448] on button "Cancel" at bounding box center [907, 441] width 56 height 29
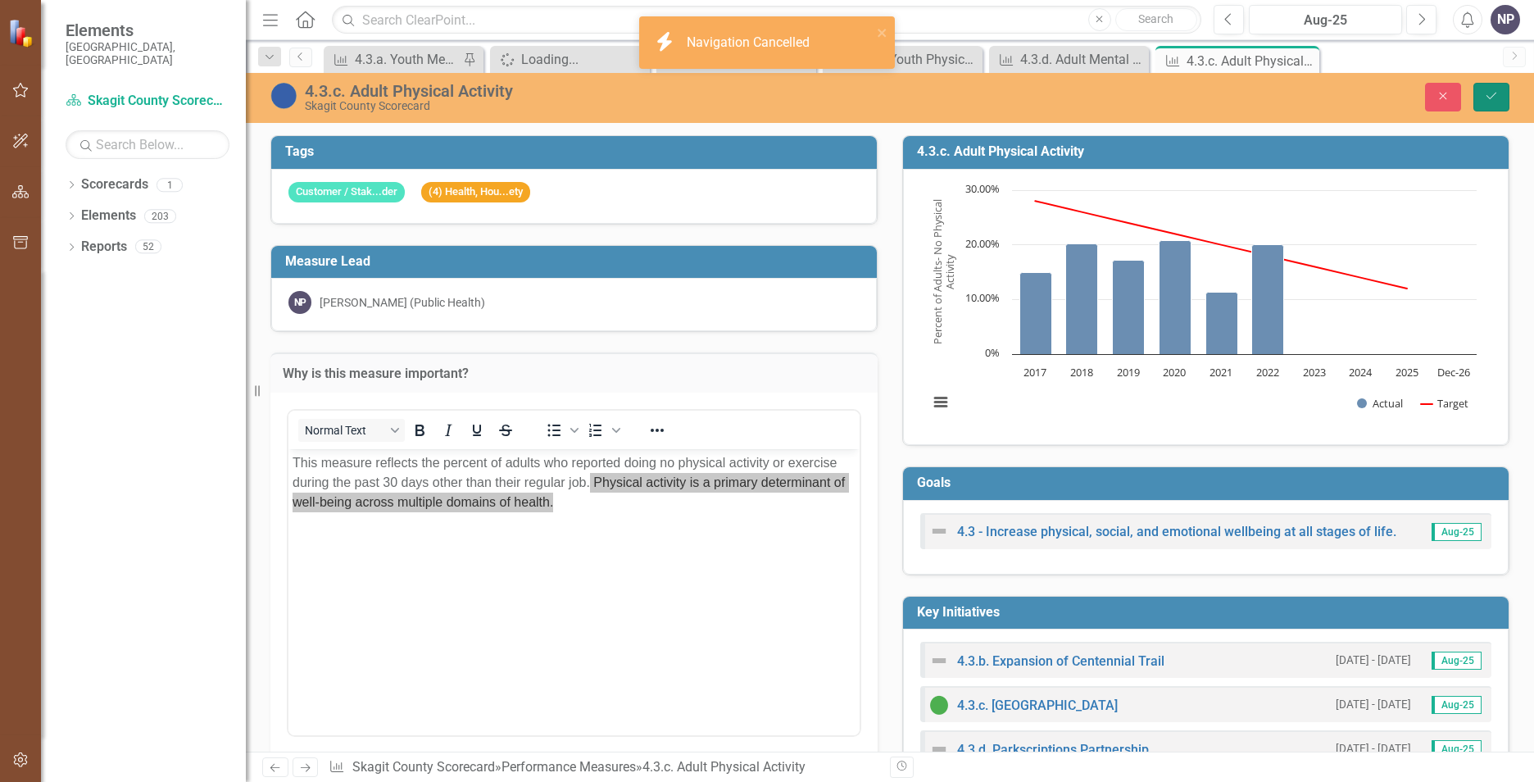
click at [1499, 86] on button "Save" at bounding box center [1492, 97] width 36 height 29
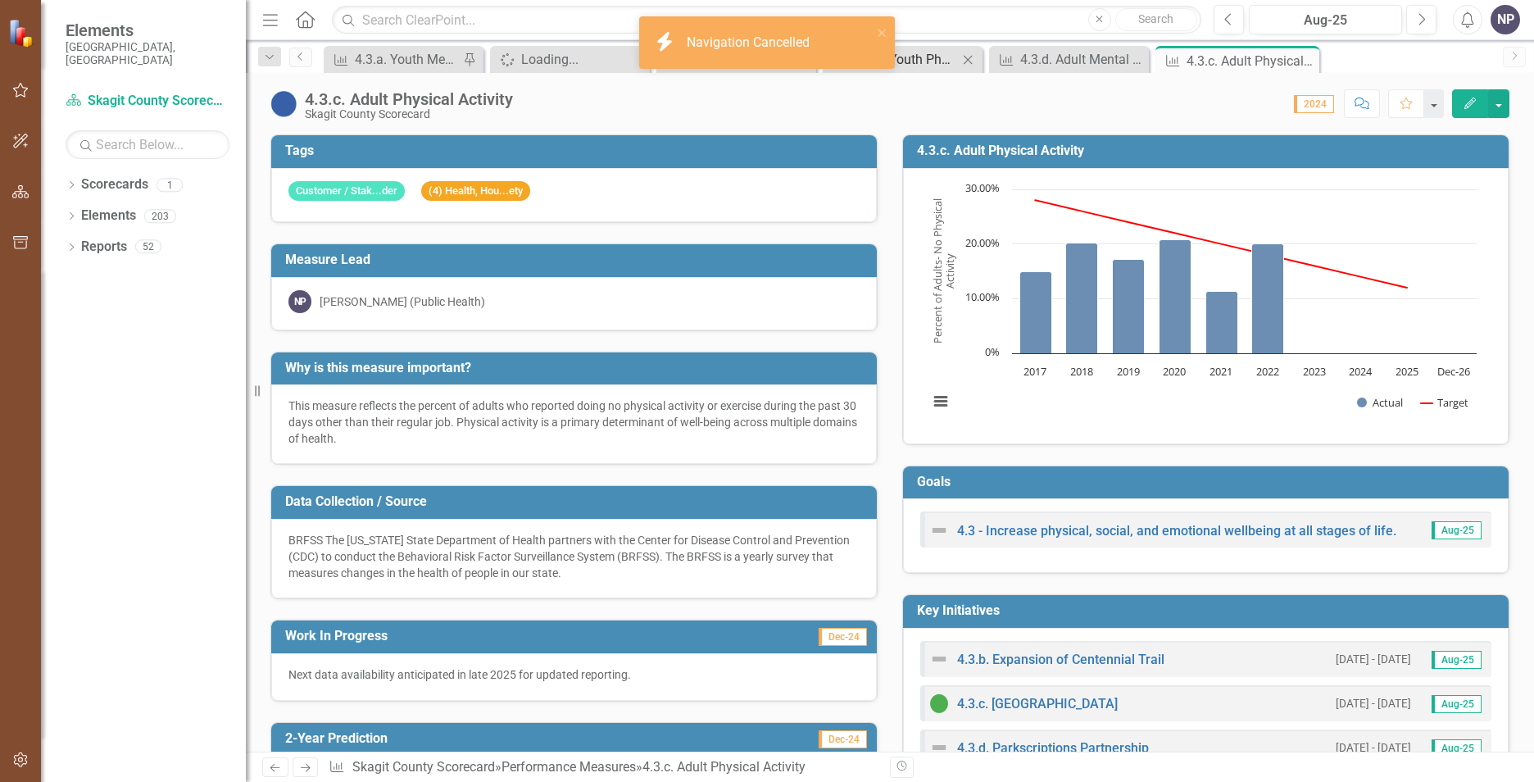
click at [922, 52] on div "4.3.b. Youth Physical Activity" at bounding box center [906, 59] width 104 height 20
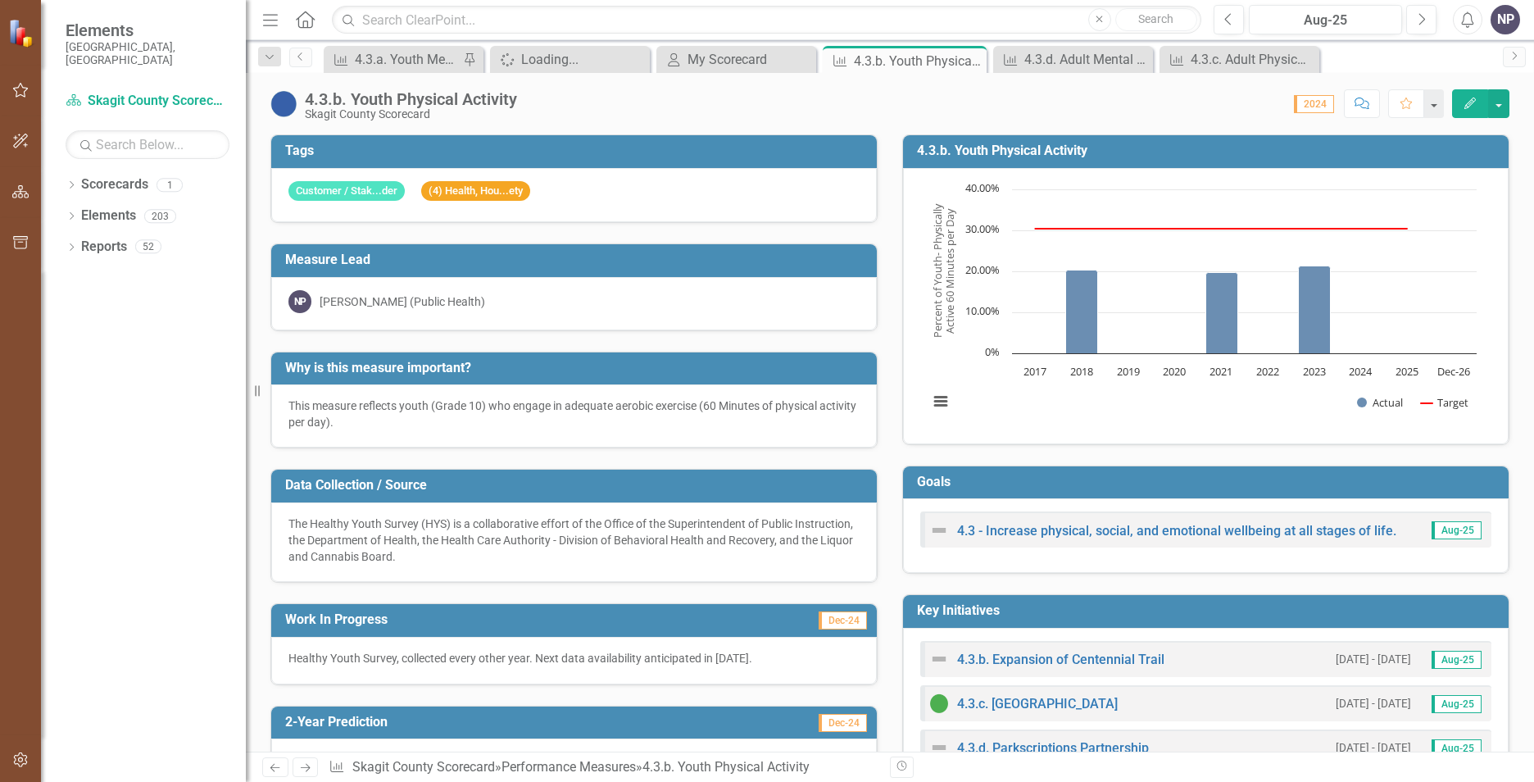
click at [611, 413] on p "This measure reflects youth (Grade 10) who engage in adequate aerobic exercise …" at bounding box center [574, 414] width 571 height 33
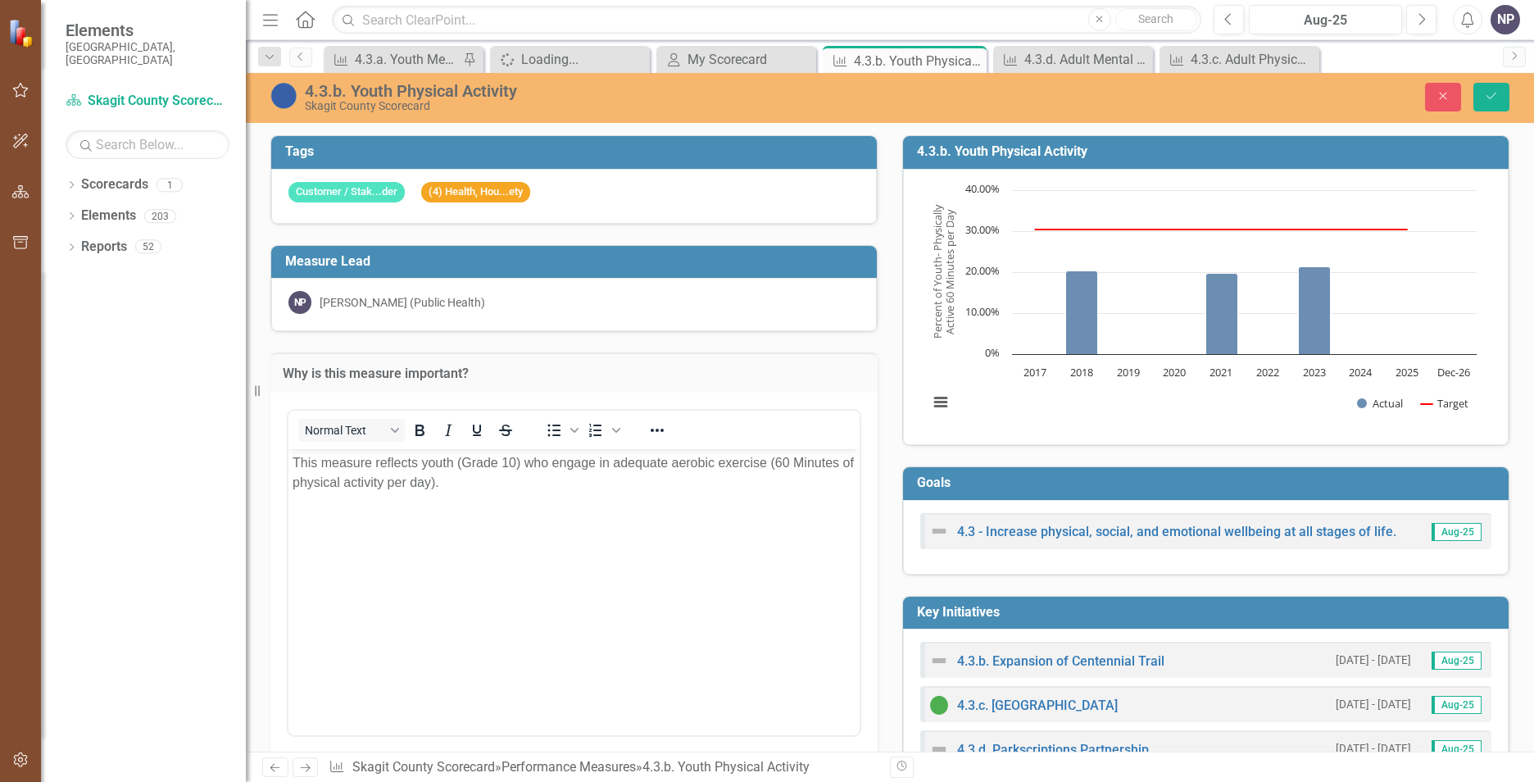
click at [482, 490] on p "This measure reflects youth (Grade 10) who engage in adequate aerobic exercise …" at bounding box center [574, 471] width 563 height 39
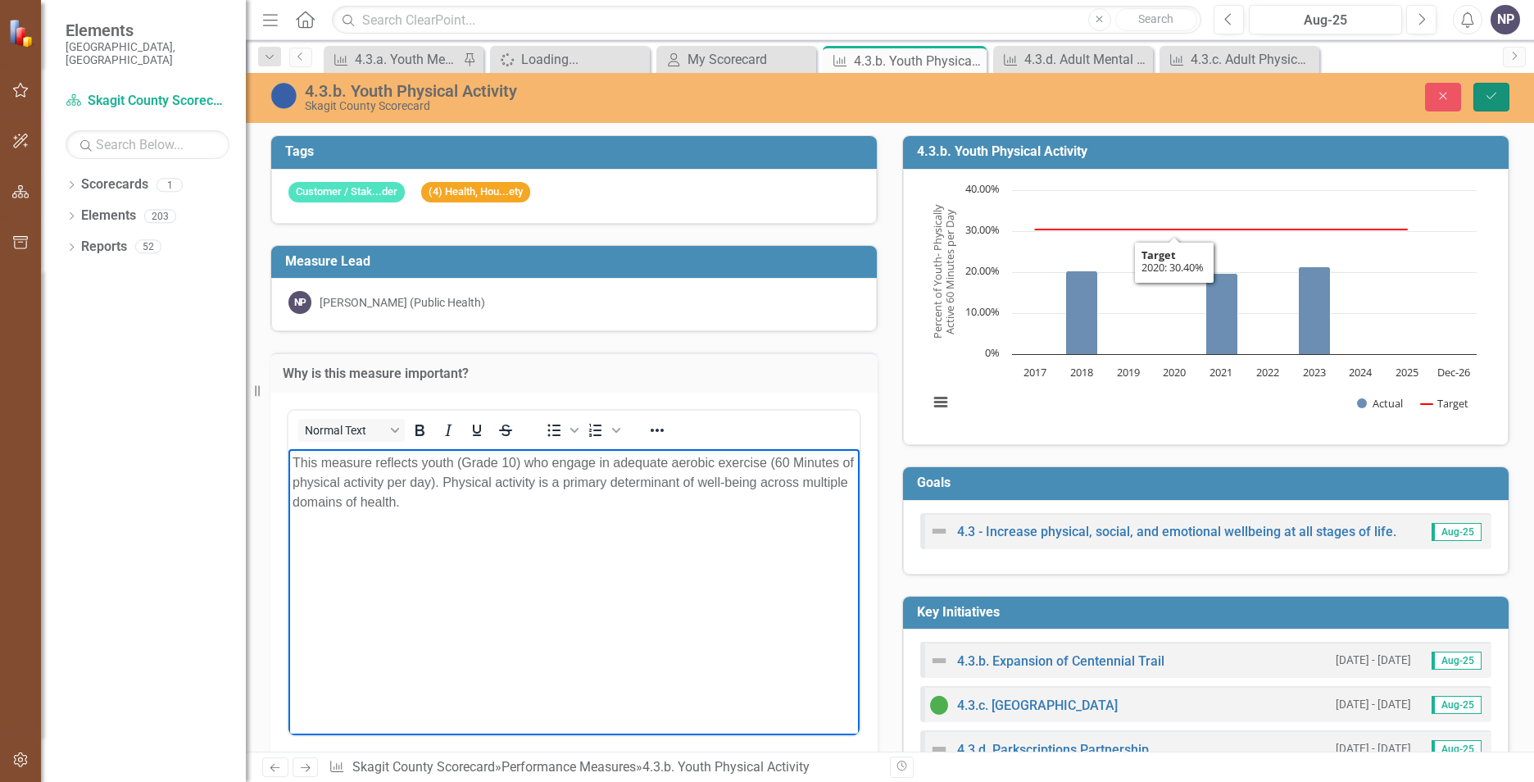
click at [1497, 84] on button "Save" at bounding box center [1492, 97] width 36 height 29
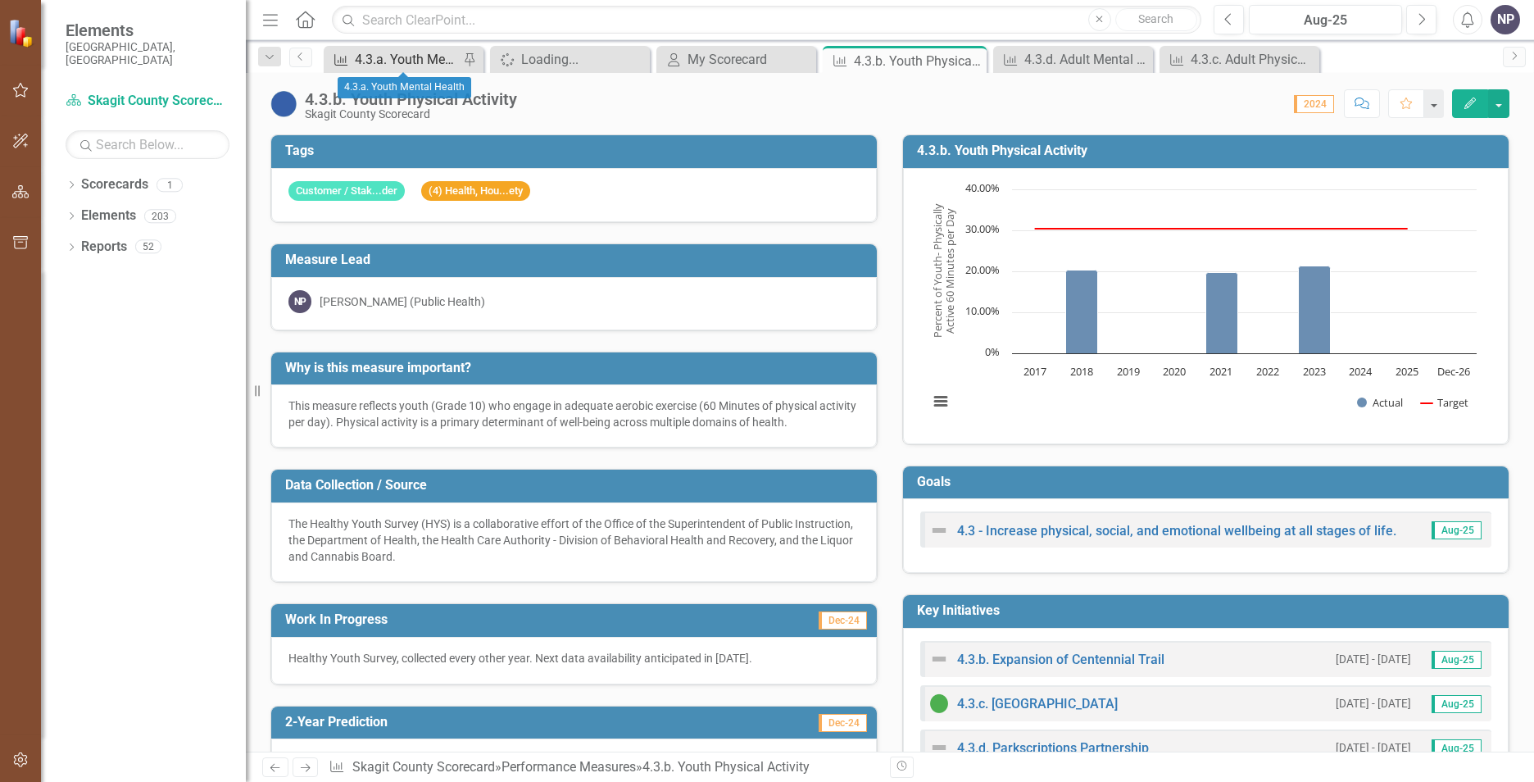
click at [418, 59] on div "4.3.a. Youth Mental Health" at bounding box center [407, 59] width 104 height 20
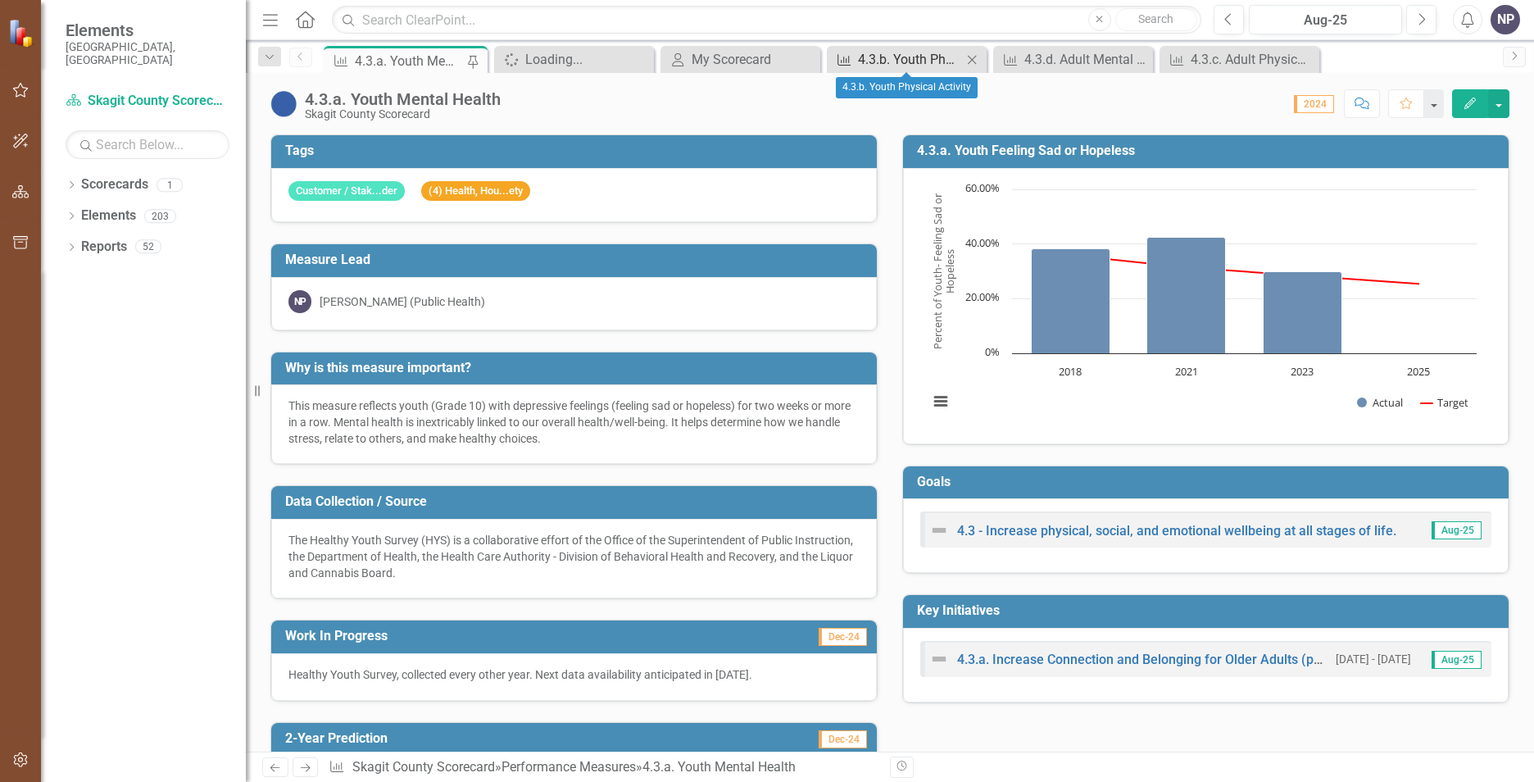
click at [874, 66] on div "4.3.b. Youth Physical Activity" at bounding box center [910, 59] width 104 height 20
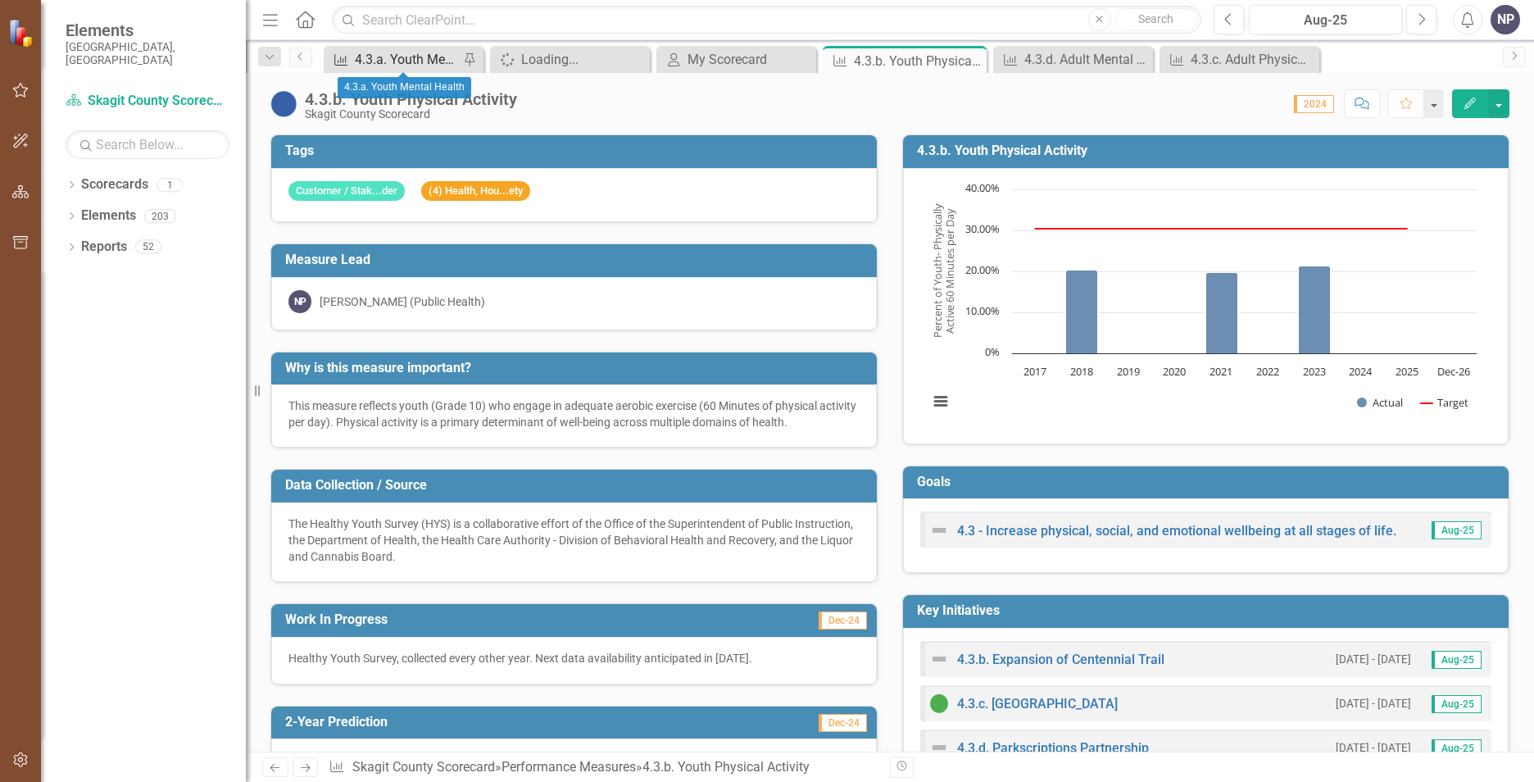
click at [393, 56] on div "4.3.a. Youth Mental Health" at bounding box center [407, 59] width 104 height 20
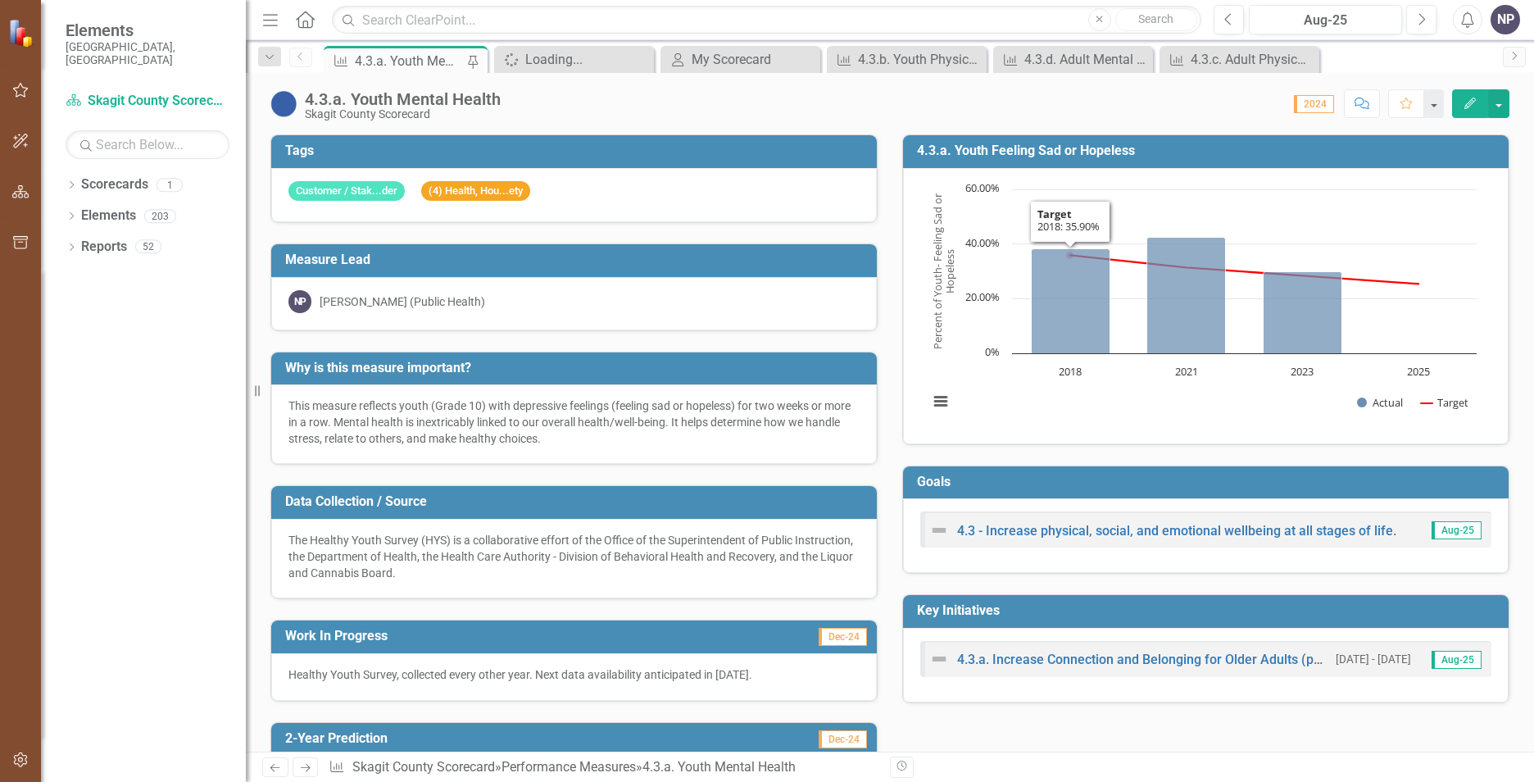
click at [938, 280] on text "Percent of Youth- Feeling Sad or ​ Hopeless" at bounding box center [943, 271] width 27 height 157
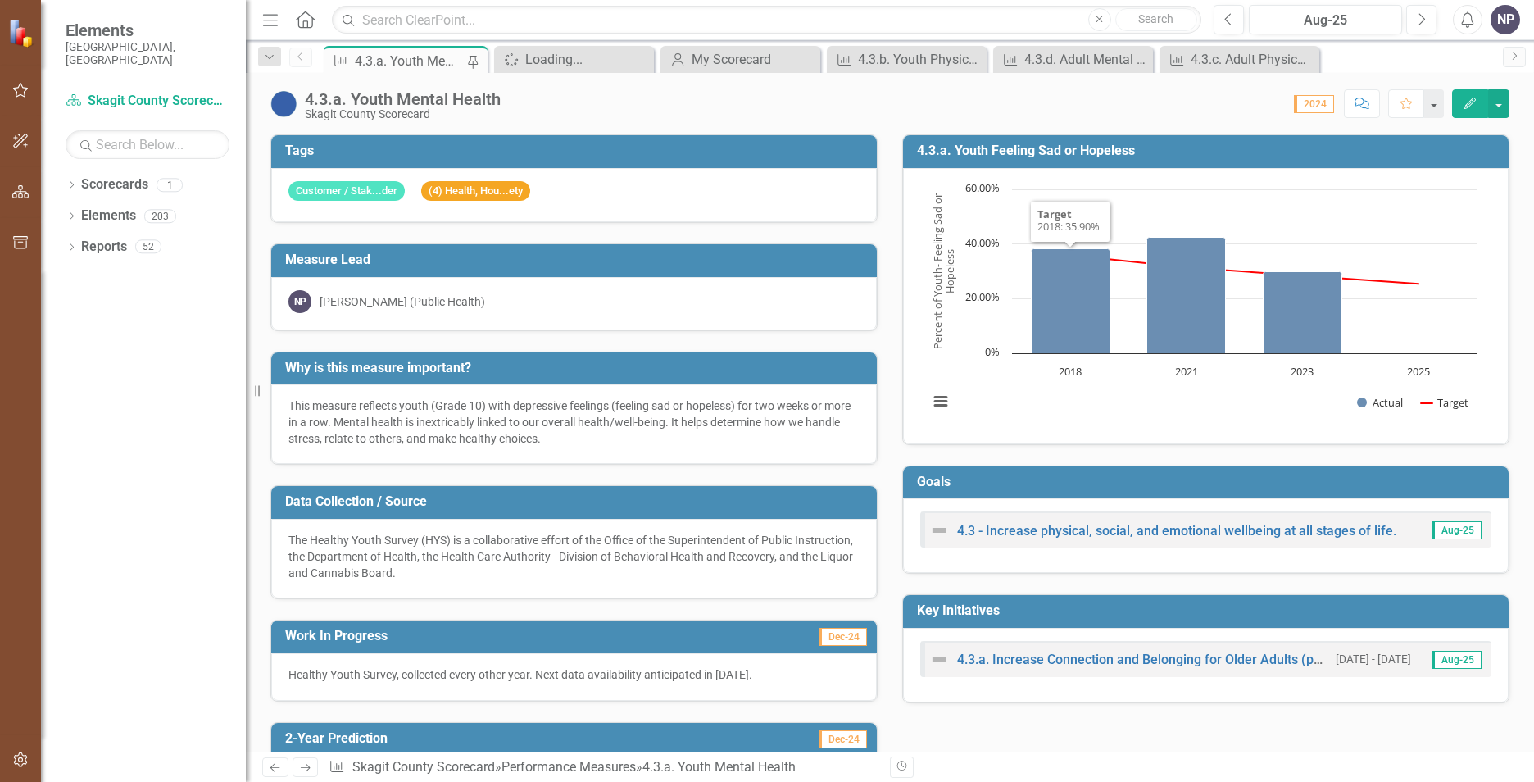
click at [938, 280] on text "Percent of Youth- Feeling Sad or ​ Hopeless" at bounding box center [943, 271] width 27 height 157
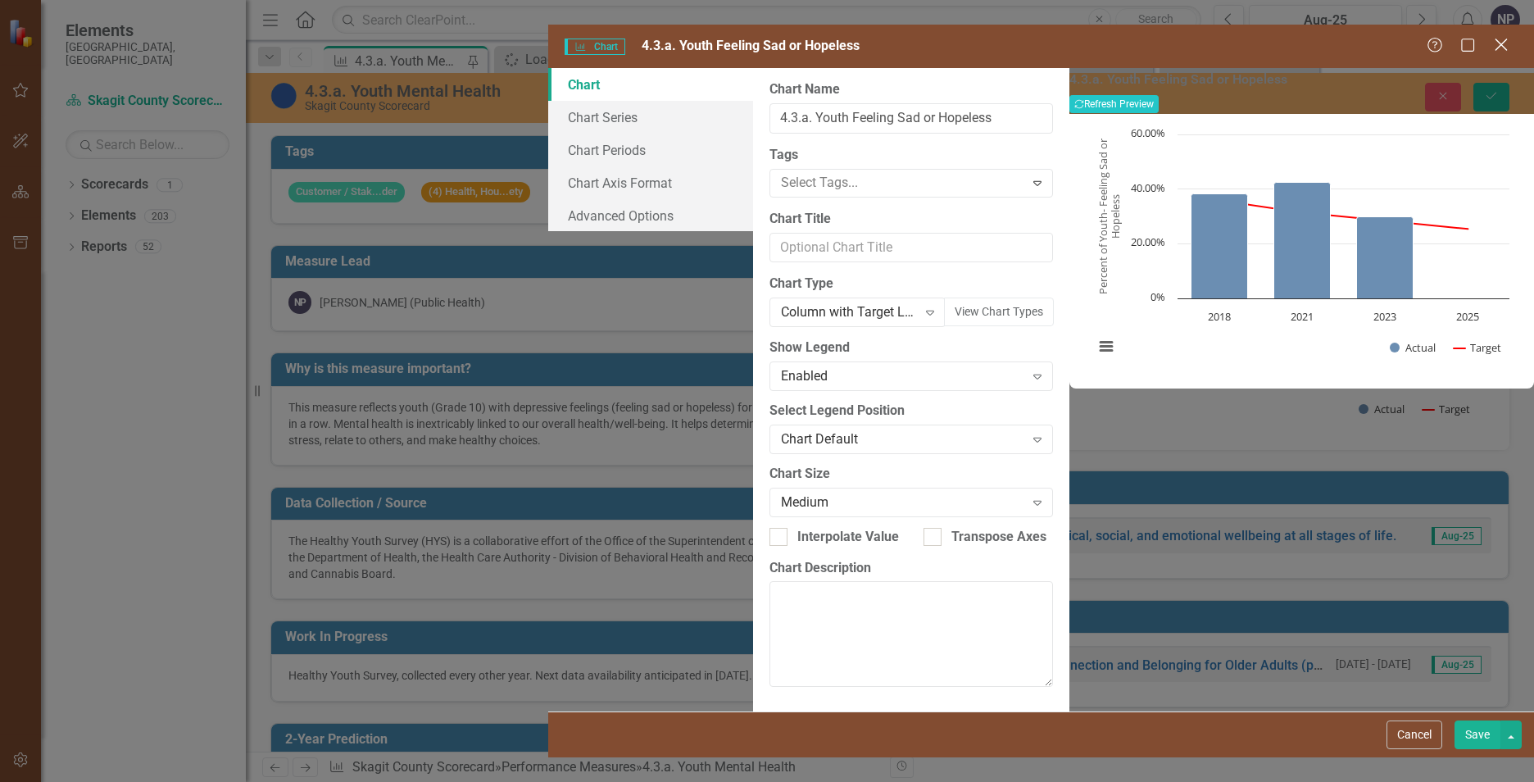
click at [1504, 39] on icon at bounding box center [1501, 45] width 12 height 12
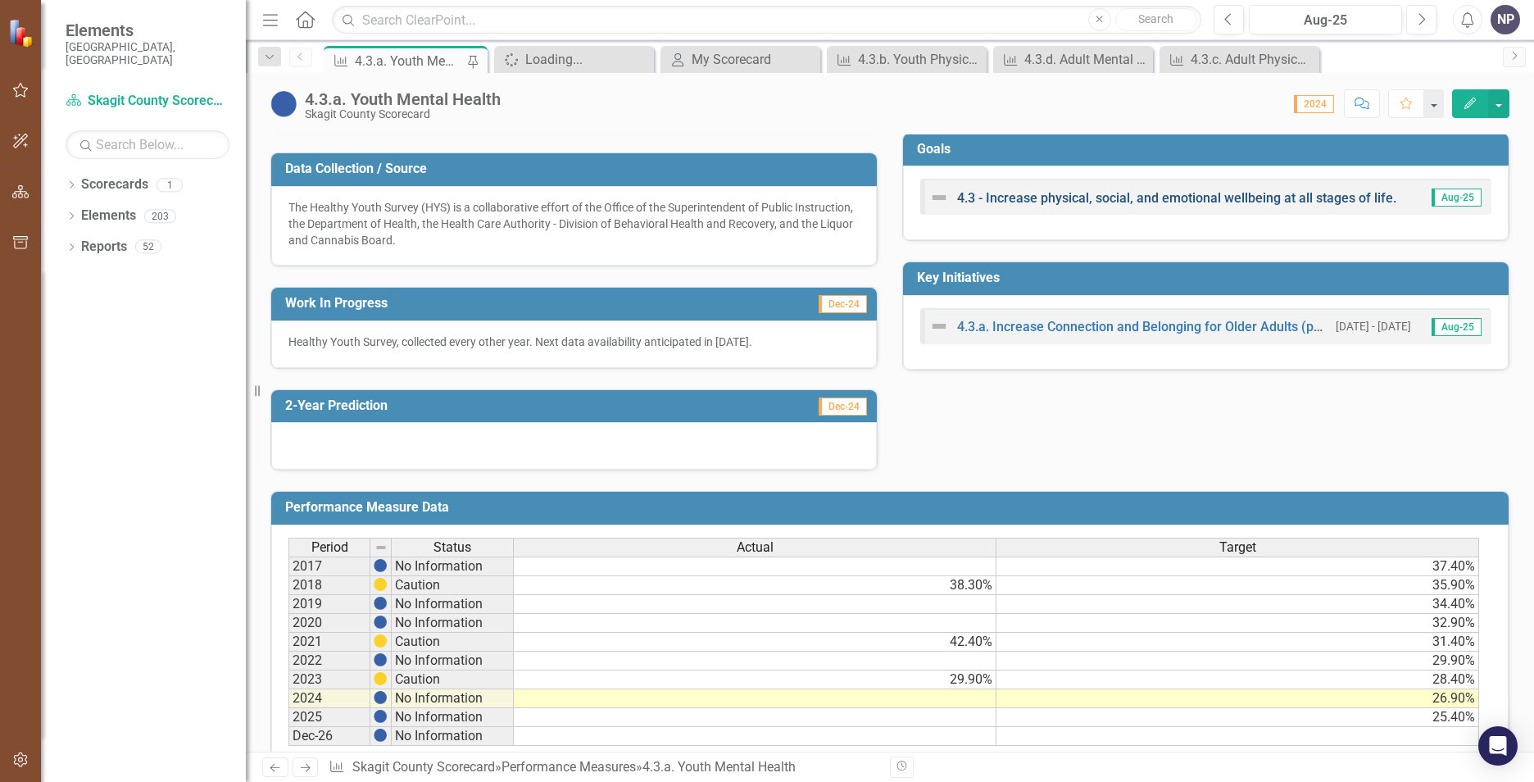
scroll to position [226, 0]
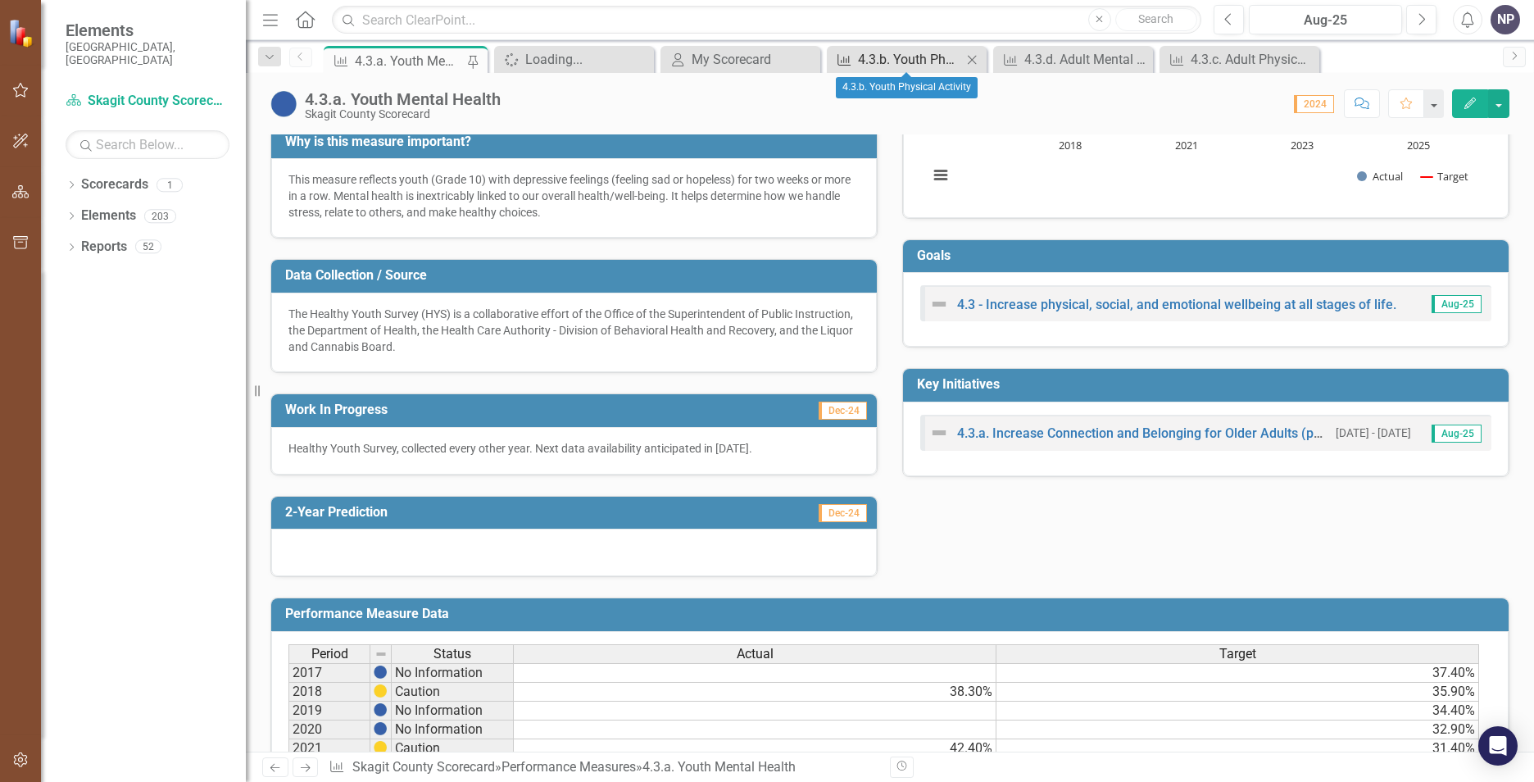
click at [940, 64] on div "4.3.b. Youth Physical Activity" at bounding box center [910, 59] width 104 height 20
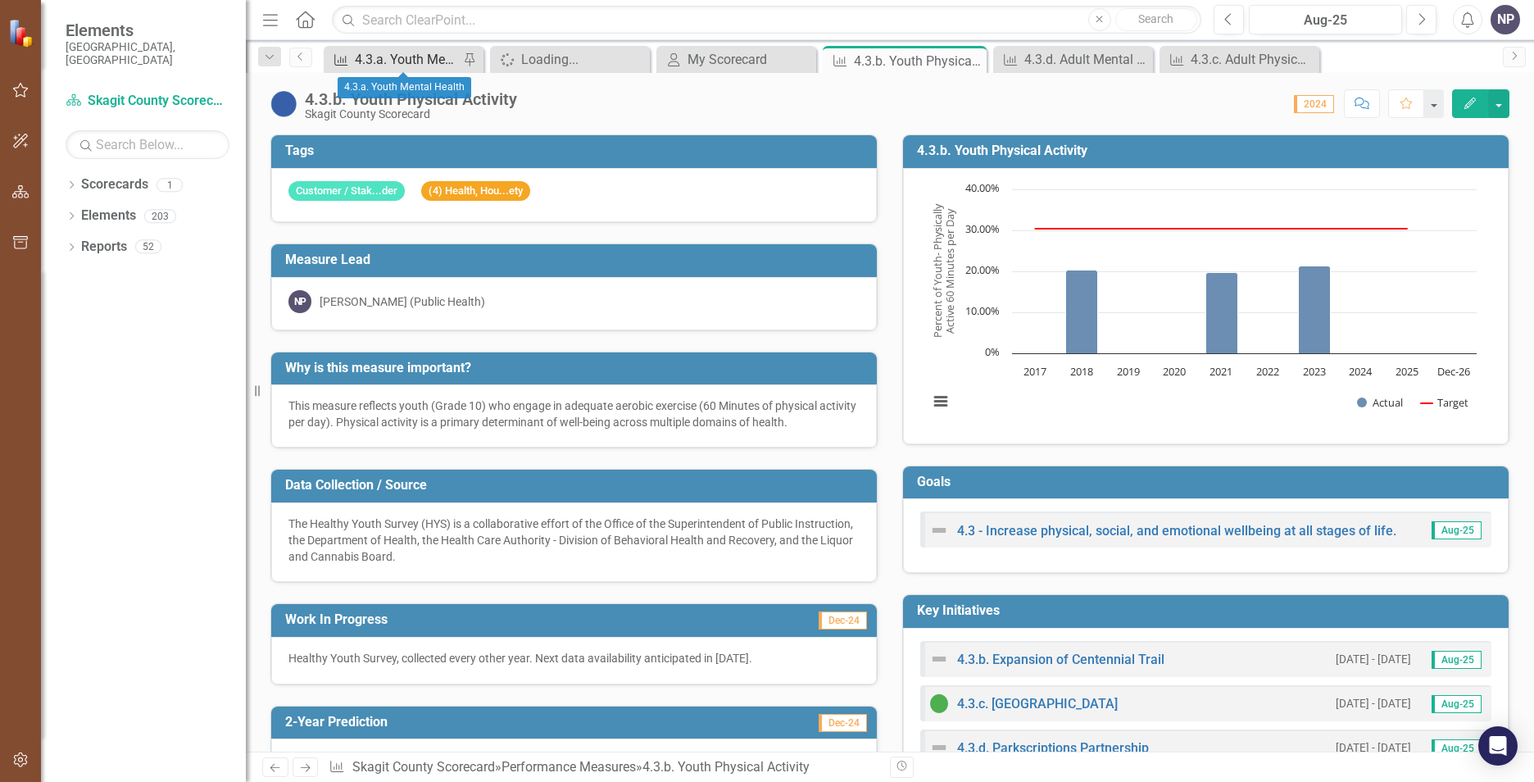
click at [373, 57] on div "4.3.a. Youth Mental Health" at bounding box center [407, 59] width 104 height 20
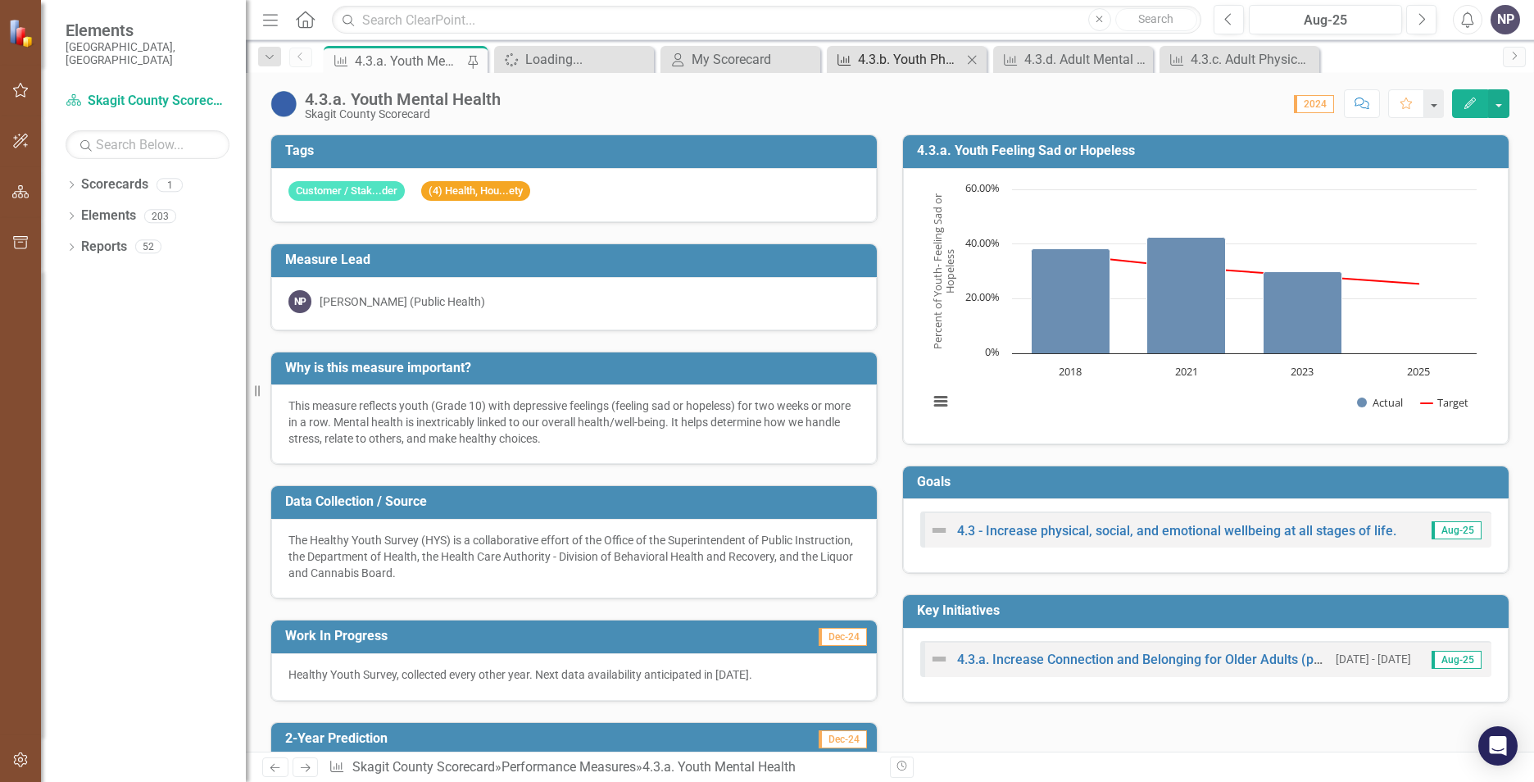
click at [925, 49] on div "4.3.b. Youth Physical Activity" at bounding box center [910, 59] width 104 height 20
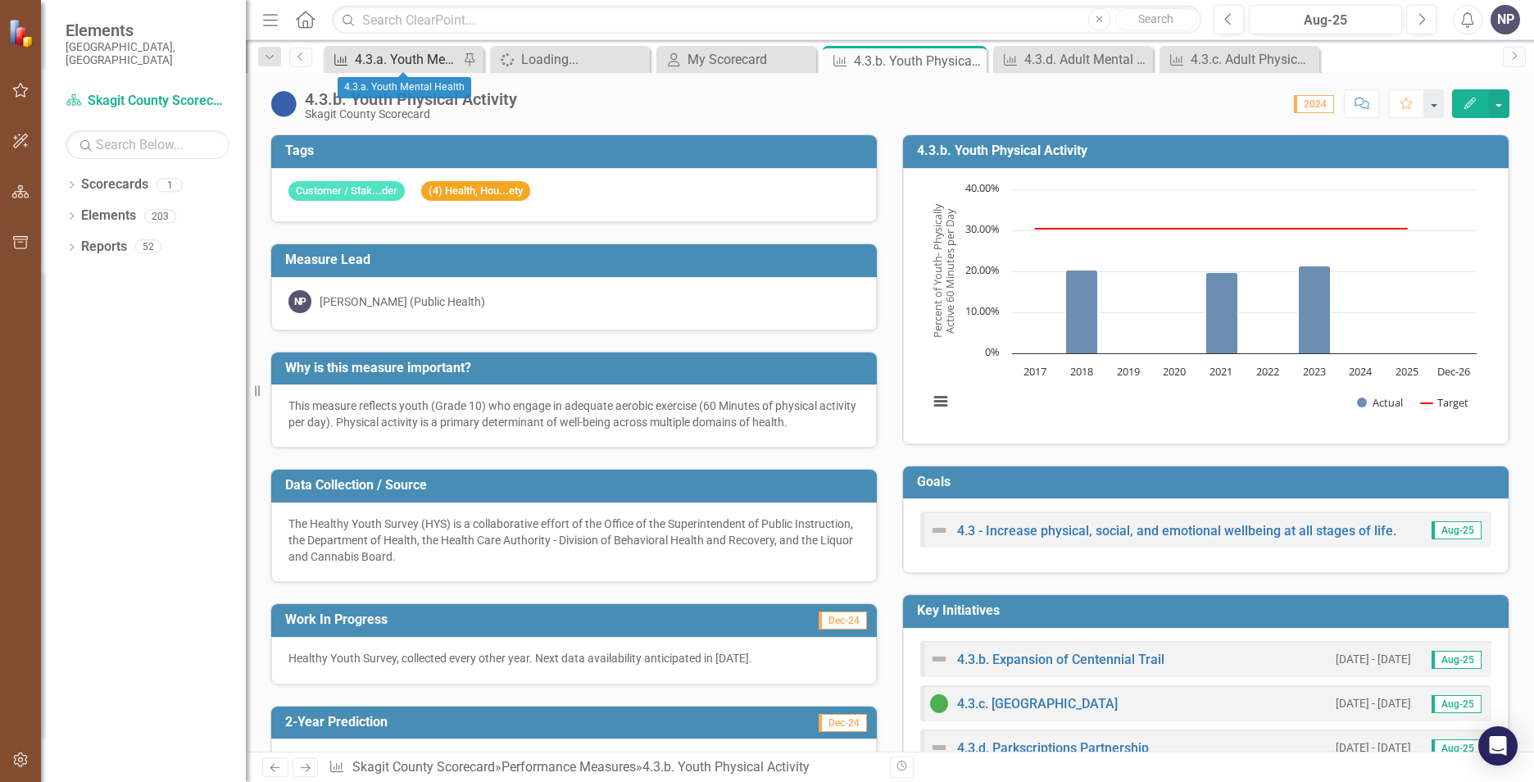
click at [386, 61] on div "4.3.a. Youth Mental Health" at bounding box center [407, 59] width 104 height 20
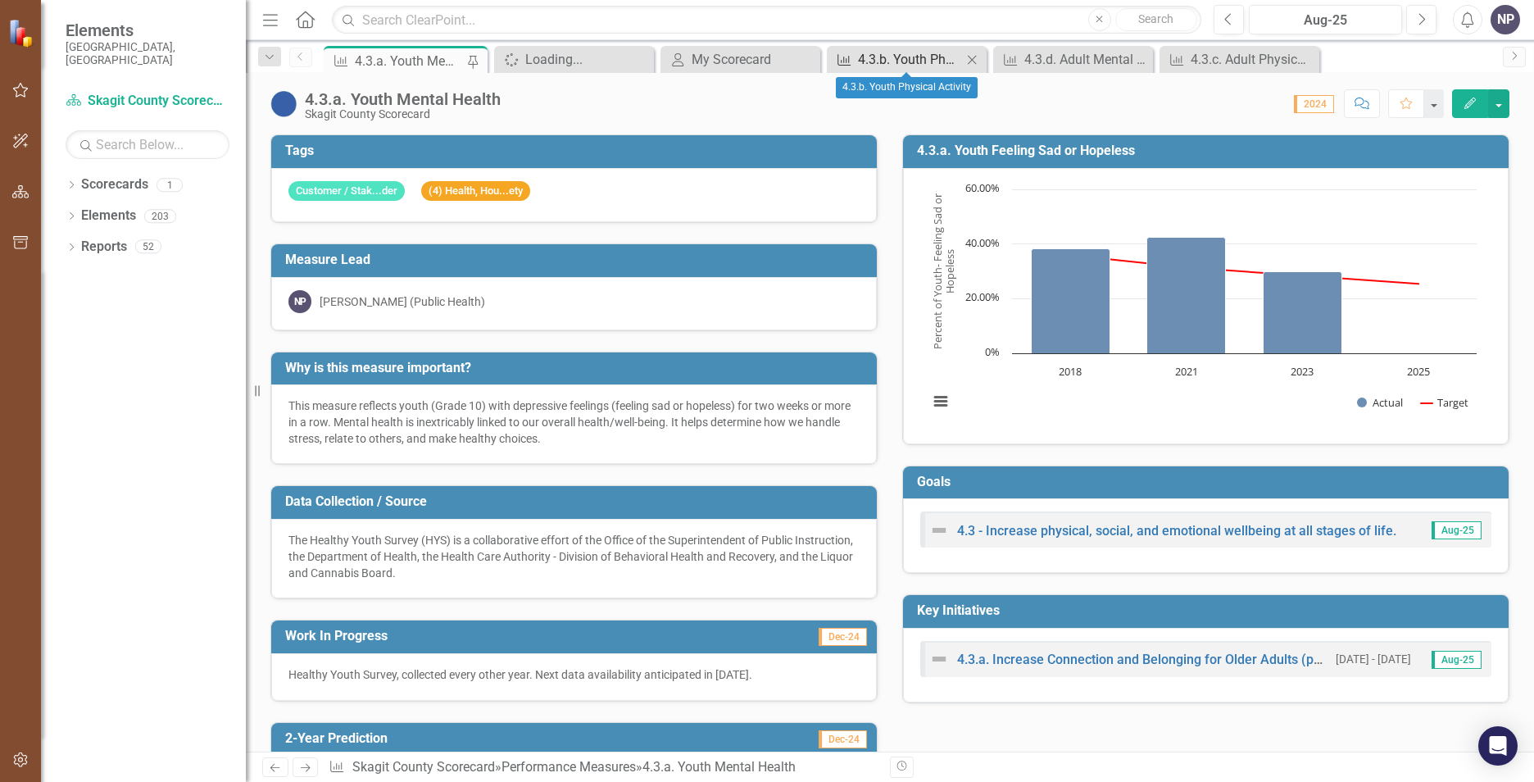
click at [884, 58] on div "4.3.b. Youth Physical Activity" at bounding box center [910, 59] width 104 height 20
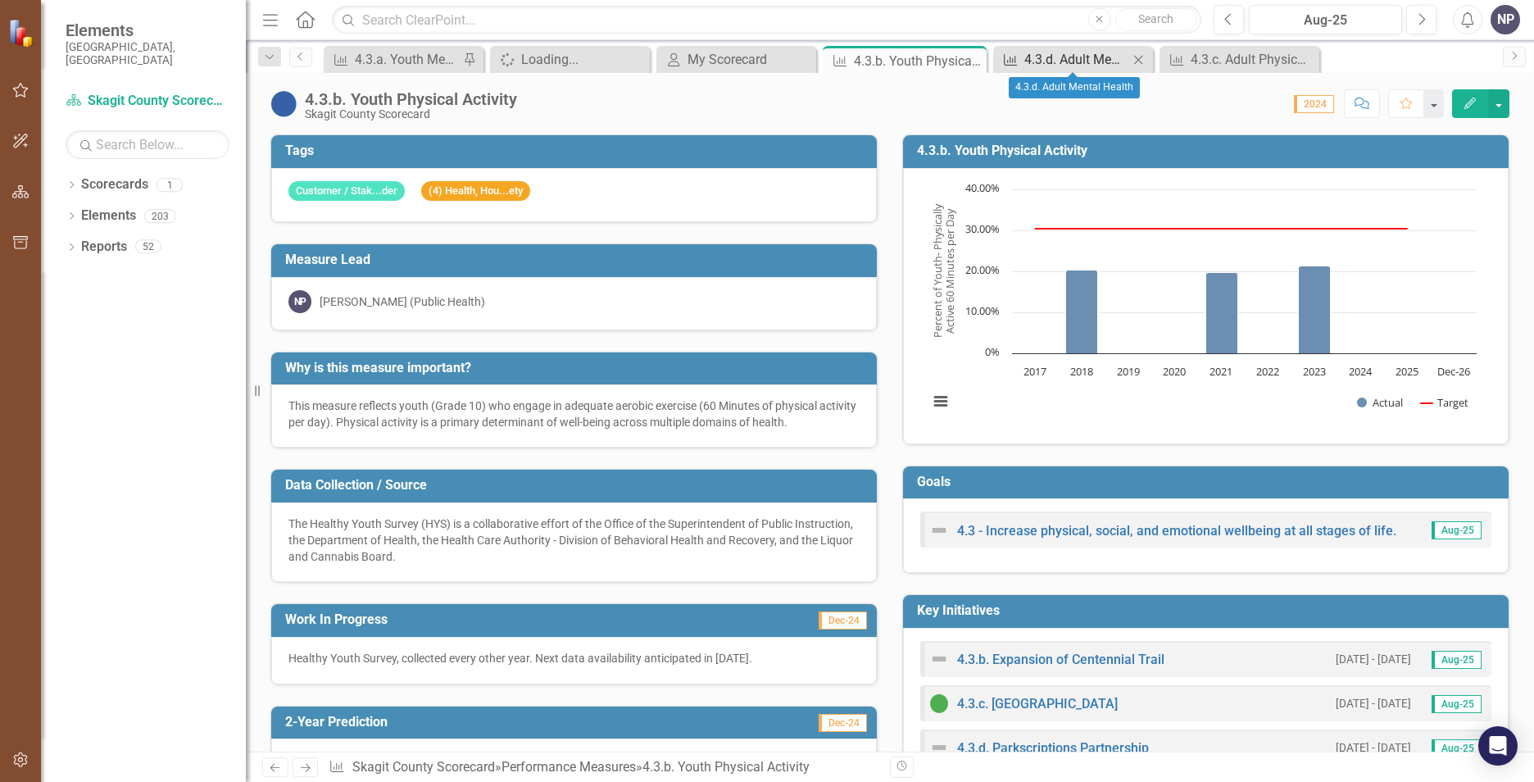
click at [1050, 53] on div "4.3.d. Adult Mental Health" at bounding box center [1077, 59] width 104 height 20
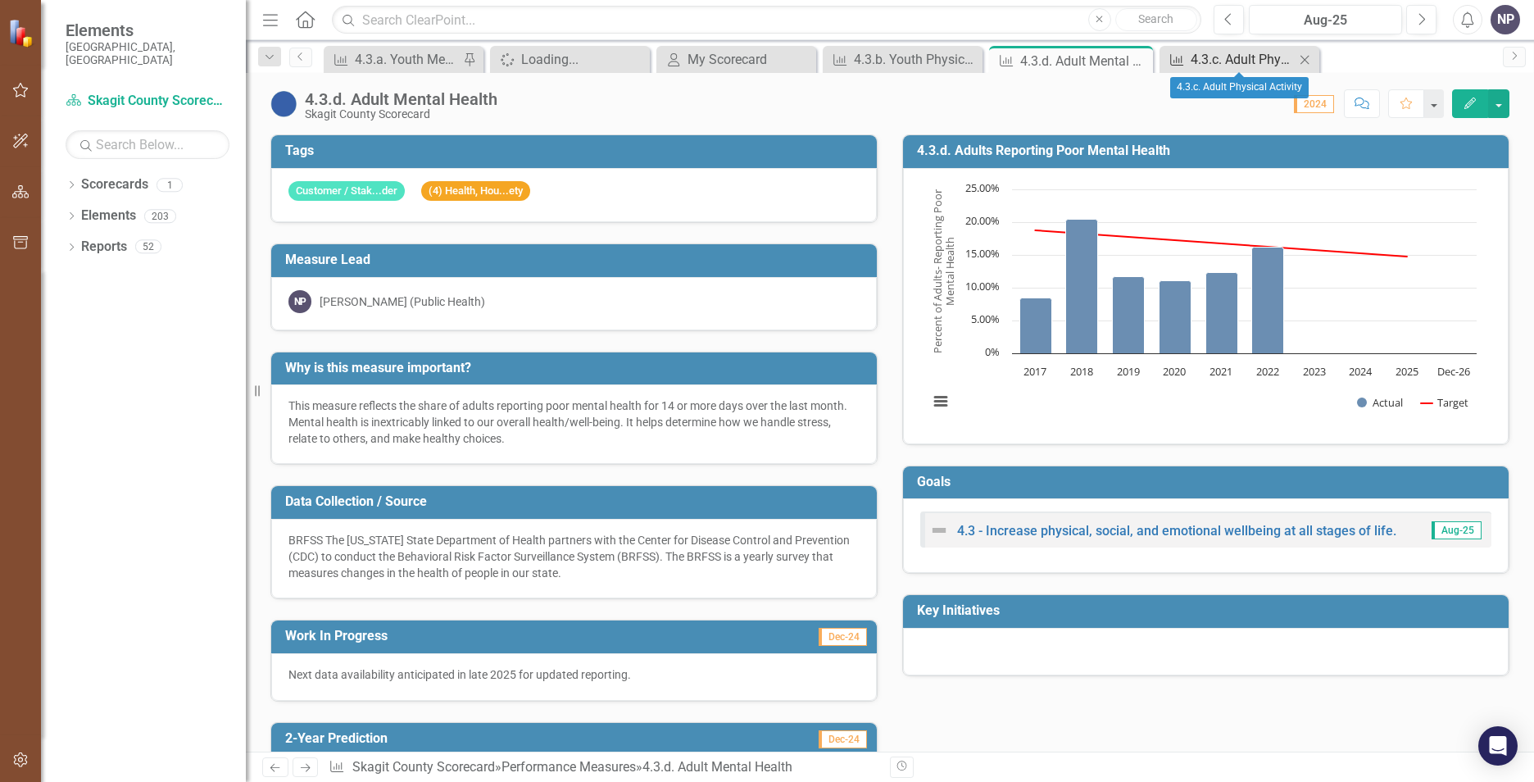
click at [1204, 62] on div "4.3.c. Adult Physical Activity" at bounding box center [1243, 59] width 104 height 20
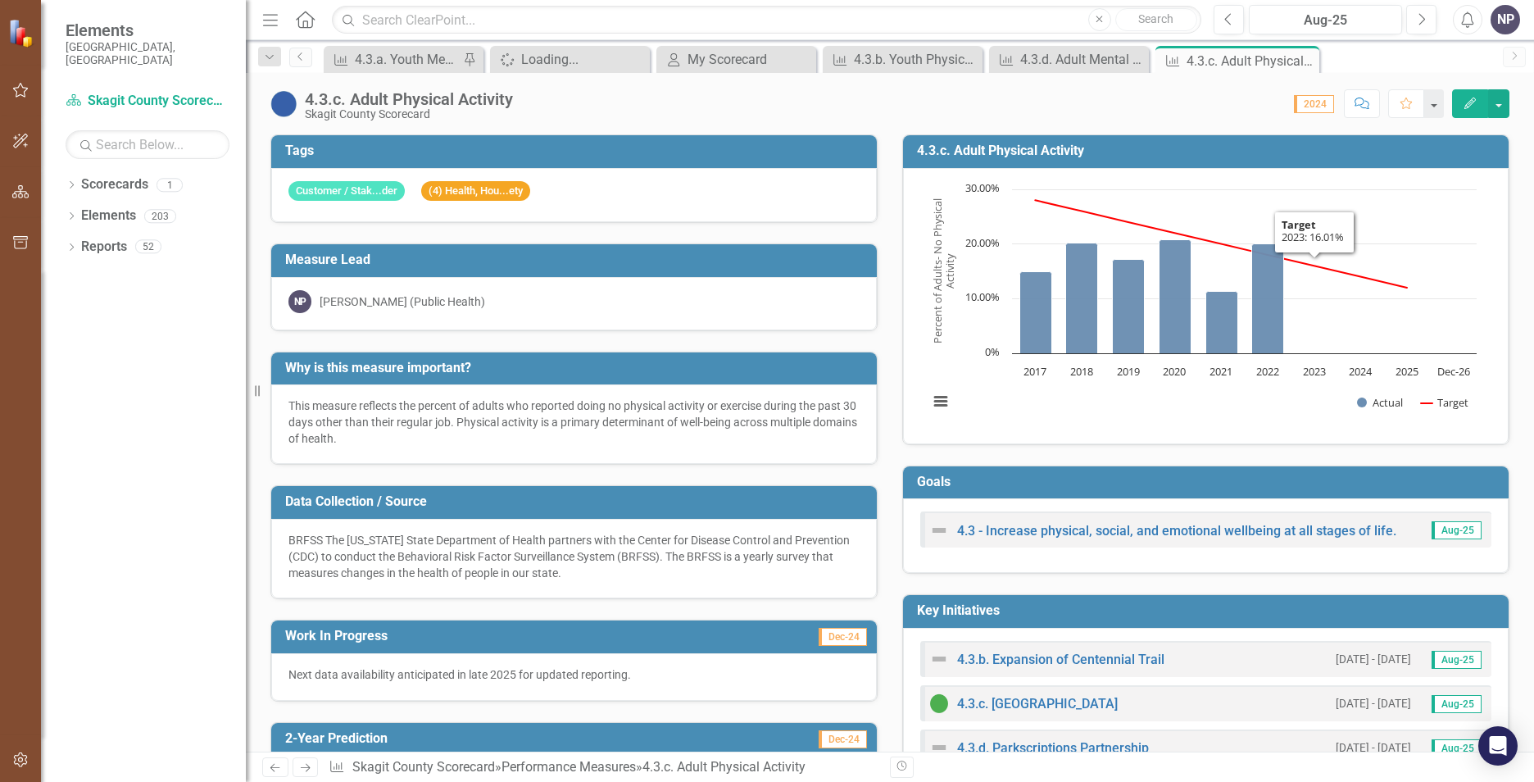
scroll to position [472, 0]
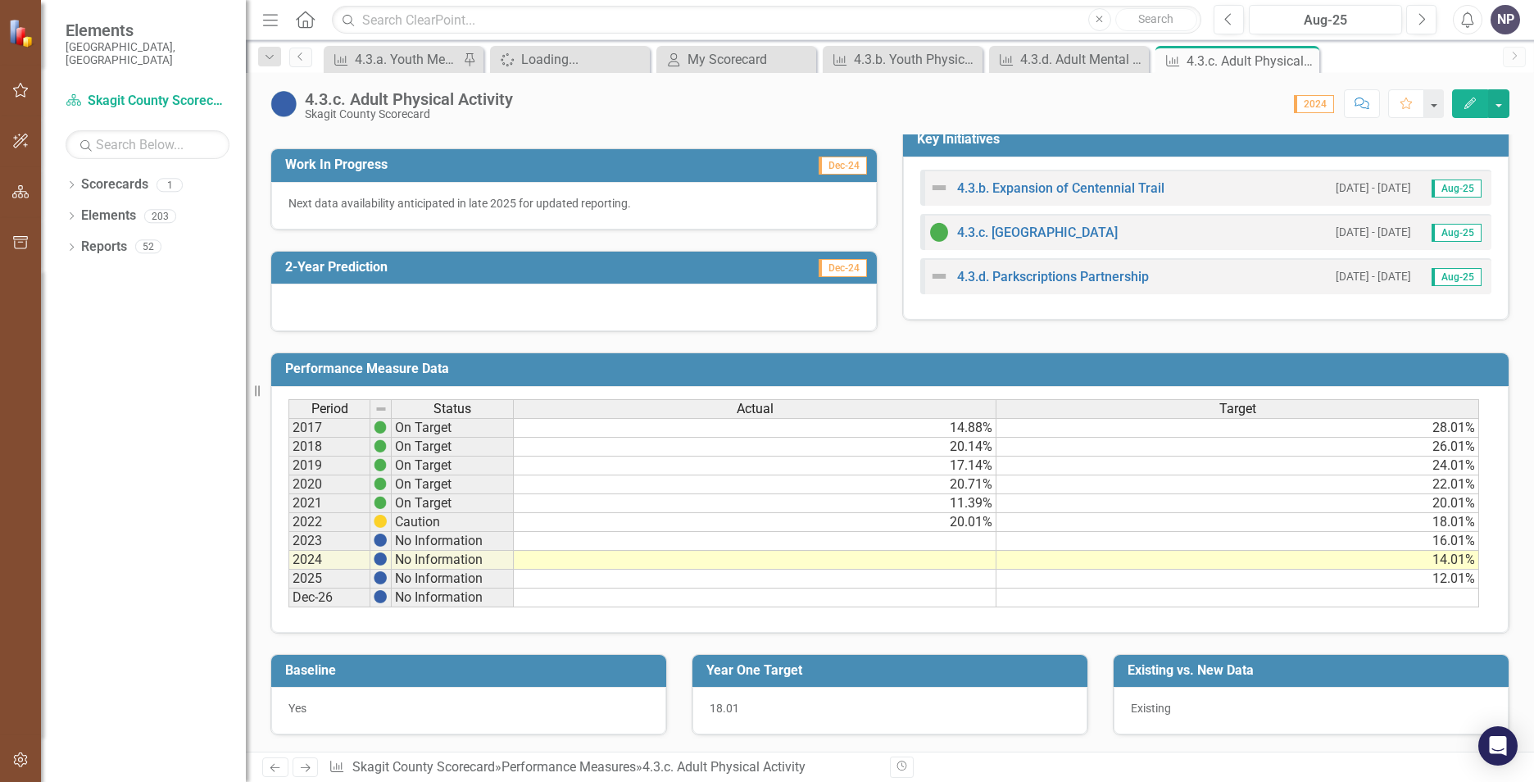
click at [1453, 521] on td "18.01%" at bounding box center [1238, 522] width 483 height 19
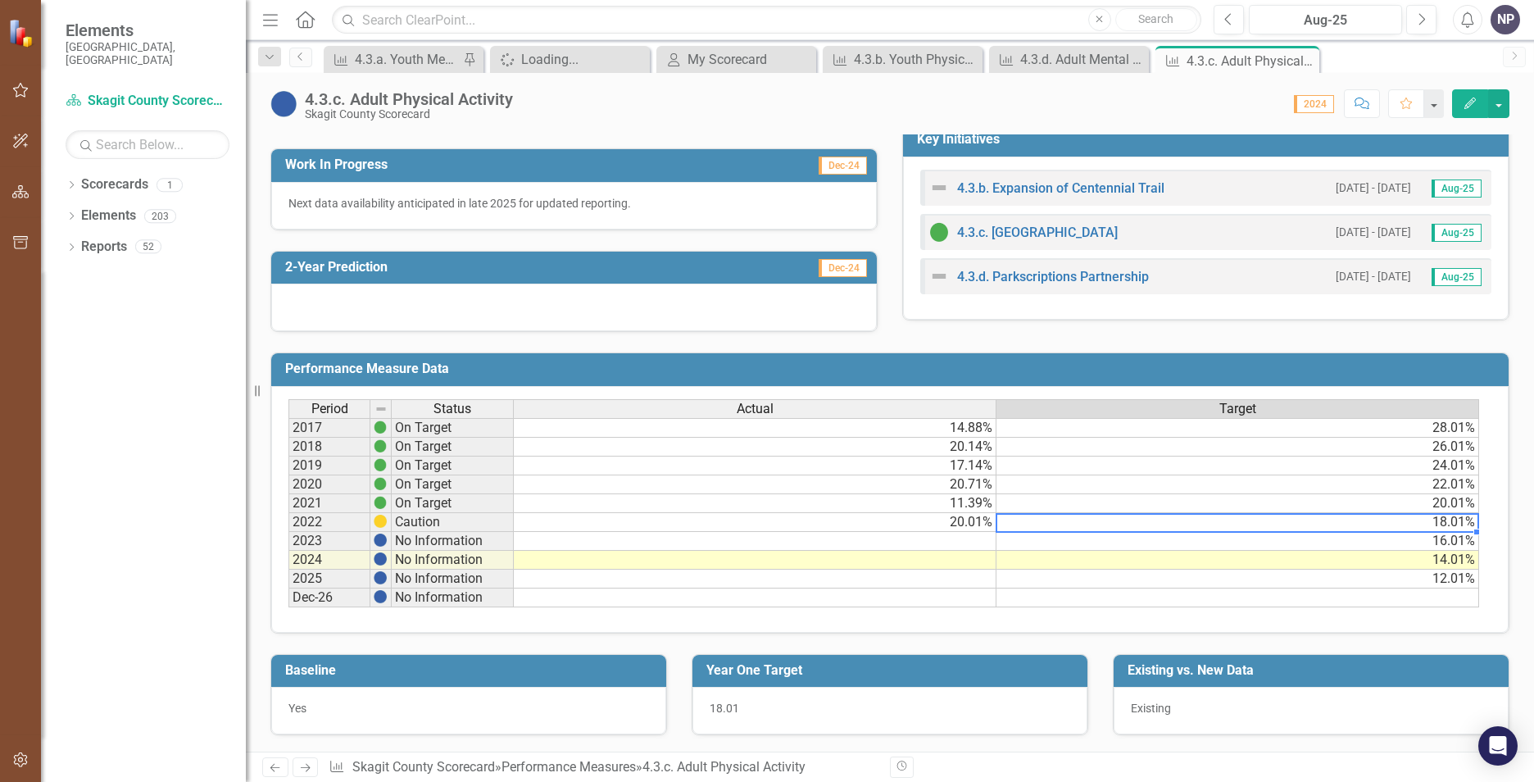
click at [1431, 429] on td "28.01%" at bounding box center [1238, 428] width 483 height 20
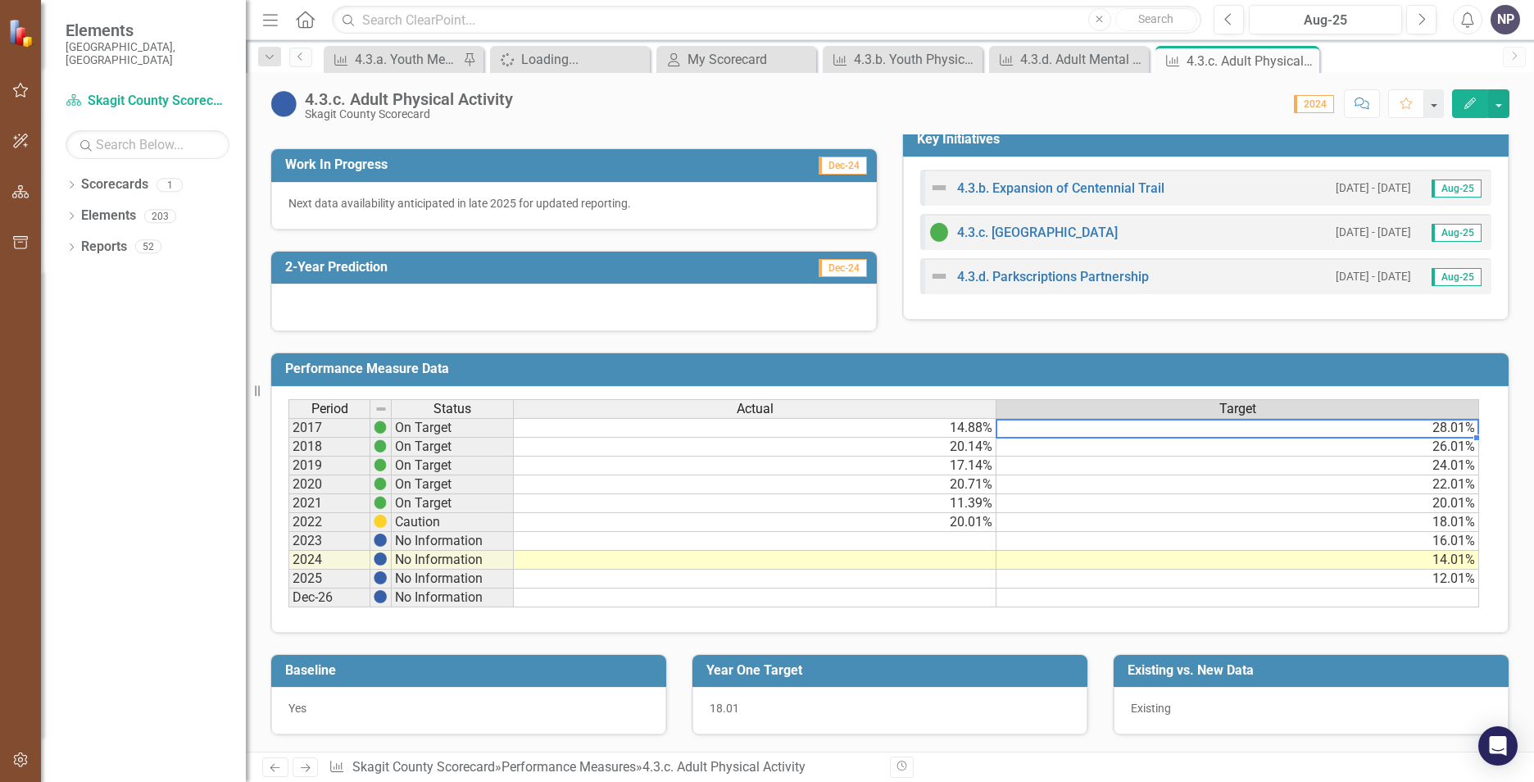
click at [1431, 429] on td "28.01%" at bounding box center [1238, 428] width 483 height 20
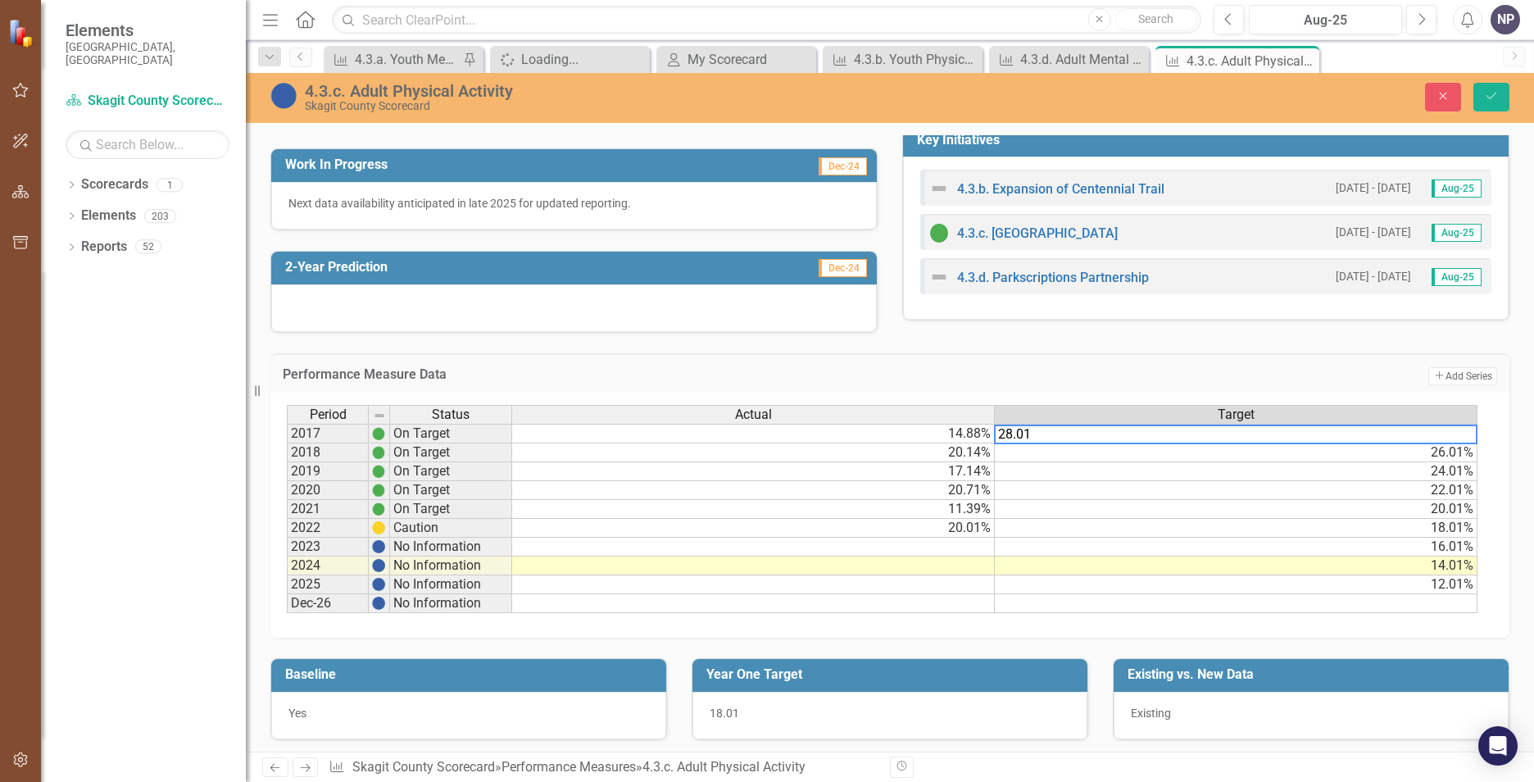
click at [1431, 429] on textarea "28.01" at bounding box center [1236, 435] width 484 height 20
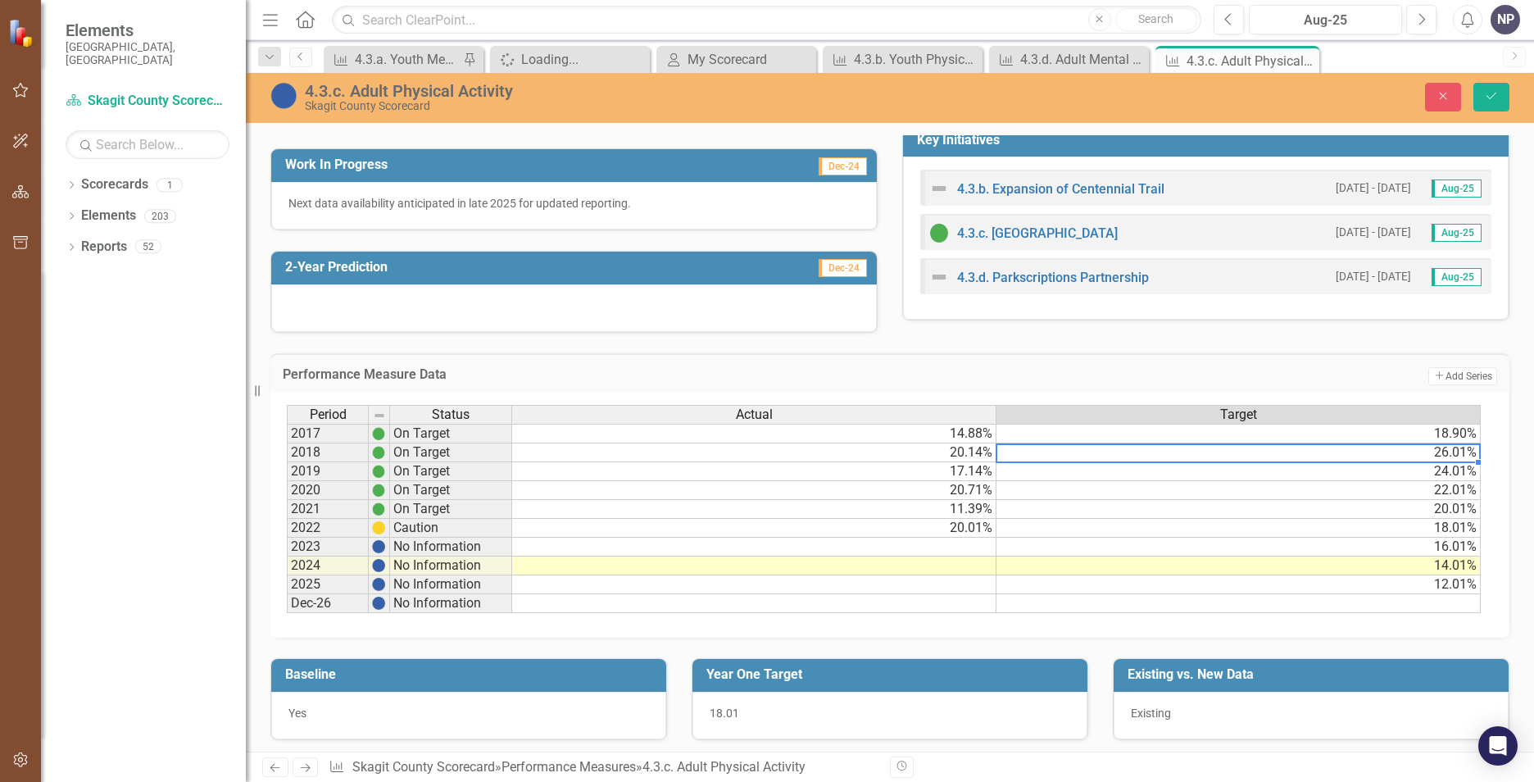
click at [1459, 427] on div "Period Status Actual Target" at bounding box center [884, 416] width 1194 height 22
click at [1461, 430] on td "18.90%" at bounding box center [1239, 434] width 484 height 20
click at [1453, 448] on td "26.01%" at bounding box center [1239, 452] width 484 height 19
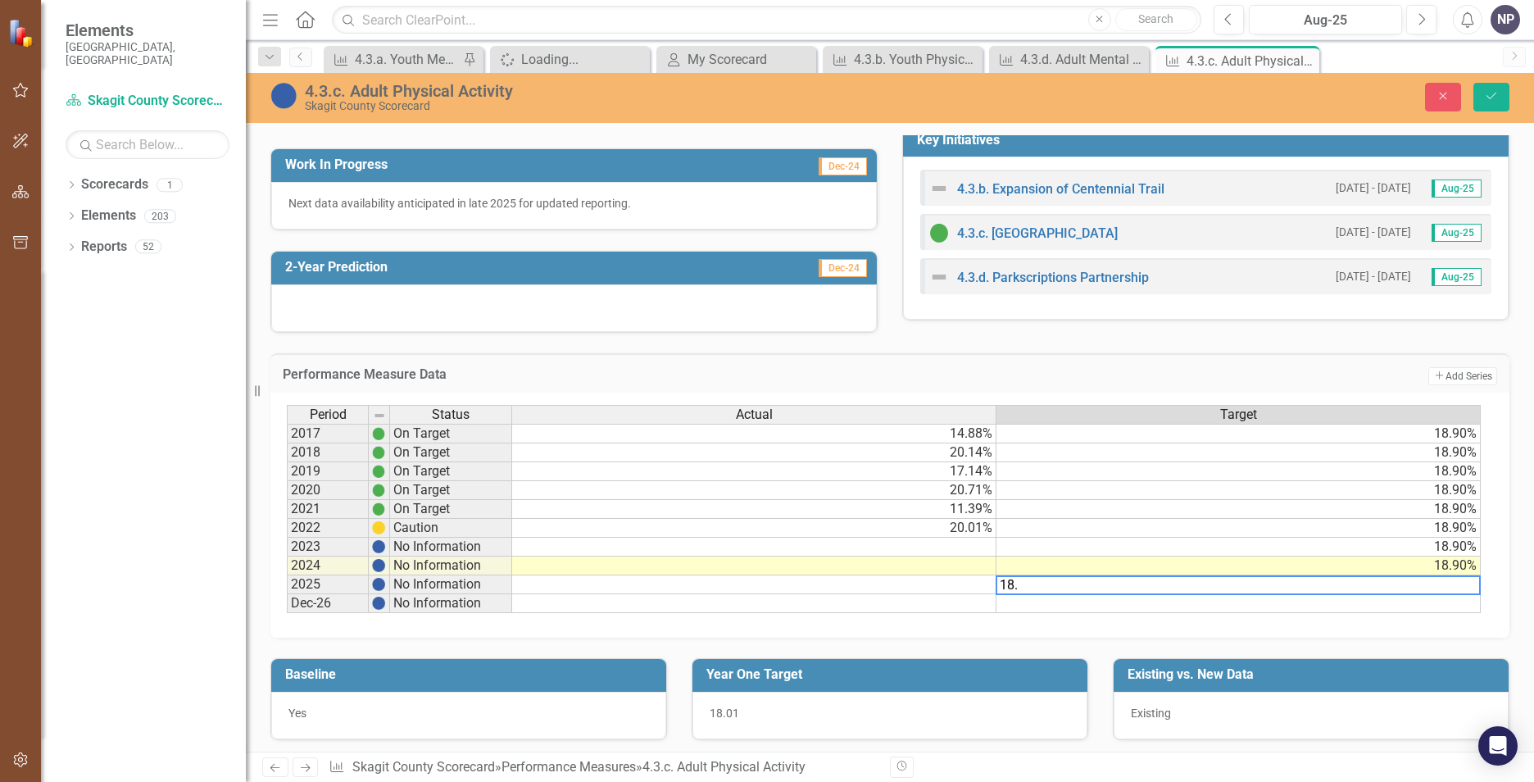
type textarea "18.9"
click at [1483, 93] on button "Save" at bounding box center [1492, 97] width 36 height 29
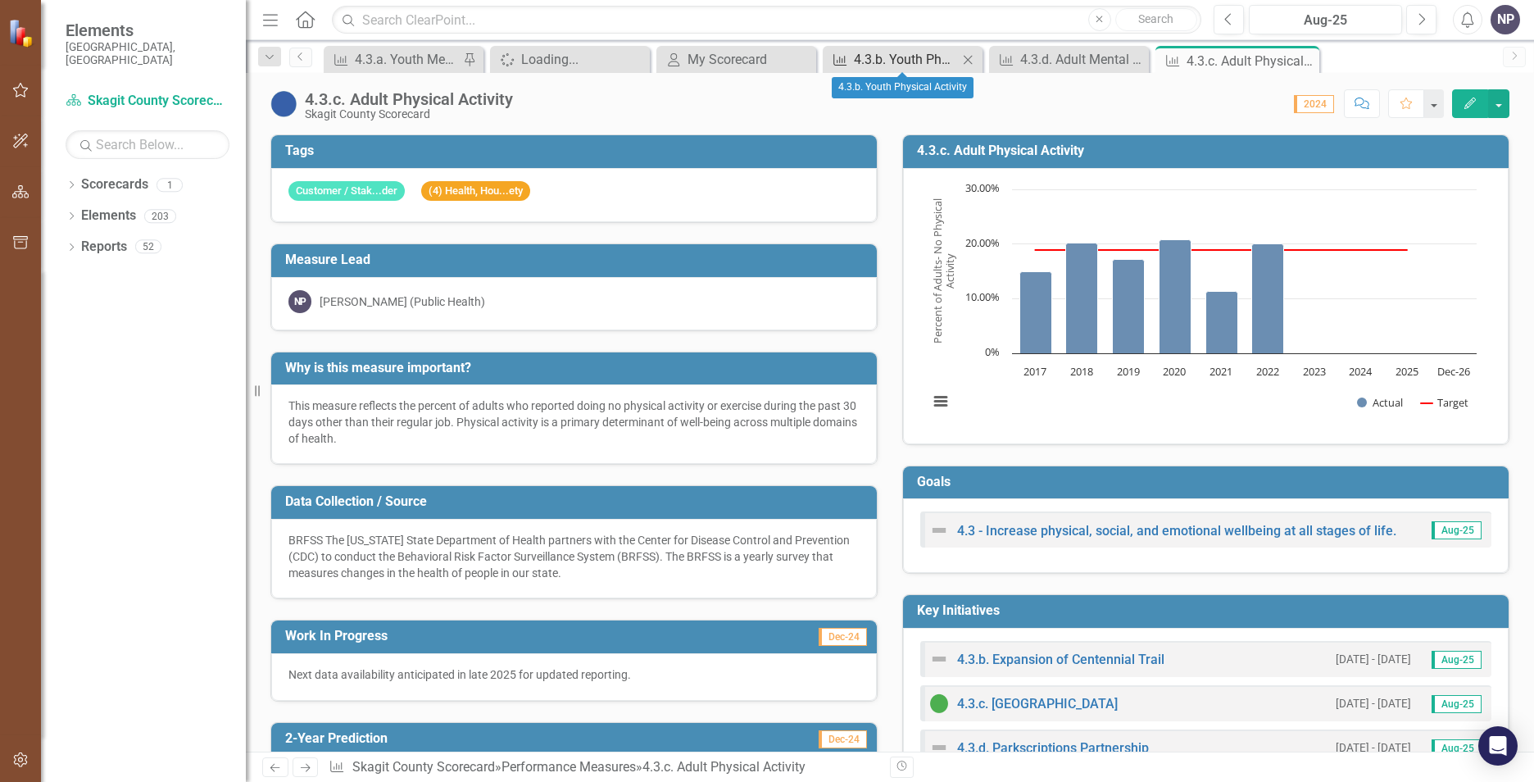
click at [890, 63] on div "4.3.b. Youth Physical Activity" at bounding box center [906, 59] width 104 height 20
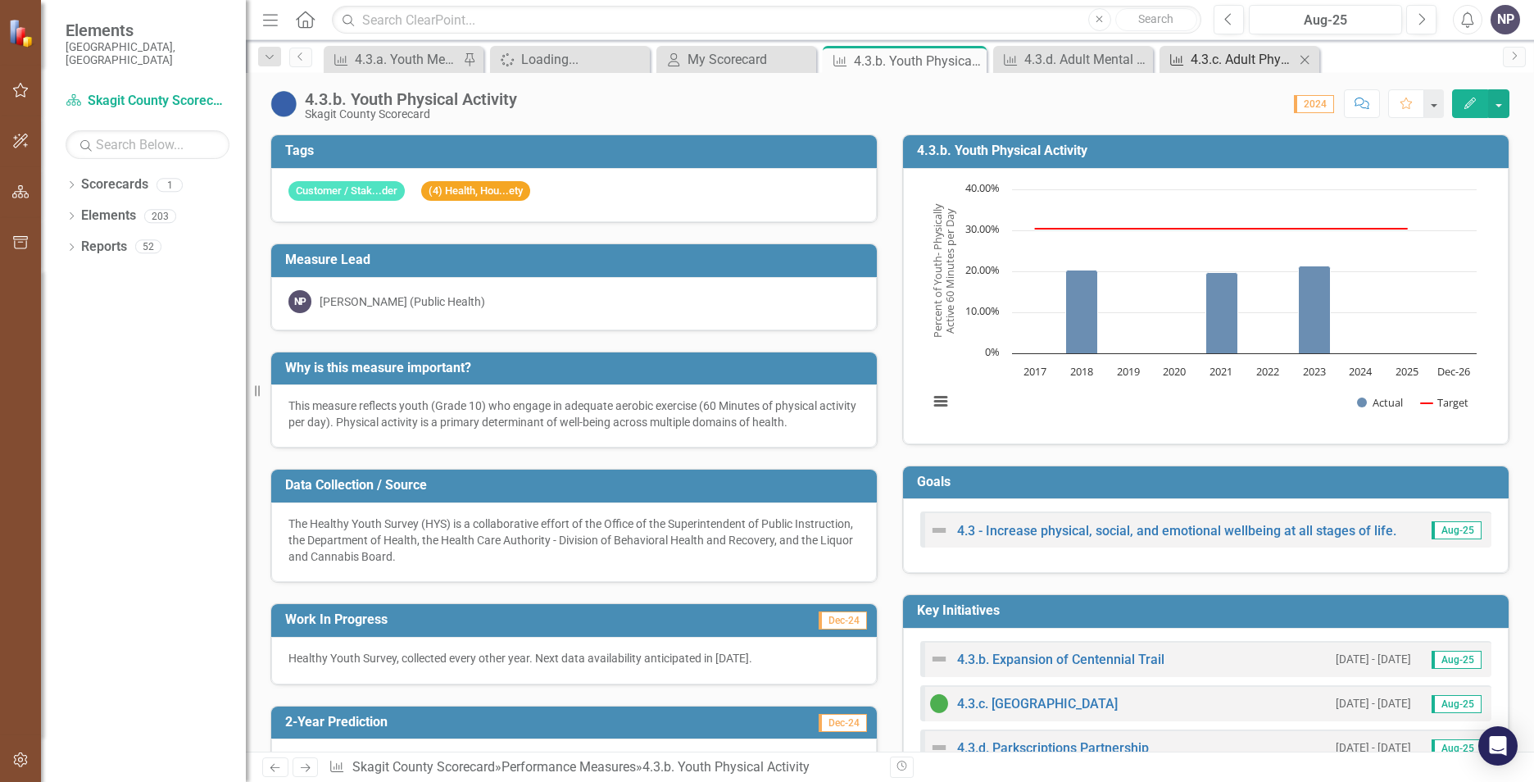
click at [1232, 58] on div "4.3.c. Adult Physical Activity" at bounding box center [1243, 59] width 104 height 20
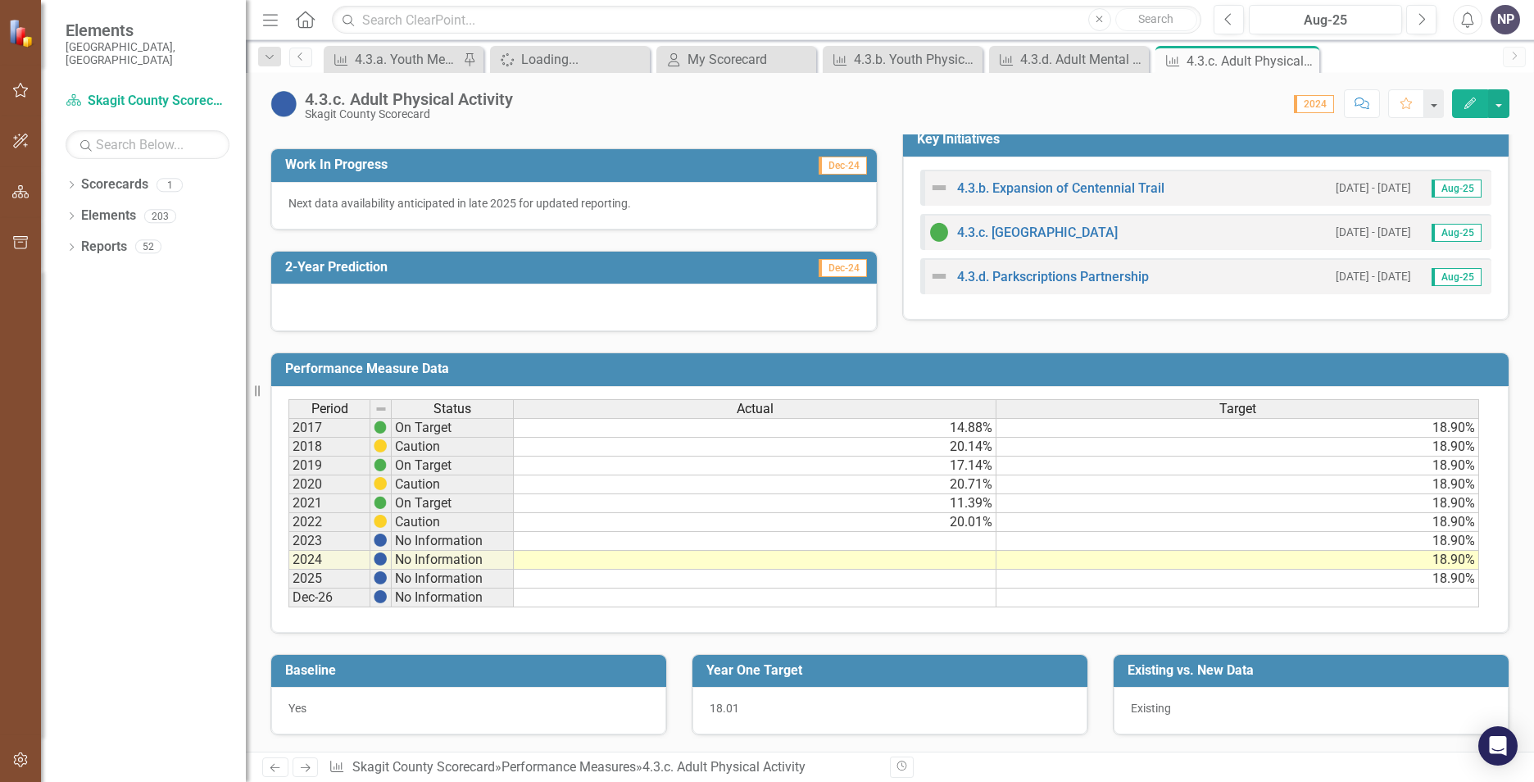
scroll to position [472, 0]
click at [1409, 429] on td "18.90%" at bounding box center [1238, 428] width 483 height 20
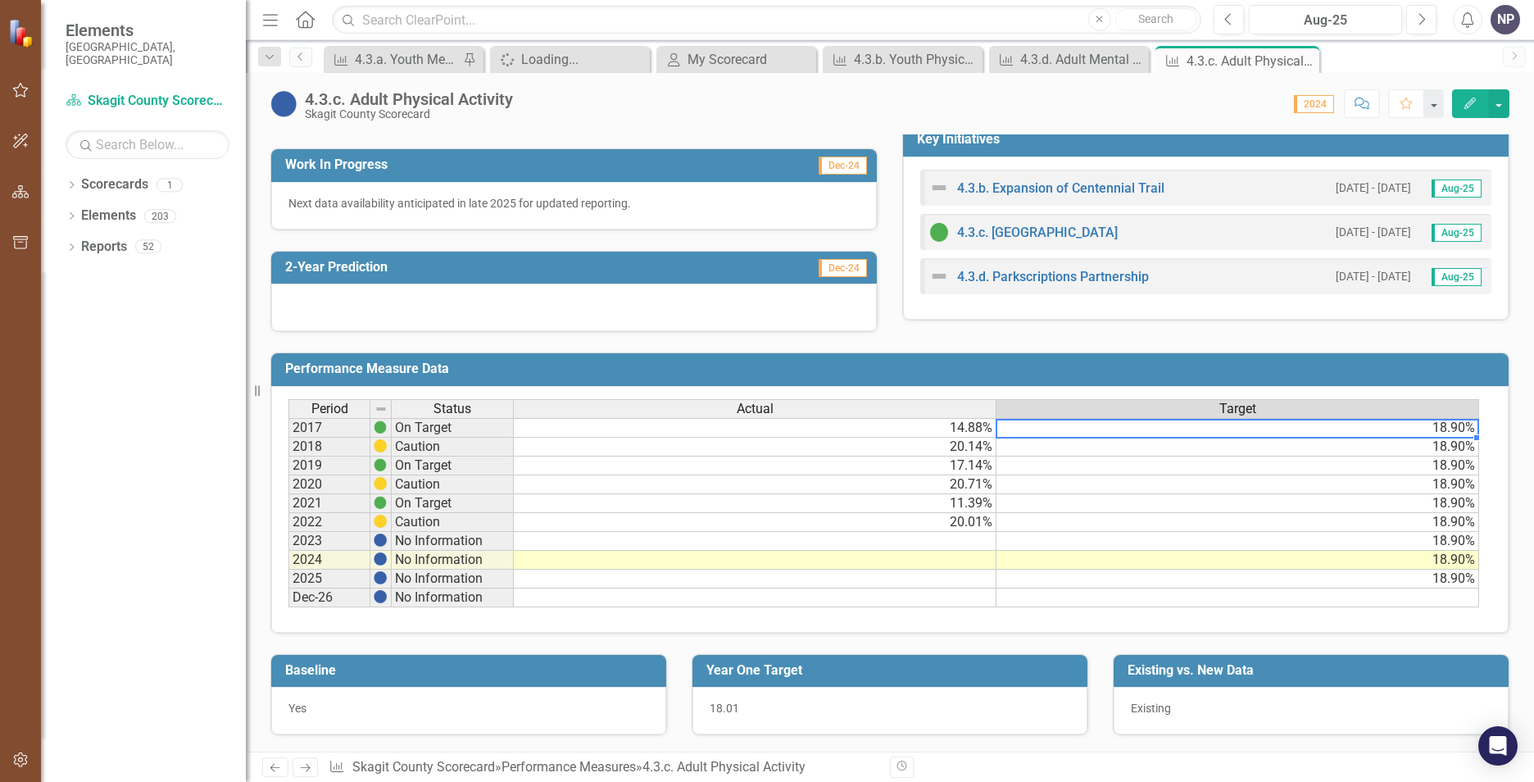
click at [1408, 428] on td "18.90%" at bounding box center [1238, 428] width 483 height 20
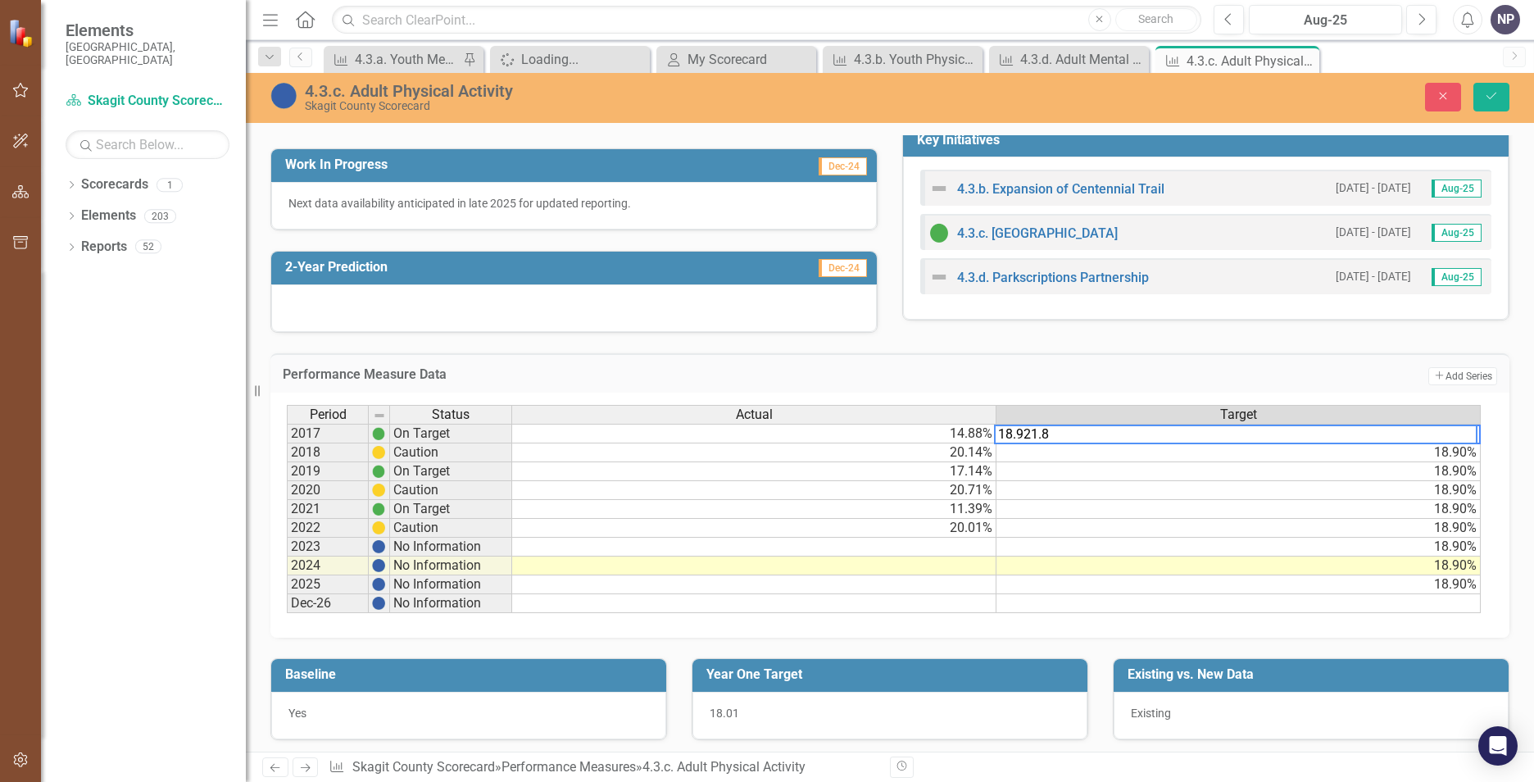
drag, startPoint x: 1392, startPoint y: 435, endPoint x: 969, endPoint y: 400, distance: 424.4
click at [969, 400] on div "Period Status Actual Target 2017 On Target 14.88% 18.90% 2018 Caution 20.14% 18…" at bounding box center [889, 515] width 1239 height 245
type textarea "18.9"
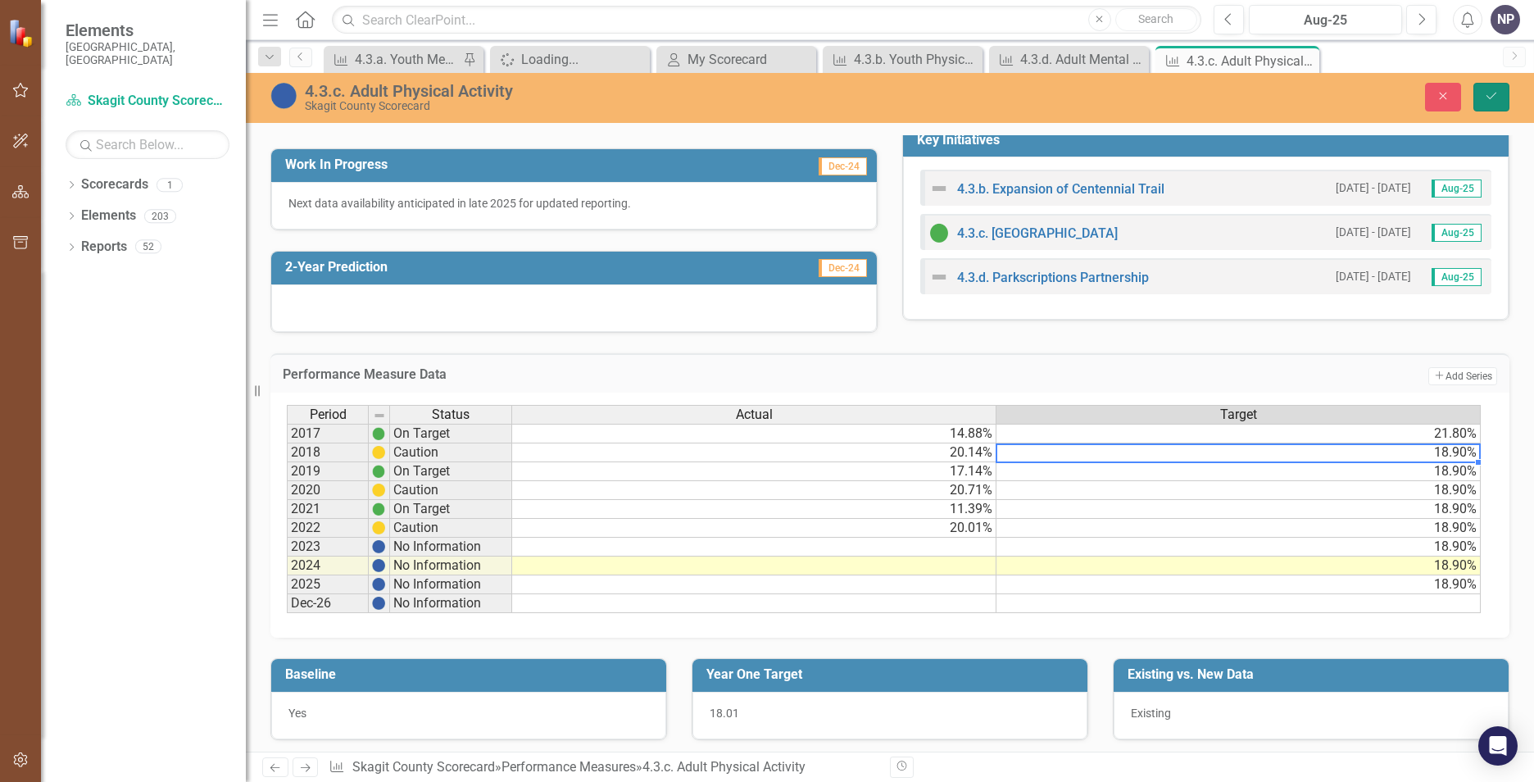
drag, startPoint x: 1497, startPoint y: 100, endPoint x: 1436, endPoint y: 239, distance: 152.3
click at [1497, 101] on icon "Save" at bounding box center [1491, 95] width 15 height 11
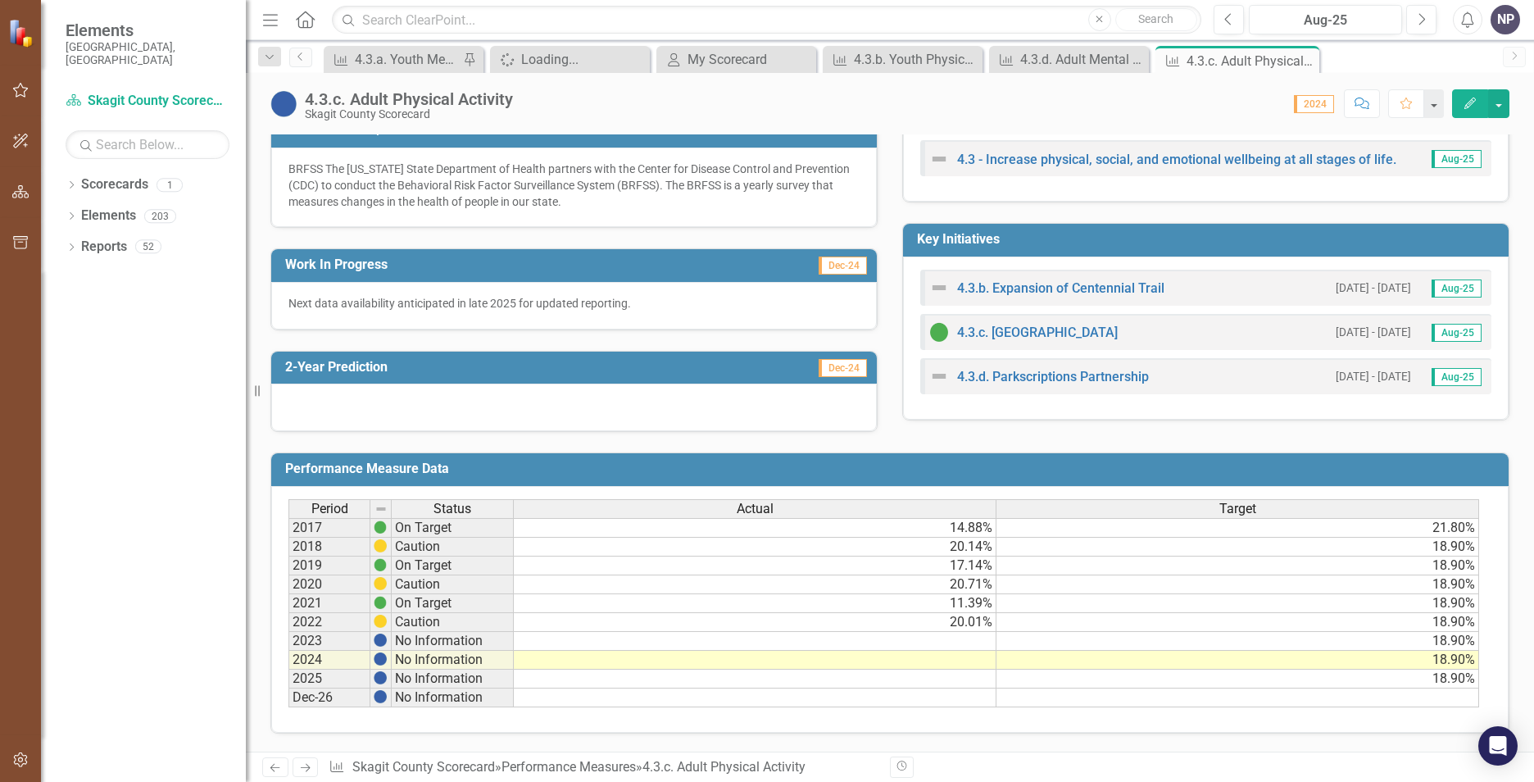
scroll to position [410, 0]
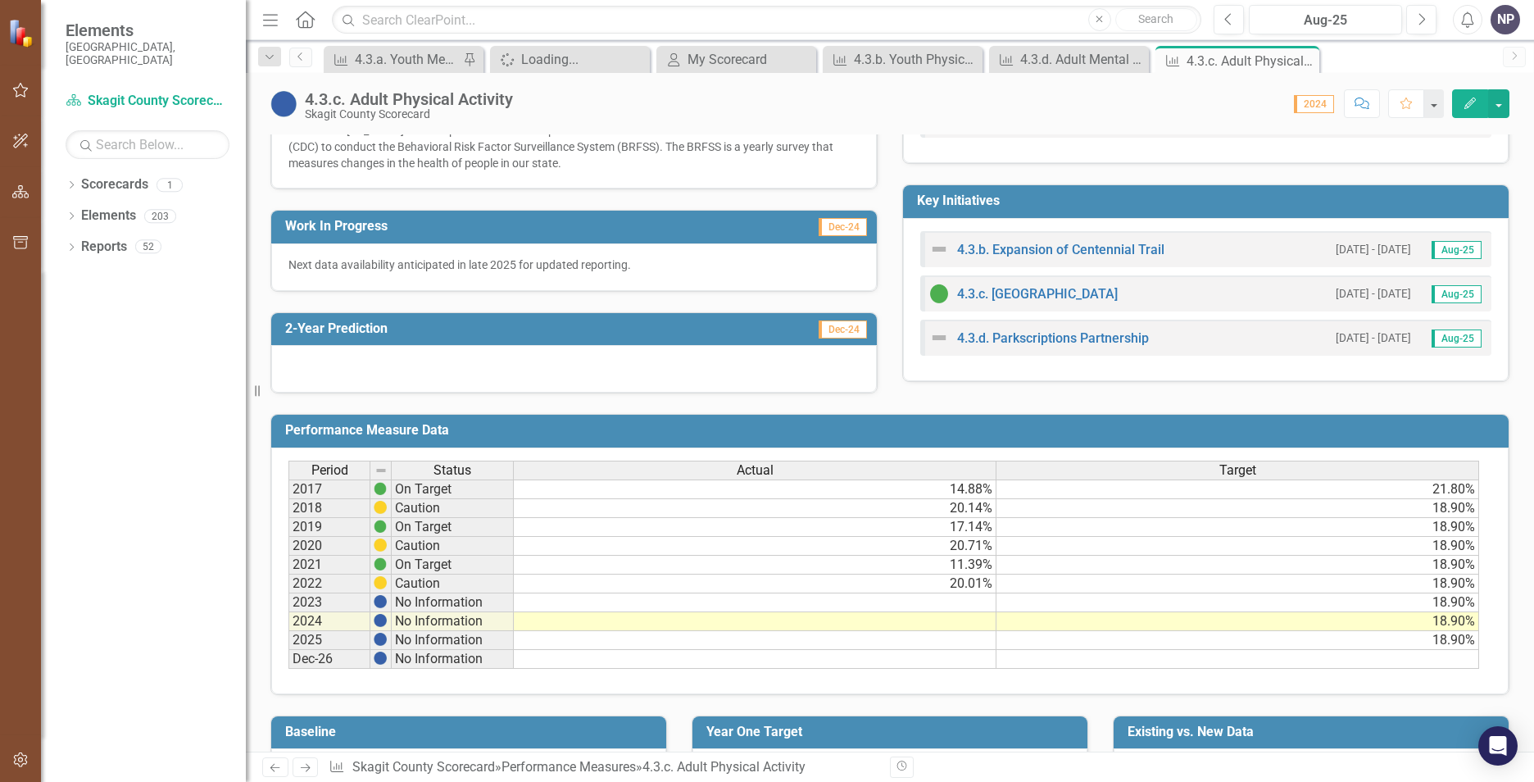
click at [1418, 488] on td "21.80%" at bounding box center [1238, 489] width 483 height 20
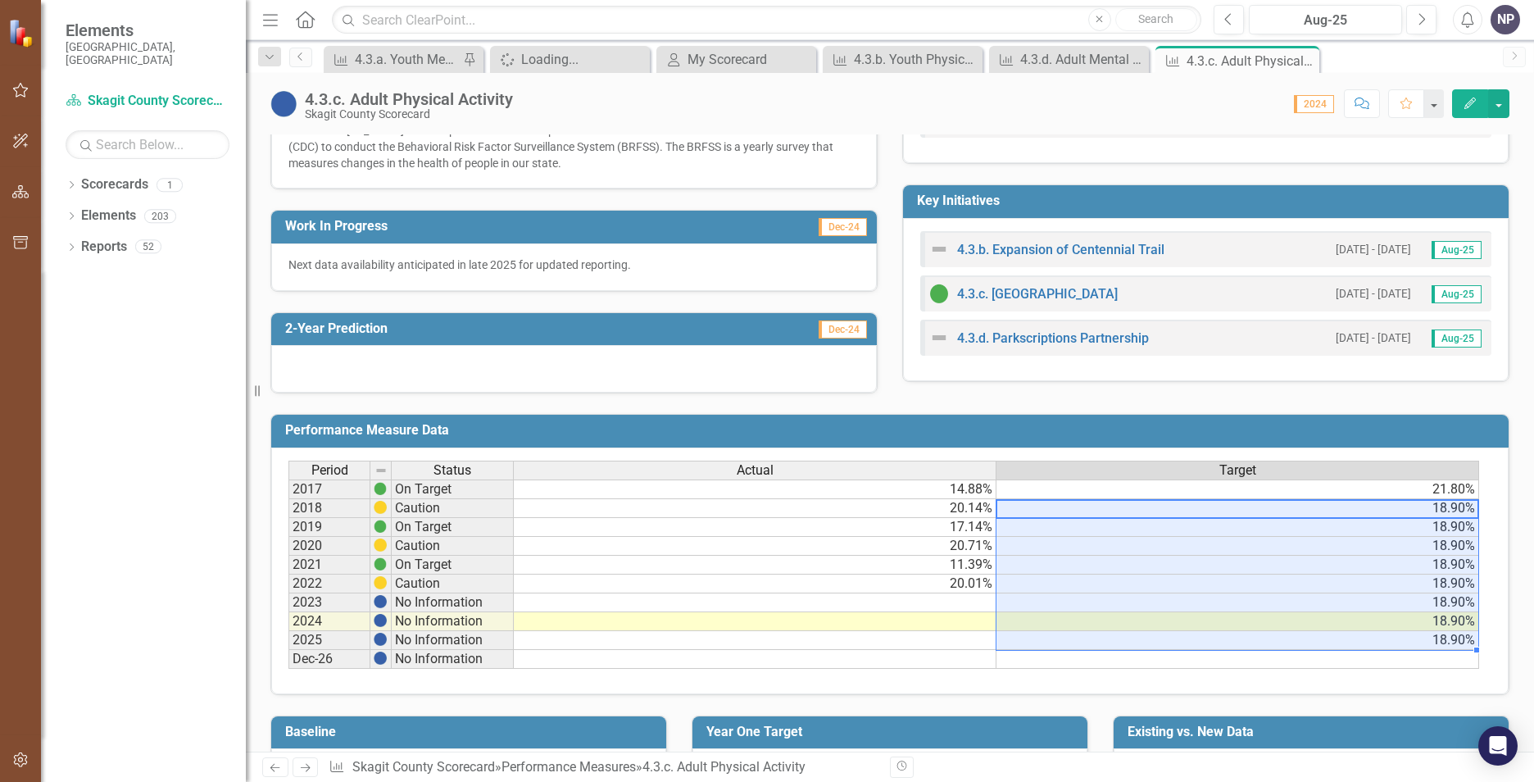
drag, startPoint x: 1452, startPoint y: 511, endPoint x: 1456, endPoint y: 641, distance: 129.5
click at [1454, 641] on tbody "2017 On Target 14.88% 21.80% 2018 Caution 20.14% 18.90% 2019 On Target 17.14% 1…" at bounding box center [884, 573] width 1191 height 189
type textarea "21.8"
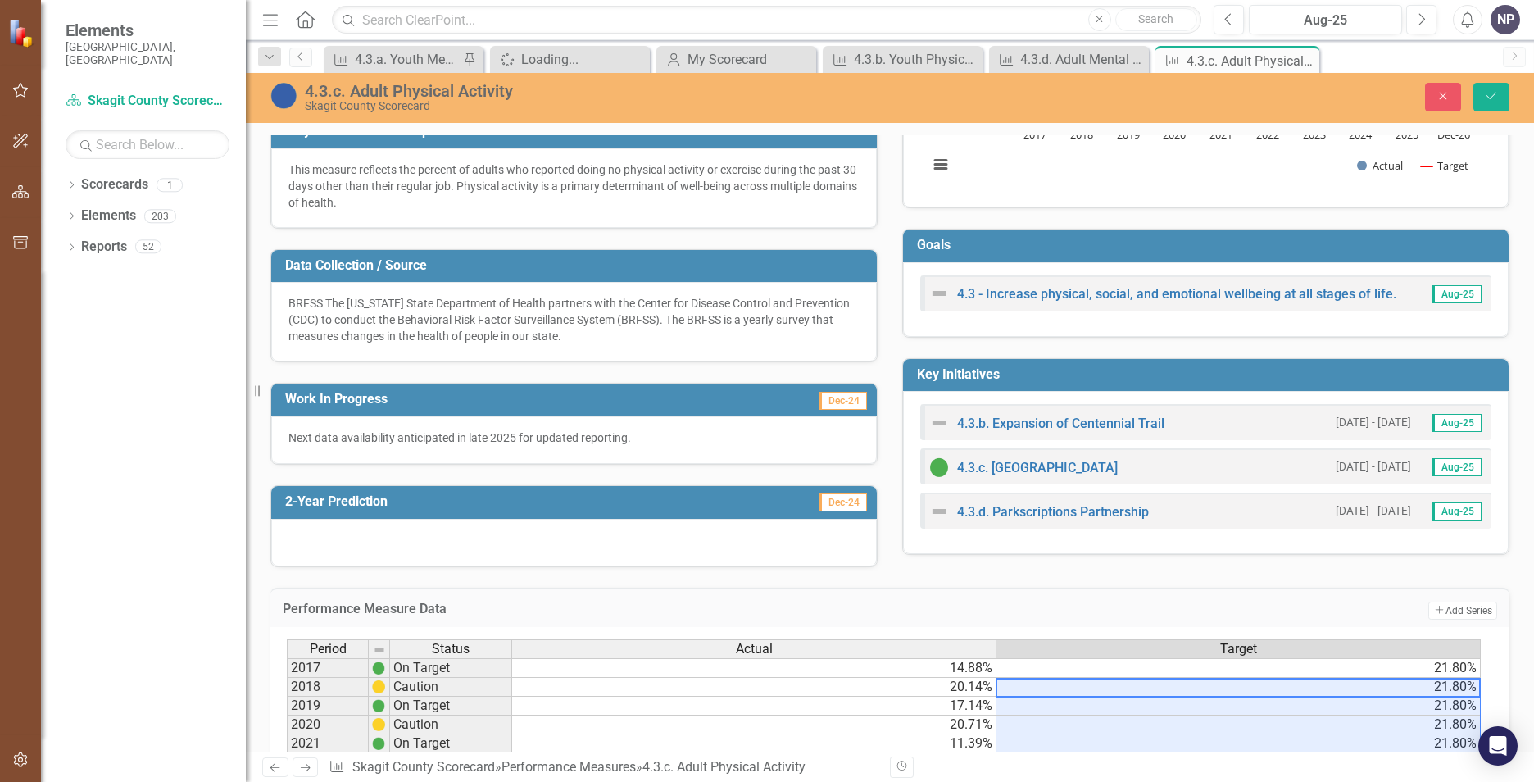
scroll to position [0, 0]
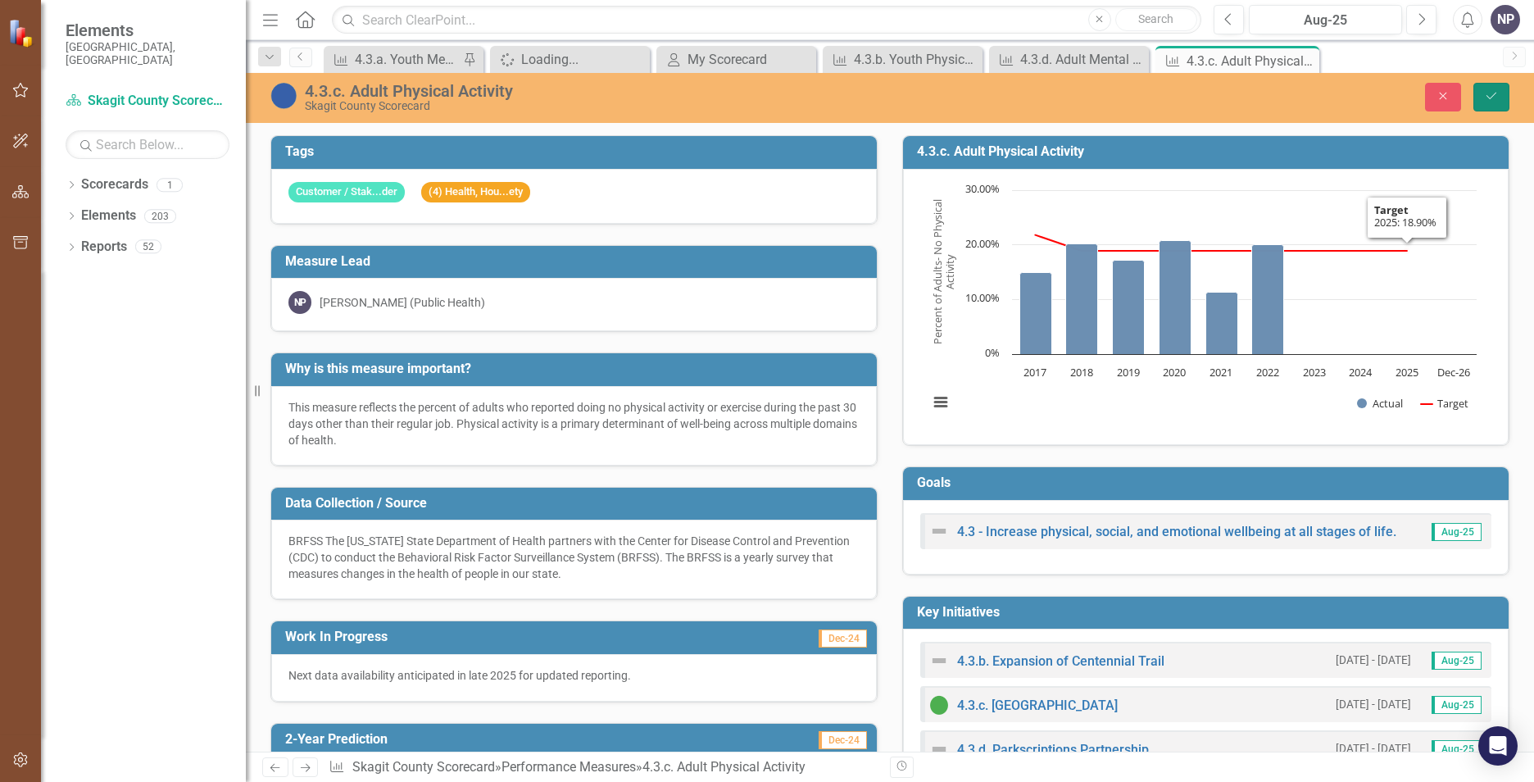
click at [1498, 91] on icon "Save" at bounding box center [1491, 95] width 15 height 11
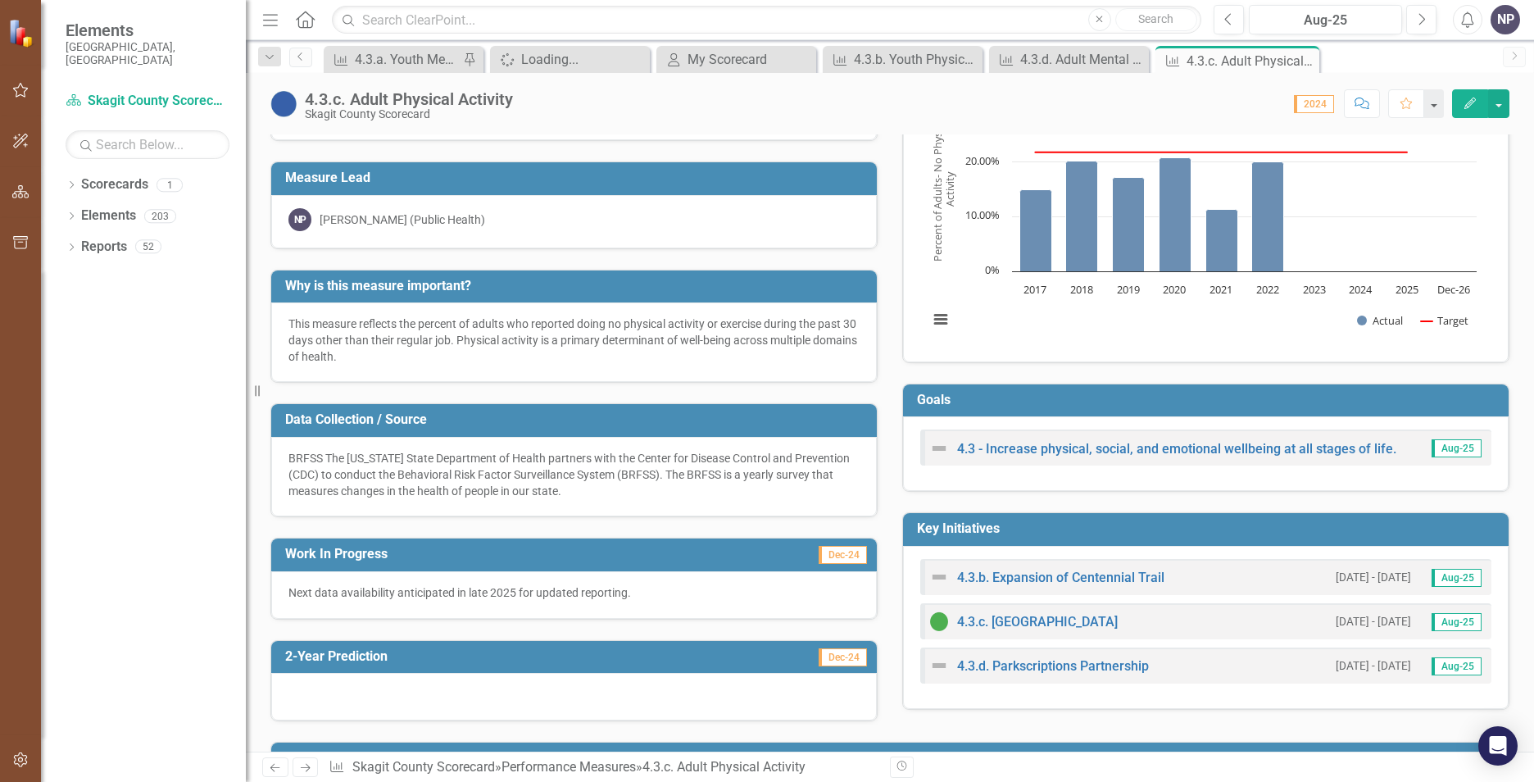
scroll to position [164, 0]
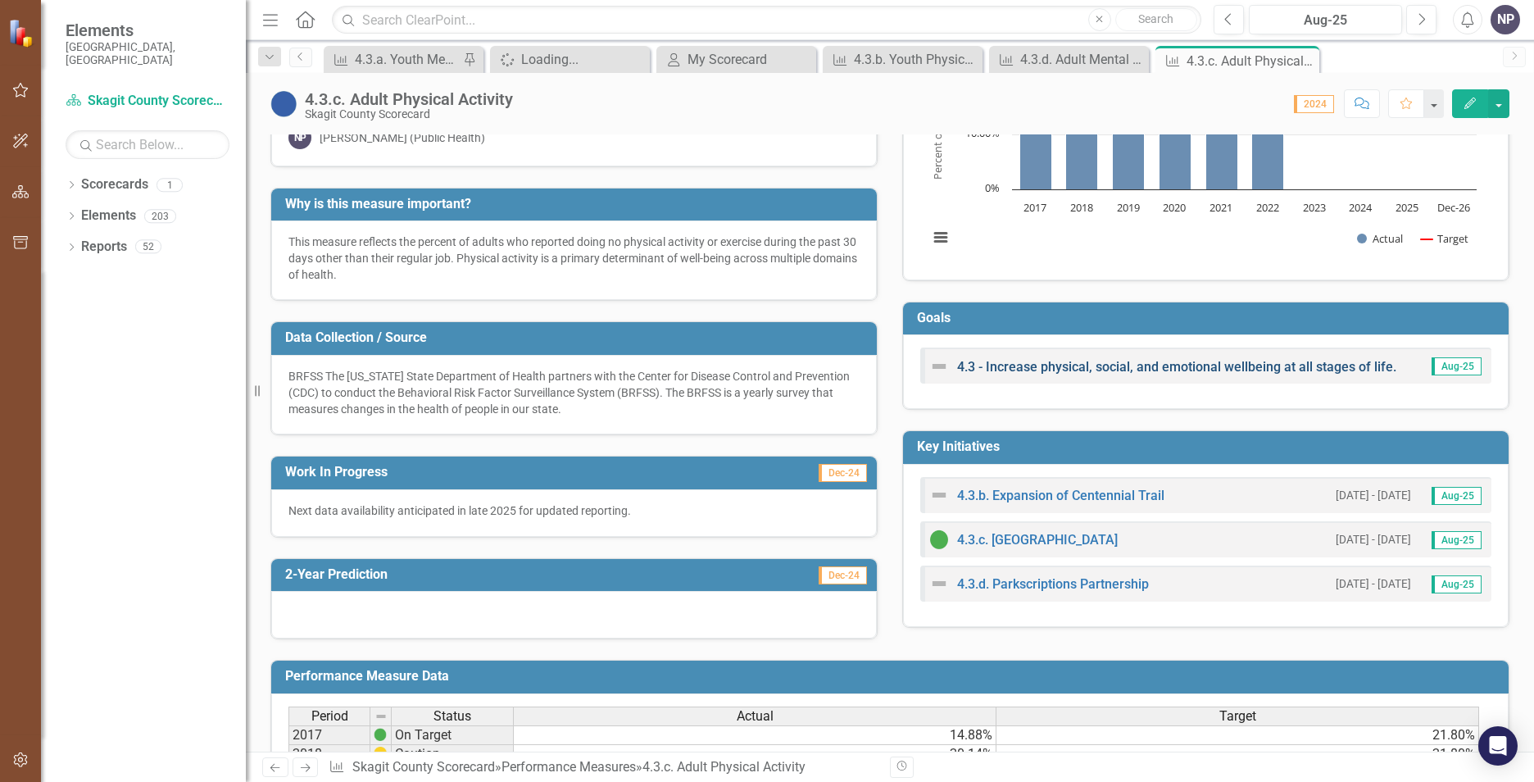
click at [1319, 370] on link "4.3 - Increase physical, social, and emotional wellbeing at all stages of life." at bounding box center [1176, 367] width 439 height 16
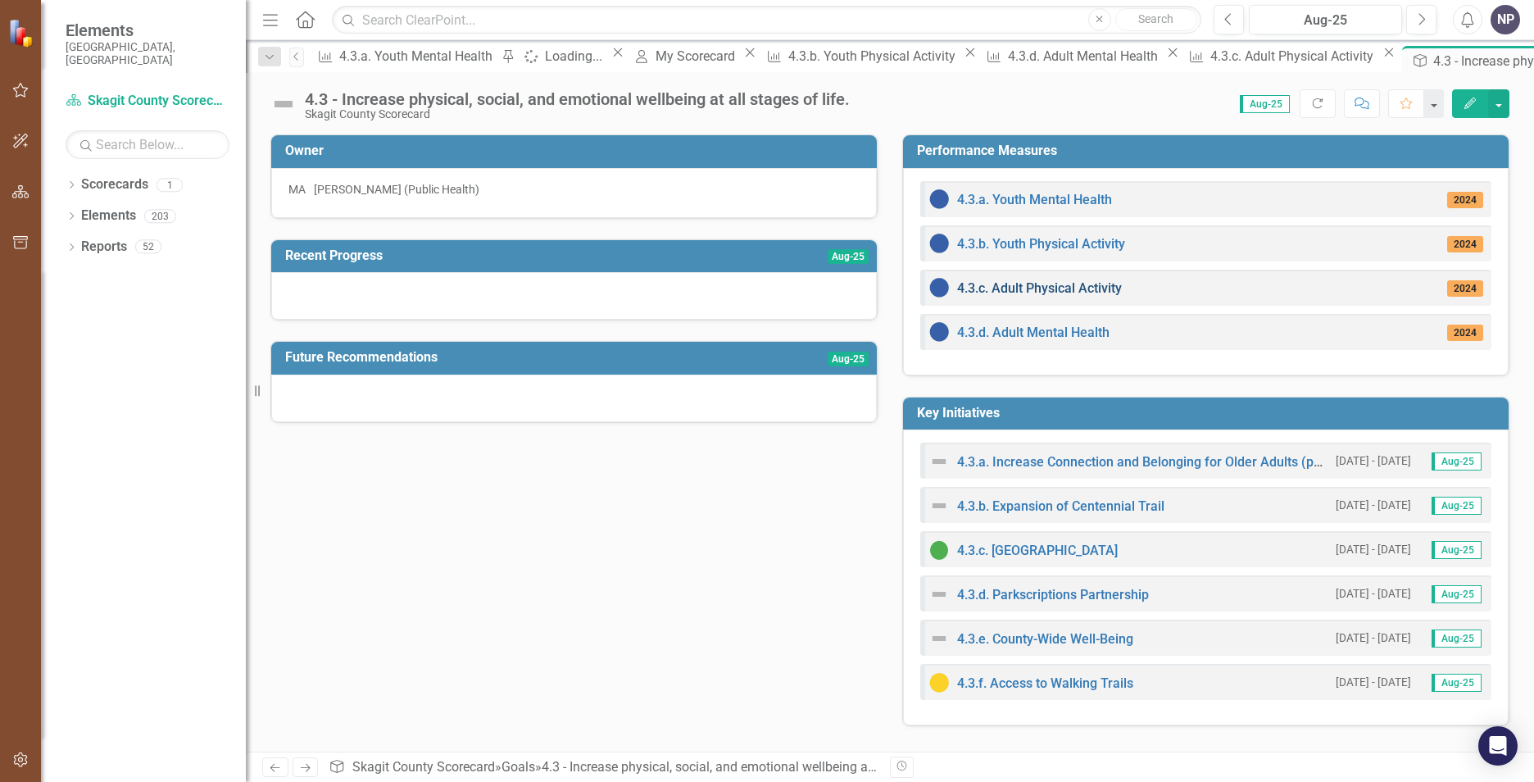
click at [1066, 284] on link "4.3.c. Adult Physical Activity" at bounding box center [1039, 288] width 165 height 16
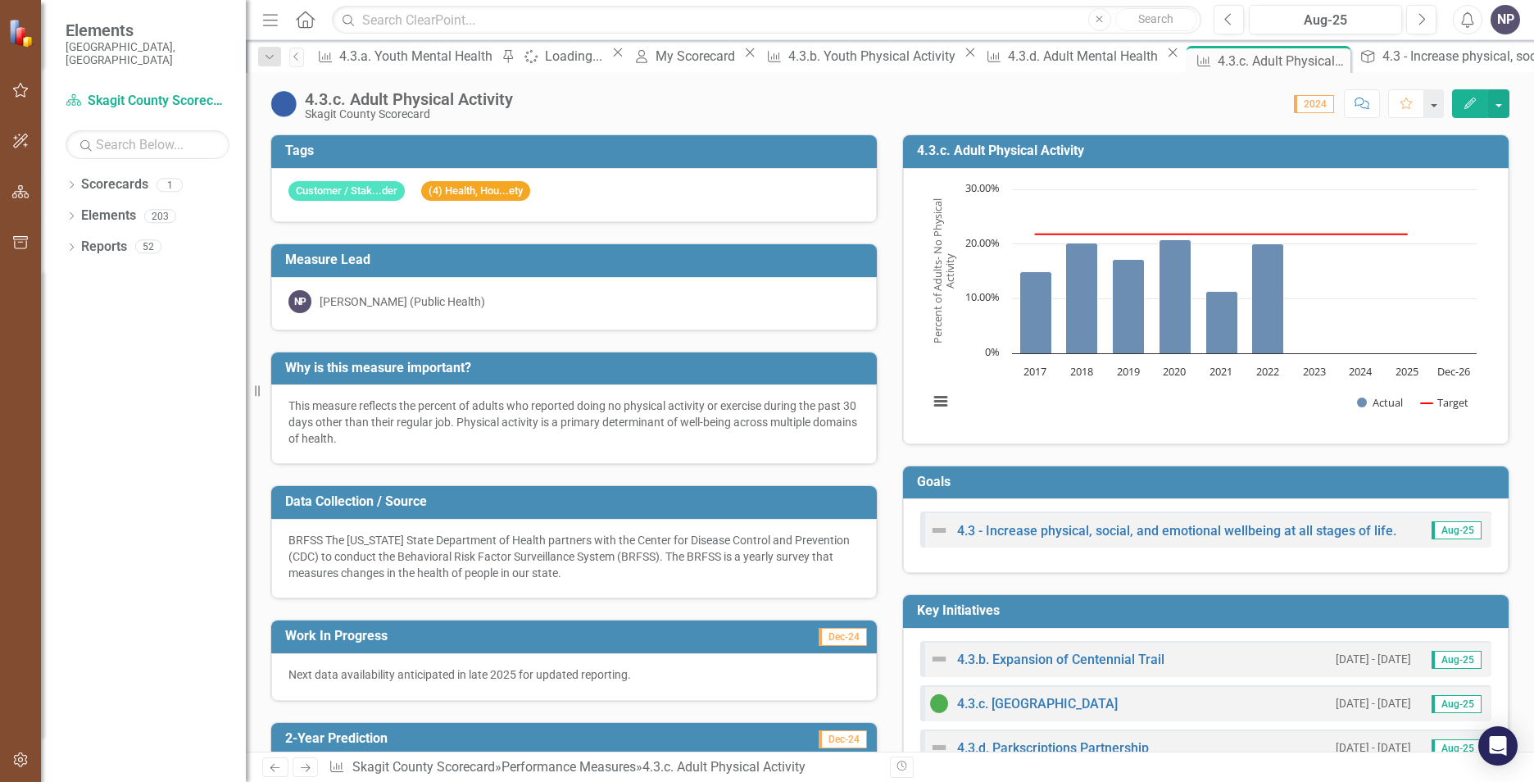
scroll to position [164, 0]
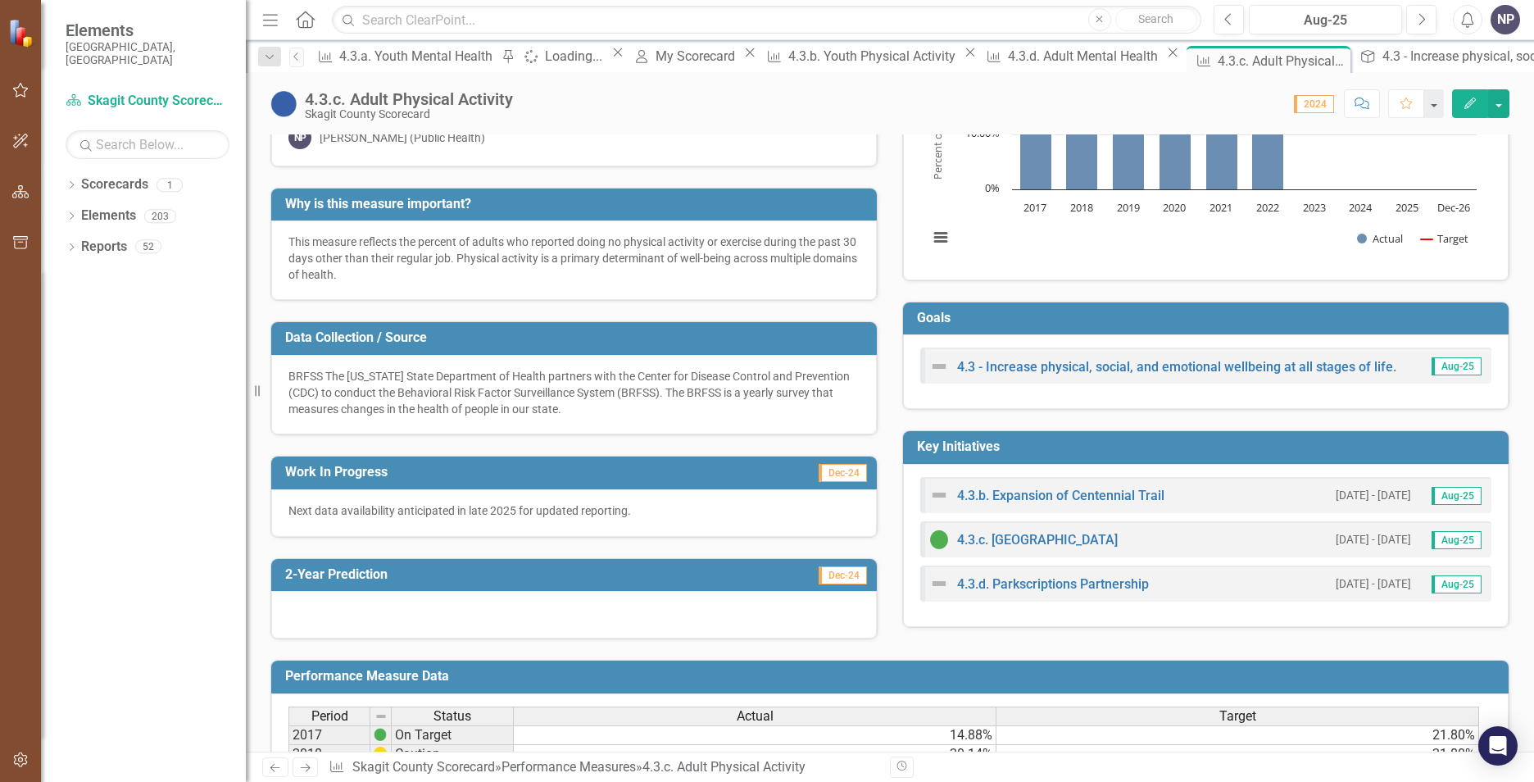
click at [615, 514] on p "Next data availability anticipated in late 2025 for updated reporting." at bounding box center [574, 510] width 571 height 16
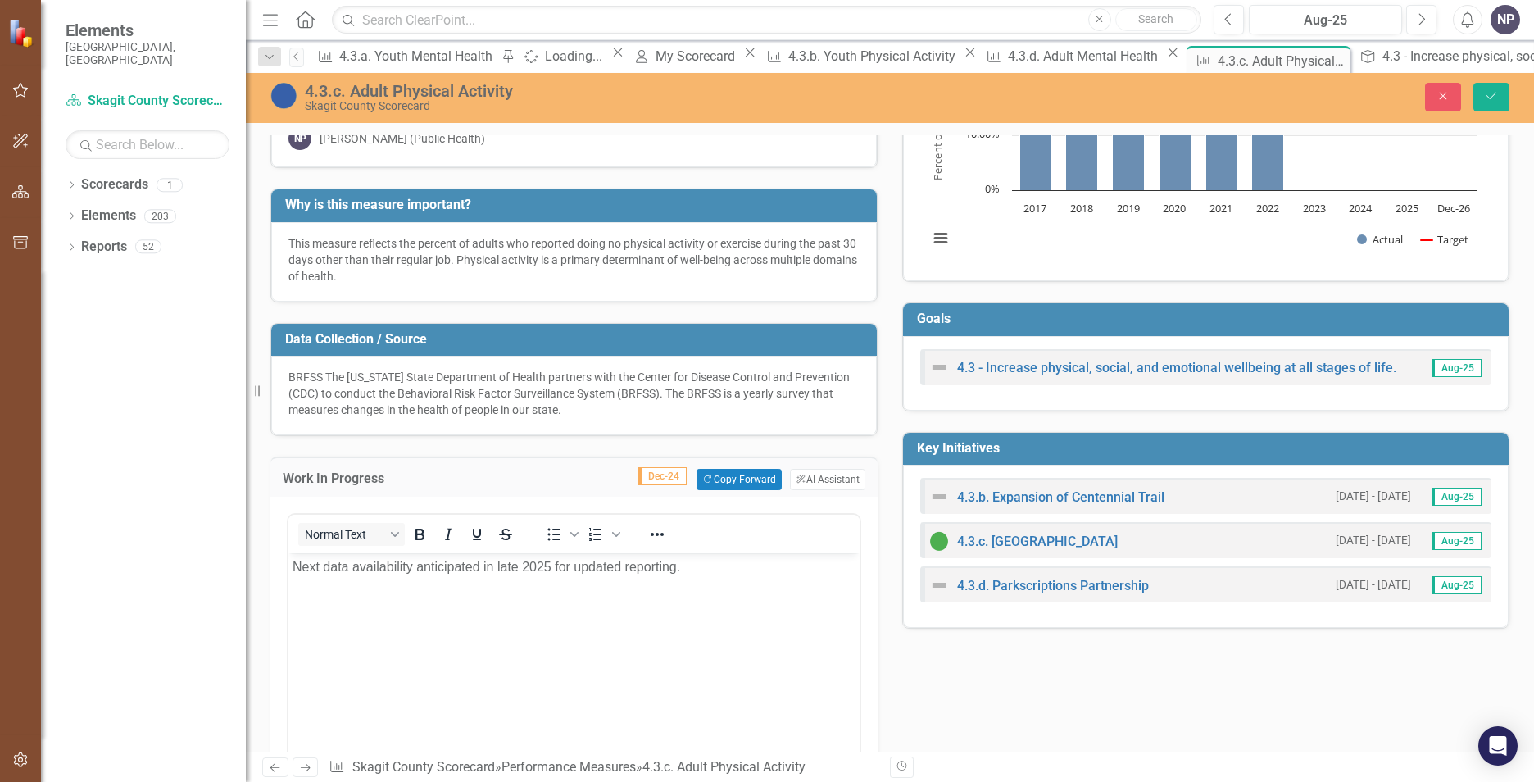
scroll to position [0, 0]
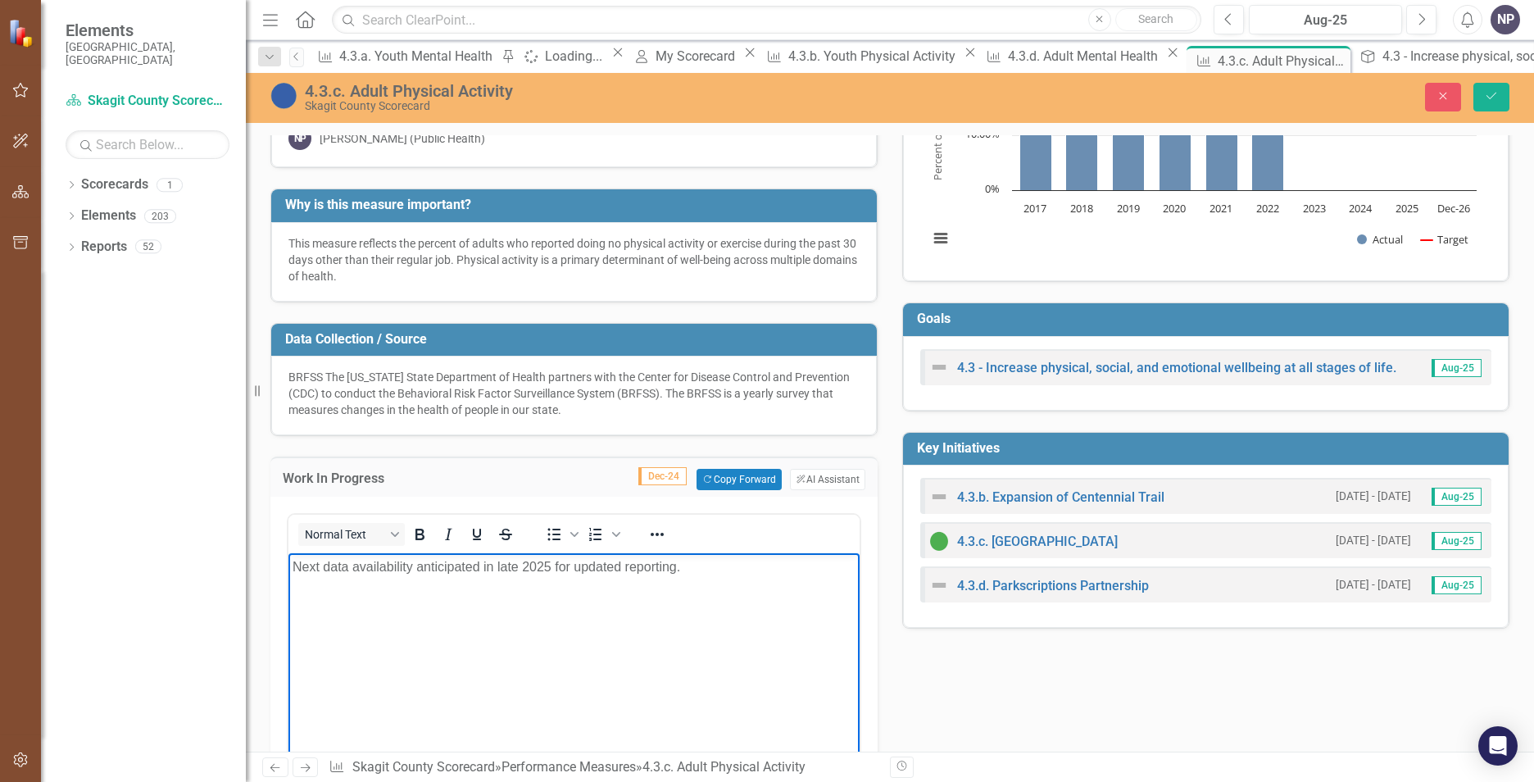
click at [291, 568] on body "Next data availability anticipated in late 2025 for updated reporting." at bounding box center [574, 676] width 571 height 246
paste body "Rich Text Area. Press ALT-0 for help."
click at [292, 566] on body "meet or exceed the Healthy People 2030 Goal PA-01. Skagit County's current rate…" at bounding box center [574, 676] width 571 height 246
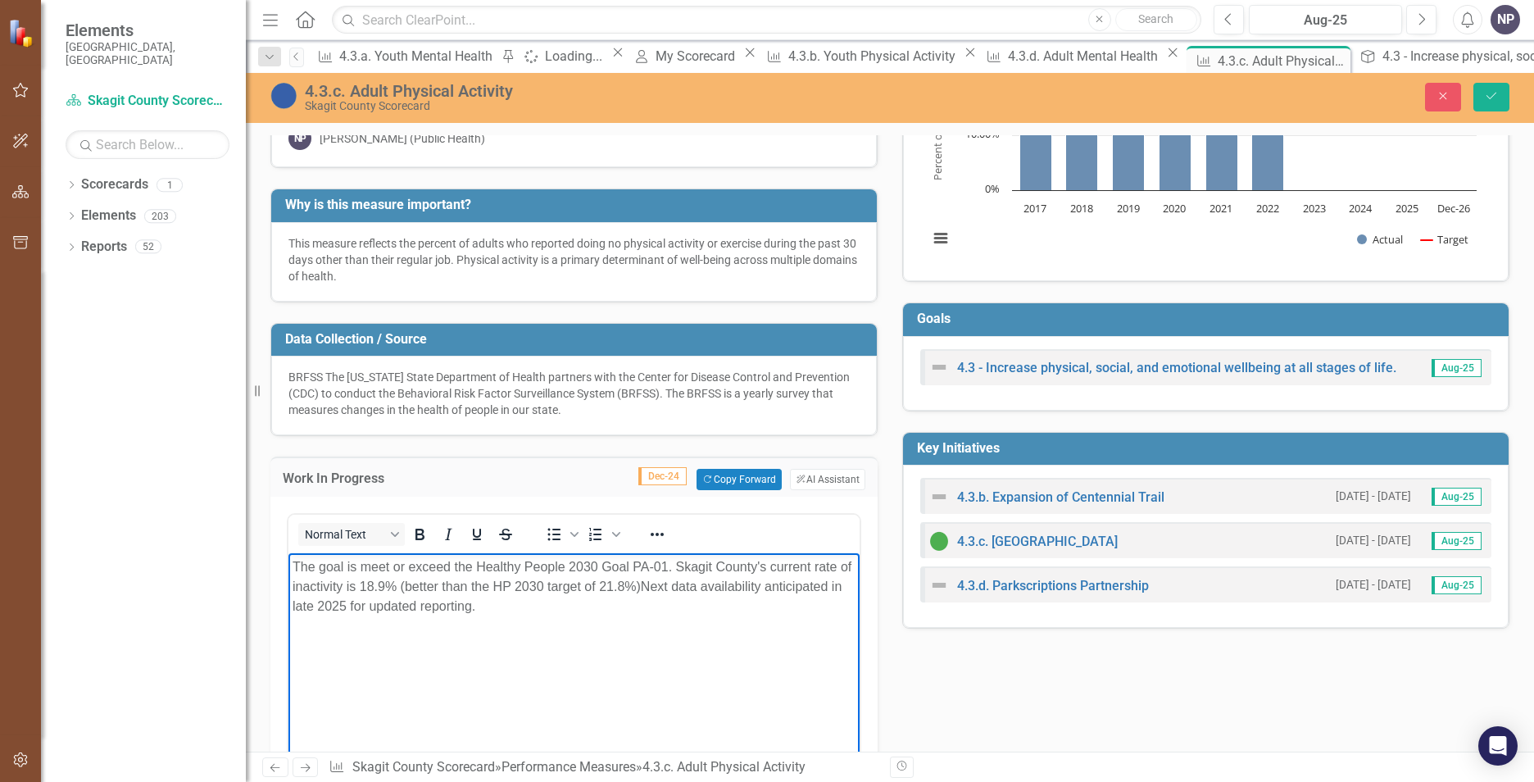
click at [667, 566] on p "The goal is meet or exceed the Healthy People 2030 Goal PA-01. Skagit County's …" at bounding box center [574, 586] width 563 height 59
click at [604, 566] on p "The goal is meet or exceed the Healthy People 2030 Goal PA-01. Skagit County's …" at bounding box center [574, 586] width 563 height 59
click at [616, 565] on p "The goal is meet or exceed the Healthy People 2030 Goal PA-01. Skagit County's …" at bounding box center [574, 586] width 563 height 59
click at [634, 567] on p "The goal is meet or exceed the Healthy People 2030 Goal PA-01. Skagit County's …" at bounding box center [574, 586] width 563 height 59
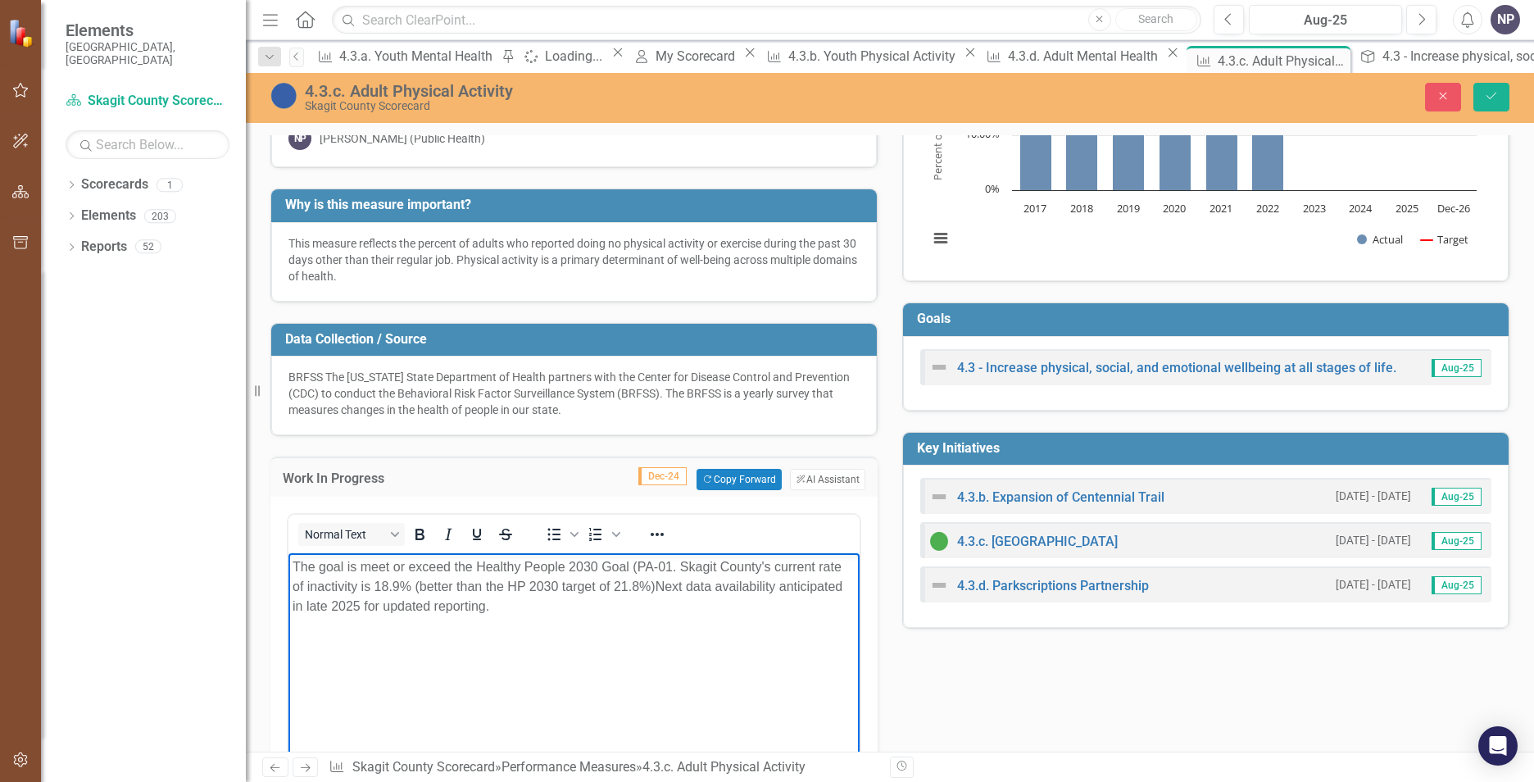
click at [672, 559] on p "The goal is meet or exceed the Healthy People 2030 Goal (PA-01. Skagit County's…" at bounding box center [574, 586] width 563 height 59
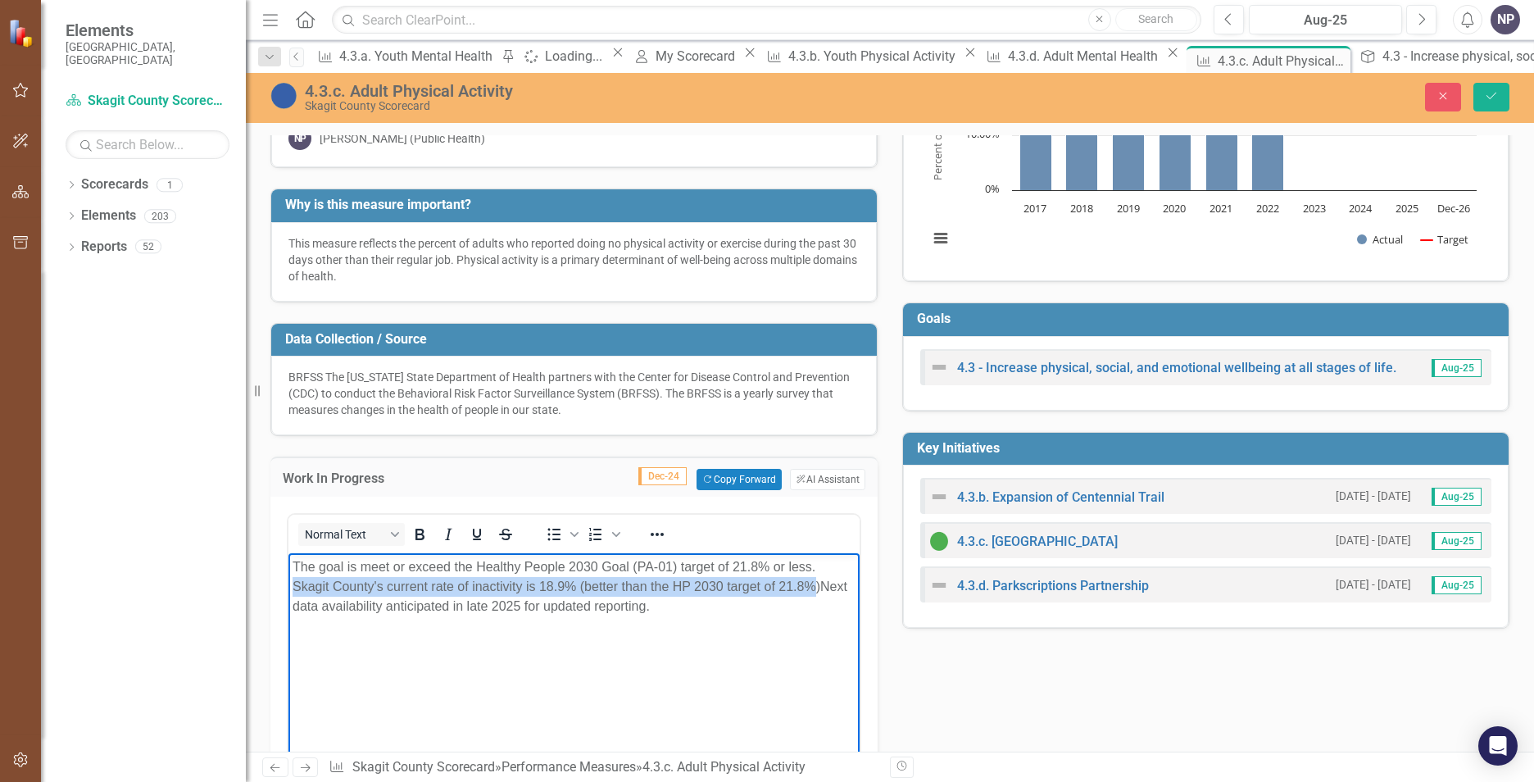
drag, startPoint x: 829, startPoint y: 564, endPoint x: 818, endPoint y: 579, distance: 18.9
click at [818, 579] on p "The goal is meet or exceed the Healthy People 2030 Goal (PA-01) target of 21.8%…" at bounding box center [574, 586] width 563 height 59
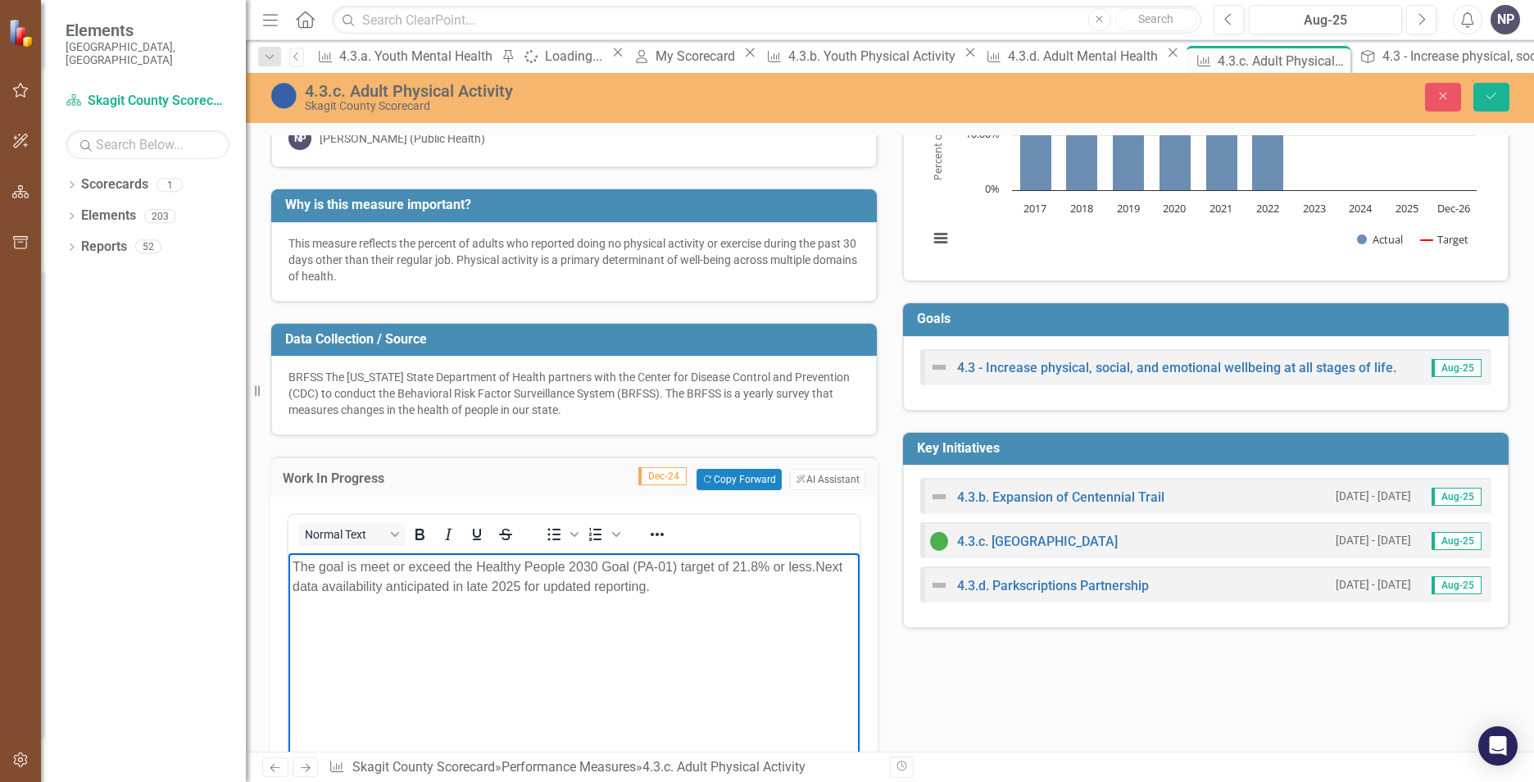
drag, startPoint x: 751, startPoint y: 607, endPoint x: 587, endPoint y: 1083, distance: 503.6
click at [289, 553] on html "The goal is meet or exceed the Healthy People 2030 Goal (PA-01) target of 21.8%…" at bounding box center [574, 676] width 571 height 246
copy p "The goal is meet or exceed the Healthy People 2030 Goal (PA-01) target of 21.8%…"
click at [264, 495] on div "Work In Progress Dec-24 Copy Forward Copy Forward ClearPoint AI AI Assistant <p…" at bounding box center [574, 669] width 632 height 466
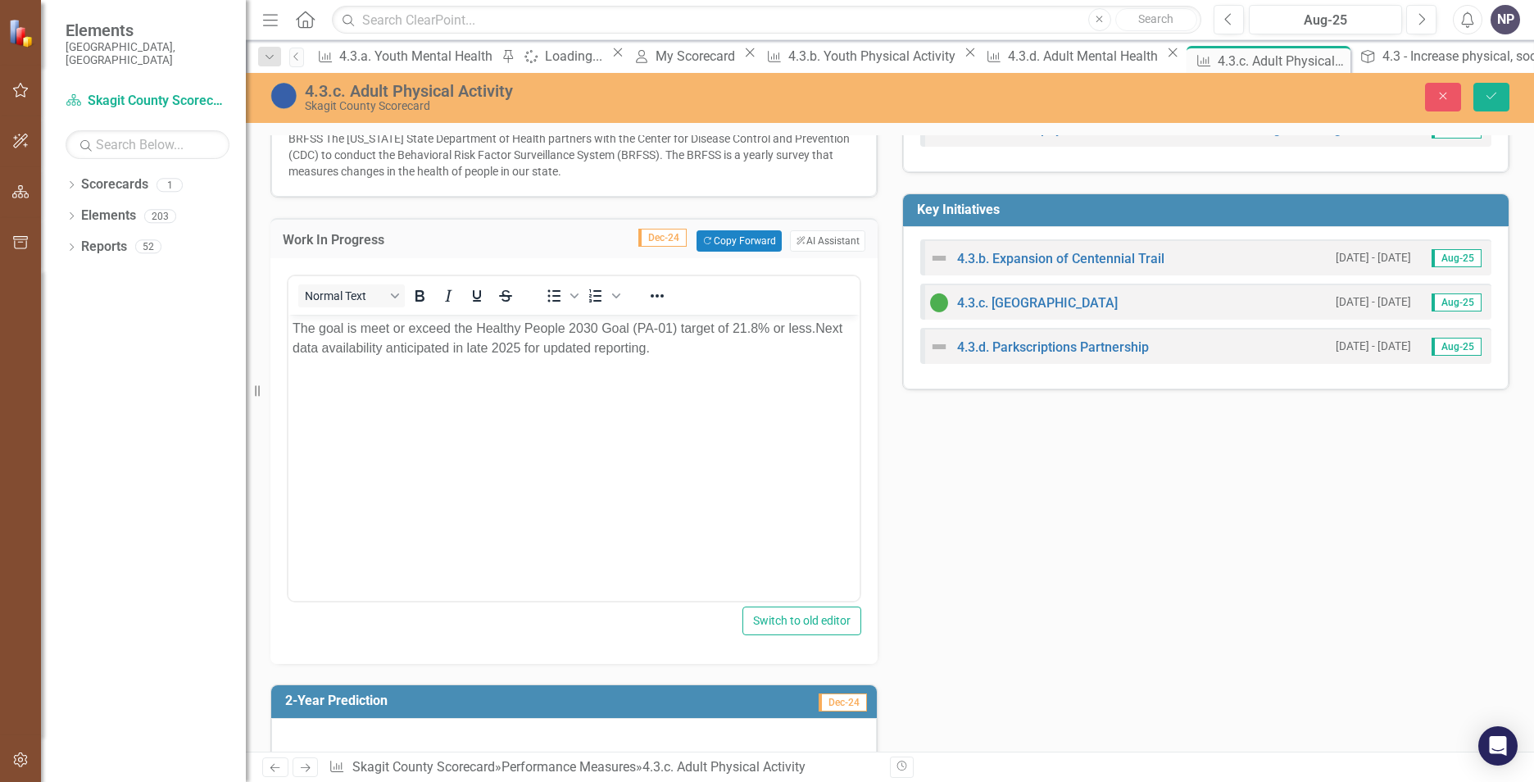
scroll to position [410, 0]
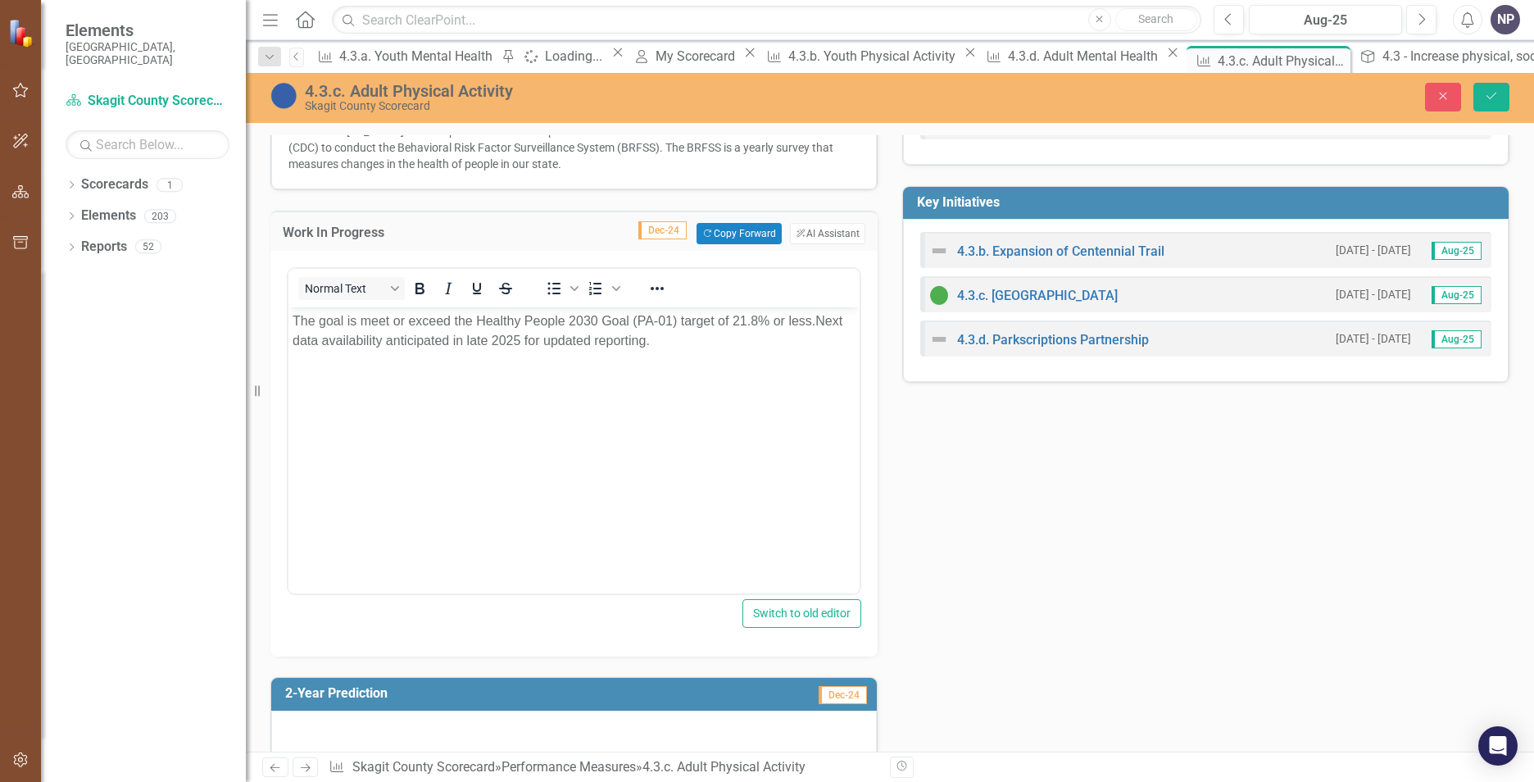
click at [1056, 497] on div "Tags Customer / Stak...der (4) Health, Hou...ety Measure Lead NP Neil Panlasigu…" at bounding box center [890, 232] width 1264 height 1054
click at [1058, 499] on div "Tags Customer / Stak...der (4) Health, Hou...ety Measure Lead NP Neil Panlasigu…" at bounding box center [890, 232] width 1264 height 1054
drag, startPoint x: 1058, startPoint y: 499, endPoint x: 975, endPoint y: 530, distance: 89.2
click at [975, 530] on div "Tags Customer / Stak...der (4) Health, Hou...ety Measure Lead NP Neil Panlasigu…" at bounding box center [890, 232] width 1264 height 1054
click at [1502, 99] on button "Save" at bounding box center [1492, 97] width 36 height 29
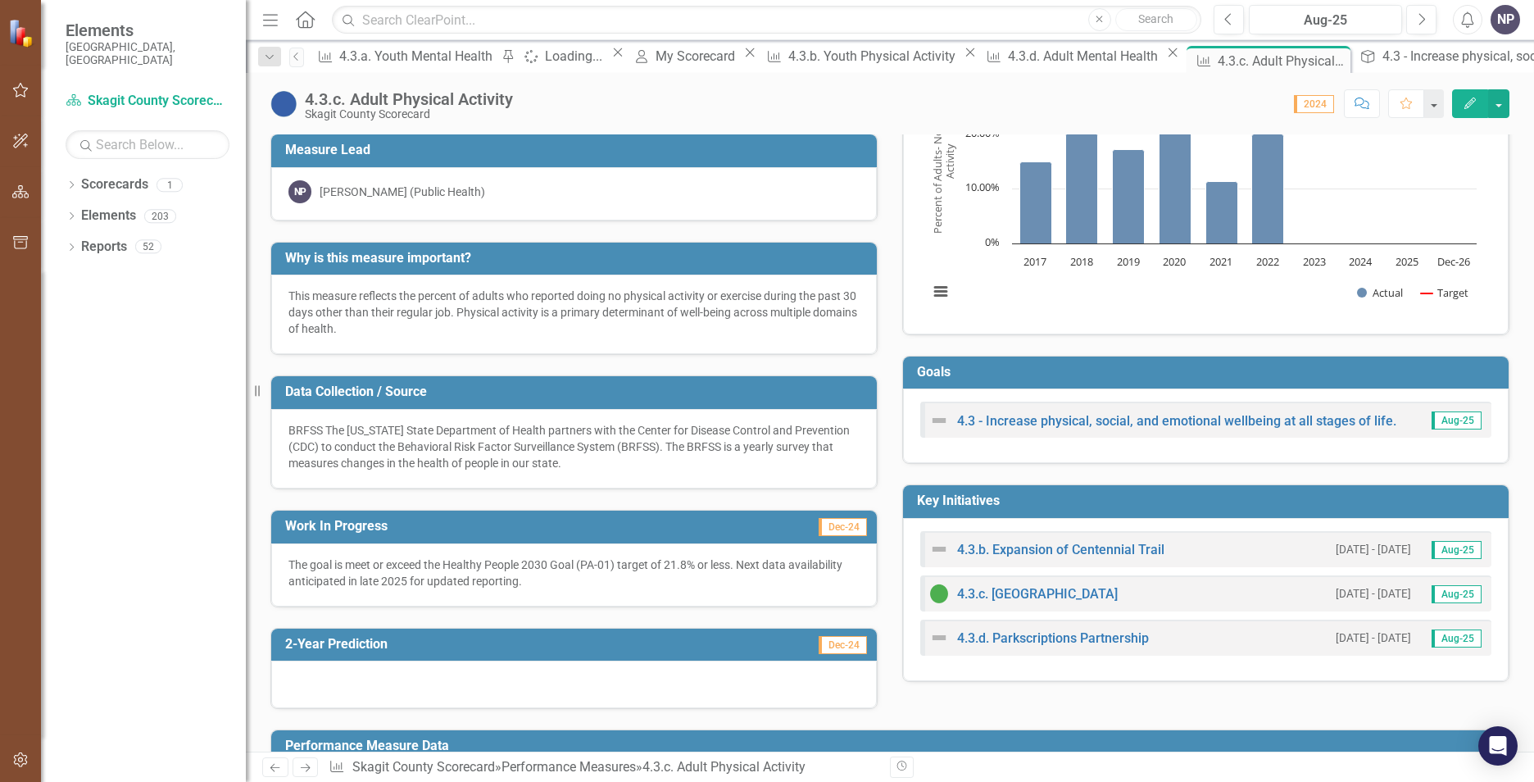
scroll to position [82, 0]
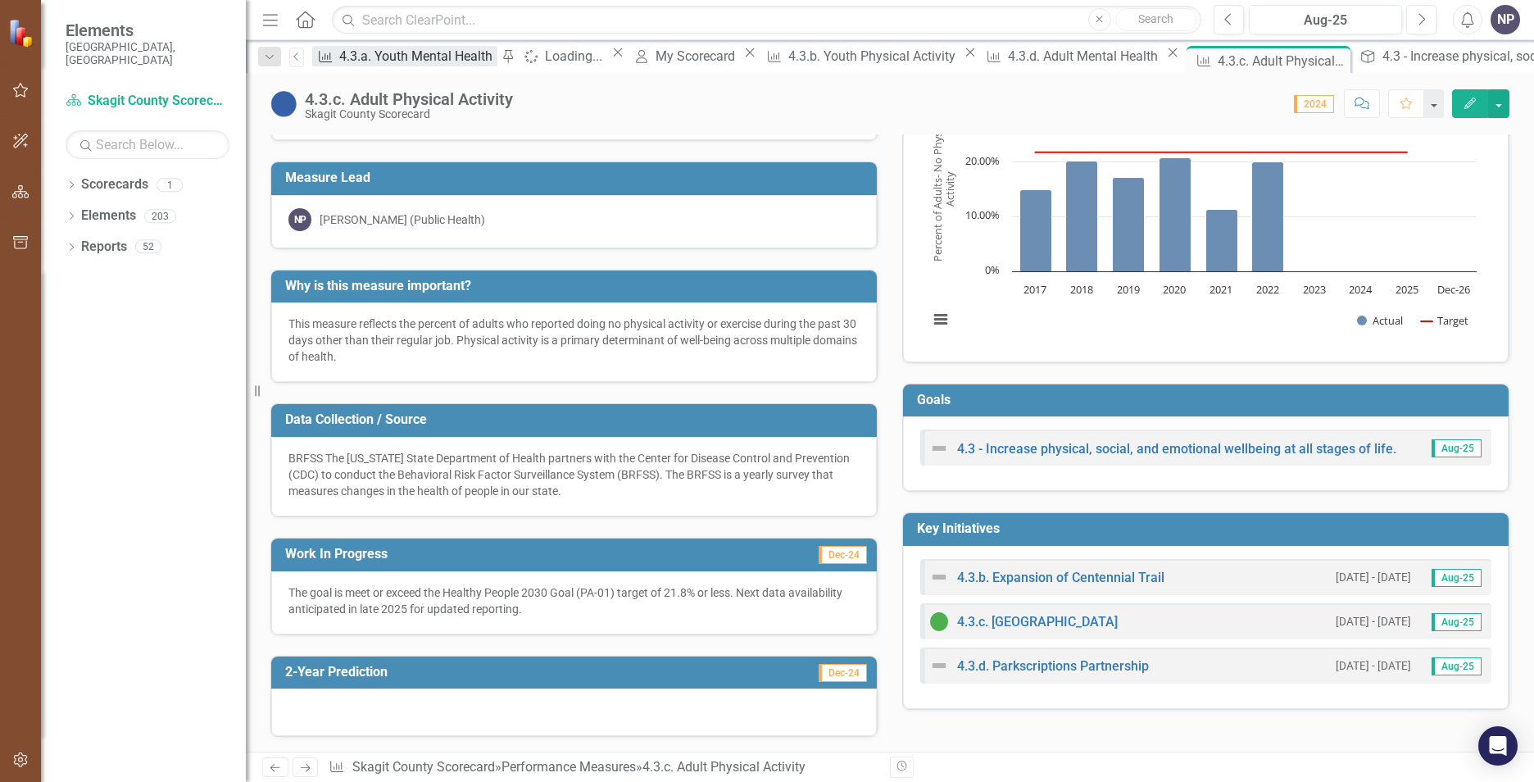
click at [397, 55] on div "4.3.a. Youth Mental Health" at bounding box center [418, 56] width 158 height 20
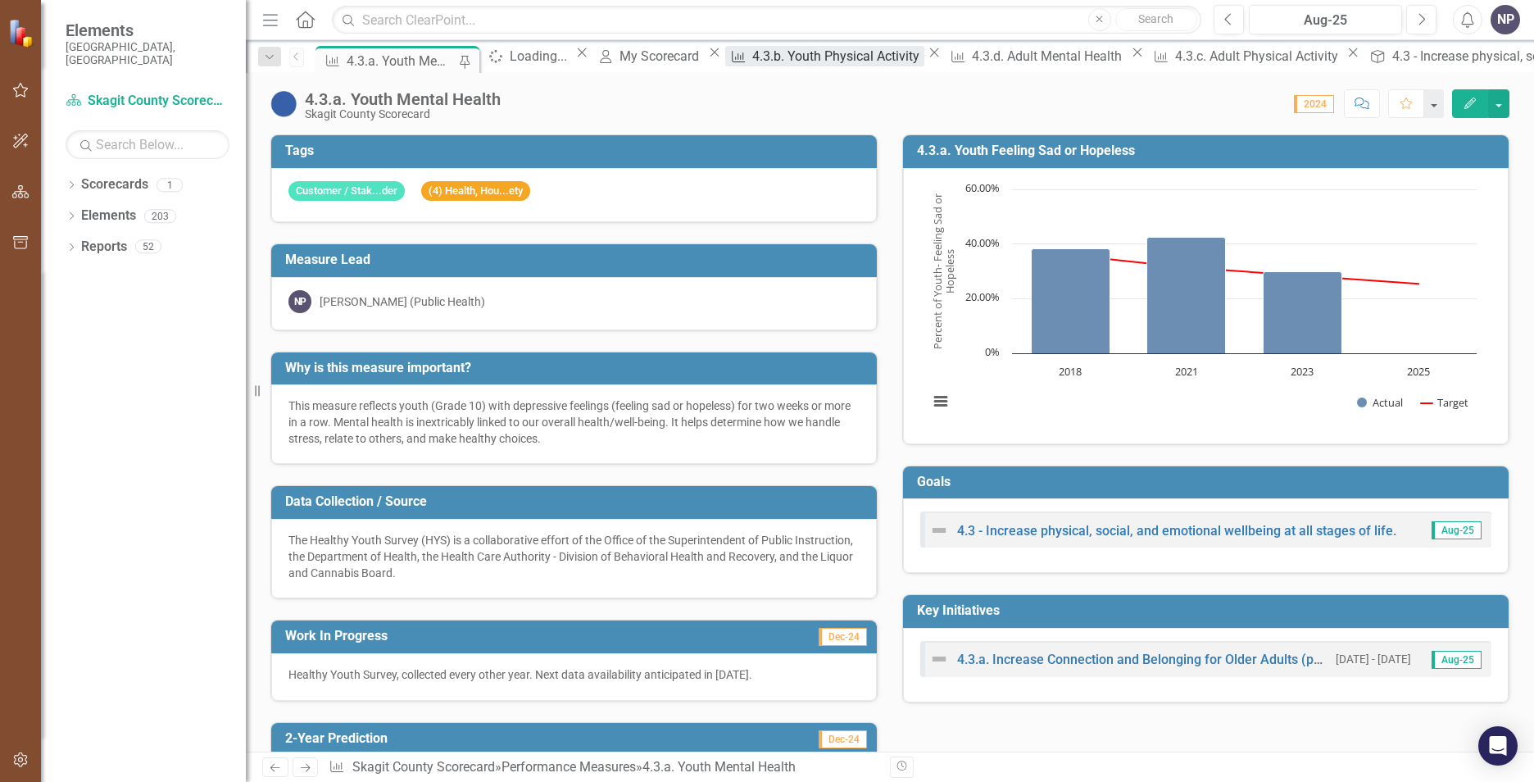
click at [834, 64] on div "4.3.b. Youth Physical Activity" at bounding box center [838, 56] width 172 height 20
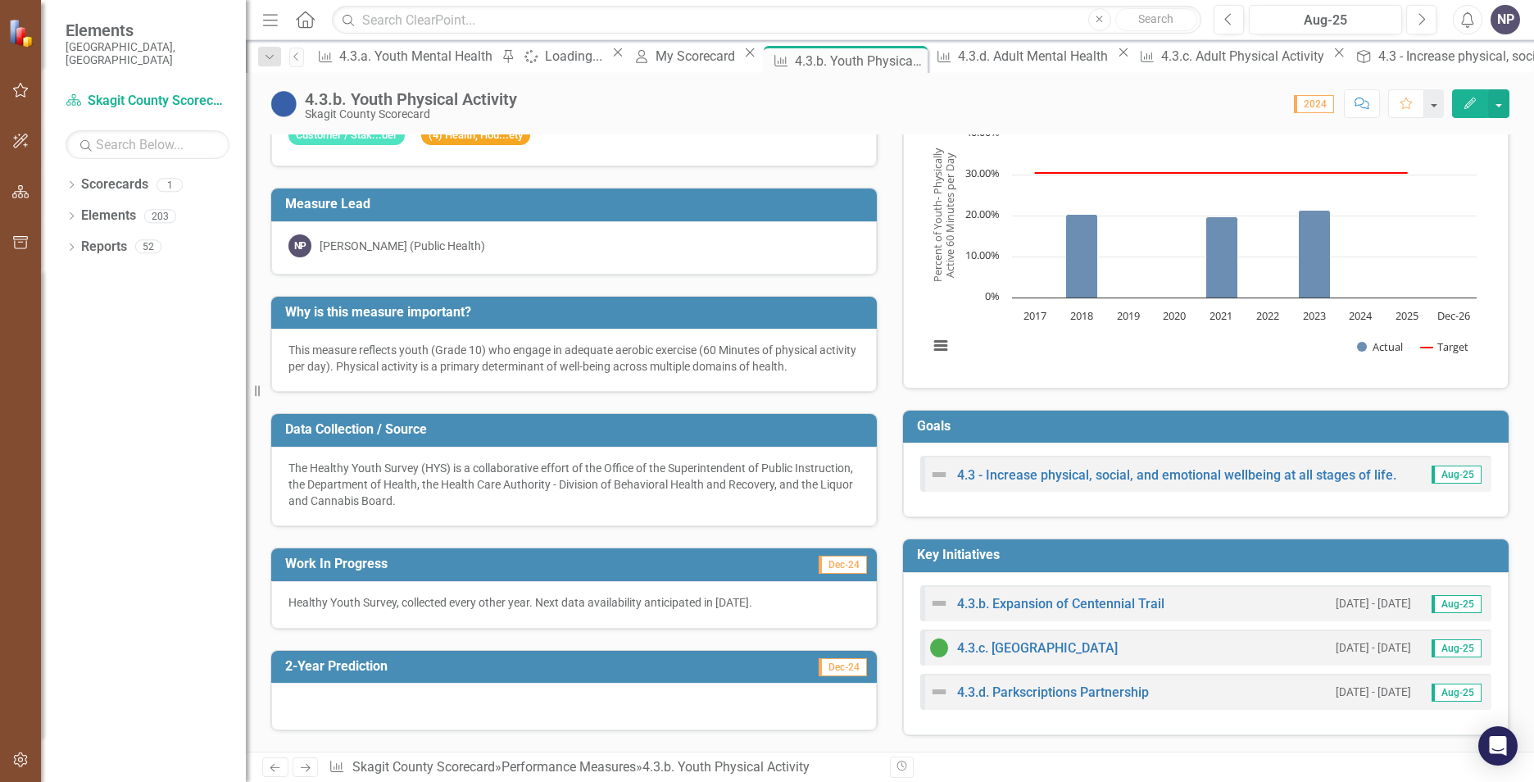
scroll to position [82, 0]
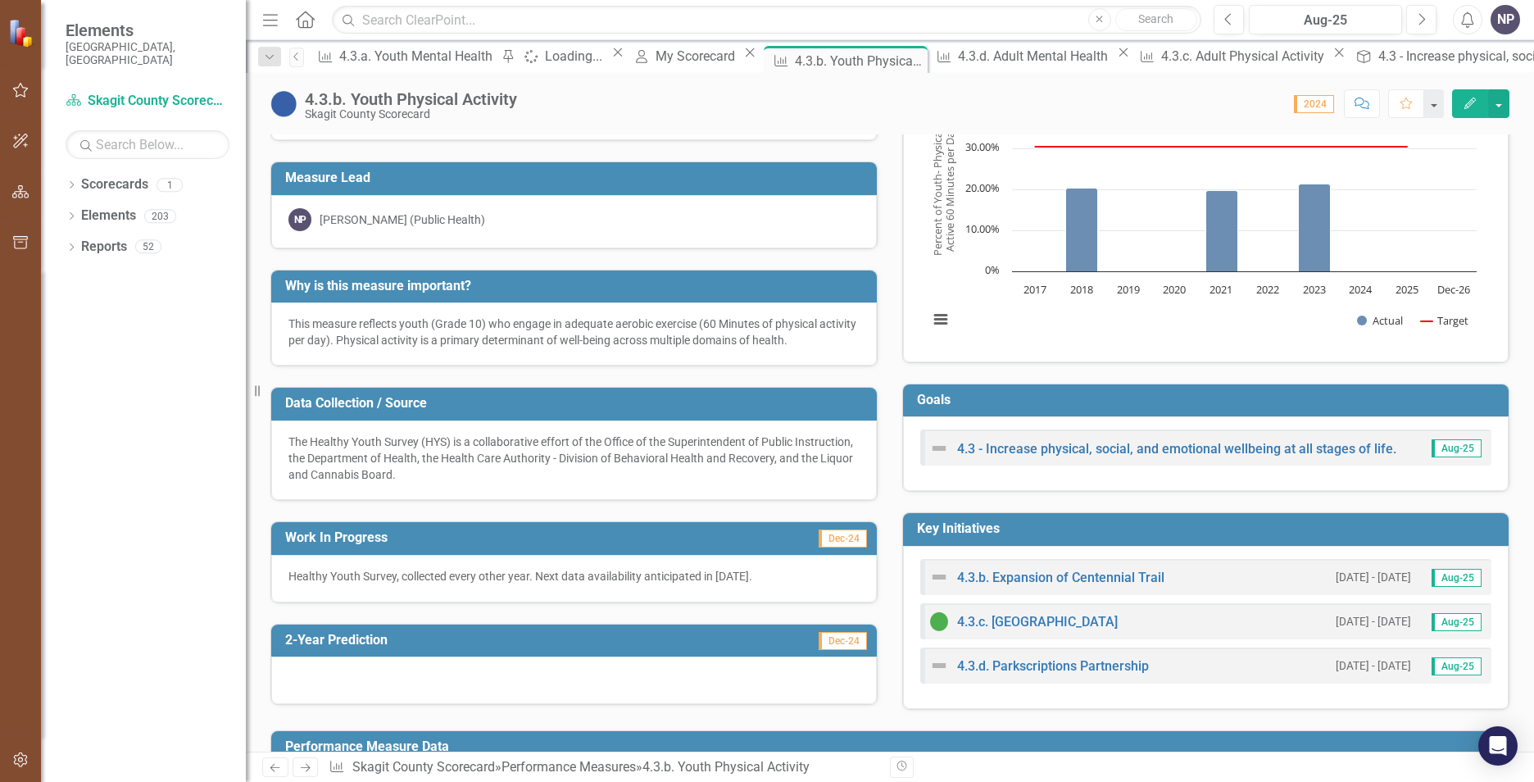
click at [662, 573] on p "Healthy Youth Survey, collected every other year. Next data availability antici…" at bounding box center [574, 576] width 571 height 16
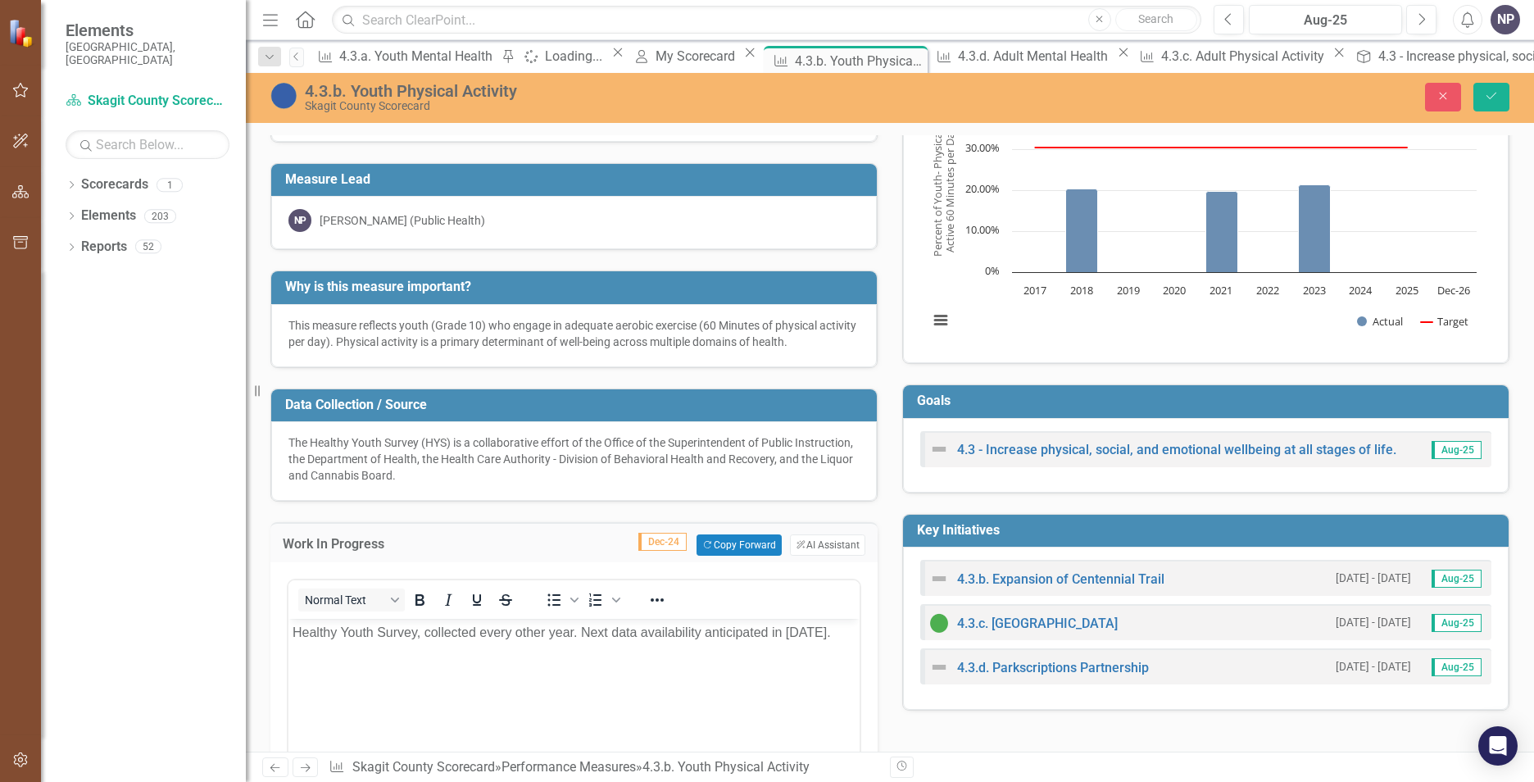
scroll to position [0, 0]
paste body "Rich Text Area. Press ALT-0 for help."
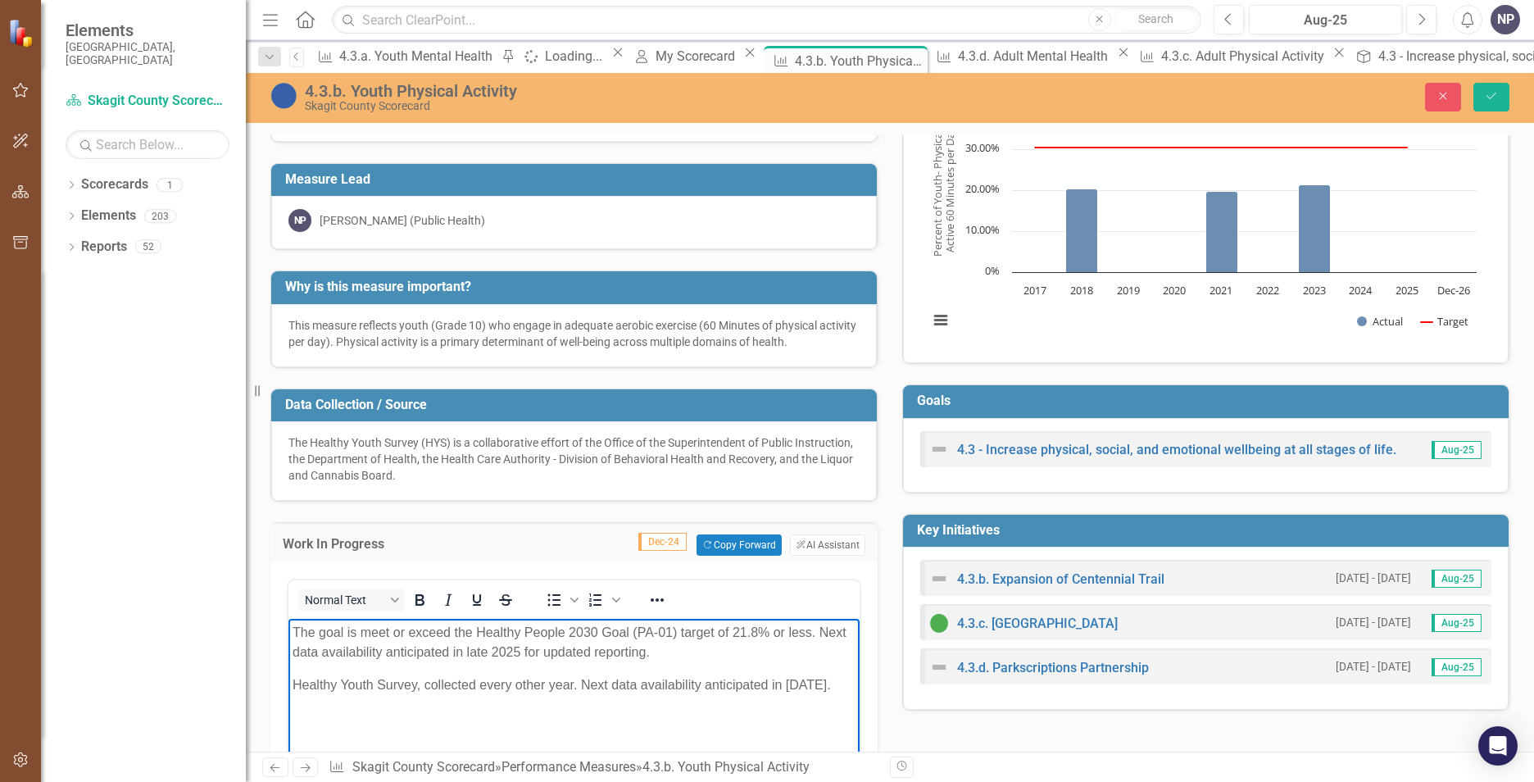
click at [671, 635] on p "The goal is meet or exceed the Healthy People 2030 Goal (PA-01) target of 21.8%…" at bounding box center [574, 642] width 563 height 39
click at [748, 631] on p "The goal is meet or exceed the Healthy People 2030 Goal (PA-09) target of 21.8%…" at bounding box center [574, 642] width 563 height 39
click at [800, 630] on p "The goal is meet or exceed the Healthy People 2030 Goal (PA-09) target of 30.4%…" at bounding box center [574, 642] width 563 height 39
drag, startPoint x: 399, startPoint y: 670, endPoint x: 725, endPoint y: 698, distance: 327.4
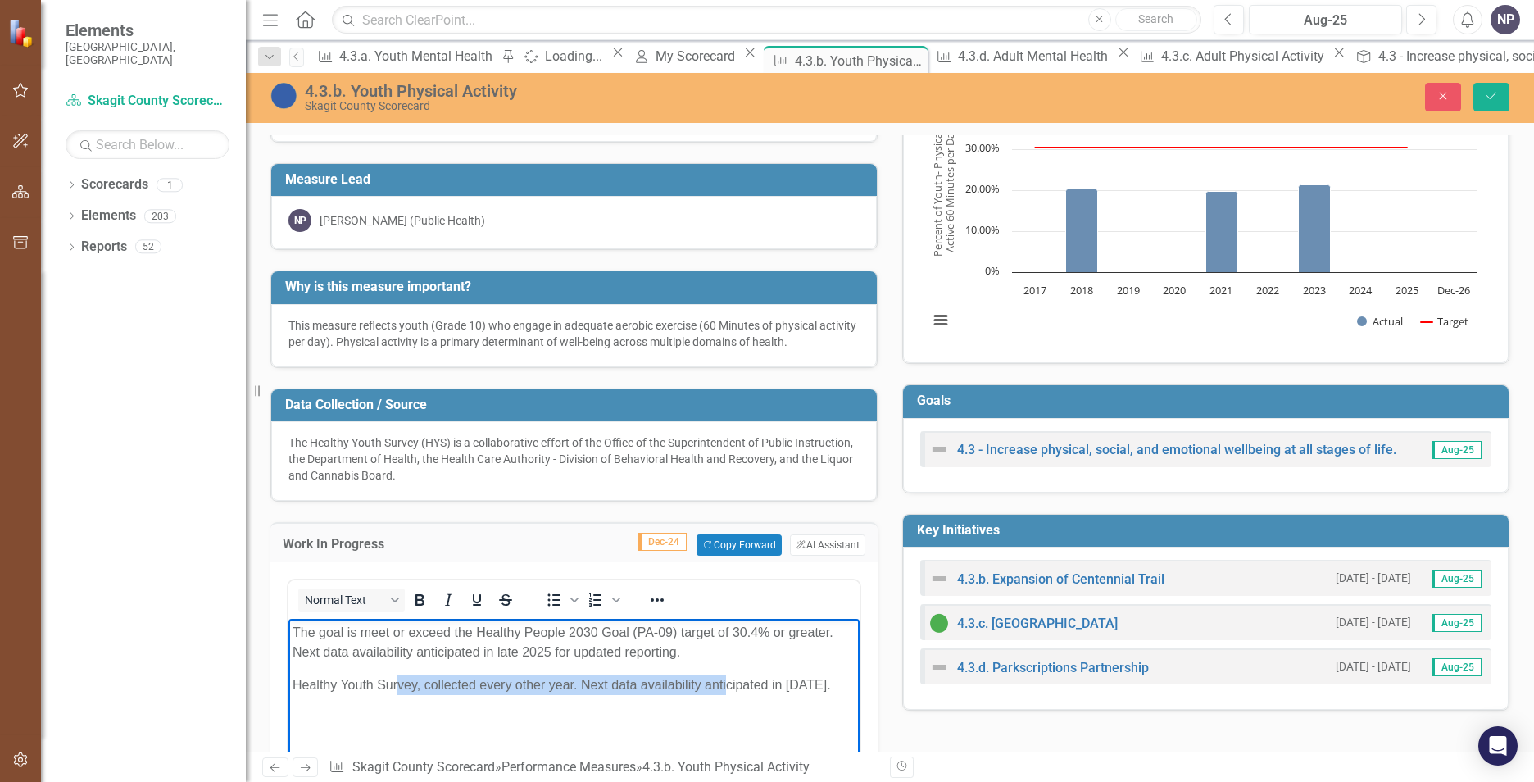
click at [725, 698] on body "The goal is meet or exceed the Healthy People 2030 Goal (PA-09) target of 30.4%…" at bounding box center [574, 742] width 571 height 246
click at [458, 706] on body "The goal is meet or exceed the Healthy People 2030 Goal (PA-09) target of 30.4%…" at bounding box center [574, 742] width 571 height 246
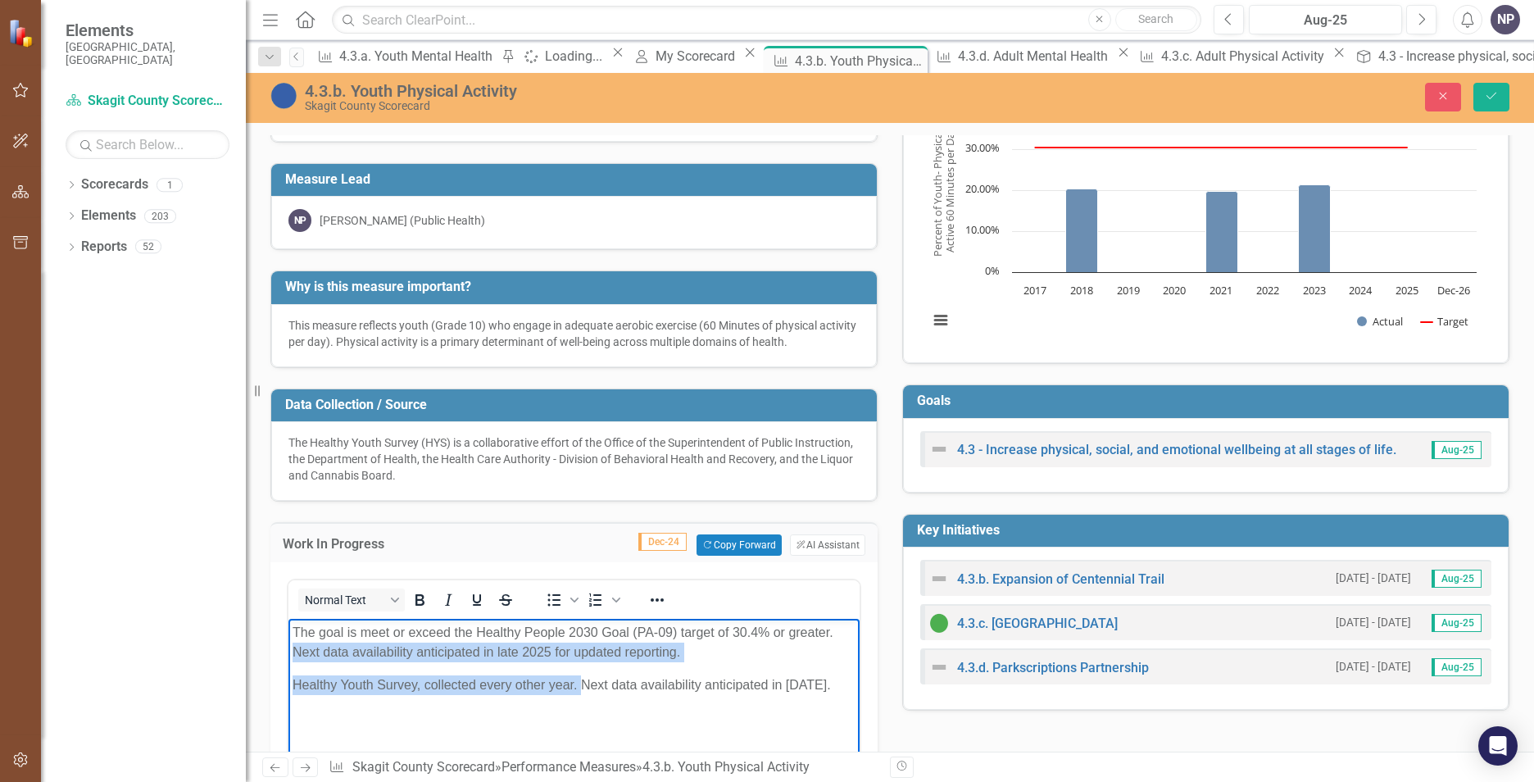
drag, startPoint x: 580, startPoint y: 688, endPoint x: 289, endPoint y: 658, distance: 292.5
click at [289, 658] on body "The goal is meet or exceed the Healthy People 2030 Goal (PA-09) target of 30.4%…" at bounding box center [574, 742] width 571 height 246
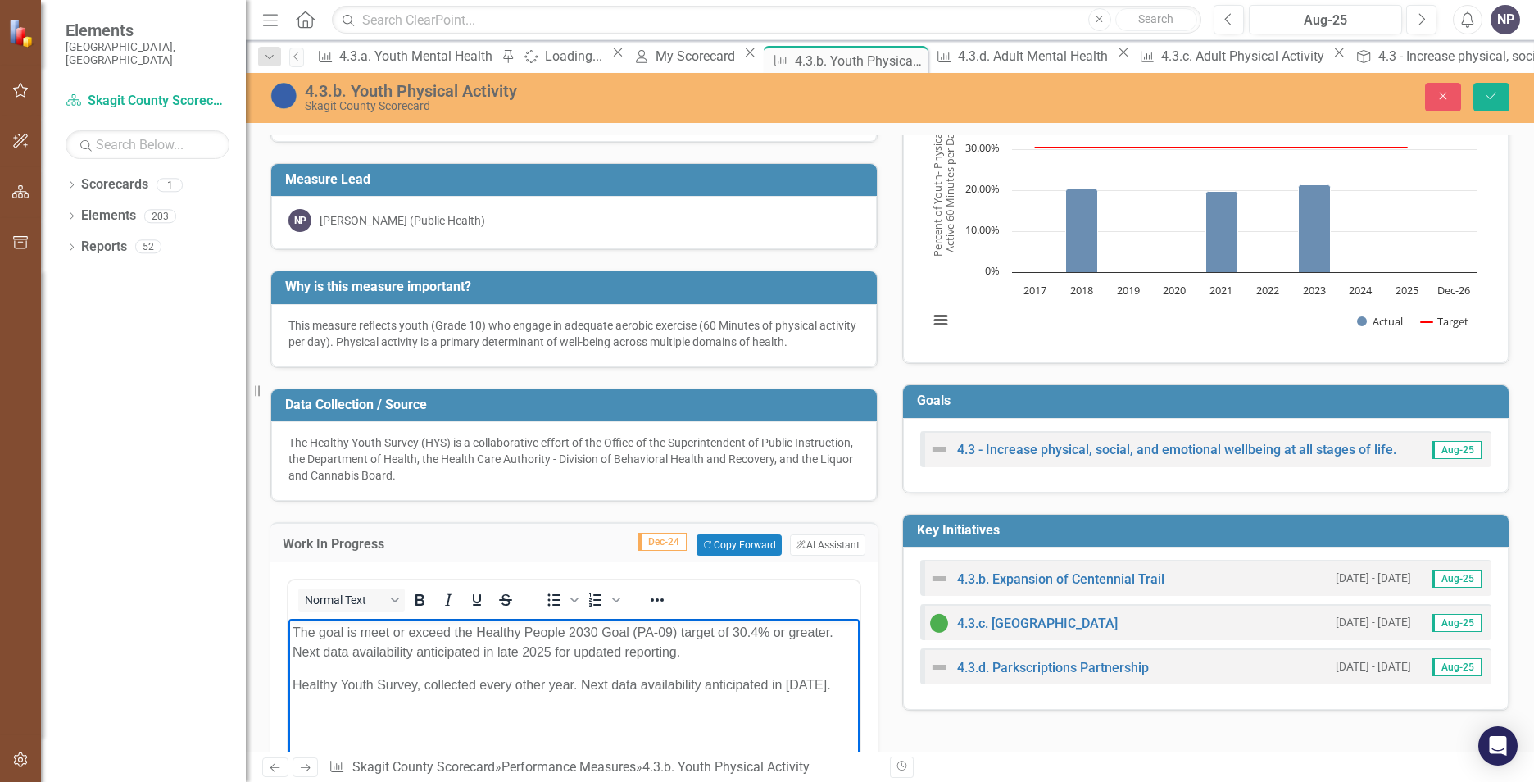
drag, startPoint x: 479, startPoint y: 689, endPoint x: 411, endPoint y: 680, distance: 68.6
click at [469, 688] on p "Healthy Youth Survey, collected every other year. Next data availability antici…" at bounding box center [574, 685] width 563 height 20
drag, startPoint x: 716, startPoint y: 654, endPoint x: 539, endPoint y: 1275, distance: 645.5
click at [289, 654] on html "The goal is meet or exceed the Healthy People 2030 Goal (PA-09) target of 30.4%…" at bounding box center [574, 742] width 571 height 246
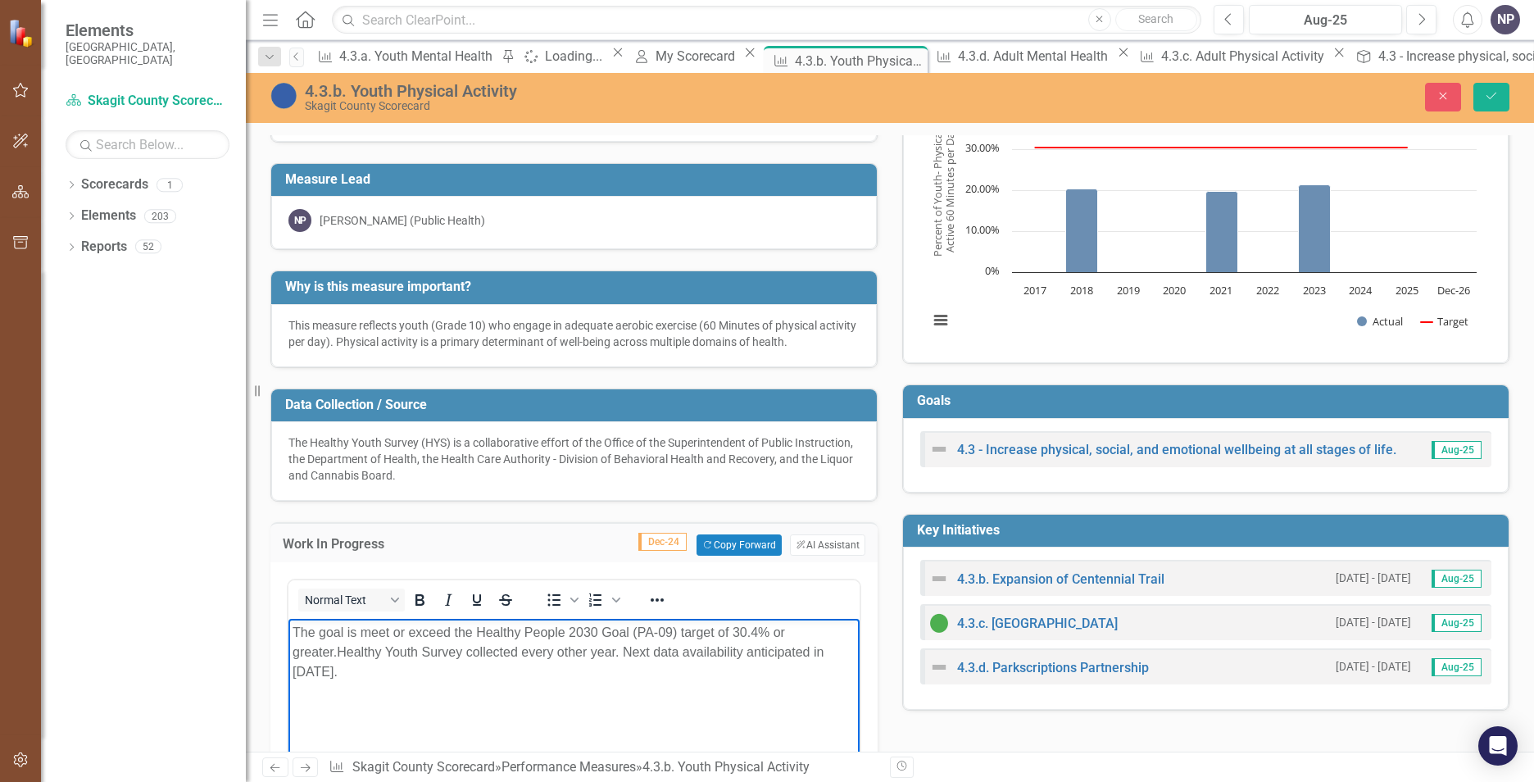
click at [421, 643] on p "The goal is meet or exceed the Healthy People 2030 Goal (PA-09) target of 30.4%…" at bounding box center [574, 652] width 563 height 59
click at [419, 647] on p "The goal is meet or exceed the Healthy People 2030 Goal (PA-09) target of 30.4%…" at bounding box center [574, 652] width 563 height 59
click at [418, 648] on p "The goal is meet or exceed the Healthy People 2030 Goal (PA-09) target of 30.4%…" at bounding box center [574, 652] width 563 height 59
click at [390, 637] on p "The goal is meet or exceed the Healthy People 2030 Goal (PA-09) target of 30.4%…" at bounding box center [574, 652] width 563 height 59
click at [1487, 93] on icon "Save" at bounding box center [1491, 95] width 15 height 11
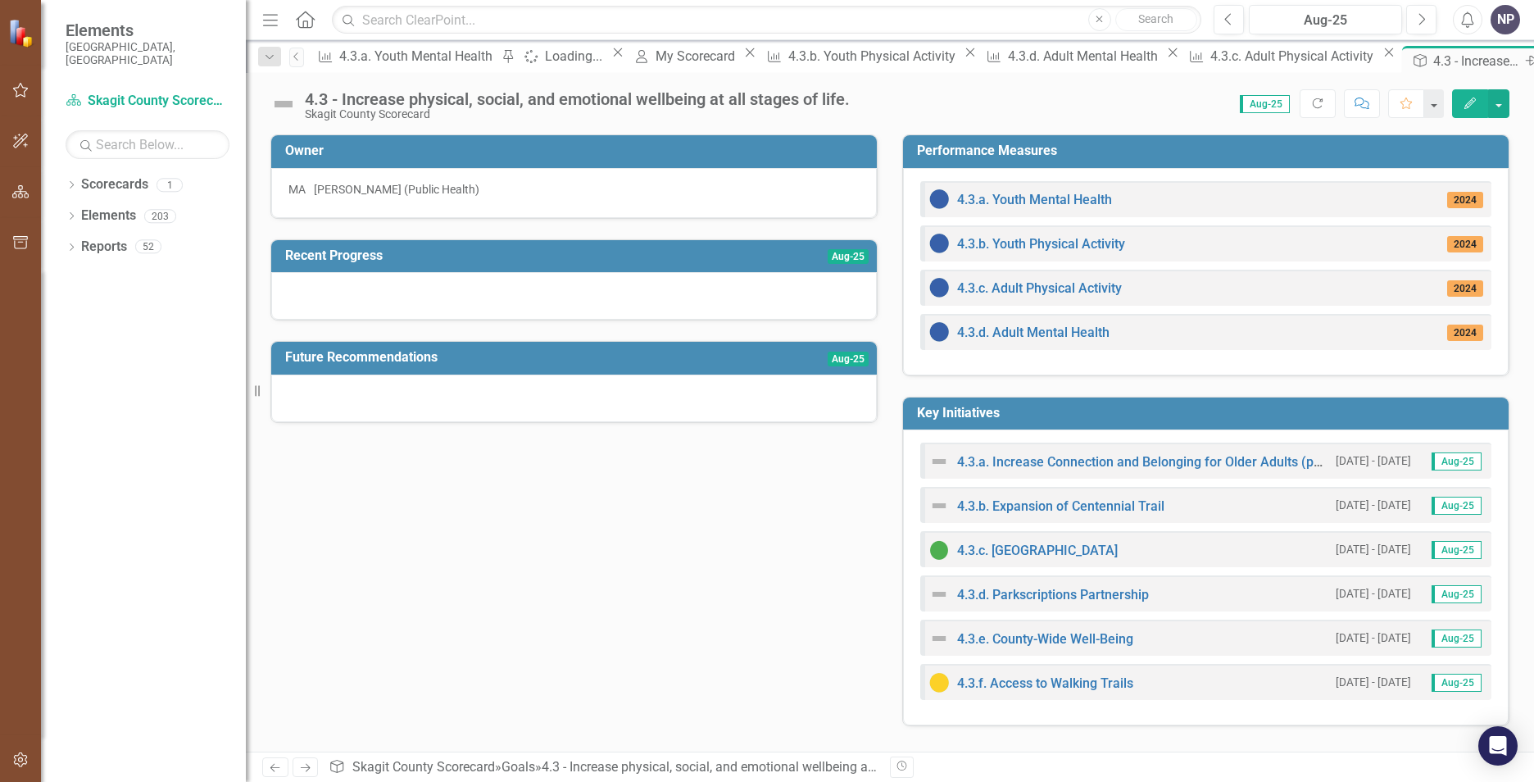
click at [1534, 57] on icon "Close" at bounding box center [1551, 60] width 16 height 13
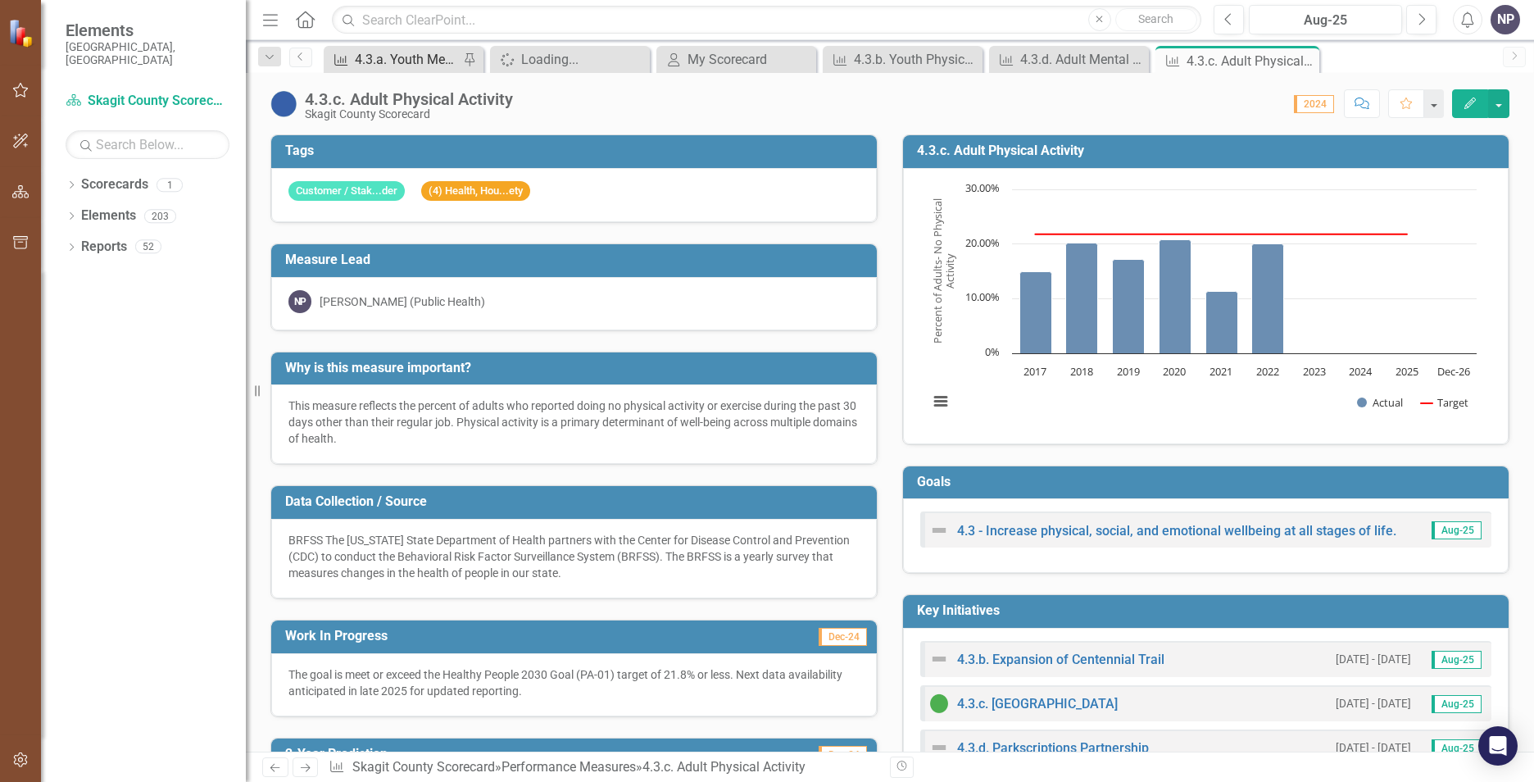
click at [402, 63] on div "4.3.a. Youth Mental Health" at bounding box center [407, 59] width 104 height 20
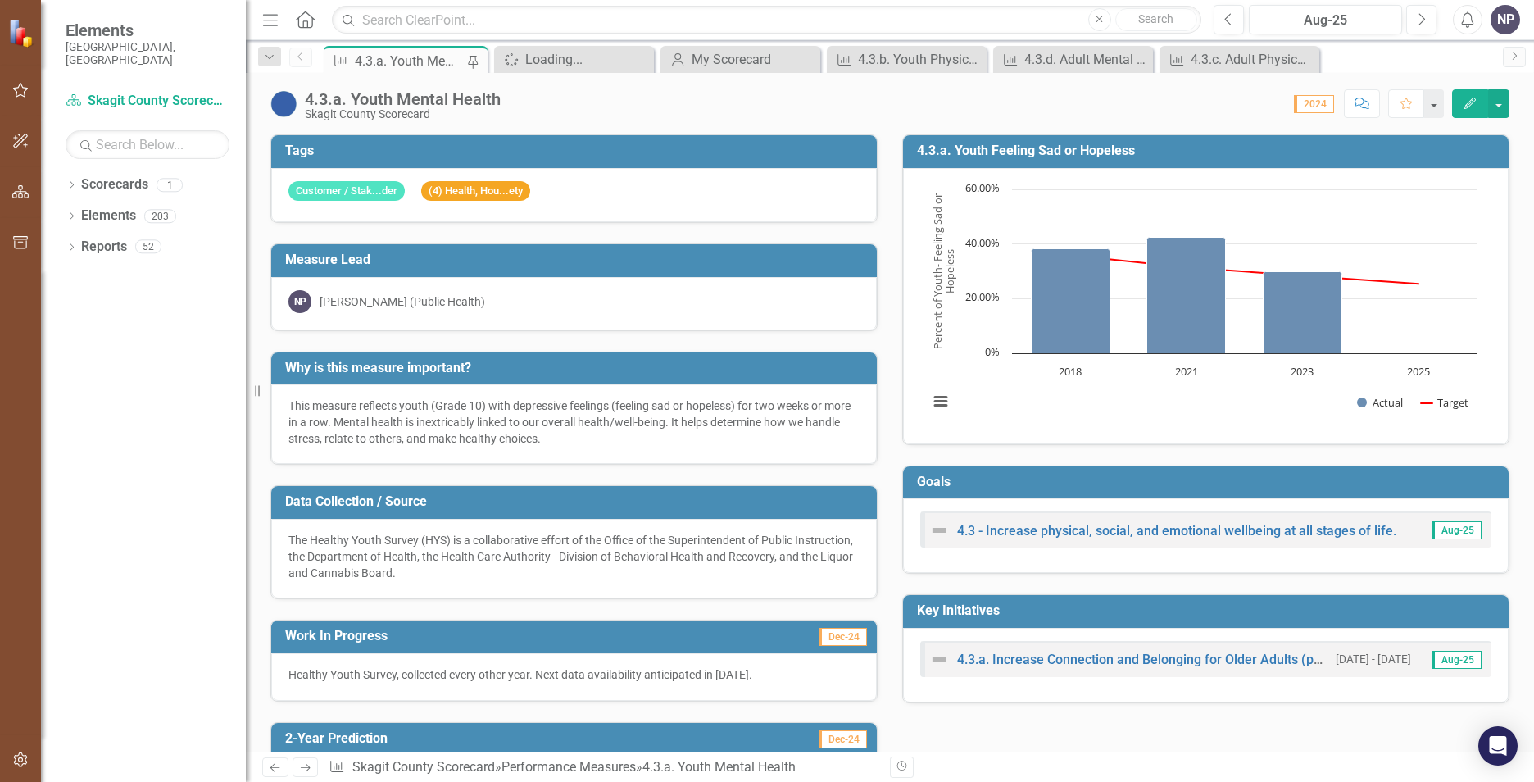
click at [707, 670] on p "Healthy Youth Survey, collected every other year. Next data availability antici…" at bounding box center [574, 674] width 571 height 16
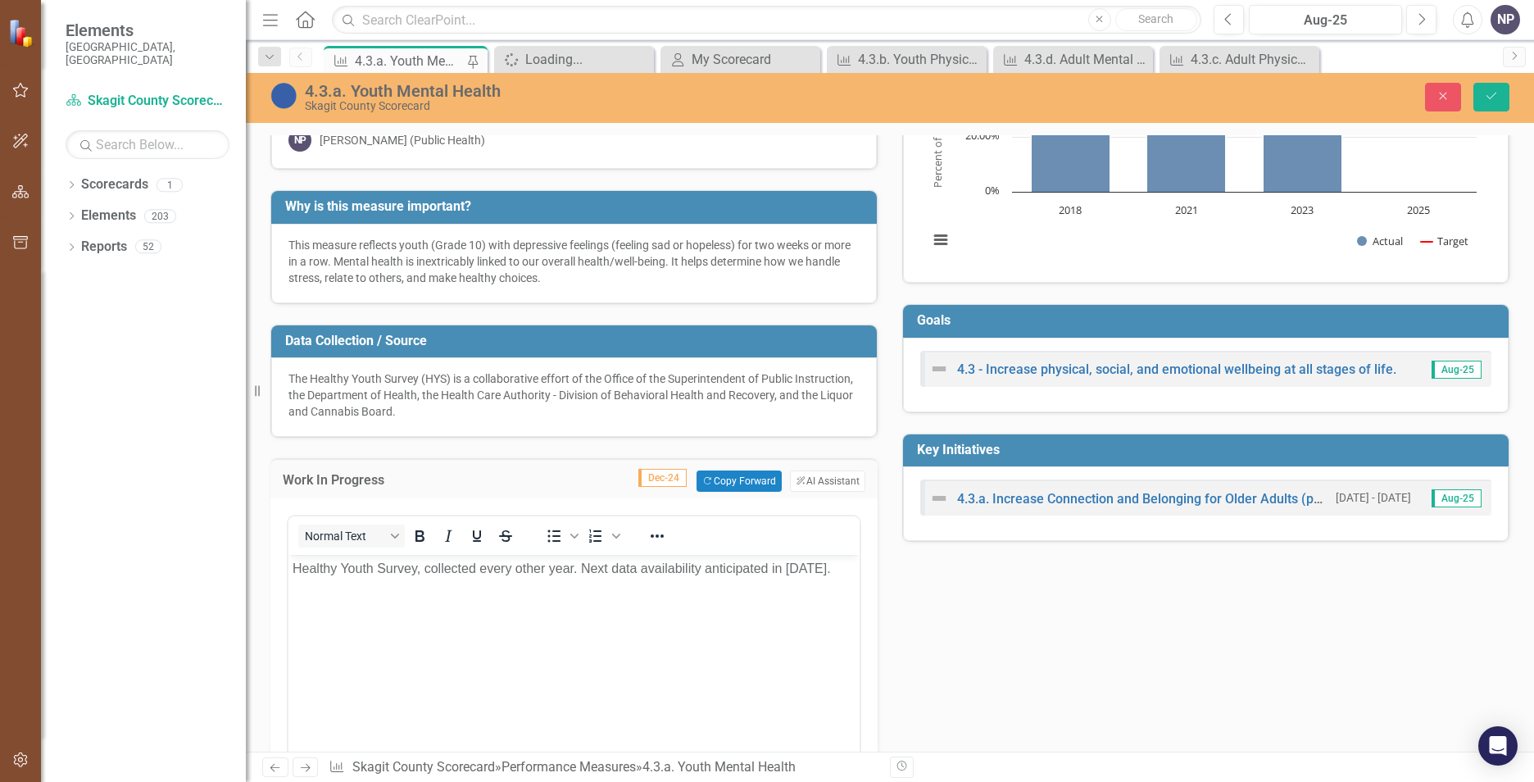
scroll to position [164, 0]
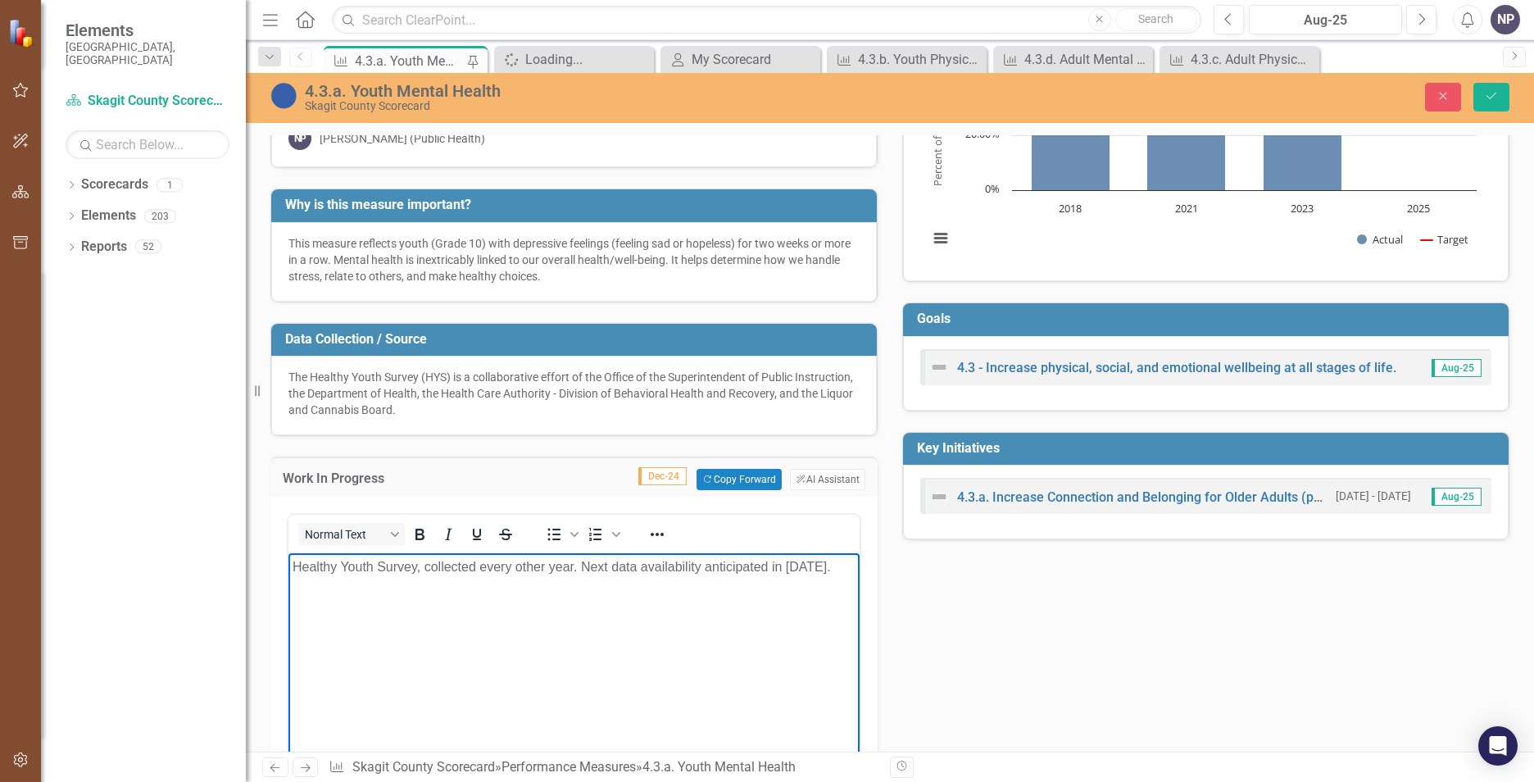
paste body "Rich Text Area. Press ALT-0 for help."
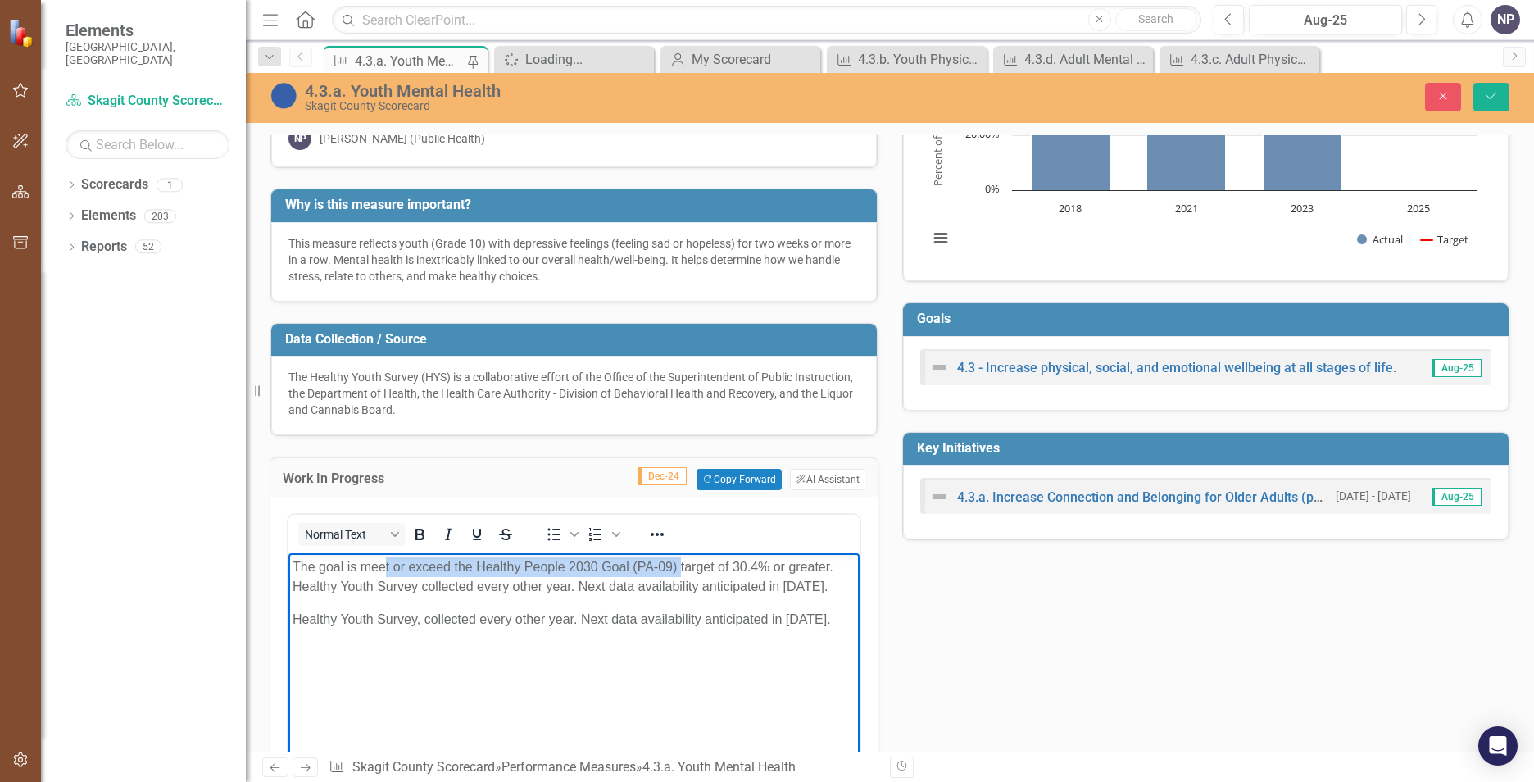
drag, startPoint x: 388, startPoint y: 567, endPoint x: 679, endPoint y: 562, distance: 291.8
click at [679, 562] on p "The goal is meet or exceed the Healthy People 2030 Goal (PA-09) target of 30.4%…" at bounding box center [574, 576] width 563 height 39
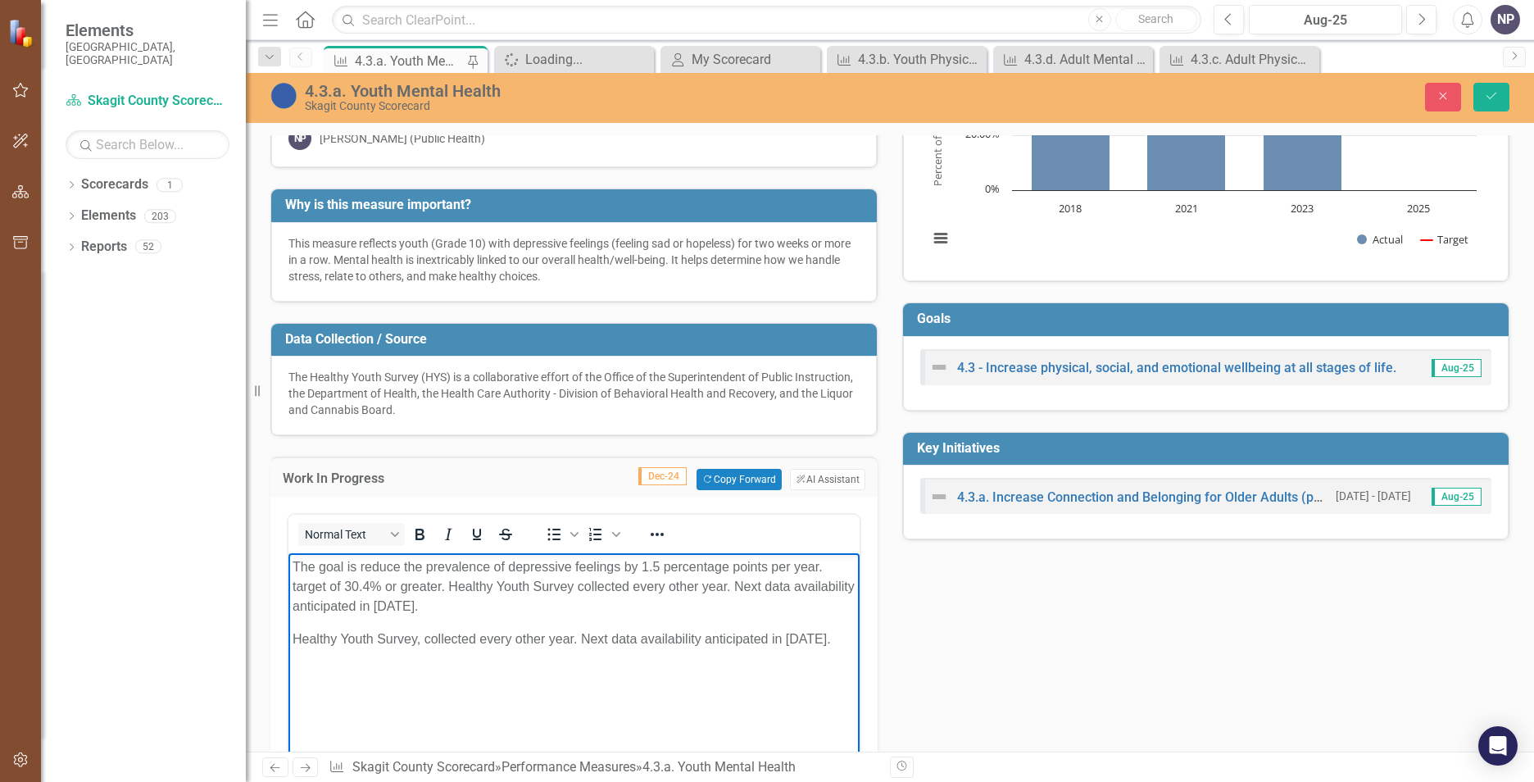
click at [511, 566] on p "The goal is reduce the prevalence of depressive feelings by 1.5 percentage poin…" at bounding box center [574, 586] width 563 height 59
click at [536, 566] on p "The goal is reduce the prevalence of youth depressive feelings by 1.5 percentag…" at bounding box center [574, 586] width 563 height 59
click at [534, 566] on p "The goal is reduce the prevalence of youth depressive feelings by 1.5 percentag…" at bounding box center [574, 586] width 563 height 59
click at [608, 566] on p "The goal is reduce the prevalence depressive feelings by 1.5 percentage points …" at bounding box center [574, 586] width 563 height 59
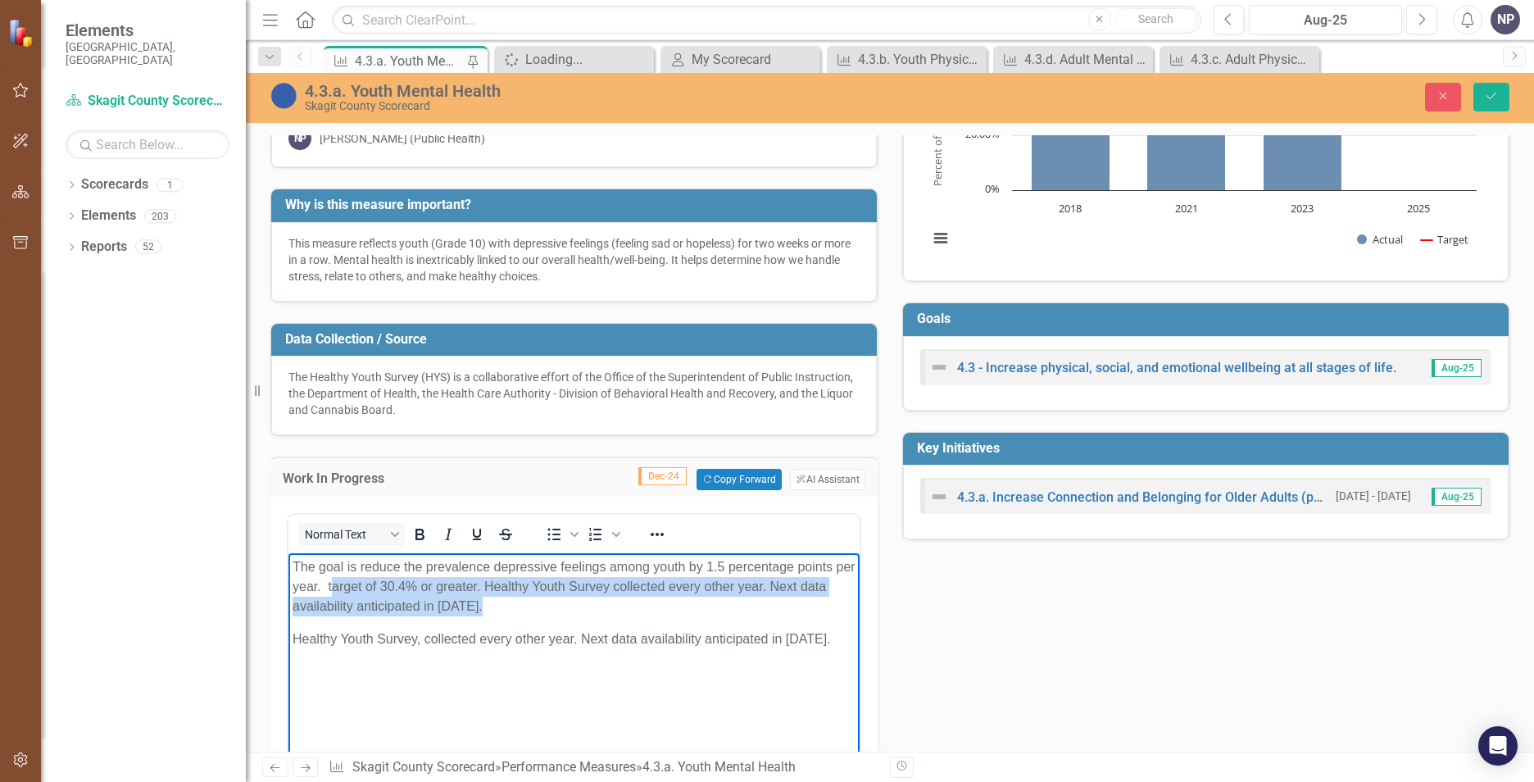
drag, startPoint x: 353, startPoint y: 584, endPoint x: 501, endPoint y: 610, distance: 149.8
click at [501, 610] on p "The goal is reduce the prevalence depressive feelings among youth by 1.5 percen…" at bounding box center [574, 586] width 563 height 59
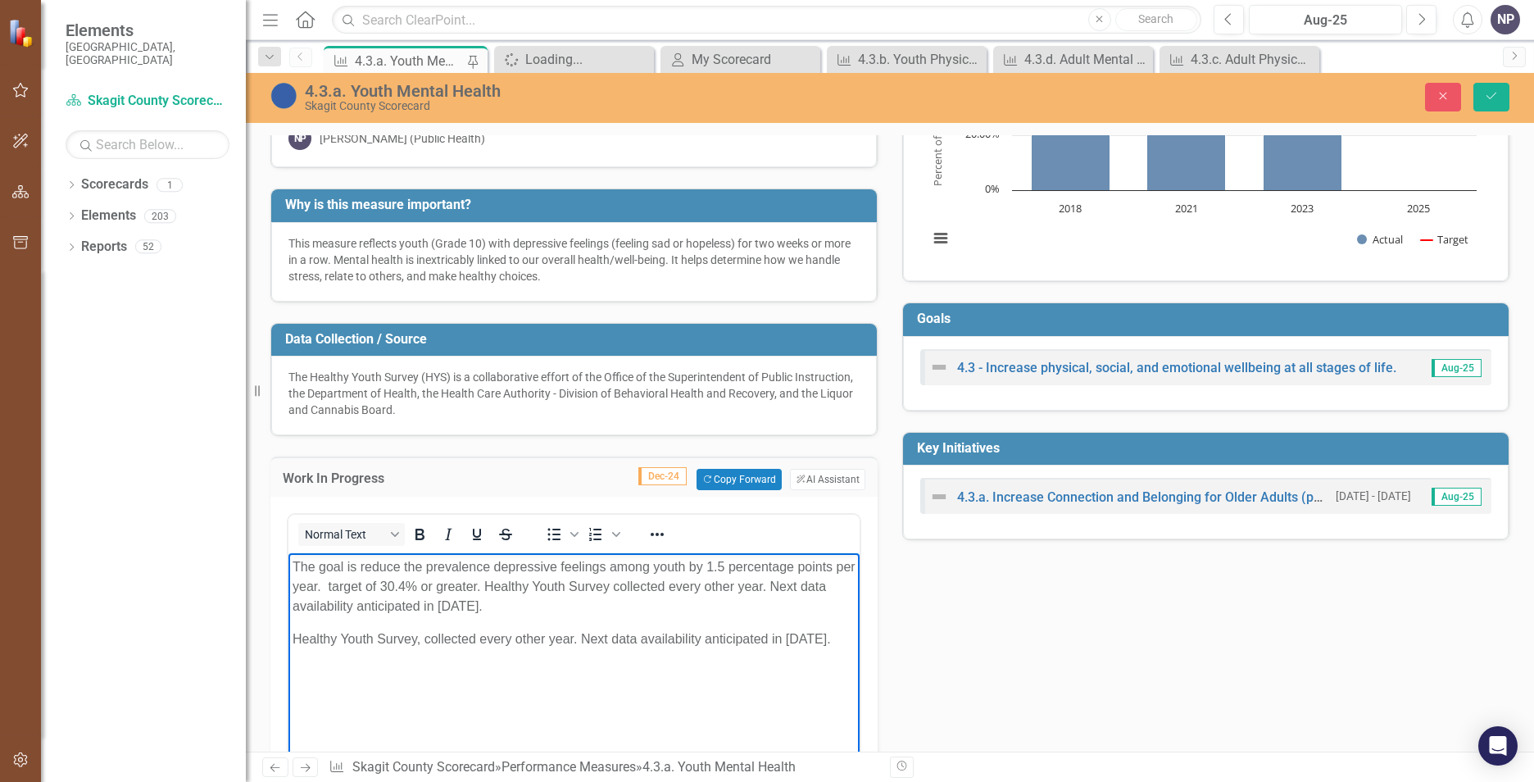
click at [511, 600] on p "The goal is reduce the prevalence depressive feelings among youth by 1.5 percen…" at bounding box center [574, 586] width 563 height 59
drag, startPoint x: 344, startPoint y: 586, endPoint x: 511, endPoint y: 583, distance: 166.4
click at [511, 583] on p "The goal is reduce the prevalence depressive feelings among youth by 1.5 percen…" at bounding box center [574, 586] width 563 height 59
click at [484, 584] on p "The goal is reduce the prevalence depressive feelings among youth by 1.5 percen…" at bounding box center [574, 586] width 563 height 59
drag, startPoint x: 320, startPoint y: 616, endPoint x: 769, endPoint y: 631, distance: 449.4
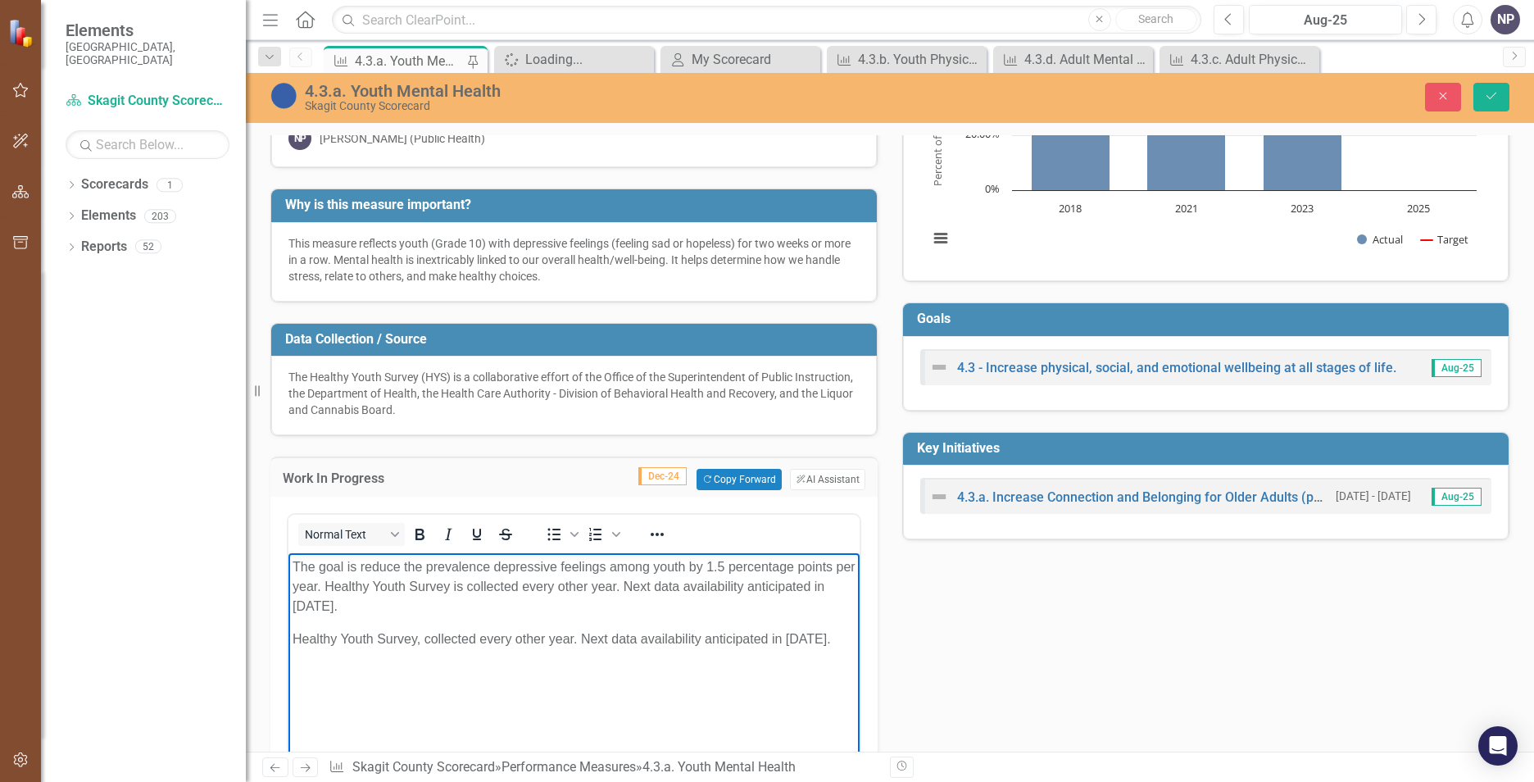
click at [769, 631] on body "The goal is reduce the prevalence depressive feelings among youth by 1.5 percen…" at bounding box center [574, 676] width 571 height 246
click at [767, 631] on p "Healthy Youth Survey, collected every other year. Next data availability antici…" at bounding box center [574, 639] width 563 height 20
click at [766, 631] on p "Healthy Youth Survey, collected every other year. Next data availability antici…" at bounding box center [574, 639] width 563 height 20
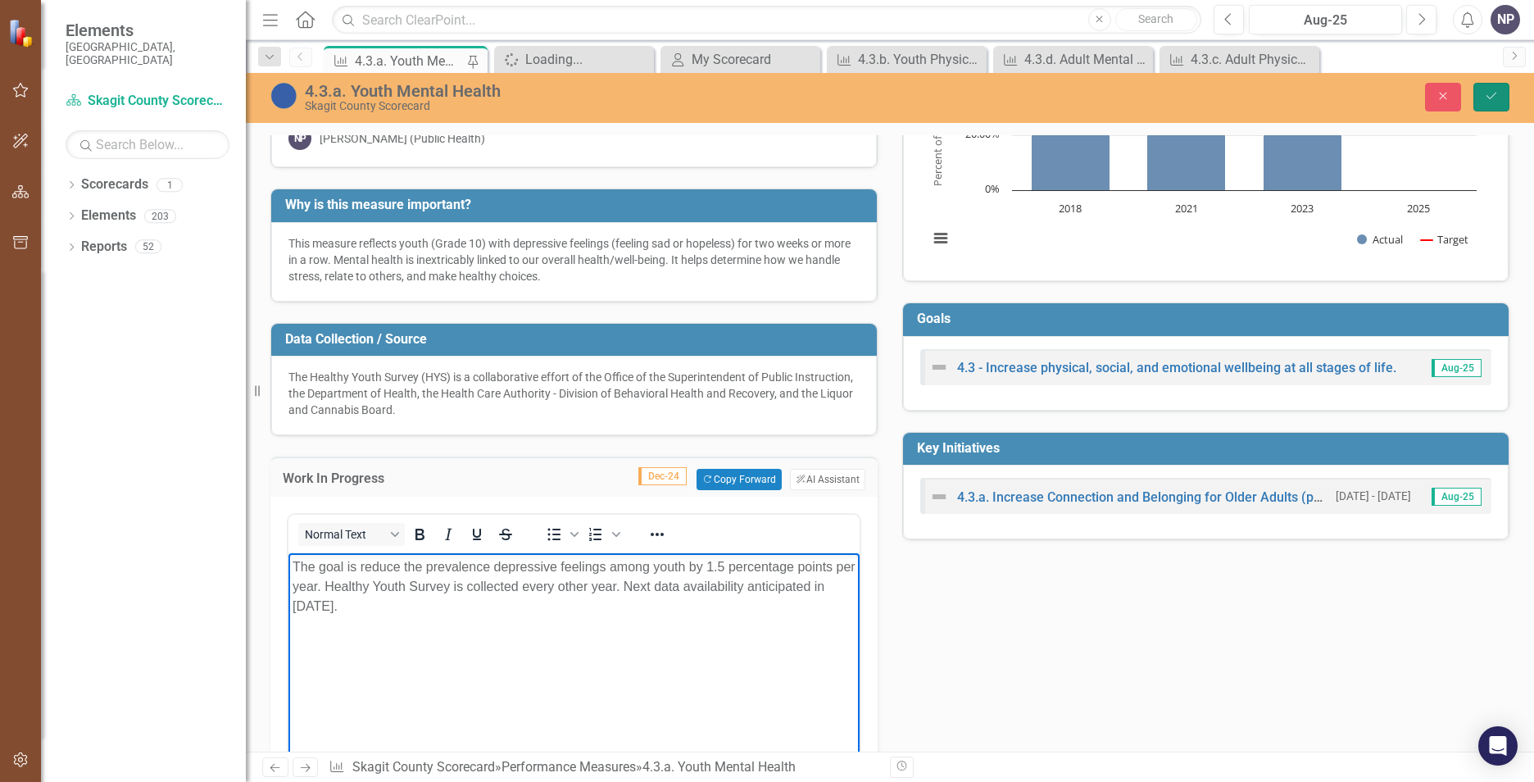
click at [1493, 95] on icon "Save" at bounding box center [1491, 95] width 15 height 11
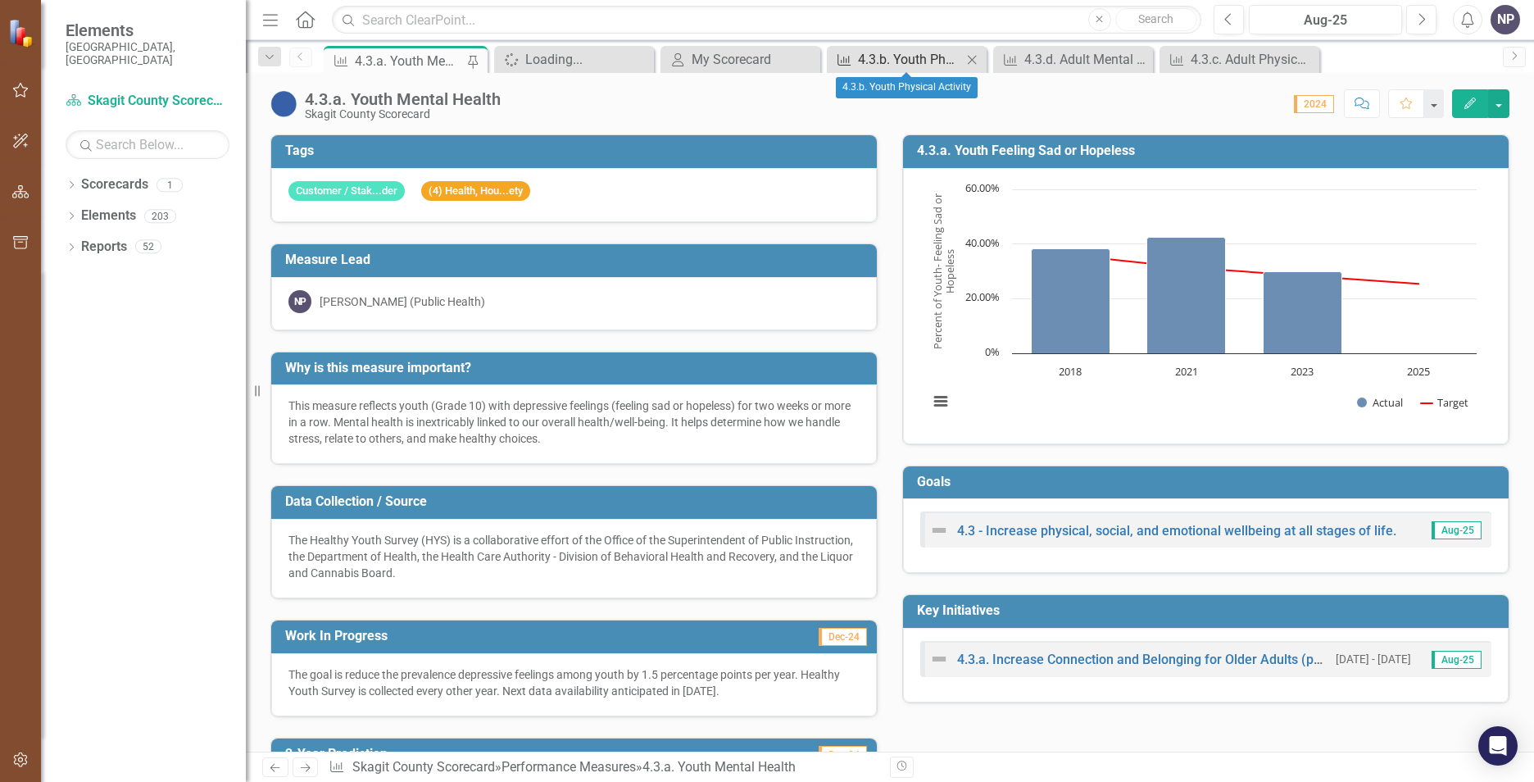
click at [916, 65] on div "4.3.b. Youth Physical Activity" at bounding box center [910, 59] width 104 height 20
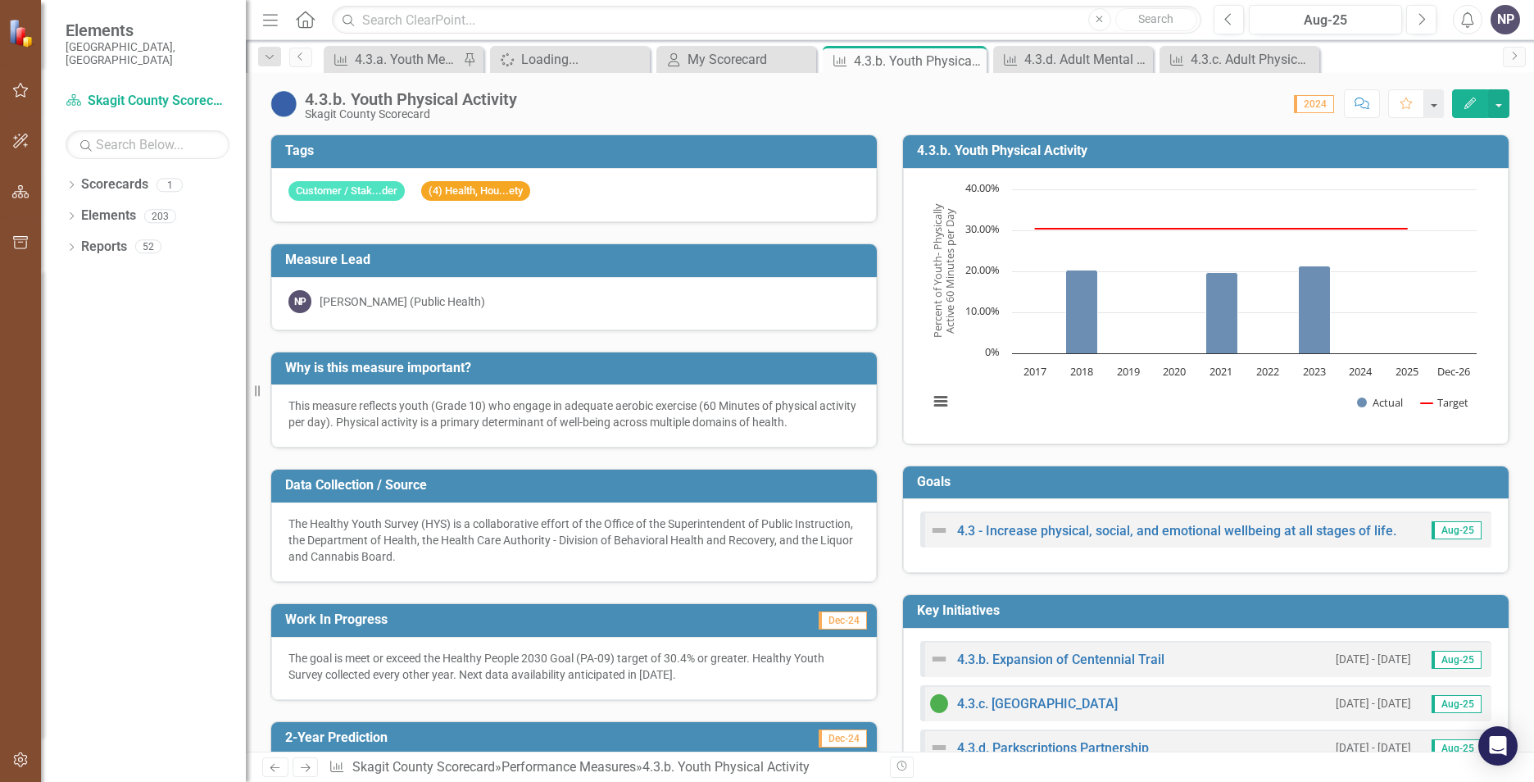
click at [729, 664] on p "The goal is meet or exceed the Healthy People 2030 Goal (PA-09) target of 30.4%…" at bounding box center [574, 666] width 571 height 33
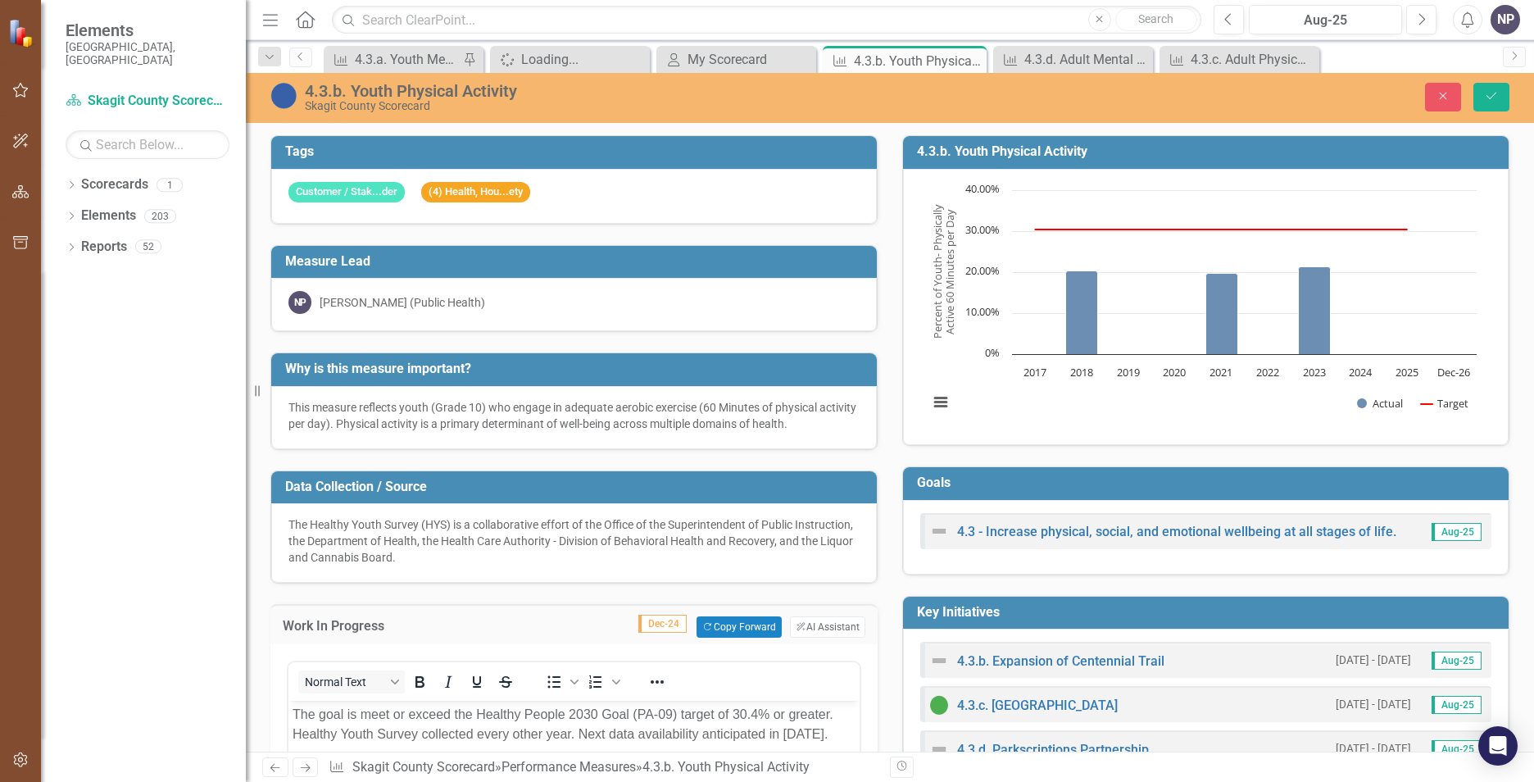
scroll to position [82, 0]
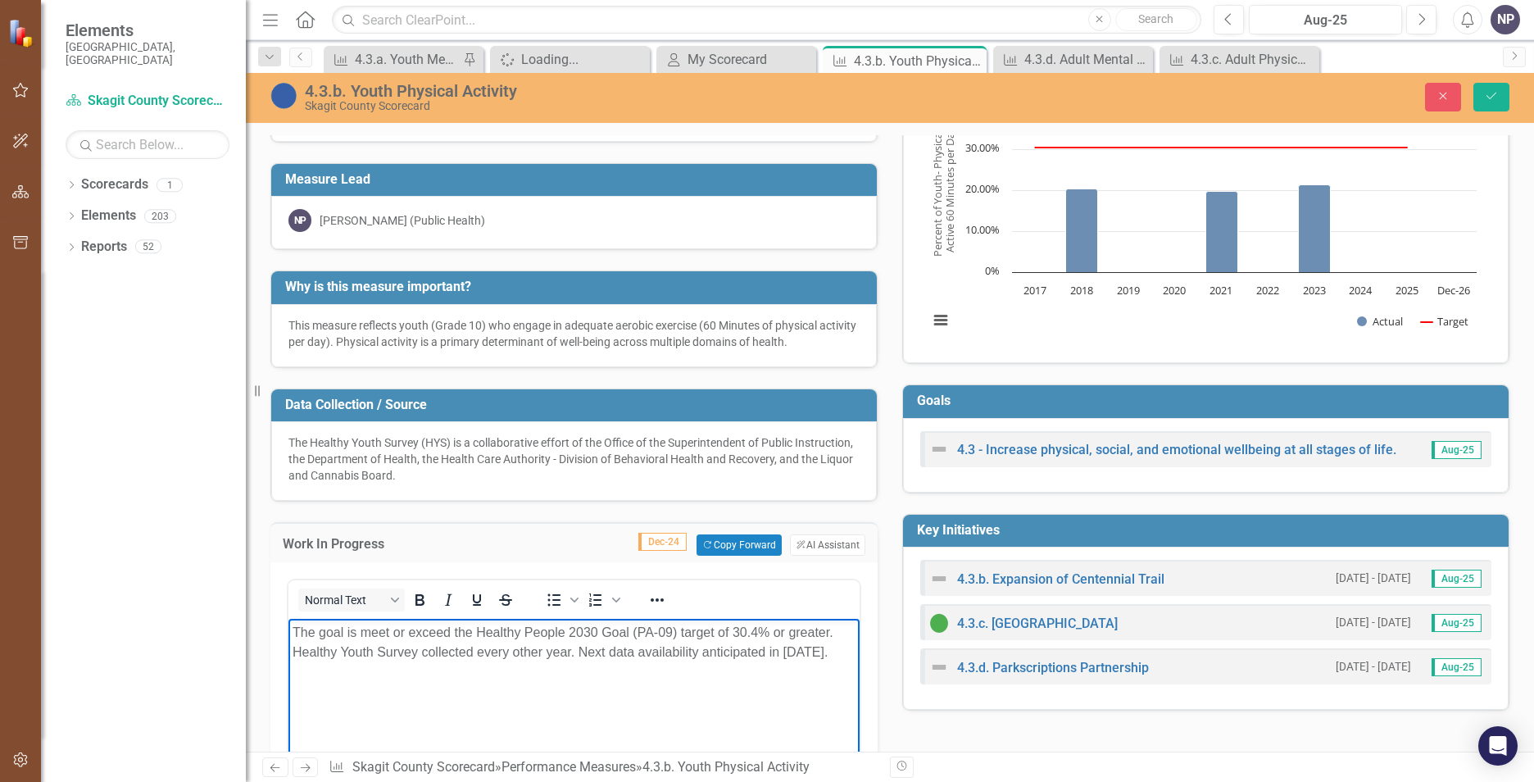
click at [421, 652] on p "The goal is meet or exceed the Healthy People 2030 Goal (PA-09) target of 30.4%…" at bounding box center [574, 642] width 563 height 39
click at [1499, 101] on button "Save" at bounding box center [1492, 97] width 36 height 29
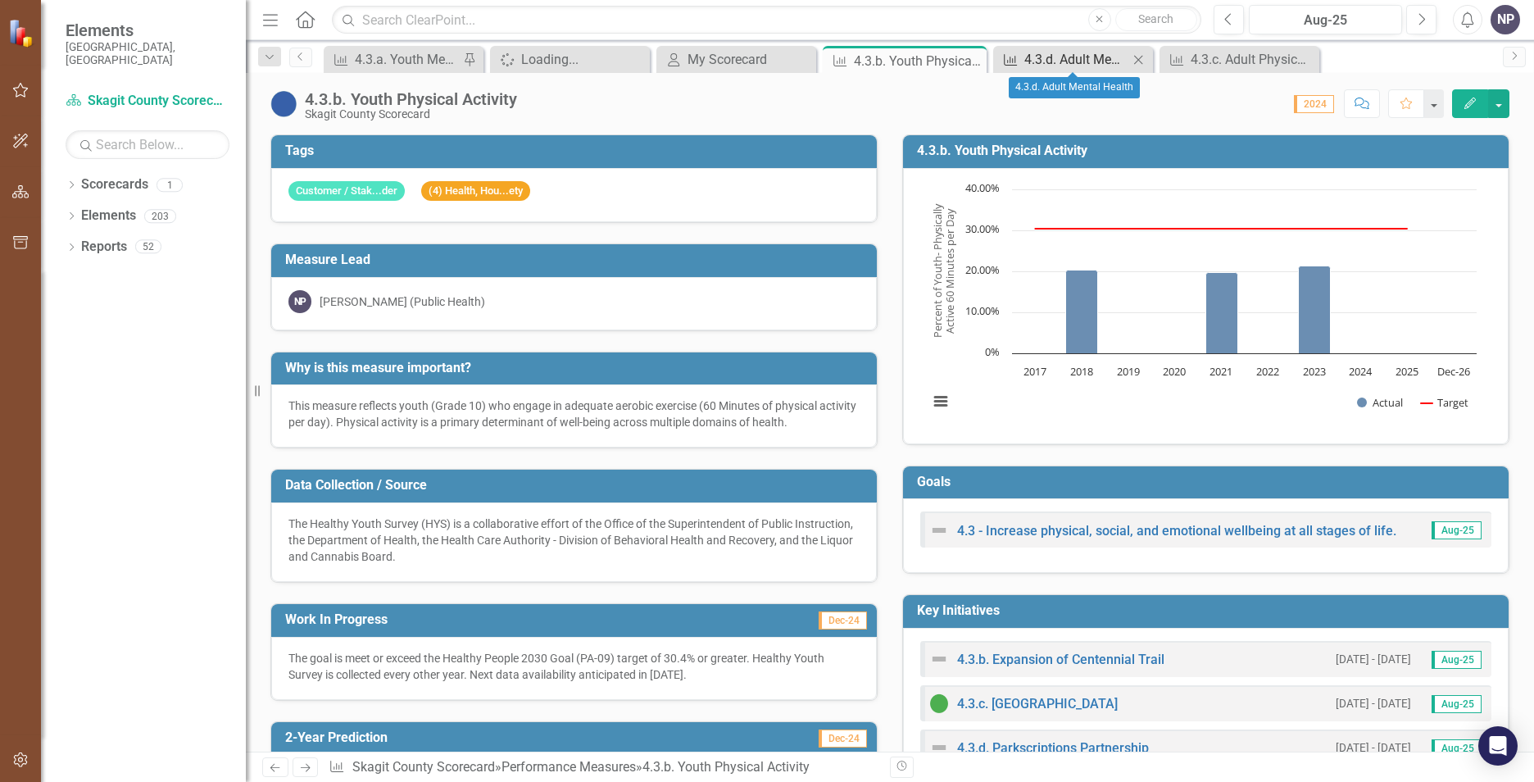
click at [1081, 56] on div "4.3.d. Adult Mental Health" at bounding box center [1077, 59] width 104 height 20
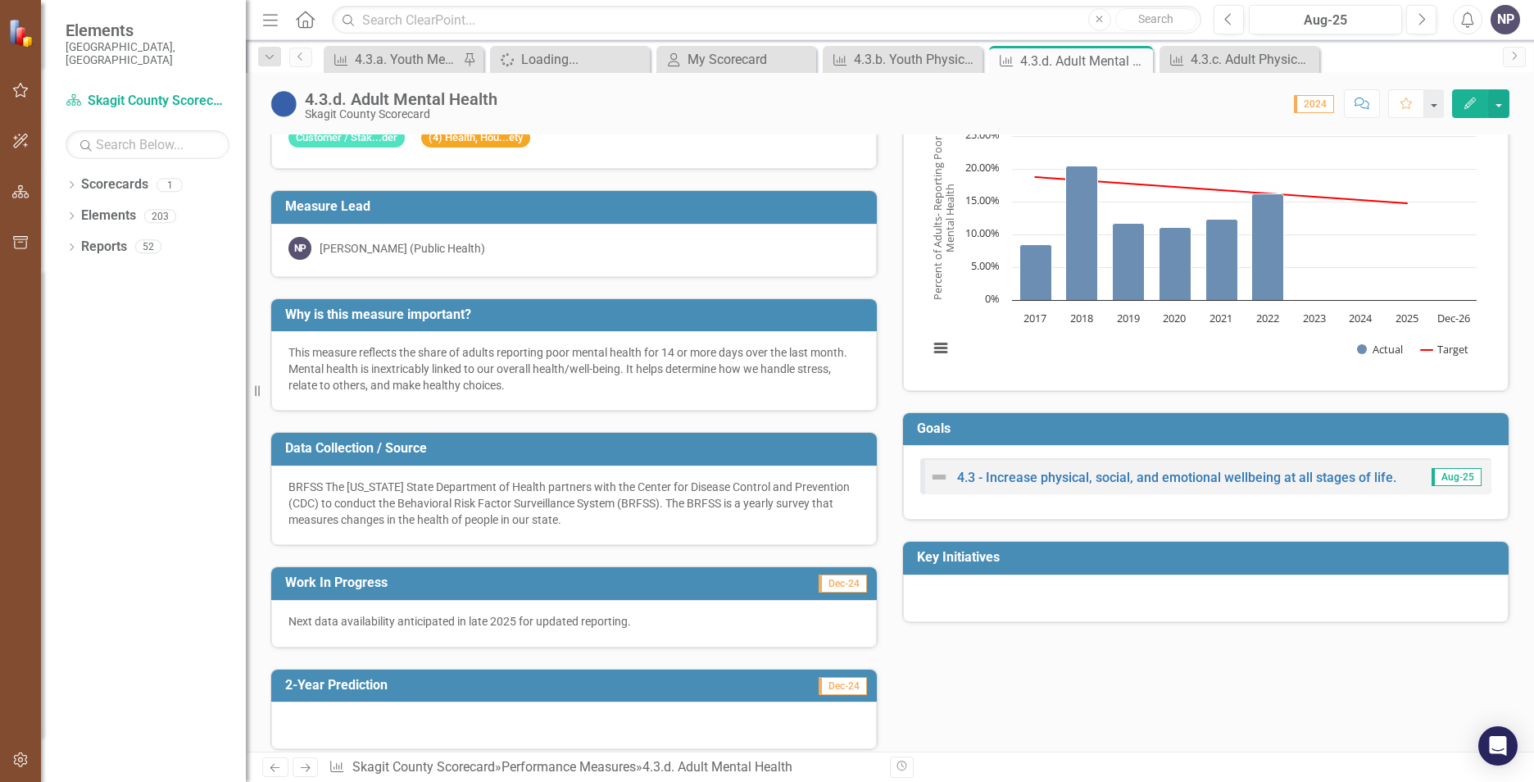
scroll to position [82, 0]
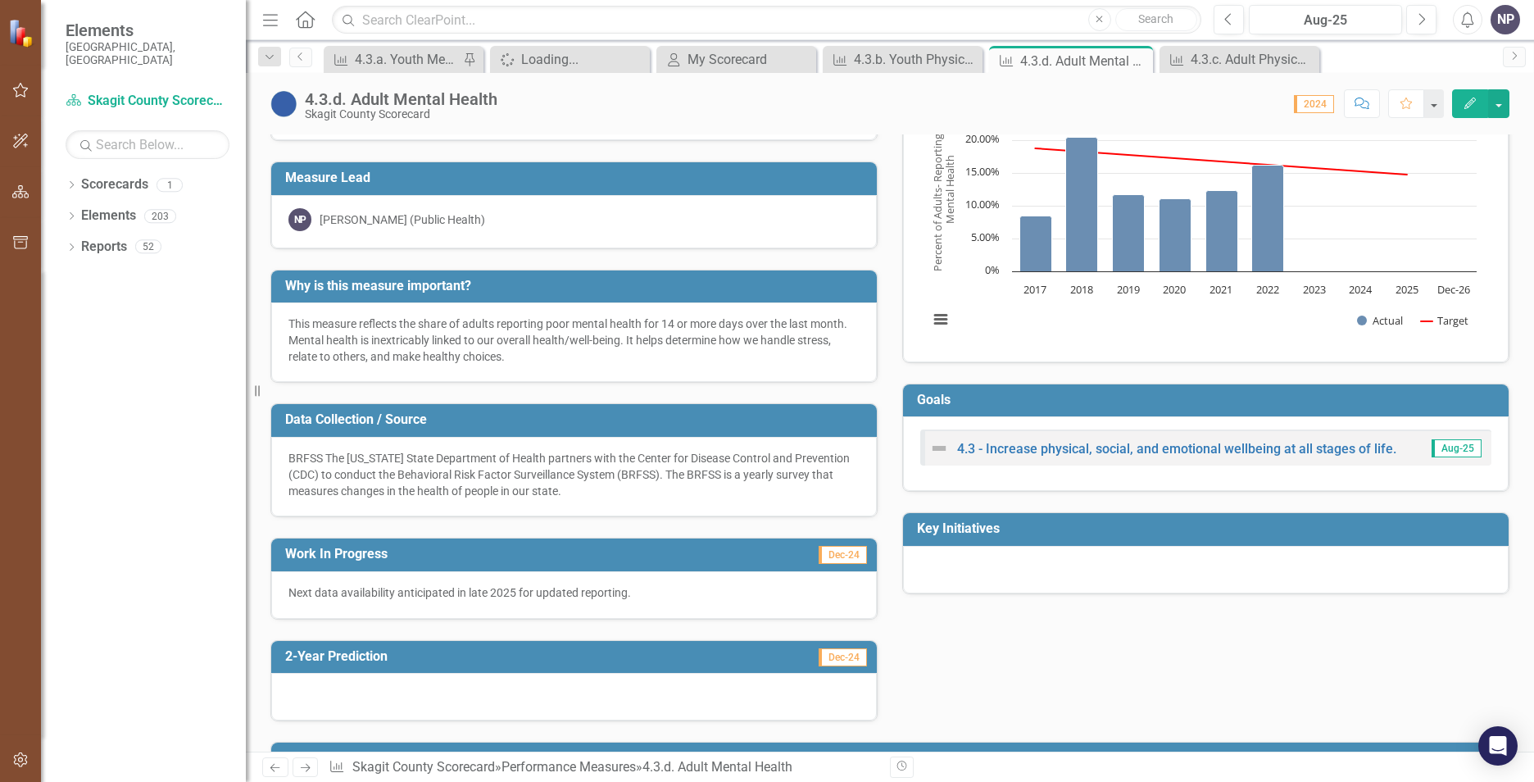
click at [694, 578] on div "Next data availability anticipated in late 2025 for updated reporting." at bounding box center [574, 595] width 606 height 48
click at [598, 593] on p "Next data availability anticipated in late 2025 for updated reporting." at bounding box center [574, 592] width 571 height 16
click at [596, 592] on p "Next data availability anticipated in late 2025 for updated reporting." at bounding box center [574, 592] width 571 height 16
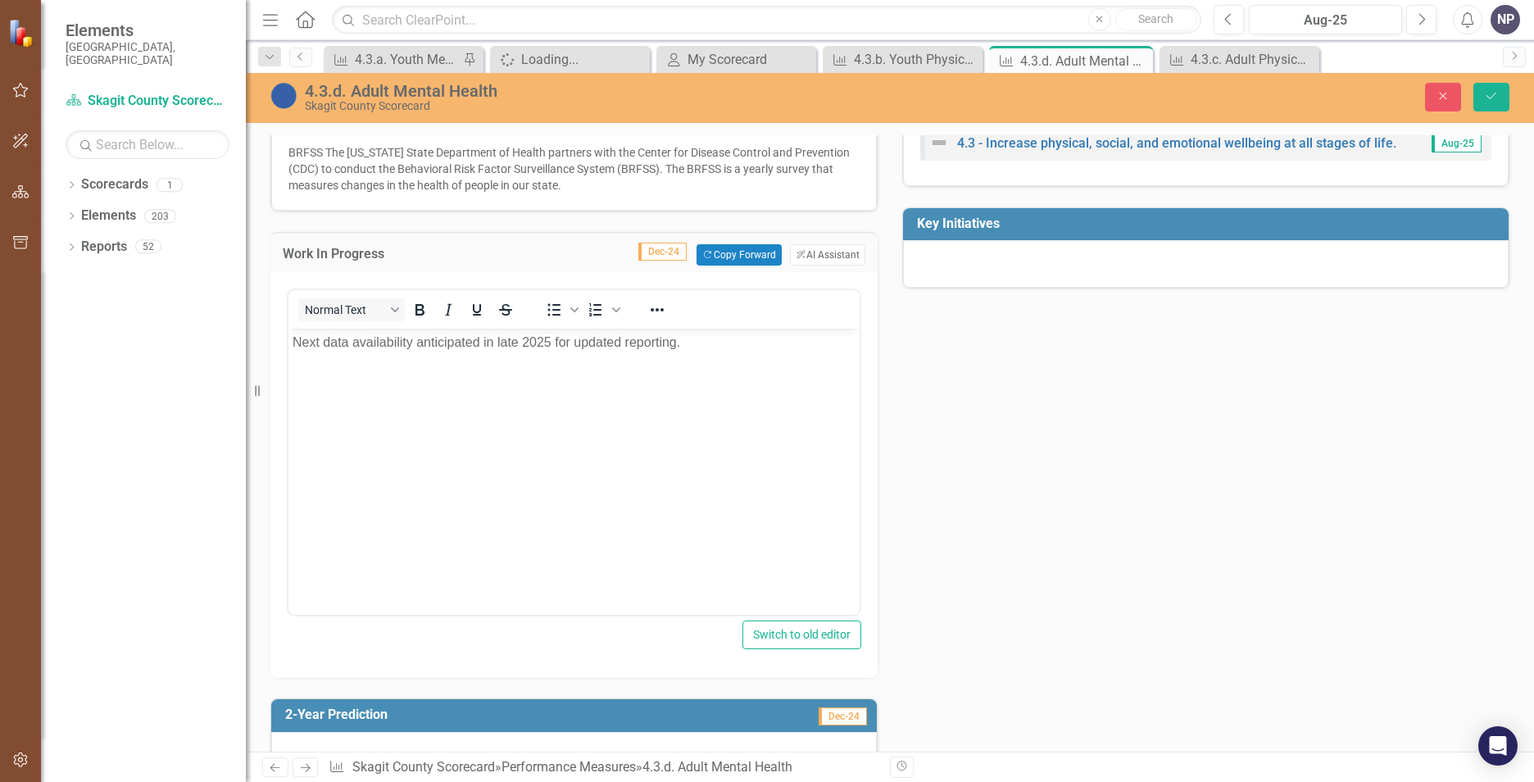
scroll to position [164, 0]
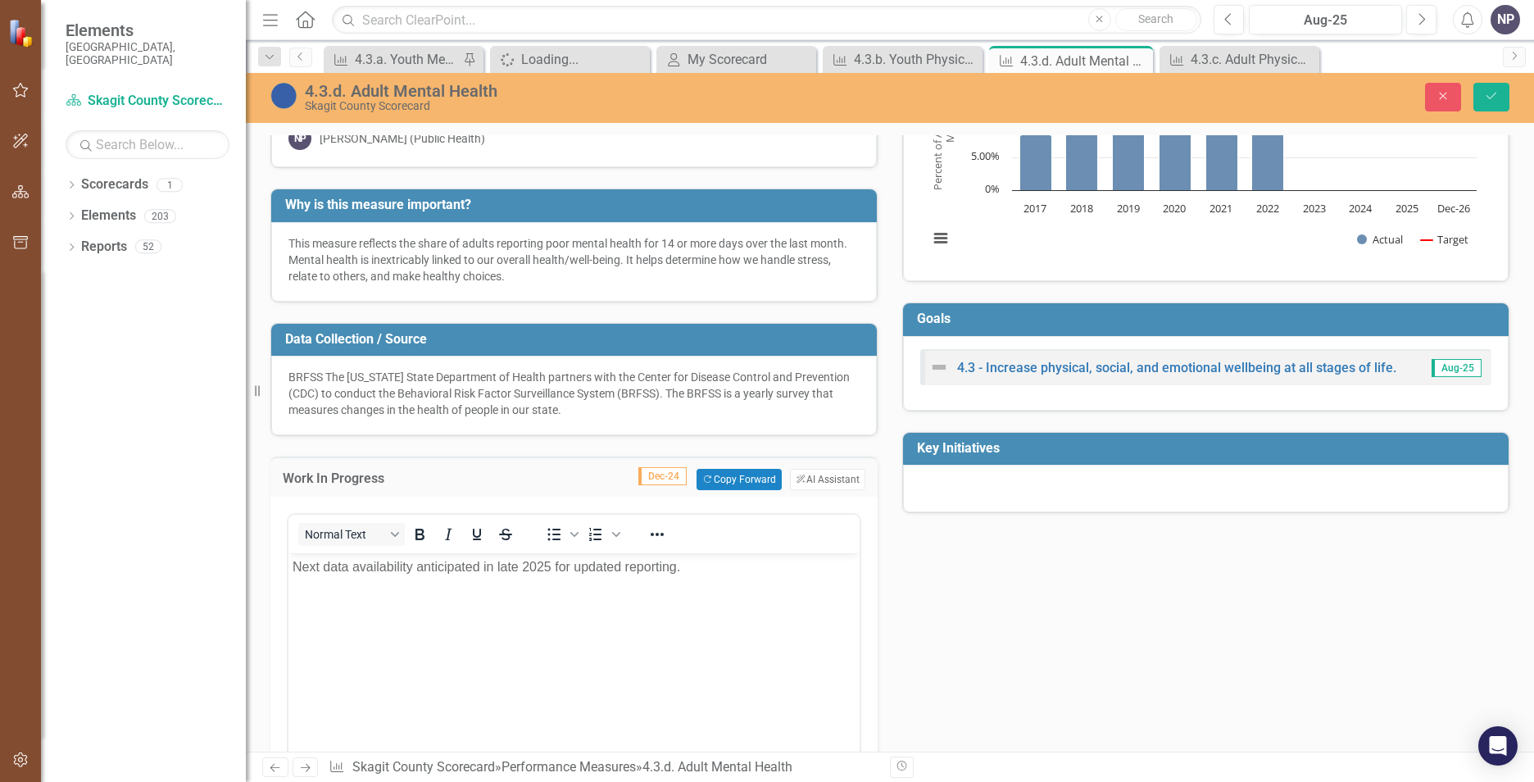
click at [294, 568] on body "Next data availability anticipated in late 2025 for updated reporting." at bounding box center [574, 676] width 571 height 246
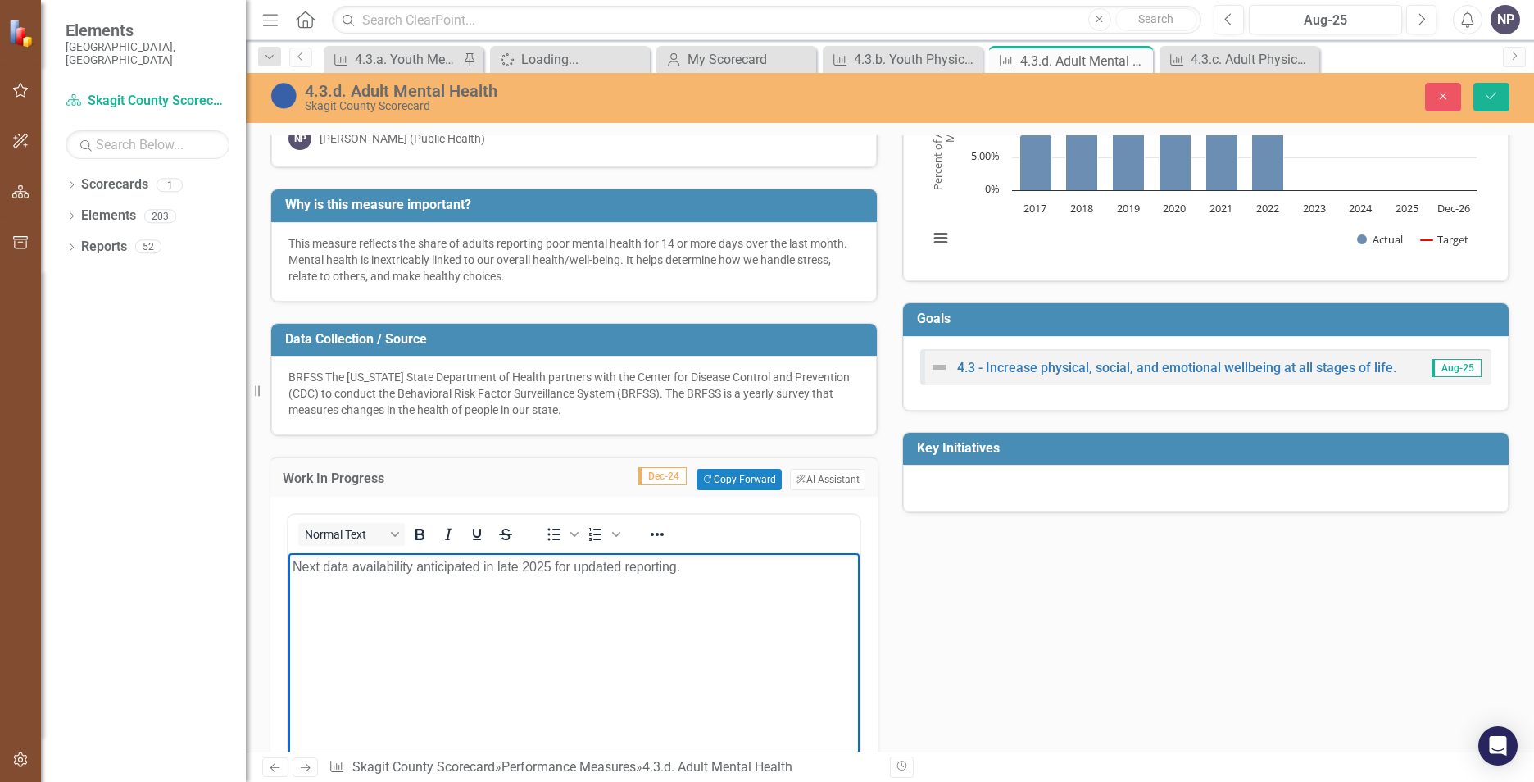
paste body "Rich Text Area. Press ALT-0 for help."
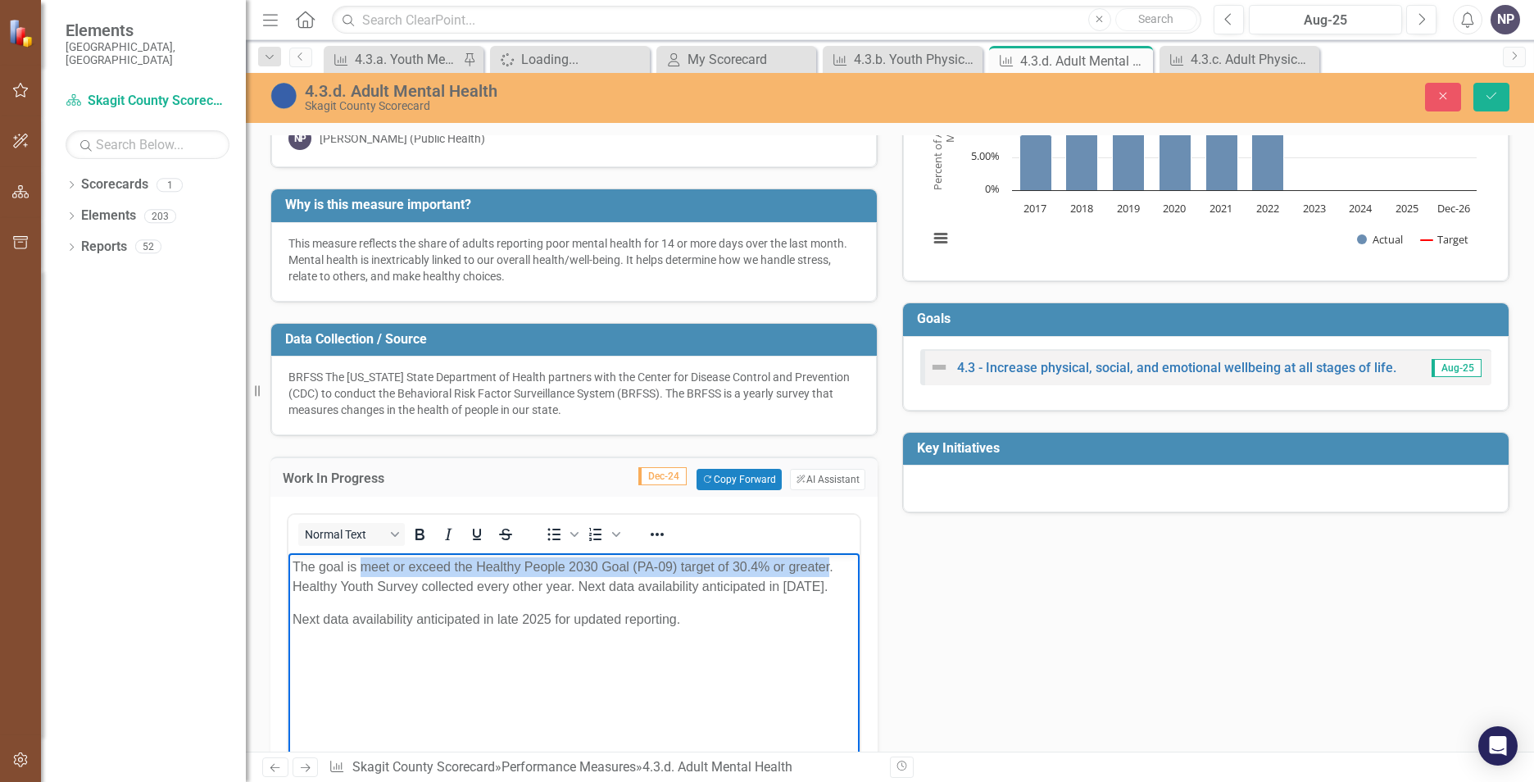
drag, startPoint x: 365, startPoint y: 566, endPoint x: 829, endPoint y: 564, distance: 463.9
click at [829, 564] on p "The goal is meet or exceed the Healthy People 2030 Goal (PA-09) target of 30.4%…" at bounding box center [574, 576] width 563 height 39
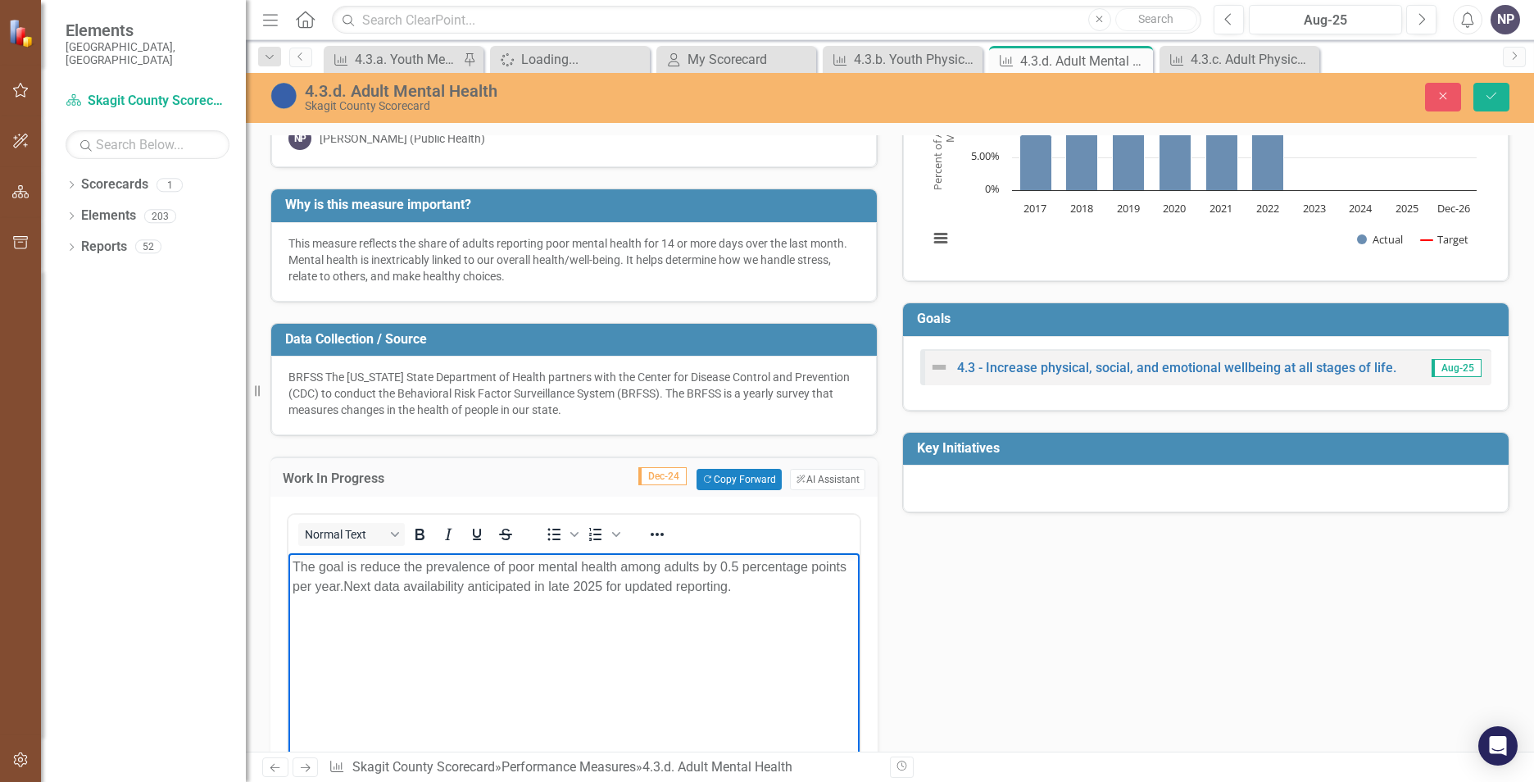
click at [757, 632] on body "The goal is reduce the prevalence of poor mental health among adults by 0.5 per…" at bounding box center [574, 676] width 571 height 246
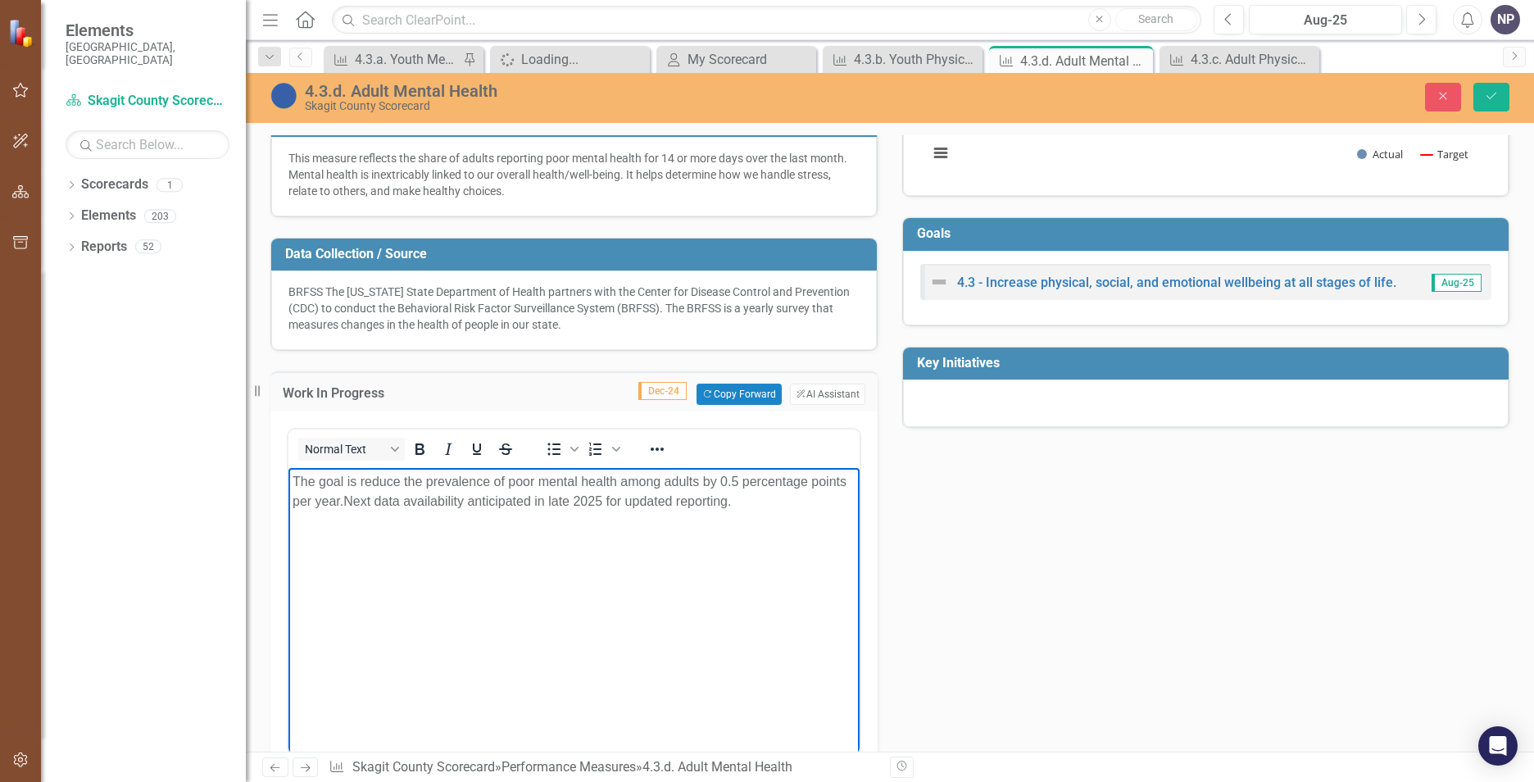
scroll to position [246, 0]
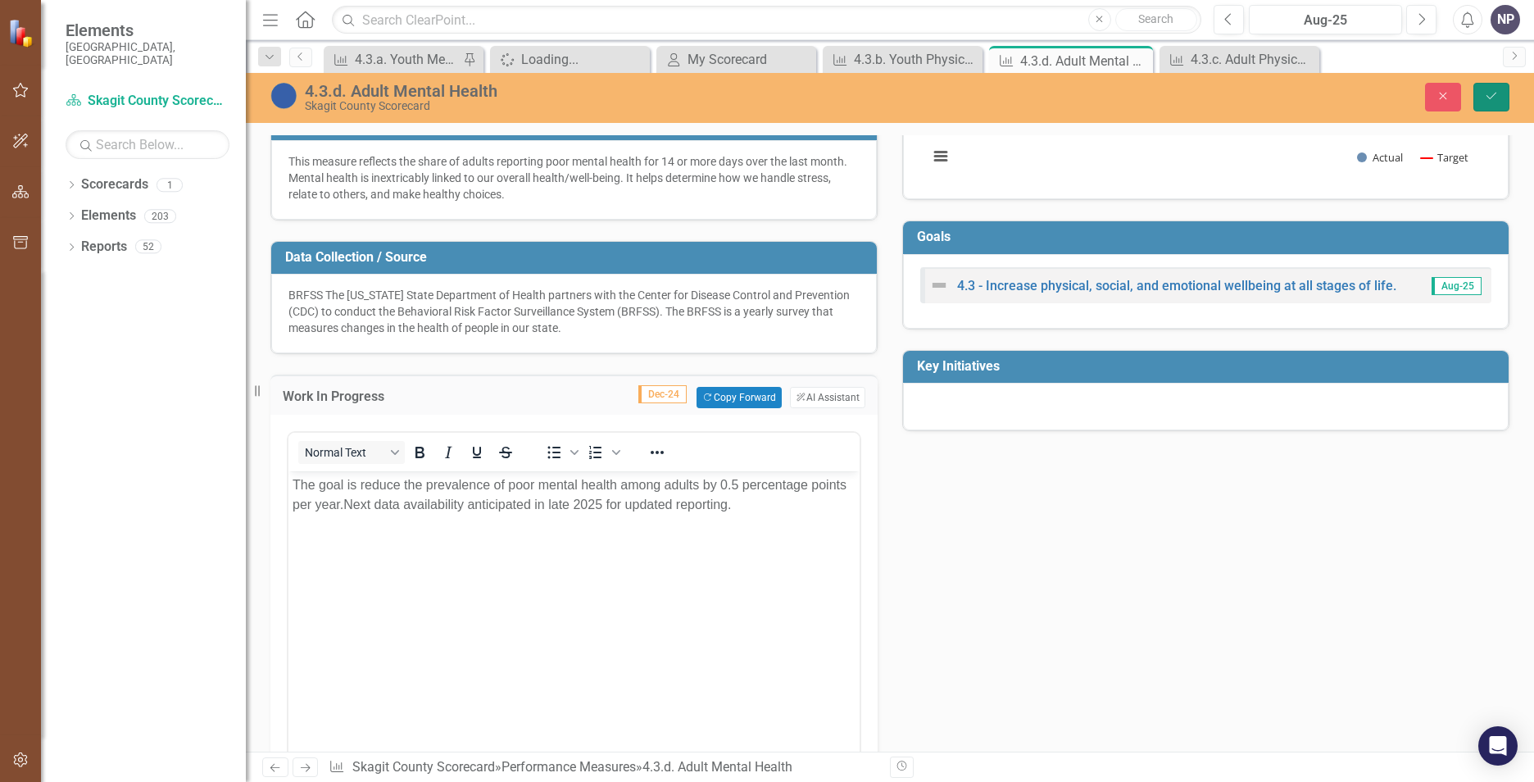
click at [1493, 93] on icon "Save" at bounding box center [1491, 95] width 15 height 11
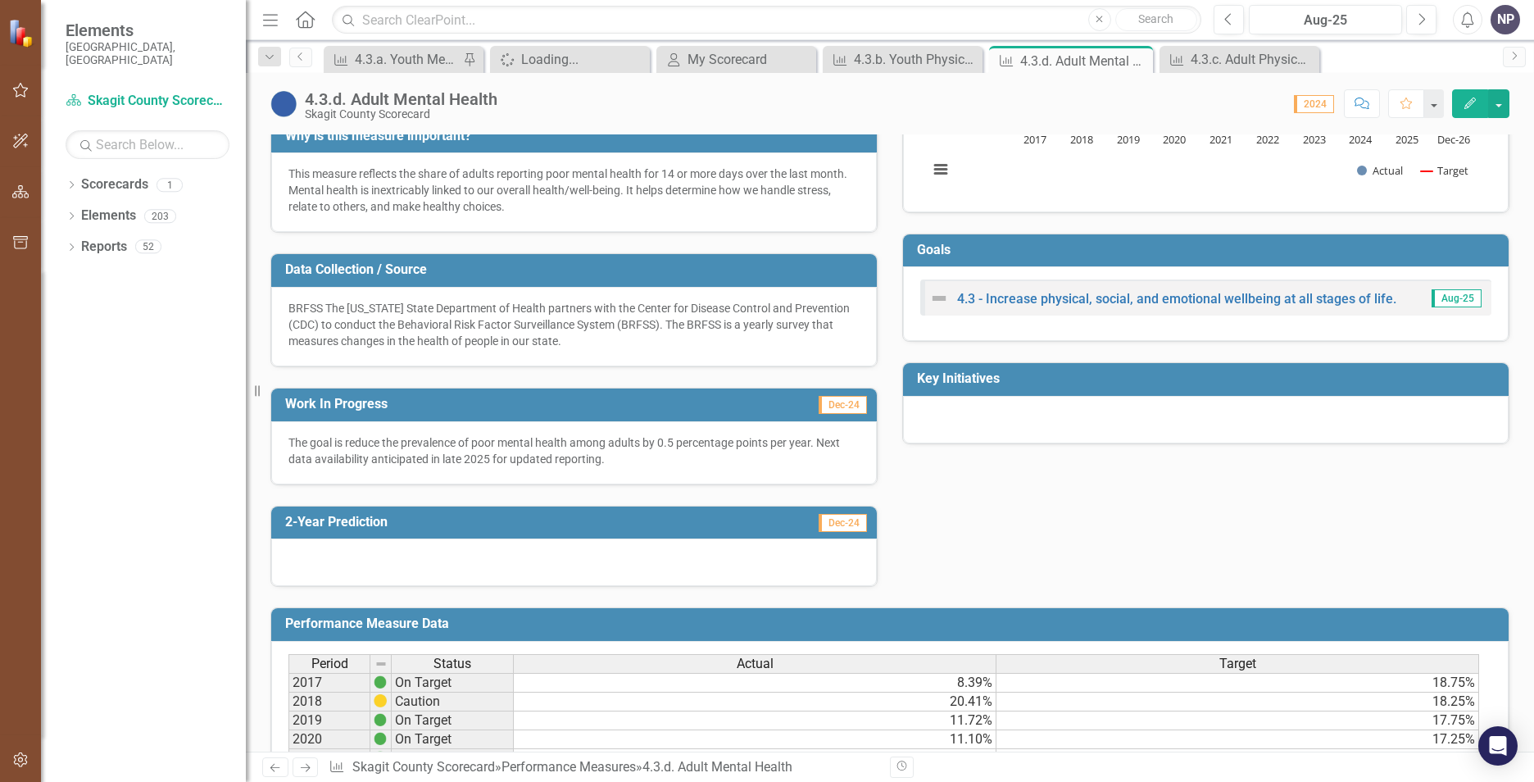
scroll to position [0, 0]
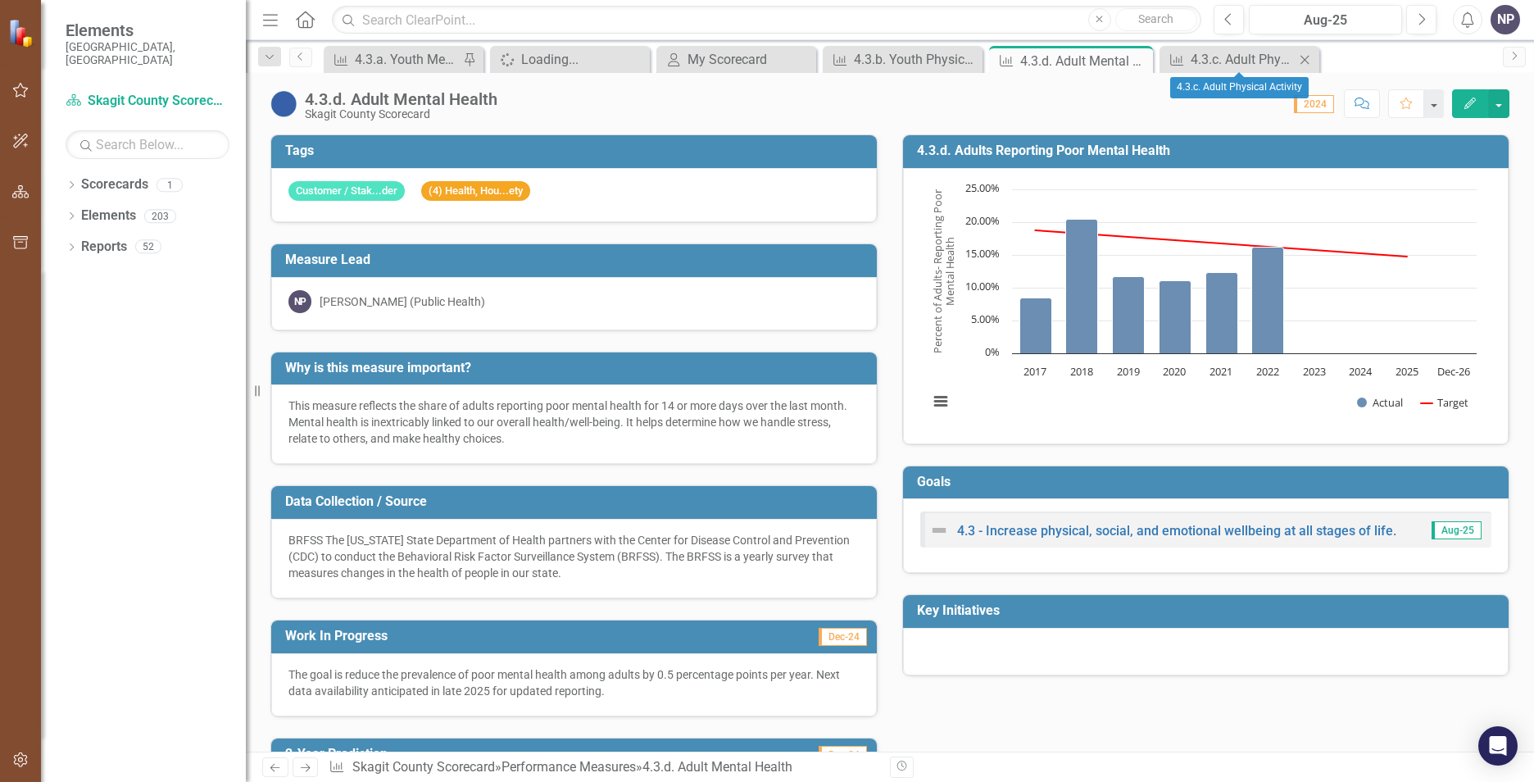
click at [1207, 70] on div "Performance Measure 4.3.c. Adult Physical Activity Close" at bounding box center [1240, 59] width 160 height 27
click at [1216, 61] on div "4.3.c. Adult Physical Activity" at bounding box center [1243, 59] width 104 height 20
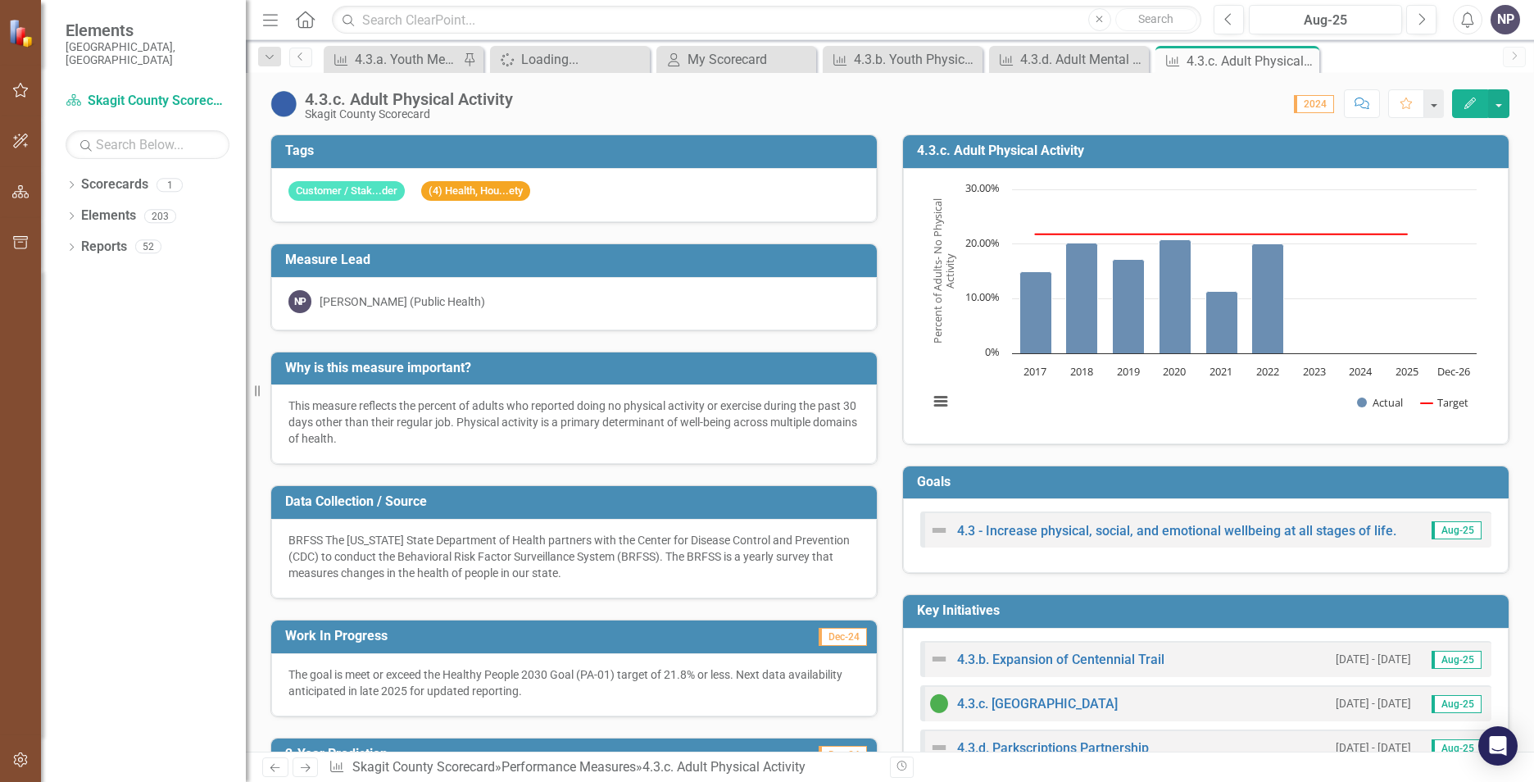
scroll to position [164, 0]
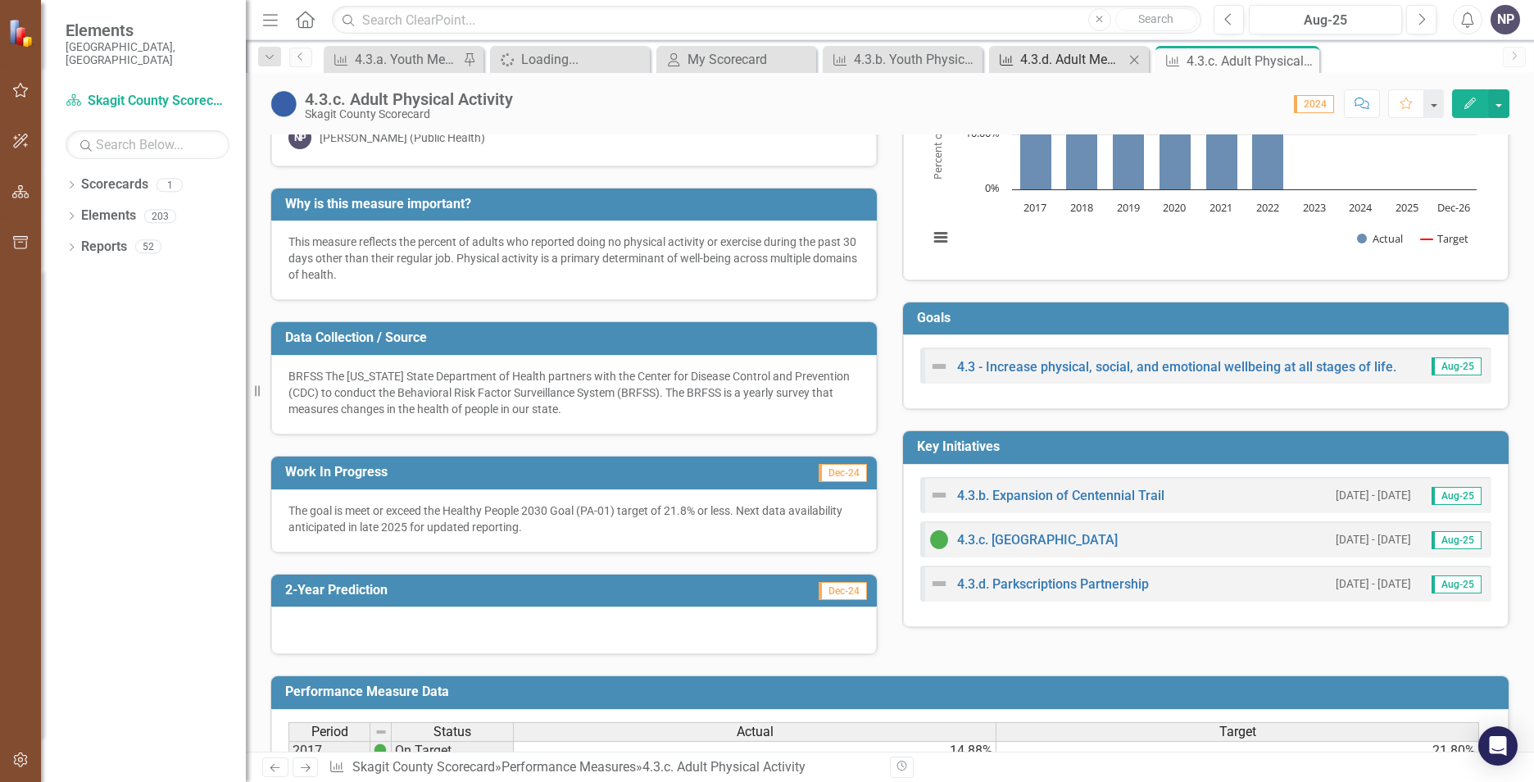
click at [1093, 63] on div "4.3.d. Adult Mental Health" at bounding box center [1072, 59] width 104 height 20
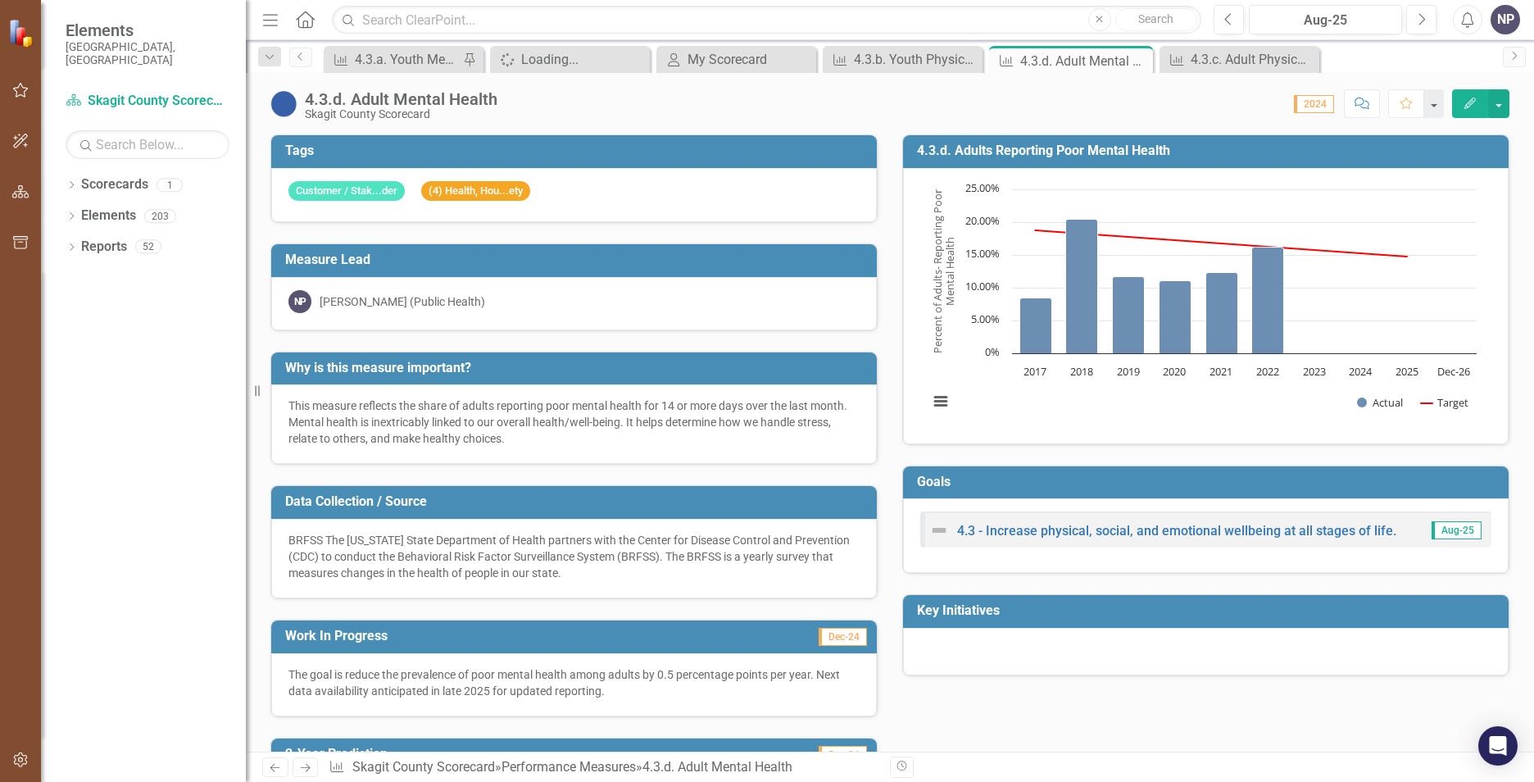
click at [608, 677] on p "The goal is reduce the prevalence of poor mental health among adults by 0.5 per…" at bounding box center [574, 682] width 571 height 33
click at [608, 678] on p "The goal is reduce the prevalence of poor mental health among adults by 0.5 per…" at bounding box center [574, 682] width 571 height 33
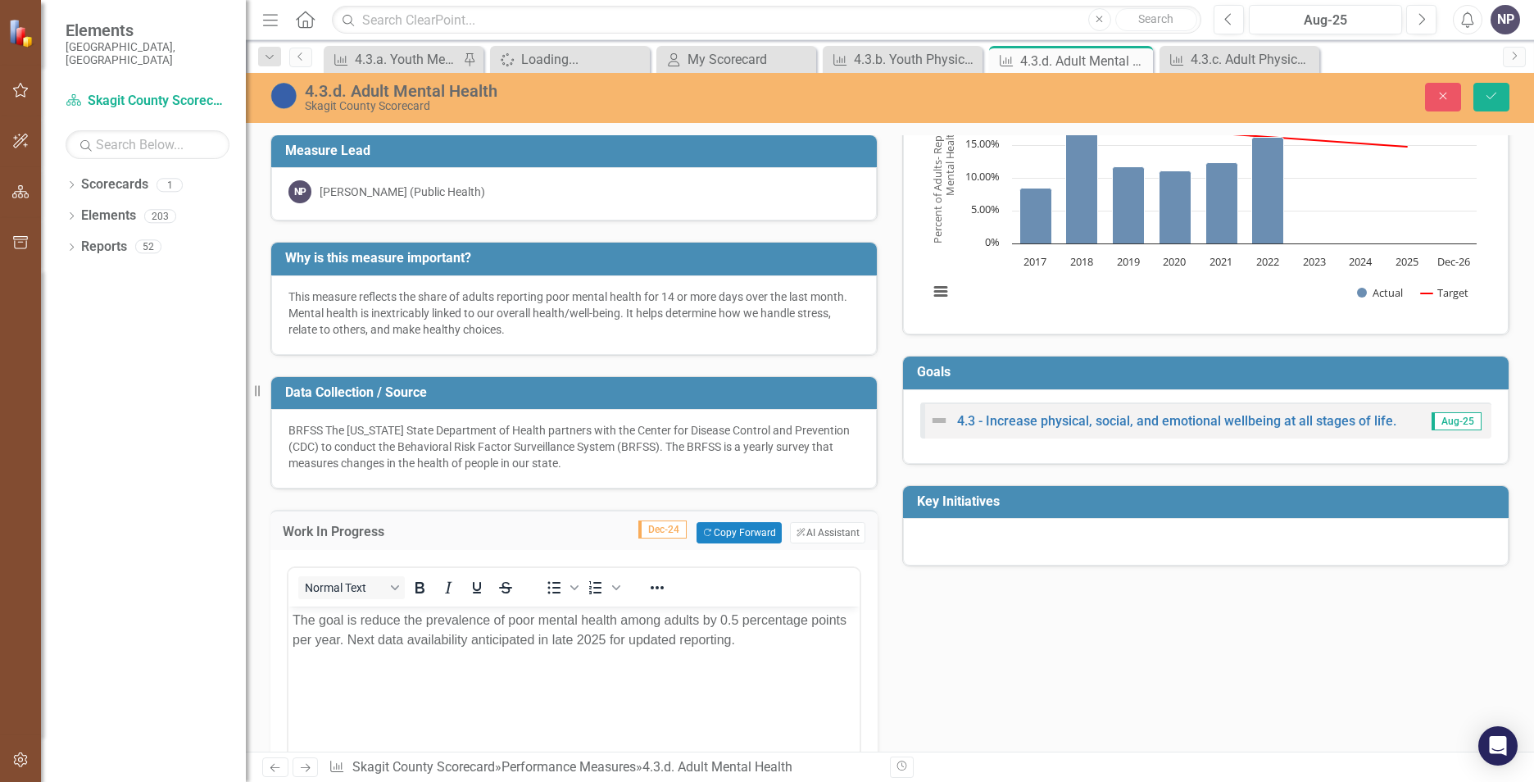
scroll to position [246, 0]
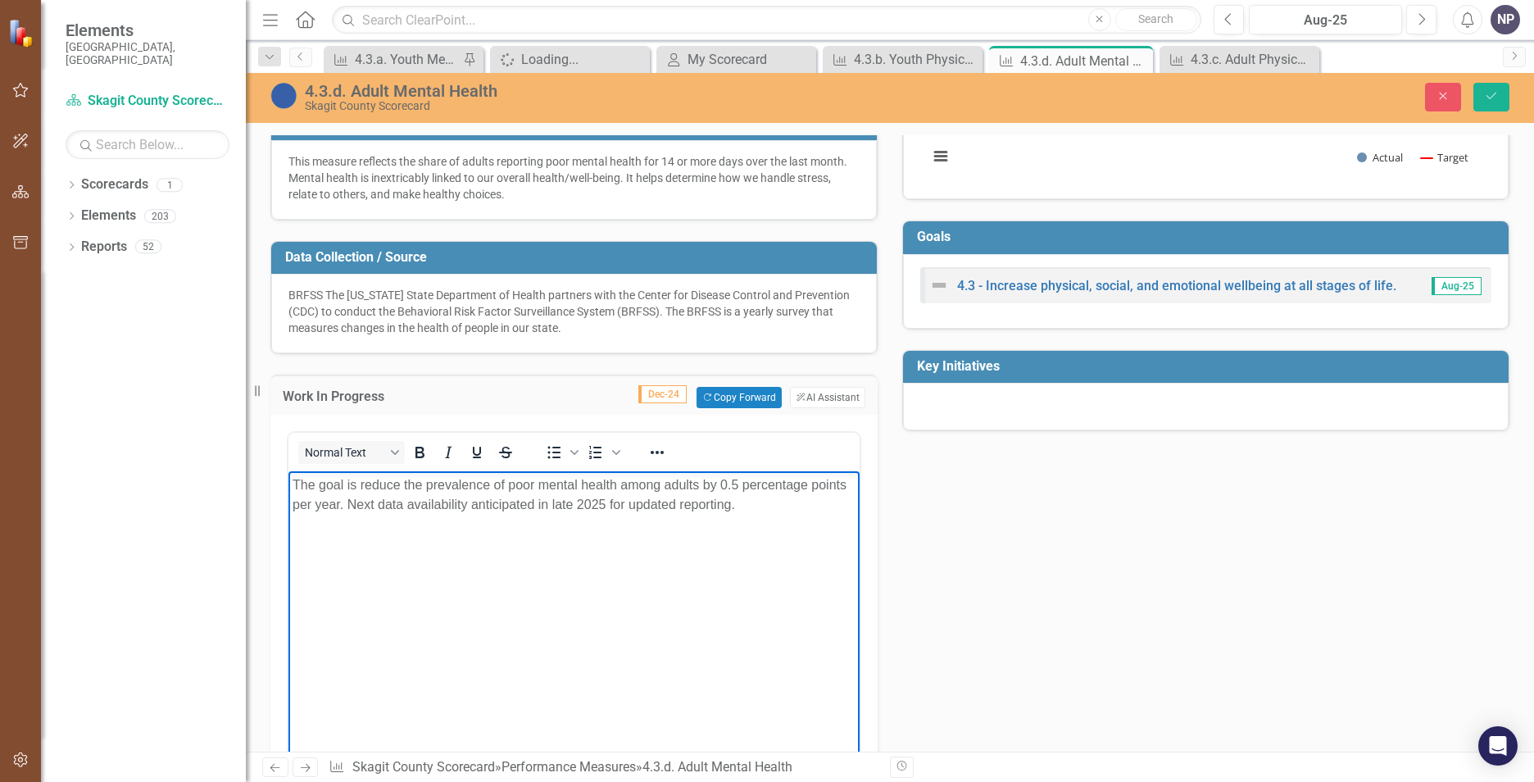
drag, startPoint x: 782, startPoint y: 570, endPoint x: 557, endPoint y: 904, distance: 402.1
click at [289, 471] on html "The goal is reduce the prevalence of poor mental health among adults by 0.5 per…" at bounding box center [574, 594] width 571 height 246
copy p "The goal is reduce the prevalence of poor mental health among adults by 0.5 per…"
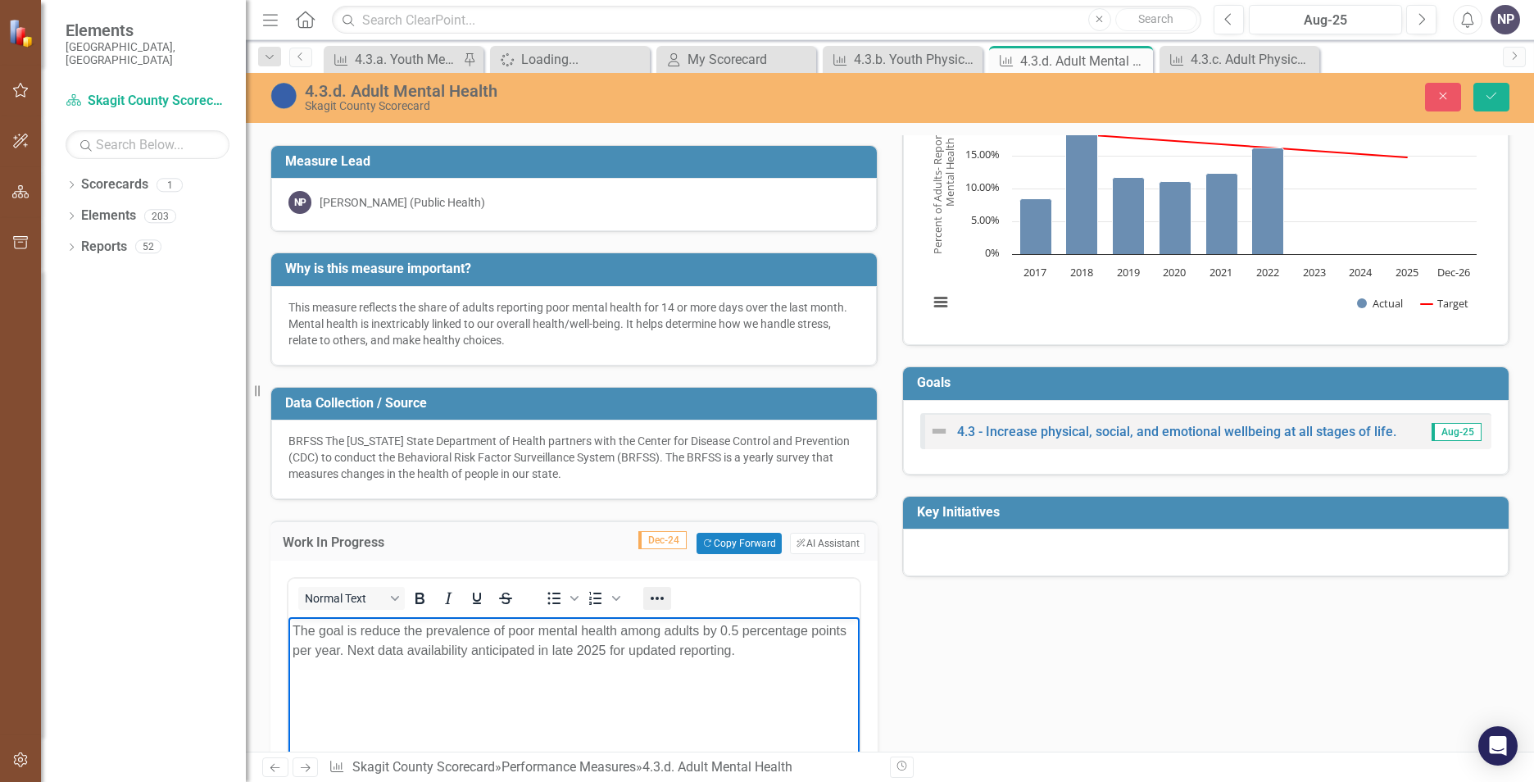
scroll to position [0, 0]
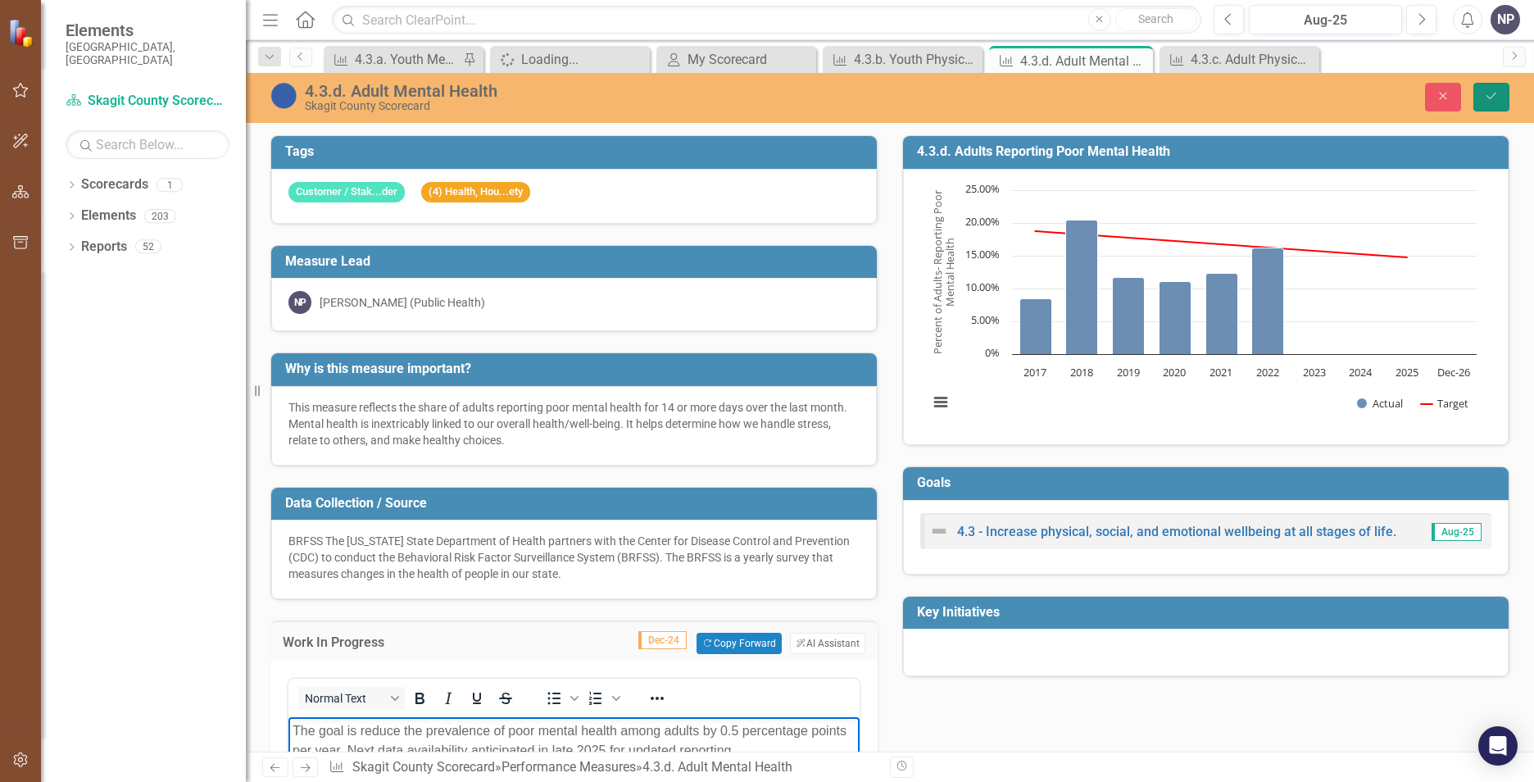
click at [1496, 91] on icon "Save" at bounding box center [1491, 95] width 15 height 11
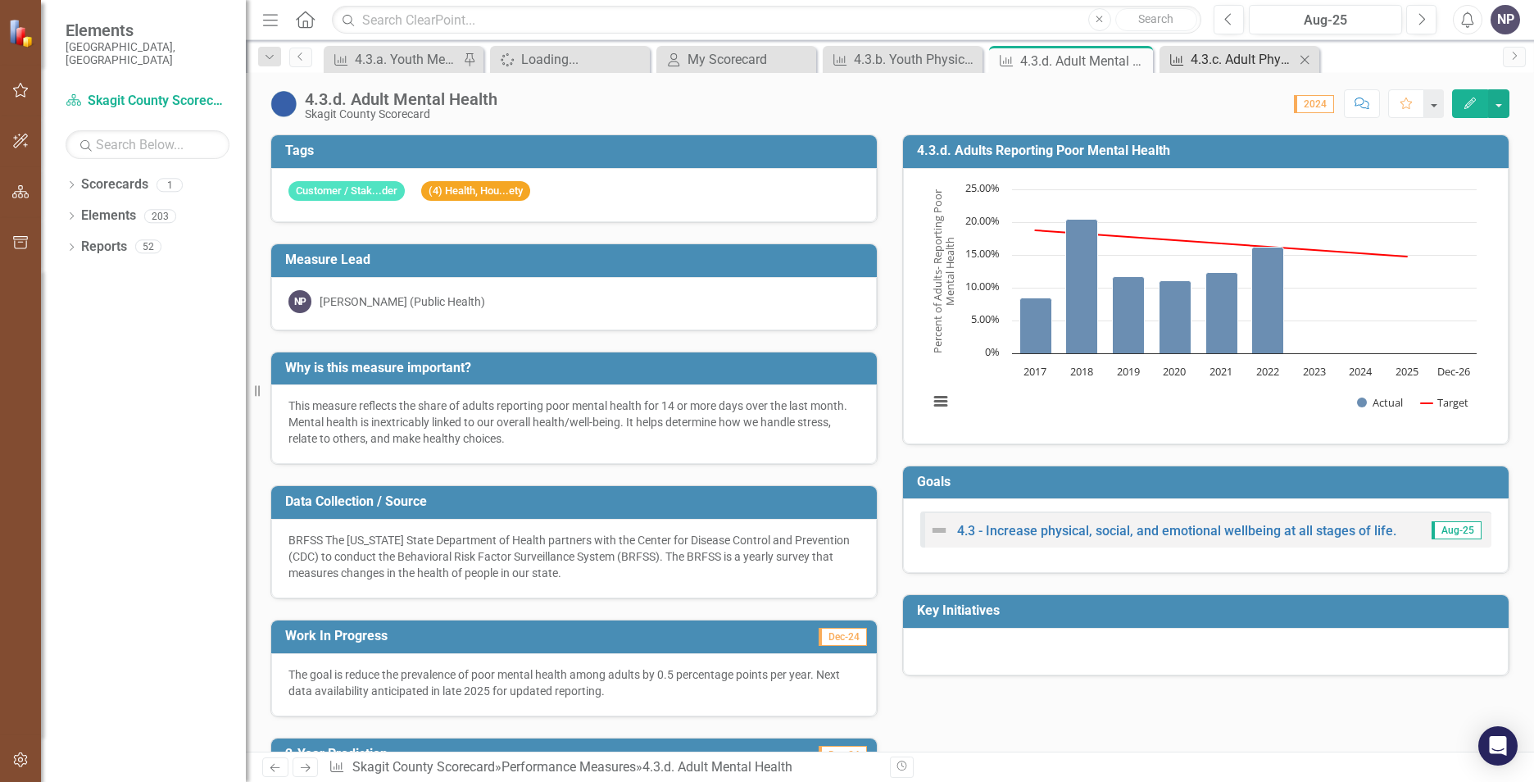
click at [1257, 52] on div "4.3.c. Adult Physical Activity" at bounding box center [1243, 59] width 104 height 20
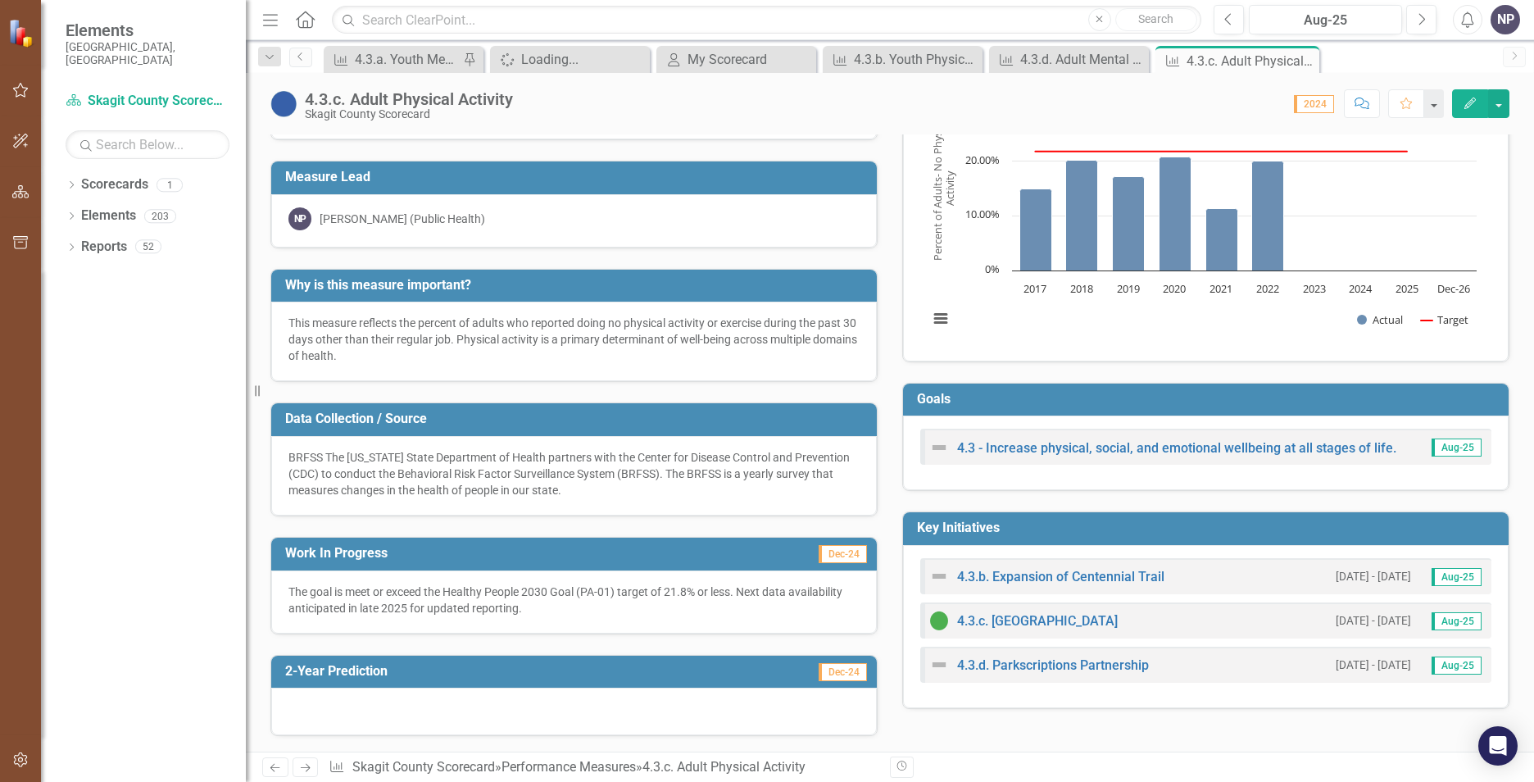
scroll to position [82, 0]
click at [604, 339] on p "This measure reflects the percent of adults who reported doing no physical acti…" at bounding box center [574, 340] width 571 height 49
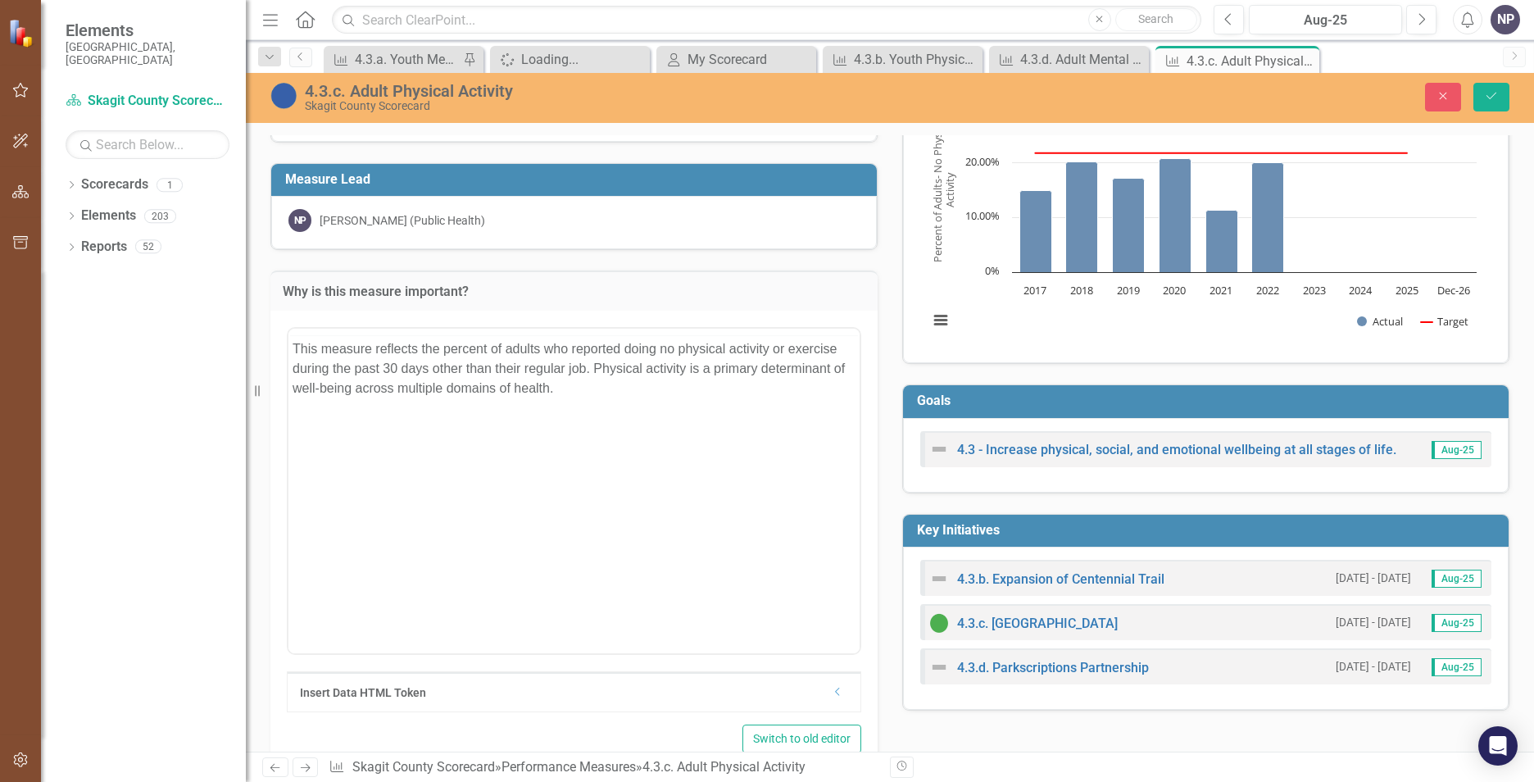
scroll to position [0, 0]
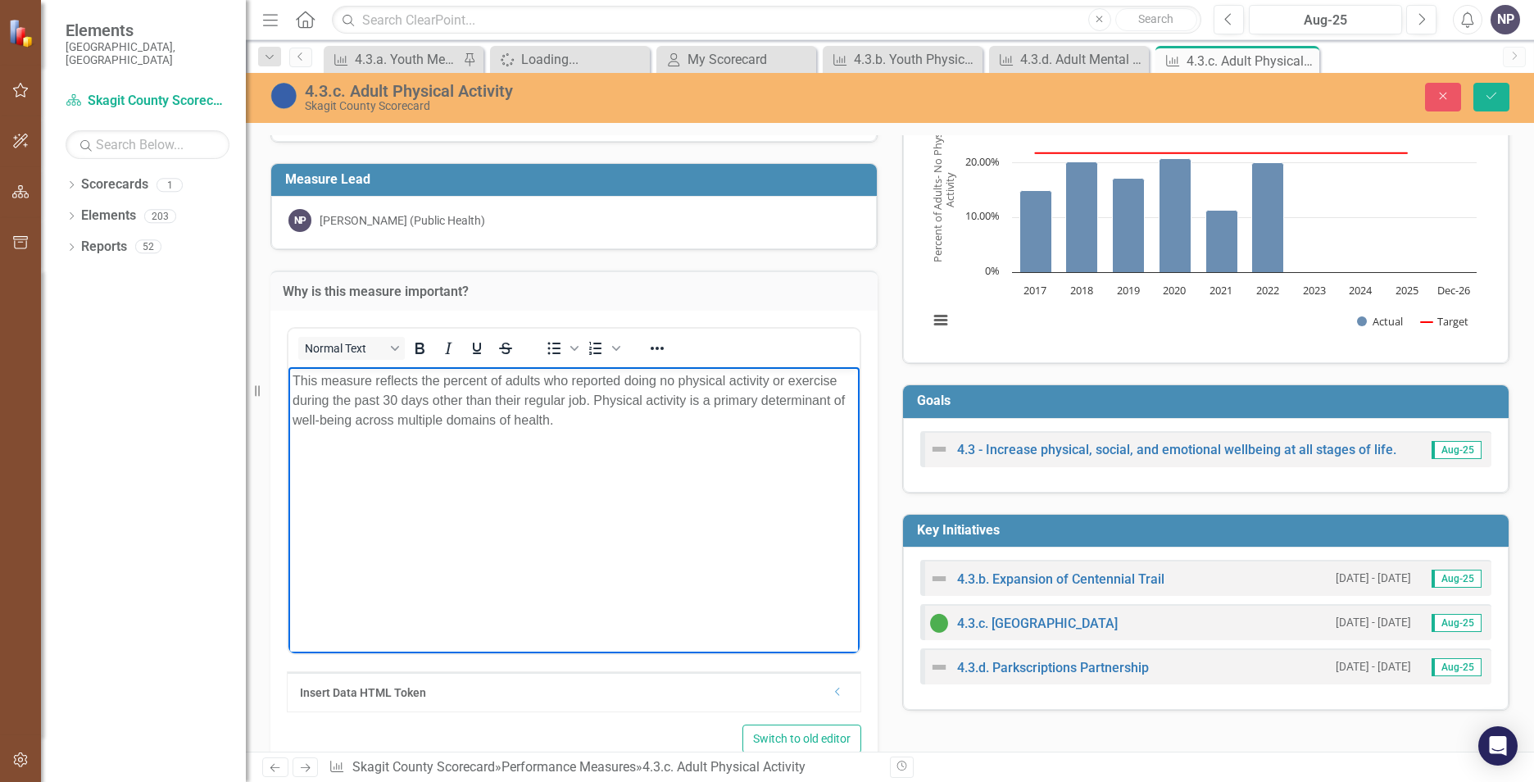
click at [606, 424] on p "This measure reflects the percent of adults who reported doing no physical acti…" at bounding box center [574, 399] width 563 height 59
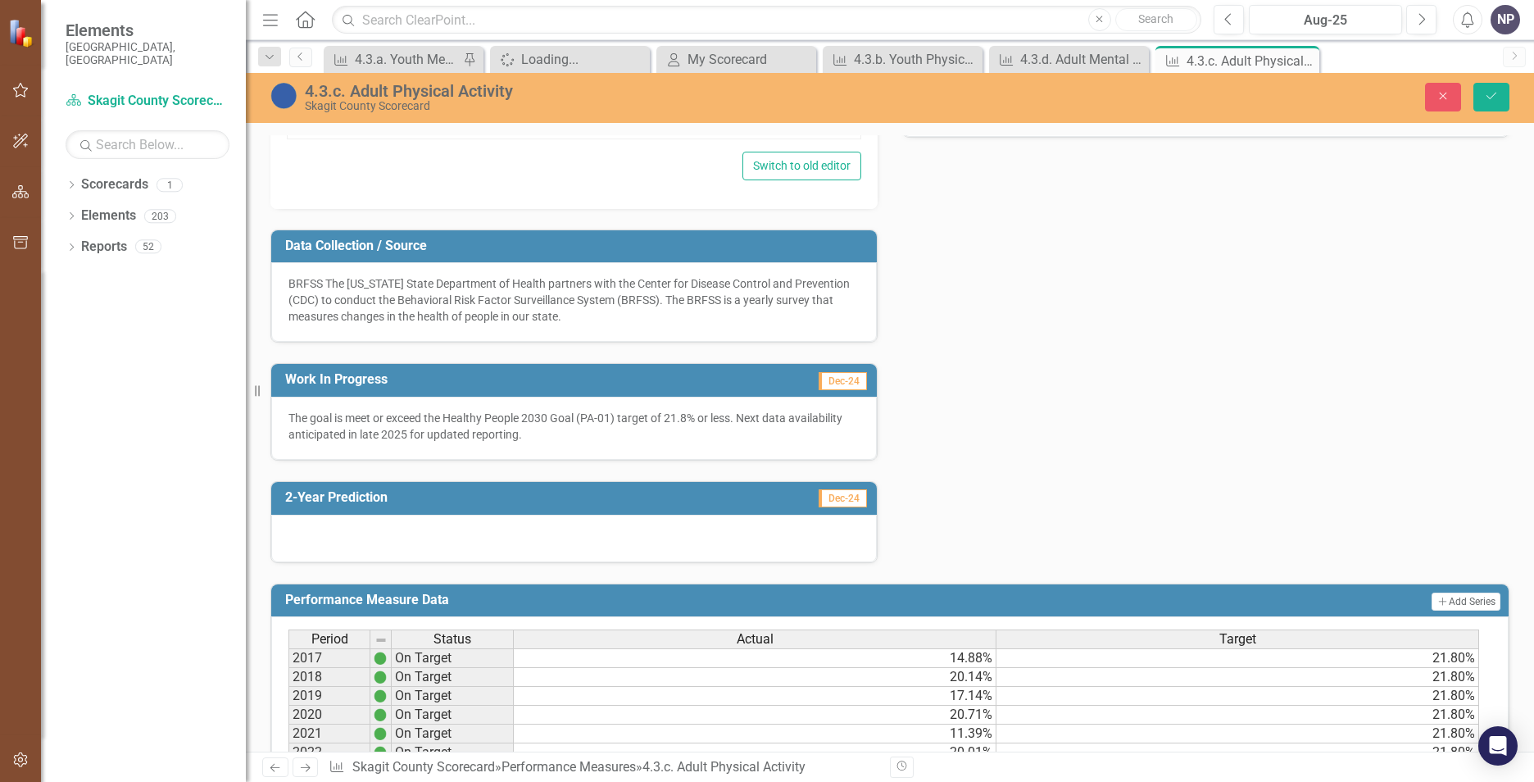
scroll to position [656, 0]
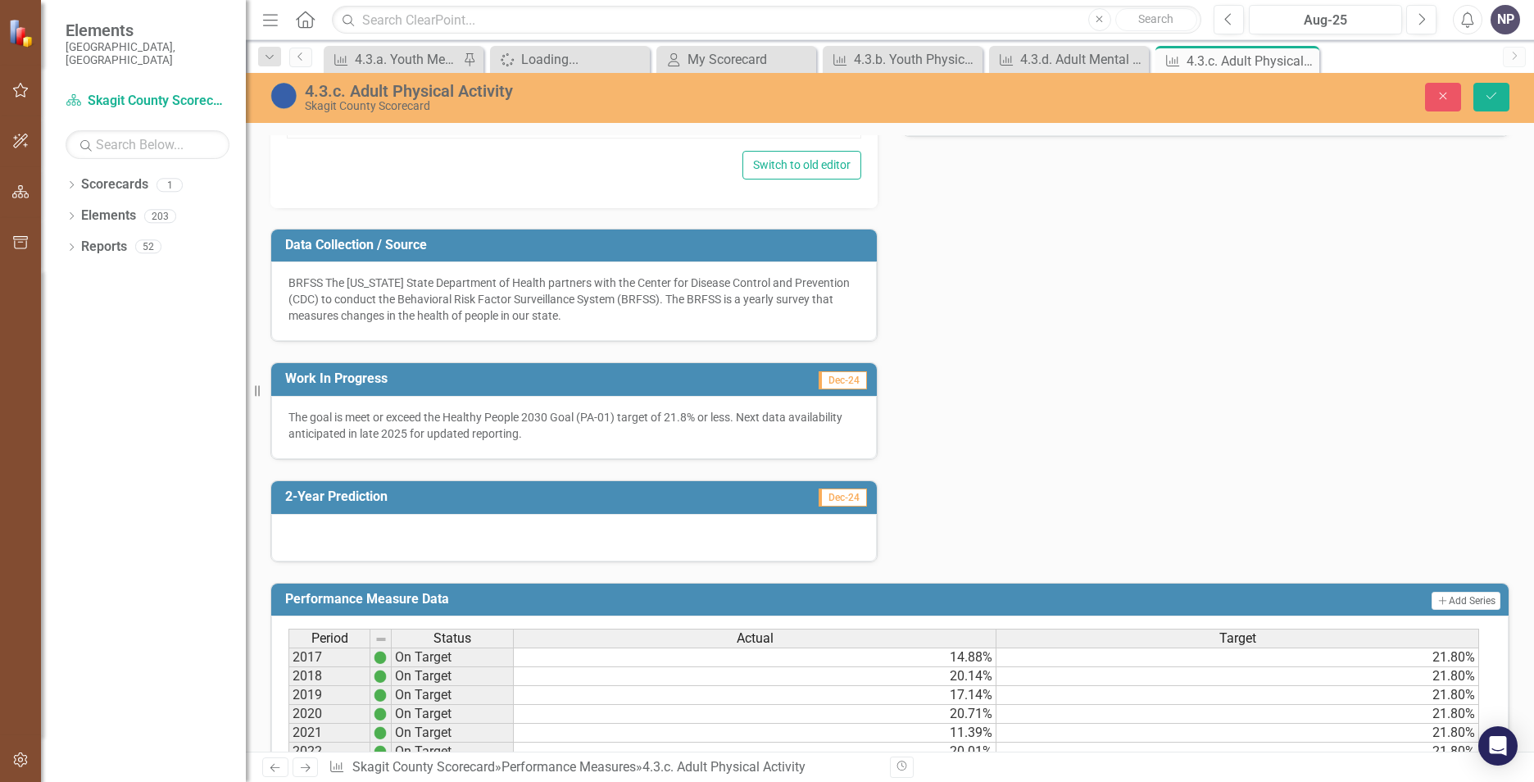
click at [574, 434] on p "The goal is meet or exceed the Healthy People 2030 Goal (PA-01) target of 21.8%…" at bounding box center [574, 425] width 571 height 33
click at [573, 434] on p "The goal is meet or exceed the Healthy People 2030 Goal (PA-01) target of 21.8%…" at bounding box center [574, 425] width 571 height 33
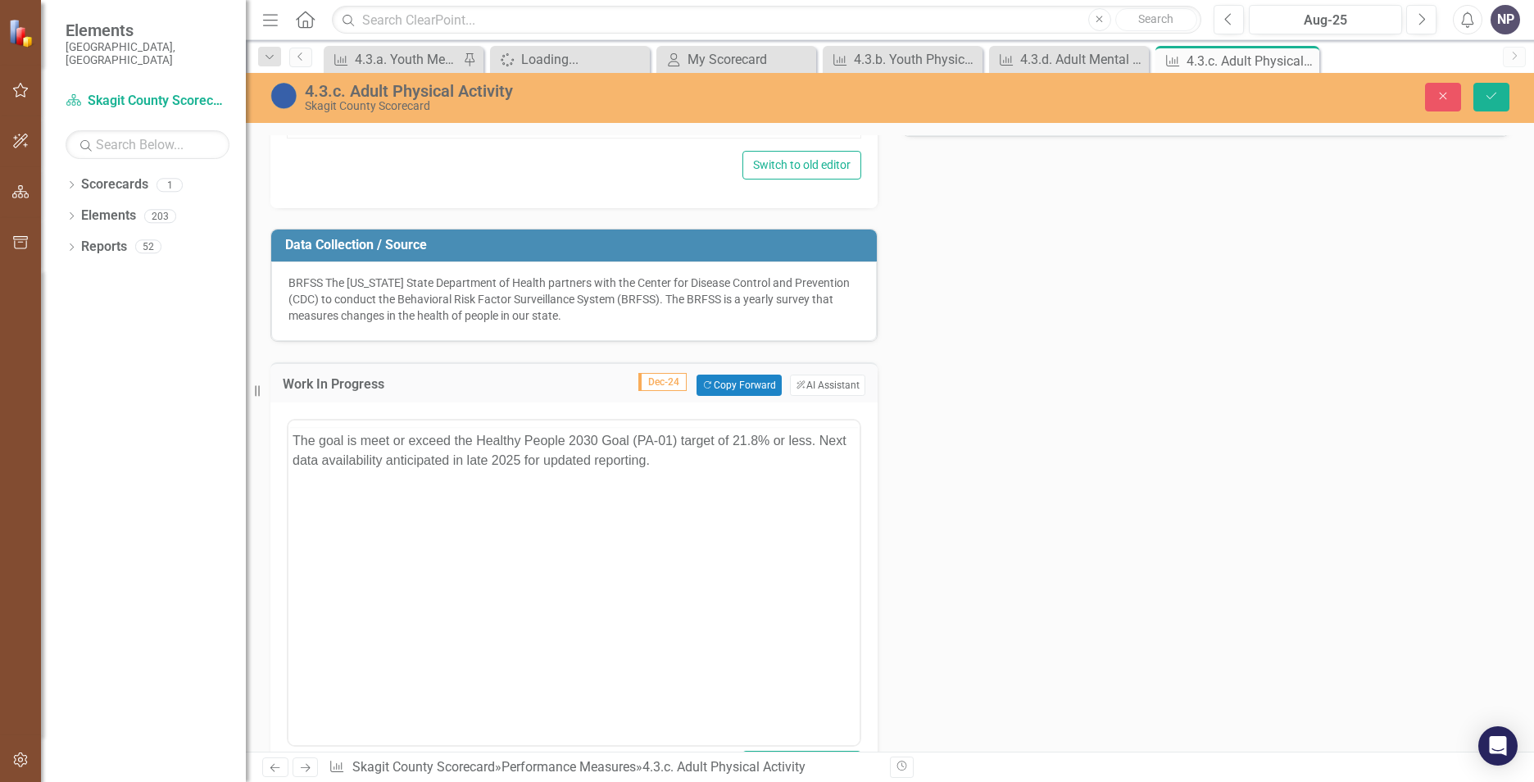
scroll to position [0, 0]
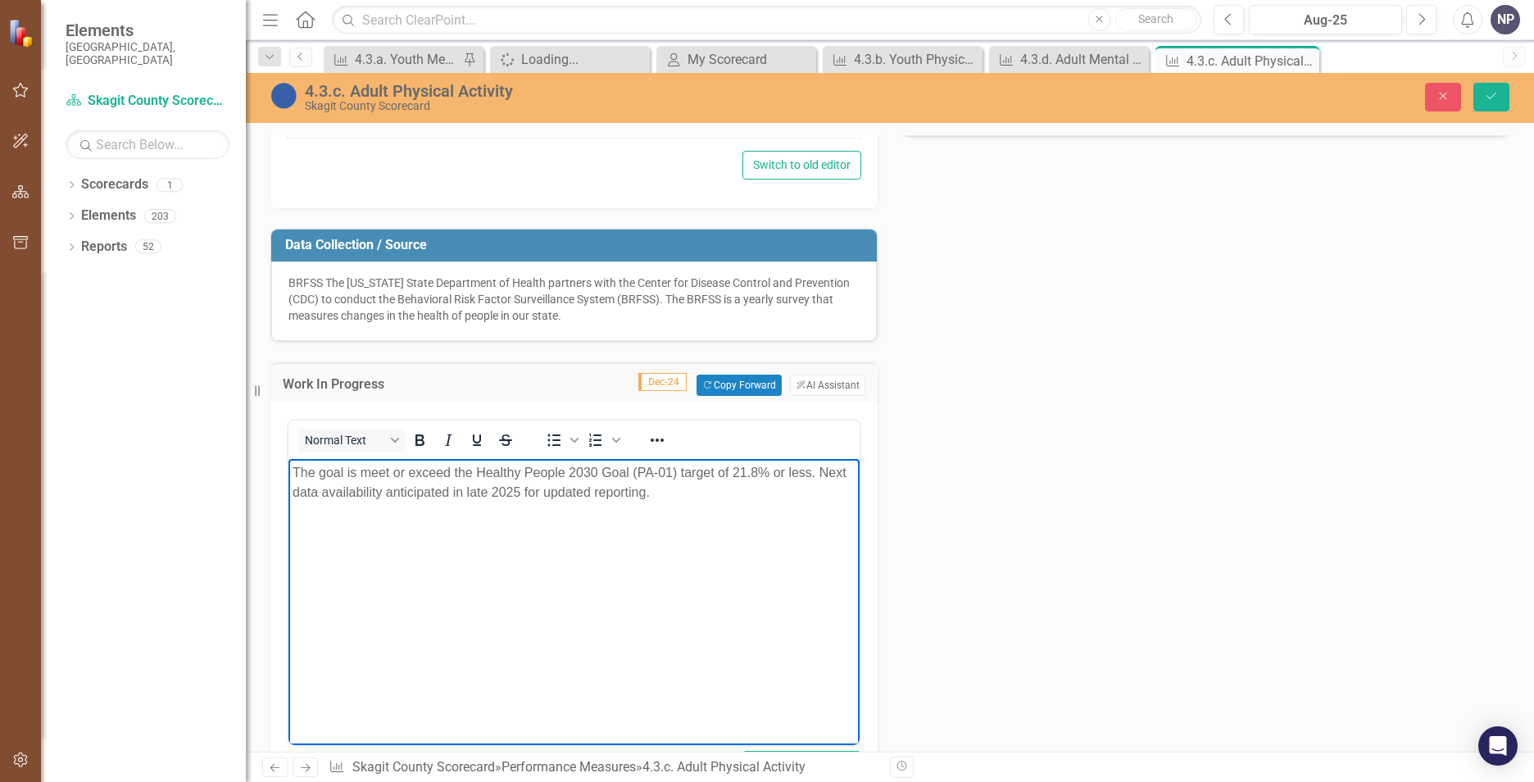
drag, startPoint x: 693, startPoint y: 513, endPoint x: 600, endPoint y: 497, distance: 94.9
click at [600, 497] on body "The goal is meet or exceed the Healthy People 2030 Goal (PA-01) target of 21.8%…" at bounding box center [574, 582] width 571 height 246
click at [600, 497] on p "The goal is meet or exceed the Healthy People 2030 Goal (PA-01) target of 21.8%…" at bounding box center [574, 482] width 563 height 39
click at [1485, 91] on icon "Save" at bounding box center [1491, 95] width 15 height 11
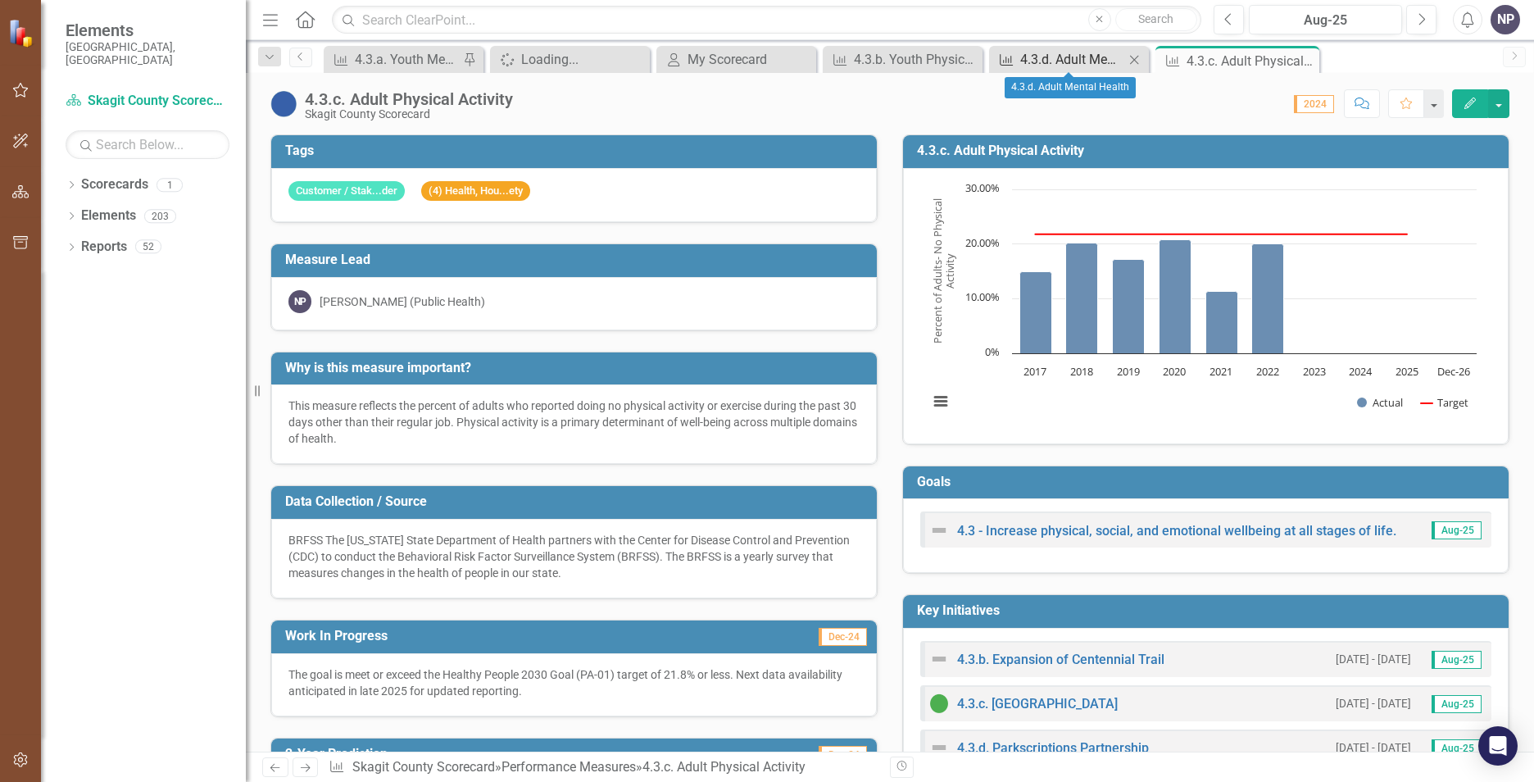
click at [1077, 57] on div "4.3.d. Adult Mental Health" at bounding box center [1072, 59] width 104 height 20
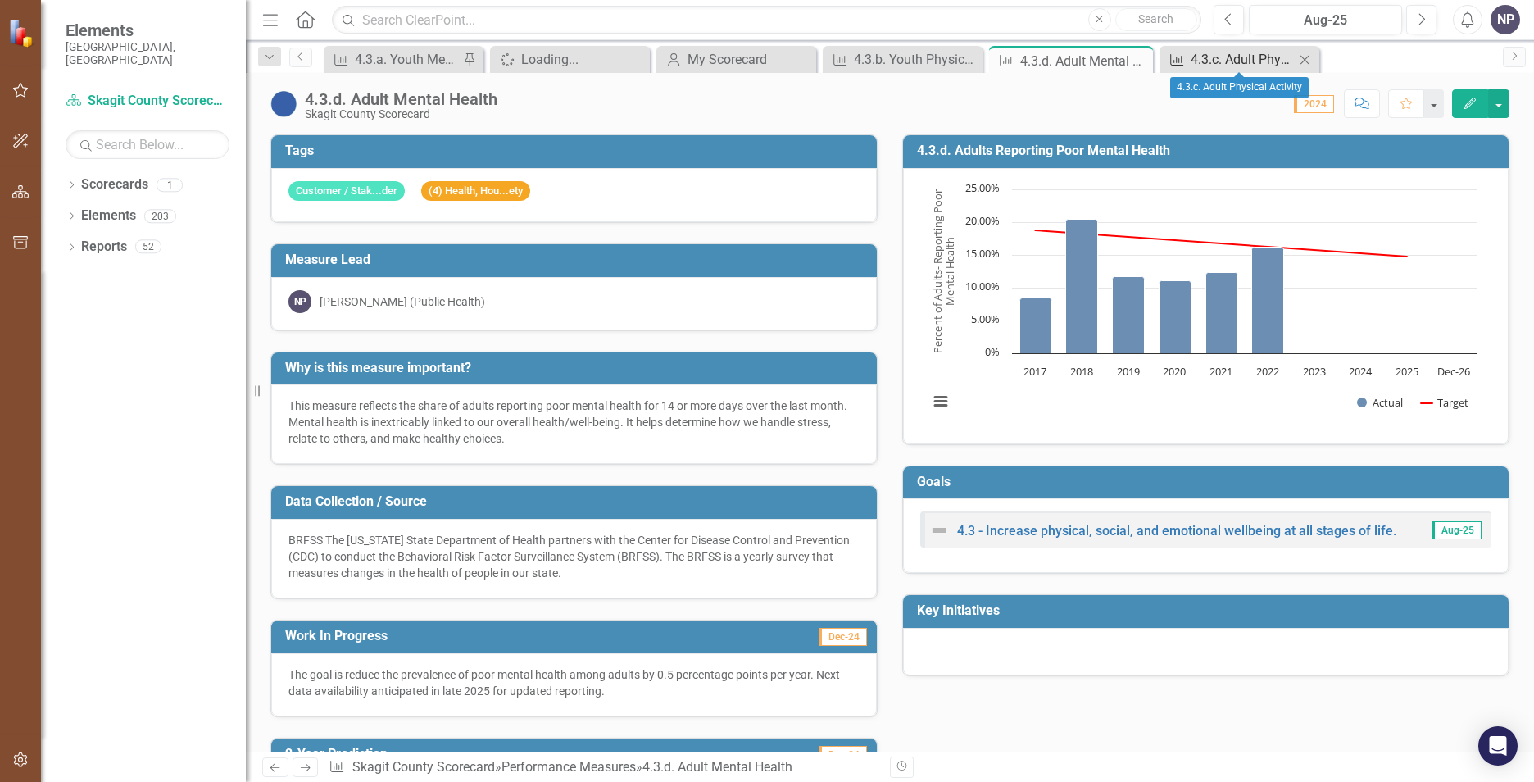
click at [1220, 61] on div "4.3.c. Adult Physical Activity" at bounding box center [1243, 59] width 104 height 20
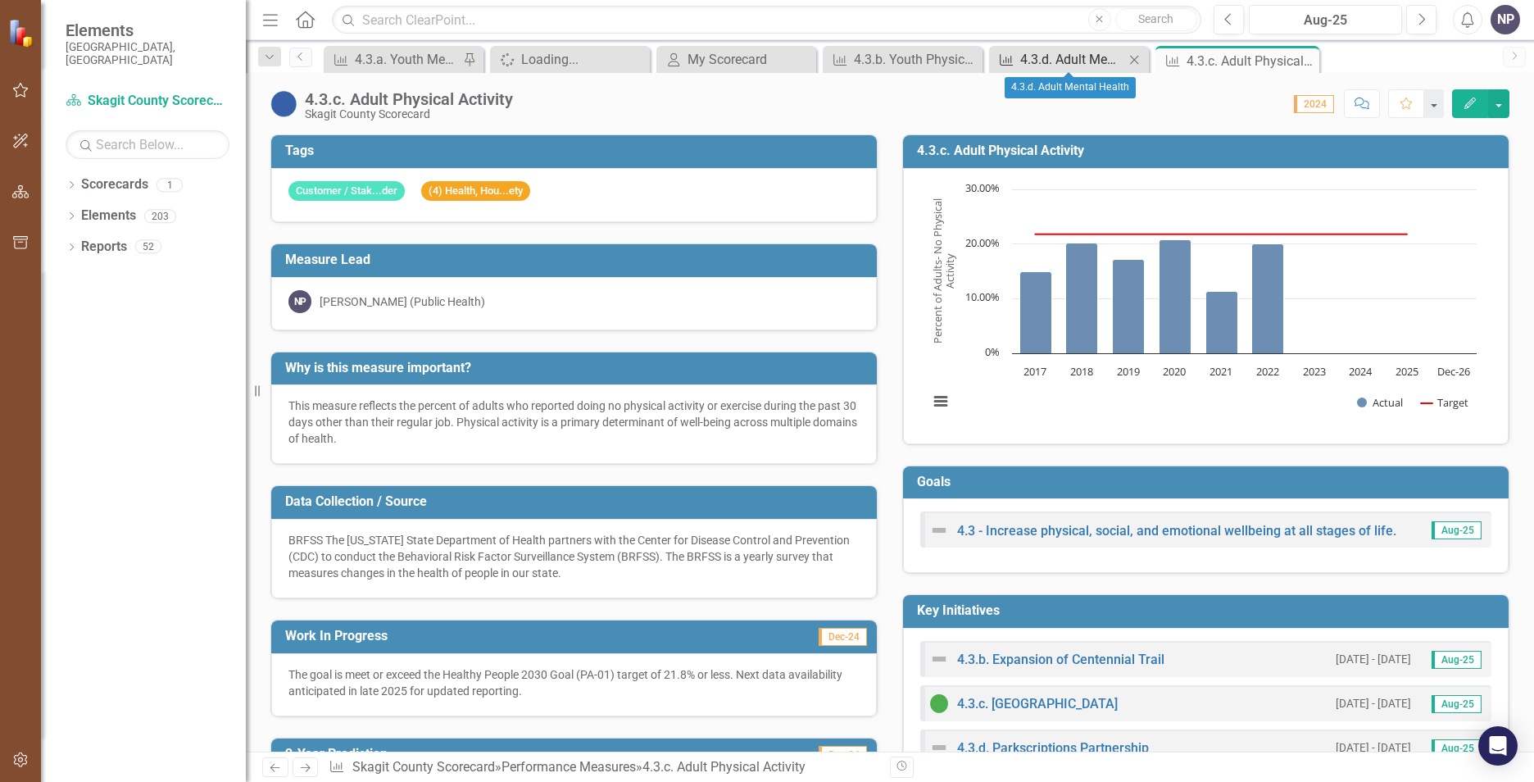
click at [1070, 66] on div "4.3.d. Adult Mental Health" at bounding box center [1072, 59] width 104 height 20
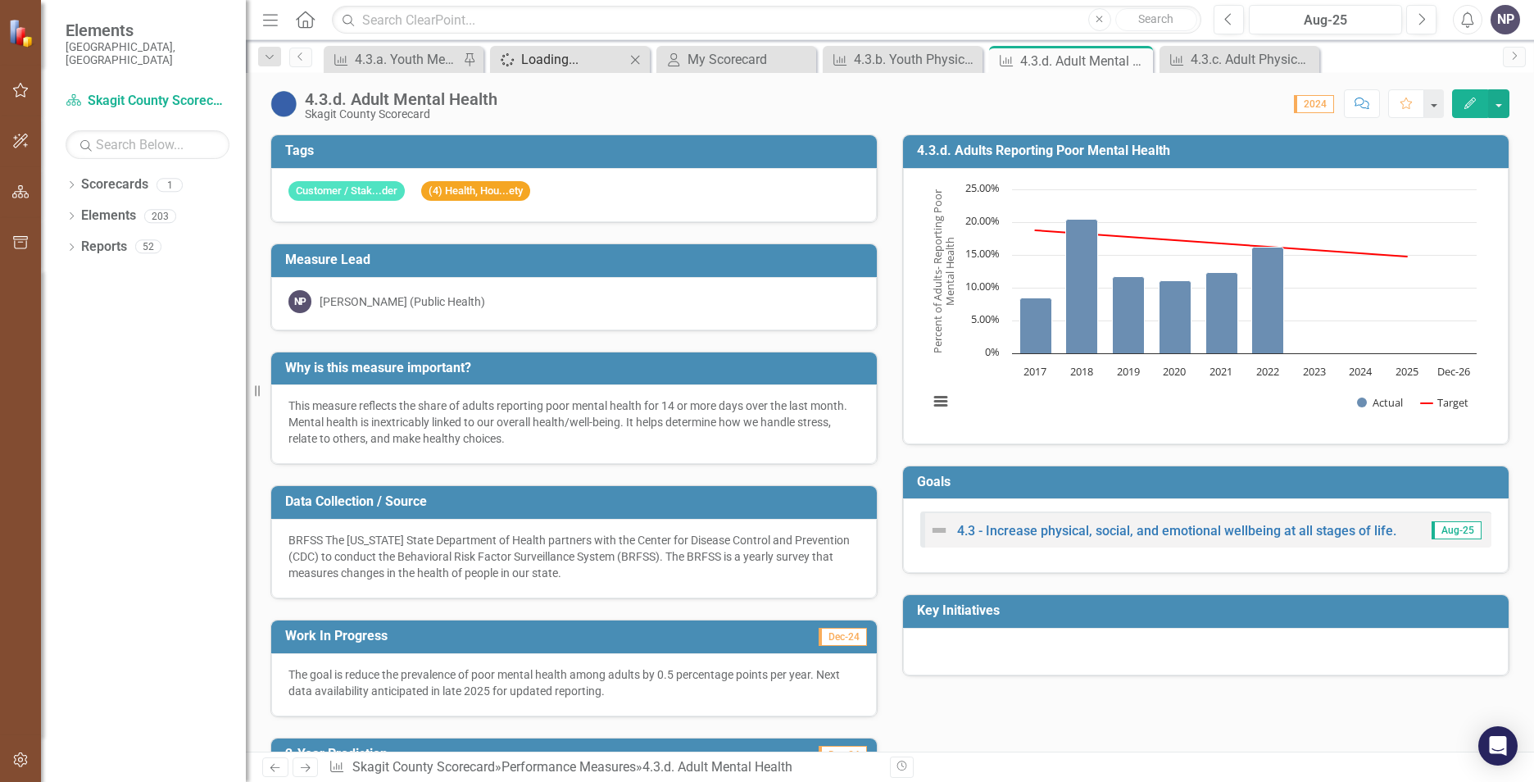
click at [579, 60] on div "Loading..." at bounding box center [573, 59] width 104 height 20
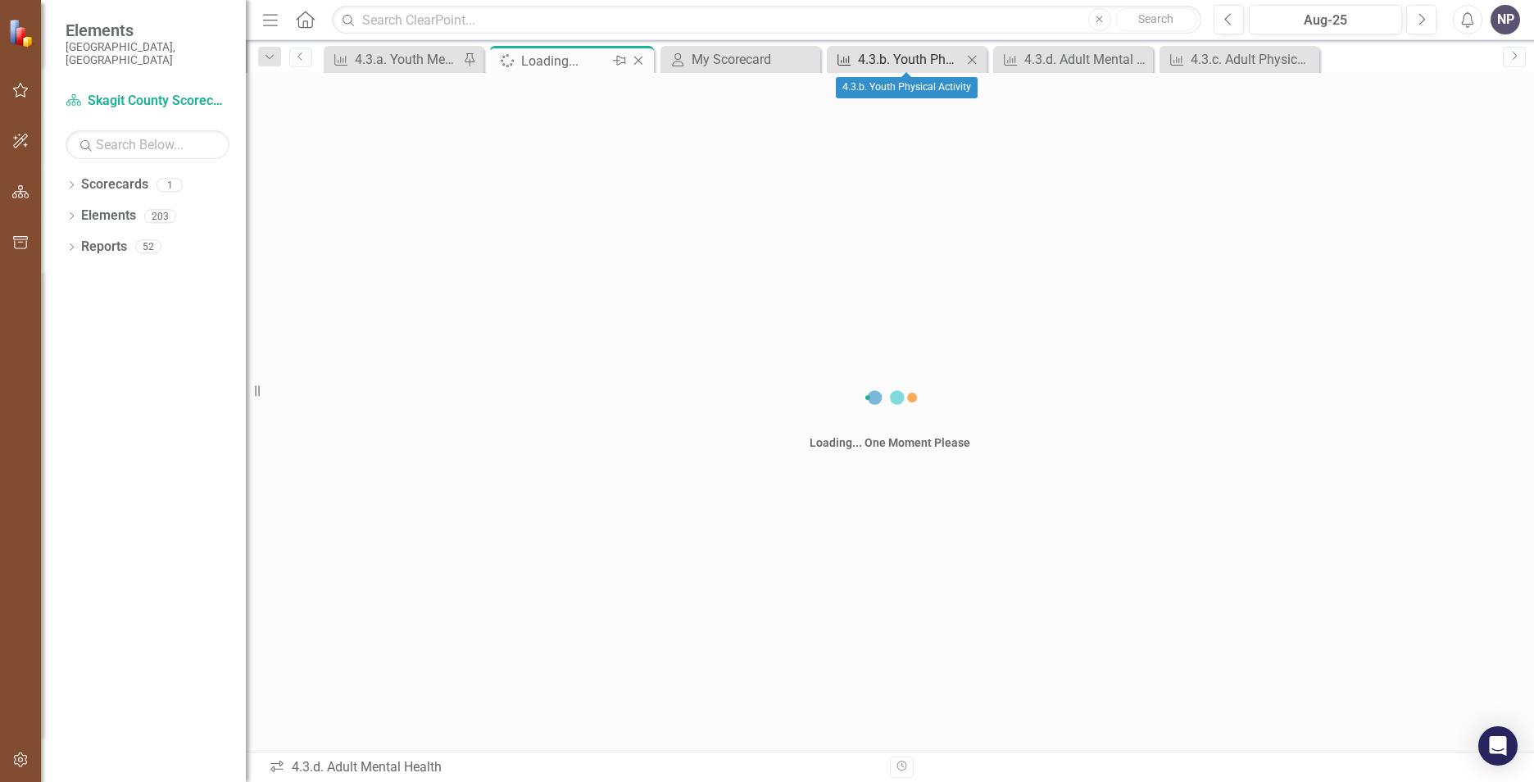
click at [885, 60] on div "4.3.b. Youth Physical Activity" at bounding box center [910, 59] width 104 height 20
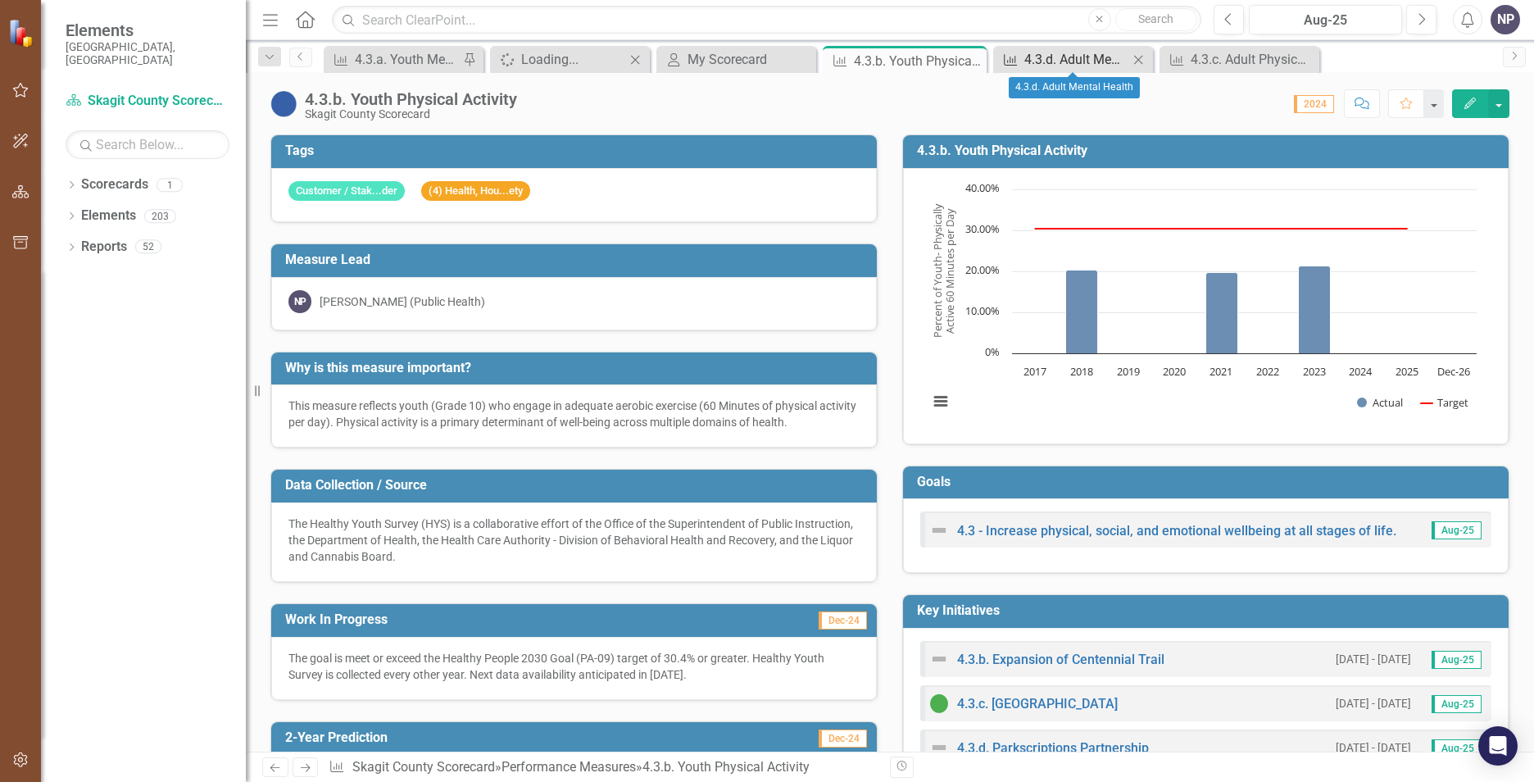
click at [1042, 52] on div "4.3.d. Adult Mental Health" at bounding box center [1077, 59] width 104 height 20
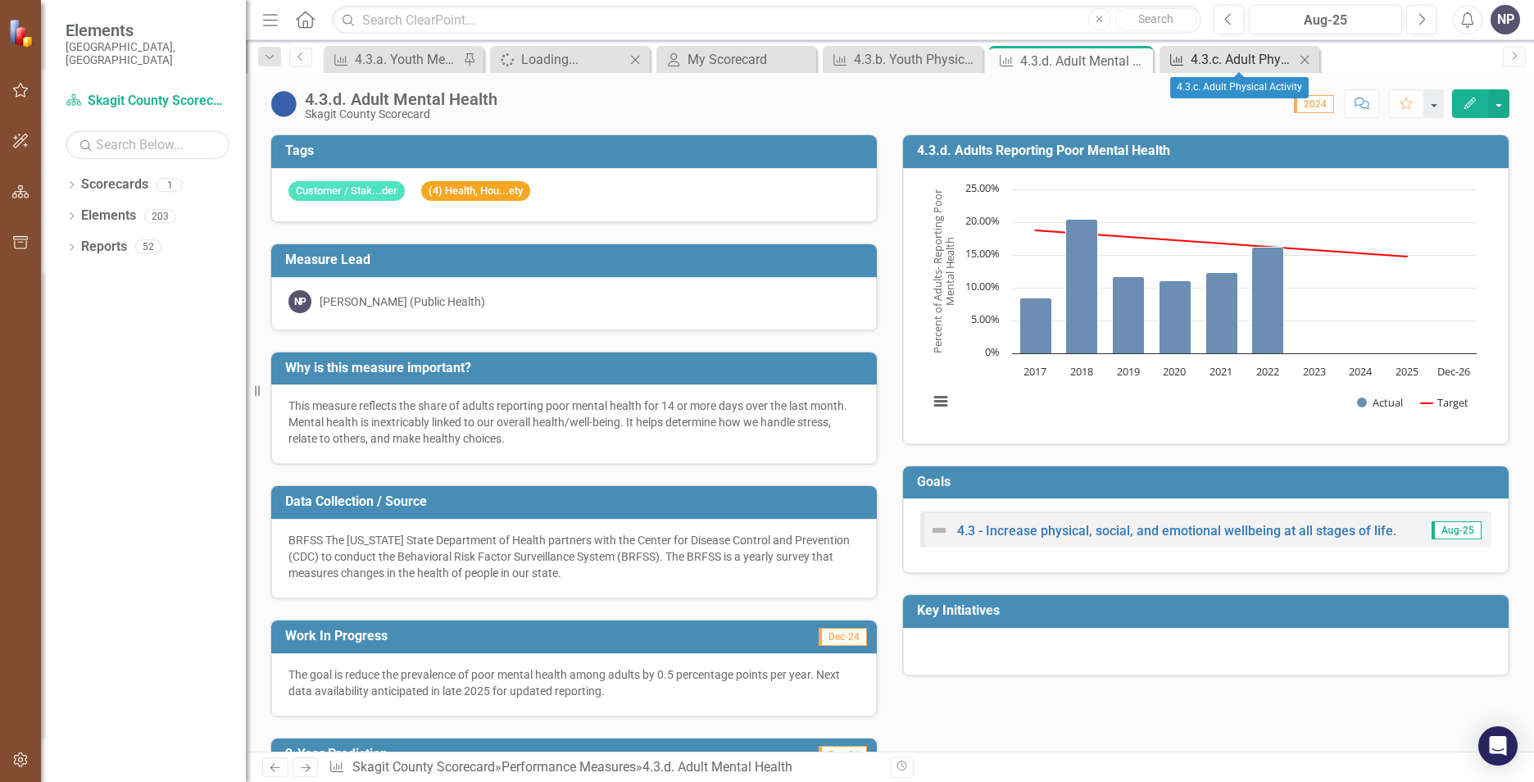
click at [1230, 58] on div "4.3.c. Adult Physical Activity" at bounding box center [1243, 59] width 104 height 20
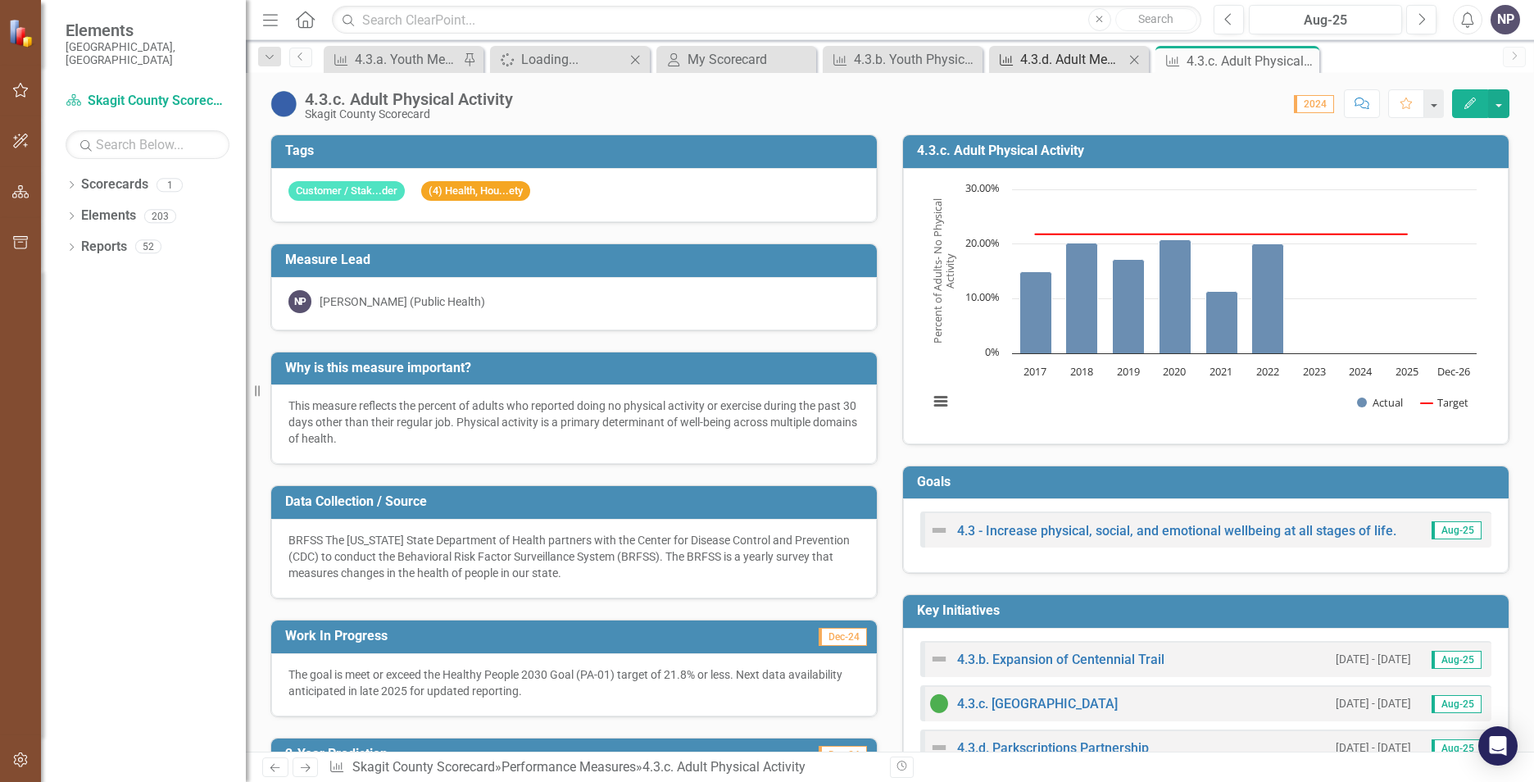
click at [1047, 56] on div "4.3.d. Adult Mental Health" at bounding box center [1072, 59] width 104 height 20
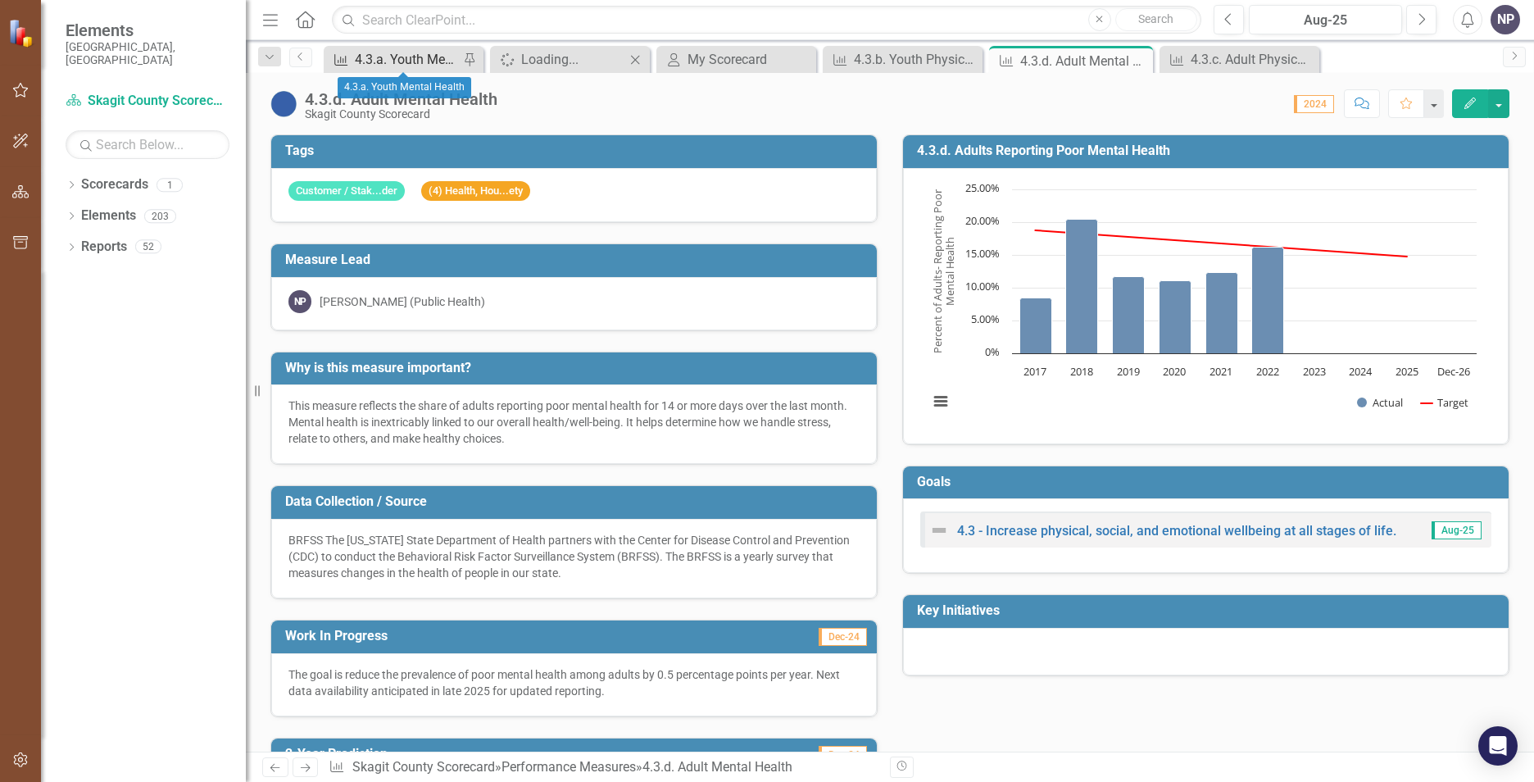
click at [406, 57] on div "4.3.a. Youth Mental Health" at bounding box center [407, 59] width 104 height 20
